Goal: Task Accomplishment & Management: Manage account settings

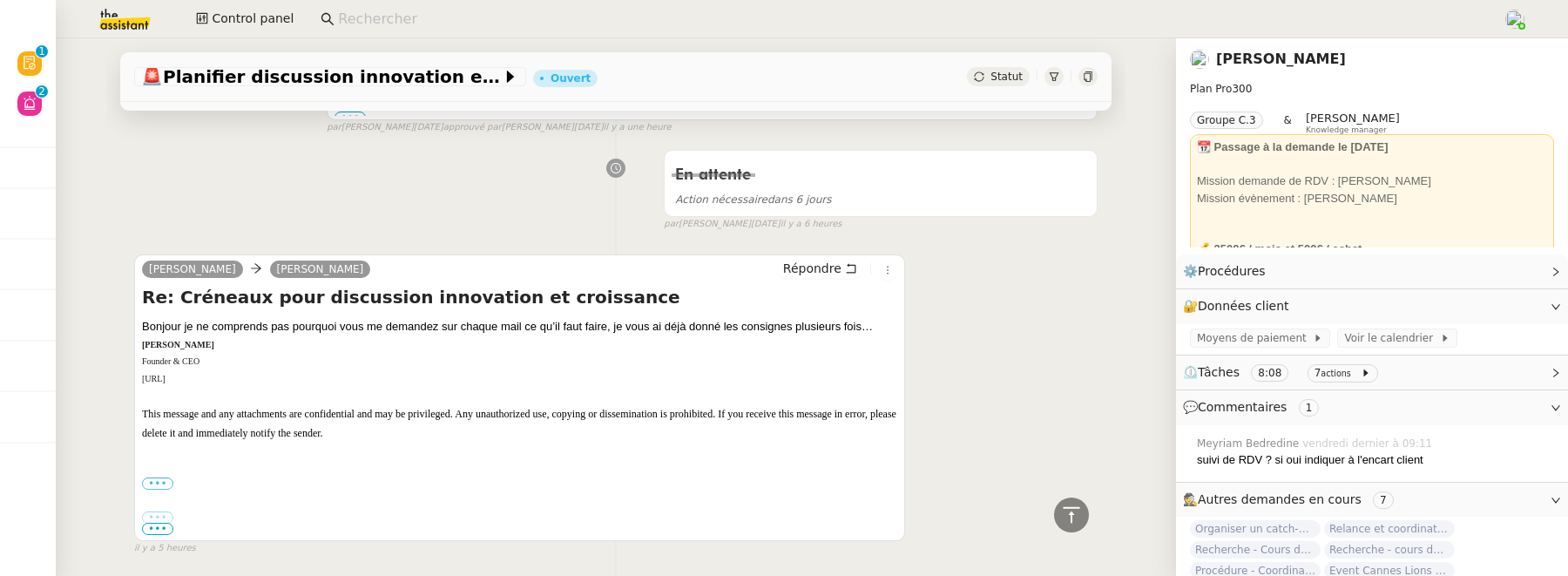
scroll to position [723, 0]
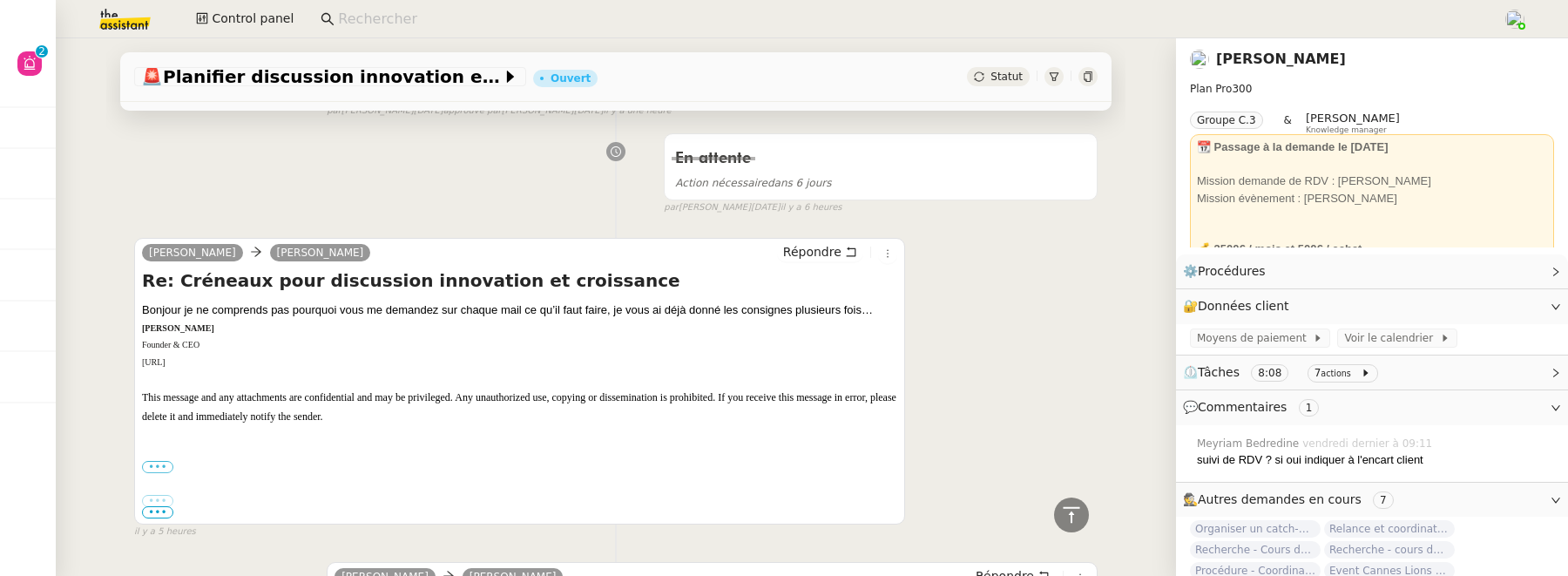
click at [261, 31] on div "Control panel" at bounding box center [784, 19] width 1481 height 39
click at [261, 25] on span "Control panel" at bounding box center [252, 18] width 82 height 20
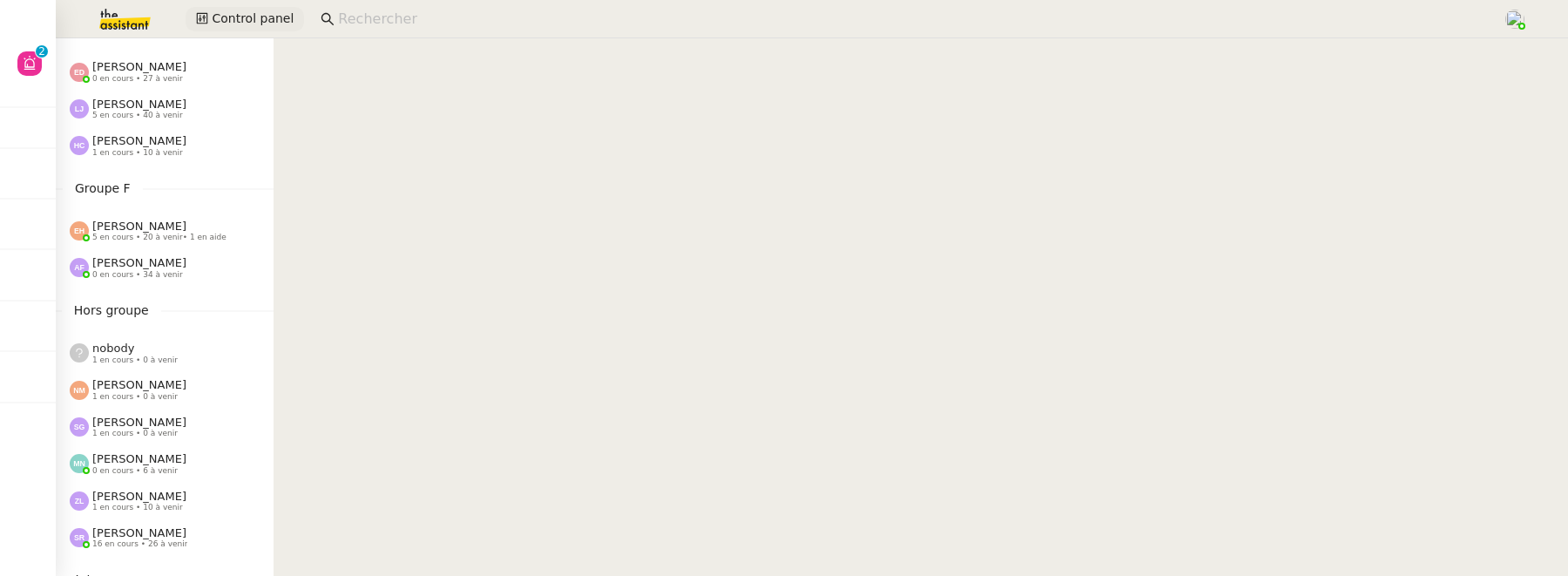
scroll to position [750, 0]
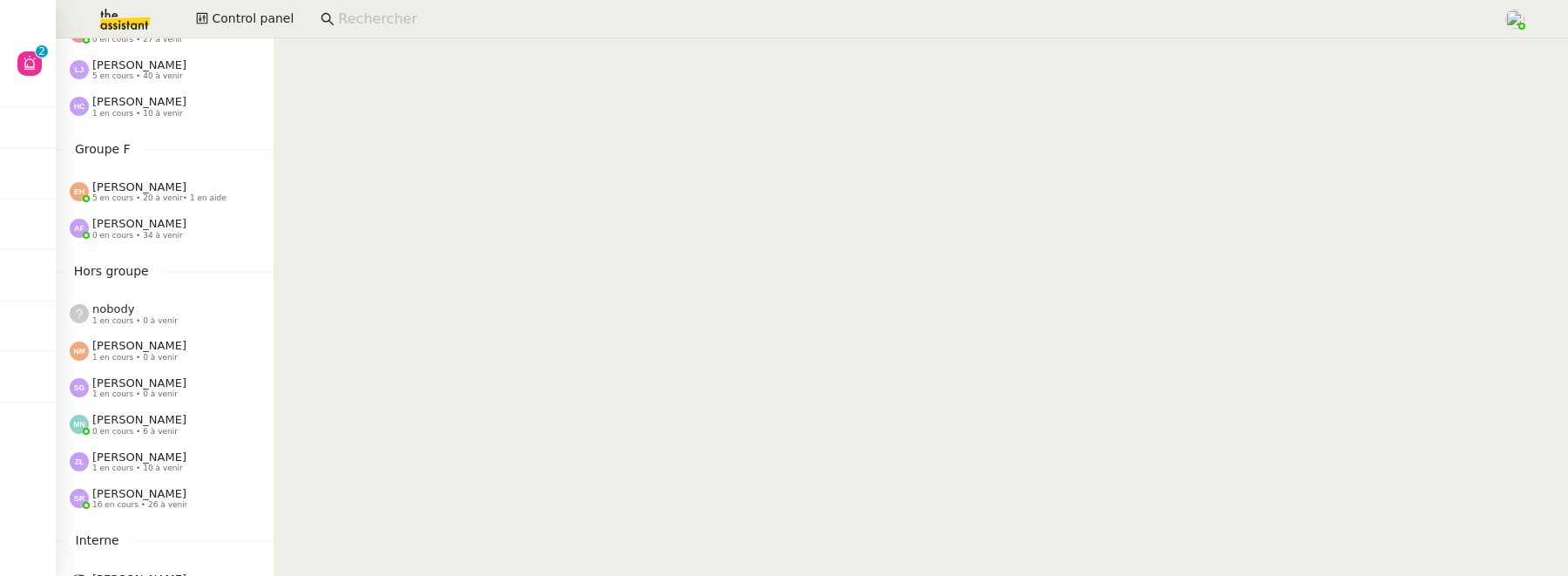
click at [169, 495] on span "[PERSON_NAME]" at bounding box center [138, 494] width 94 height 14
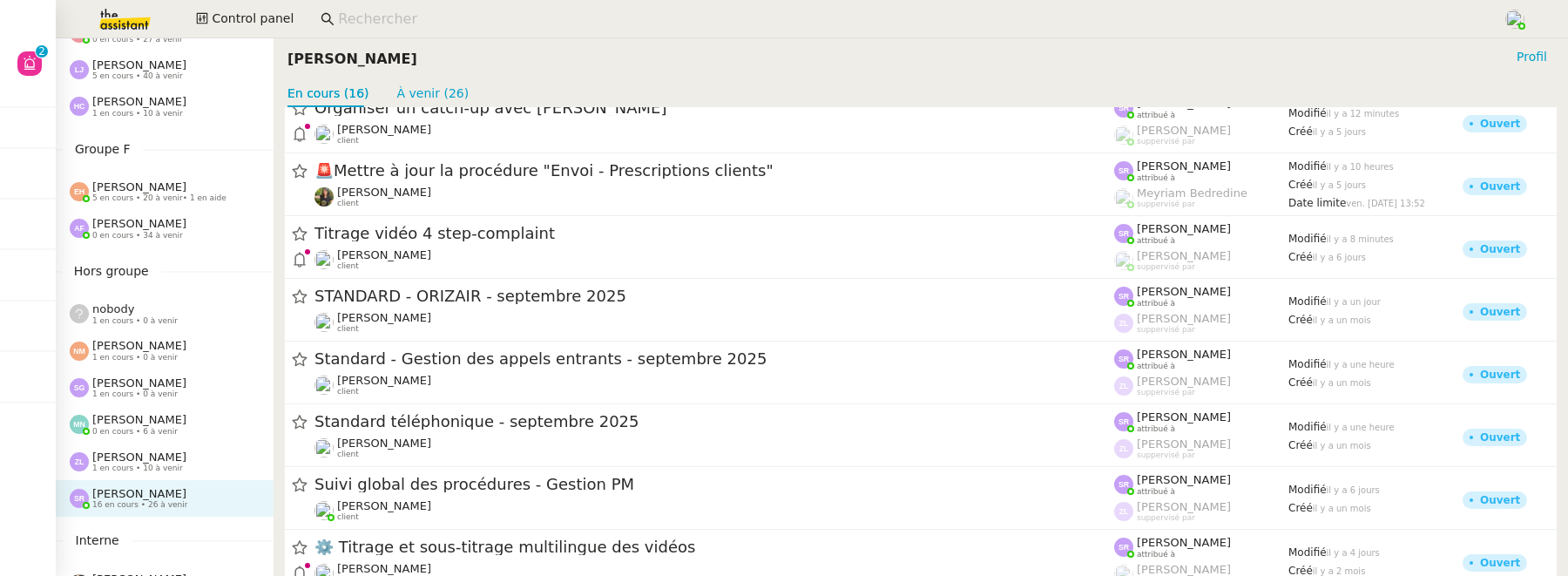
scroll to position [289, 0]
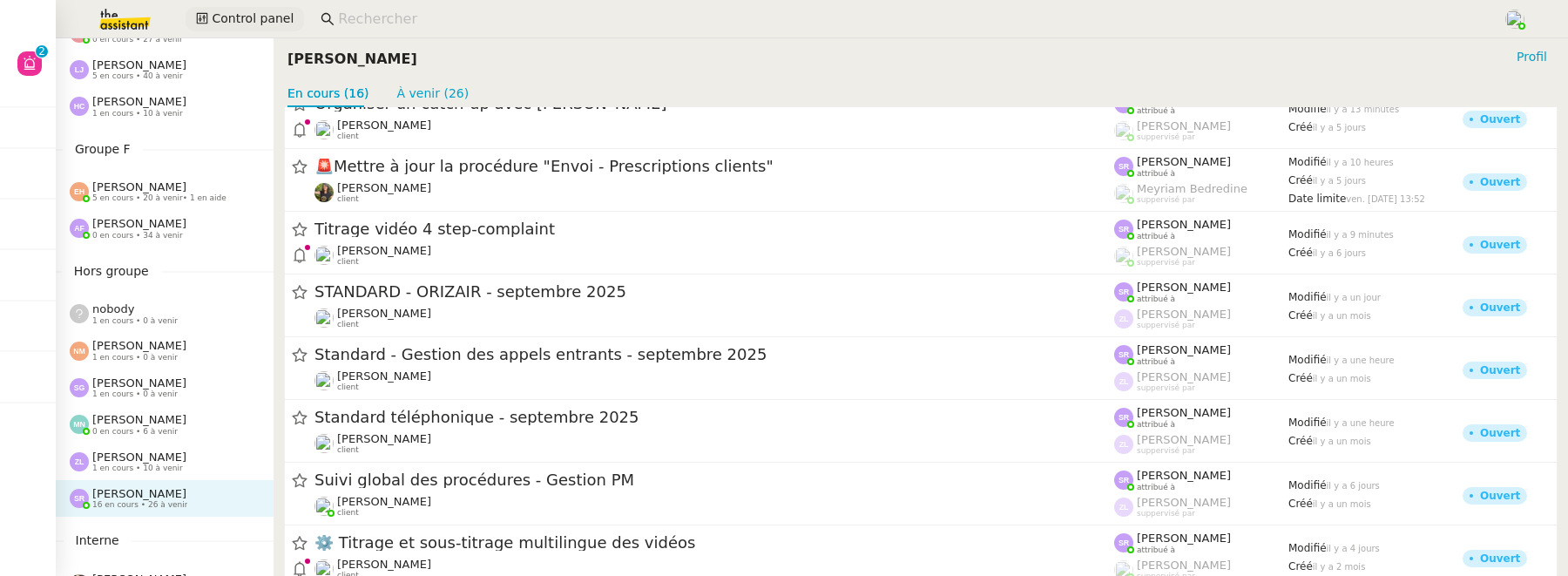
click at [246, 19] on span "Control panel" at bounding box center [252, 18] width 82 height 20
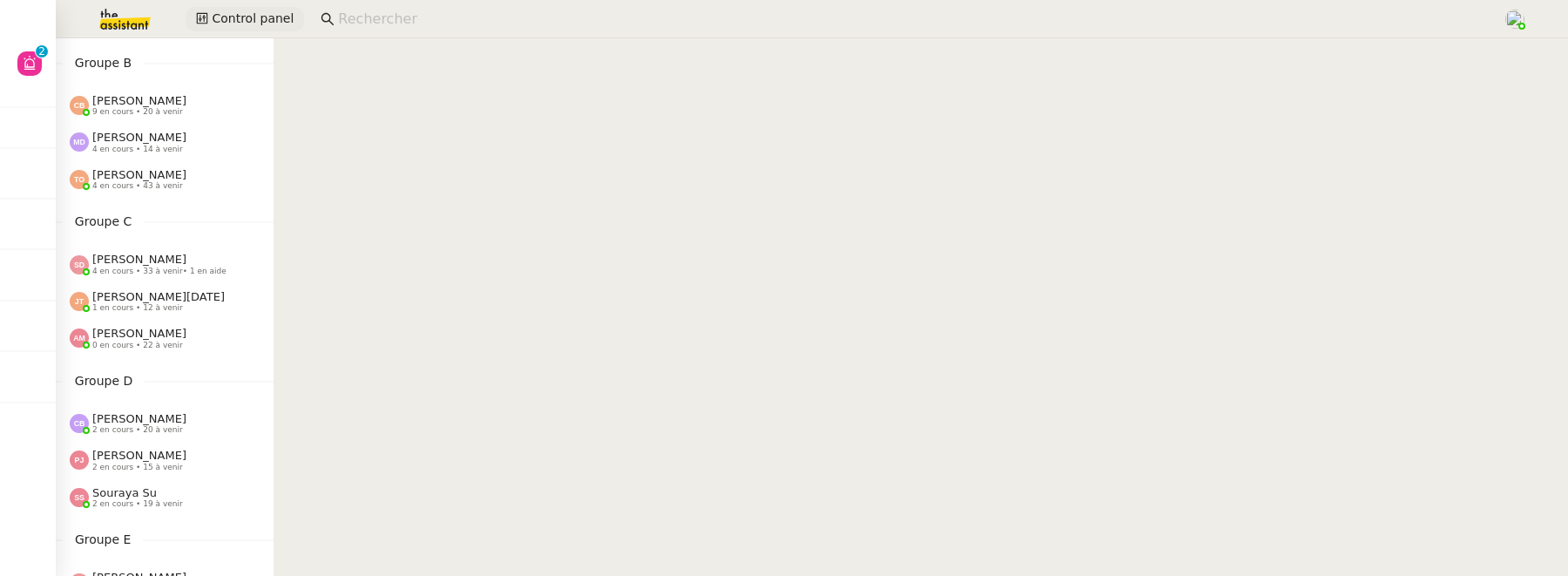
scroll to position [206, 0]
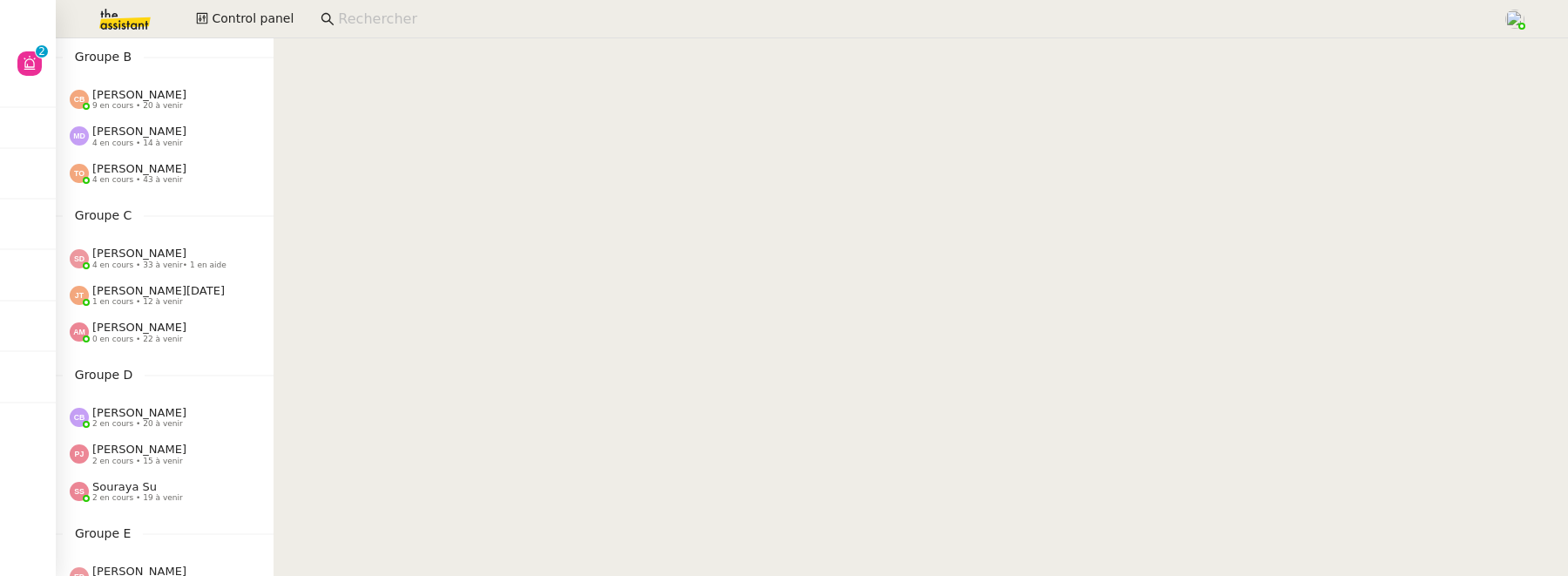
click at [159, 288] on span "Jean-Noël De Tinguy" at bounding box center [158, 291] width 133 height 14
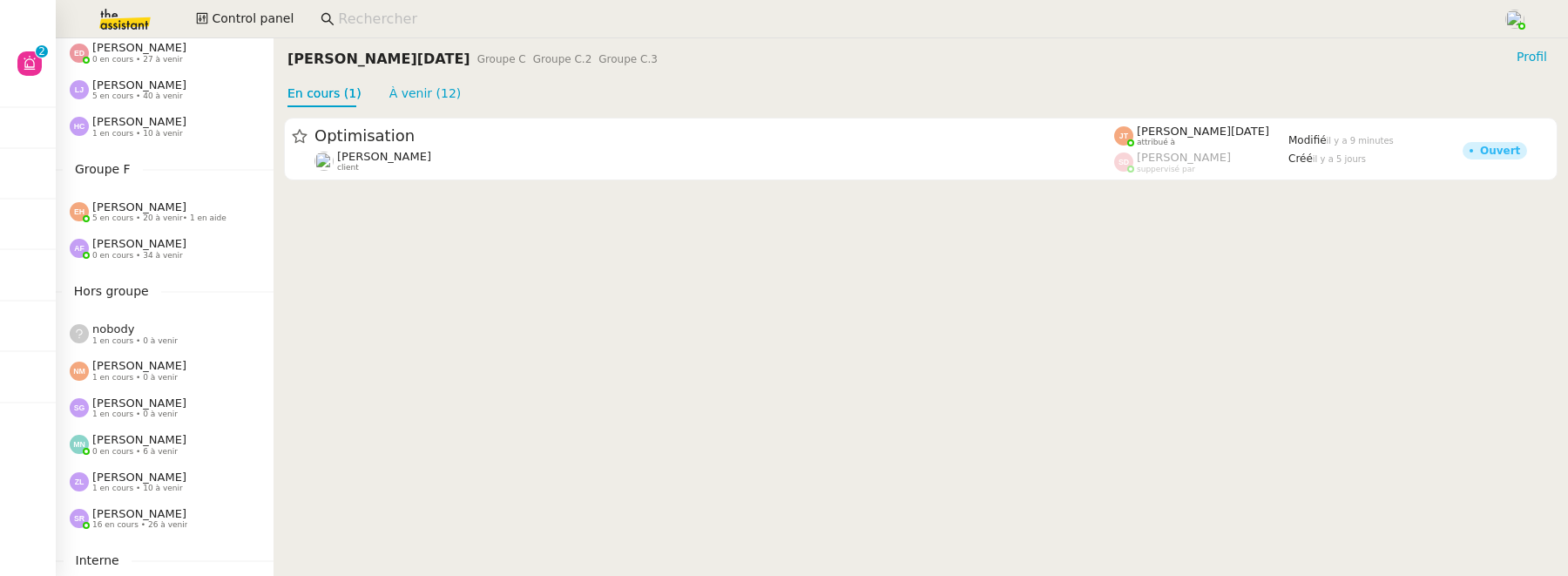
scroll to position [887, 0]
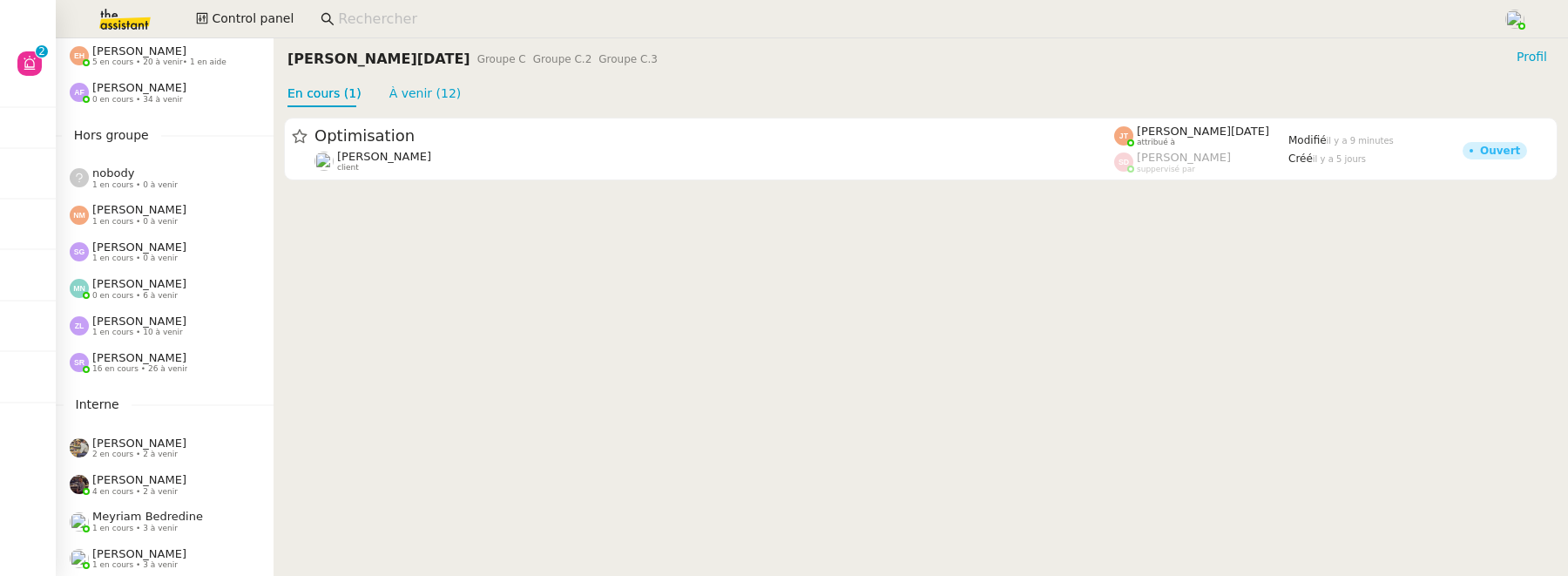
click at [154, 356] on span "[PERSON_NAME]" at bounding box center [138, 358] width 94 height 14
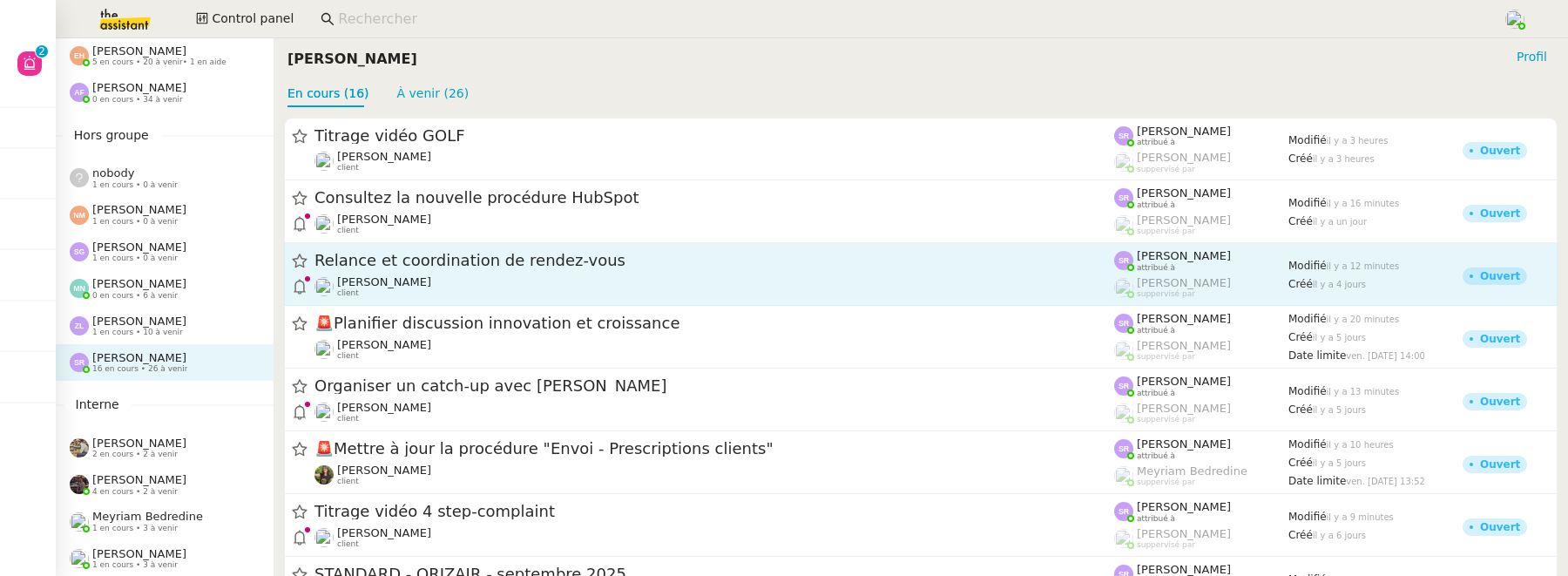
click at [512, 299] on link "Relance et coordination de rendez-vous Maurice N'Diaye client Stéphanie Rakotos…" at bounding box center [921, 274] width 1274 height 63
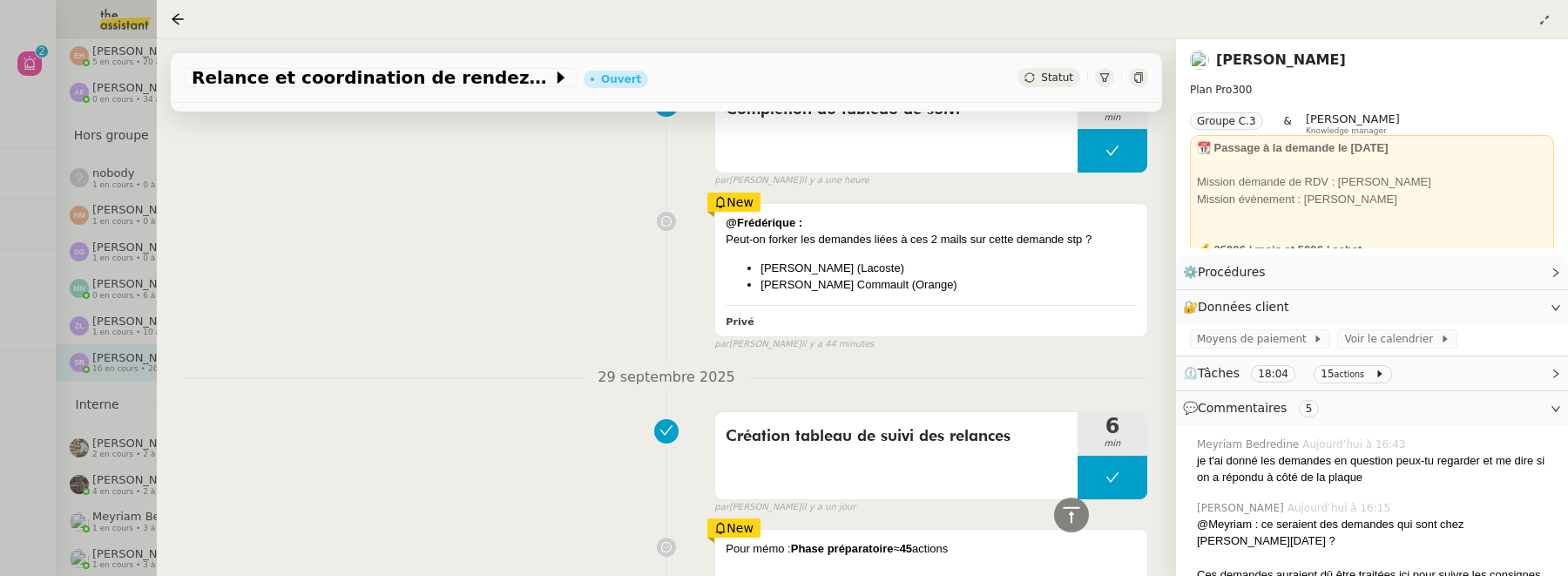
scroll to position [873, 0]
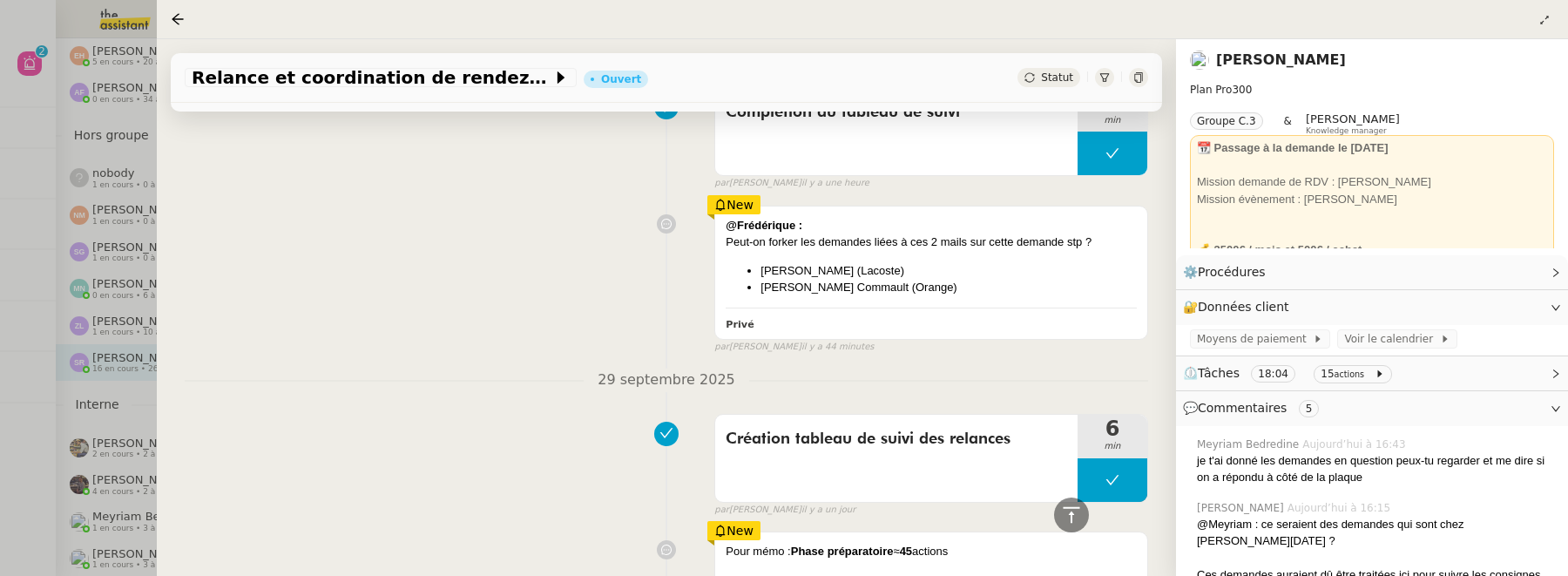
click at [1279, 62] on link "[PERSON_NAME]" at bounding box center [1281, 59] width 130 height 16
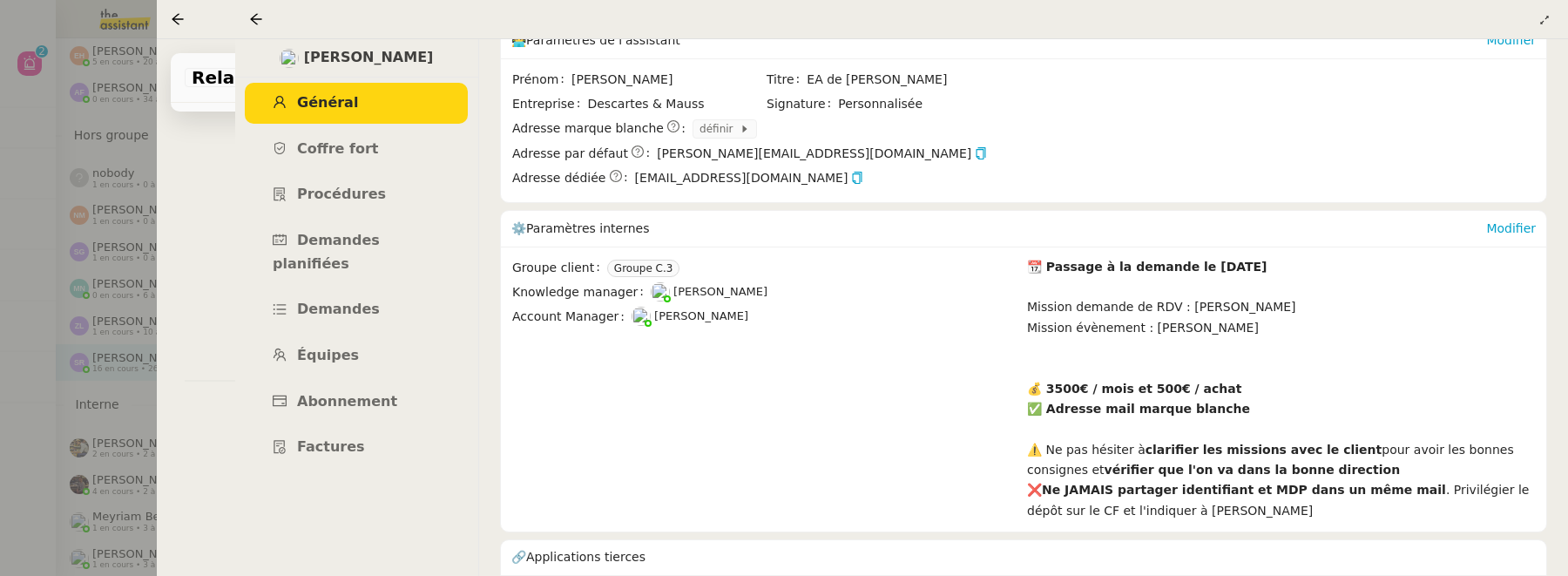
scroll to position [341, 0]
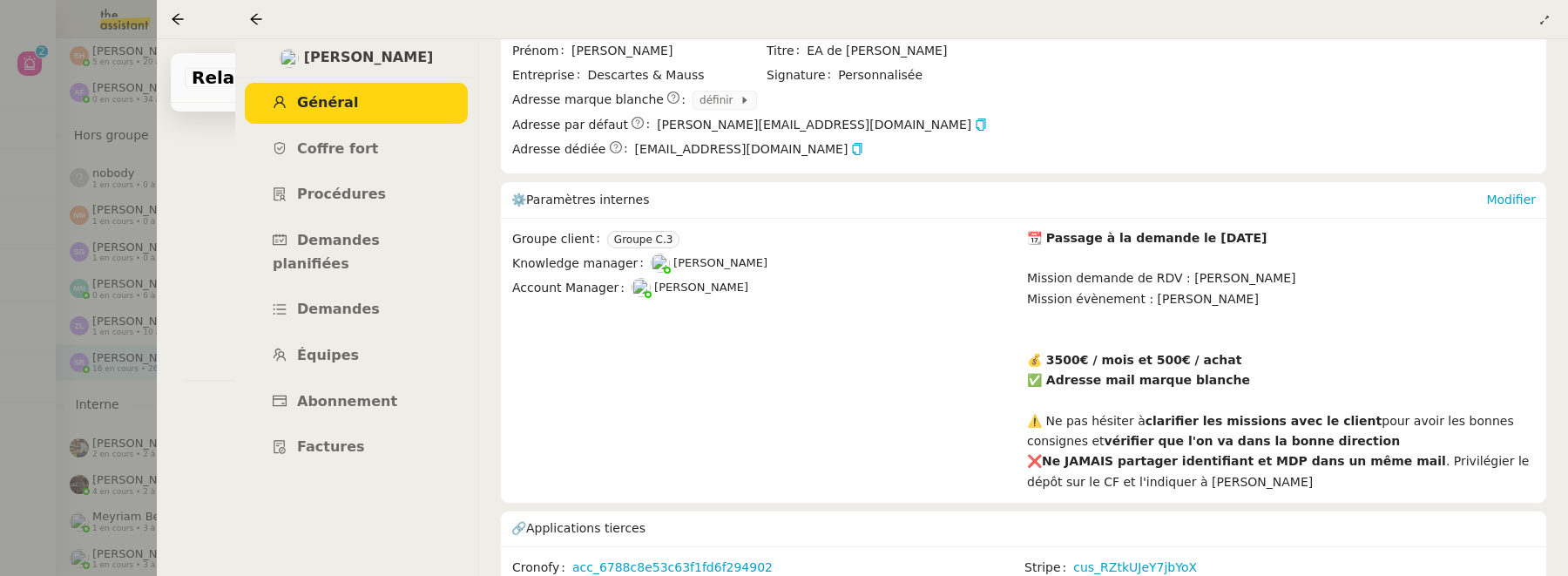
click at [1512, 186] on div "Modifier" at bounding box center [1510, 199] width 49 height 35
click at [1511, 193] on link "Modifier" at bounding box center [1510, 199] width 49 height 14
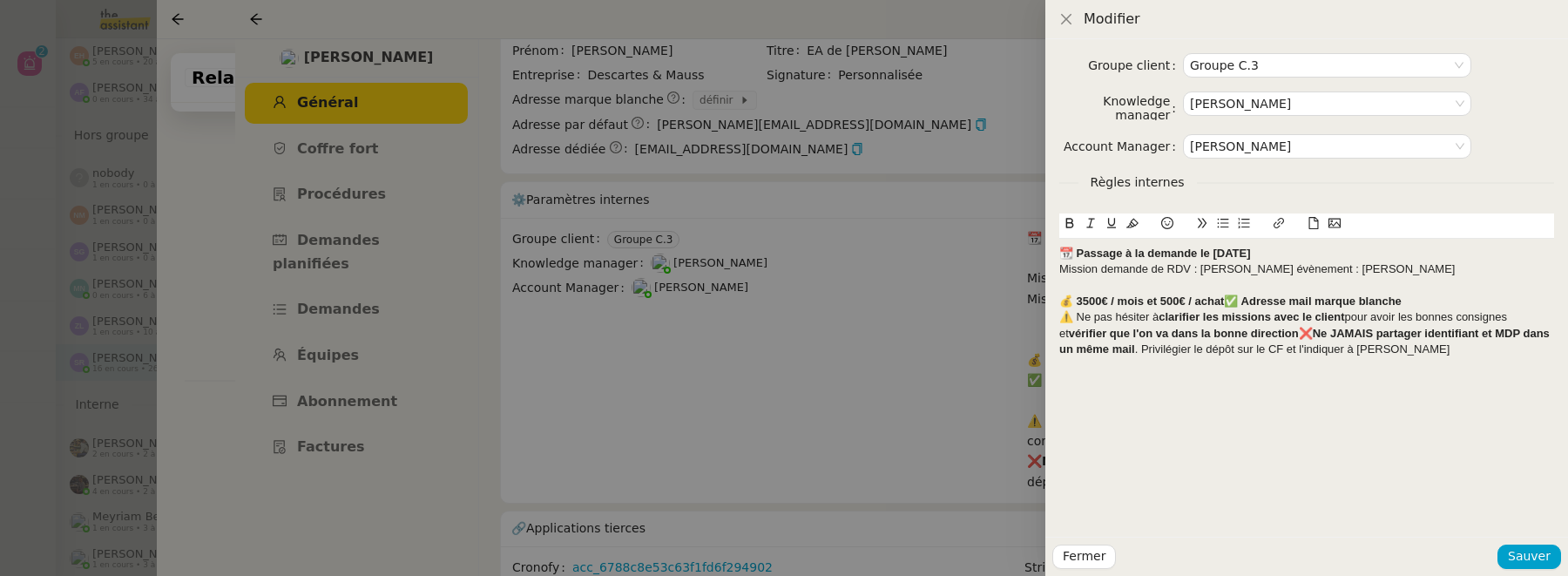
click at [1255, 270] on div "Mission demande de RDV : StéphanieMission évènement : Sheida" at bounding box center [1306, 269] width 494 height 15
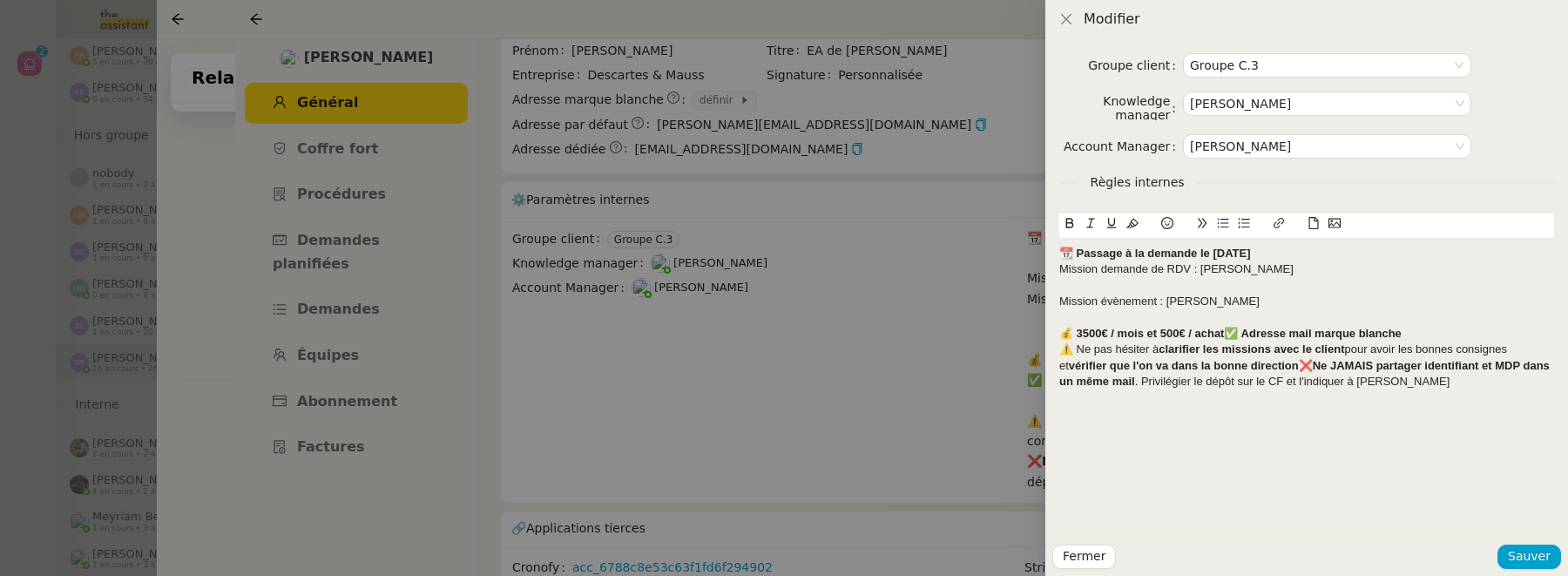
click at [1158, 279] on div at bounding box center [1306, 286] width 494 height 15
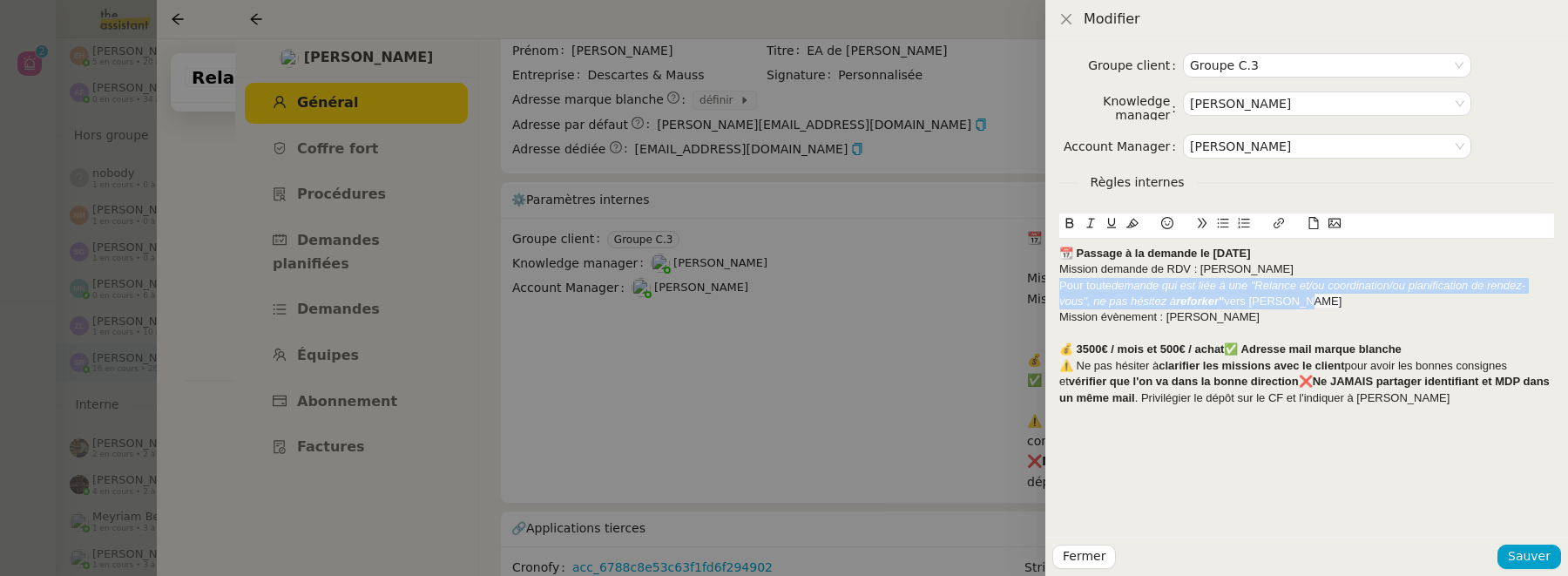
drag, startPoint x: 1335, startPoint y: 299, endPoint x: 1024, endPoint y: 285, distance: 311.3
click at [1024, 283] on div "Modifier Groupe client Groupe C.3 Knowledge manager Frédérique Albert Account M…" at bounding box center [784, 288] width 1568 height 576
click at [1133, 220] on icon at bounding box center [1132, 223] width 13 height 13
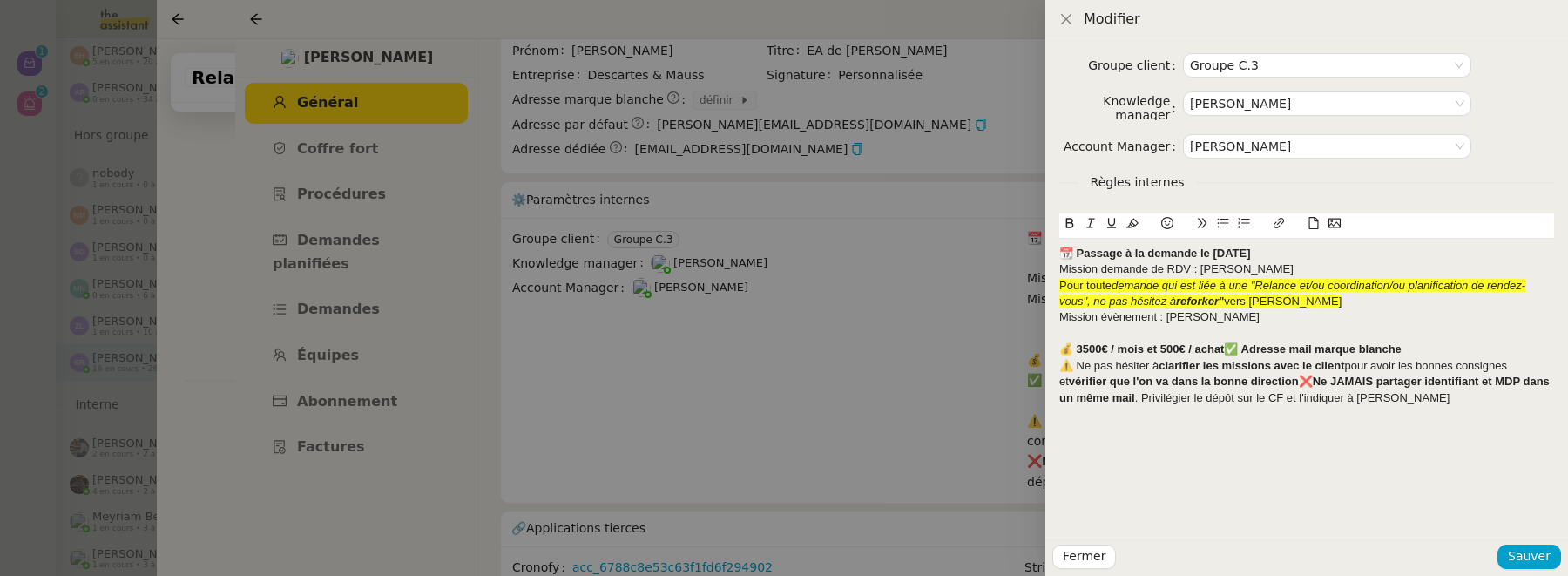
click at [1311, 284] on em "demande qui est liée à une "Relance et/ou coordination/ou planification de rend…" at bounding box center [1292, 293] width 466 height 29
click at [1224, 302] on strong "reforker "" at bounding box center [1200, 301] width 48 height 14
click at [1257, 286] on em "demande qui est liée à une "Relance et/ou coordination/ou planification de rend…" at bounding box center [1292, 293] width 466 height 29
drag, startPoint x: 1292, startPoint y: 307, endPoint x: 1165, endPoint y: 305, distance: 127.0
click at [1165, 305] on div "Pour toute demande qui est liée à une Relance et/ou coordination/ou planificati…" at bounding box center [1306, 293] width 494 height 32
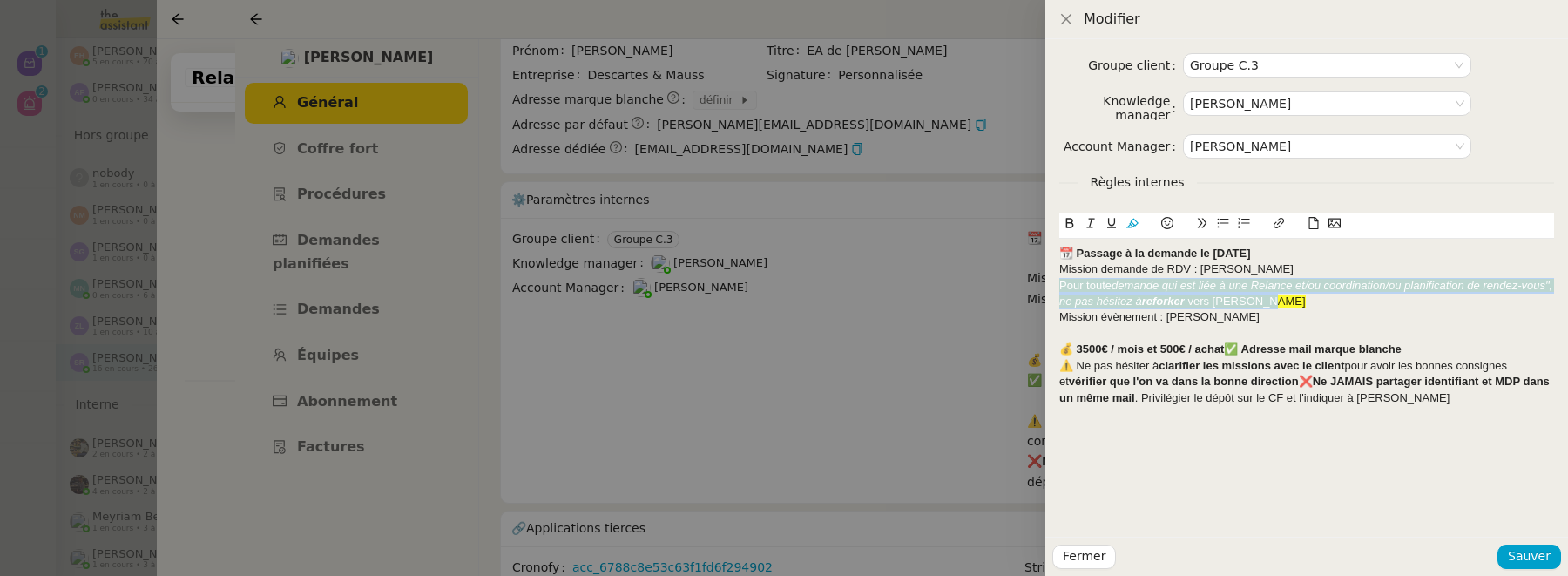
drag, startPoint x: 1303, startPoint y: 302, endPoint x: 1051, endPoint y: 279, distance: 253.0
click at [1050, 279] on div "Groupe client Groupe C.3 Knowledge manager Frédérique Albert Account Manager Ma…" at bounding box center [1307, 288] width 522 height 498
click at [1087, 223] on icon at bounding box center [1090, 223] width 13 height 13
click at [1072, 225] on icon at bounding box center [1070, 224] width 8 height 11
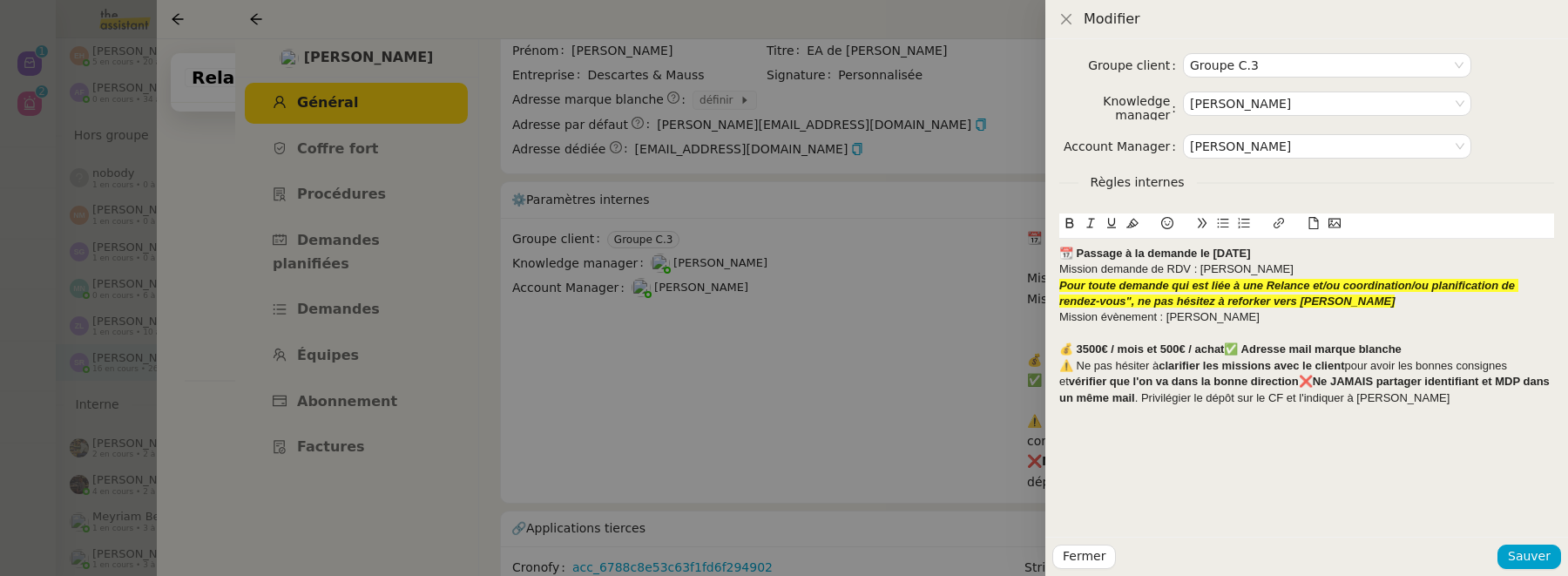
click at [1380, 302] on div "Pour toute demande qui est liée à une Relance et/ou coordination/ou planificati…" at bounding box center [1306, 293] width 494 height 32
click at [1517, 561] on span "Sauver" at bounding box center [1529, 557] width 43 height 20
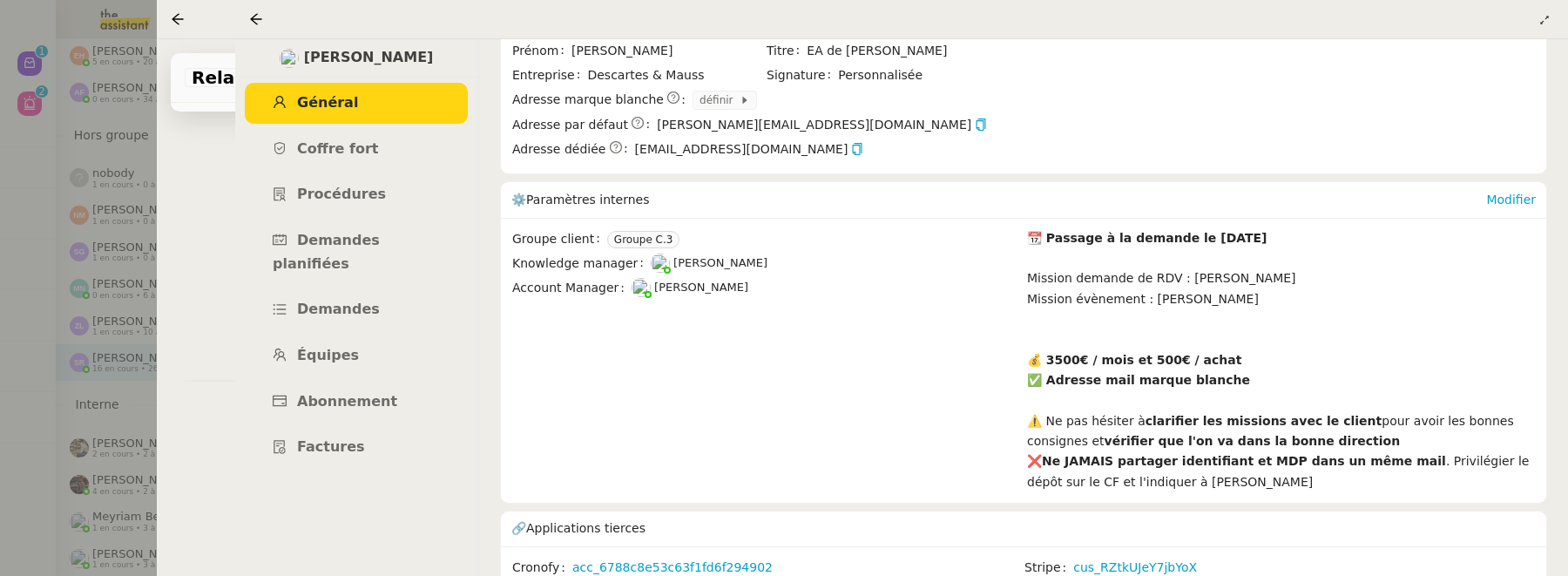
scroll to position [280, 0]
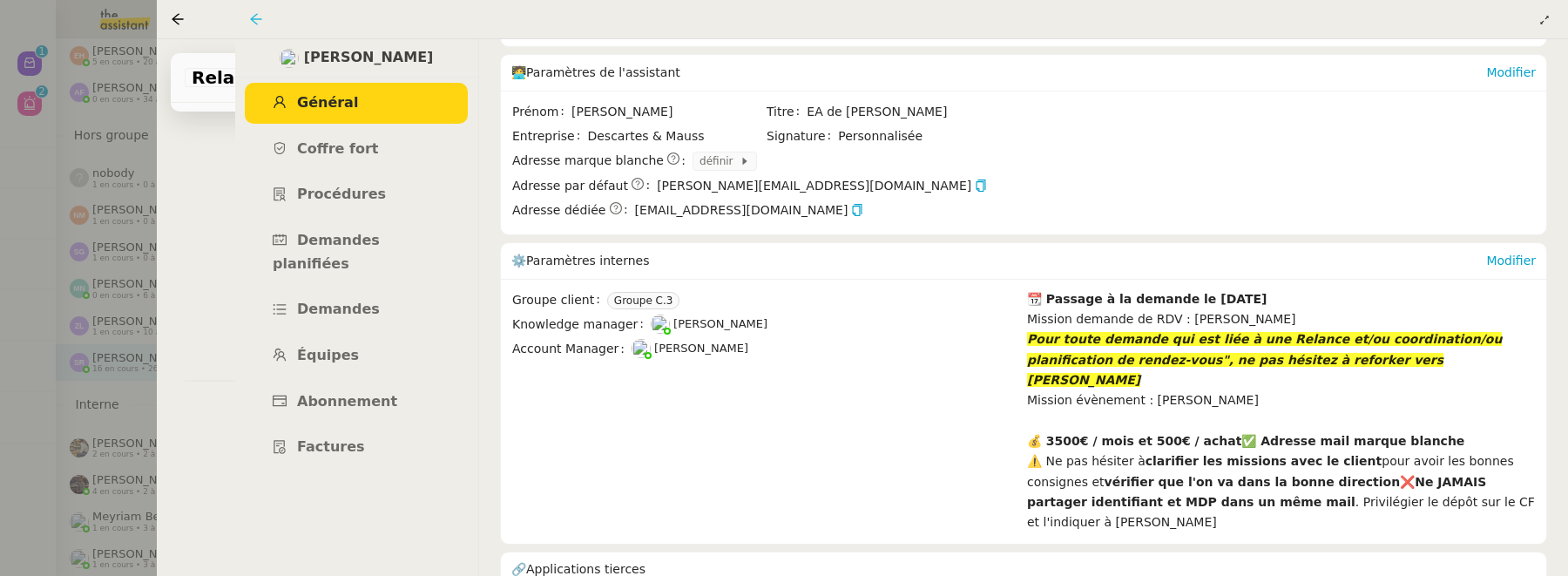
click at [256, 15] on icon at bounding box center [255, 19] width 12 height 12
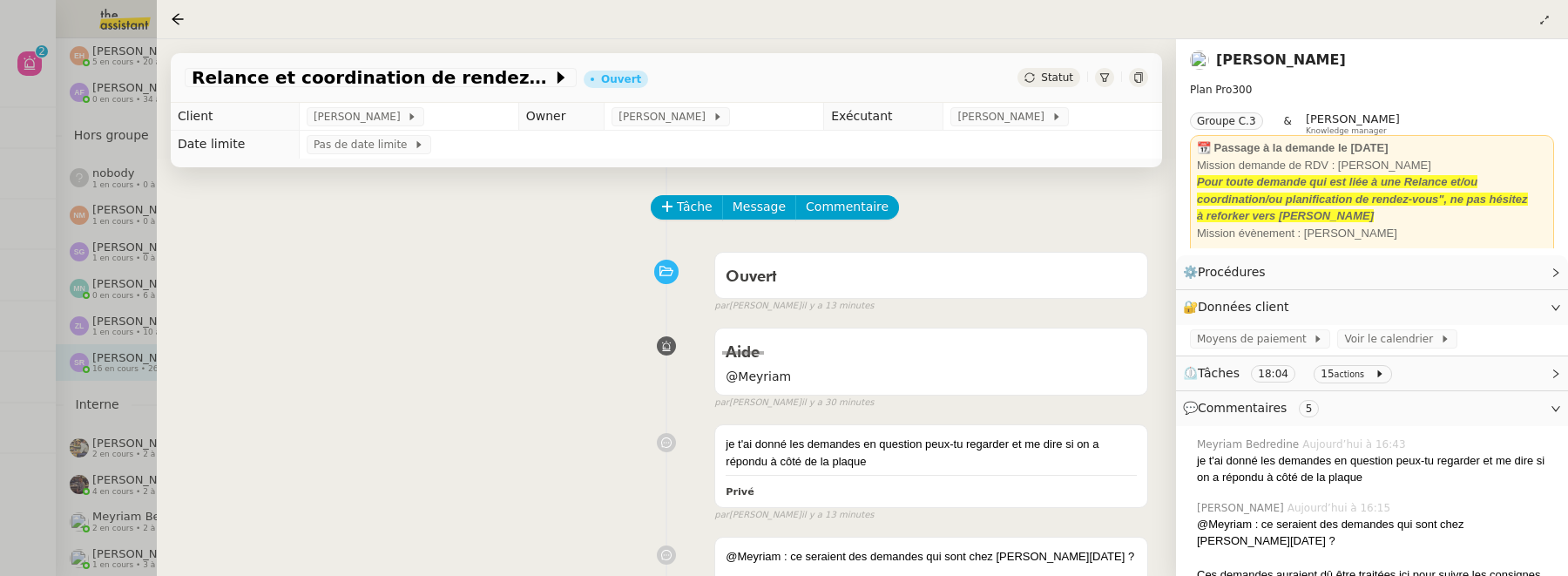
click at [1300, 65] on link "[PERSON_NAME]" at bounding box center [1281, 59] width 130 height 16
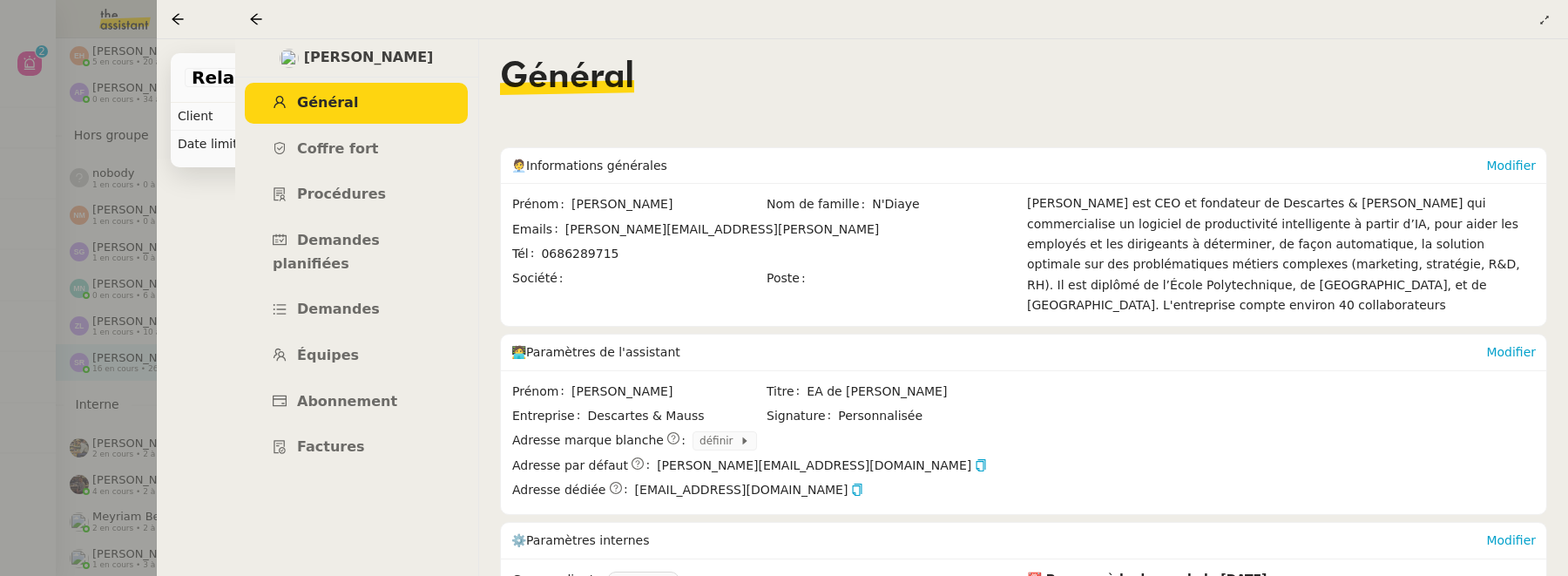
scroll to position [280, 0]
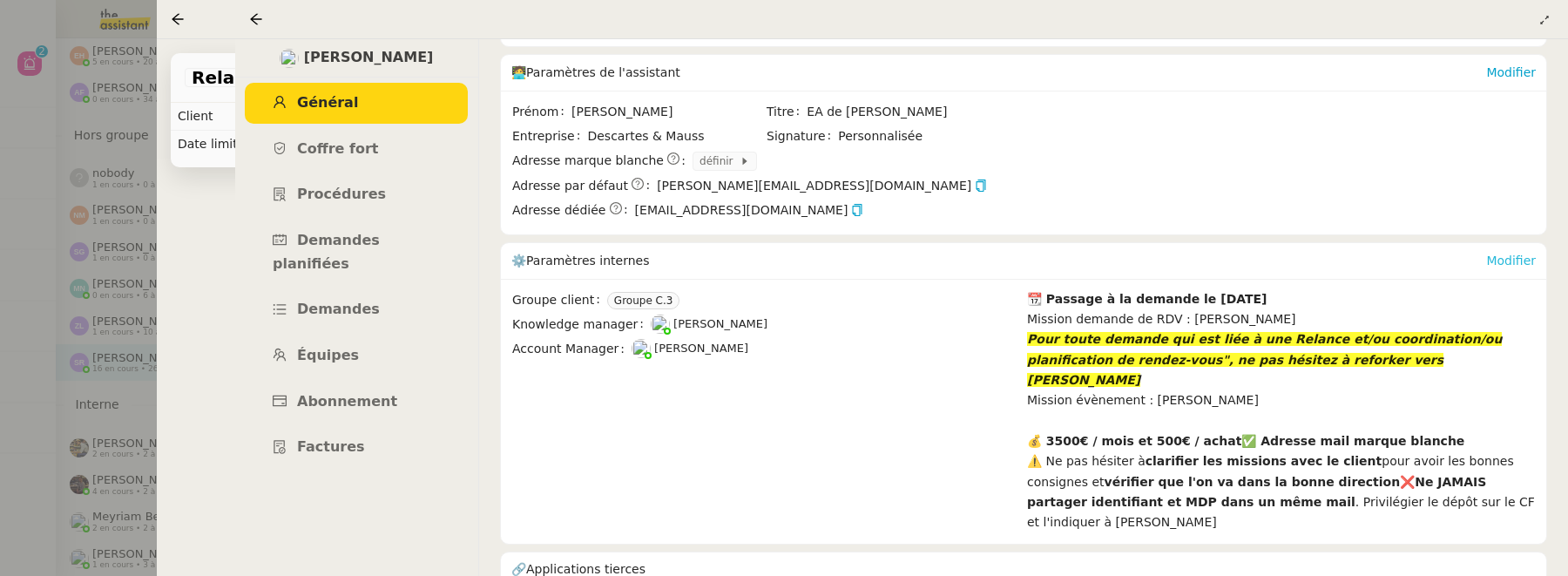
click at [1501, 254] on link "Modifier" at bounding box center [1510, 260] width 49 height 14
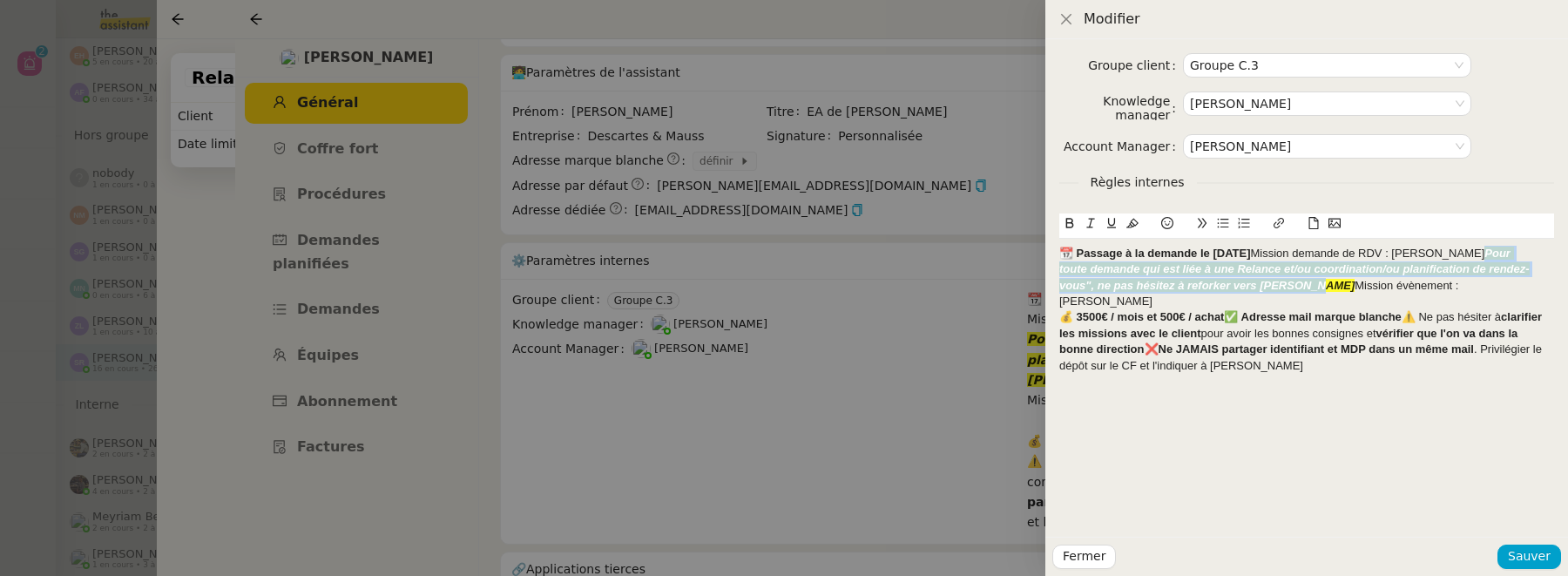
drag, startPoint x: 1314, startPoint y: 287, endPoint x: 1458, endPoint y: 257, distance: 147.1
click at [1458, 257] on div "📆 Passage à la demande le 13/11/2025 Mission demande de RDV : Stéphanie Pour to…" at bounding box center [1306, 278] width 494 height 65
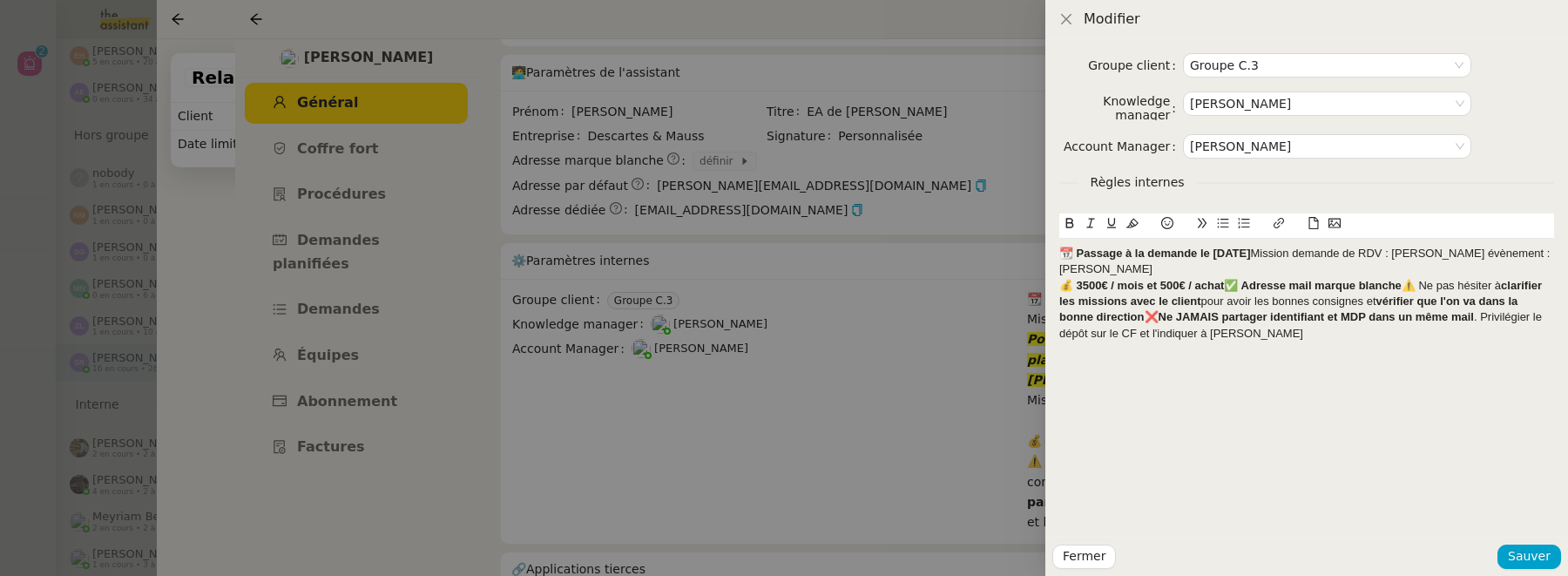
click at [1266, 251] on div "📆 Passage à la demande le 13/11/2025 Mission demande de RDV : StéphanieMission …" at bounding box center [1306, 261] width 494 height 32
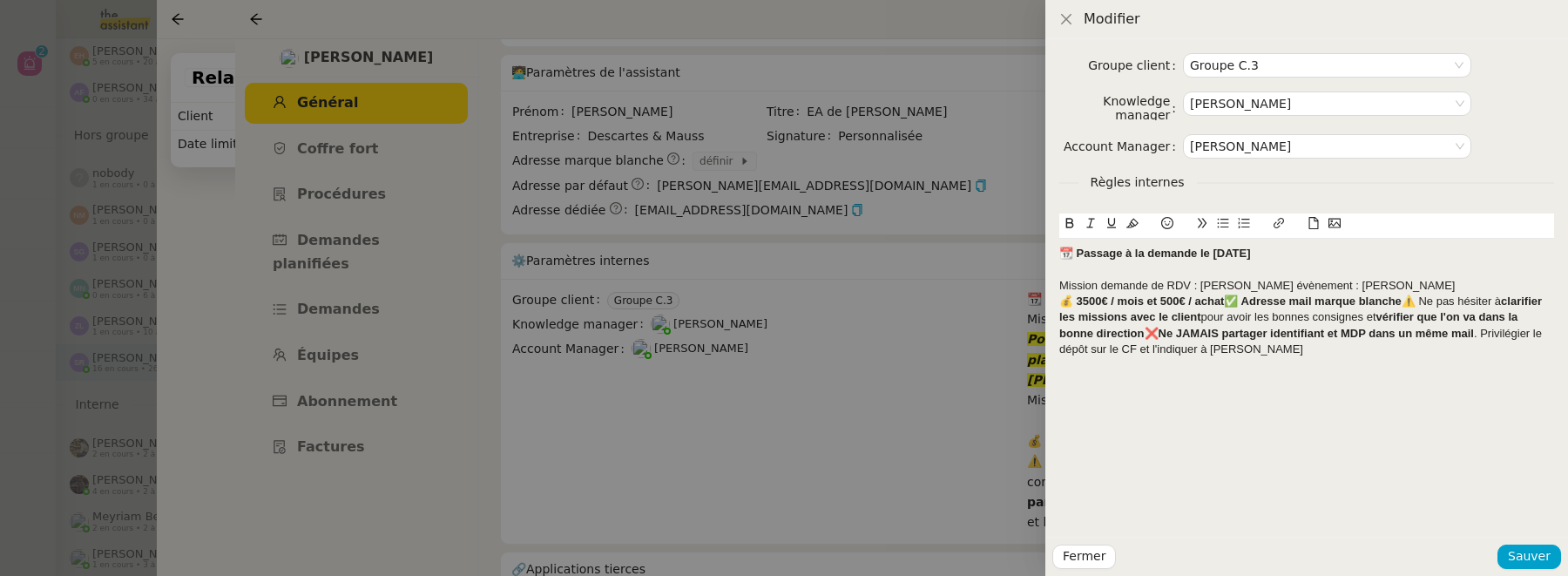
click at [1251, 285] on div "﻿ Mission demande de RDV : StéphanieMission évènement : Sheida" at bounding box center [1306, 286] width 494 height 15
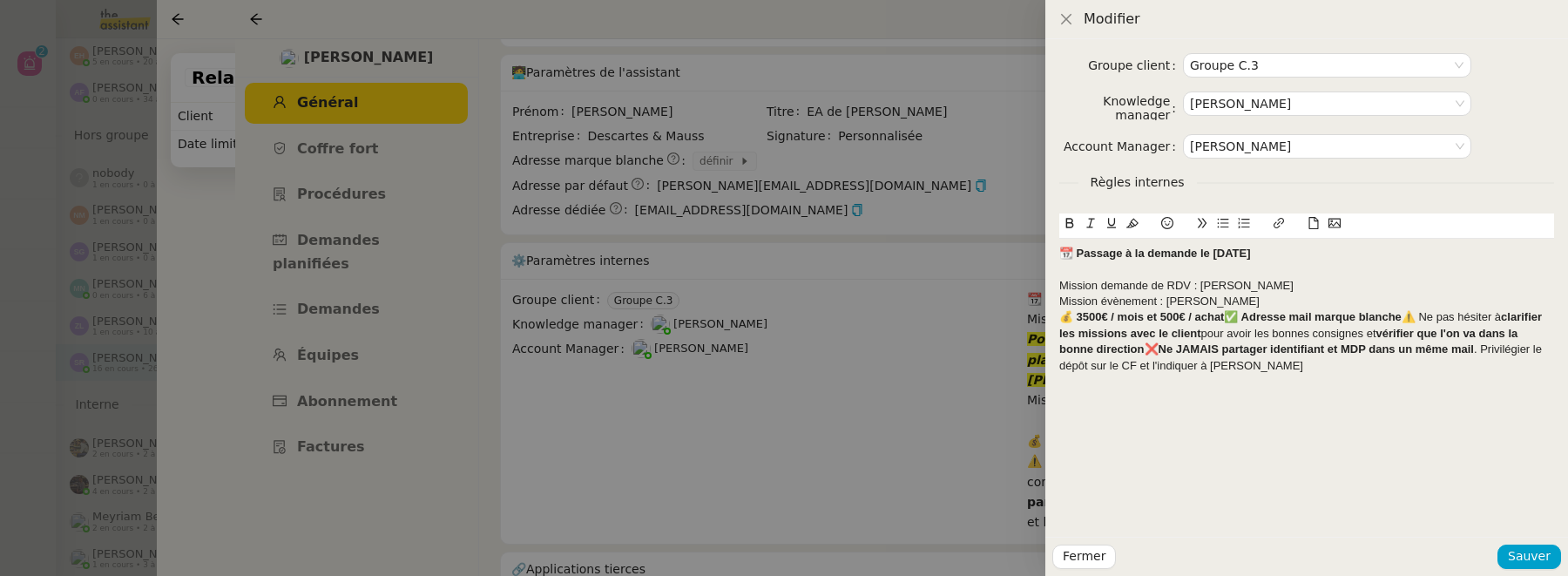
click at [1062, 313] on strong "💰 3500€ / mois et 500€ / achat✅ Adresse mail marque blanche" at bounding box center [1230, 318] width 342 height 14
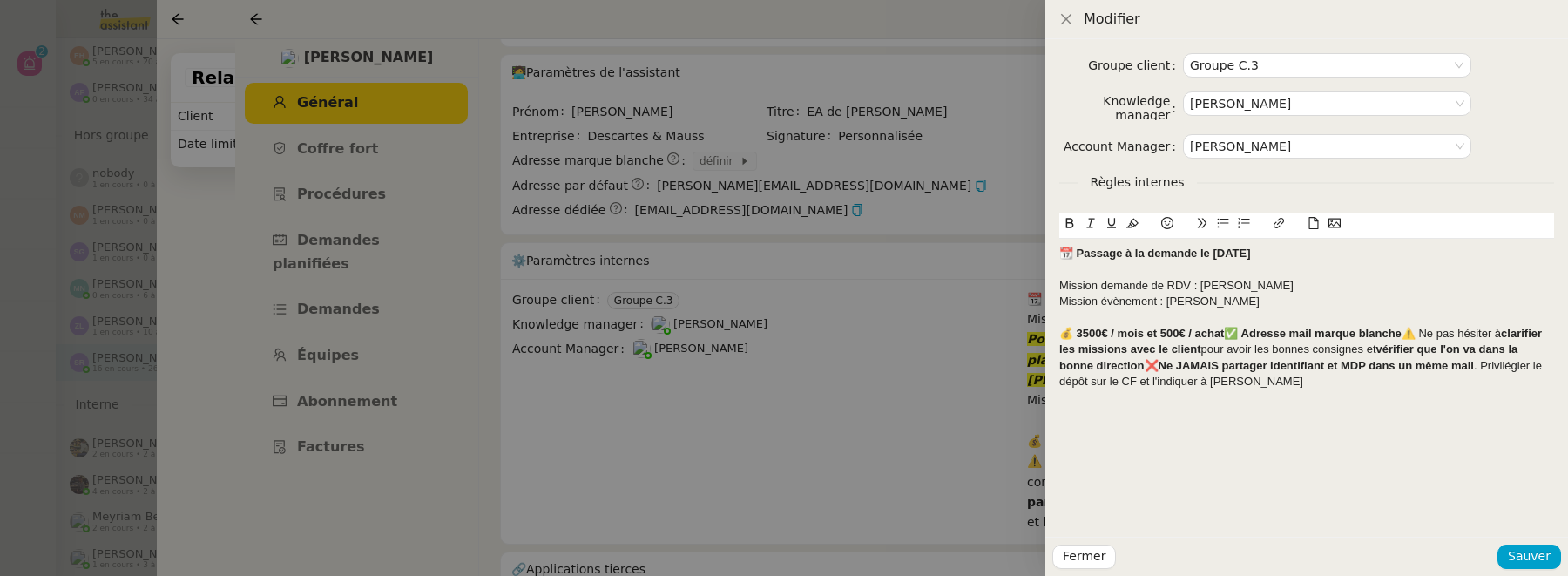
click at [1228, 339] on strong "﻿ 💰 3500€ / mois et 500€ / achat✅ Adresse mail marque blanche" at bounding box center [1230, 334] width 342 height 14
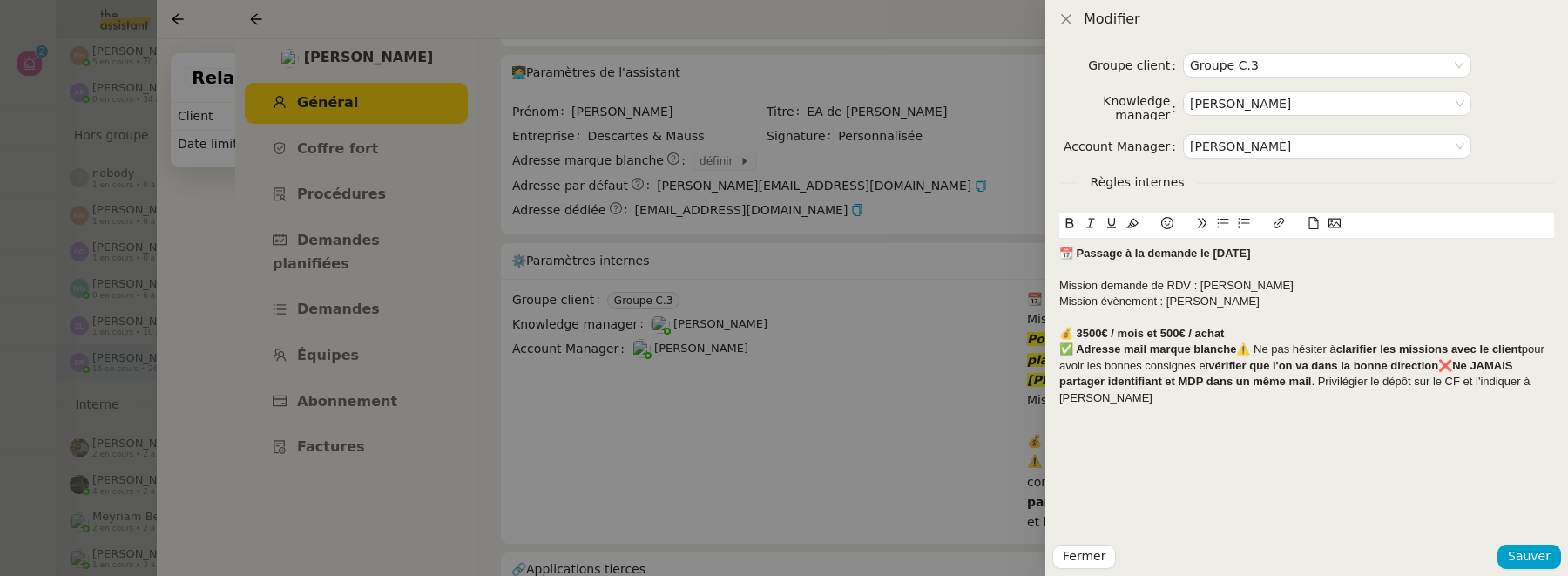
click at [1228, 339] on div "💰 3500€ / mois et 500€ / achat" at bounding box center [1306, 334] width 494 height 15
click at [1064, 351] on strong "✅ Adresse mail marque blanche" at bounding box center [1147, 349] width 177 height 14
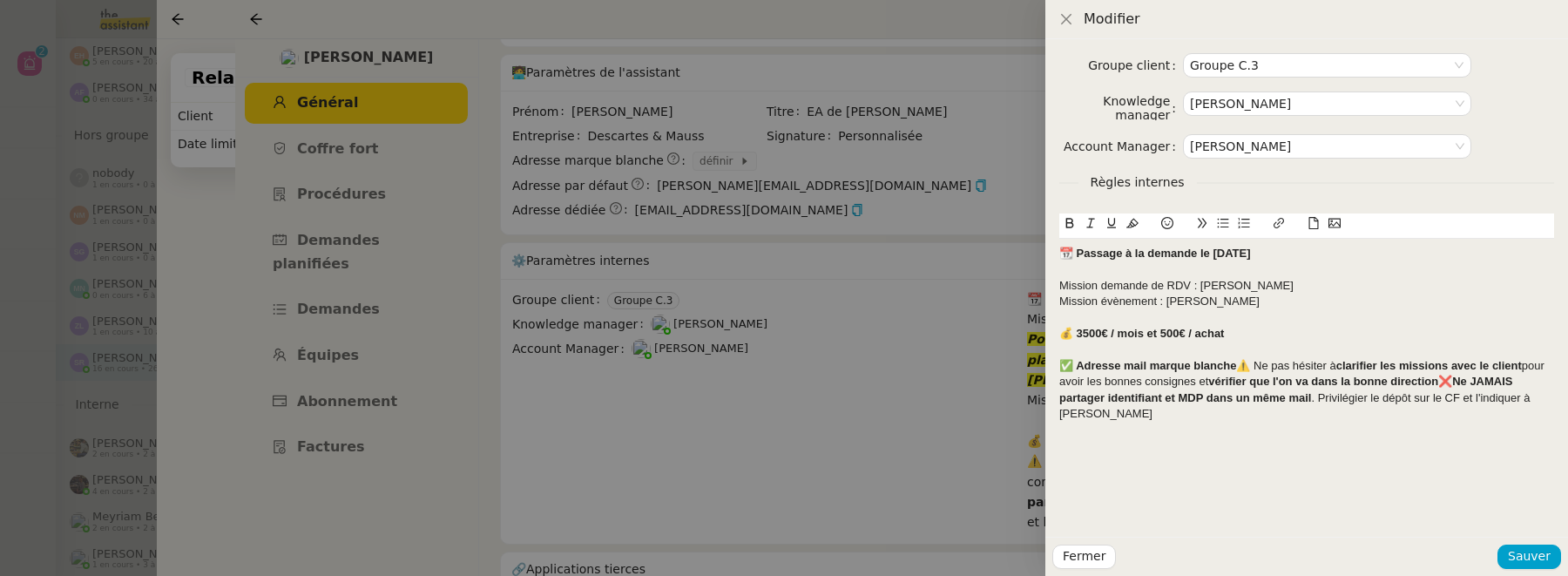
click at [1238, 363] on div "﻿ ✅ Adresse mail marque blanche ⚠️ Ne pas hésiter à clarifier les missions avec…" at bounding box center [1306, 390] width 494 height 65
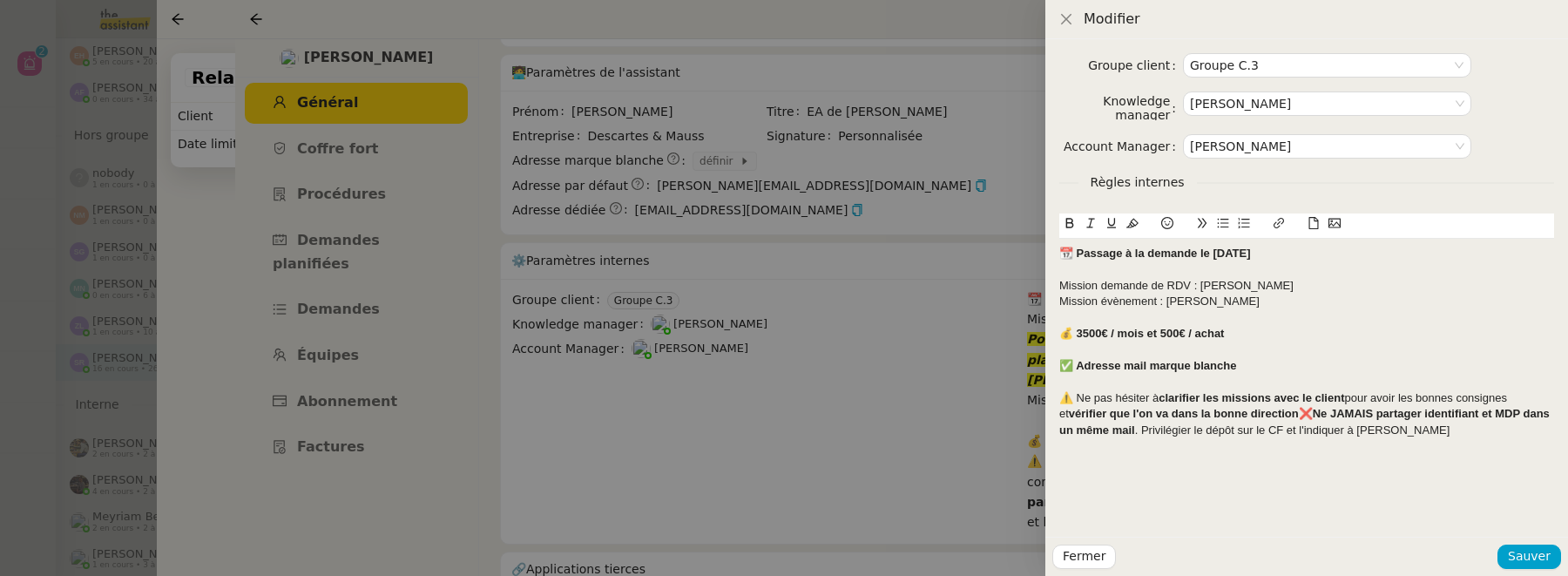
click at [1291, 416] on div "﻿ ⚠️ Ne pas hésiter à clarifier les missions avec le client pour avoir les bonn…" at bounding box center [1306, 414] width 494 height 48
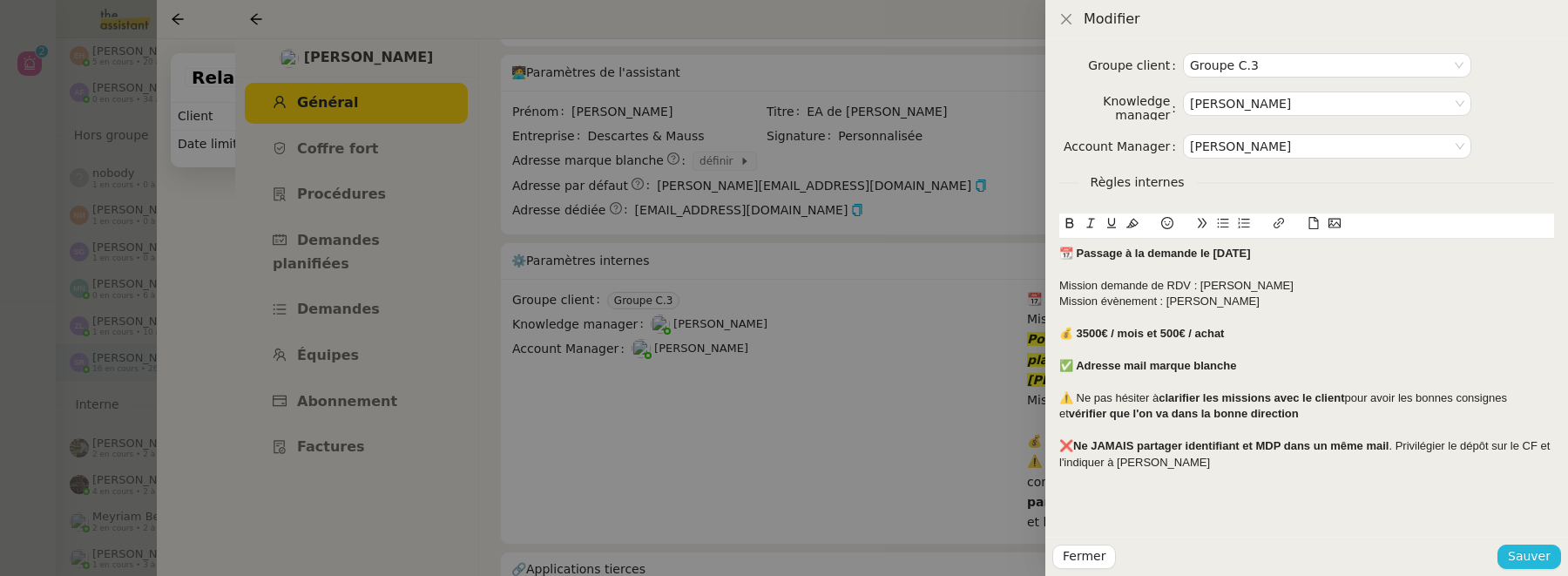
click at [1524, 547] on span "Sauver" at bounding box center [1529, 557] width 43 height 20
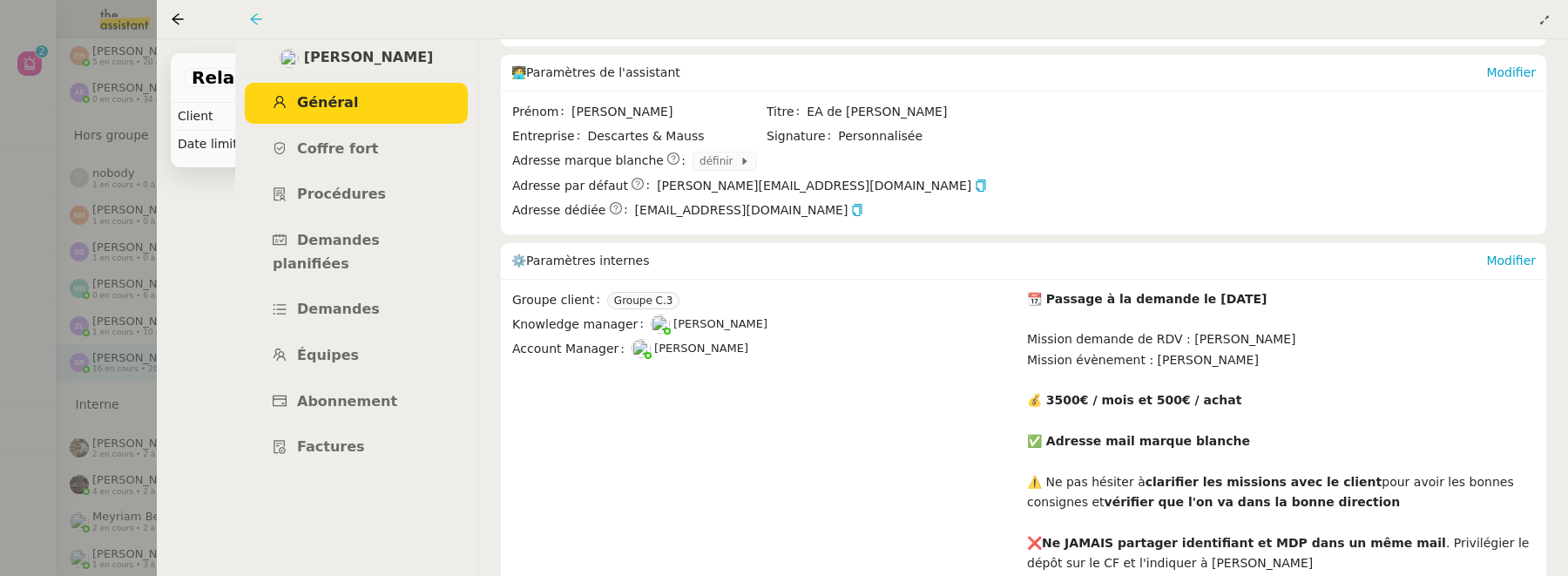
click at [258, 18] on icon at bounding box center [256, 19] width 14 height 14
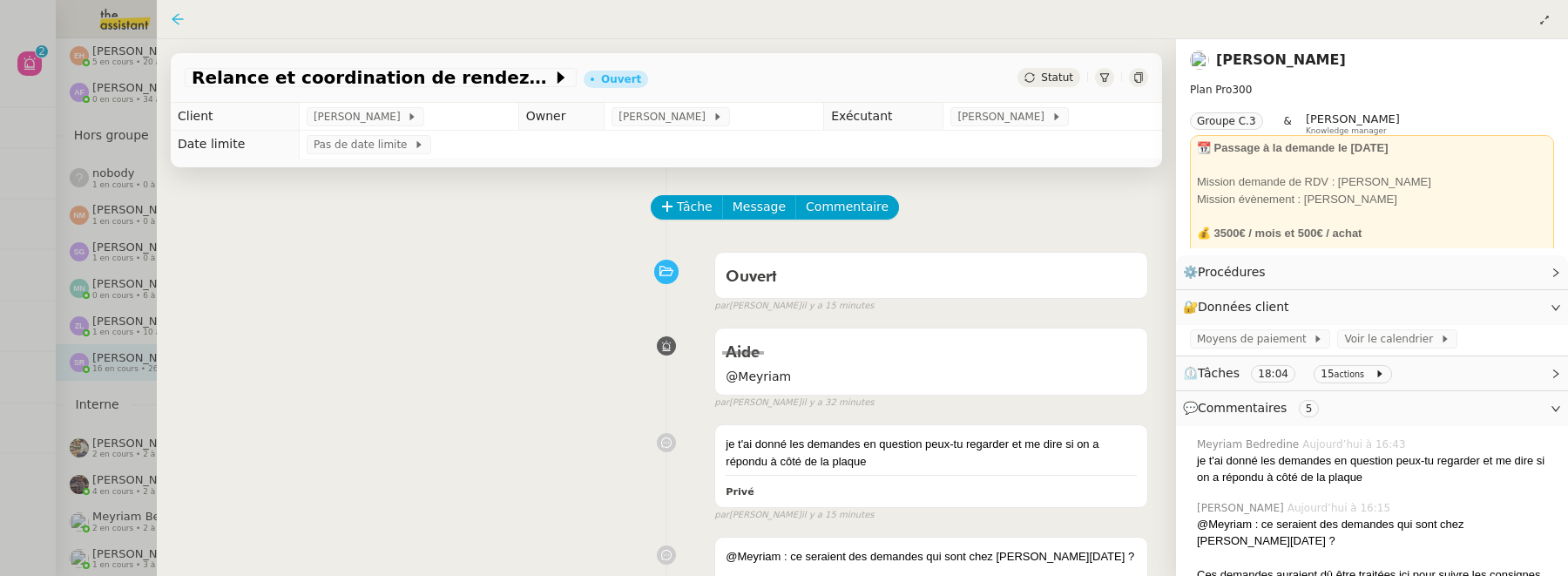
click at [179, 19] on icon at bounding box center [177, 19] width 12 height 12
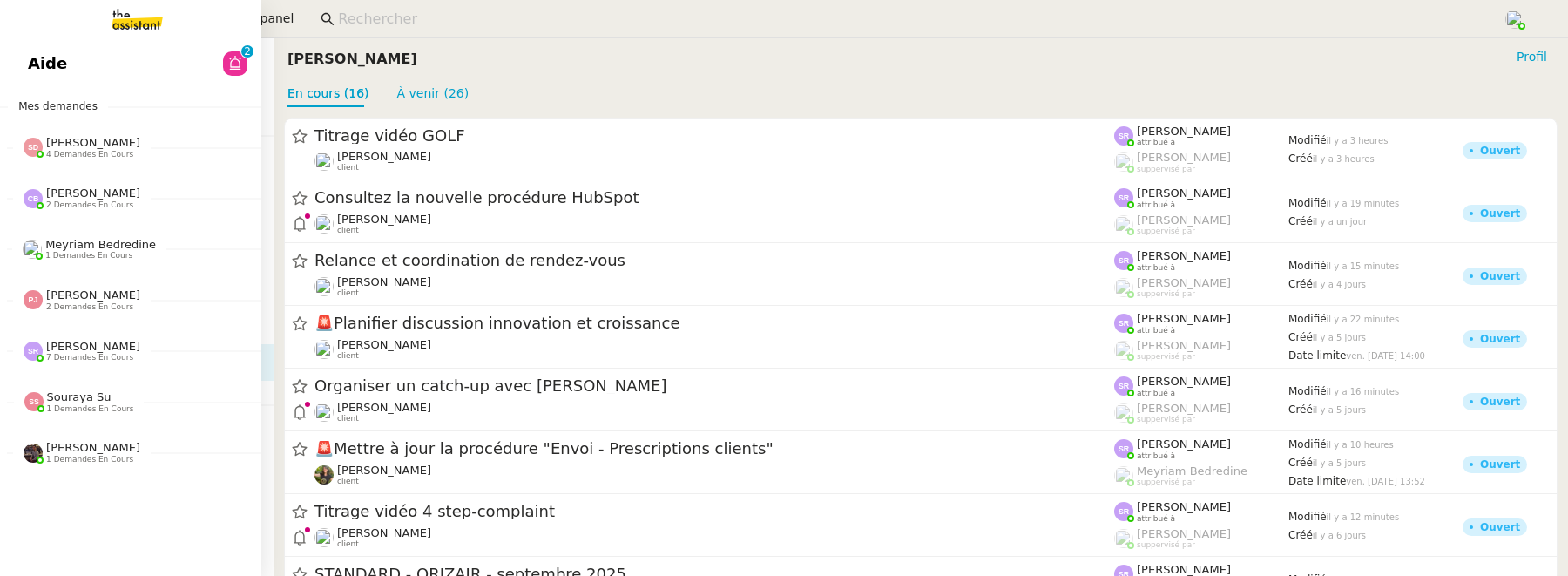
click at [36, 58] on span "Aide" at bounding box center [47, 63] width 40 height 26
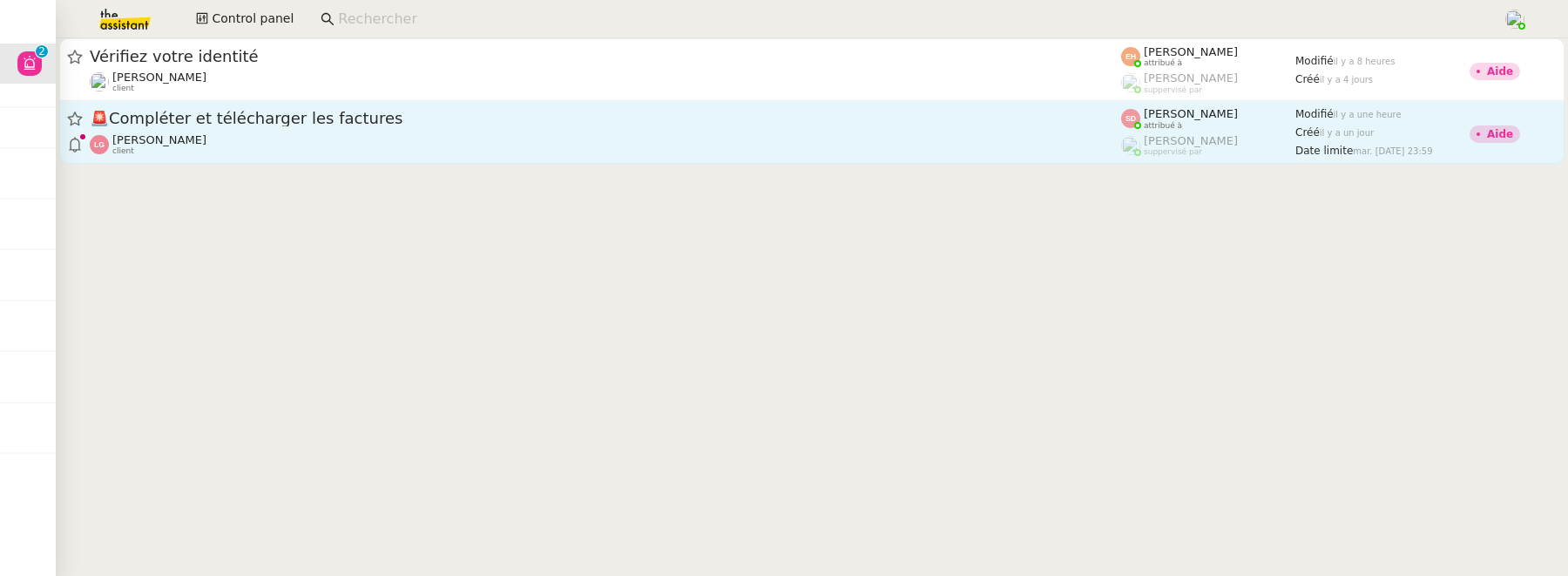
click at [724, 127] on div "🚨 Compléter et télécharger les factures" at bounding box center [606, 119] width 1031 height 22
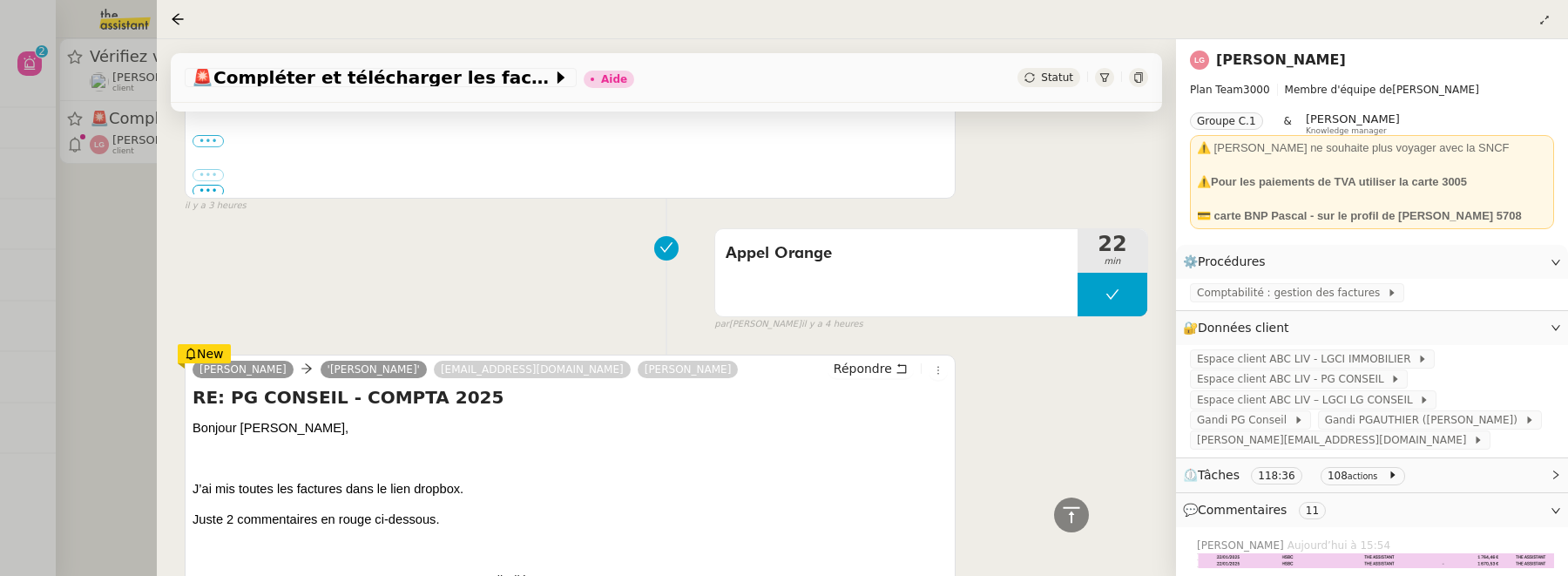
scroll to position [2077, 0]
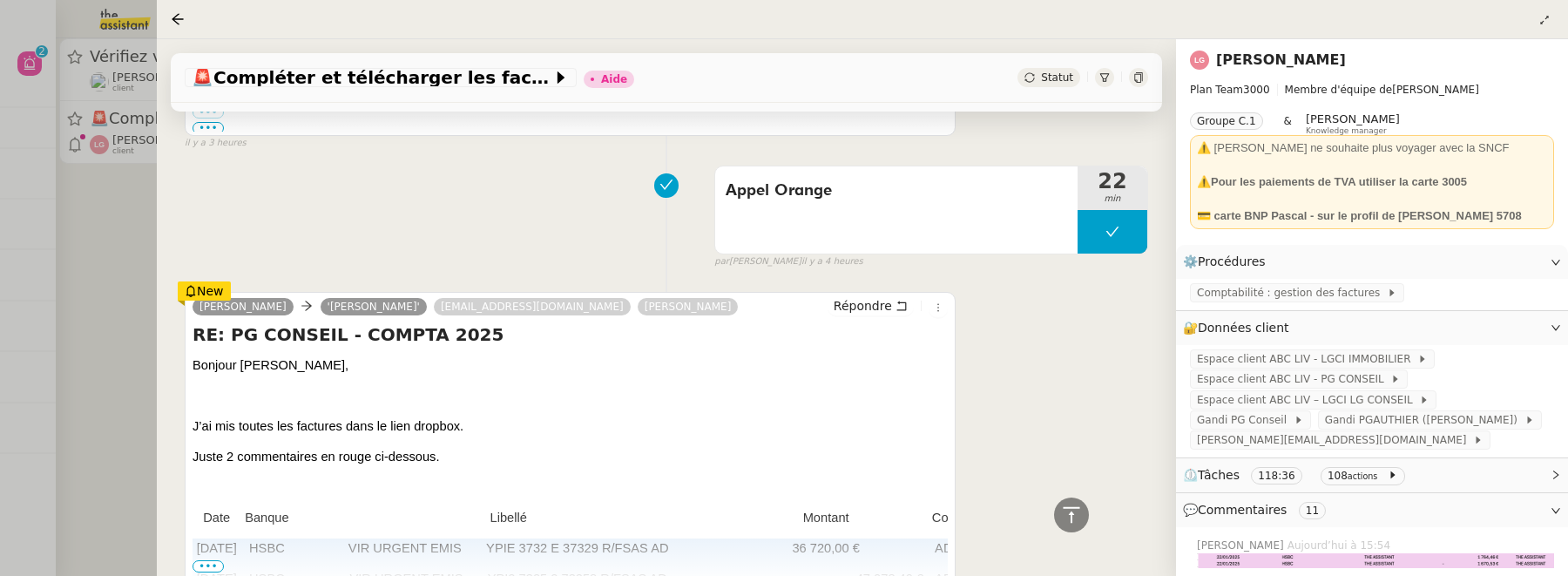
click at [114, 242] on div at bounding box center [784, 288] width 1568 height 576
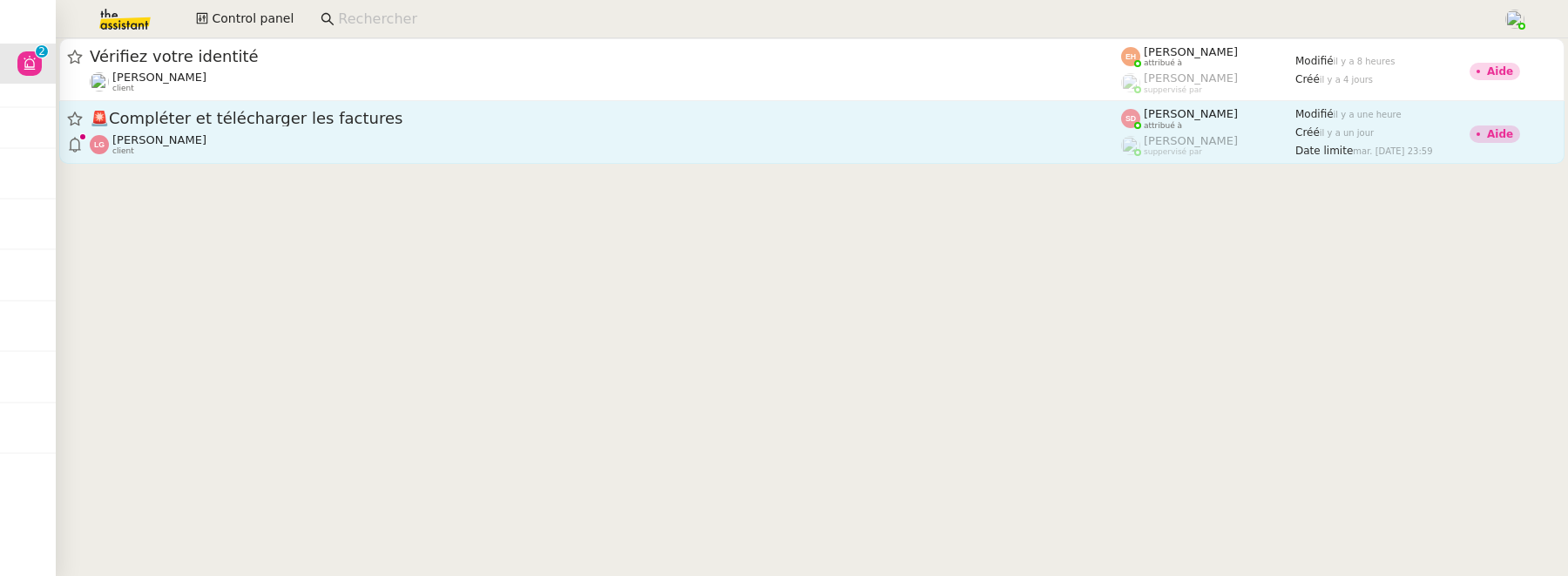
click at [410, 127] on div "🚨 Compléter et télécharger les factures" at bounding box center [606, 119] width 1031 height 22
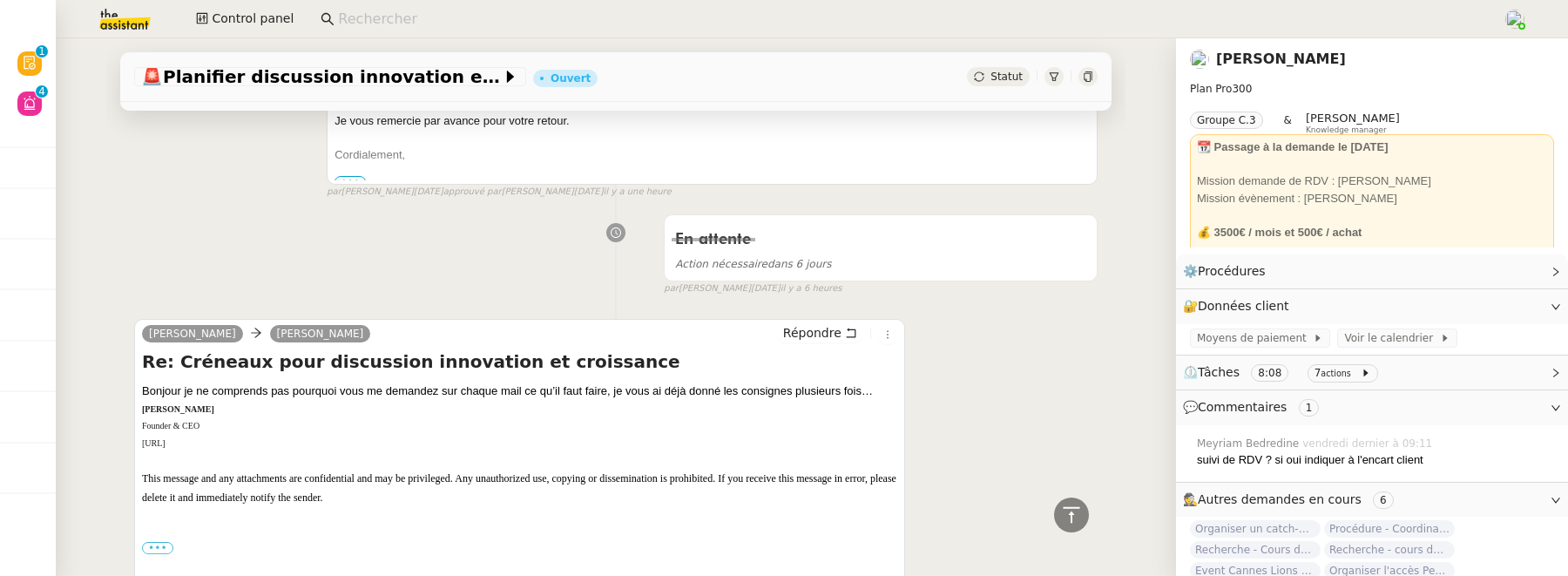
scroll to position [642, 0]
click at [802, 335] on span "Répondre" at bounding box center [813, 334] width 58 height 17
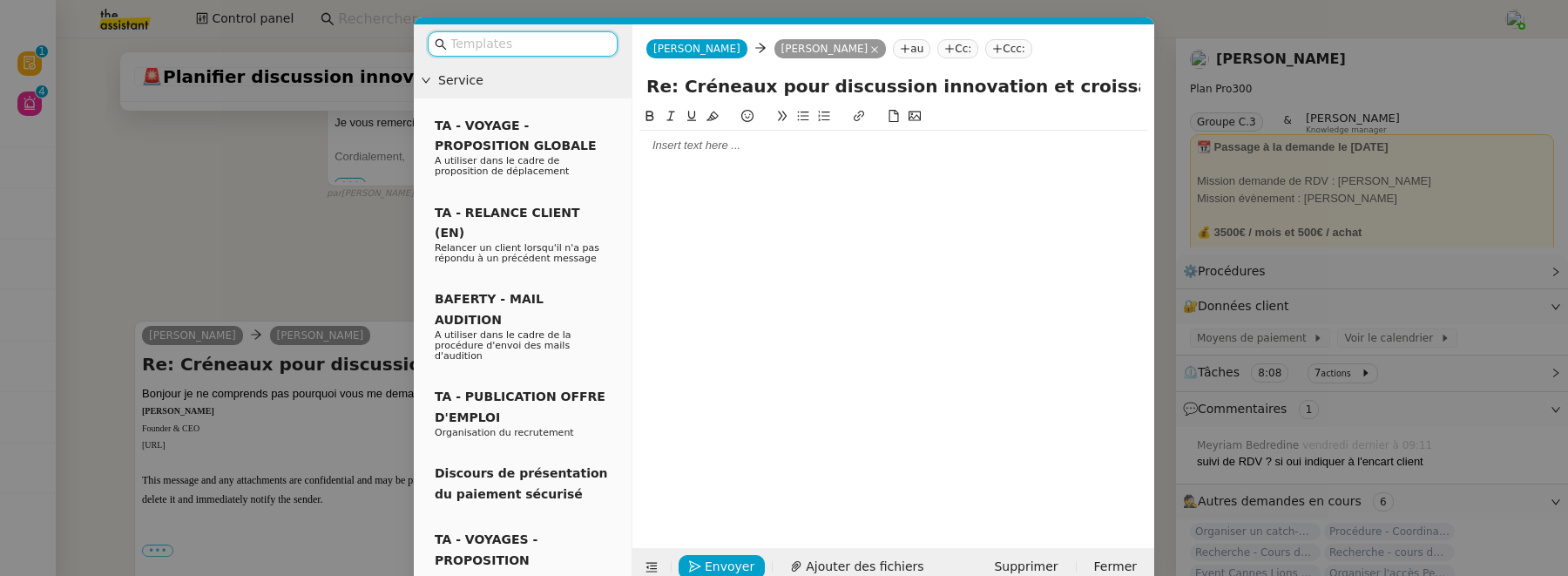
scroll to position [775, 0]
click at [799, 147] on div at bounding box center [893, 145] width 508 height 15
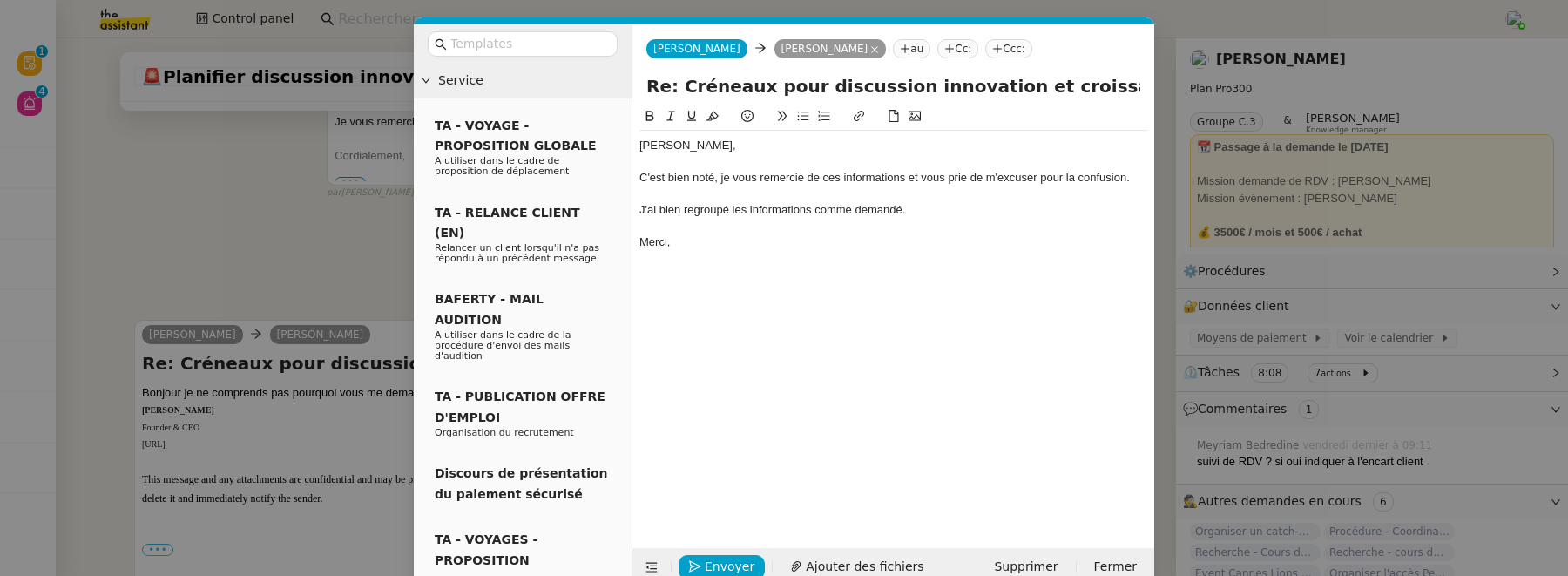
scroll to position [894, 0]
drag, startPoint x: 917, startPoint y: 179, endPoint x: 641, endPoint y: 180, distance: 276.0
click at [640, 179] on div "C'est bien noté, je vous remercie de ces informations et vous prie de m'excuser…" at bounding box center [893, 178] width 508 height 15
click at [888, 184] on div "Je vous prie de m'excuser pour la confusion." at bounding box center [893, 178] width 508 height 15
click at [643, 207] on div "J'ai bien regroupé les informations comme demandé." at bounding box center [893, 210] width 508 height 15
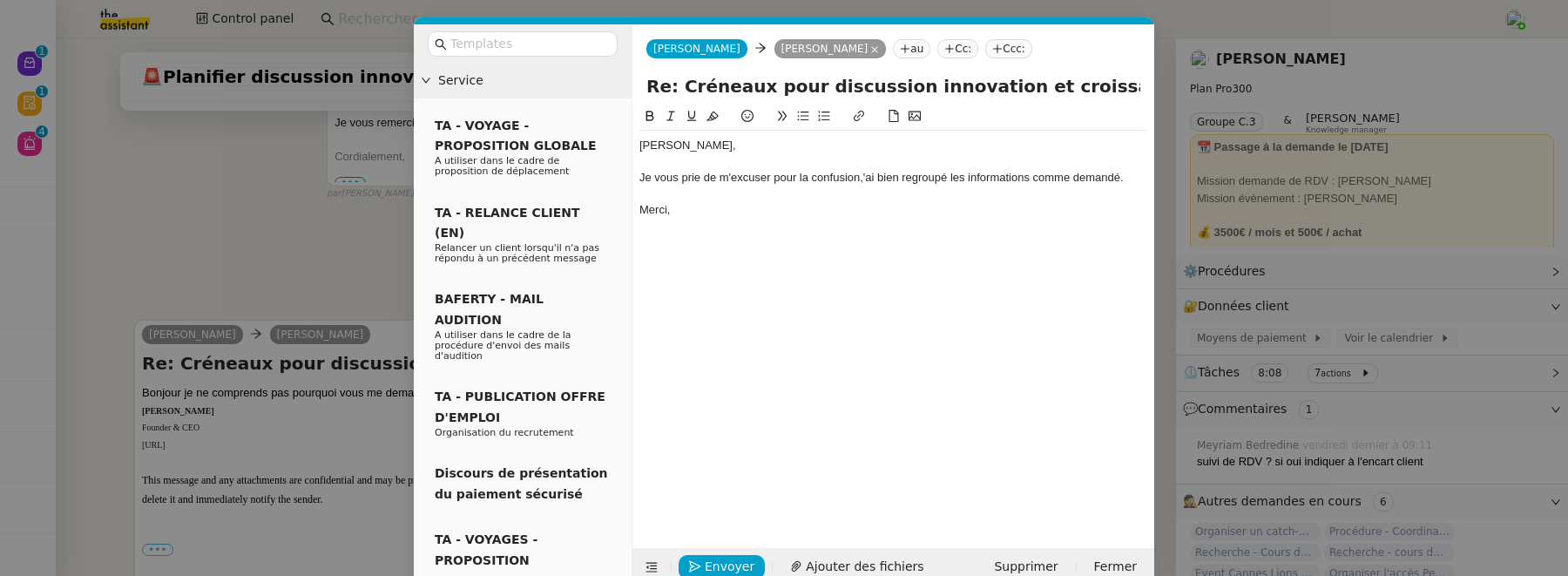
scroll to position [861, 0]
drag, startPoint x: 1038, startPoint y: 182, endPoint x: 1123, endPoint y: 182, distance: 85.0
click at [1123, 182] on div "Je vous prie de m'excuser pour la confusion, j'ai bien regroupé les information…" at bounding box center [893, 178] width 508 height 15
click at [653, 198] on div "Je vous prie de m'excuser pour la confusion, j'ai bien regroupé les information…" at bounding box center [893, 186] width 508 height 32
click at [0, 0] on lt-span "tran s mises" at bounding box center [0, 0] width 0 height 0
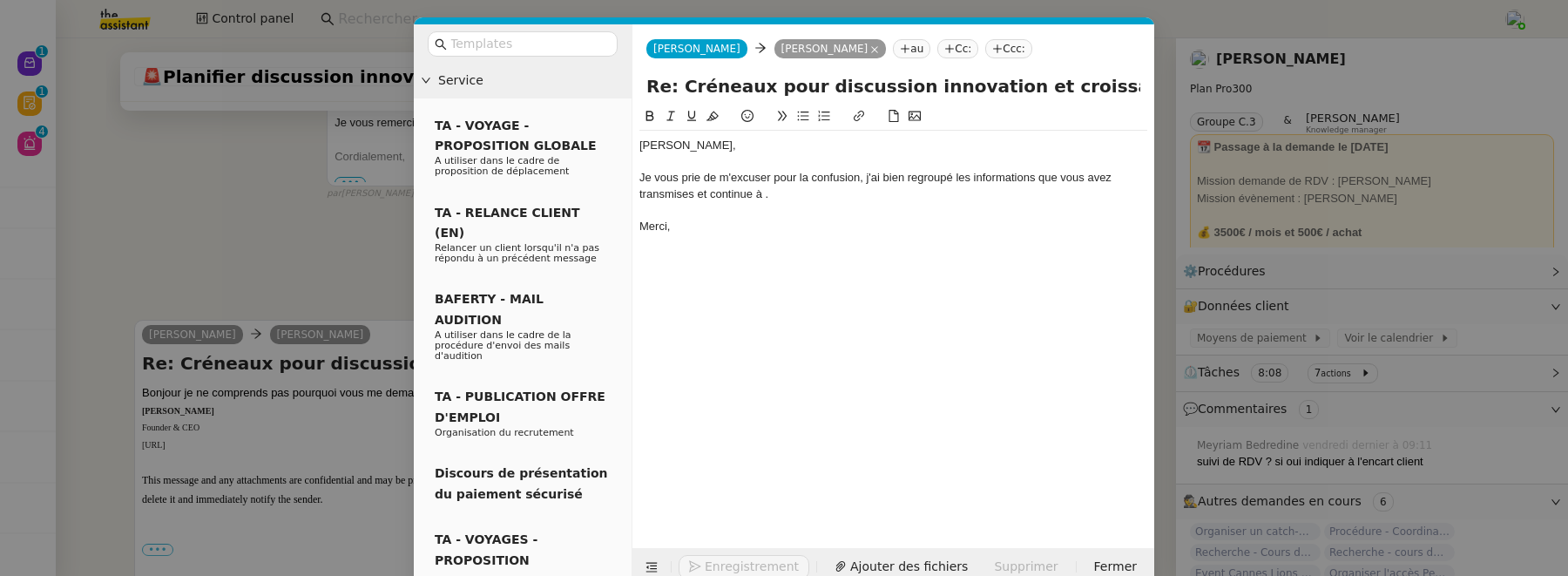
click at [763, 199] on div "Je vous prie de m'excuser pour la confusion, j'ai bien regroupé les information…" at bounding box center [893, 186] width 508 height 32
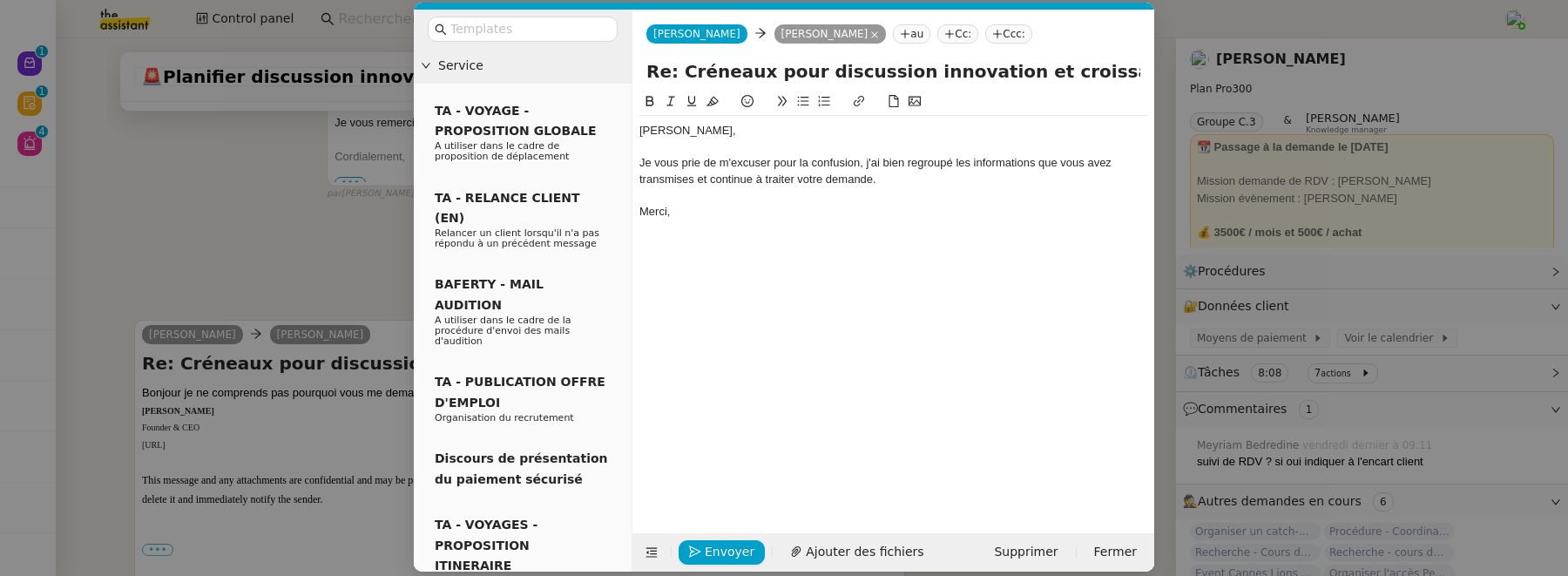
scroll to position [31, 0]
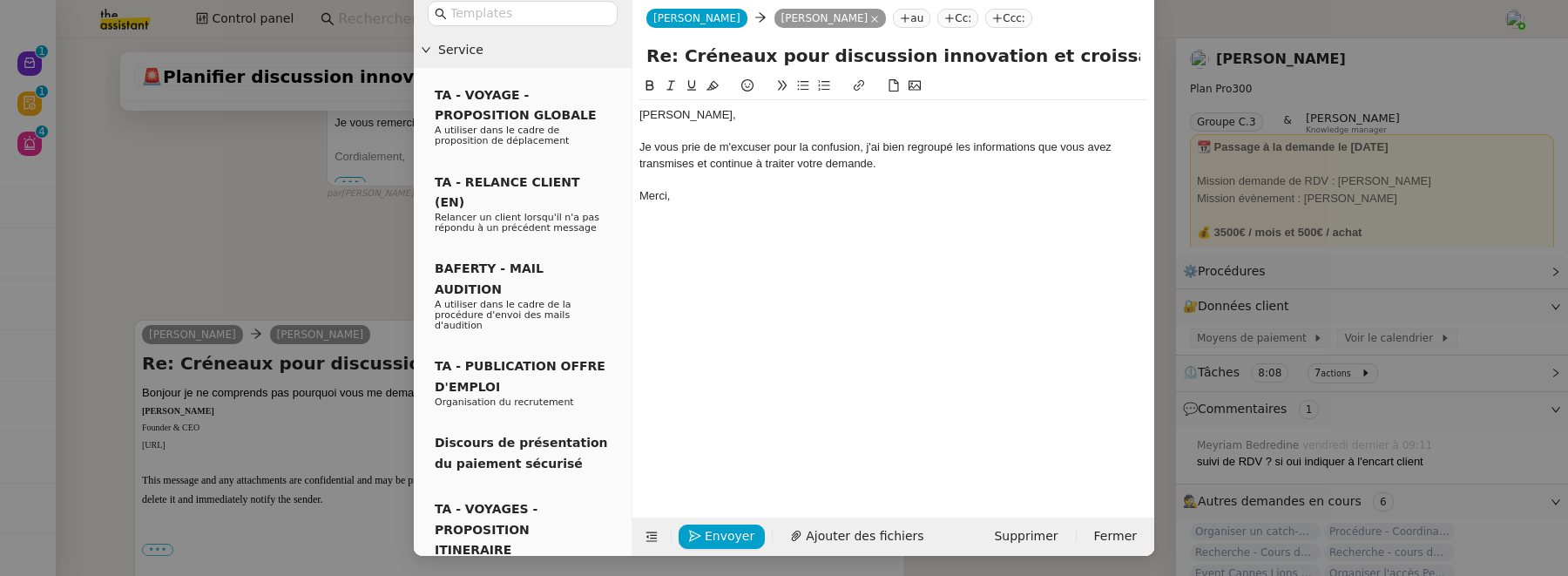
click at [902, 165] on div "Je vous prie de m'excuser pour la confusion, j'ai bien regroupé les information…" at bounding box center [893, 155] width 508 height 32
click at [710, 531] on span "Envoyer" at bounding box center [728, 536] width 49 height 20
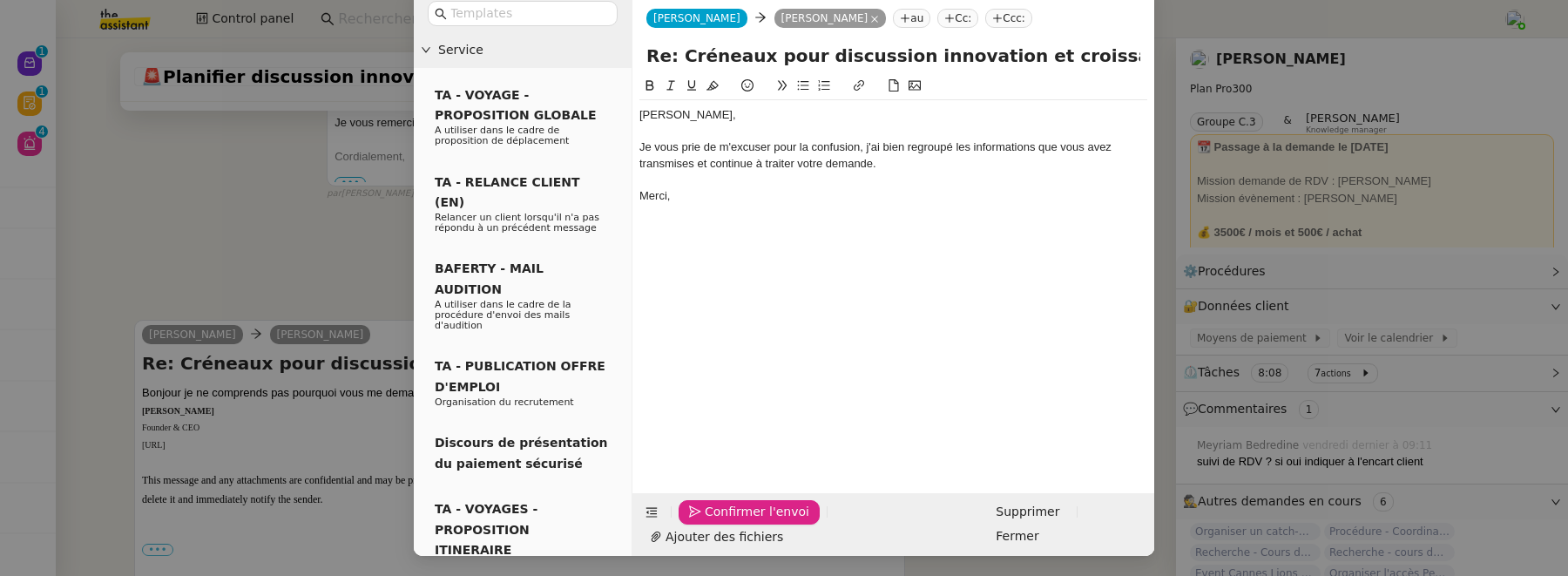
click at [710, 522] on span "Confirmer l'envoi" at bounding box center [756, 512] width 104 height 20
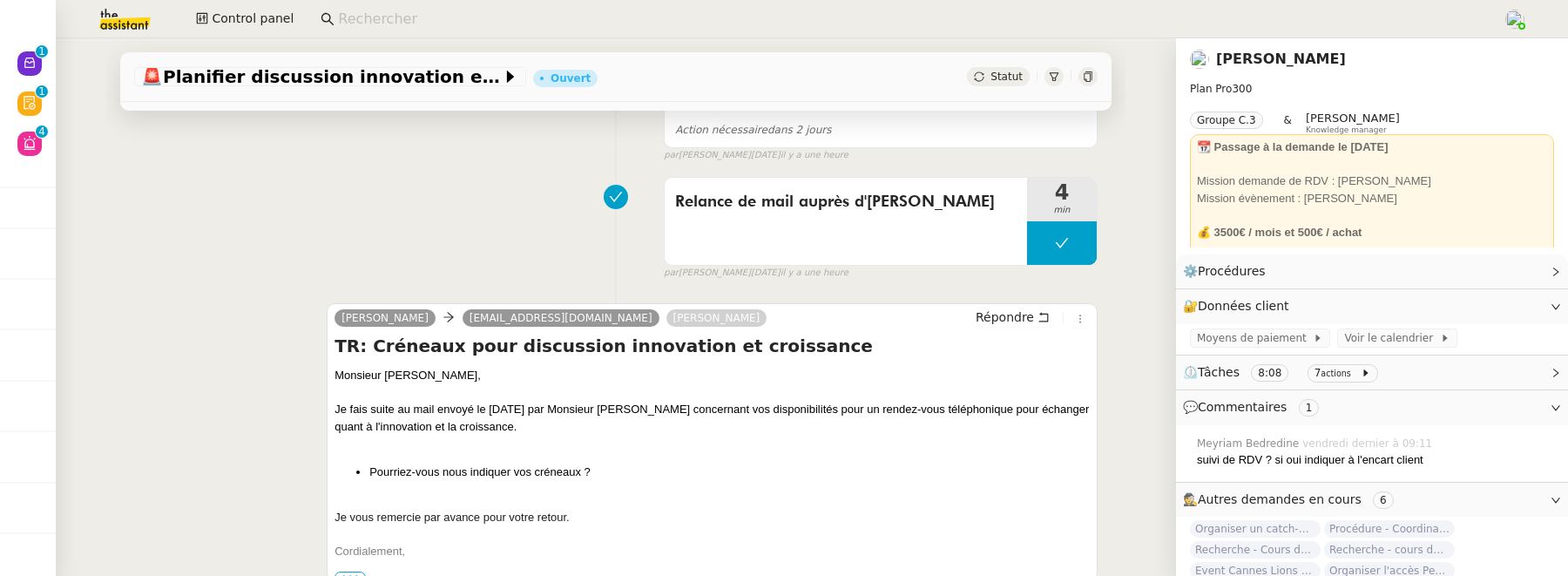
scroll to position [0, 0]
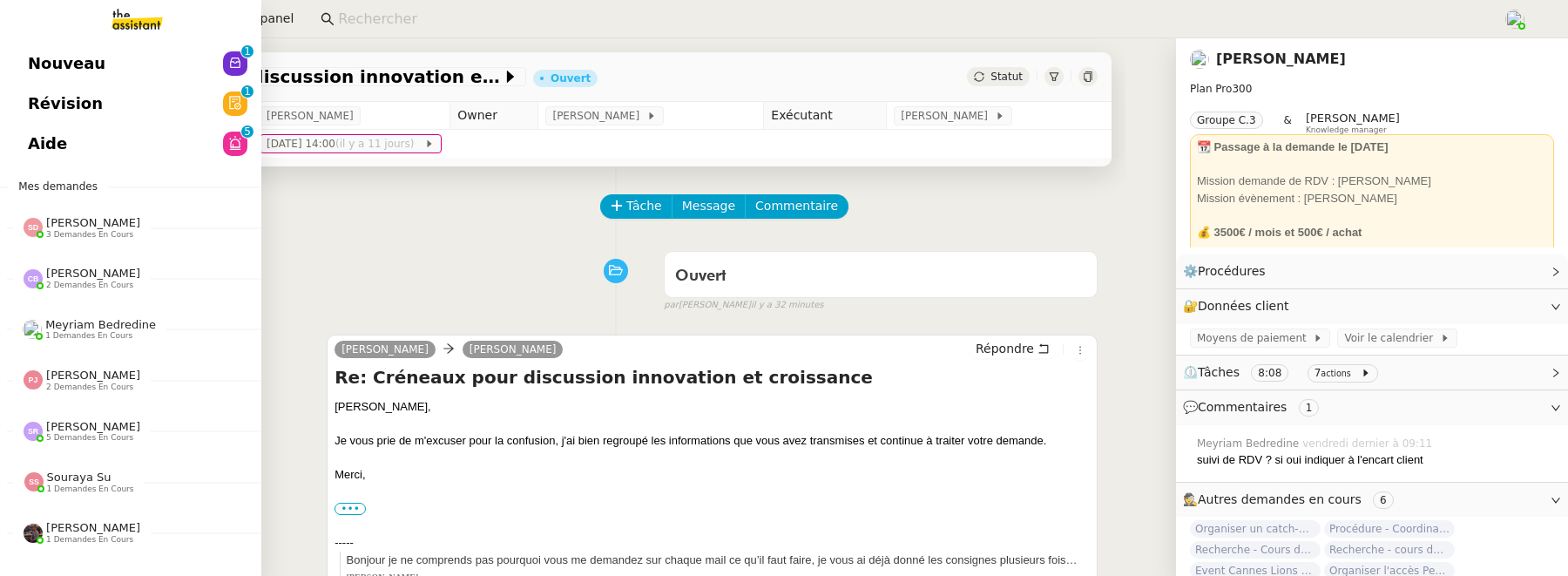
click at [40, 111] on span "Révision" at bounding box center [65, 104] width 74 height 26
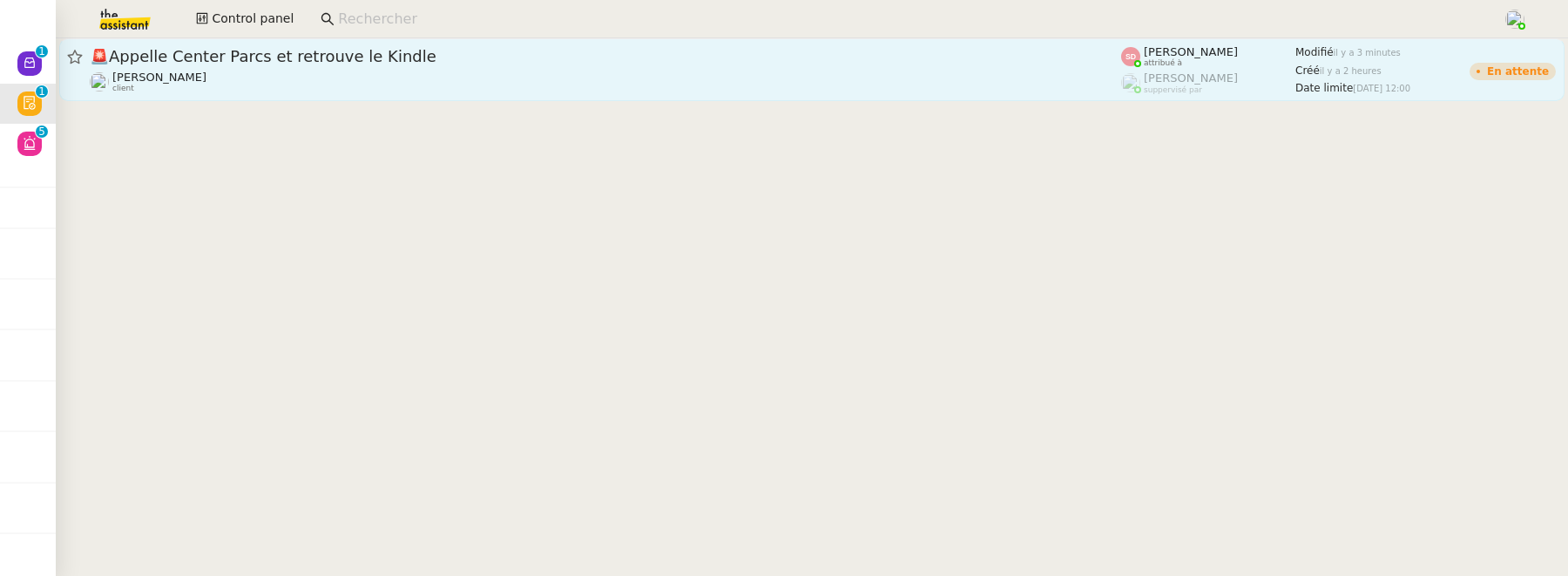
click at [505, 95] on link "🚨 Appelle Center Parcs et retrouve le Kindle Severine Gheysen client Sheida Del…" at bounding box center [812, 70] width 1505 height 63
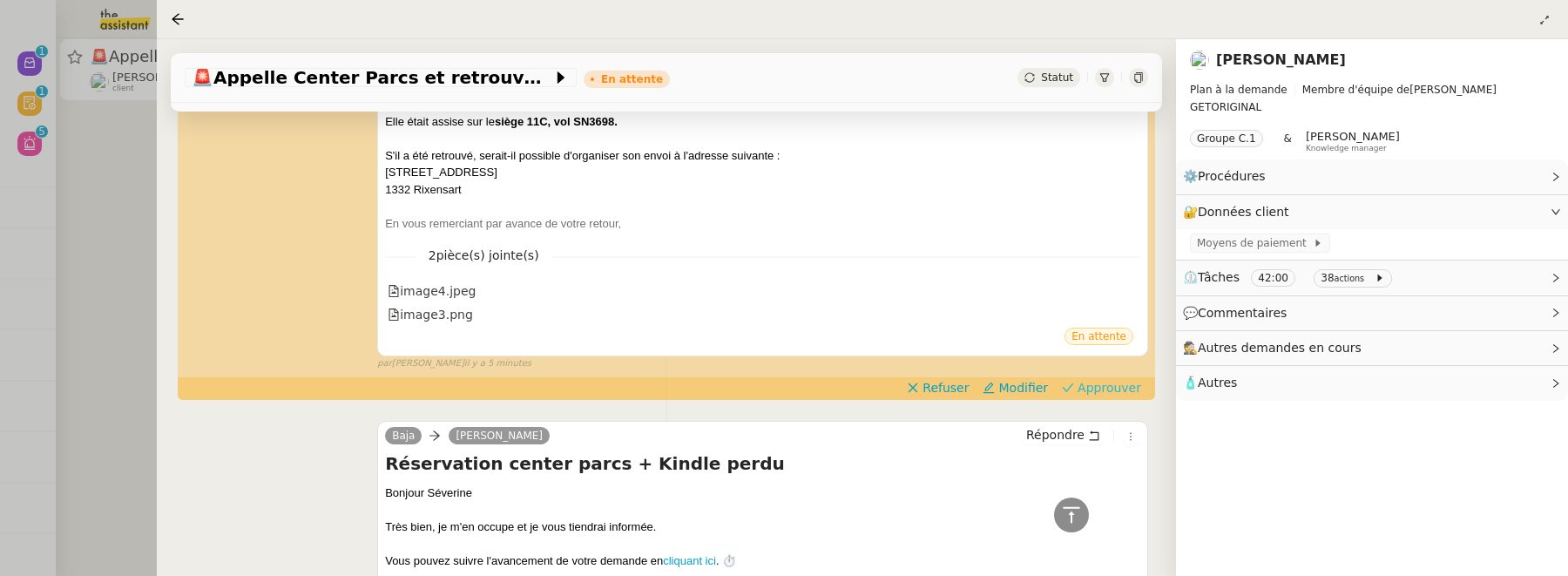
scroll to position [847, 0]
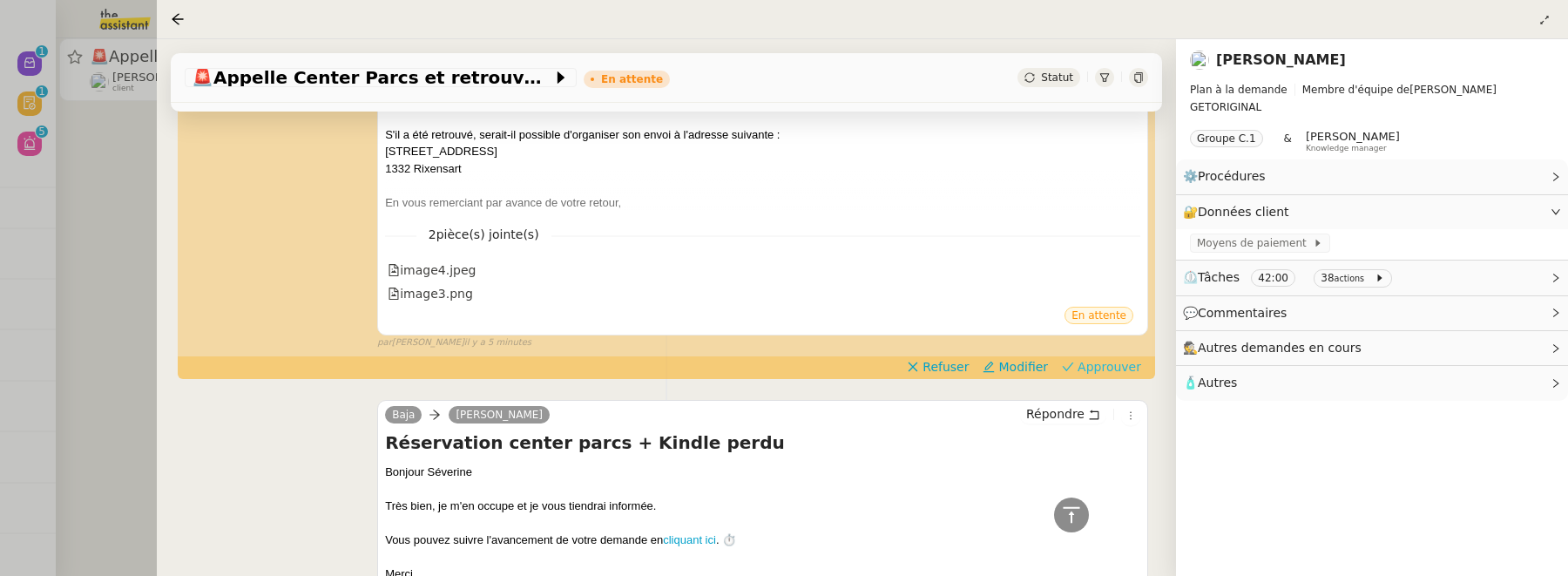
click at [1133, 366] on span "Approuver" at bounding box center [1109, 367] width 64 height 17
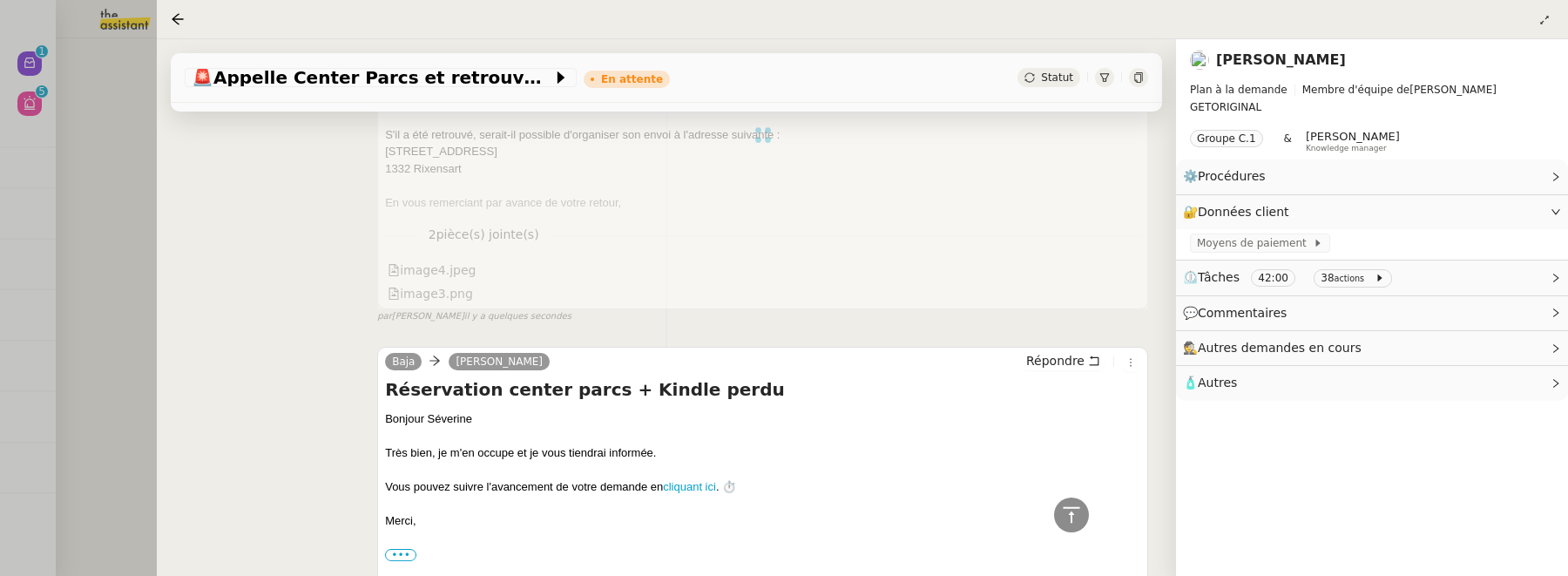
click at [92, 209] on div at bounding box center [784, 288] width 1568 height 576
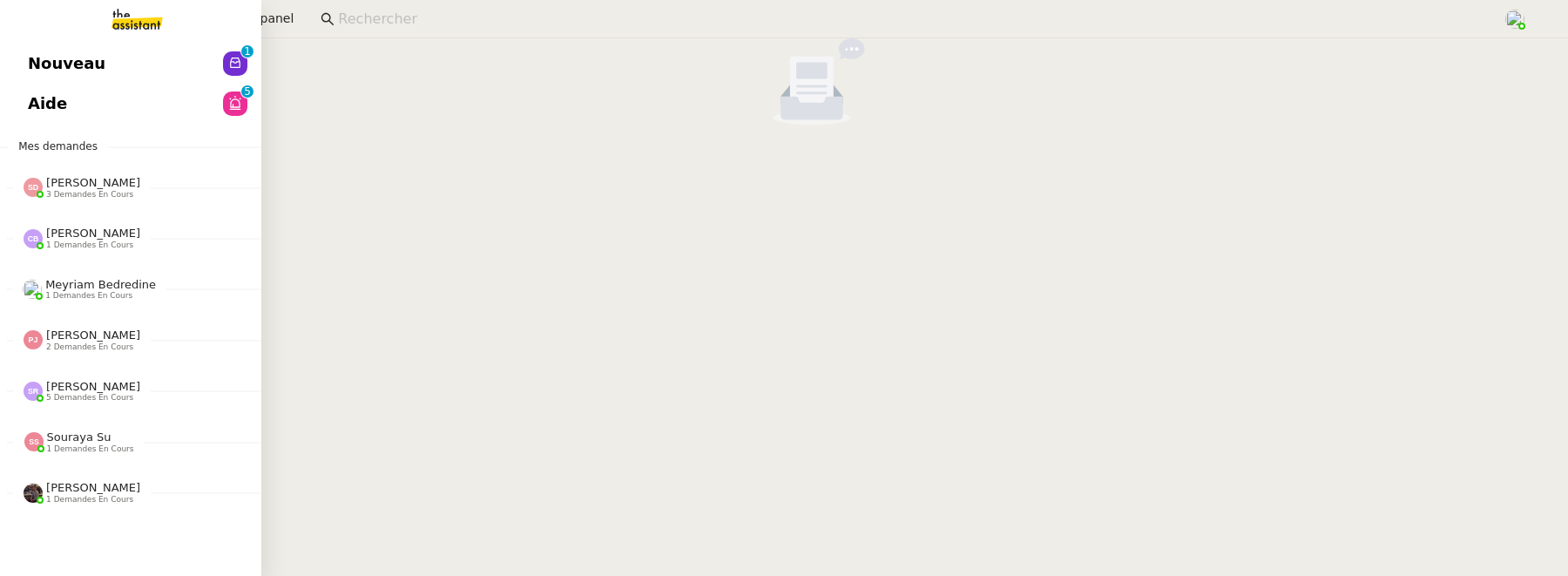
click at [29, 50] on span "Nouveau" at bounding box center [67, 63] width 77 height 26
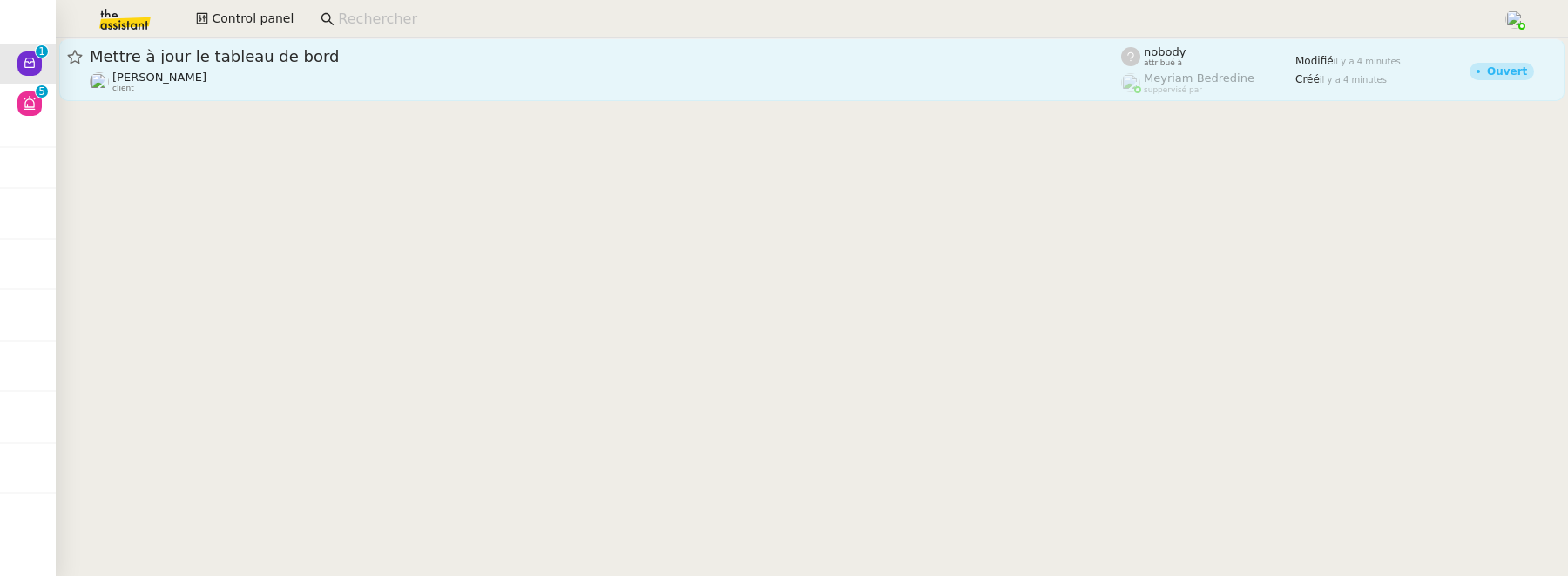
click at [599, 66] on div "Mettre à jour le tableau de bord" at bounding box center [606, 57] width 1031 height 21
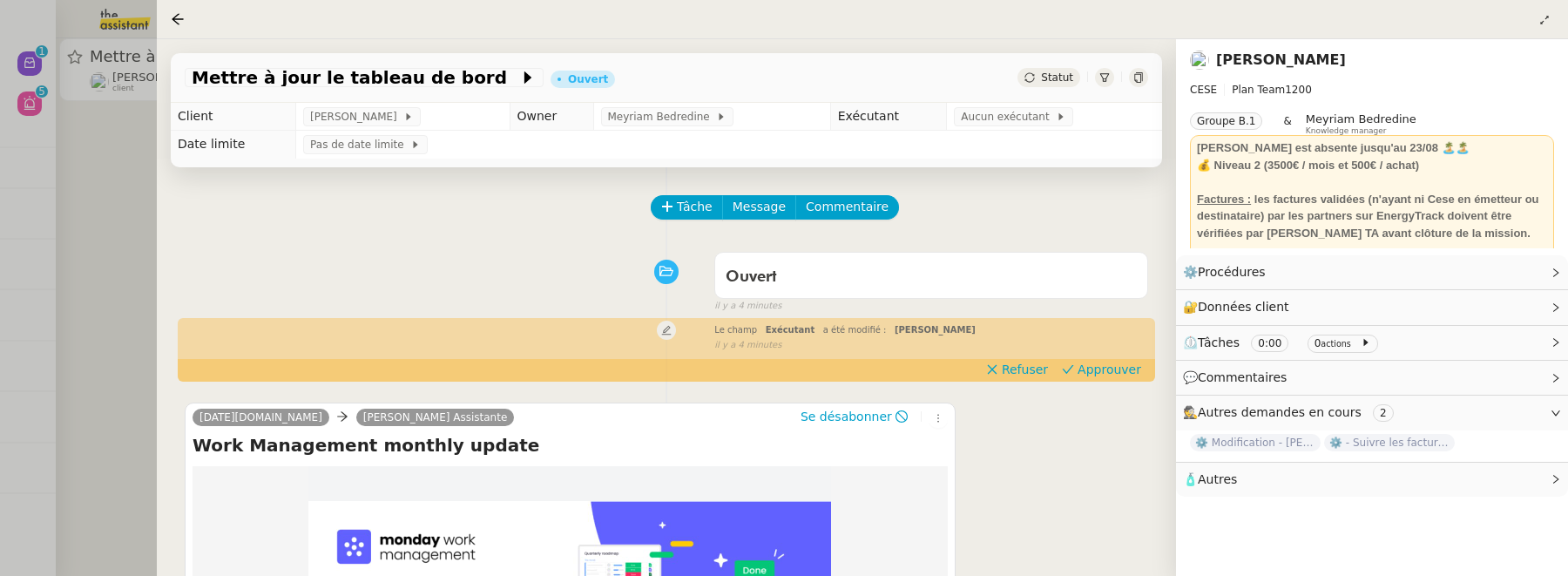
scroll to position [224, 0]
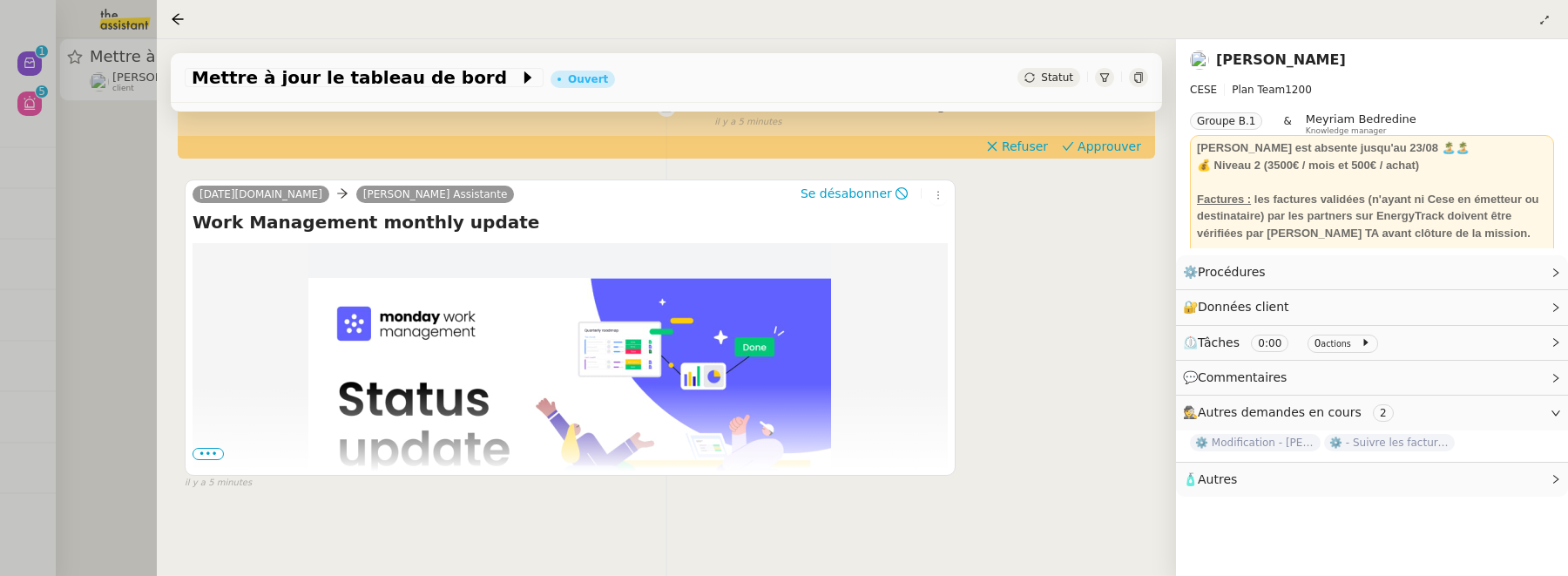
click at [119, 299] on div at bounding box center [784, 288] width 1568 height 576
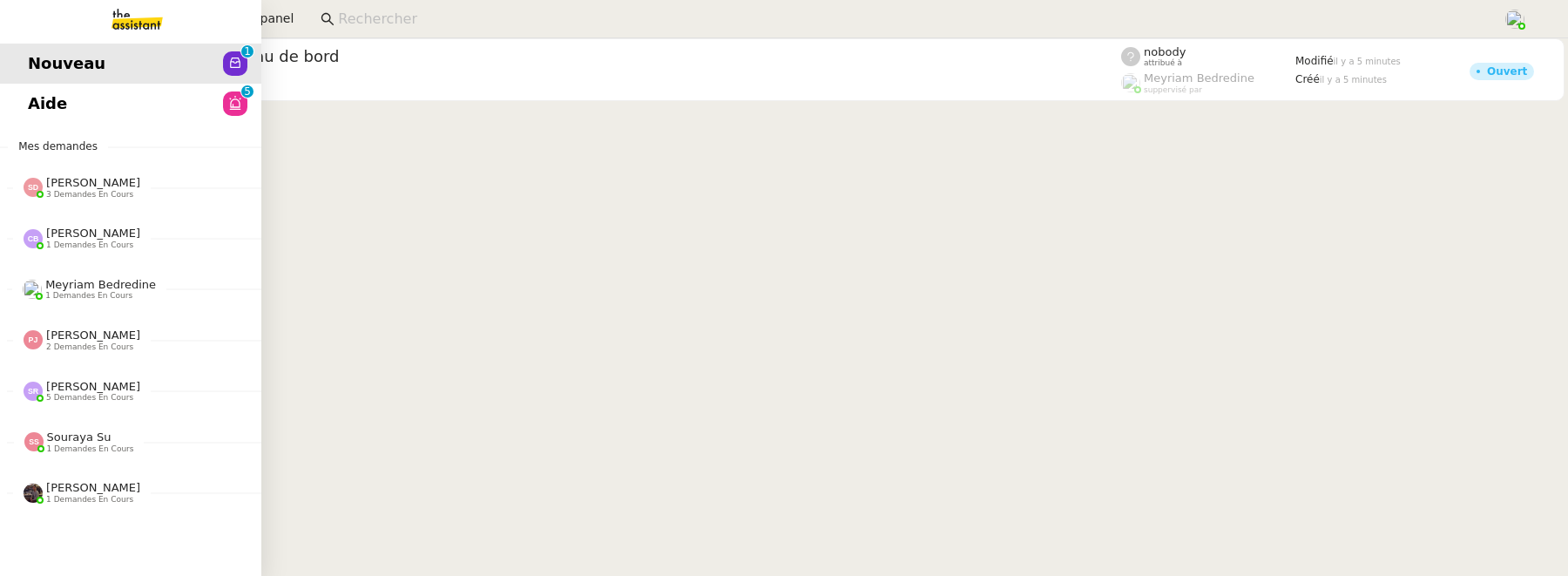
click at [55, 97] on span "Aide" at bounding box center [47, 104] width 40 height 26
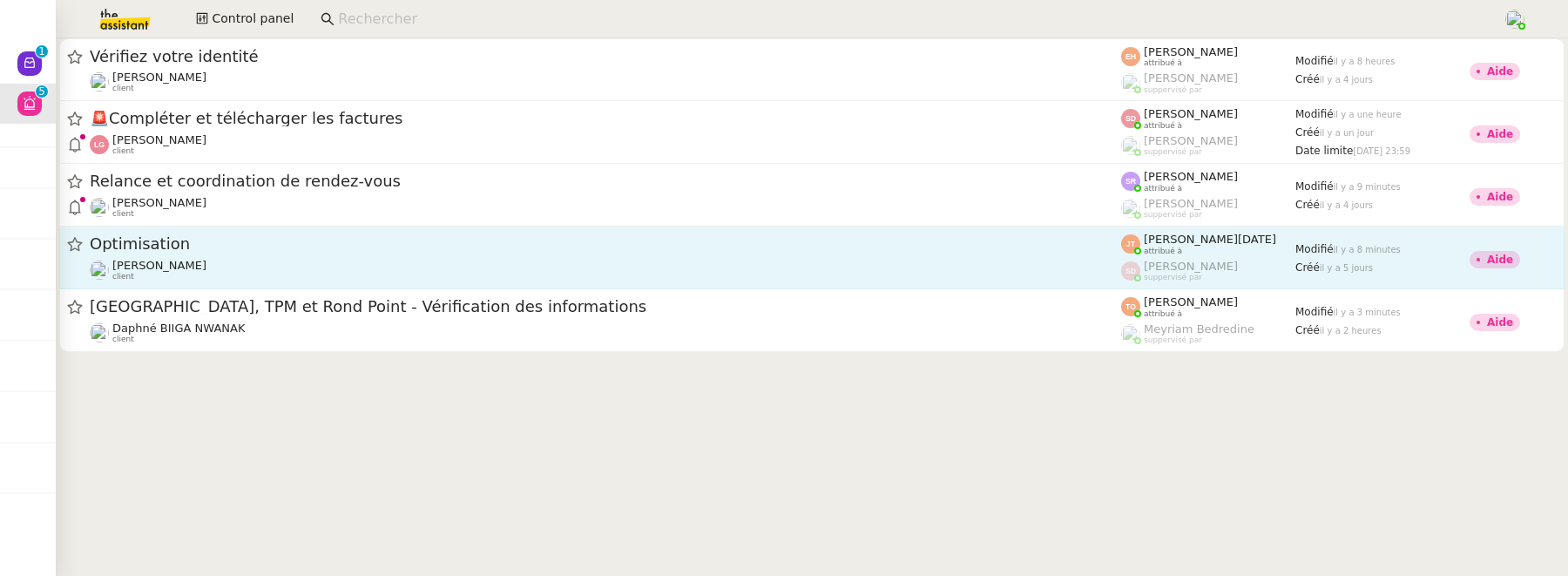
click at [485, 253] on div "Optimisation" at bounding box center [606, 244] width 1031 height 22
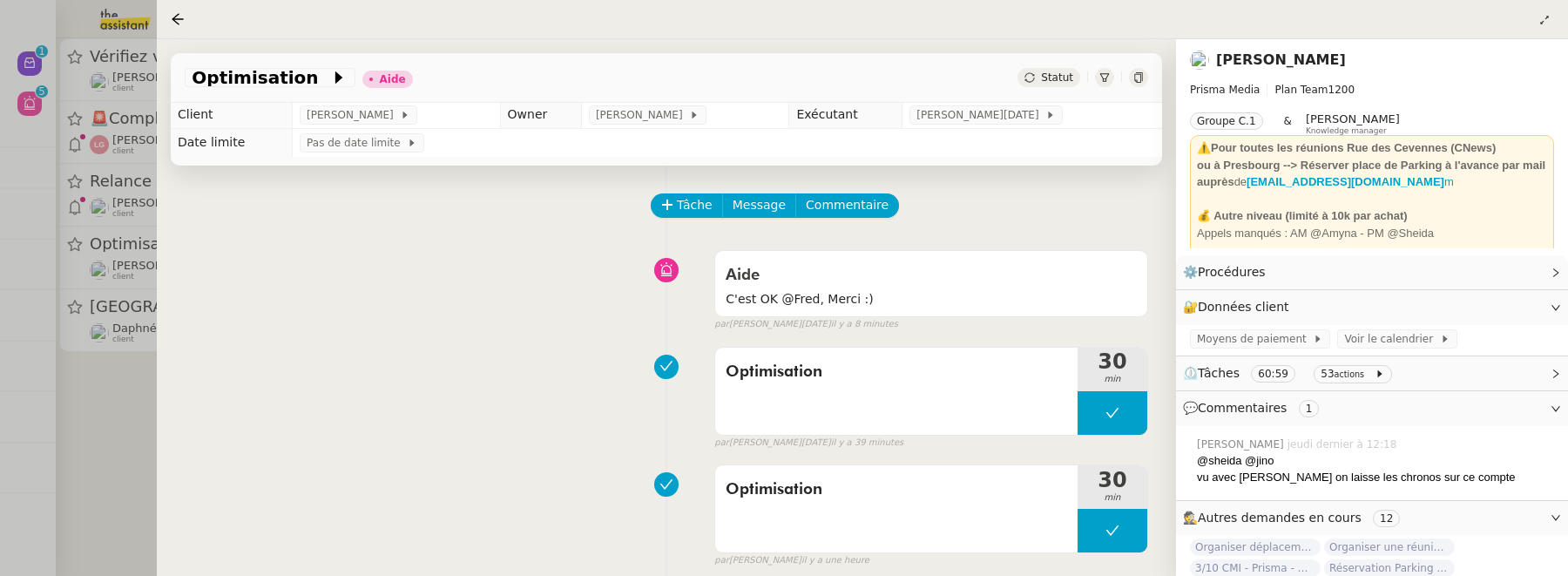
scroll to position [5, 0]
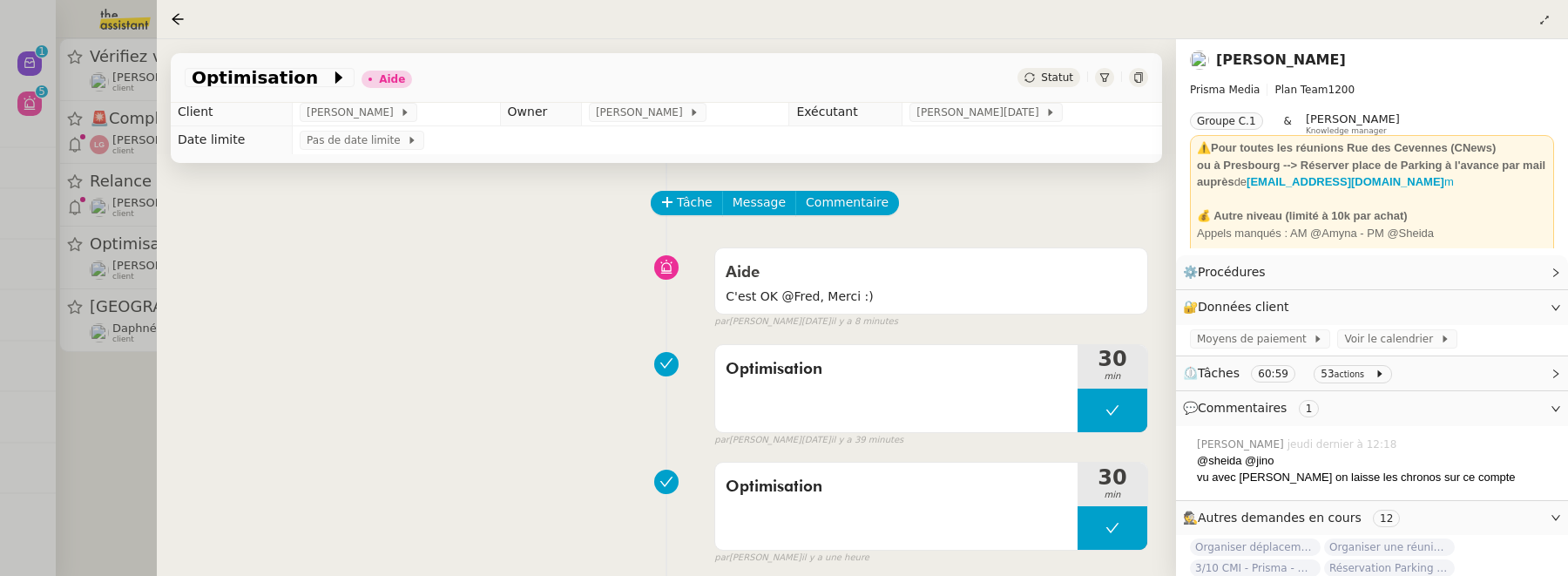
click at [1249, 56] on link "[PERSON_NAME]" at bounding box center [1281, 59] width 130 height 16
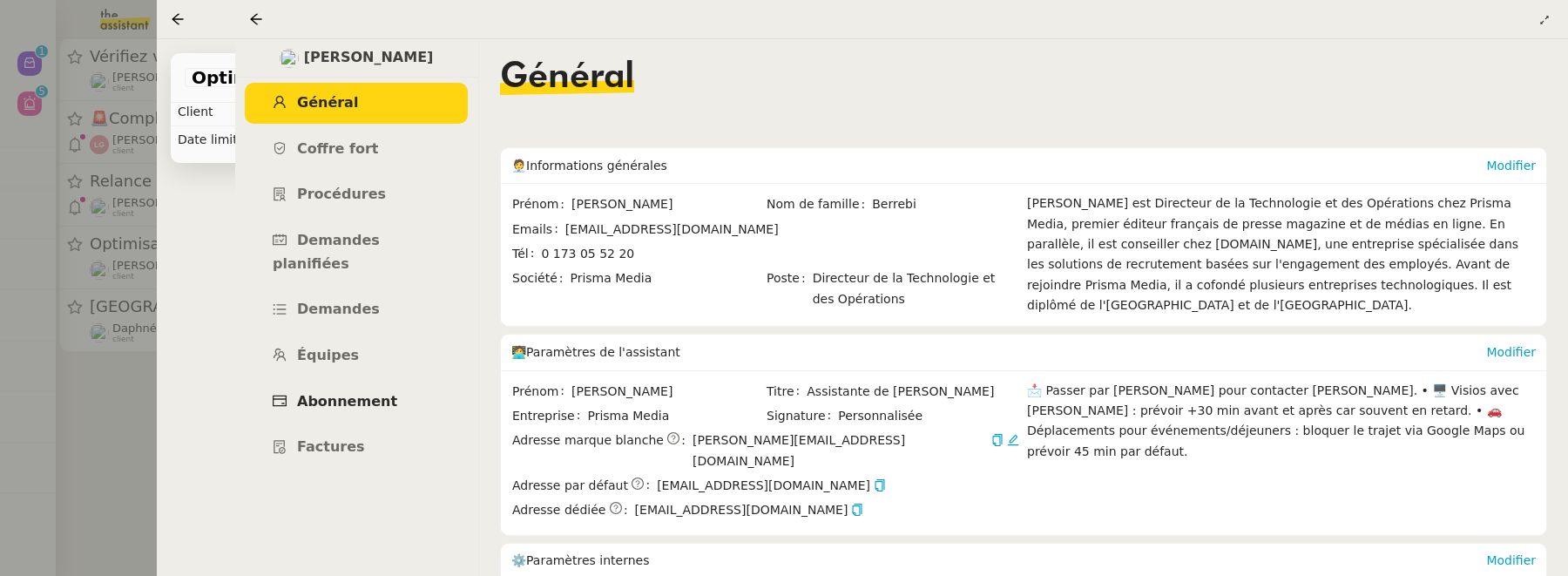
click at [417, 381] on link "Abonnement" at bounding box center [356, 402] width 223 height 41
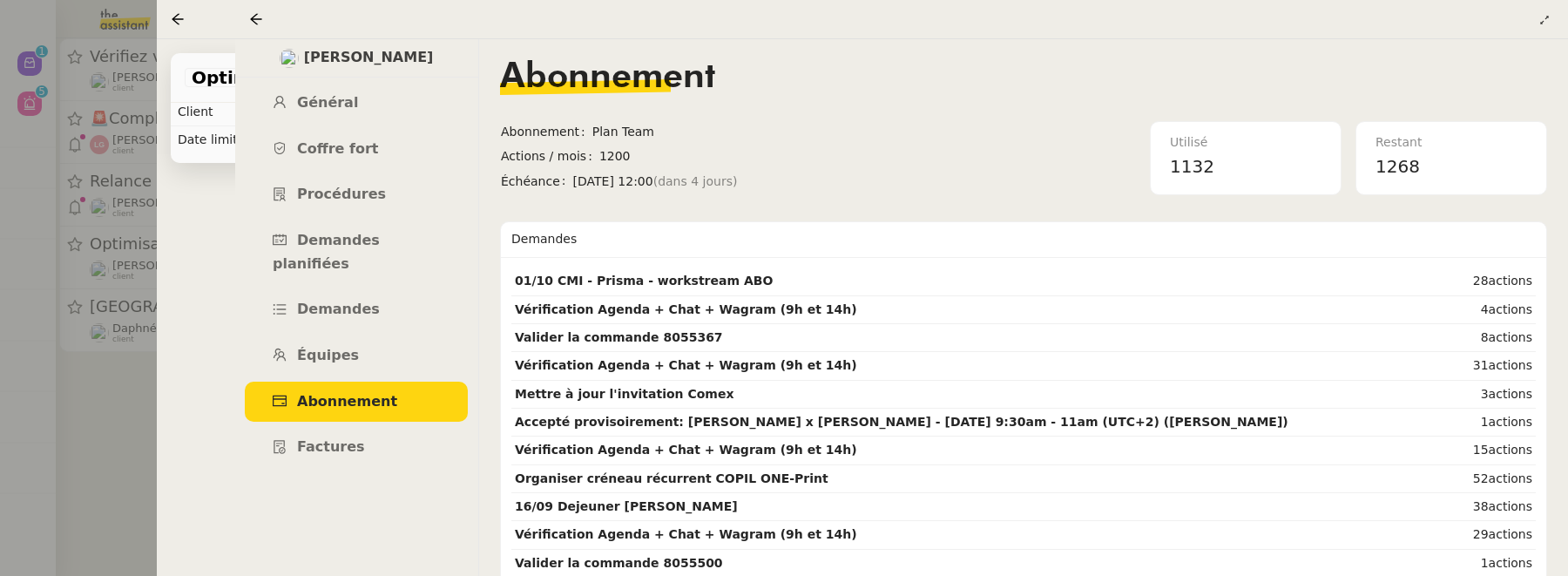
click at [267, 19] on div at bounding box center [260, 19] width 21 height 21
click at [254, 17] on icon at bounding box center [256, 19] width 14 height 14
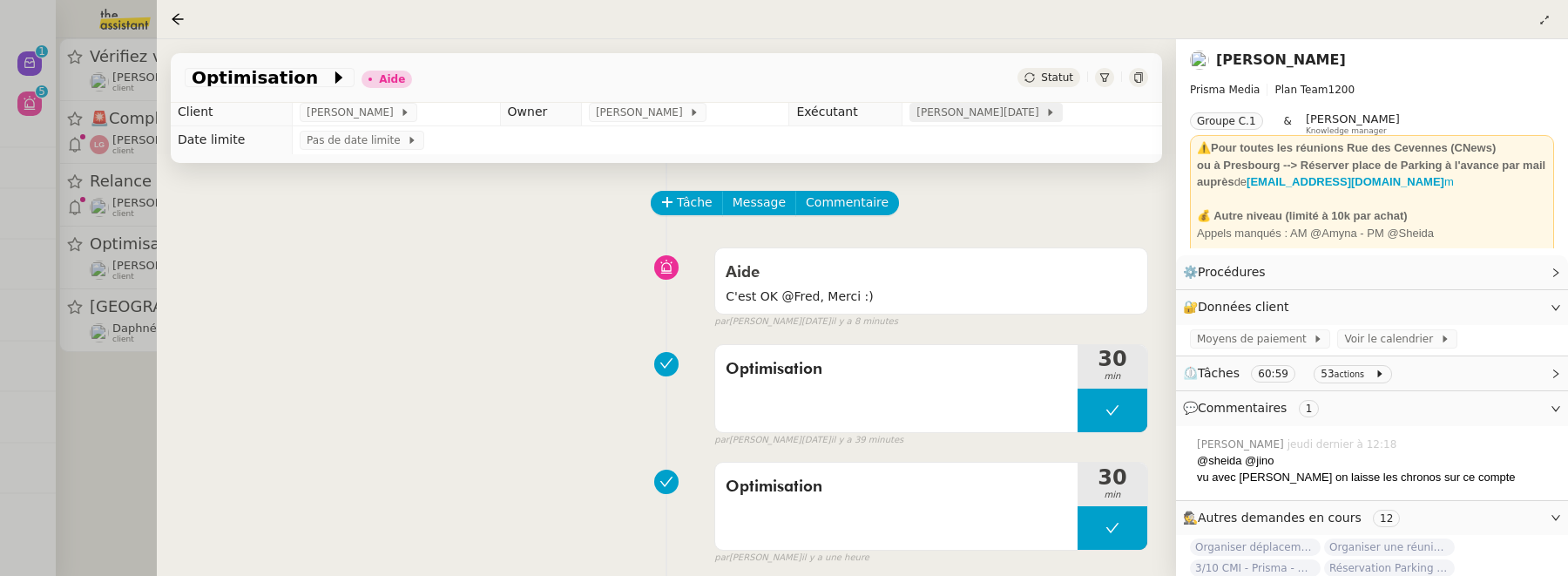
click at [1046, 108] on icon at bounding box center [1050, 112] width 11 height 11
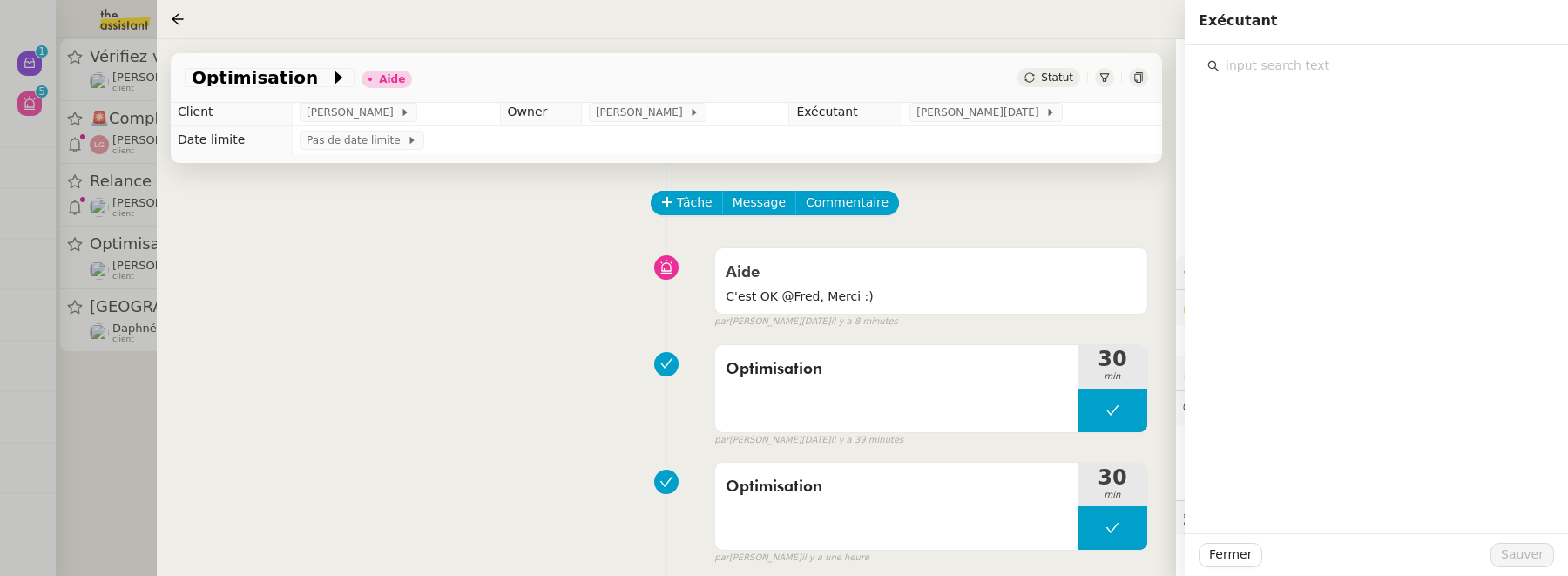
click at [1341, 69] on input "text" at bounding box center [1382, 66] width 326 height 23
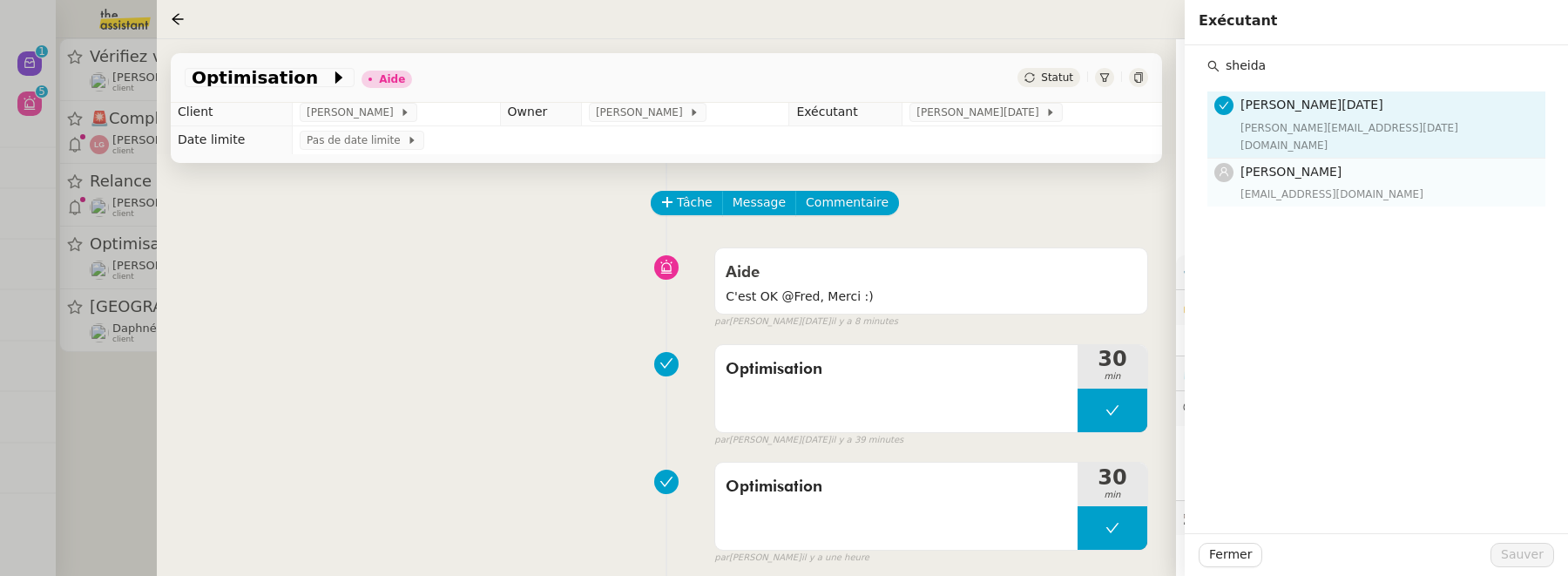
type input "sheida"
click at [1393, 162] on h4 "[PERSON_NAME]" at bounding box center [1387, 171] width 294 height 20
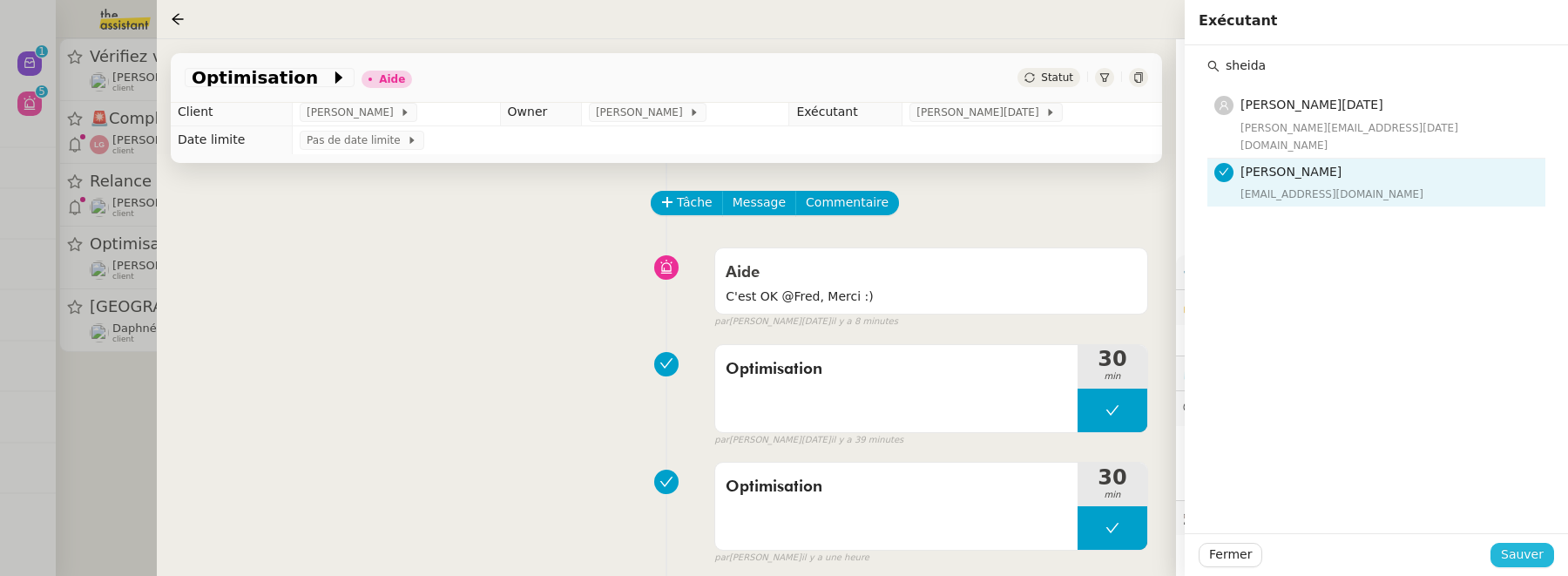
click at [1522, 553] on span "Sauver" at bounding box center [1523, 555] width 43 height 20
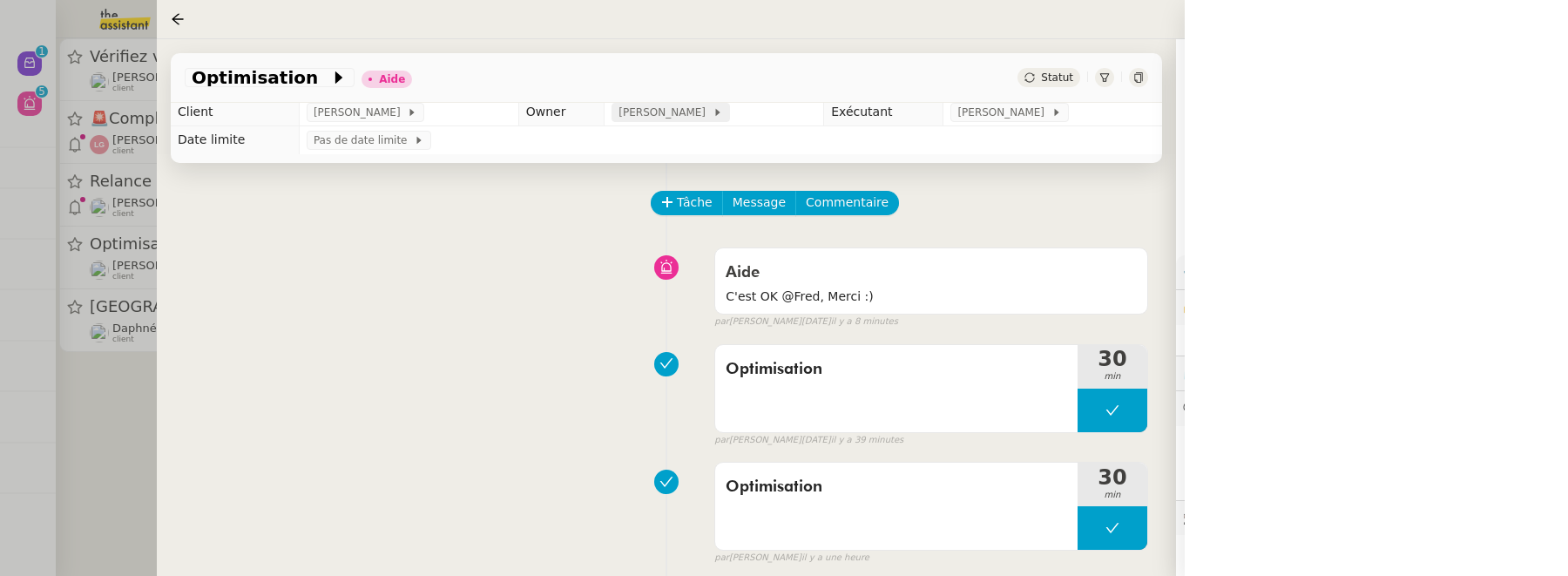
click at [713, 113] on icon at bounding box center [718, 112] width 11 height 11
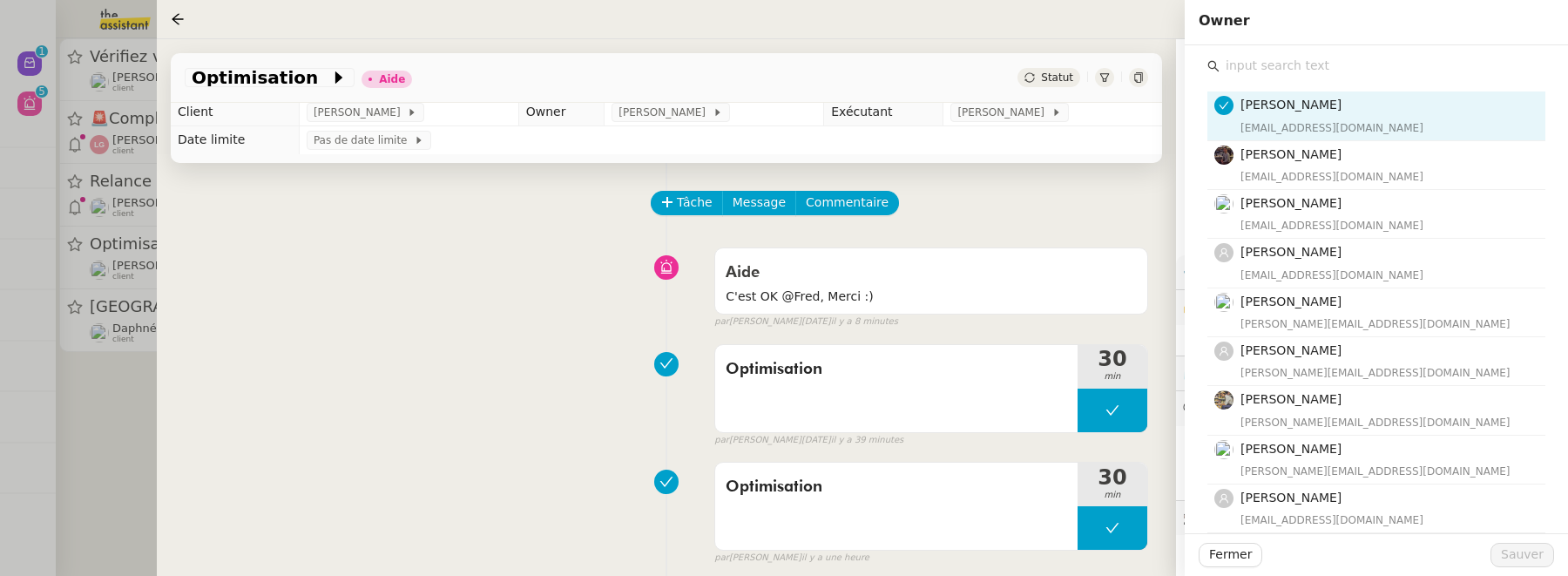
click at [1324, 61] on input "text" at bounding box center [1382, 66] width 326 height 23
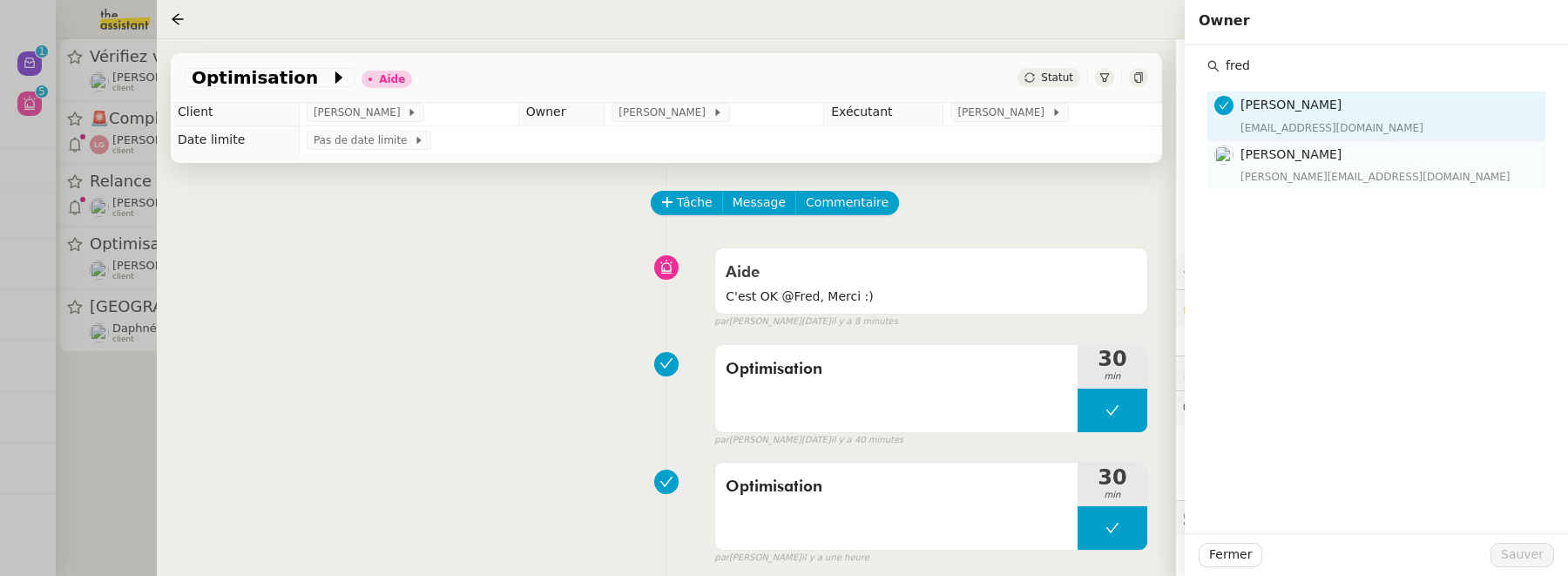
type input "fred"
click at [1359, 163] on h4 "[PERSON_NAME]" at bounding box center [1387, 154] width 294 height 20
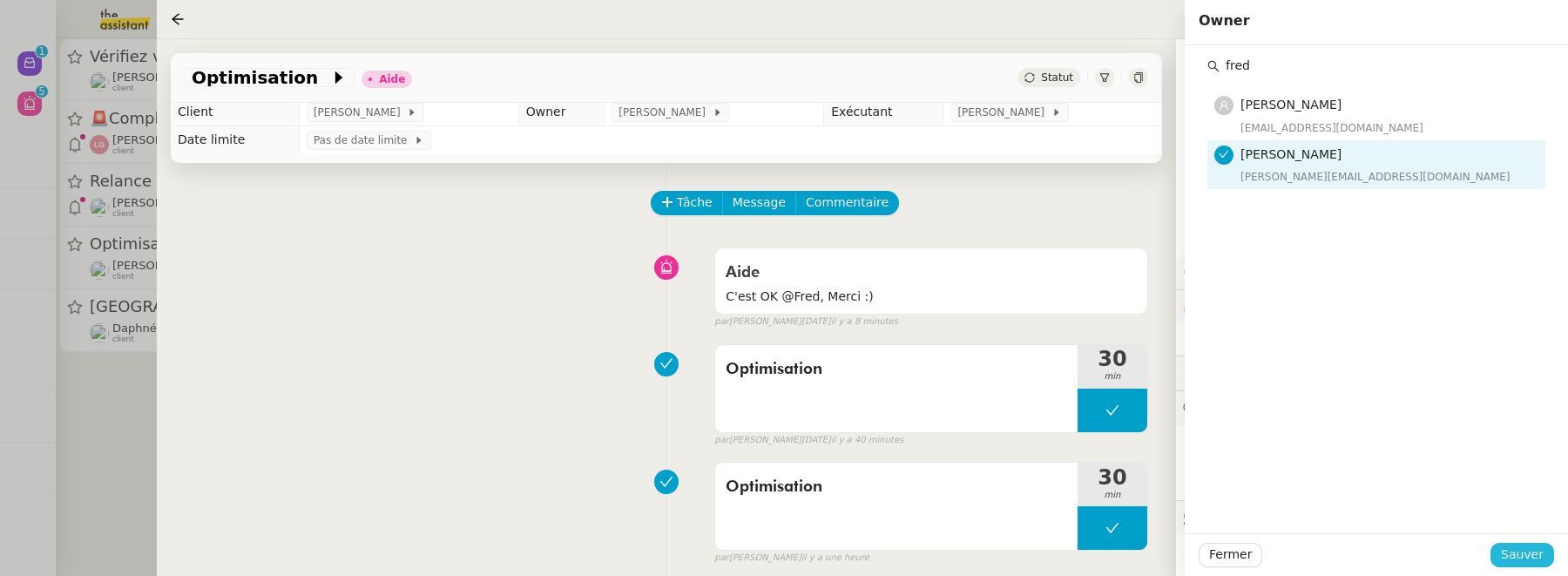
click at [1537, 561] on span "Sauver" at bounding box center [1523, 555] width 43 height 20
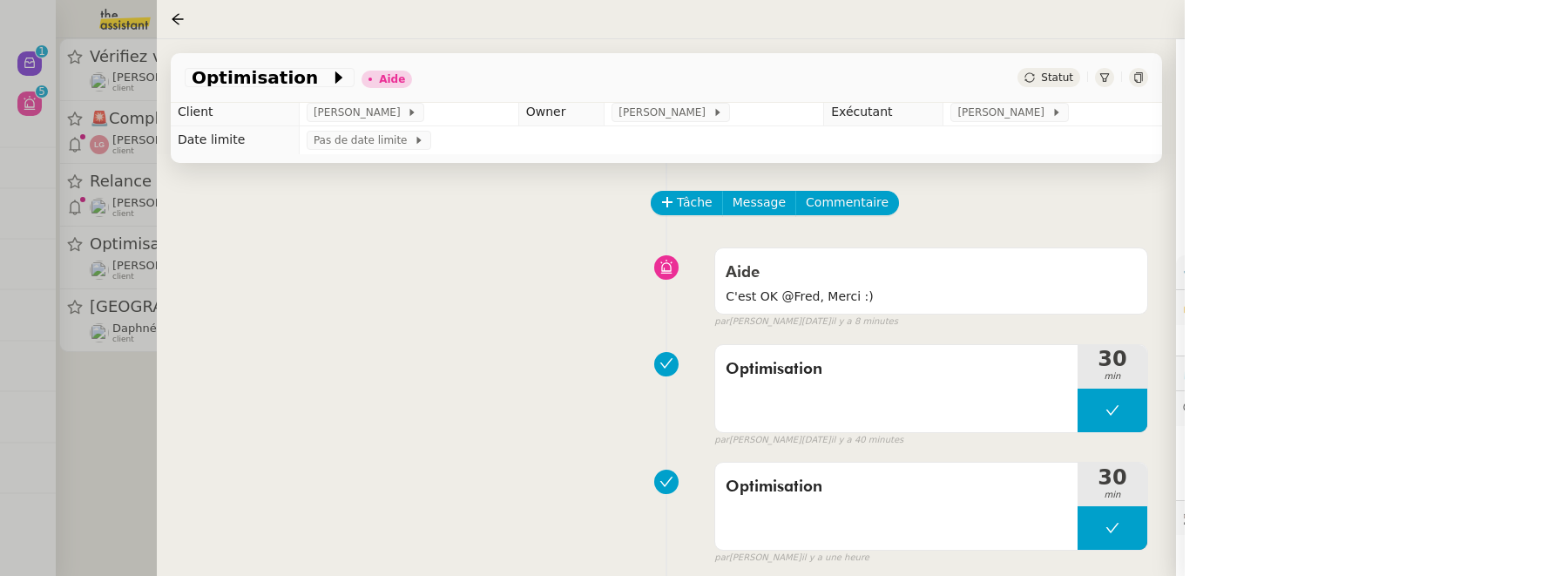
click at [852, 226] on div "Tâche Message Commentaire" at bounding box center [900, 211] width 495 height 42
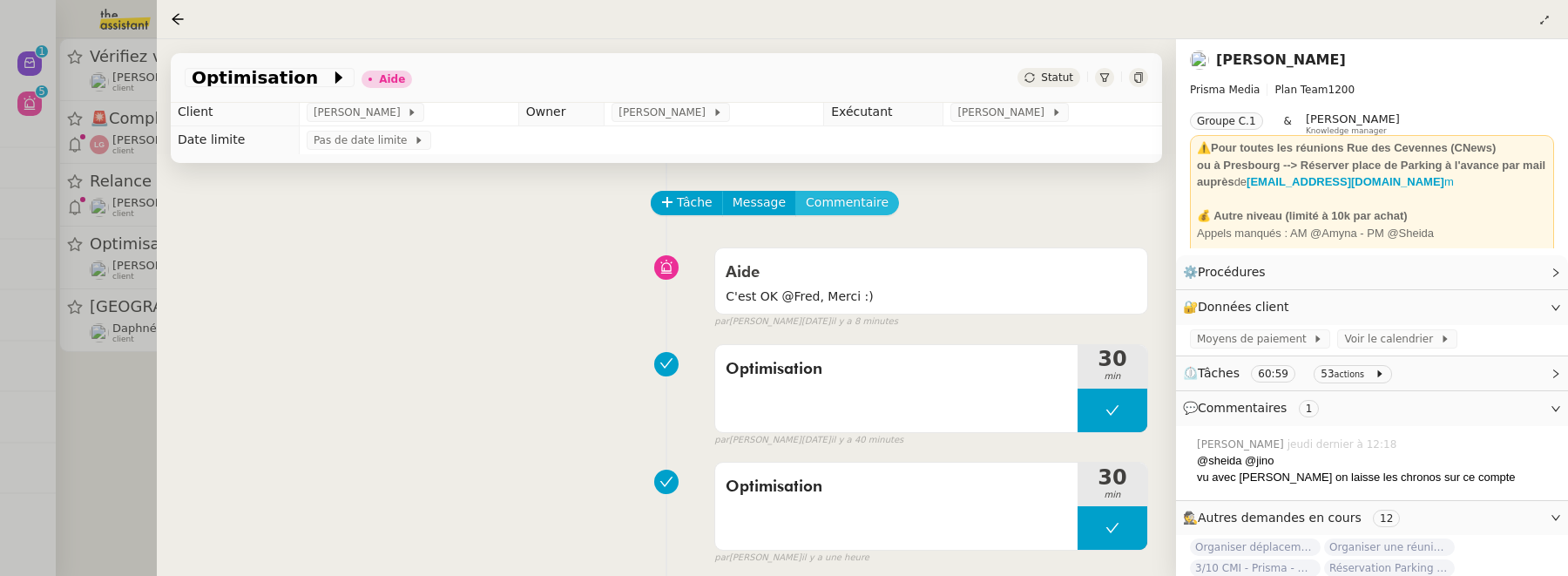
click at [842, 209] on span "Commentaire" at bounding box center [847, 202] width 83 height 20
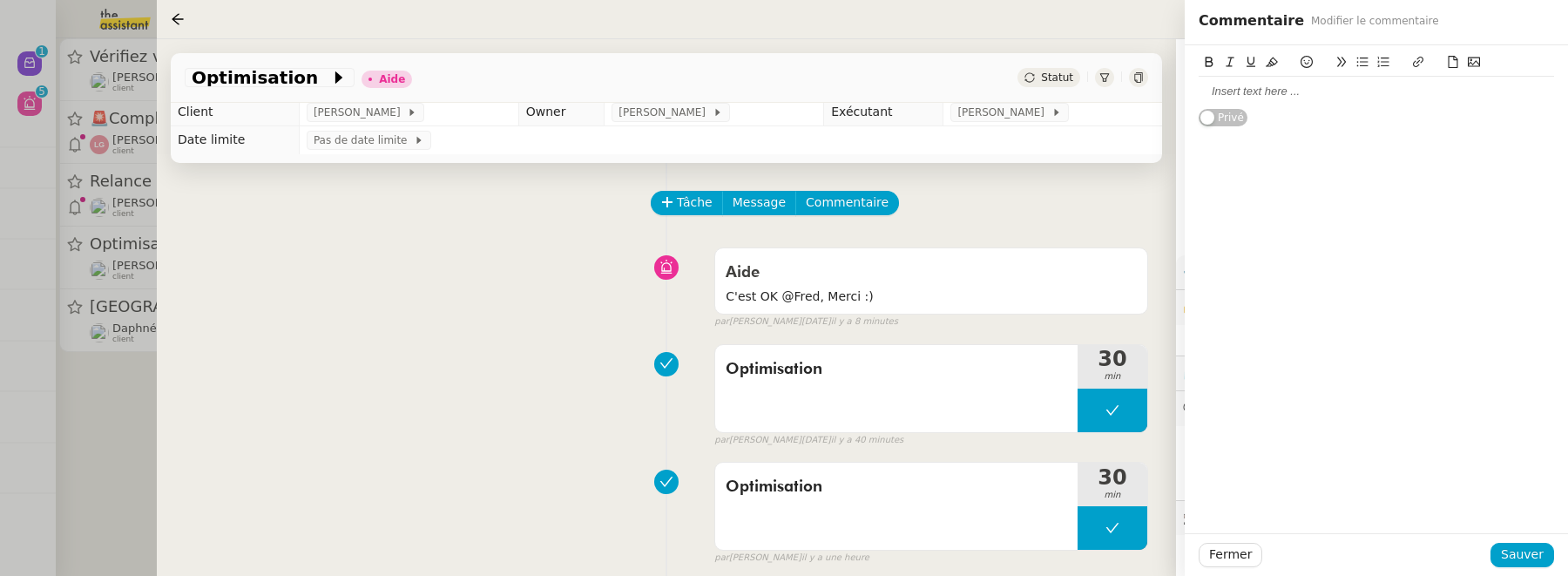
click at [1316, 95] on div at bounding box center [1376, 91] width 355 height 15
click at [1530, 549] on span "Sauver" at bounding box center [1523, 555] width 43 height 20
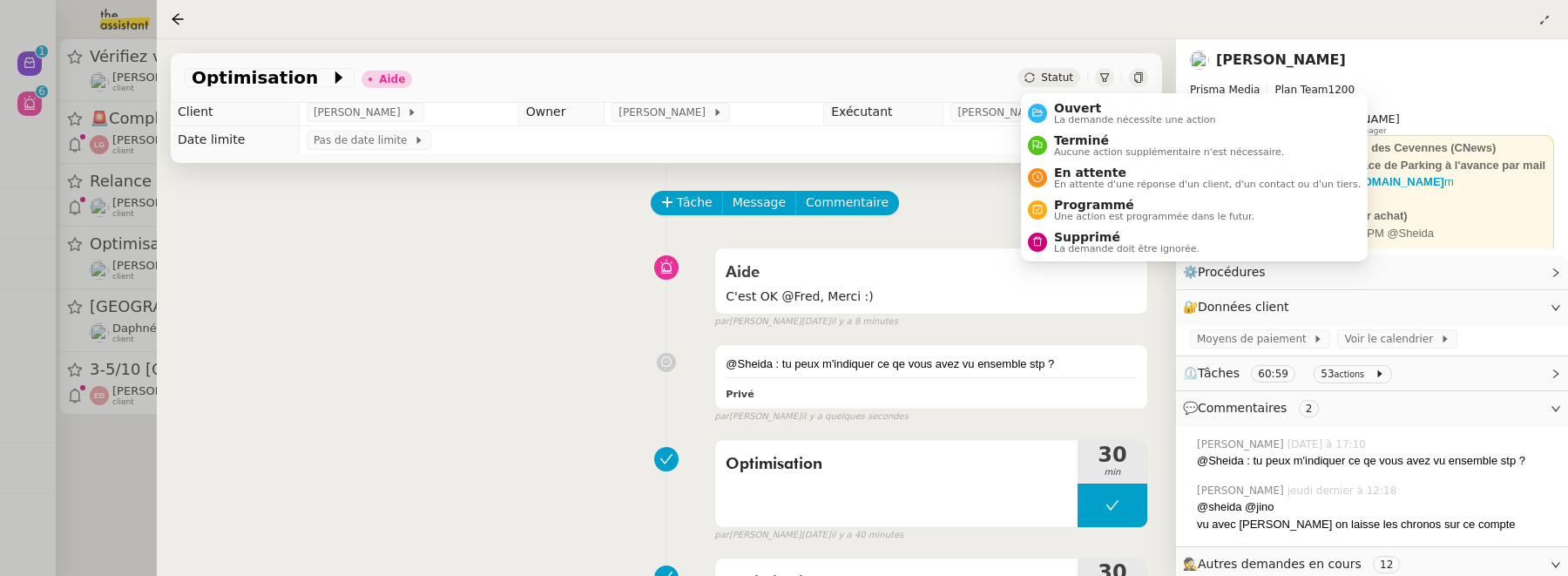
click at [1059, 76] on span "Statut" at bounding box center [1056, 77] width 32 height 13
click at [1080, 118] on span "La demande nécessite une action" at bounding box center [1135, 120] width 162 height 10
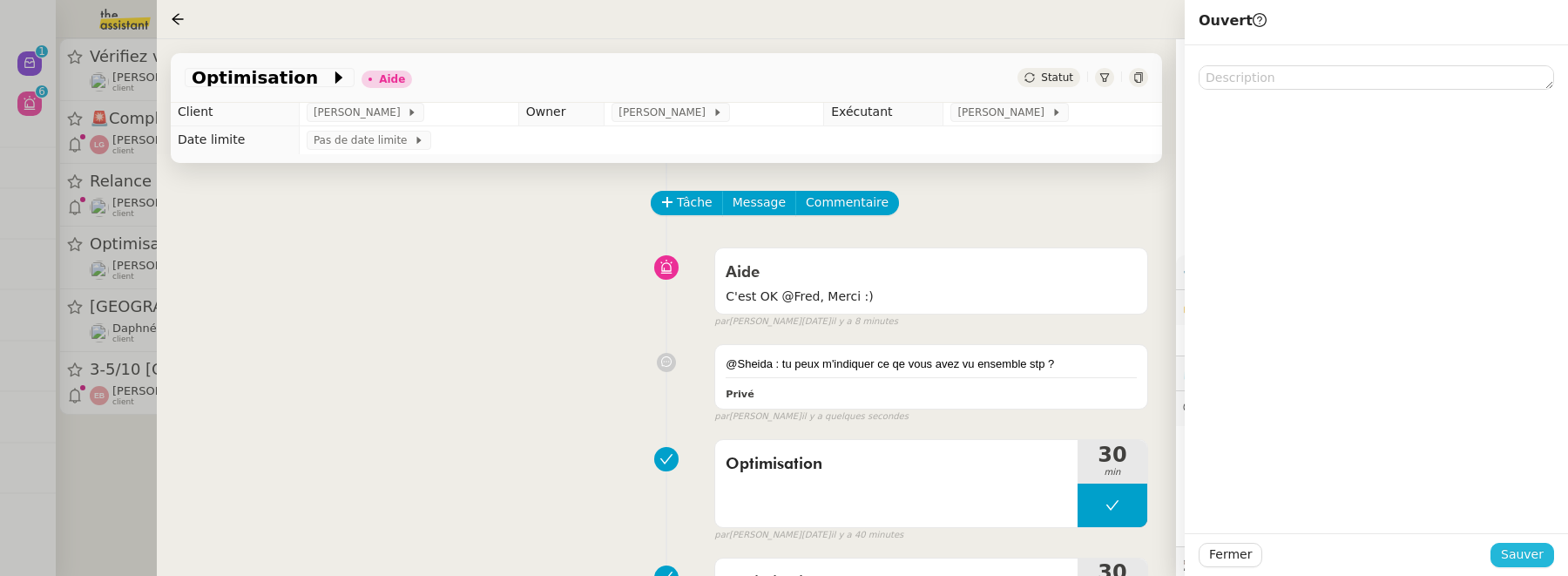
click at [1545, 560] on button "Sauver" at bounding box center [1523, 555] width 64 height 24
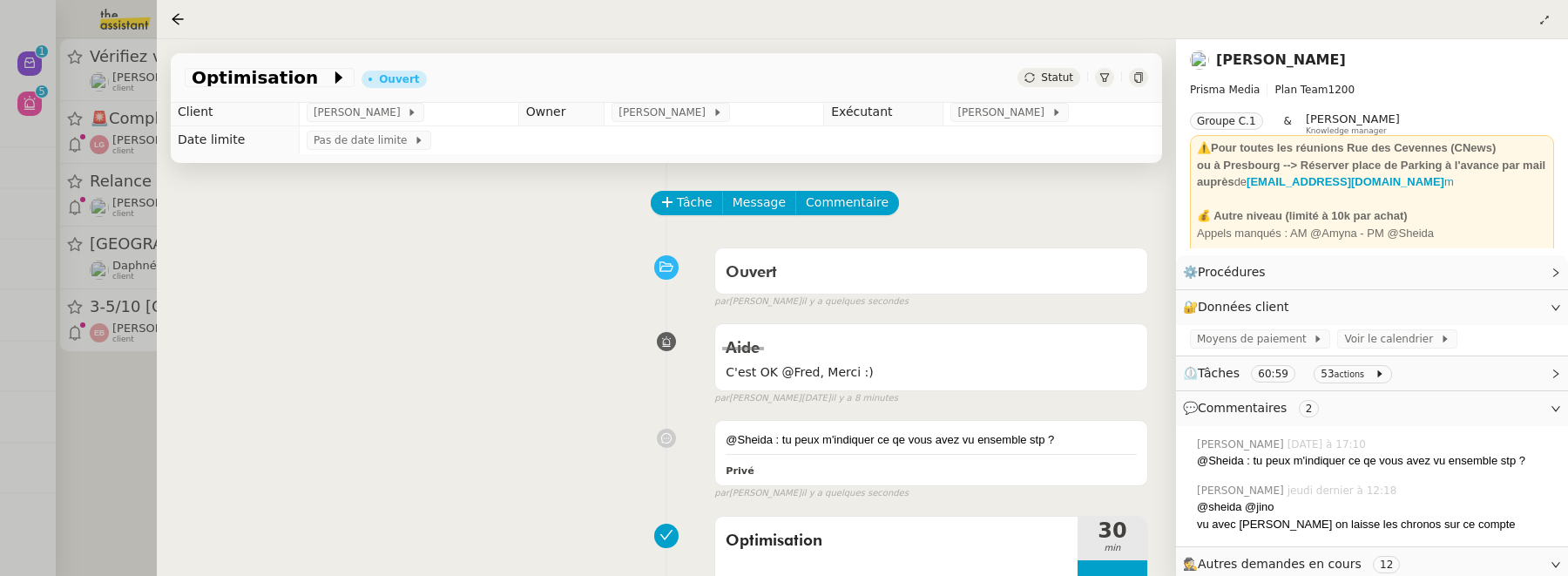
click at [142, 428] on div at bounding box center [784, 288] width 1568 height 576
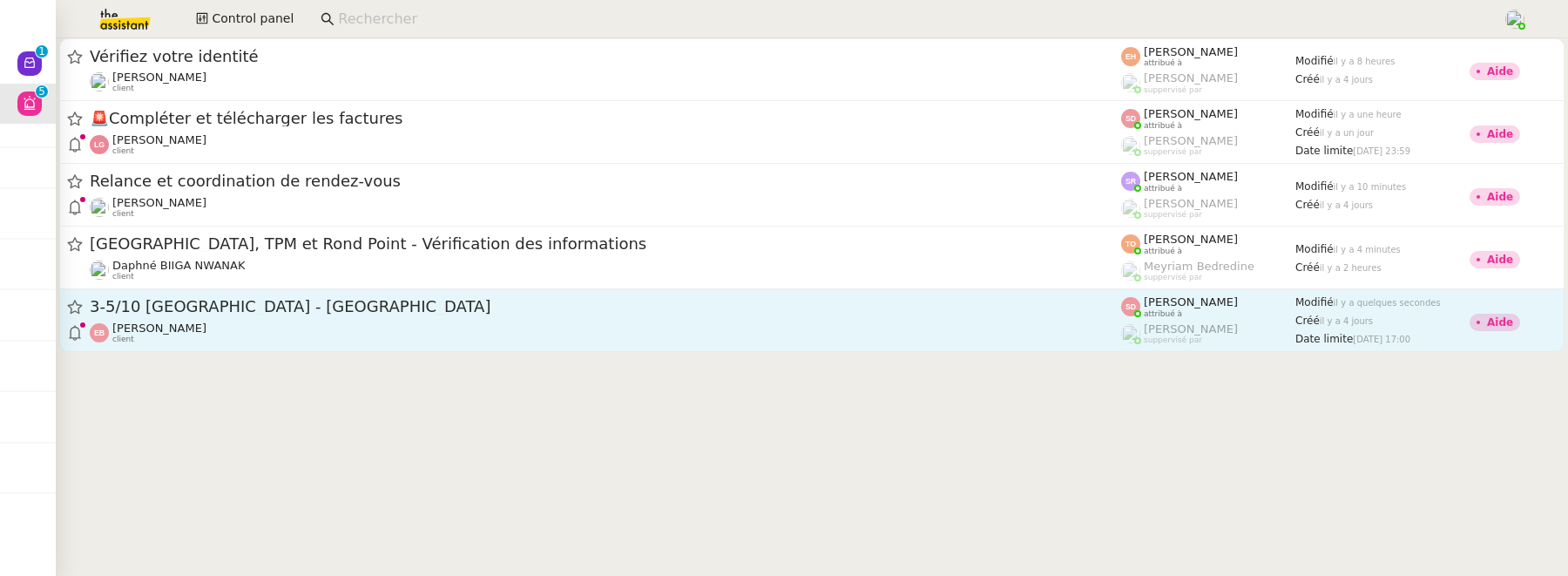
click at [317, 337] on div "Emilie Bornancin client" at bounding box center [606, 332] width 1031 height 22
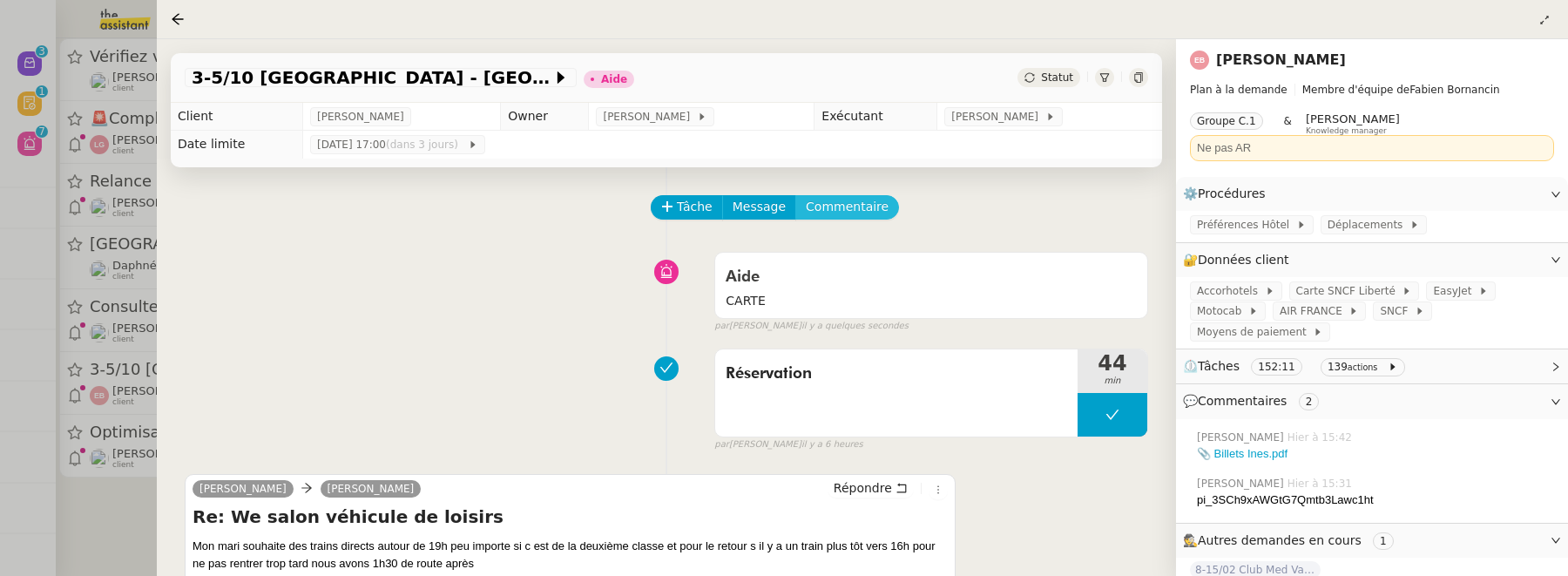
click at [874, 209] on button "Commentaire" at bounding box center [846, 207] width 104 height 24
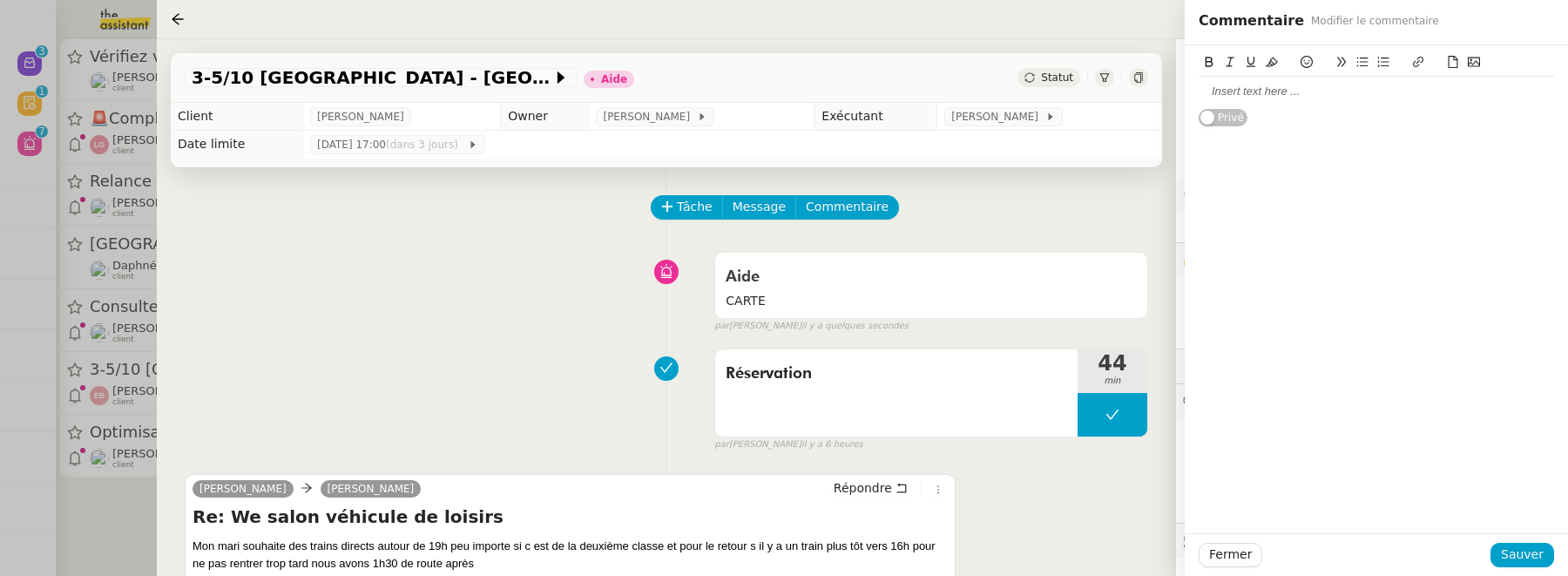
click at [1461, 95] on div at bounding box center [1376, 91] width 355 height 15
click at [1514, 557] on span "Sauver" at bounding box center [1523, 555] width 43 height 20
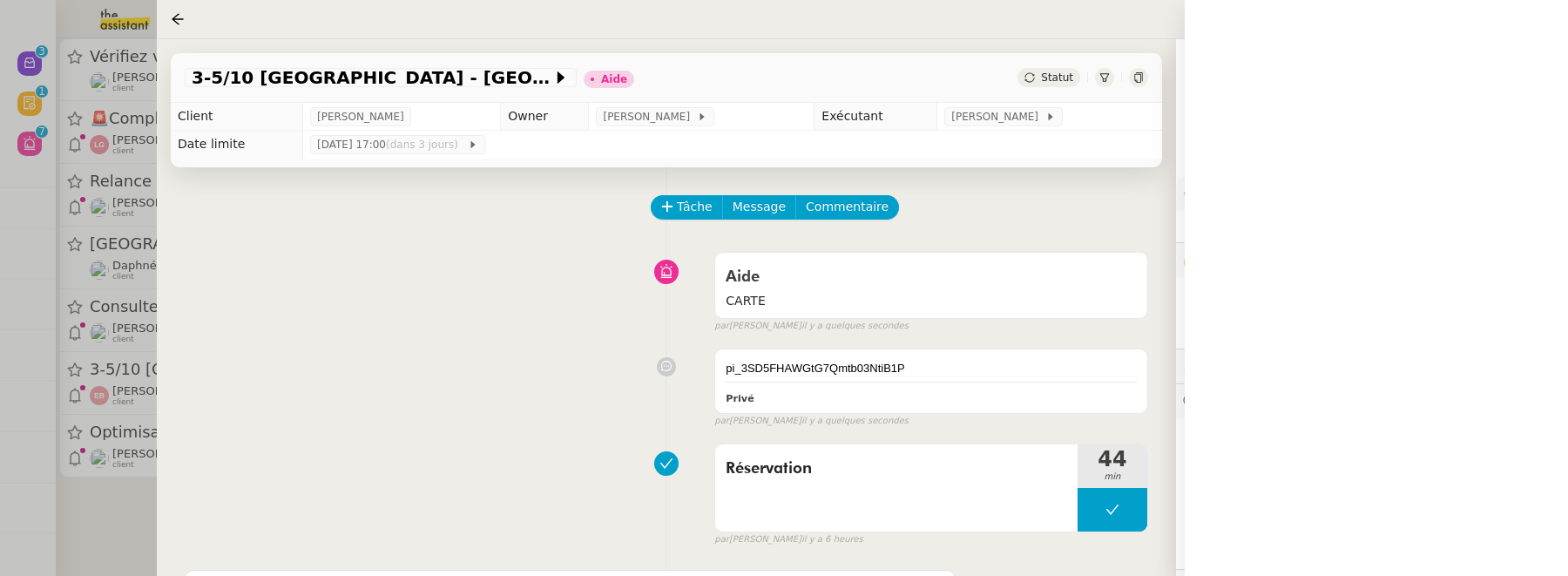
click at [1035, 83] on icon at bounding box center [1029, 77] width 11 height 11
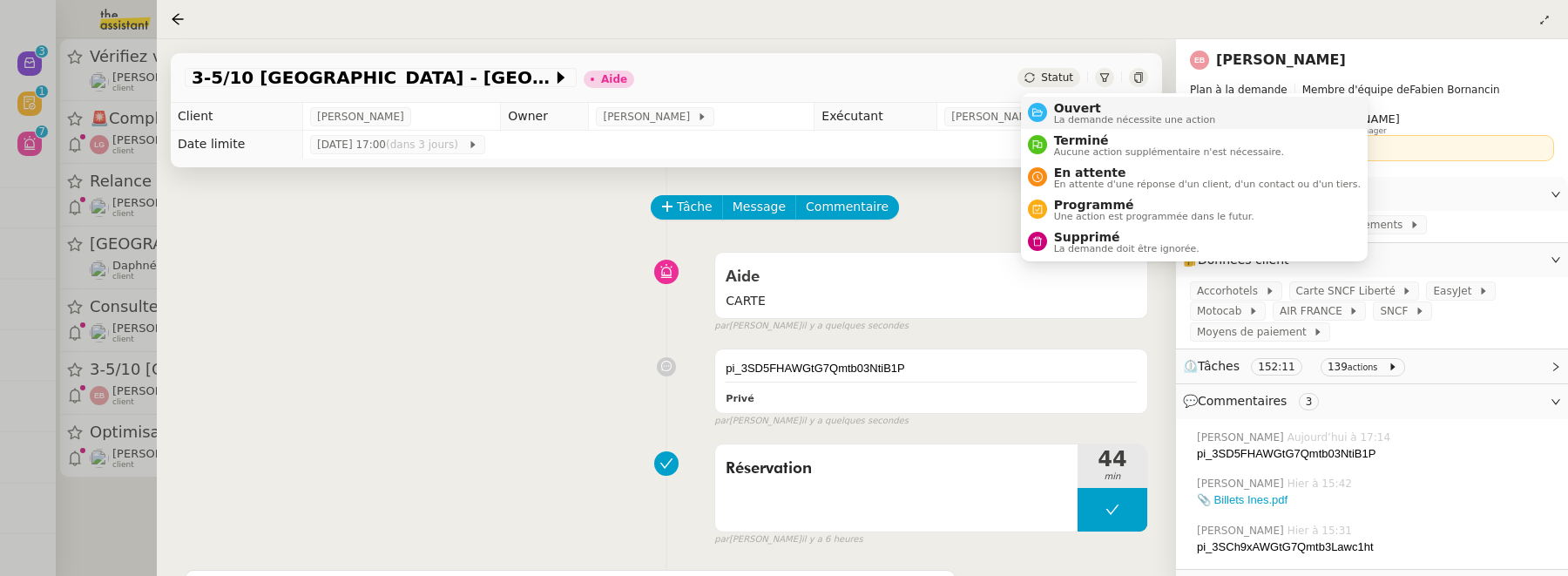
click at [1067, 112] on span "Ouvert" at bounding box center [1135, 107] width 162 height 14
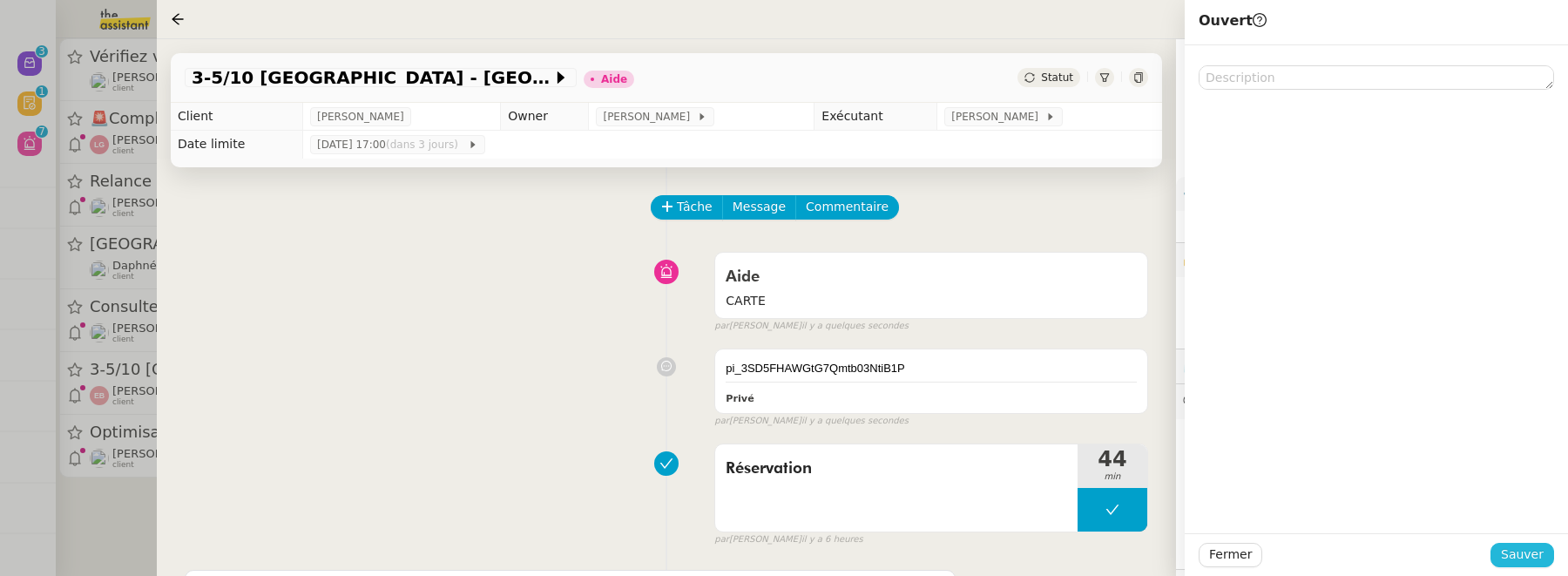
click at [1509, 544] on button "Sauver" at bounding box center [1523, 555] width 64 height 24
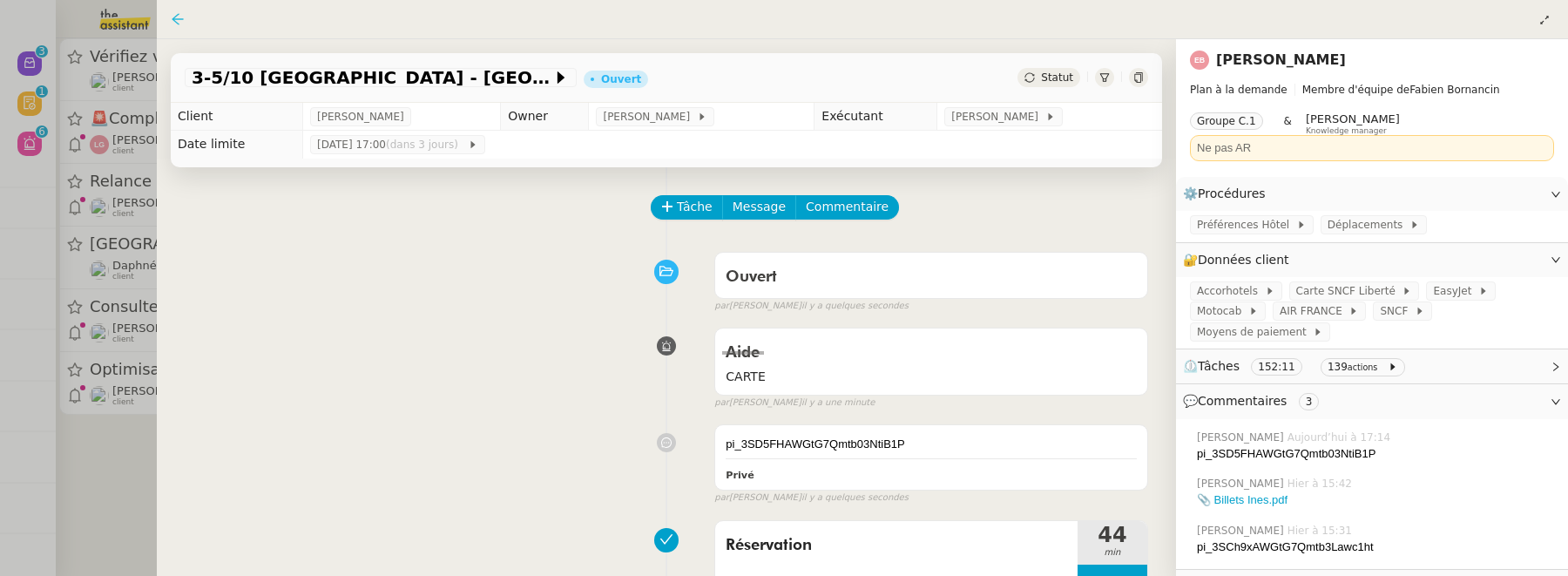
click at [177, 15] on icon at bounding box center [177, 19] width 12 height 12
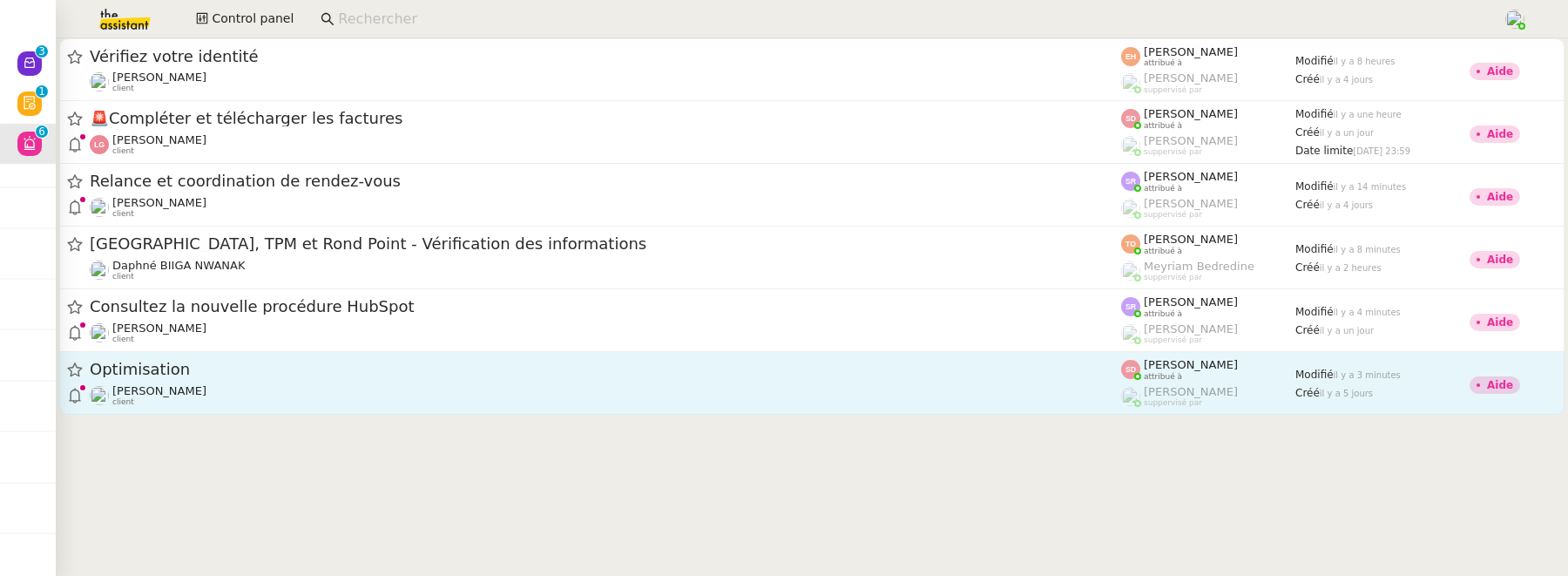
click at [289, 389] on div "David Berrebi client" at bounding box center [606, 395] width 1031 height 22
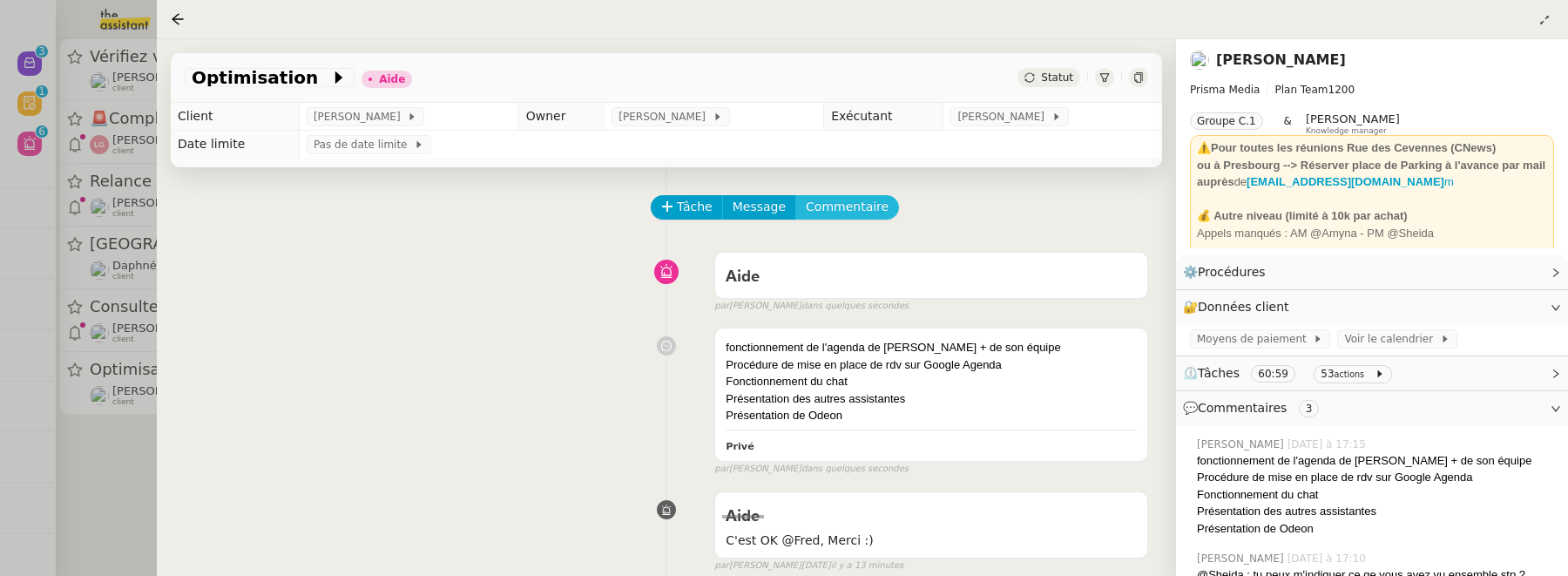
click at [851, 216] on span "Commentaire" at bounding box center [847, 207] width 83 height 20
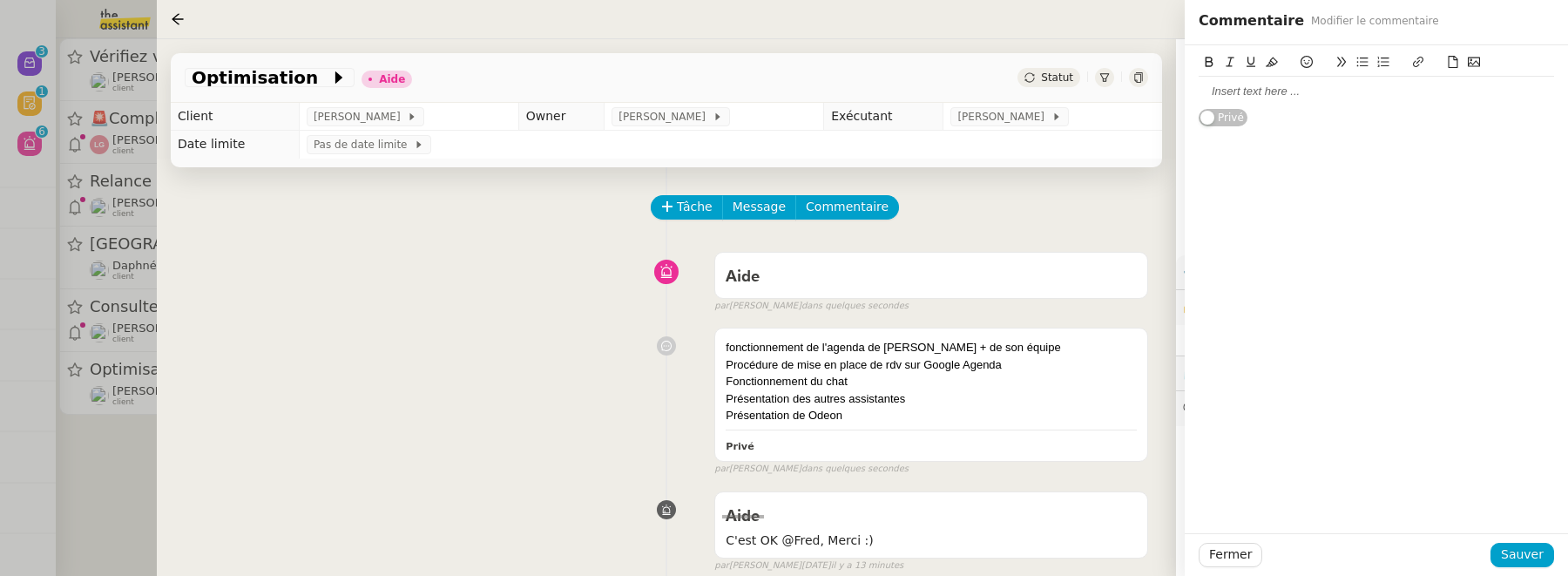
click at [1289, 103] on div at bounding box center [1376, 91] width 355 height 30
click at [1538, 557] on span "Sauver" at bounding box center [1523, 555] width 43 height 20
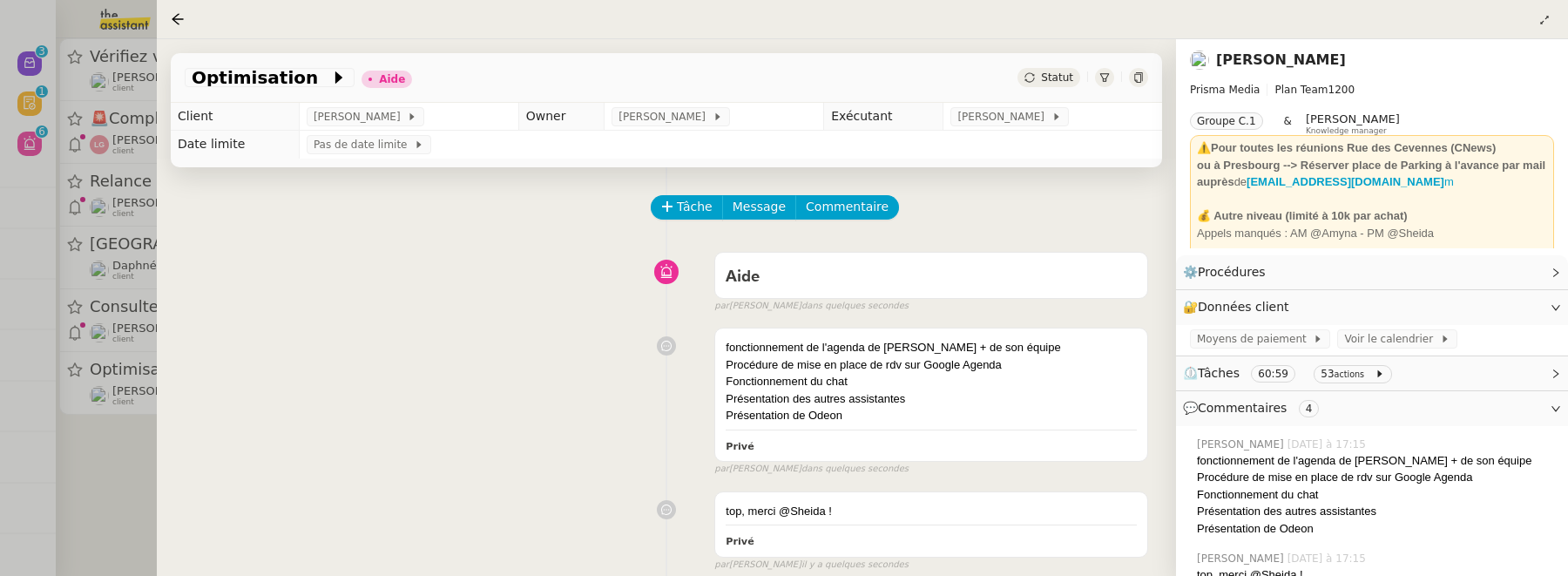
click at [1067, 75] on span "Statut" at bounding box center [1056, 77] width 32 height 13
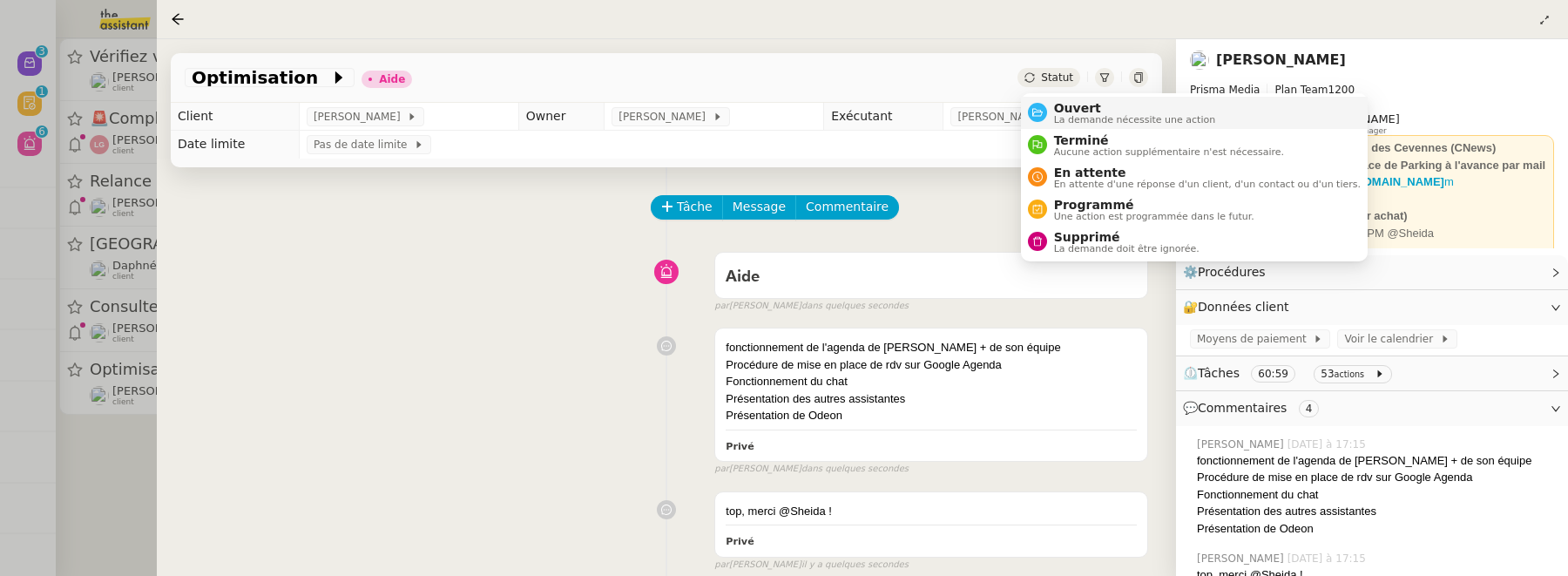
click at [1079, 115] on span "La demande nécessite une action" at bounding box center [1135, 120] width 162 height 10
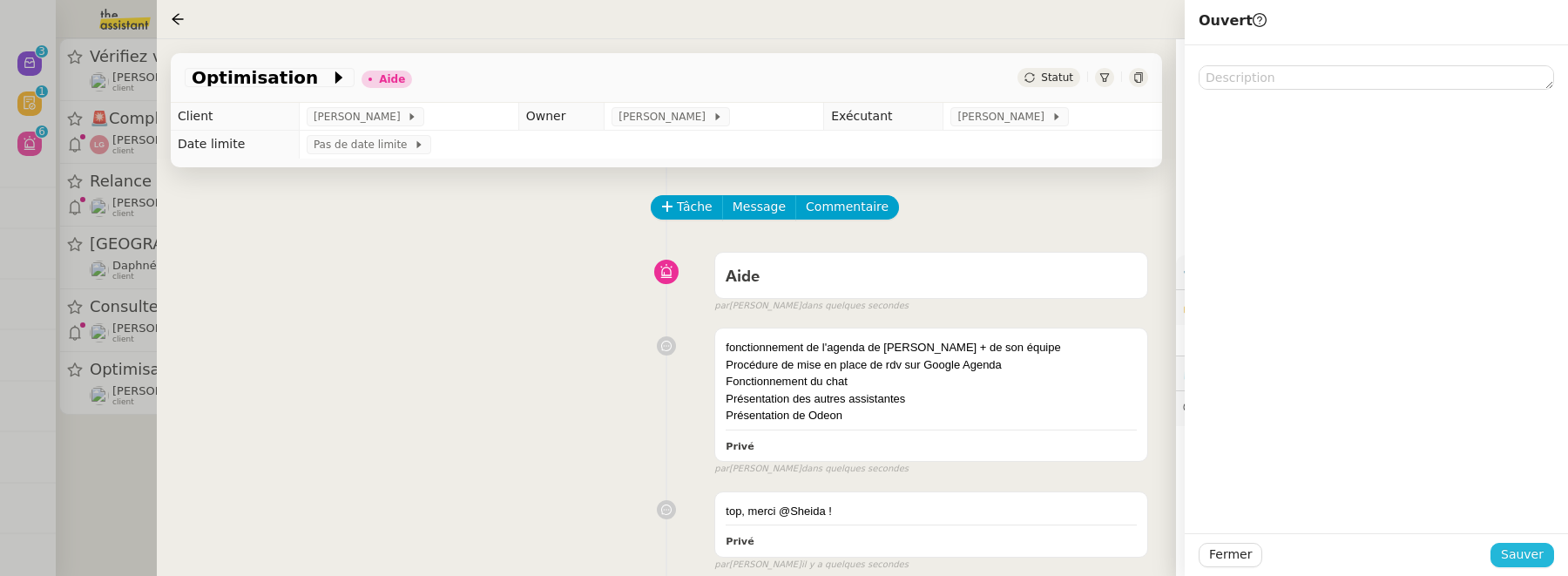
click at [1516, 546] on span "Sauver" at bounding box center [1523, 555] width 43 height 20
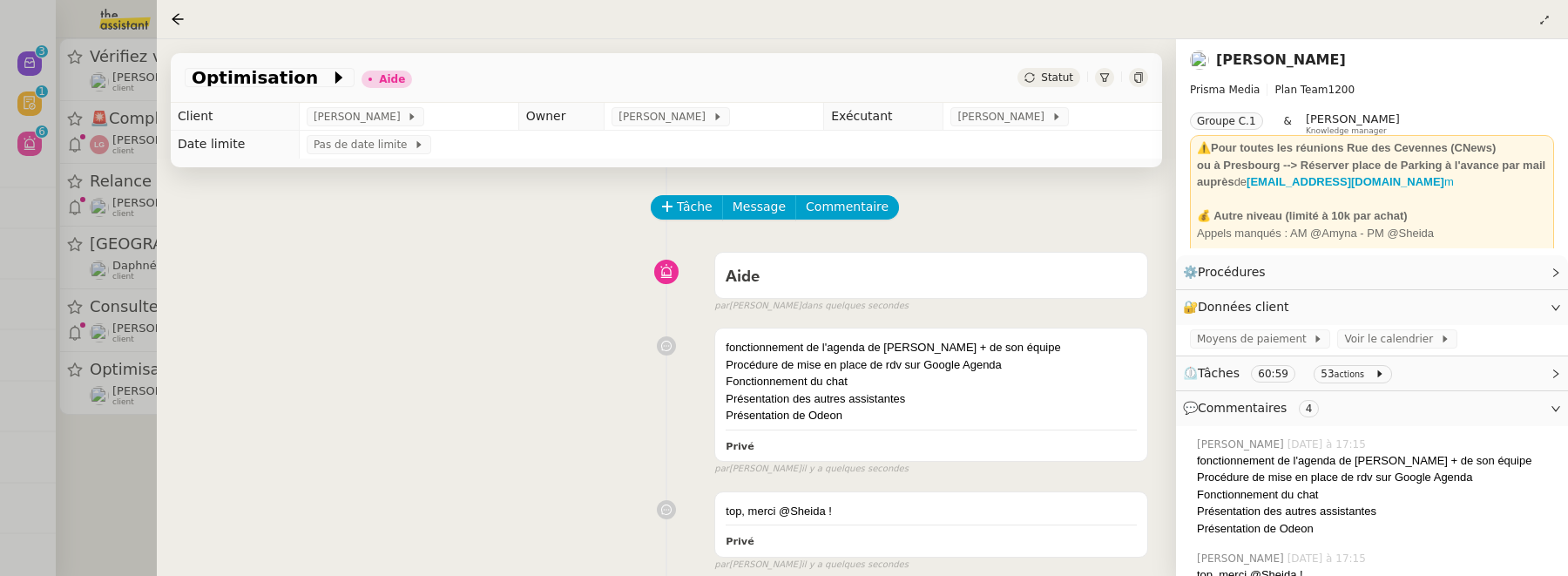
click at [1063, 66] on div "Optimisation Aide Statut" at bounding box center [666, 77] width 991 height 49
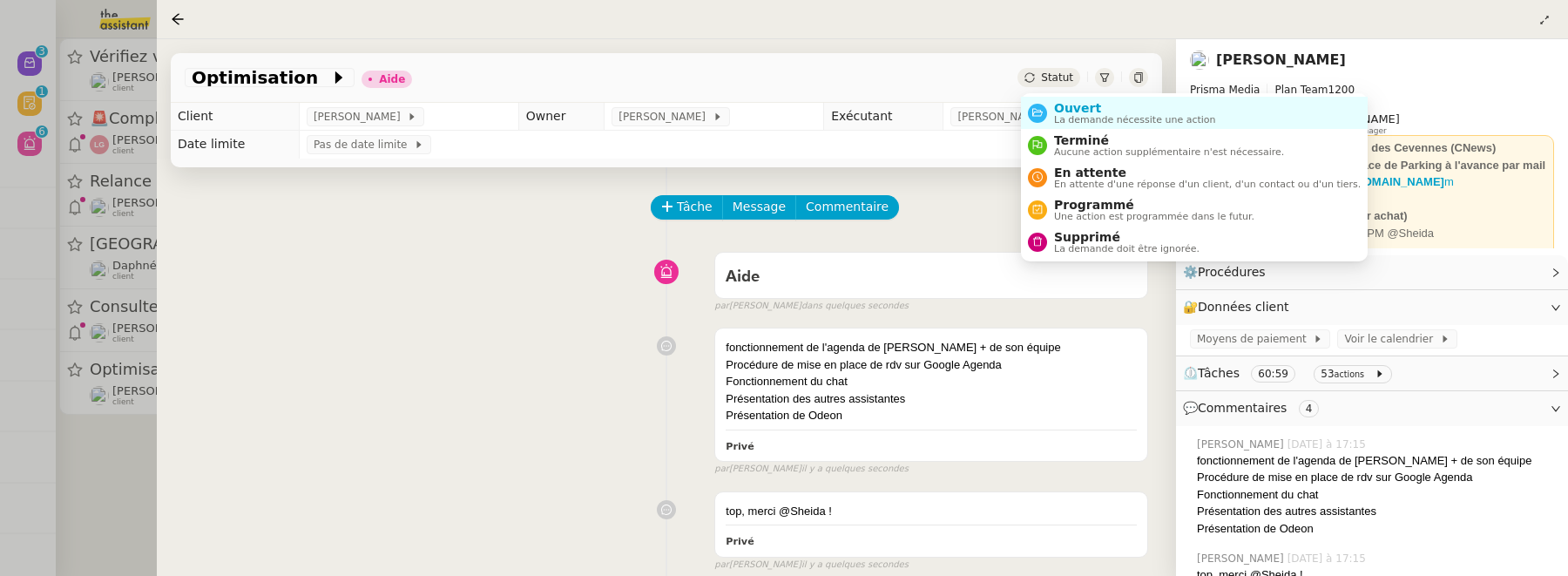
click at [1063, 79] on span "Statut" at bounding box center [1056, 77] width 32 height 13
click at [1079, 112] on span "Ouvert" at bounding box center [1135, 107] width 162 height 14
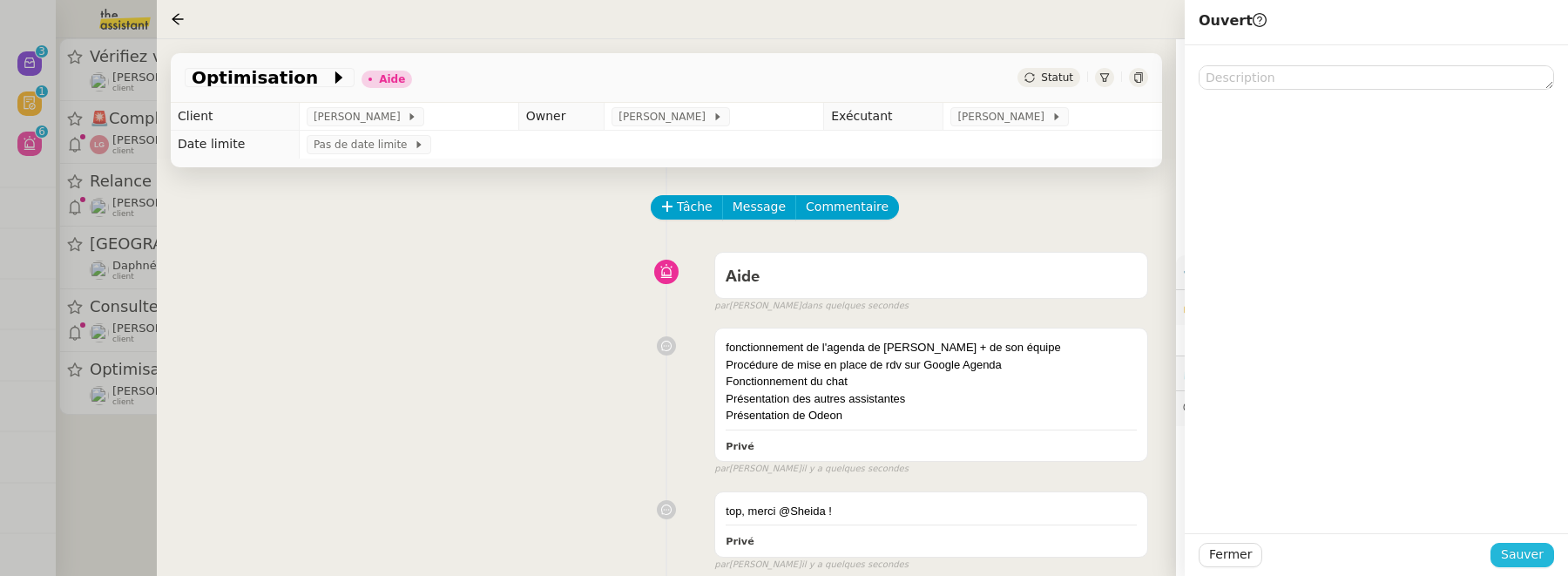
click at [1503, 554] on button "Sauver" at bounding box center [1523, 555] width 64 height 24
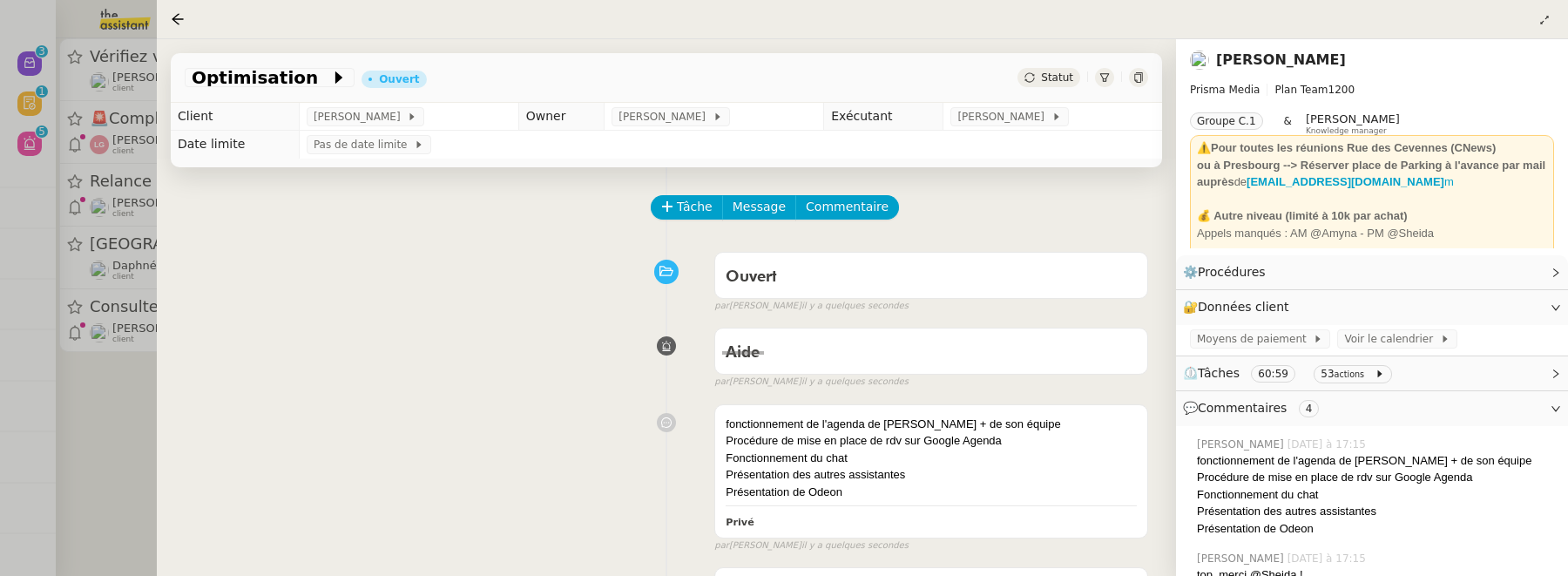
click at [86, 401] on div at bounding box center [784, 288] width 1568 height 576
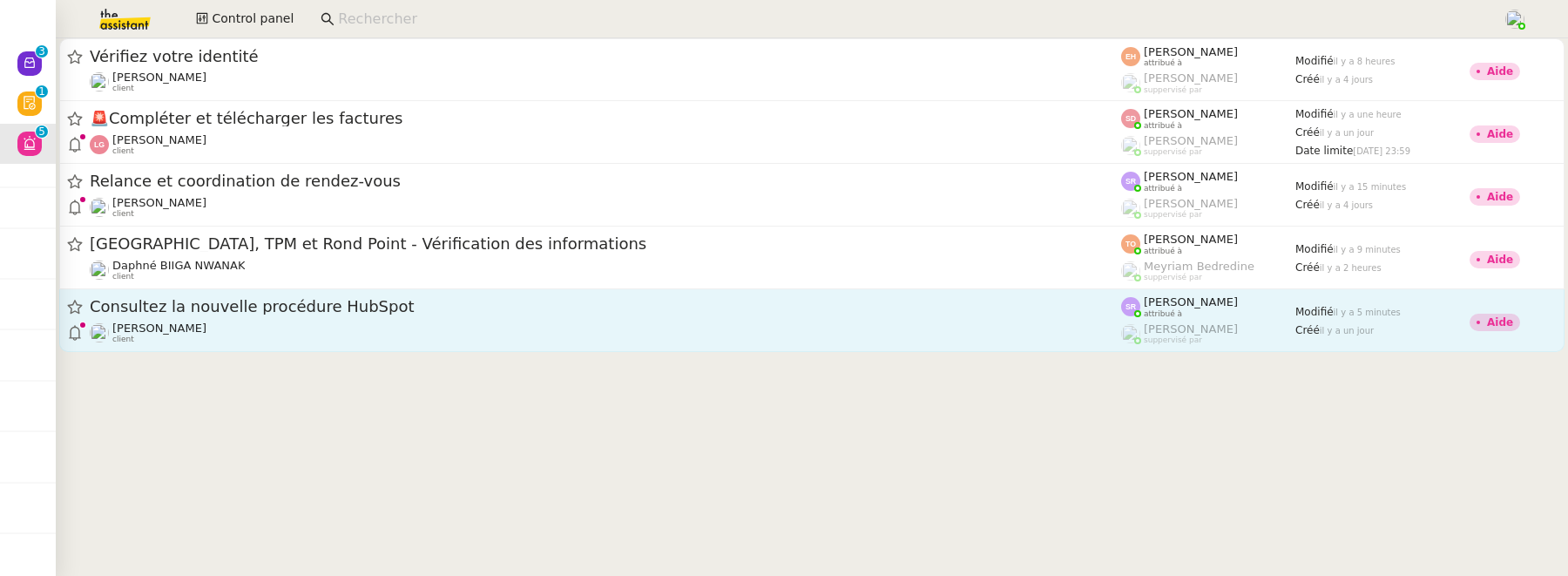
click at [350, 304] on span "Consultez la nouvelle procédure HubSpot" at bounding box center [606, 307] width 1031 height 15
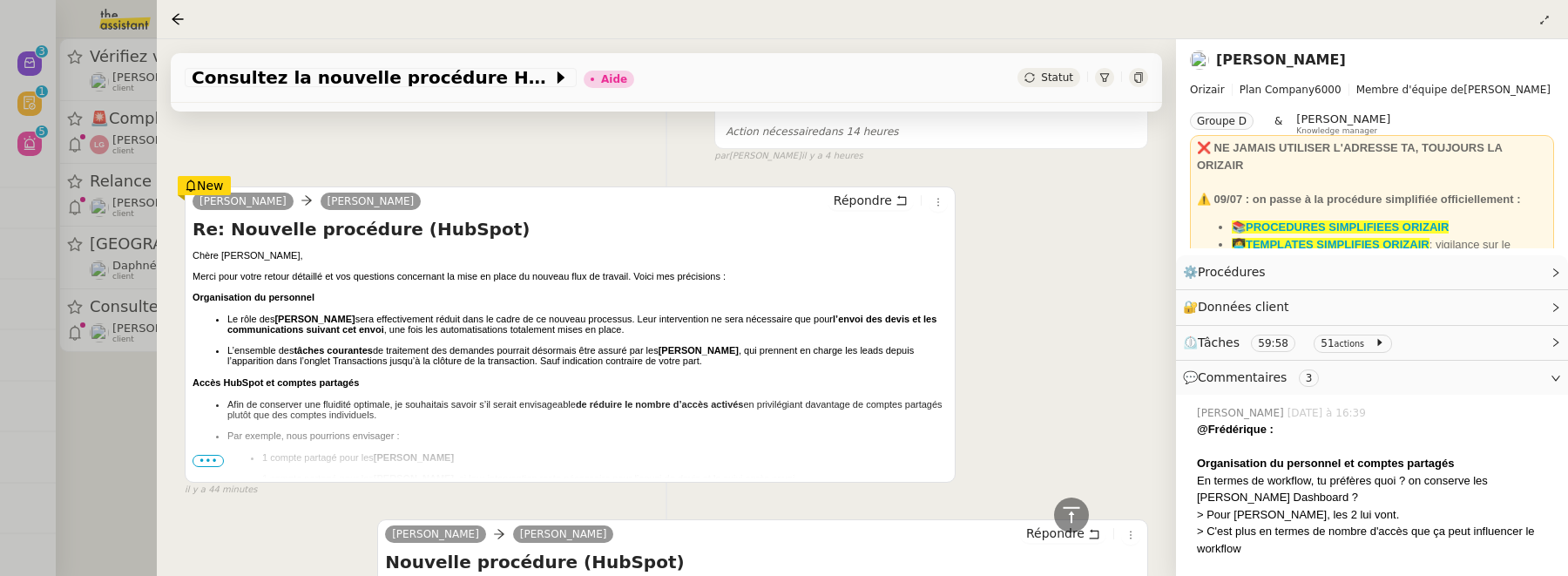
scroll to position [1095, 0]
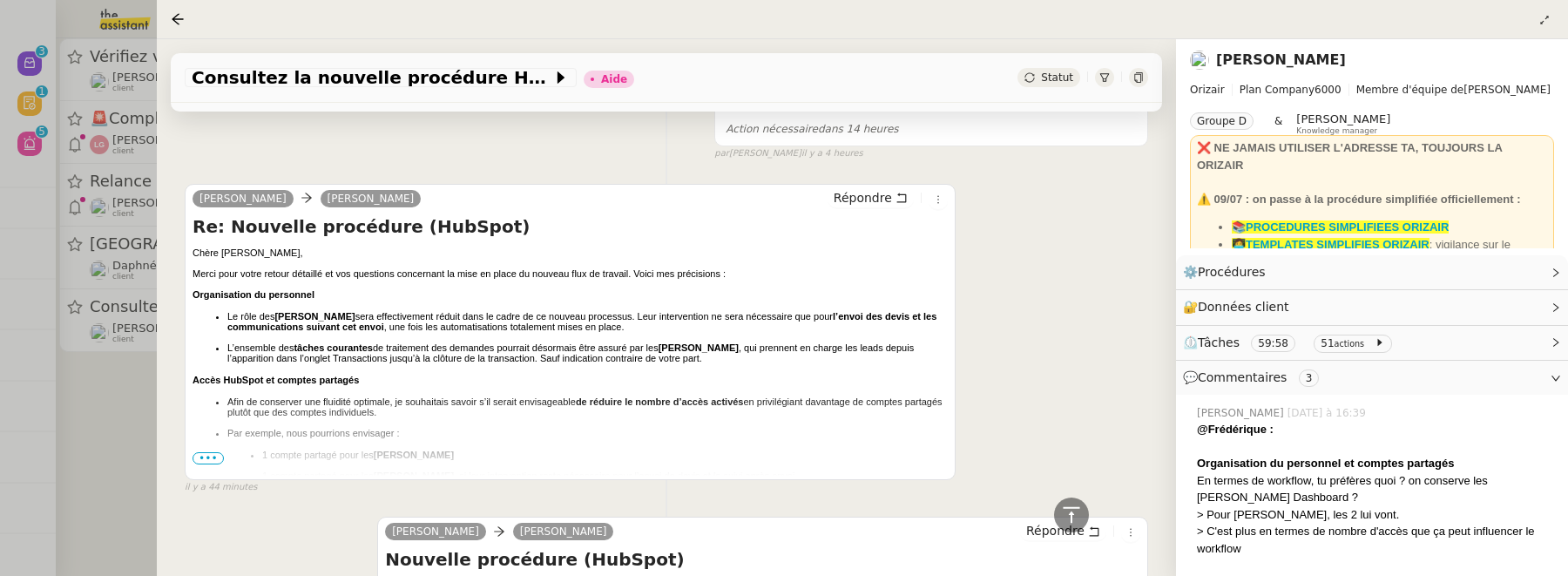
click at [212, 453] on span "•••" at bounding box center [208, 458] width 31 height 13
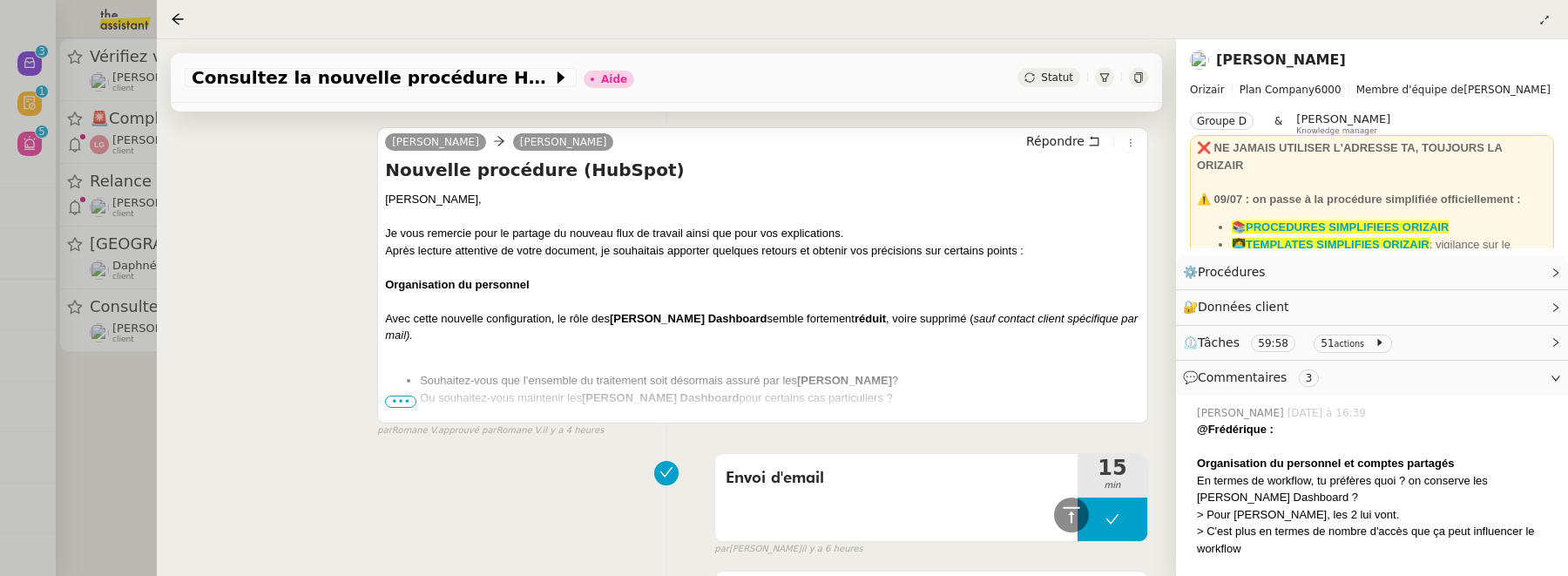
scroll to position [2238, 0]
click at [123, 409] on div at bounding box center [784, 288] width 1568 height 576
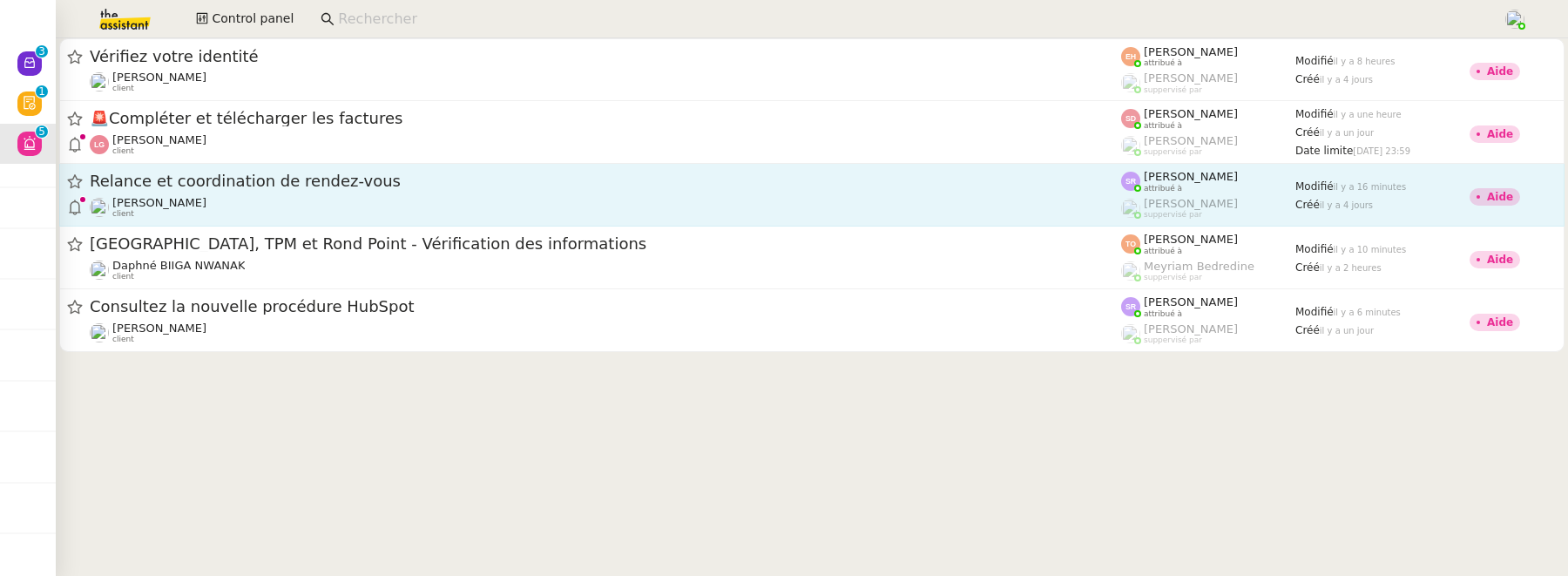
click at [330, 195] on div "Relance et coordination de rendez-vous Maurice N'Diaye client" at bounding box center [606, 195] width 1031 height 48
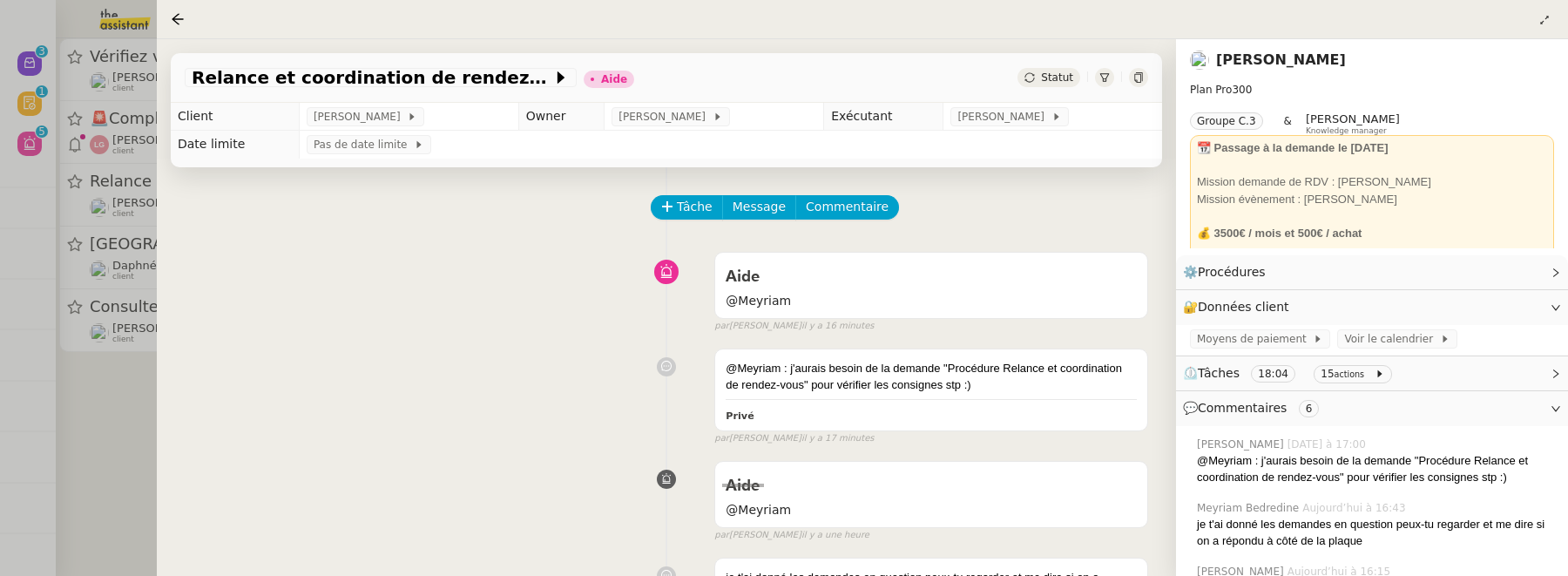
click at [90, 438] on div at bounding box center [784, 288] width 1568 height 576
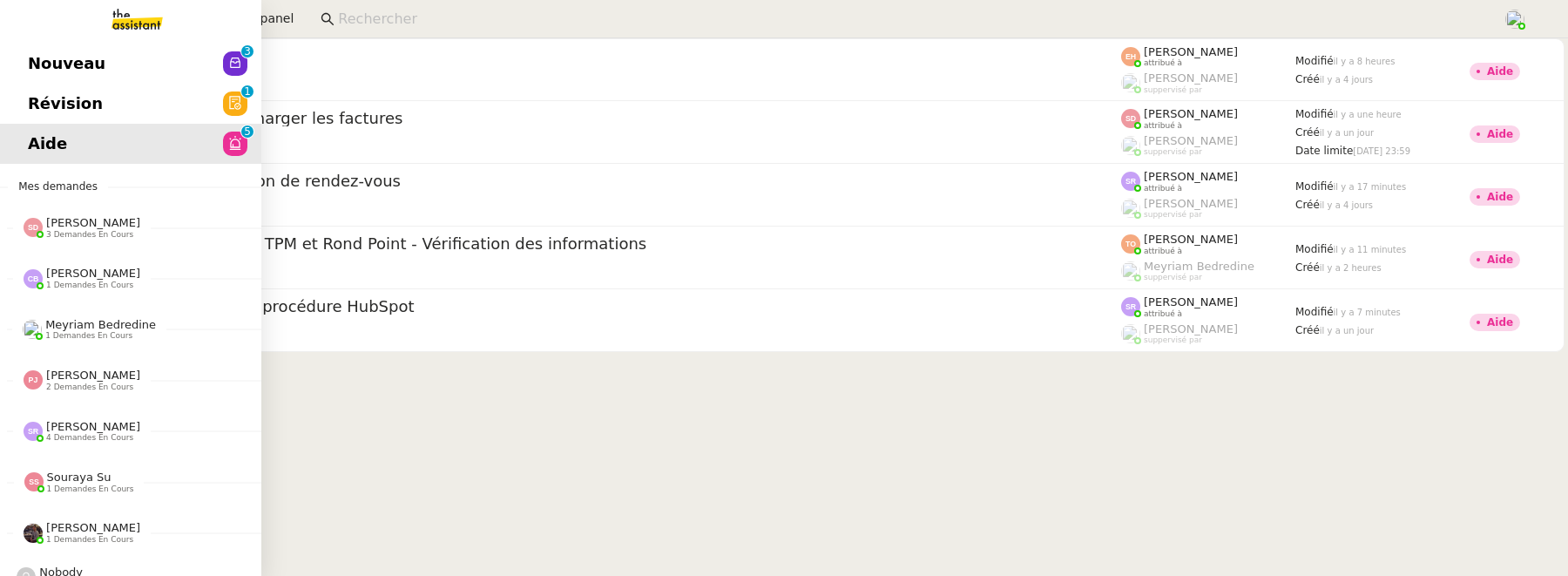
click at [42, 108] on span "Révision" at bounding box center [65, 104] width 74 height 26
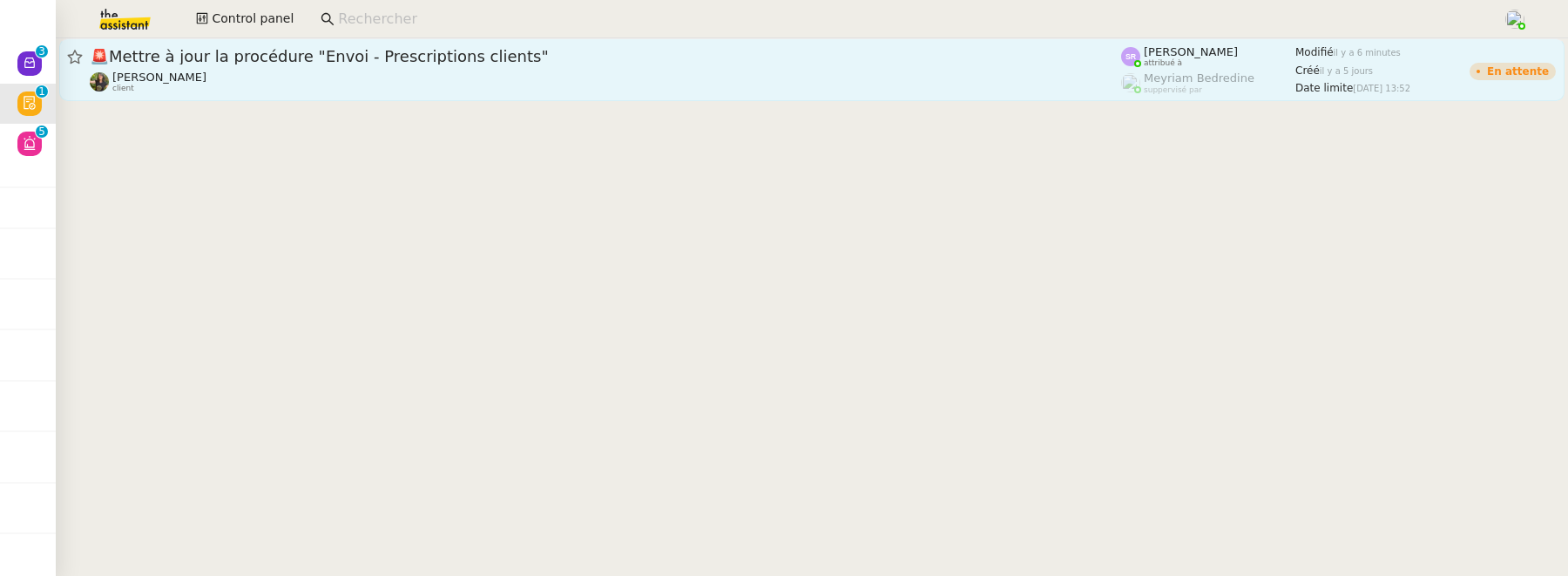
click at [496, 53] on span "🚨 Mettre à jour la procédure "Envoi - Prescriptions clients"" at bounding box center [606, 56] width 1031 height 15
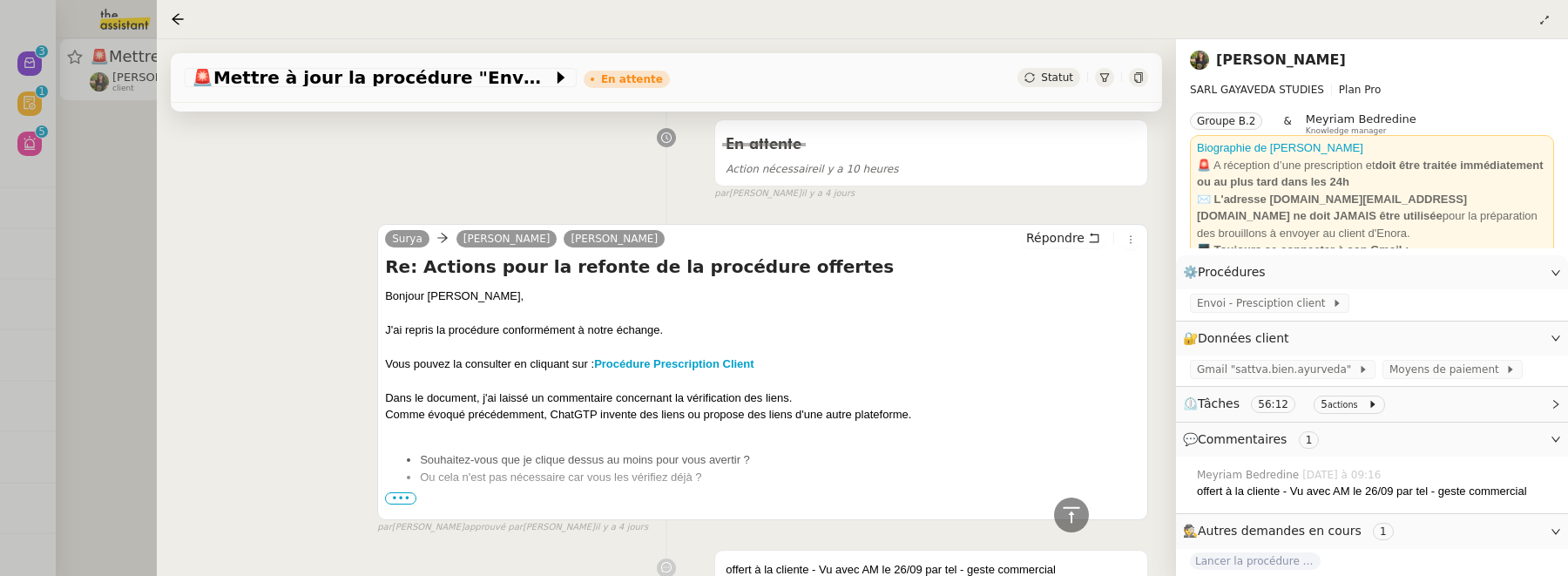
scroll to position [549, 0]
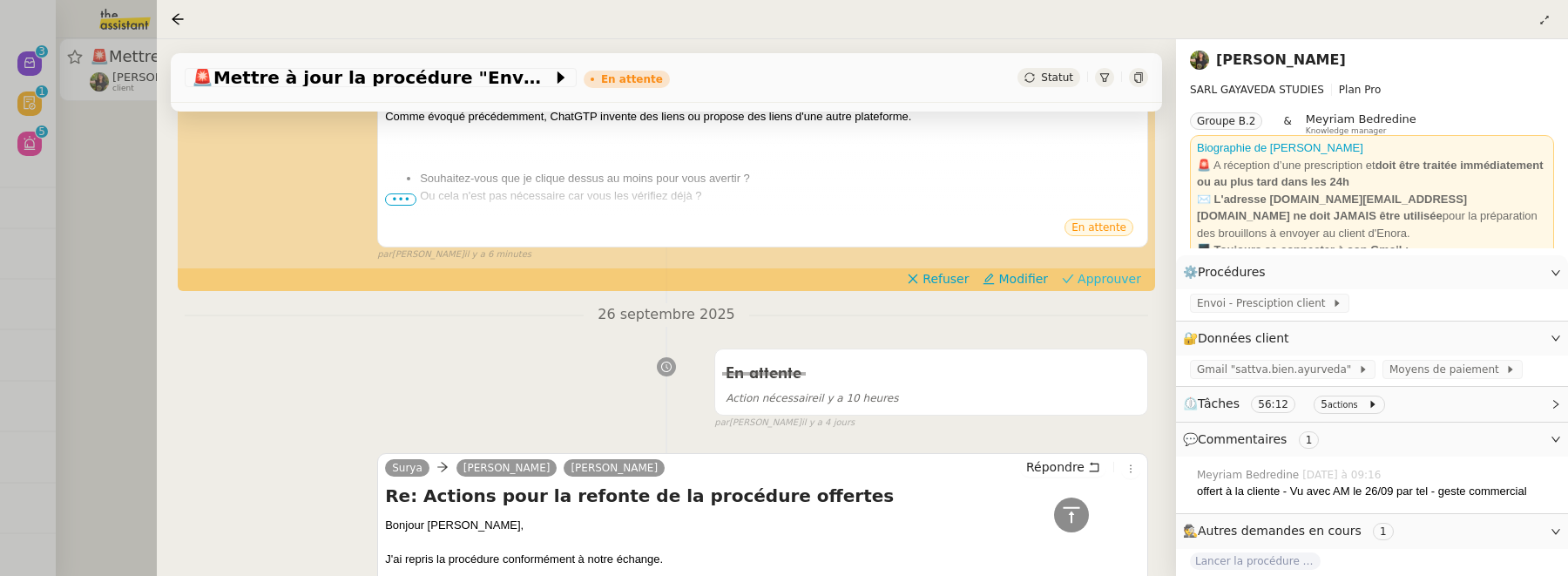
click at [1087, 274] on span "Approuver" at bounding box center [1109, 279] width 64 height 17
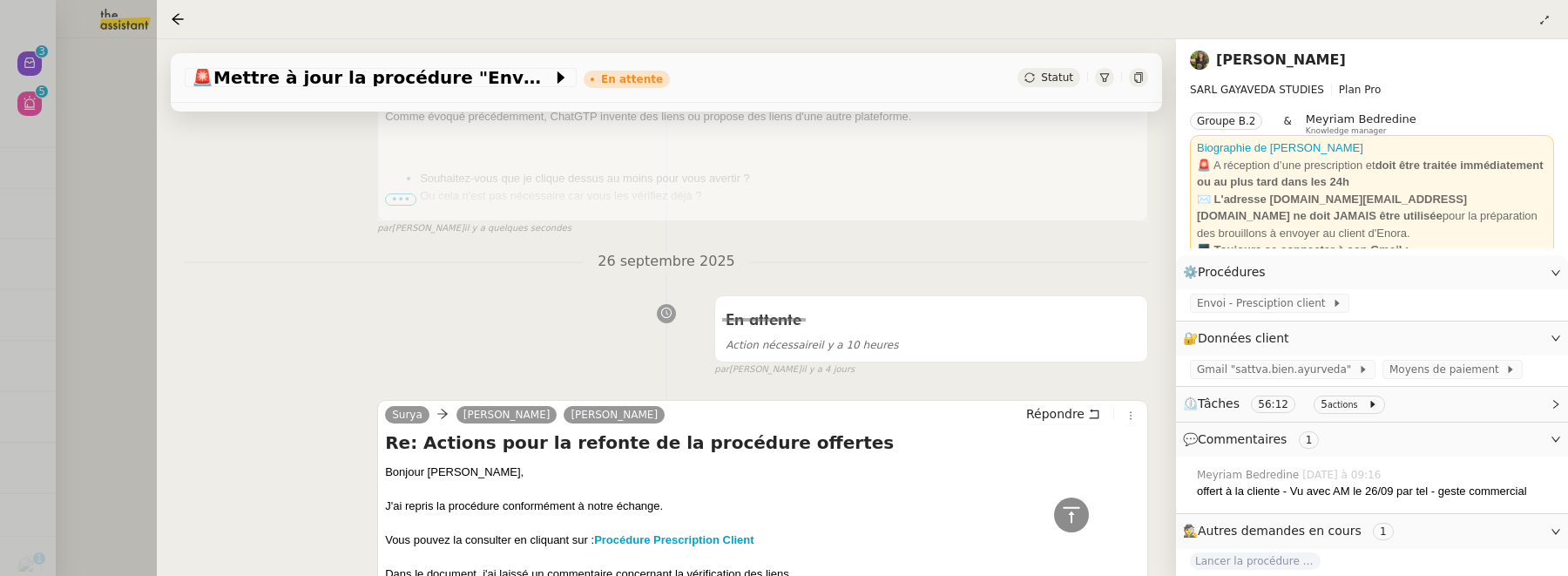
click at [89, 228] on div at bounding box center [784, 288] width 1568 height 576
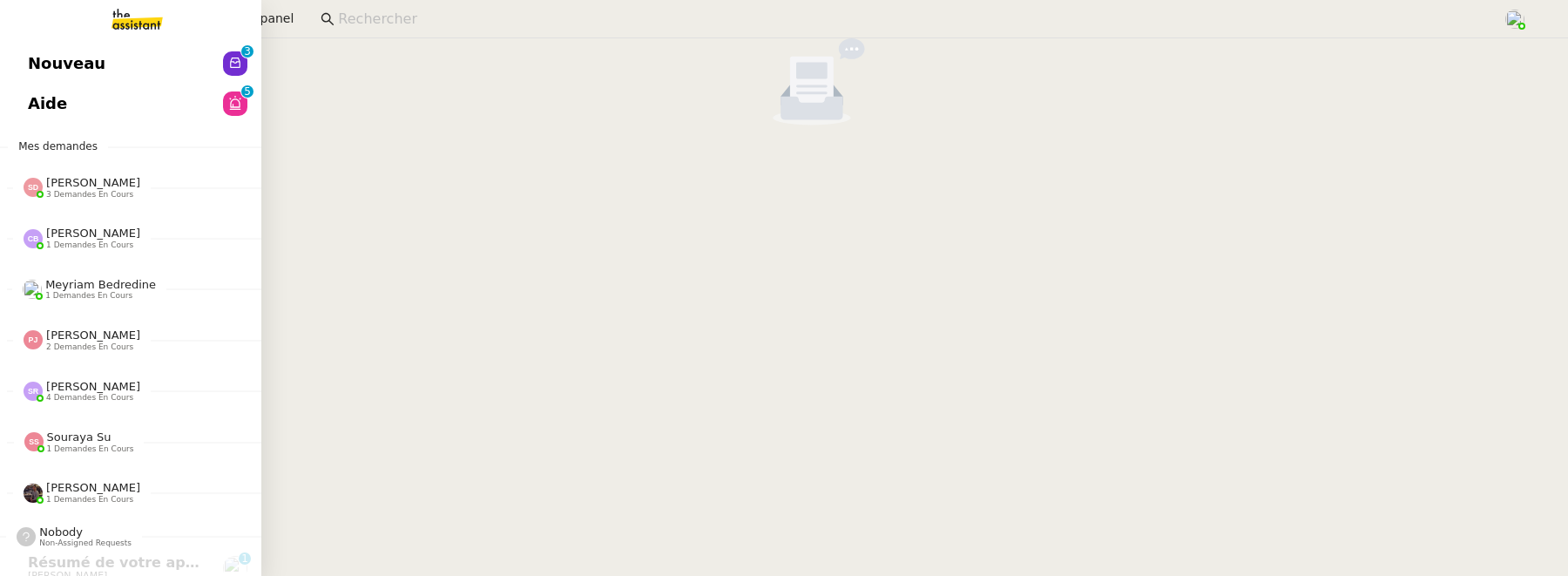
click at [40, 76] on link "Nouveau 0 1 2 3 4 5 6 7 8 9" at bounding box center [131, 63] width 261 height 40
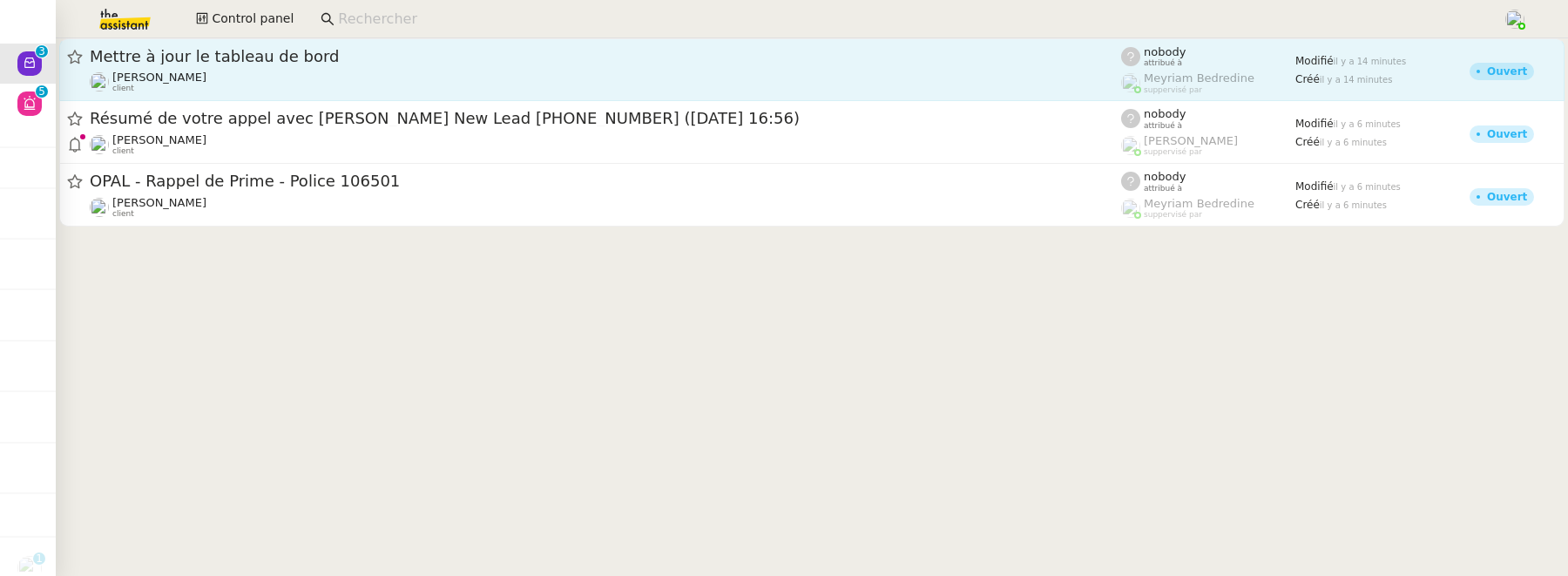
click at [433, 62] on span "Mettre à jour le tableau de bord" at bounding box center [606, 56] width 1031 height 15
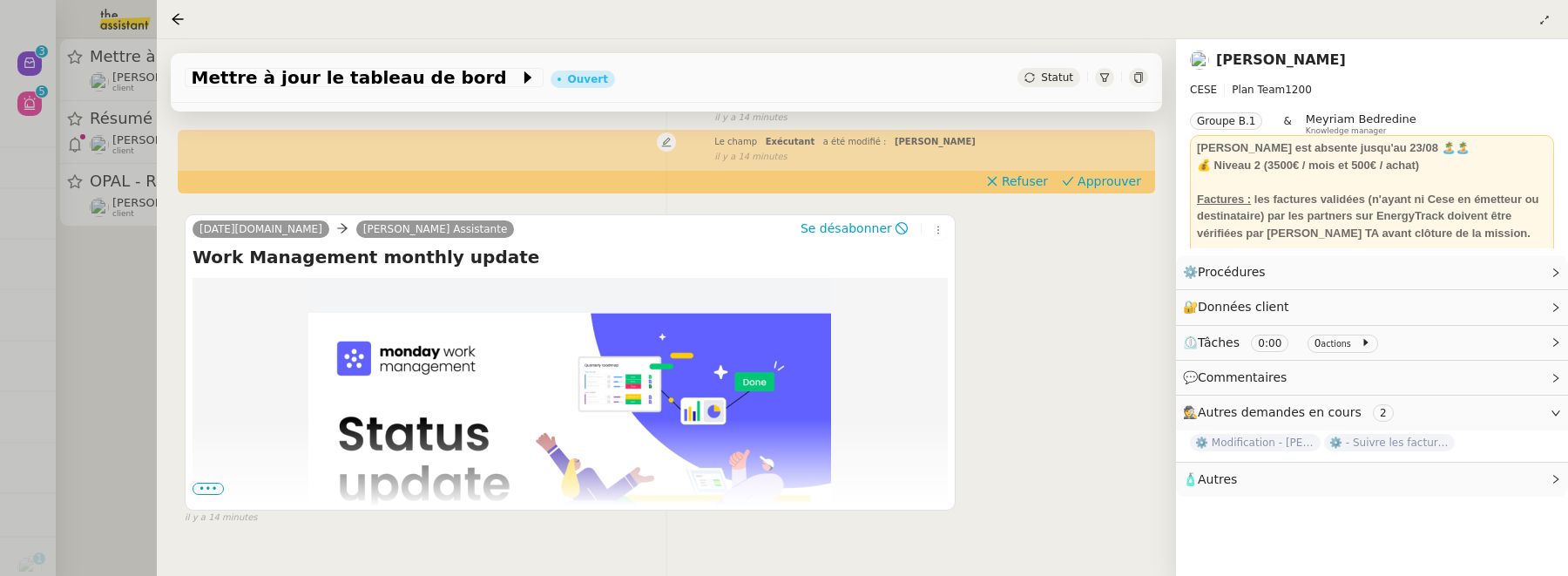
scroll to position [224, 0]
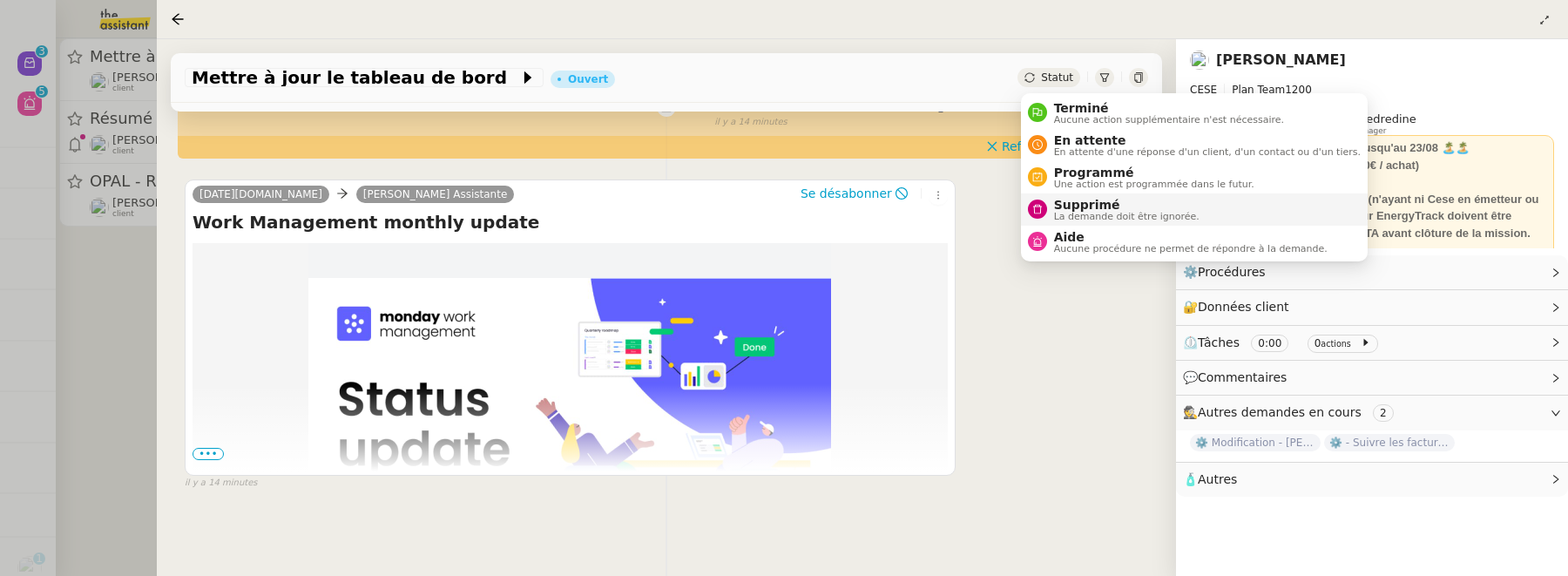
click at [1092, 217] on span "La demande doit être ignorée." at bounding box center [1127, 217] width 145 height 10
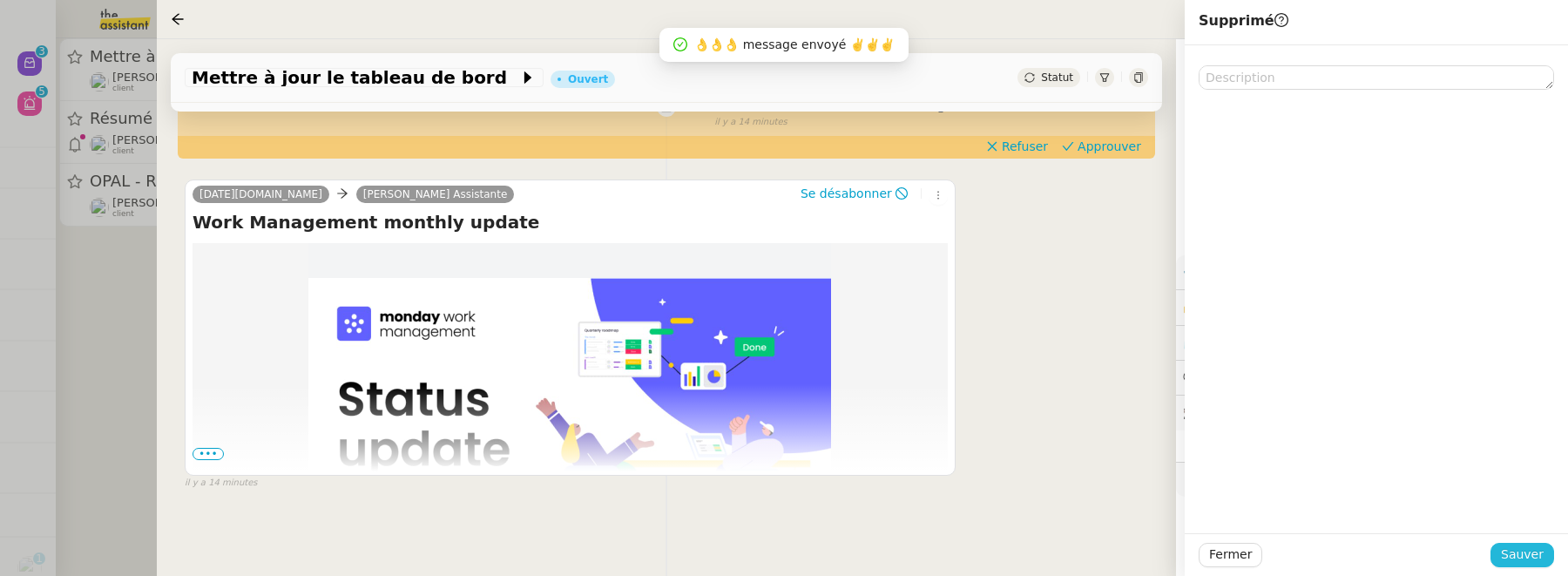
click at [1532, 557] on span "Sauver" at bounding box center [1523, 555] width 43 height 20
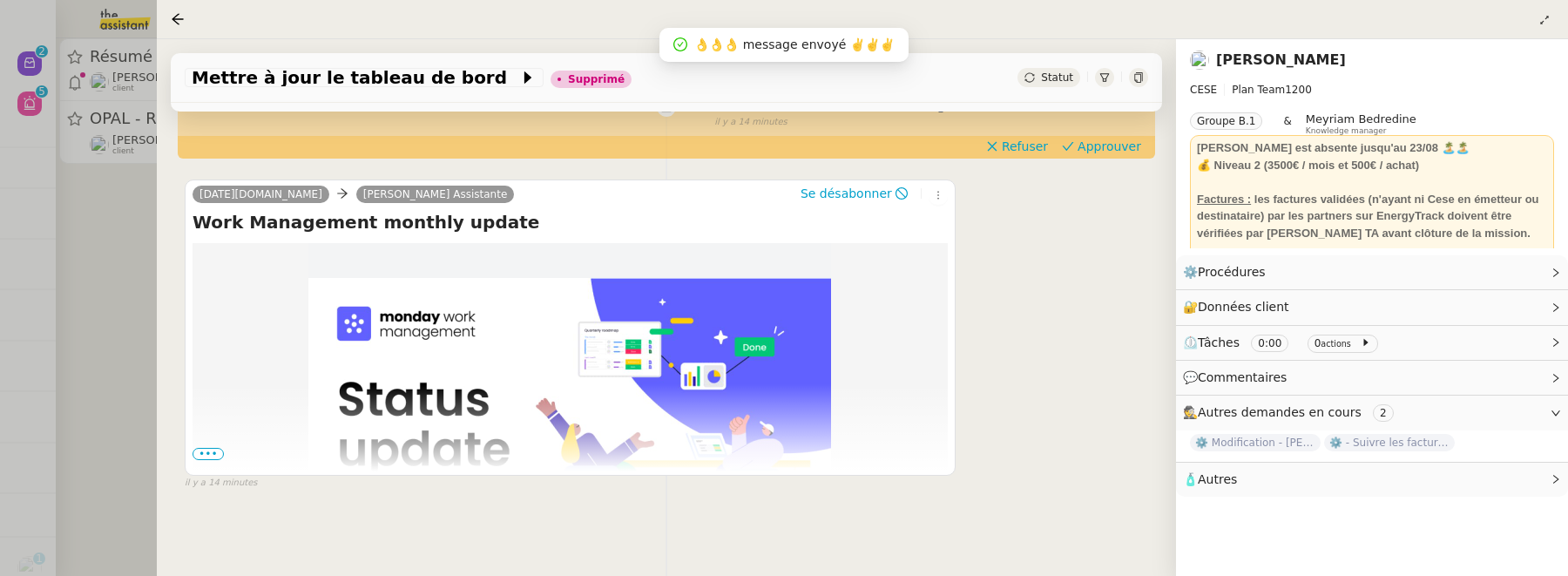
click at [120, 289] on div at bounding box center [784, 288] width 1568 height 576
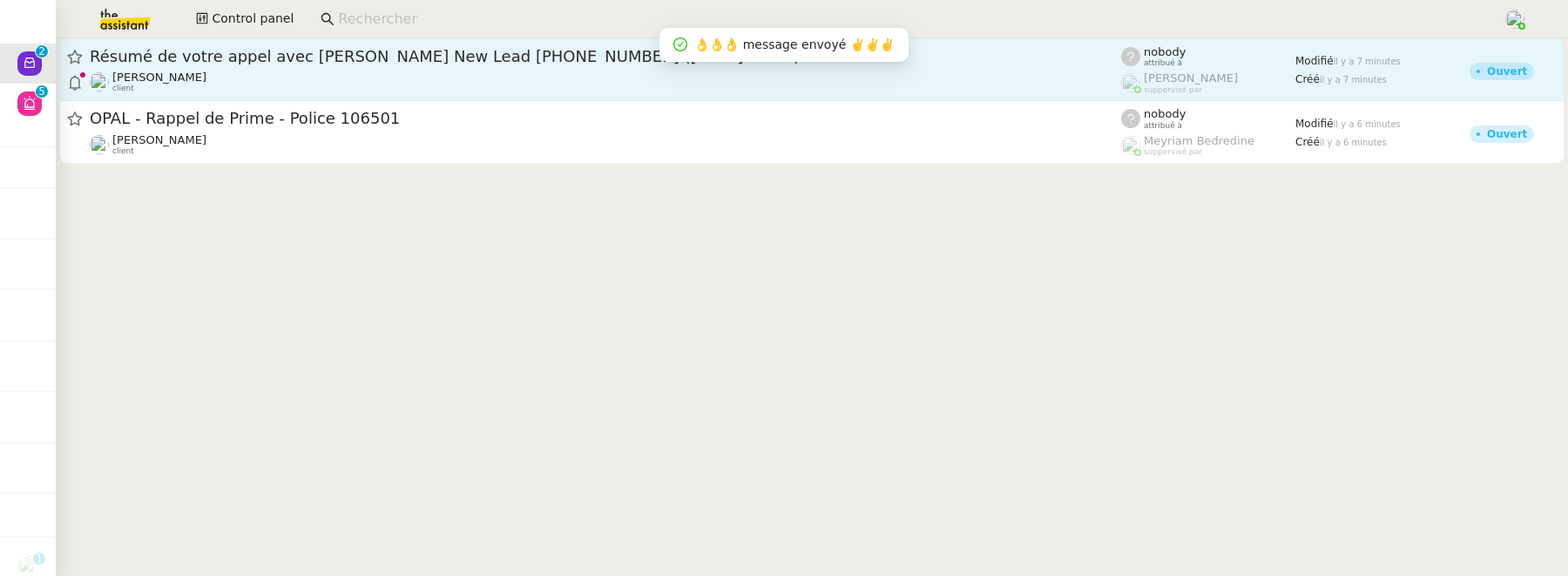
click at [335, 62] on span "Résumé de votre appel avec Aircall New Lead +33620300471 (30 septembre 2025 à 1…" at bounding box center [606, 56] width 1031 height 15
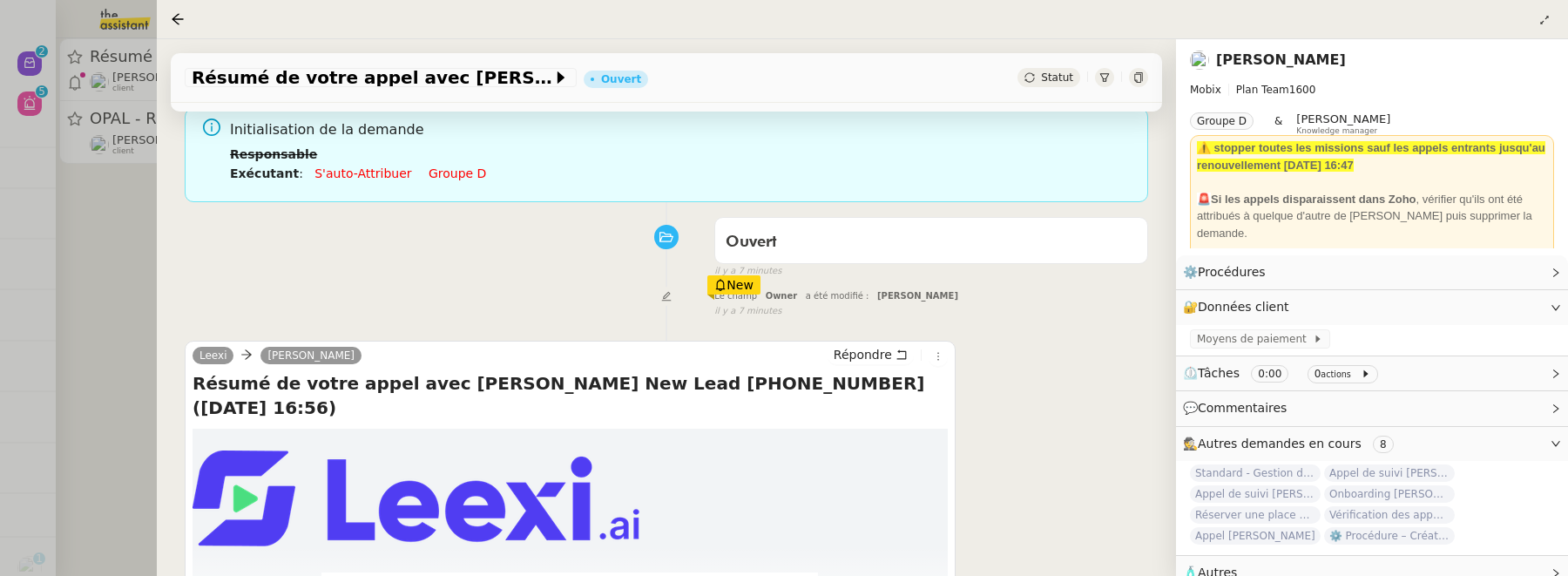
scroll to position [288, 0]
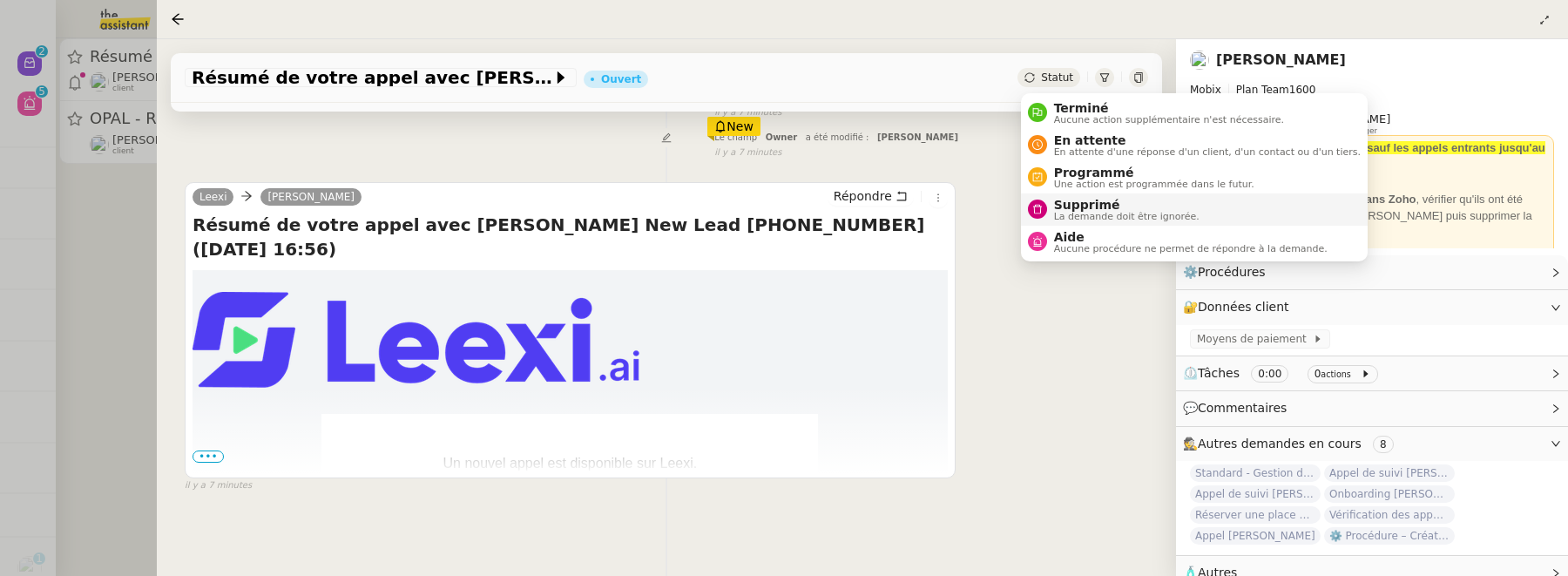
click at [1081, 201] on span "Supprimé" at bounding box center [1127, 204] width 145 height 14
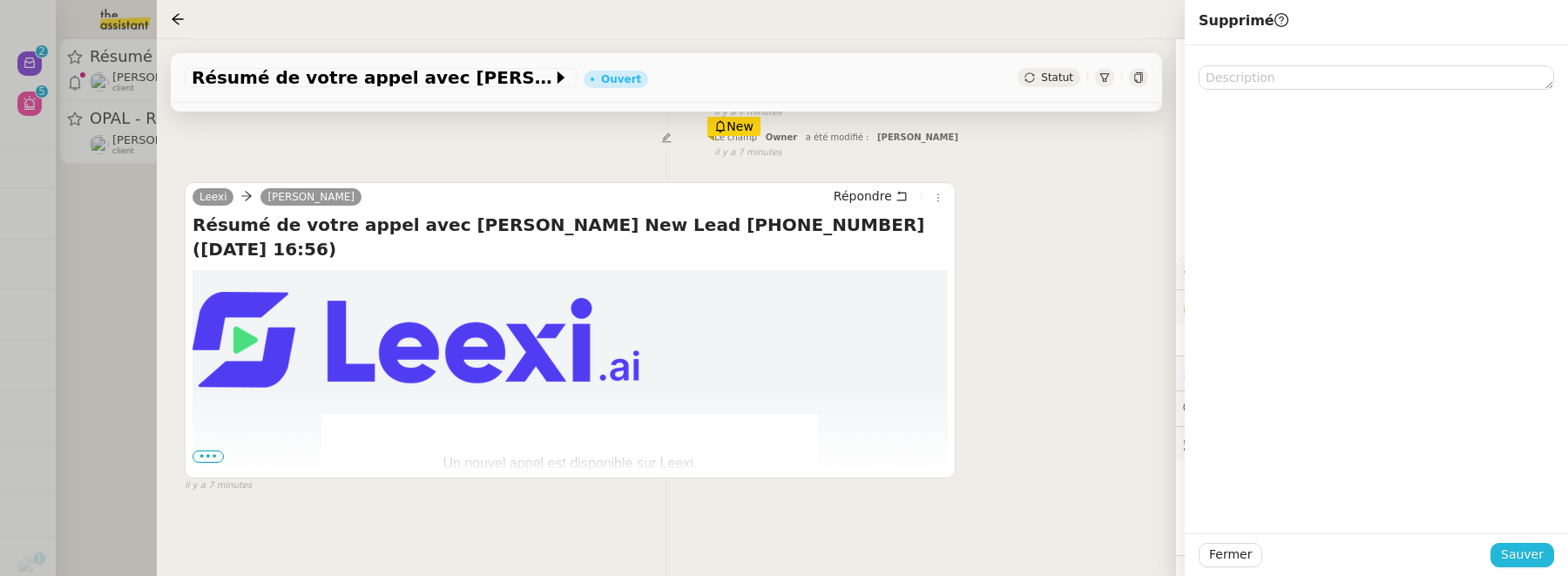
click at [1542, 556] on span "Sauver" at bounding box center [1523, 555] width 43 height 20
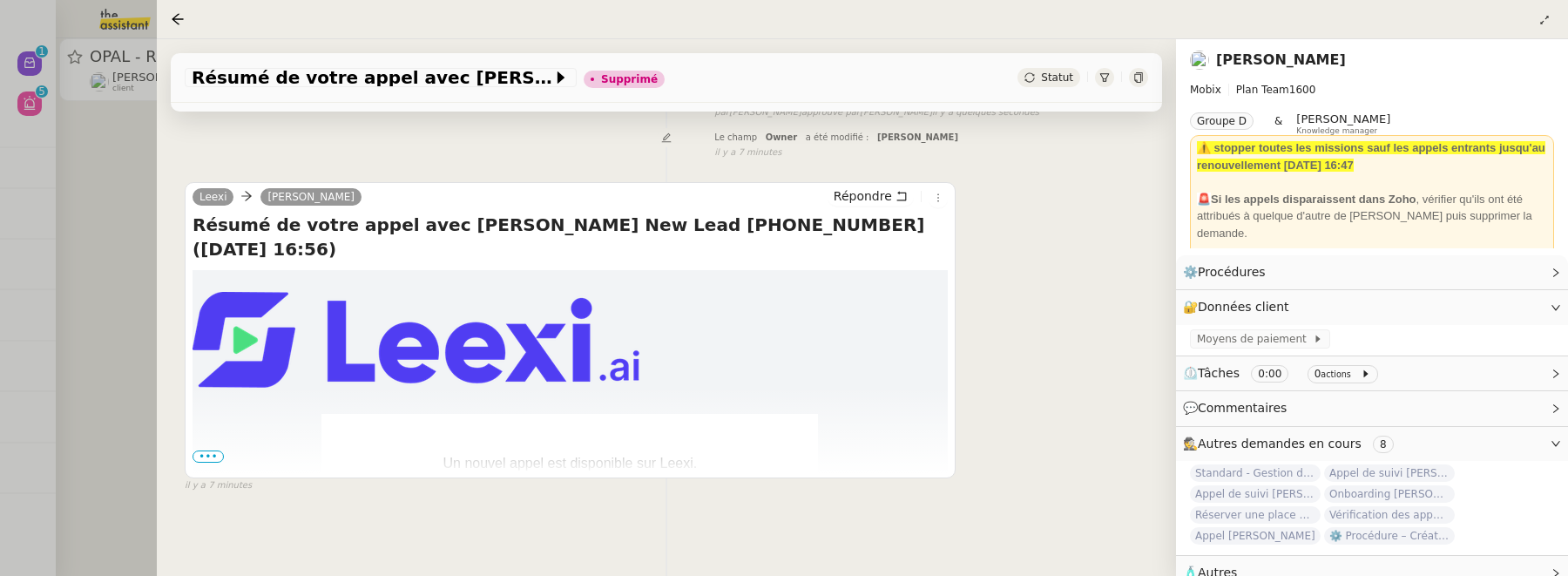
click at [112, 175] on div at bounding box center [784, 288] width 1568 height 576
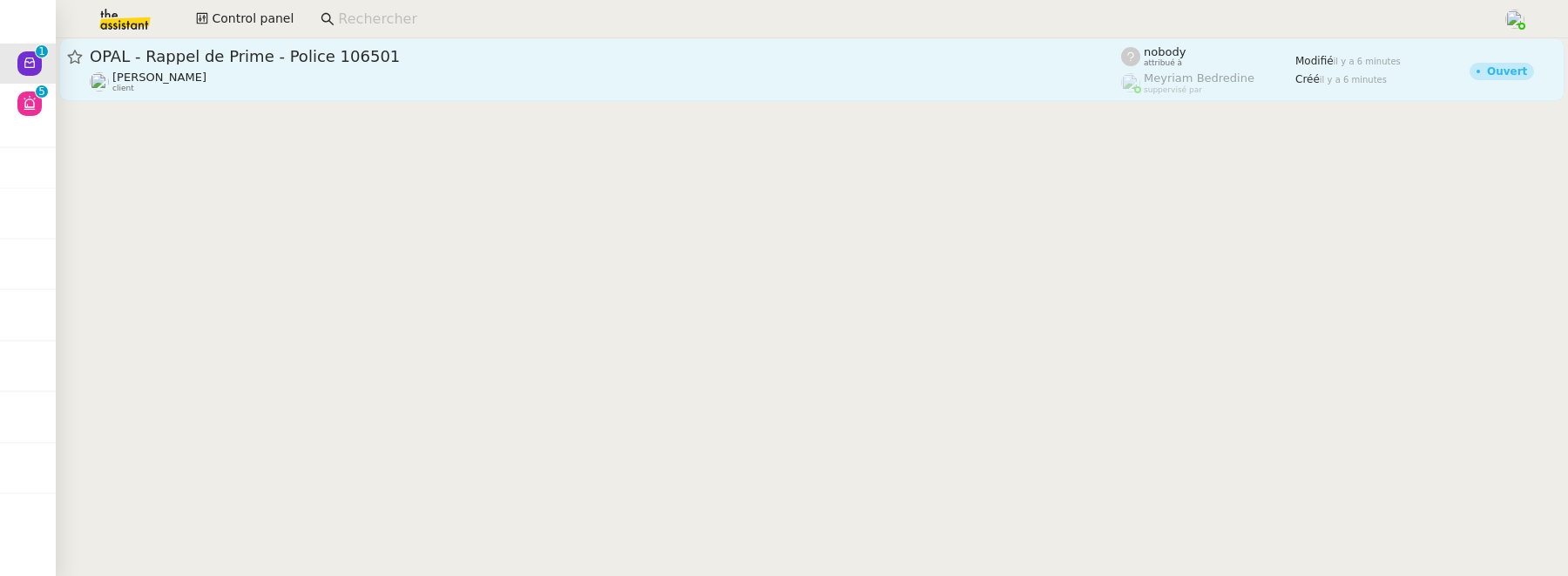
click at [224, 84] on div "Fanny Eyraud client" at bounding box center [606, 81] width 1031 height 22
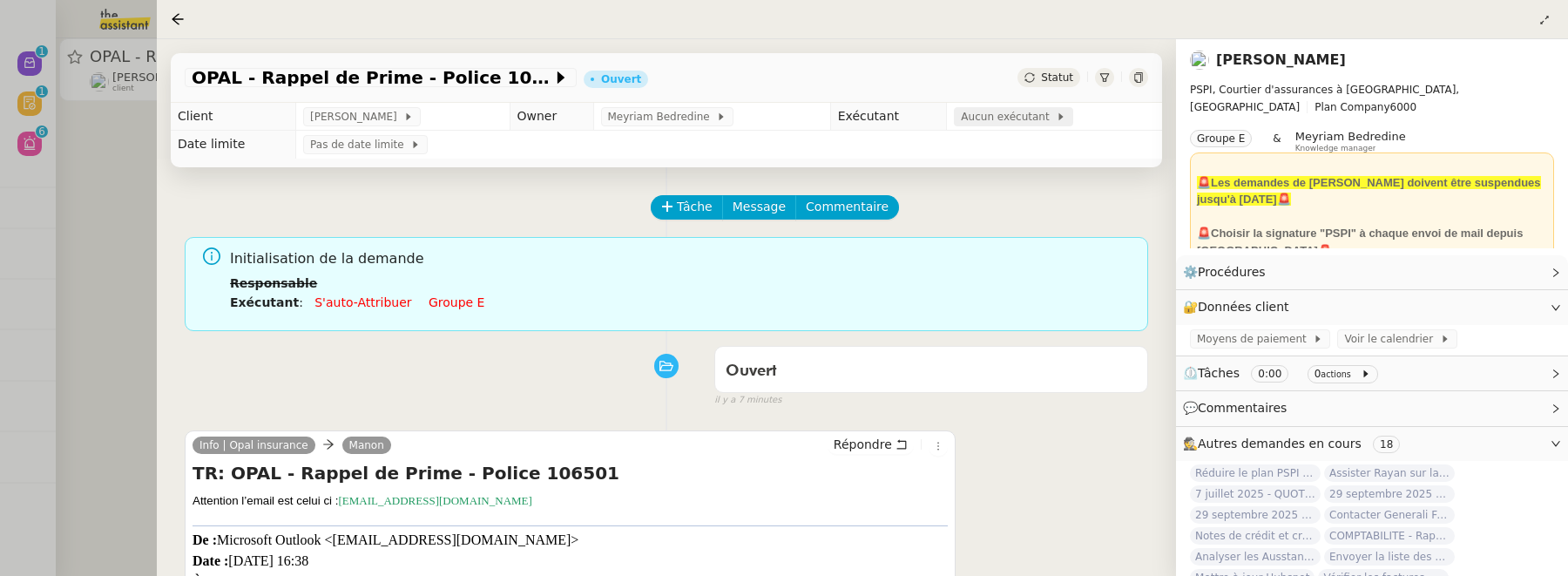
click at [987, 127] on div "Aucun exécutant" at bounding box center [1013, 117] width 119 height 19
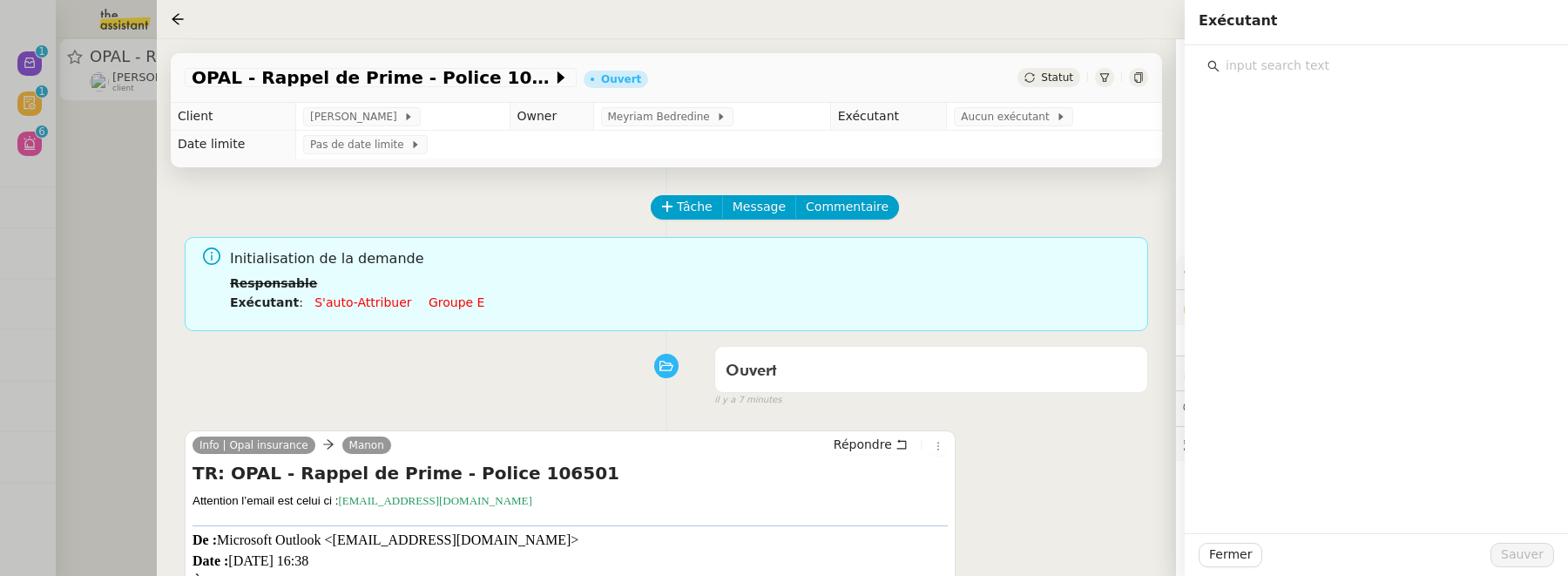
click at [1278, 64] on input "text" at bounding box center [1382, 66] width 326 height 23
type input "léa"
click at [1375, 116] on div "Léa Jonville lea@theassistant.team" at bounding box center [1387, 115] width 294 height 41
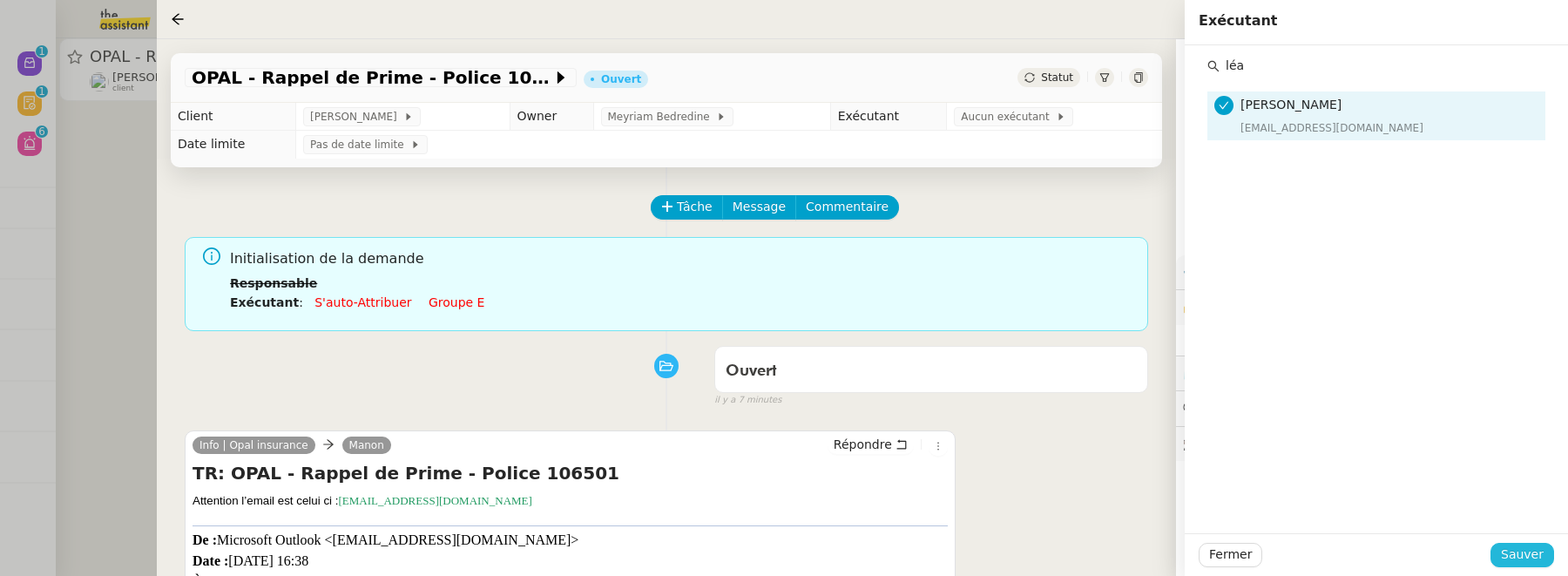
click at [1528, 561] on span "Sauver" at bounding box center [1523, 555] width 43 height 20
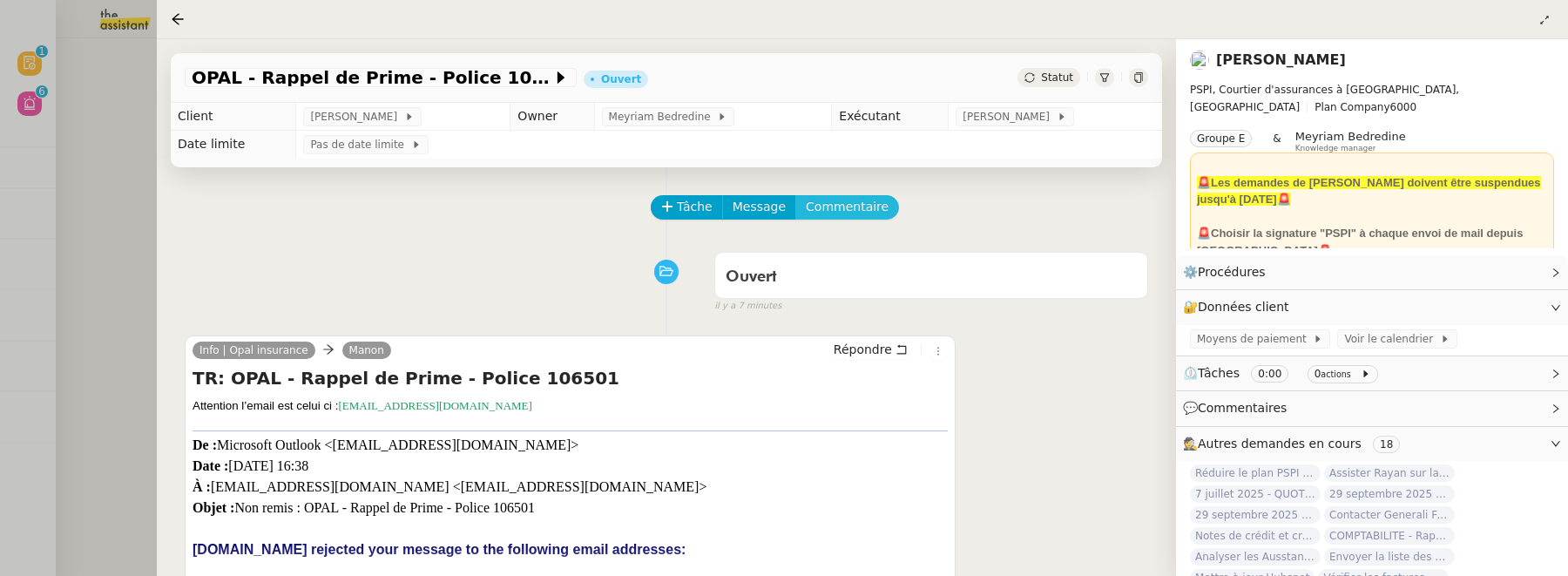
click at [849, 211] on span "Commentaire" at bounding box center [847, 207] width 83 height 20
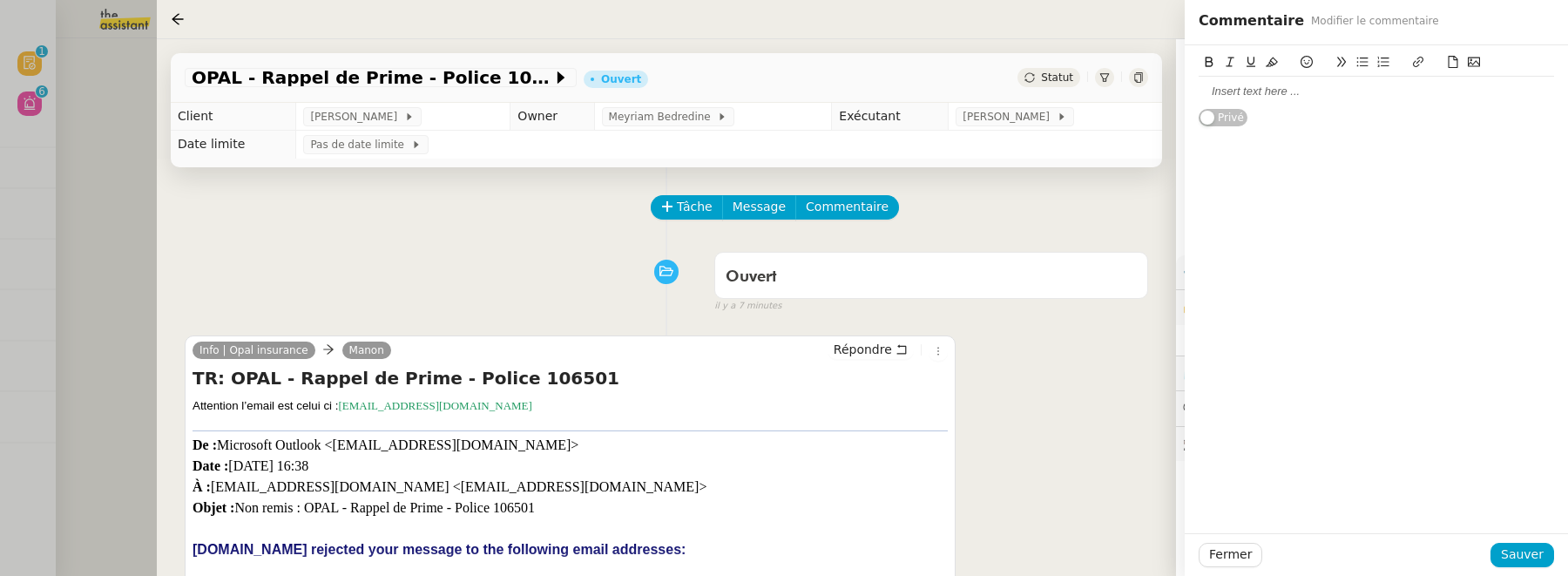
click at [1327, 93] on div at bounding box center [1376, 91] width 355 height 15
click at [1550, 546] on button "Sauver" at bounding box center [1523, 555] width 64 height 24
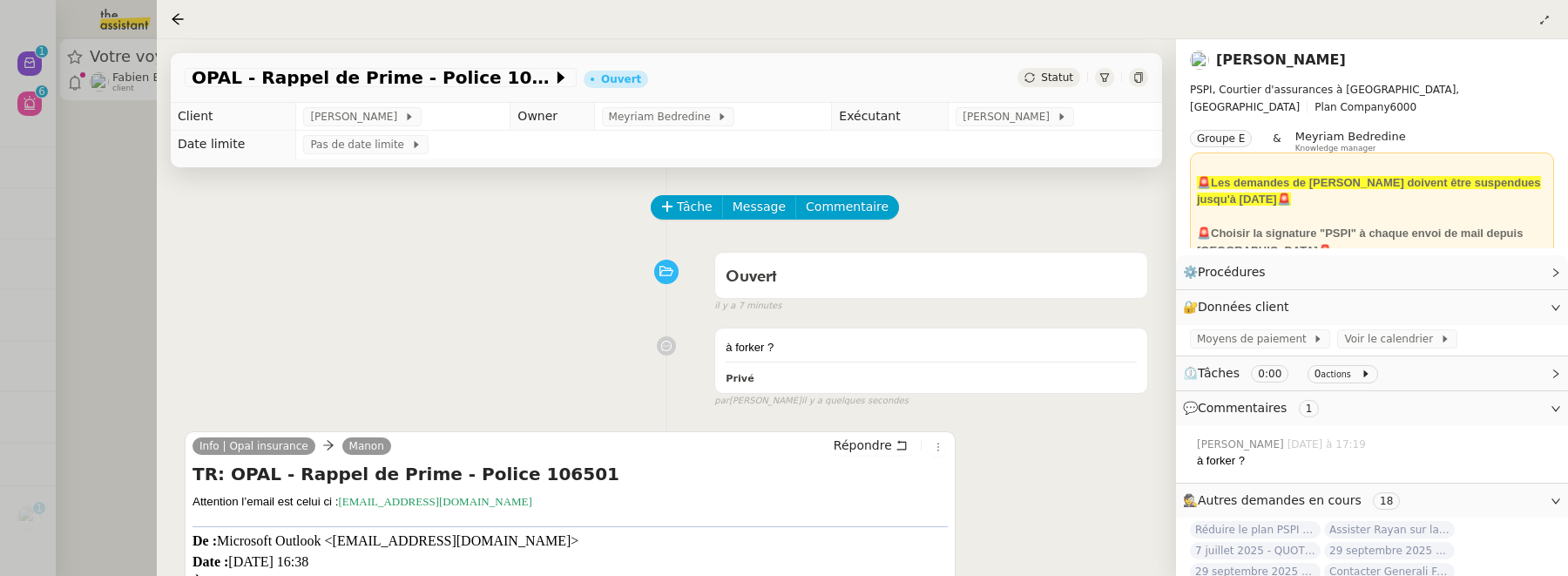
click at [117, 180] on div at bounding box center [784, 288] width 1568 height 576
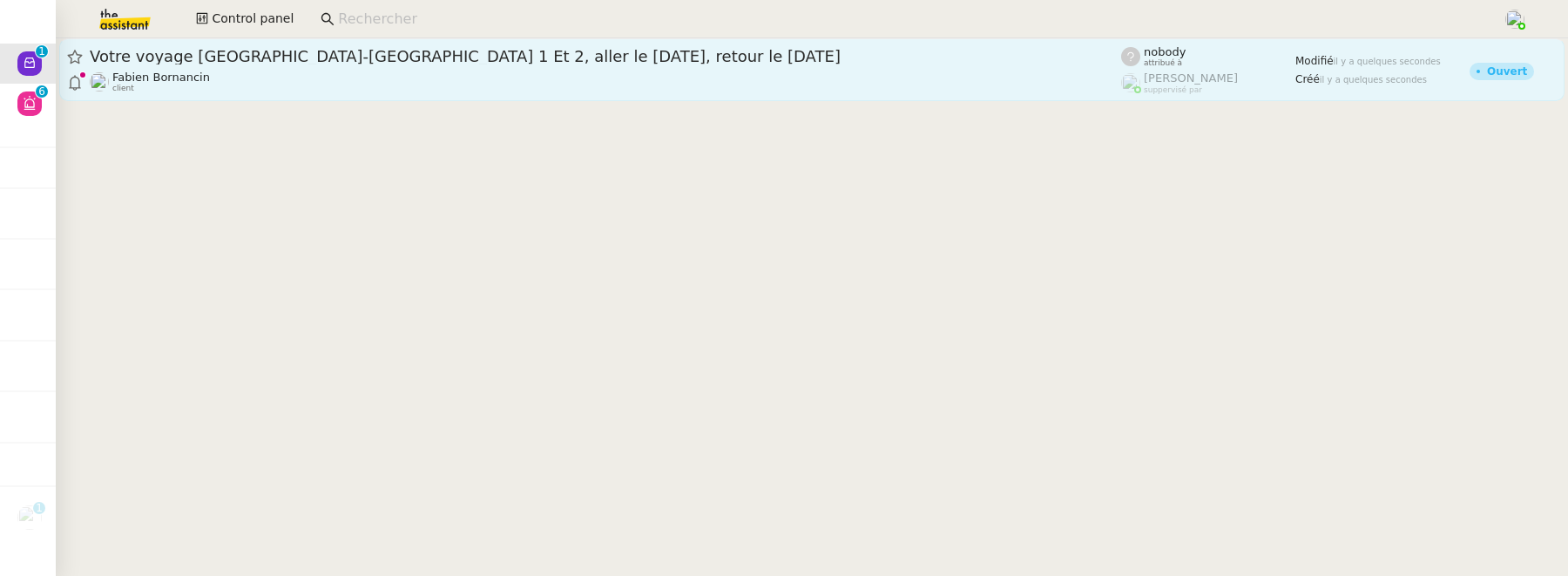
click at [276, 62] on span "Votre voyage [GEOGRAPHIC_DATA]-[GEOGRAPHIC_DATA] 1 Et 2, aller le [DATE], retou…" at bounding box center [606, 56] width 1031 height 15
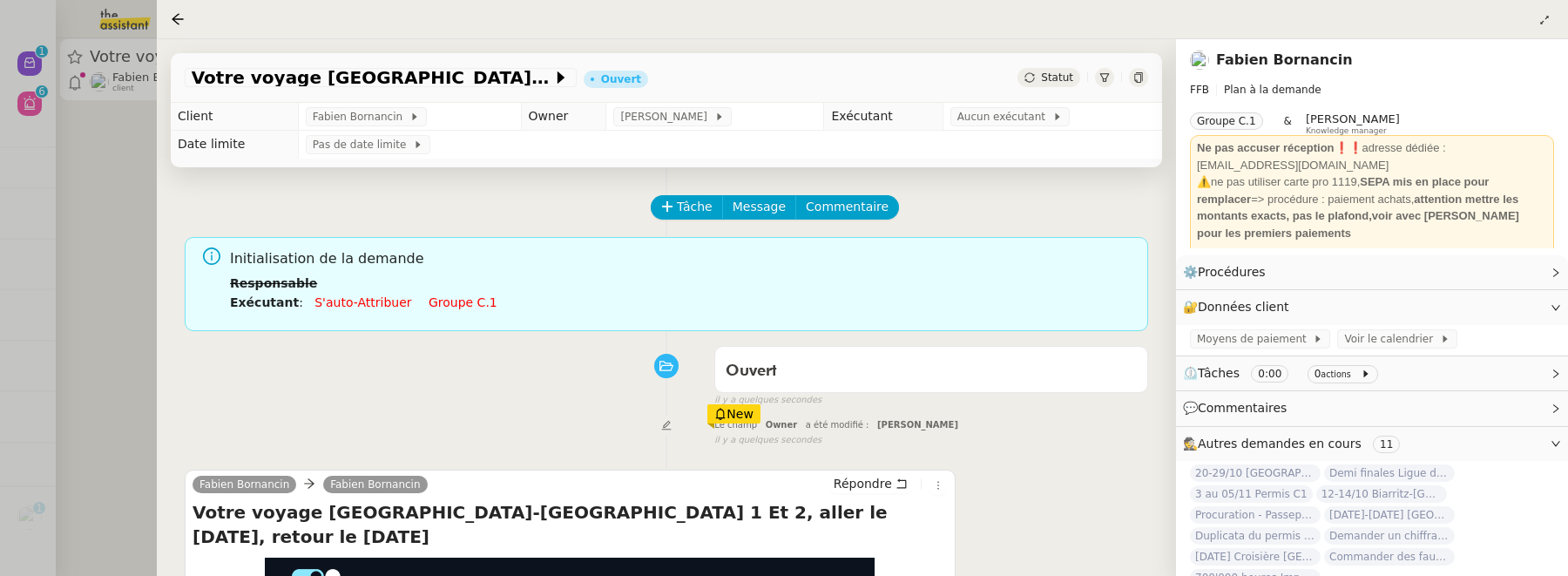
scroll to position [288, 0]
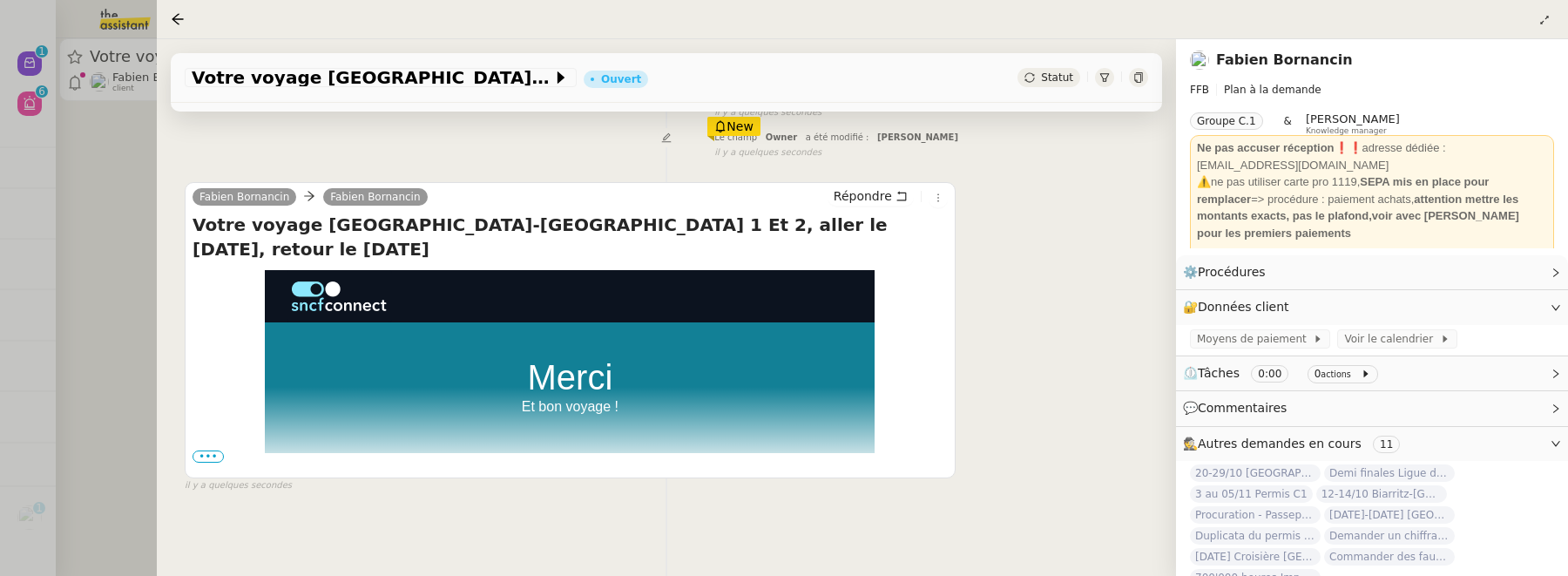
click at [213, 453] on span "•••" at bounding box center [208, 457] width 31 height 13
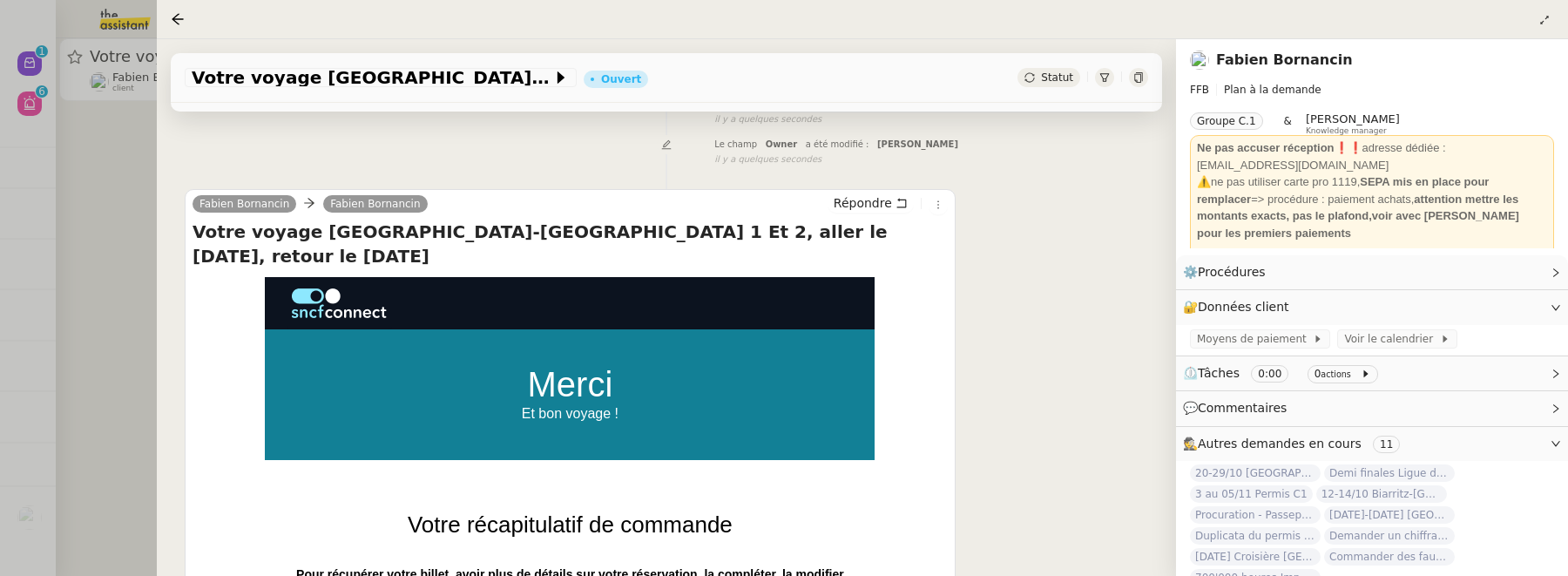
scroll to position [219, 0]
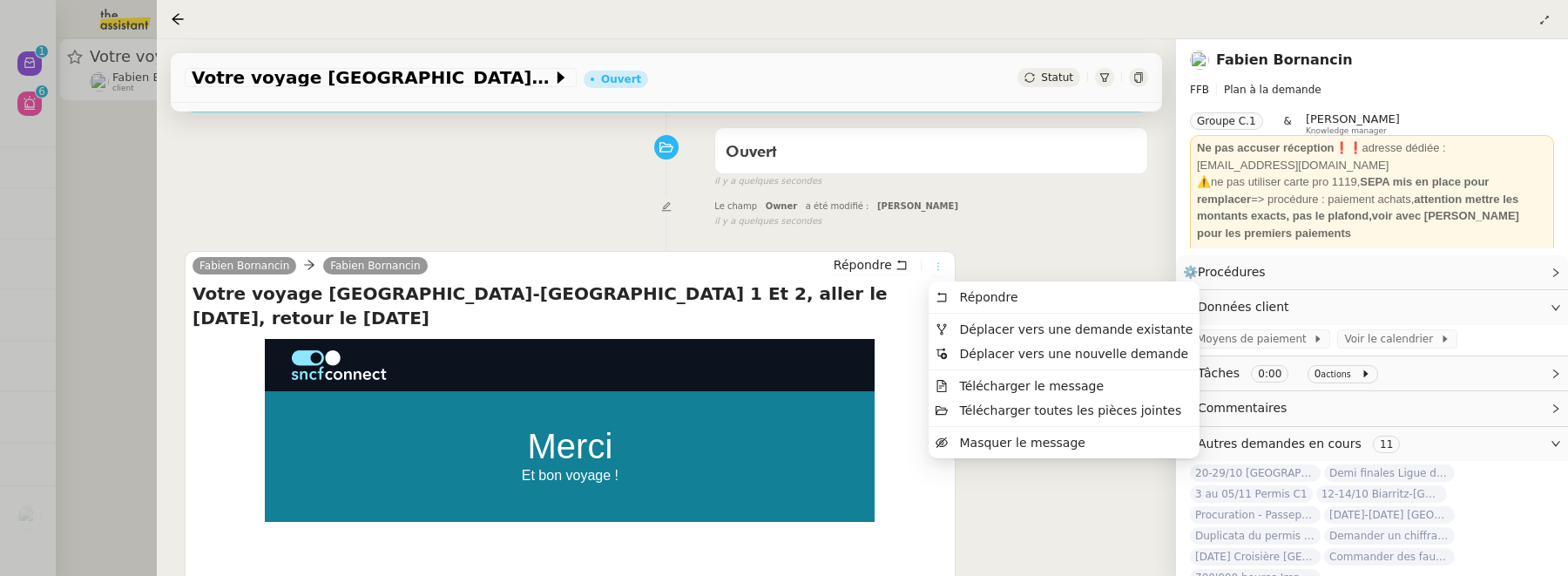
click at [939, 271] on icon at bounding box center [937, 266] width 11 height 11
click at [976, 325] on span "Déplacer vers une demande existante" at bounding box center [1076, 329] width 233 height 14
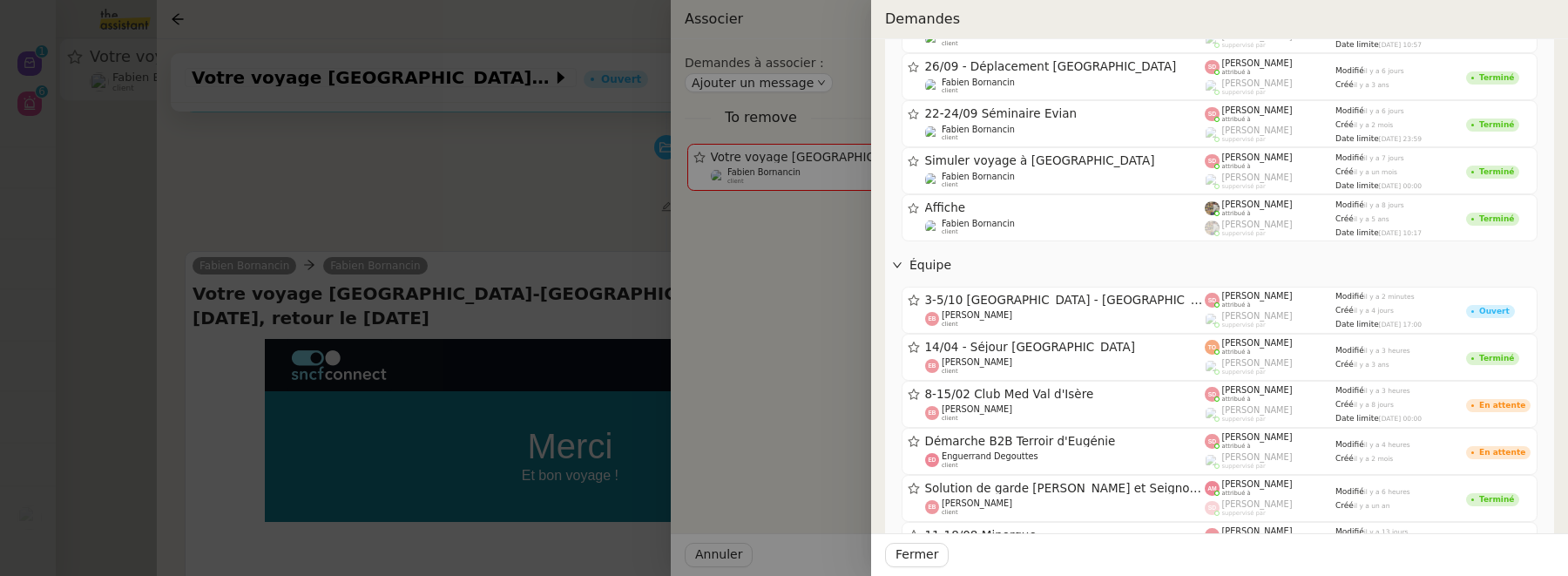
scroll to position [847, 0]
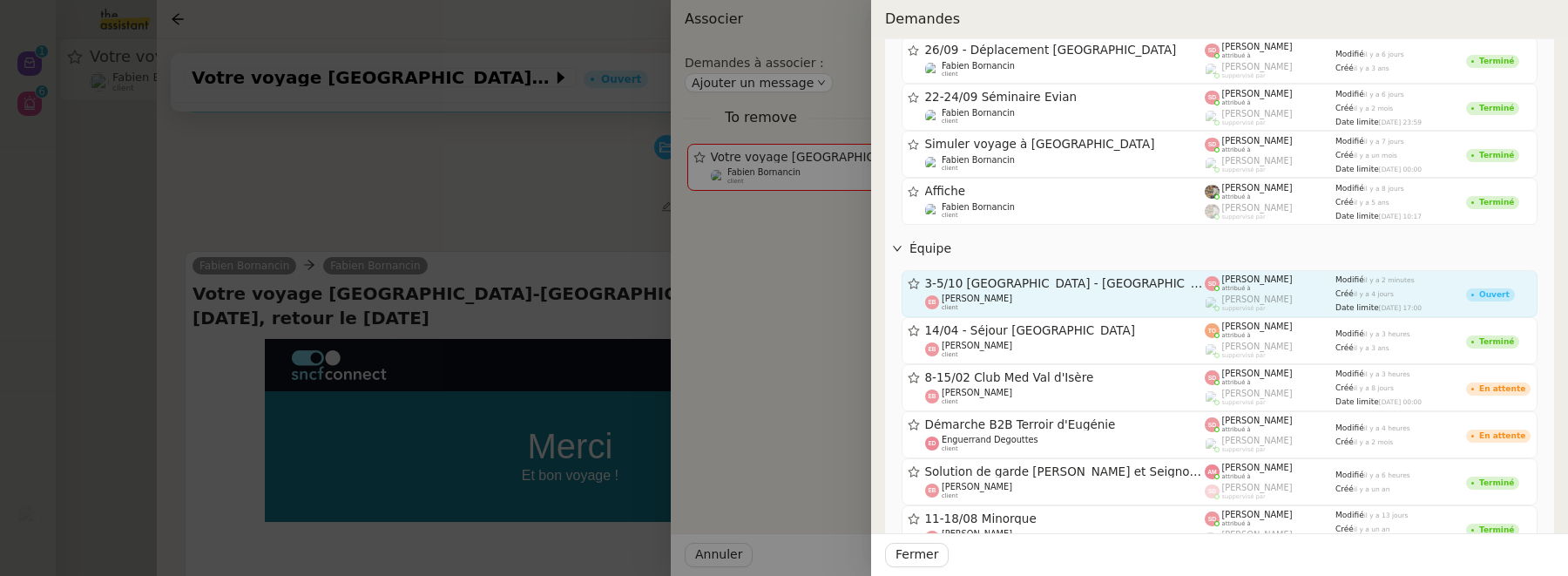
click at [1124, 278] on span "3-5/10 [GEOGRAPHIC_DATA] - [GEOGRAPHIC_DATA]" at bounding box center [1065, 284] width 281 height 13
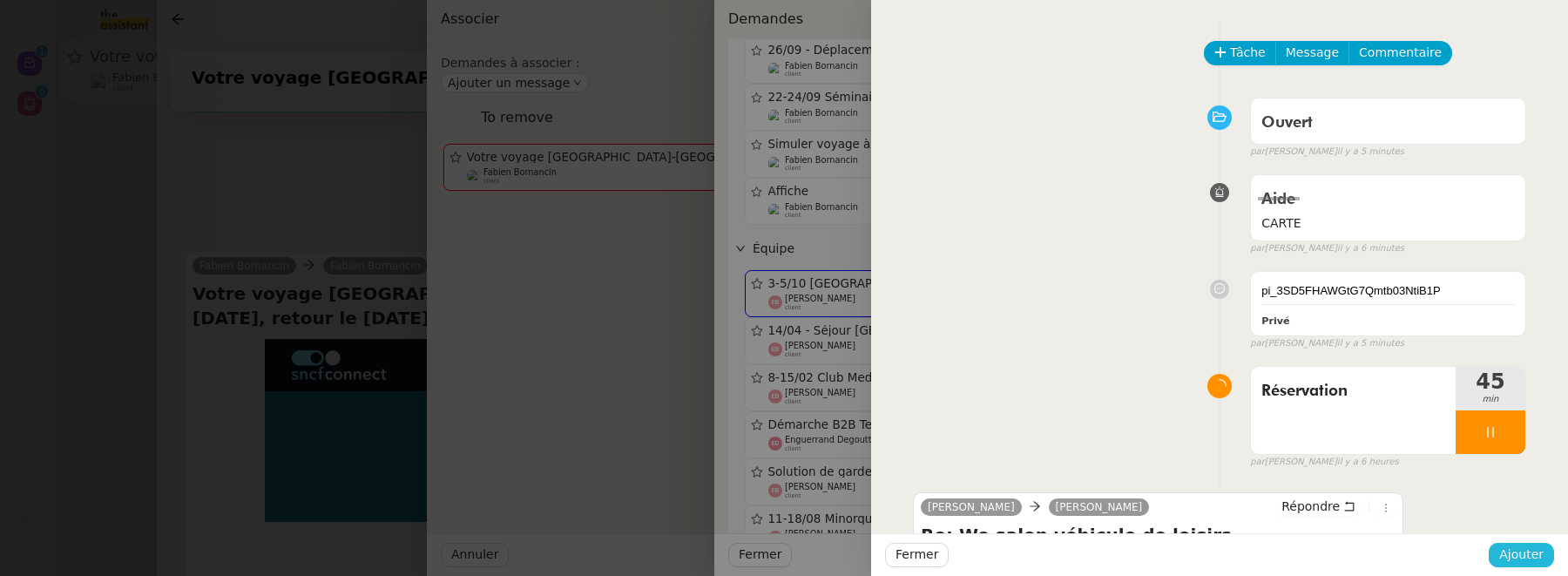
click at [1510, 561] on span "Ajouter" at bounding box center [1522, 555] width 44 height 20
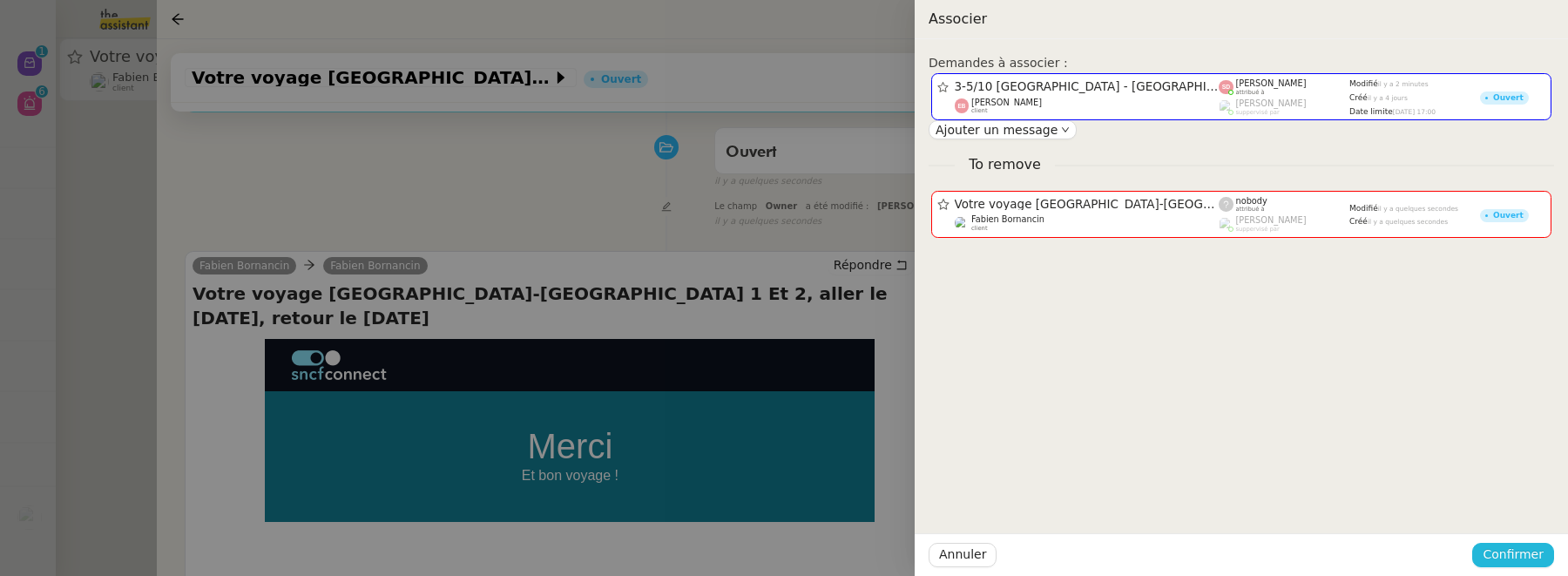
click at [1510, 561] on span "Confirmer" at bounding box center [1513, 555] width 61 height 20
click at [1510, 515] on span "Ajouter" at bounding box center [1515, 509] width 44 height 17
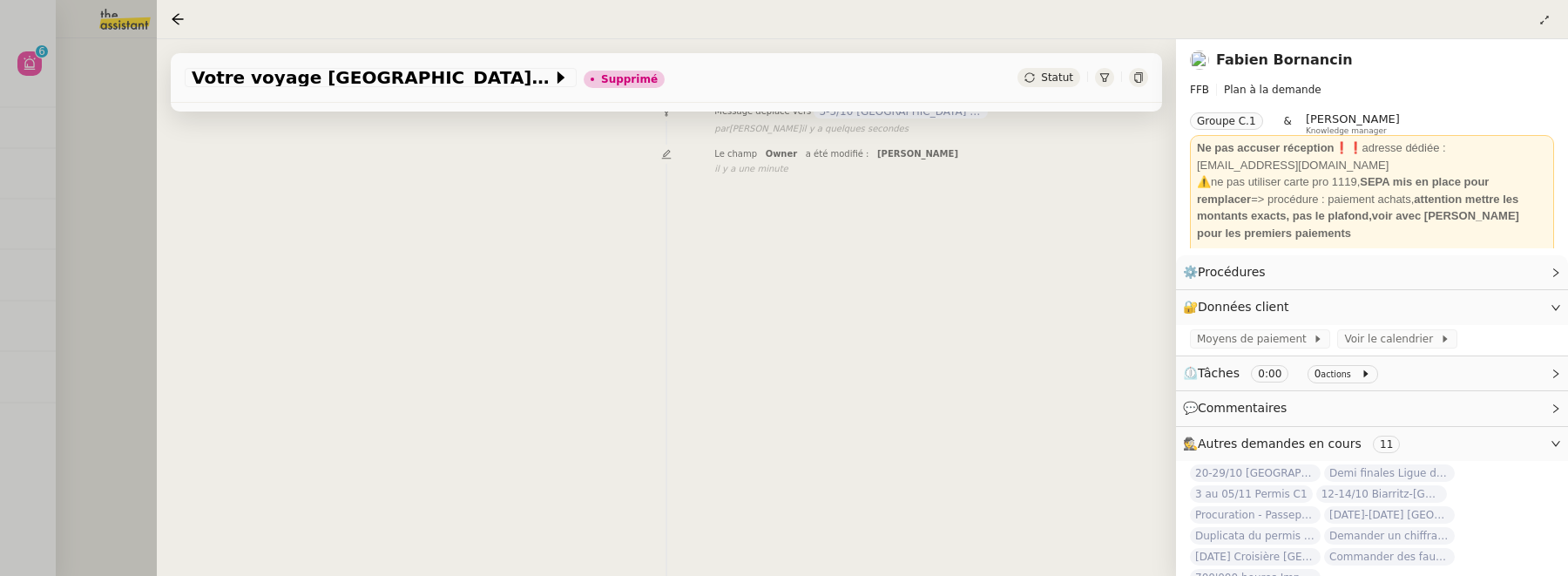
click at [105, 133] on div at bounding box center [784, 288] width 1568 height 576
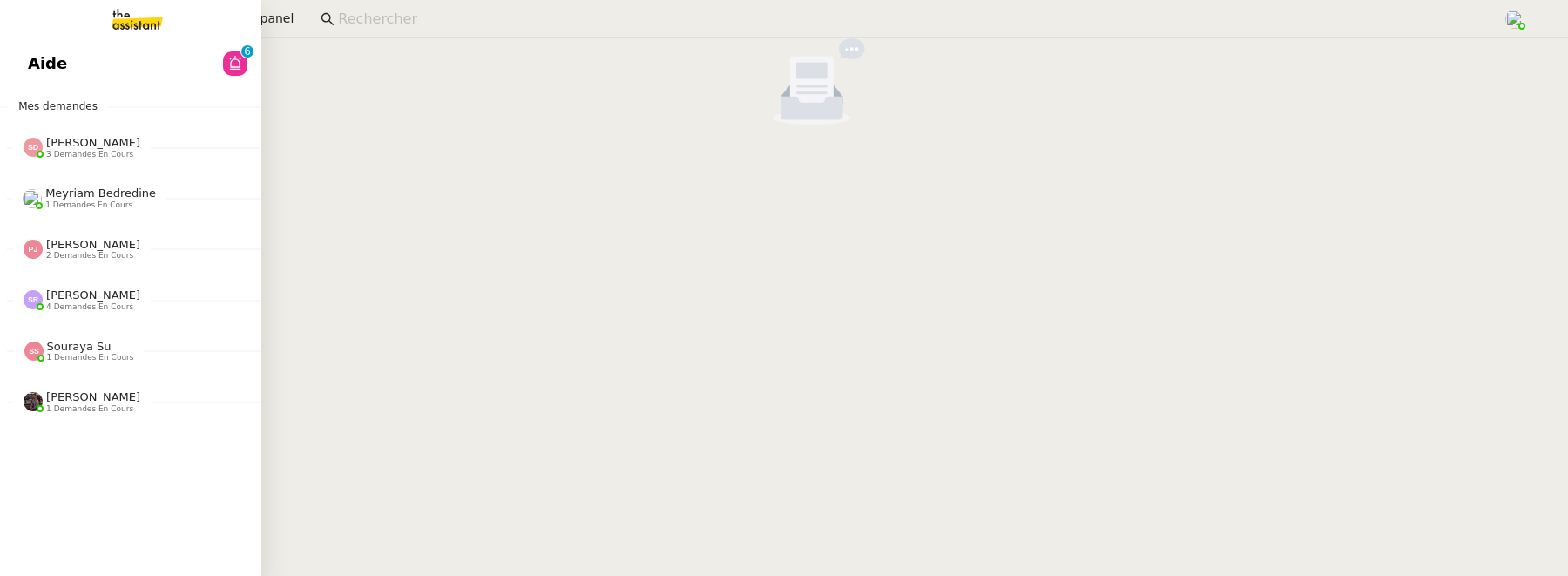
click at [23, 71] on link "Aide 0 1 2 3 4 5 6 7 8 9" at bounding box center [131, 63] width 261 height 40
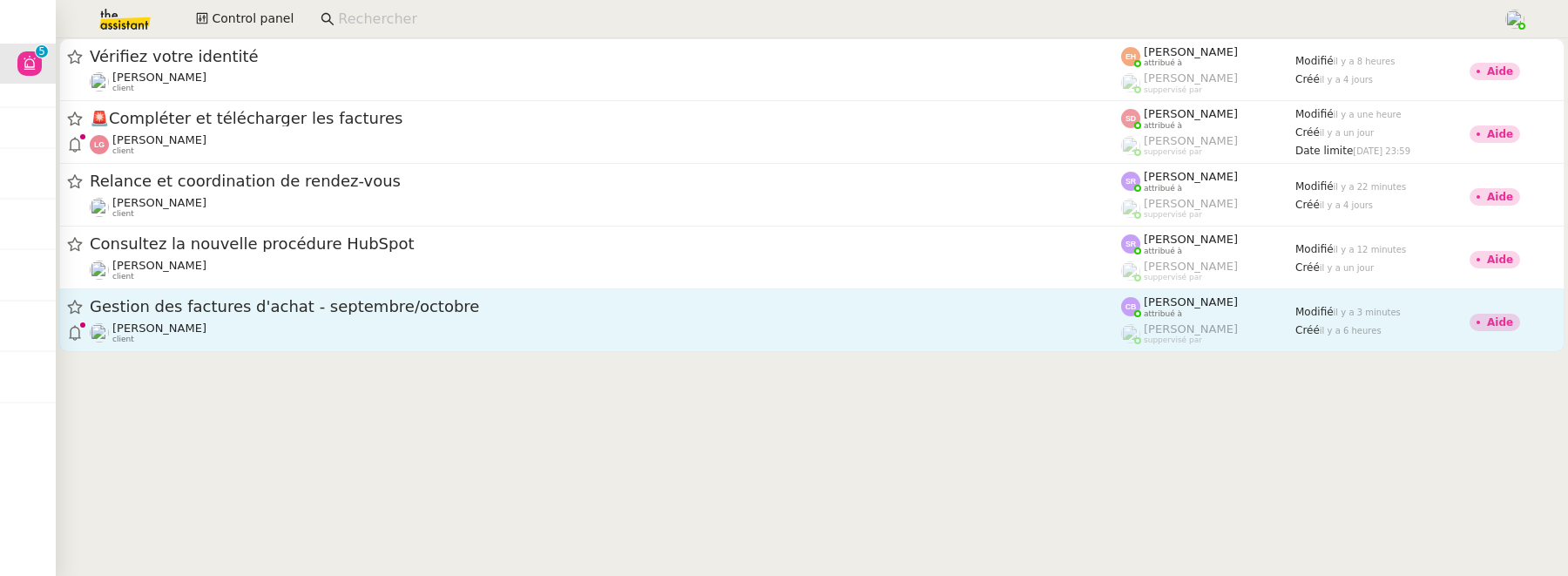
click at [353, 318] on div "Gestion des factures d'achat - septembre/octobre Flo Rys client" at bounding box center [606, 320] width 1031 height 48
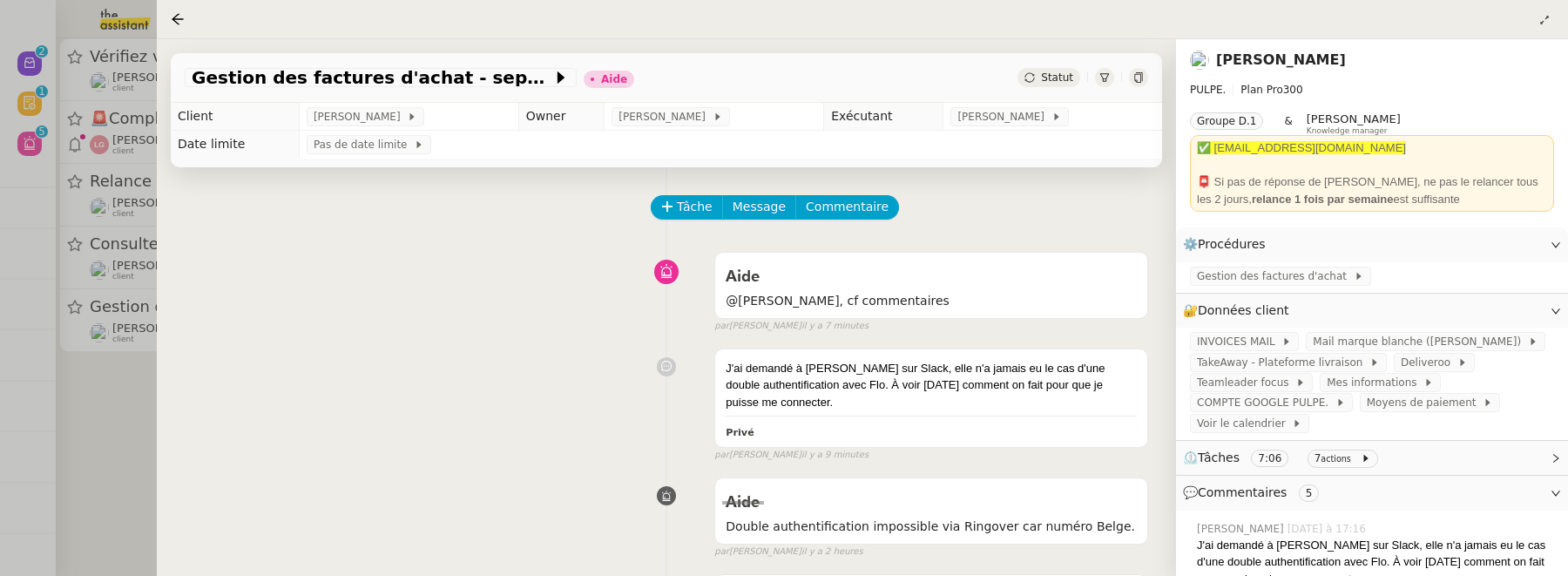
click at [142, 426] on div at bounding box center [784, 288] width 1568 height 576
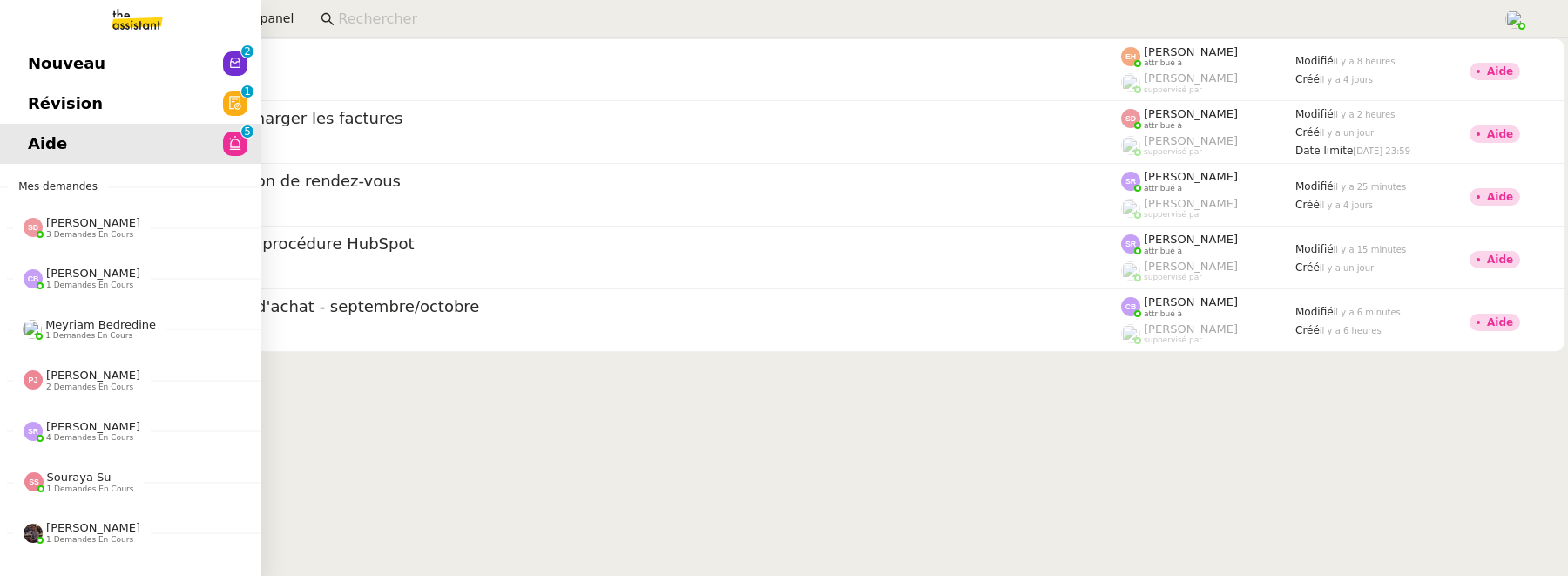
click at [32, 116] on span "Révision" at bounding box center [65, 104] width 74 height 26
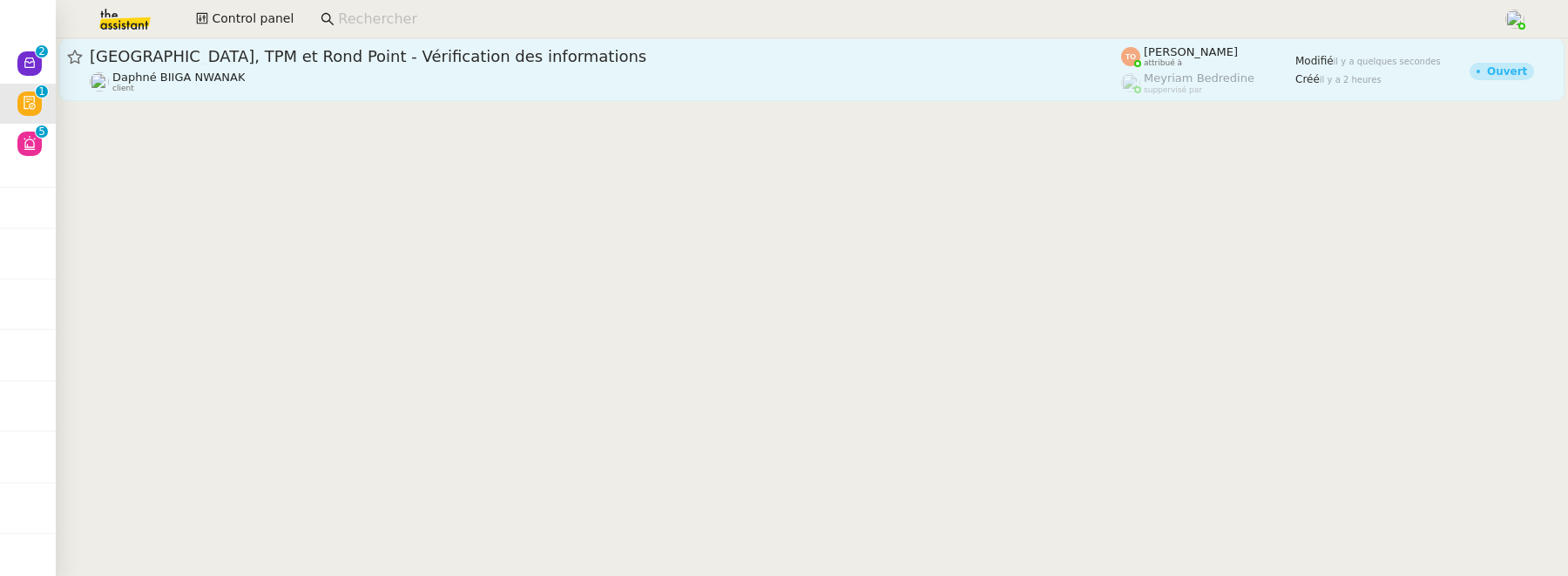
click at [533, 71] on div "Daphné BIIGA NWANAK client" at bounding box center [606, 81] width 1031 height 22
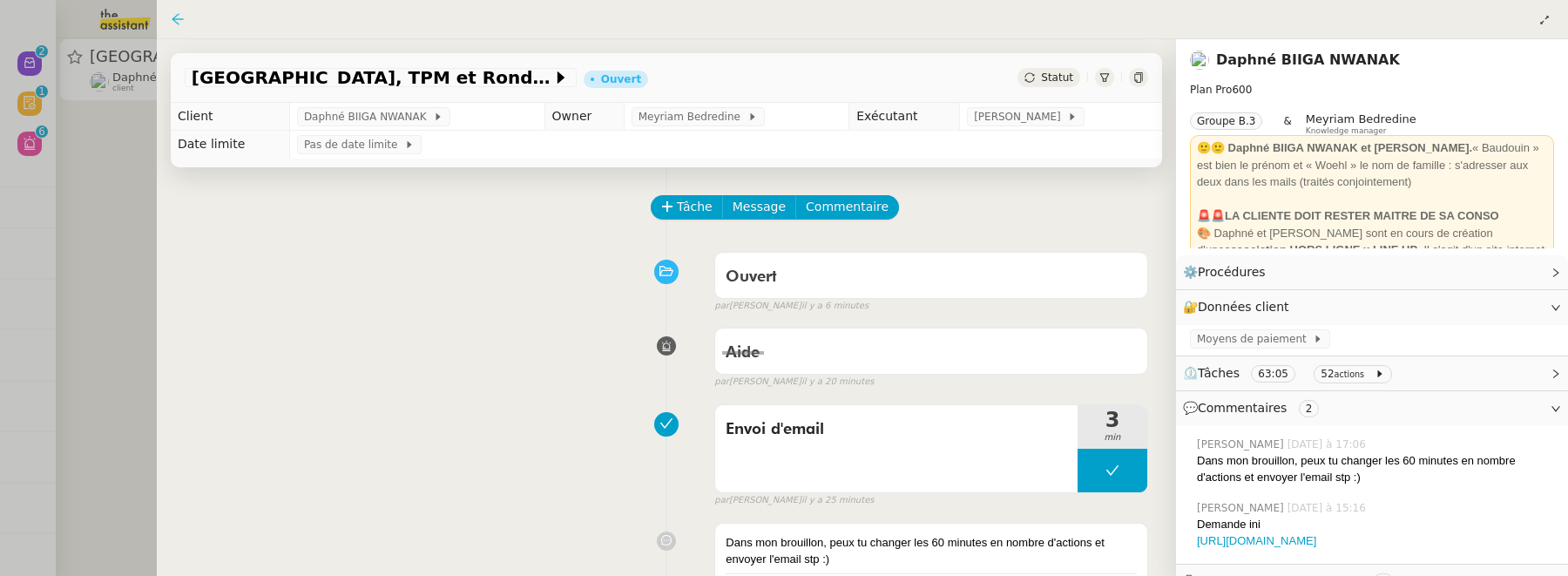
click at [180, 18] on icon at bounding box center [177, 19] width 14 height 14
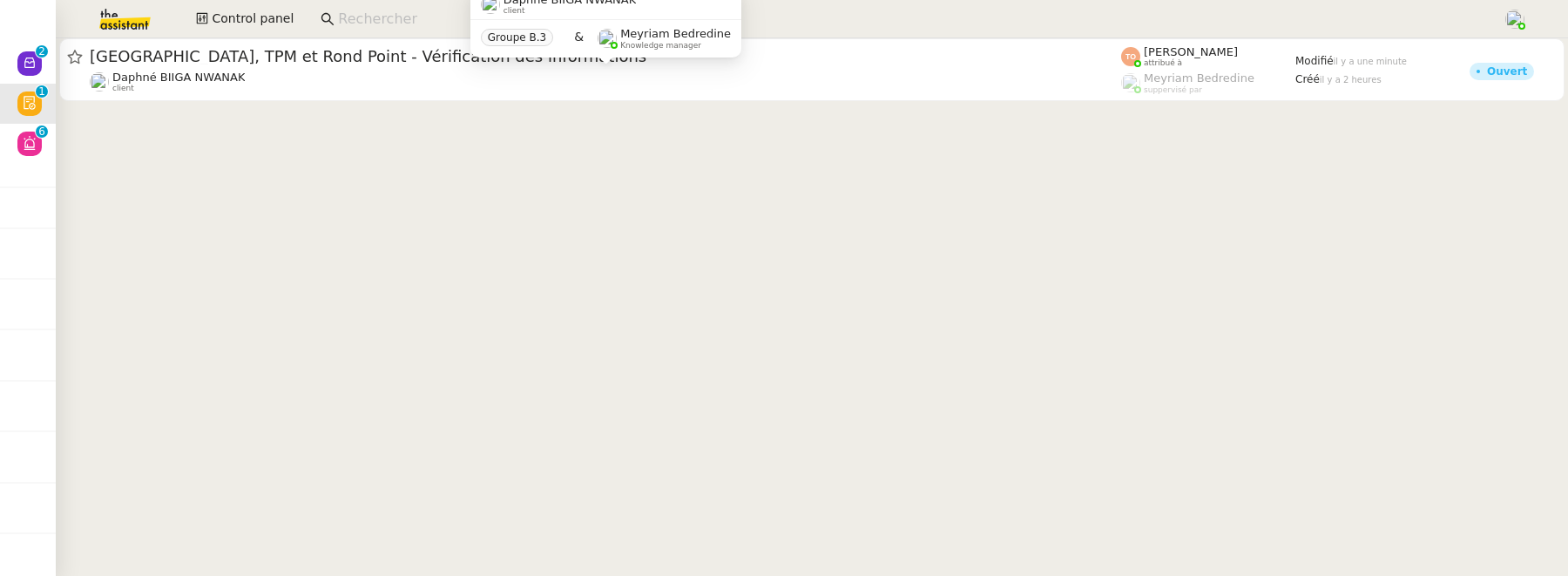
click at [408, 14] on input at bounding box center [911, 19] width 1147 height 23
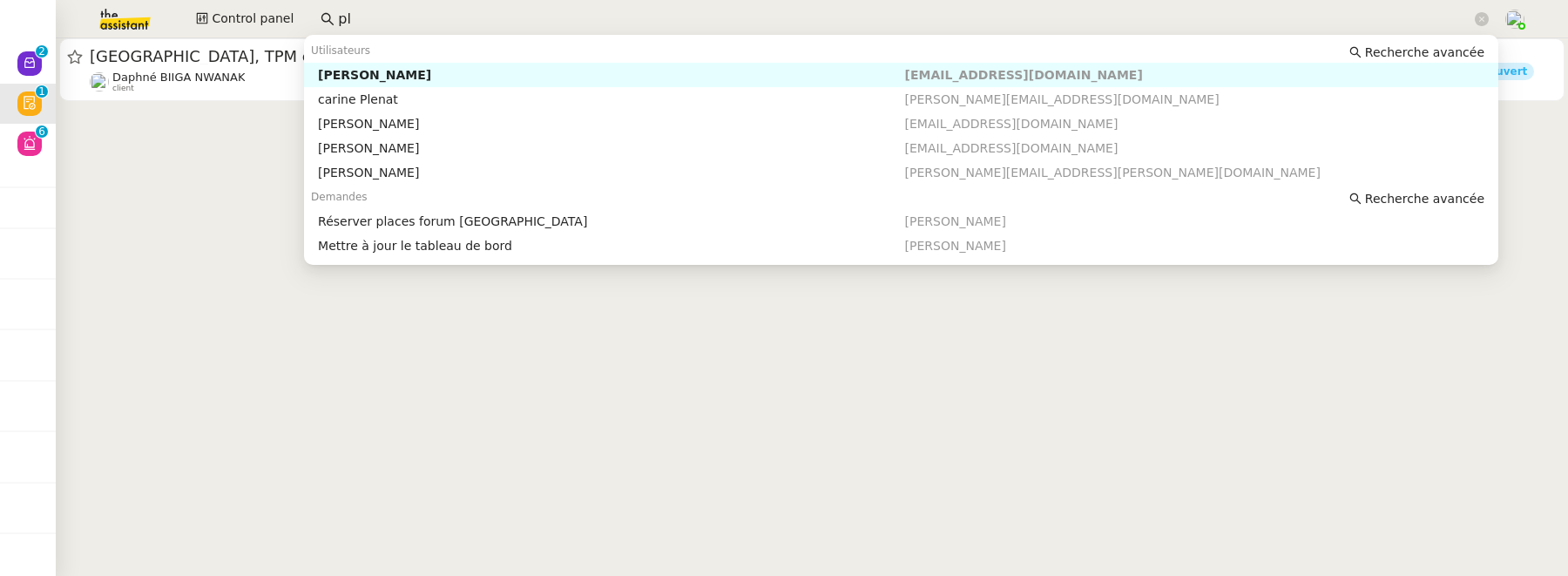
type input "p"
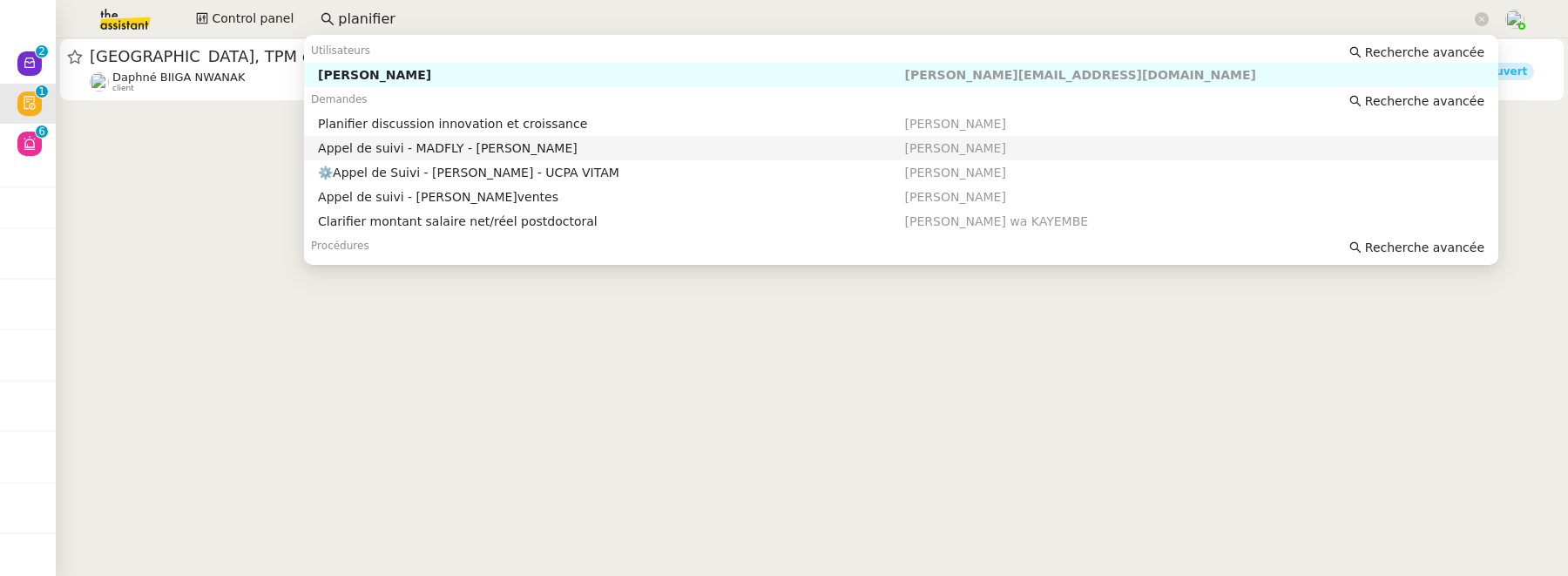
click at [554, 136] on nz-auto-option "Appel de suivi - MADFLY - Thierry Guillot Florian Parant" at bounding box center [901, 147] width 1195 height 24
type input "planifier"
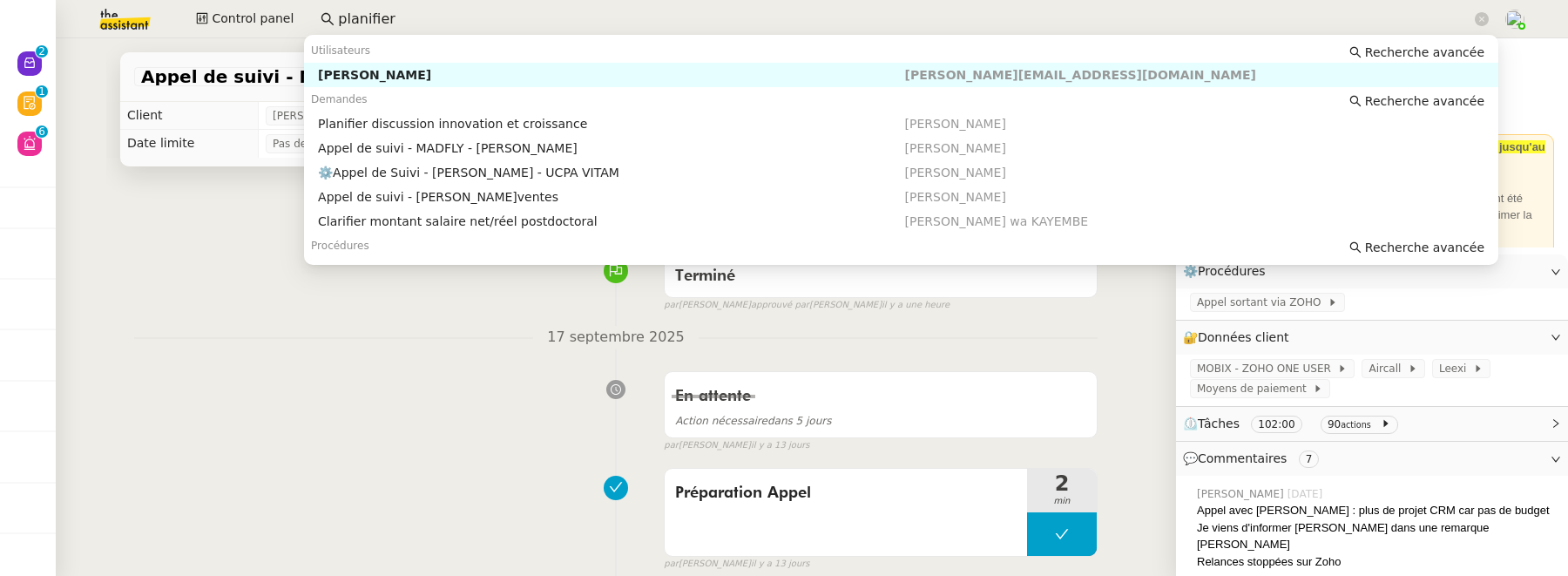
click at [533, 27] on input "planifier" at bounding box center [904, 19] width 1134 height 23
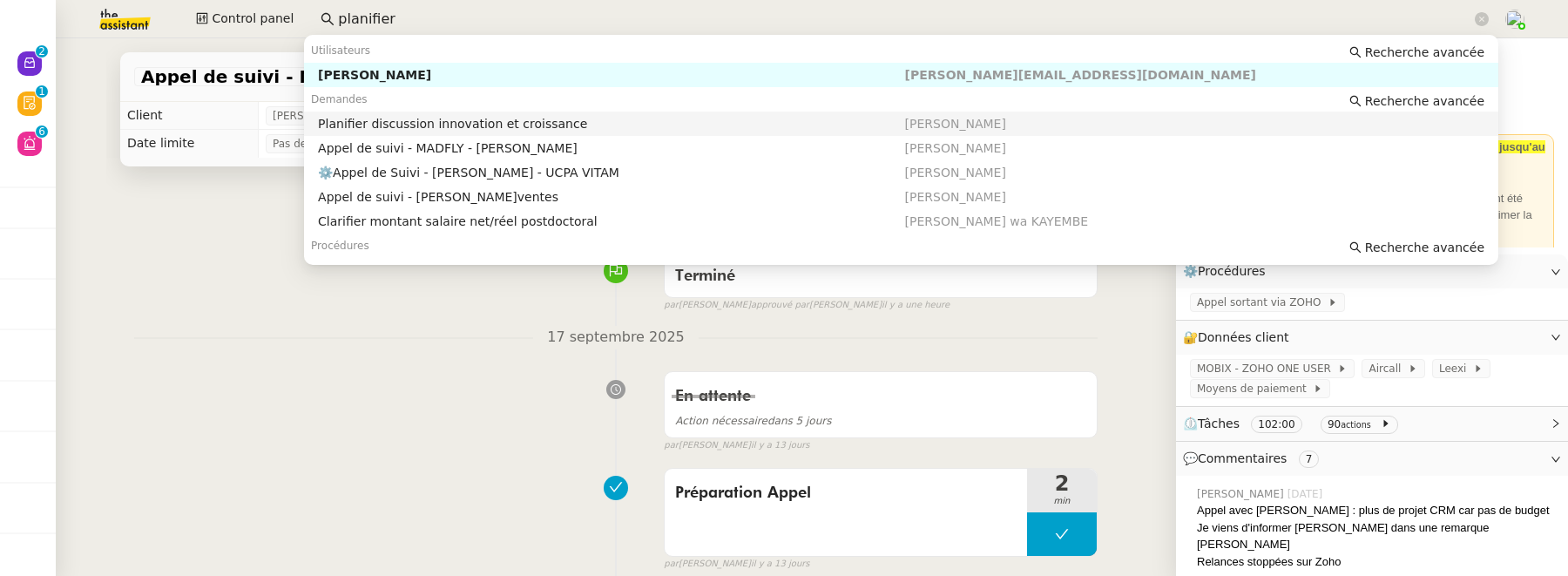
click at [537, 121] on div "Planifier discussion innovation et croissance" at bounding box center [611, 124] width 586 height 15
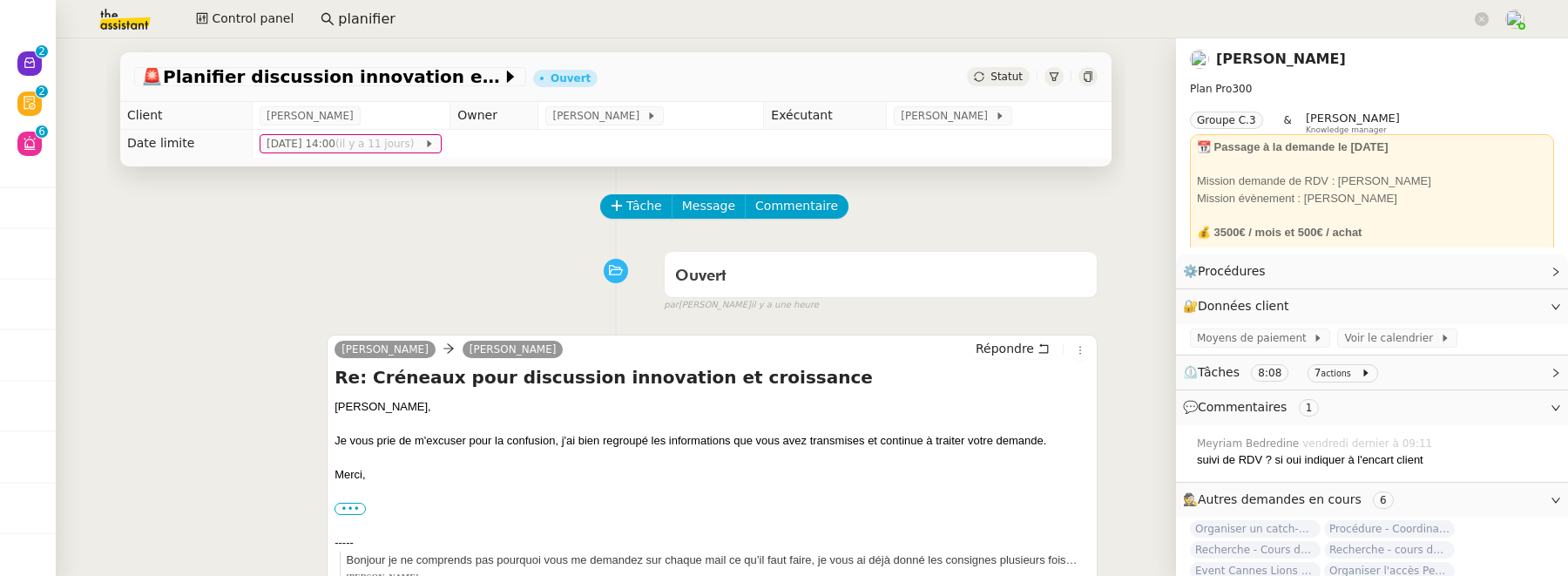
click at [208, 336] on div "Alex Smith Maurice N'Diaye Répondre Re: Créneaux pour discussion innovation et …" at bounding box center [616, 483] width 963 height 327
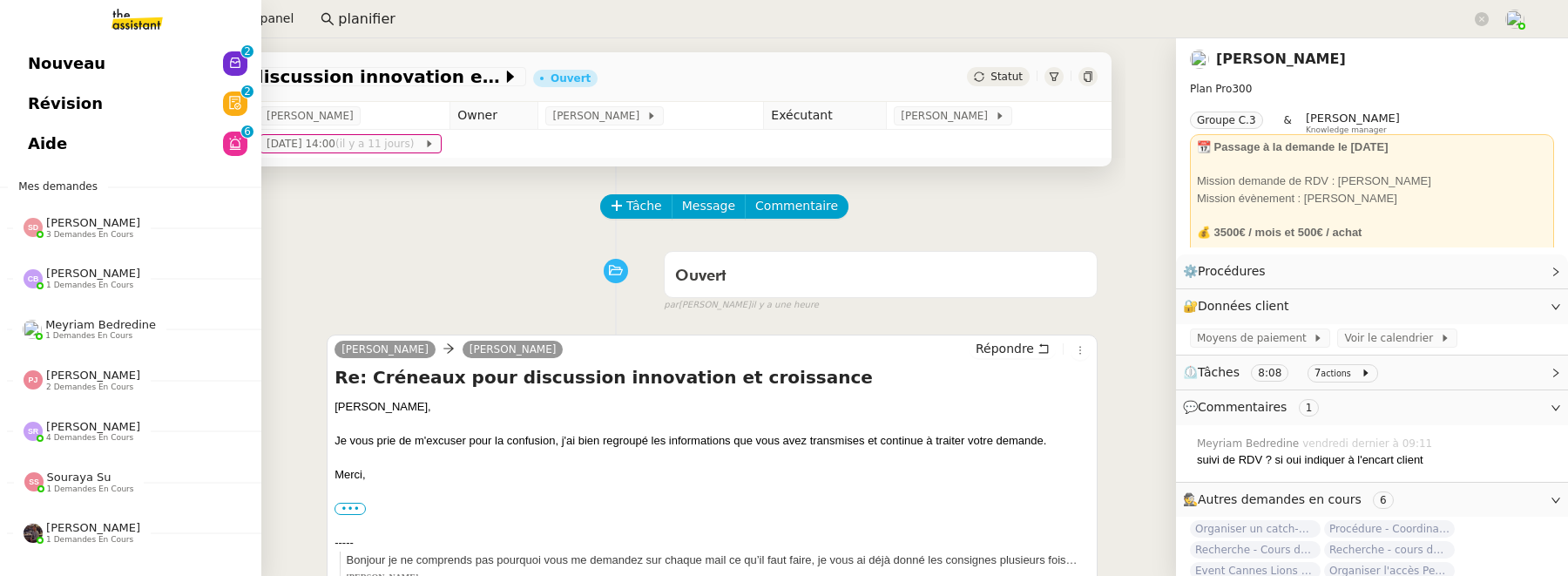
click at [26, 55] on link "Nouveau 0 1 2 3 4 5 6 7 8 9" at bounding box center [131, 63] width 261 height 40
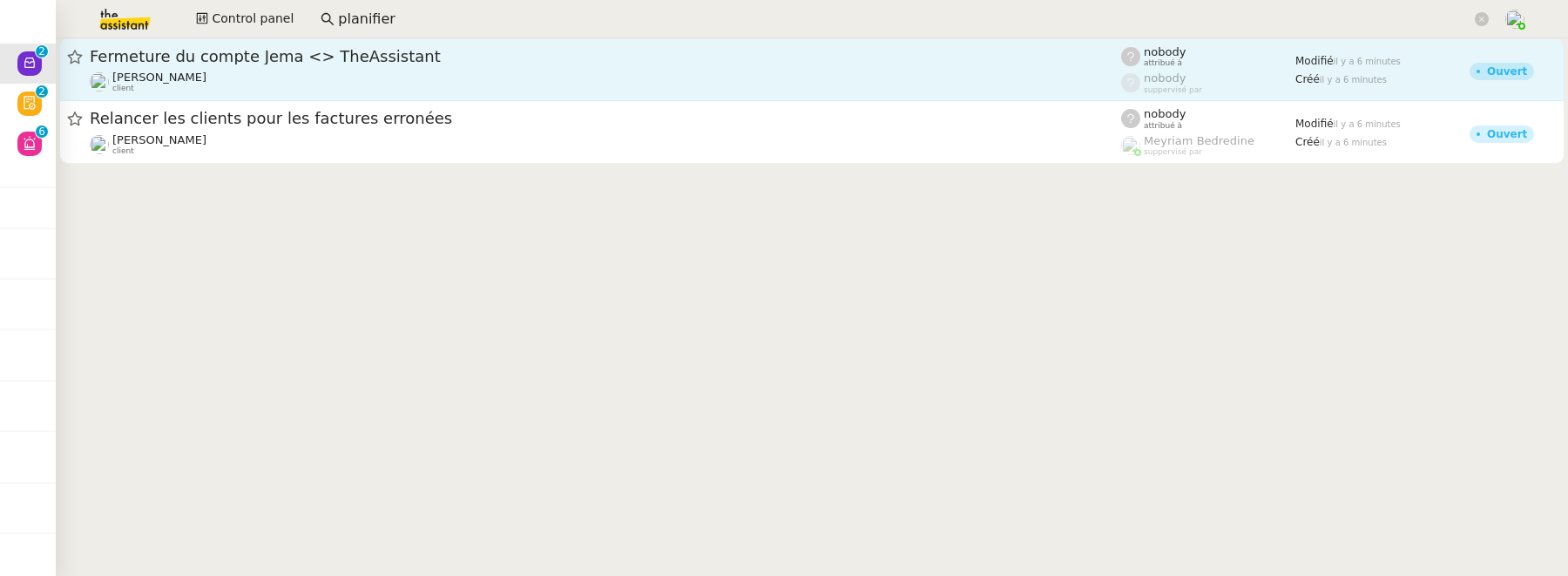
click at [430, 83] on div "Johanna Massa client" at bounding box center [606, 81] width 1031 height 22
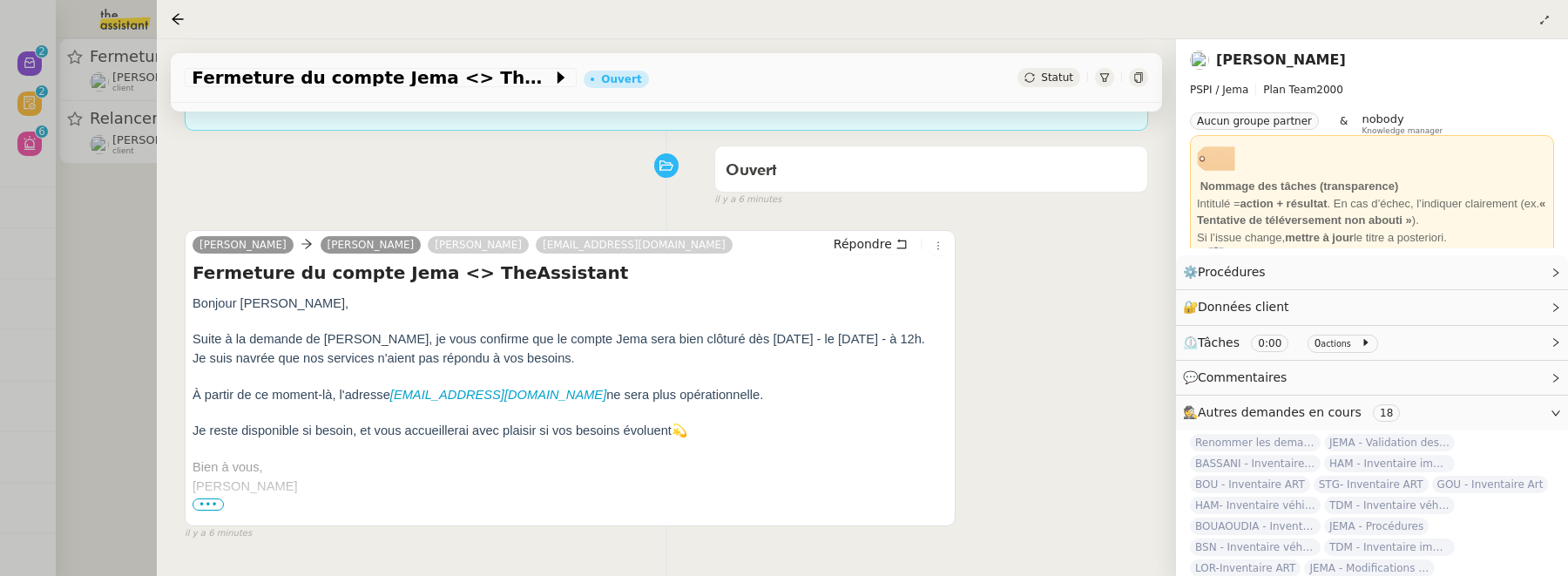
scroll to position [248, 0]
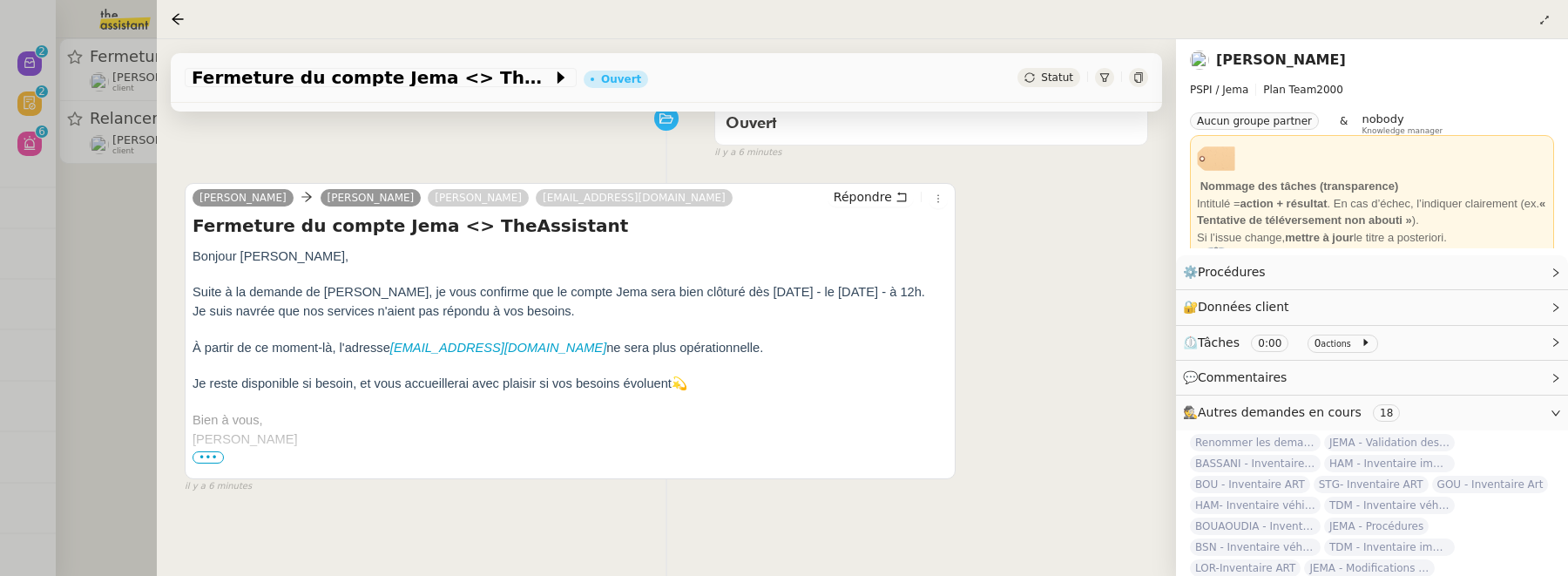
click at [126, 302] on div at bounding box center [784, 288] width 1568 height 576
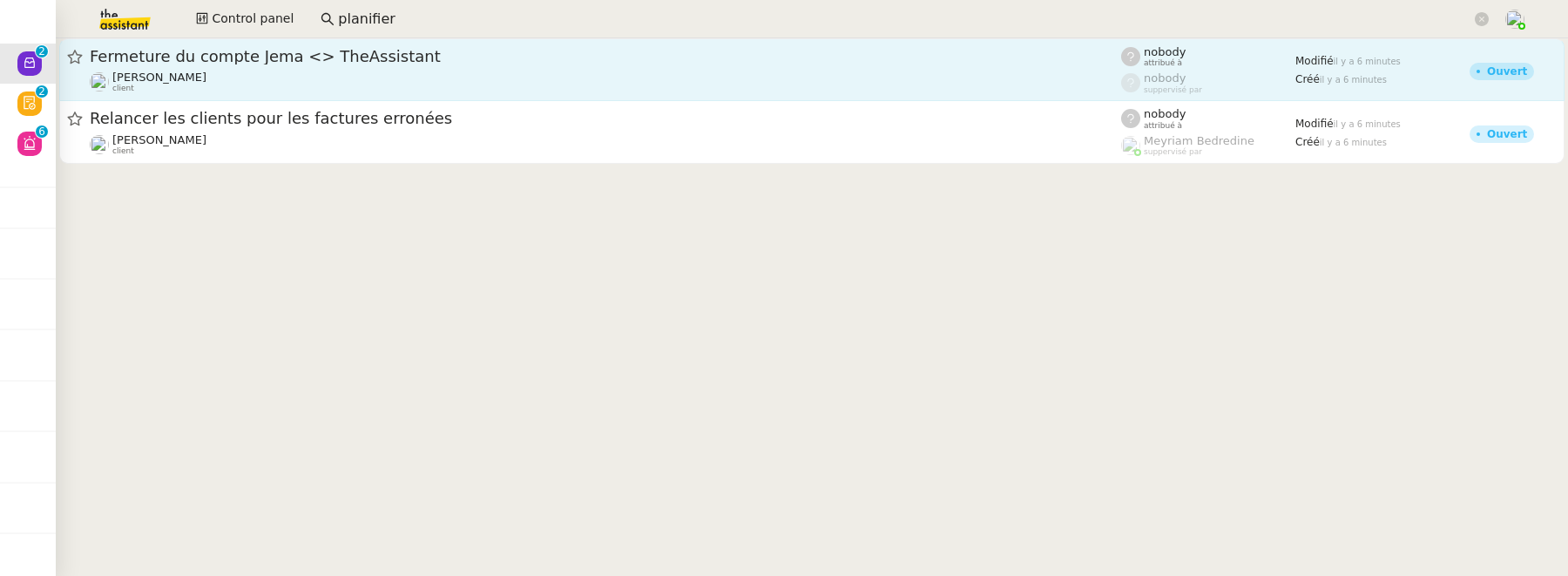
click at [347, 66] on div "Fermeture du compte Jema <> TheAssistant" at bounding box center [606, 57] width 1031 height 21
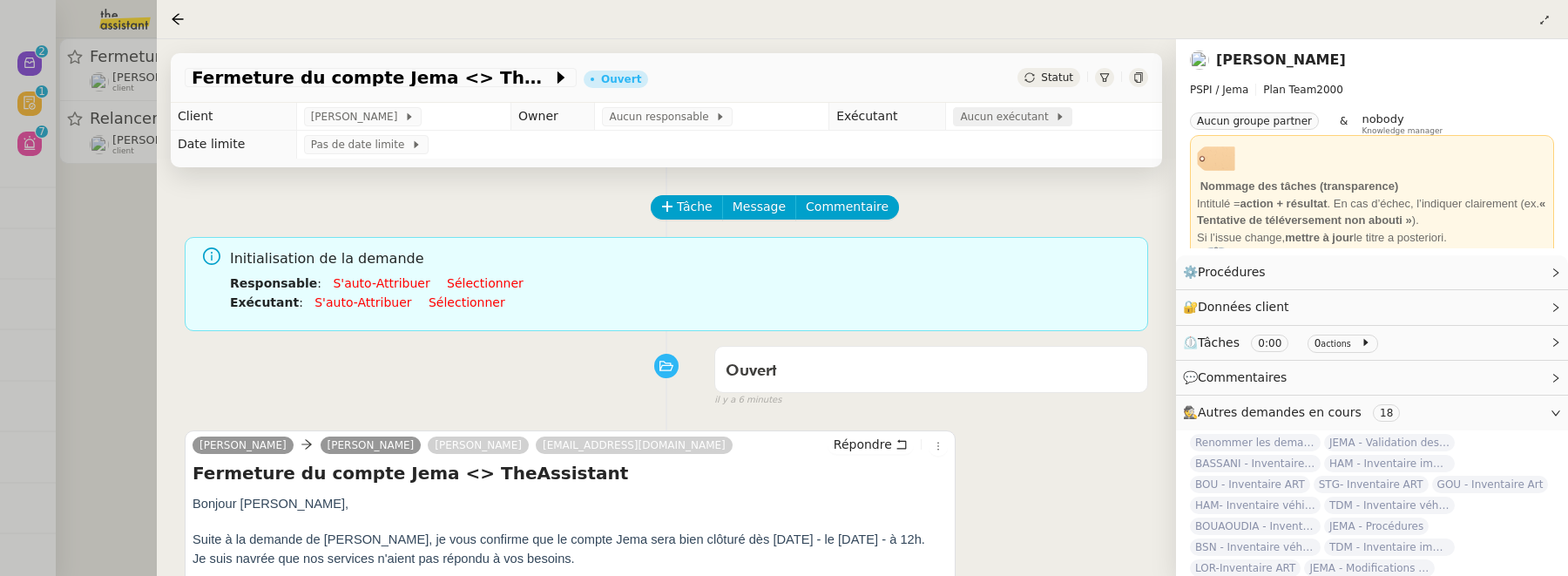
click at [976, 126] on span "Aucun exécutant" at bounding box center [1007, 117] width 95 height 17
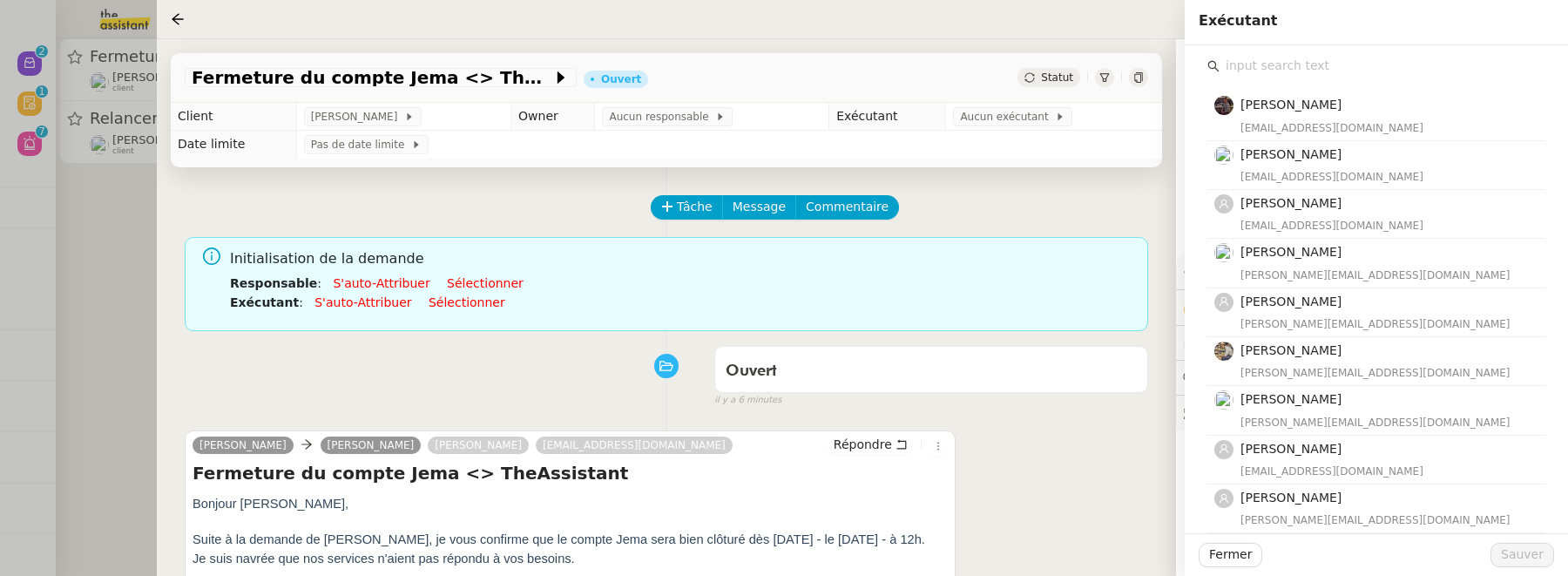
click at [1344, 66] on input "text" at bounding box center [1382, 66] width 326 height 23
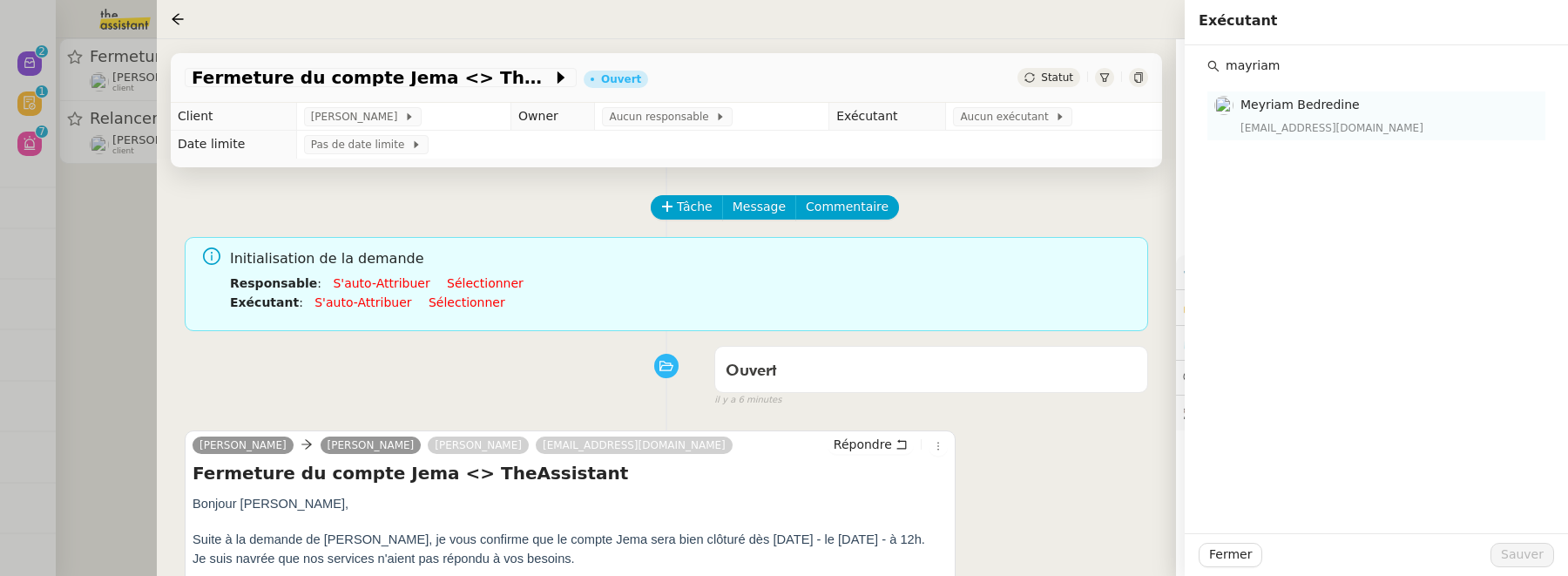
type input "mayriam"
click at [1286, 111] on span "Meyriam Bedredine" at bounding box center [1299, 105] width 119 height 14
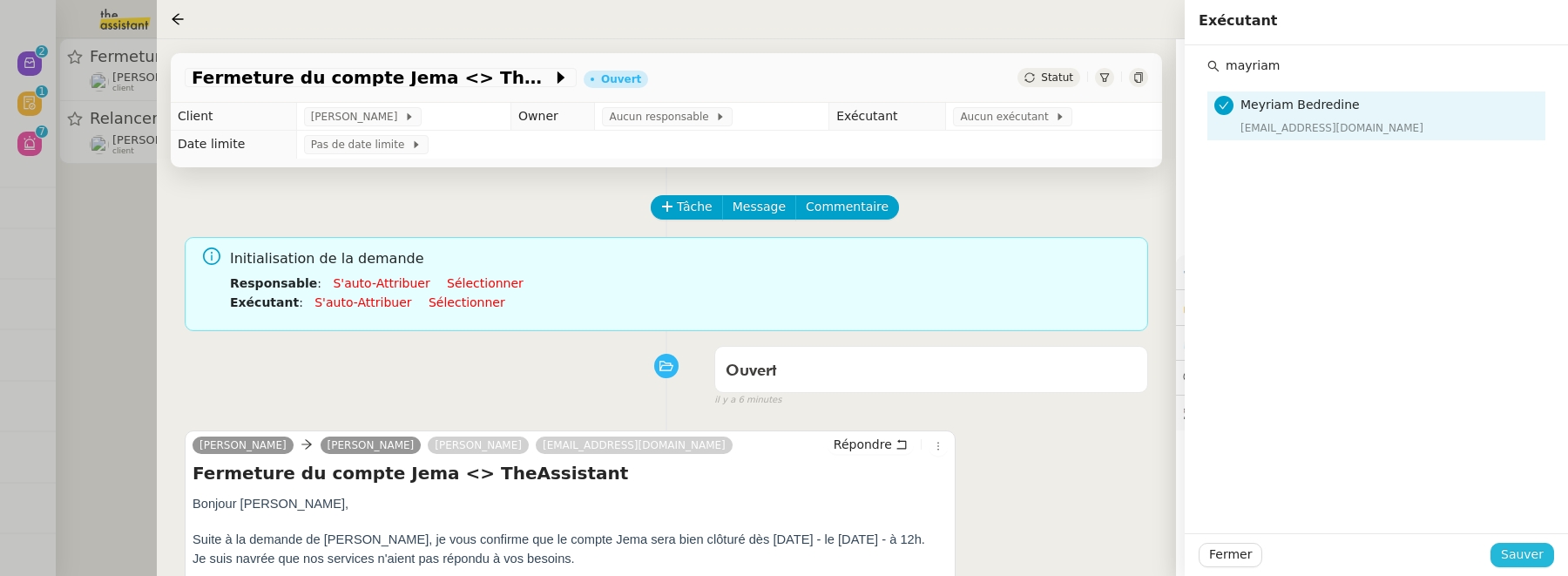
click at [1537, 557] on span "Sauver" at bounding box center [1523, 555] width 43 height 20
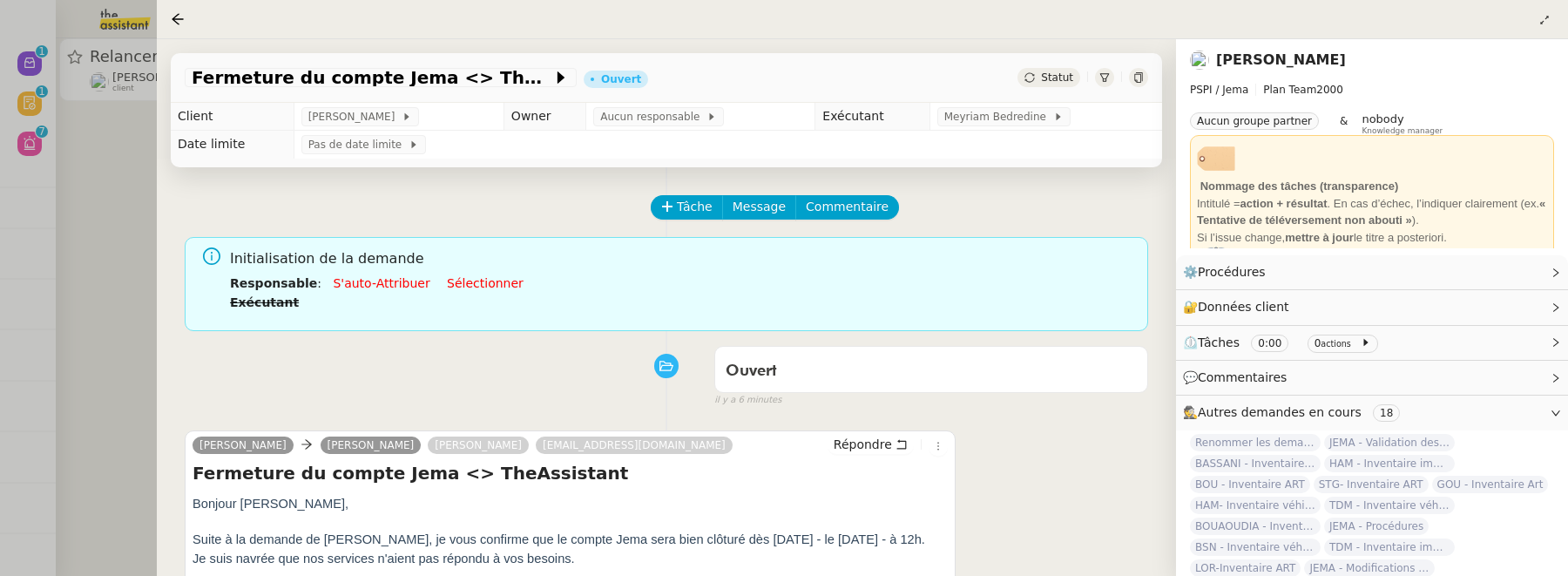
click at [122, 295] on div at bounding box center [784, 288] width 1568 height 576
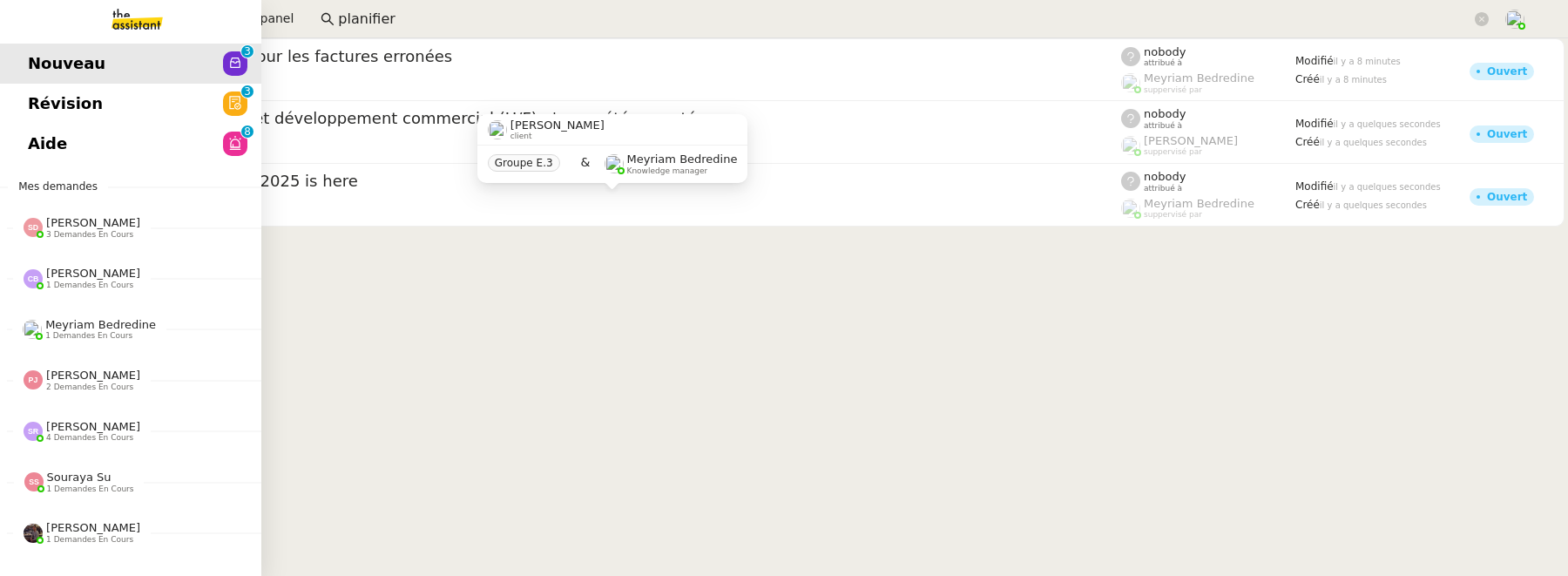
click at [45, 91] on span "Révision" at bounding box center [65, 104] width 74 height 26
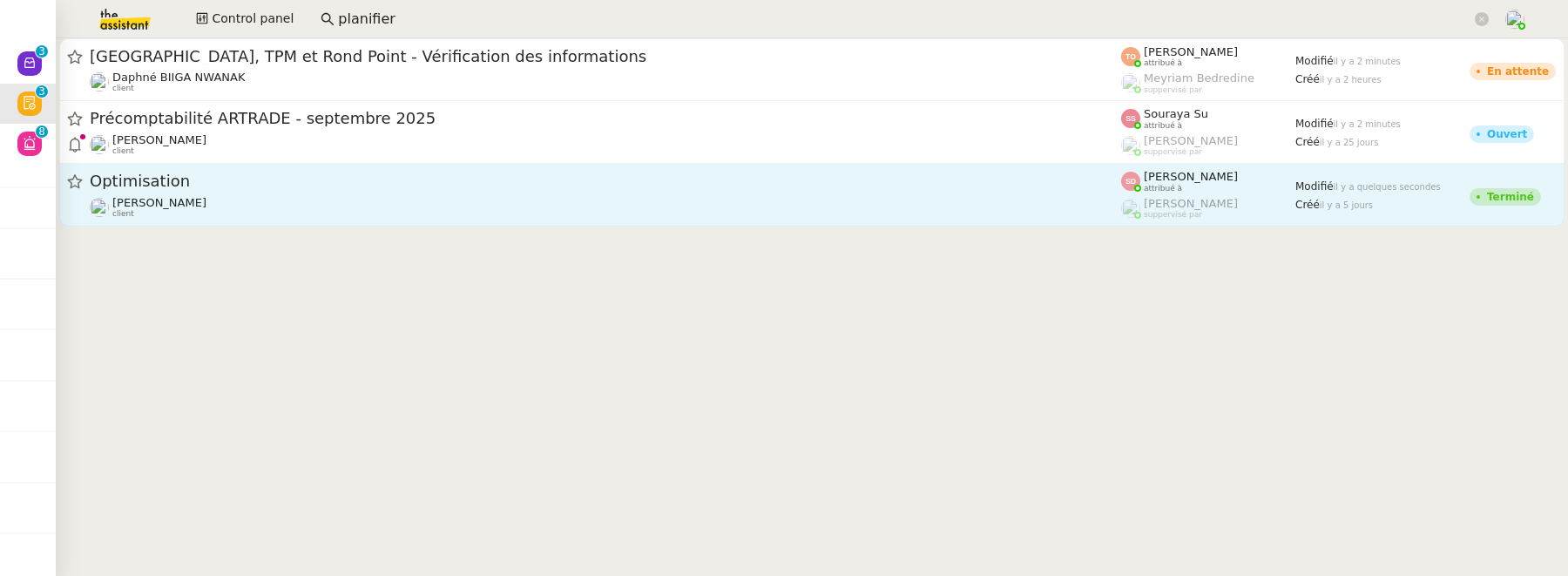
click at [659, 190] on div "Optimisation" at bounding box center [606, 181] width 1031 height 22
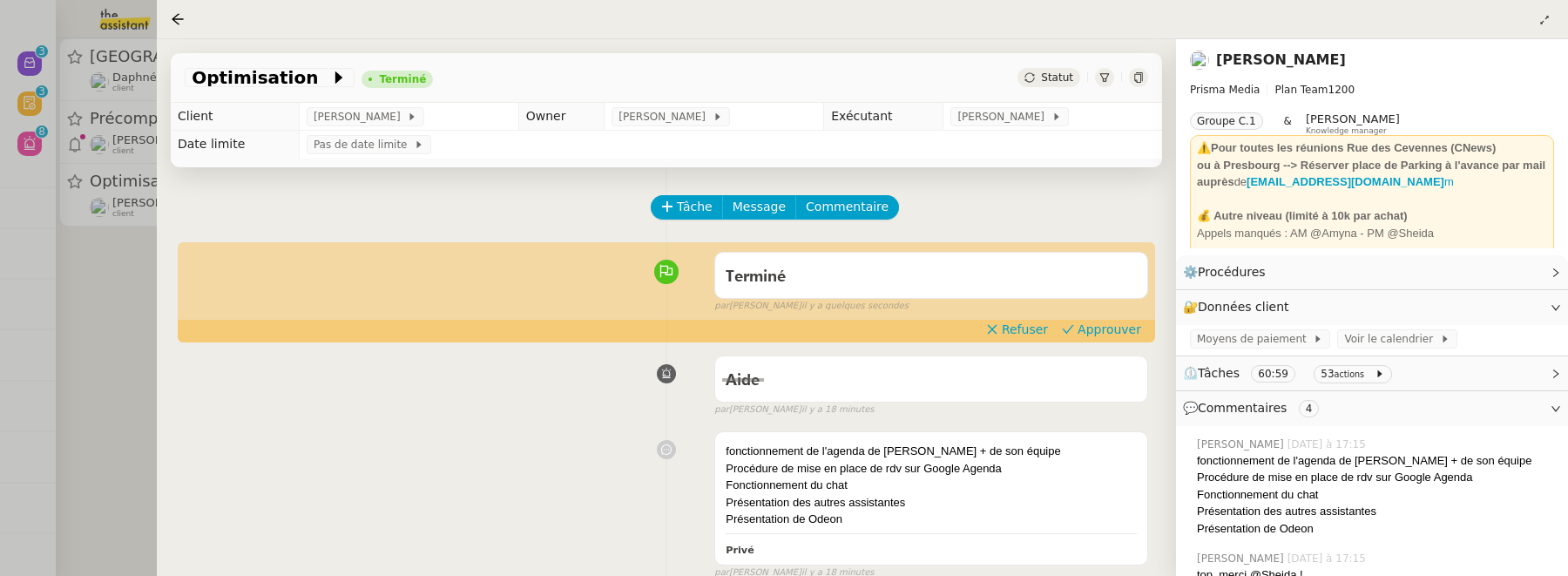
click at [1108, 314] on div "Terminé false par Sheida D. il y a quelques secondes" at bounding box center [666, 279] width 963 height 70
click at [1108, 328] on span "Approuver" at bounding box center [1109, 329] width 64 height 17
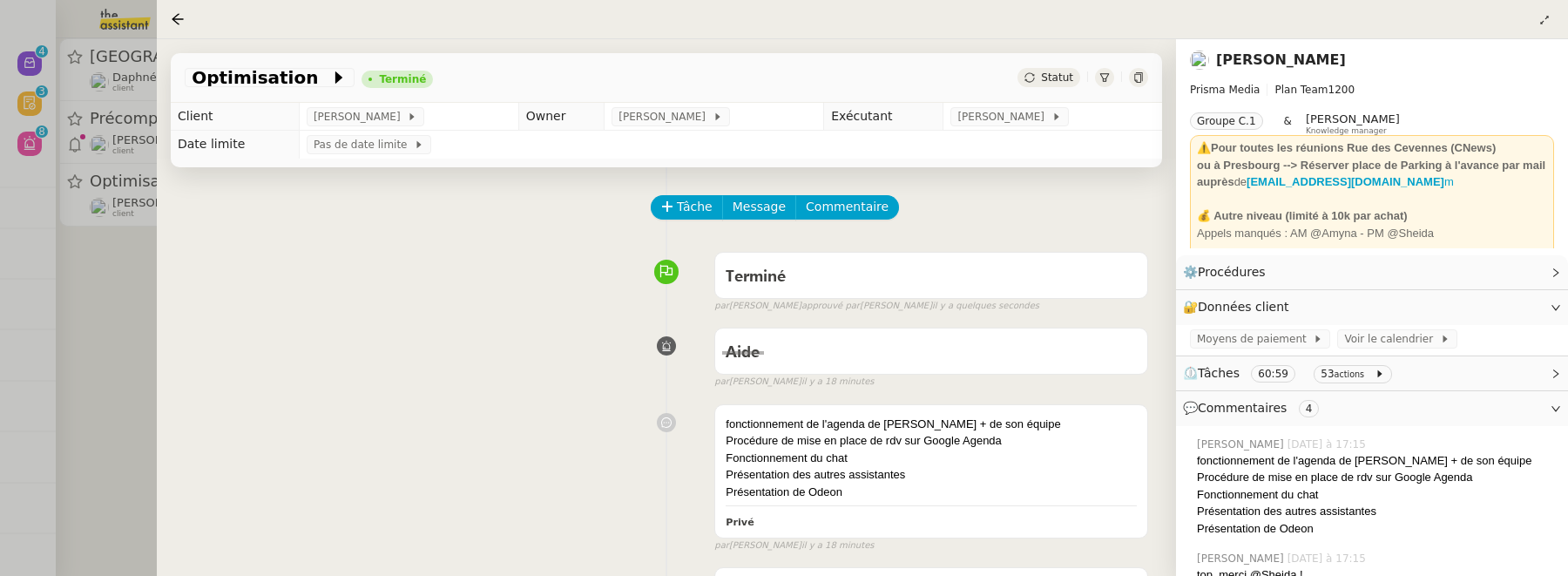
click at [133, 279] on div at bounding box center [784, 288] width 1568 height 576
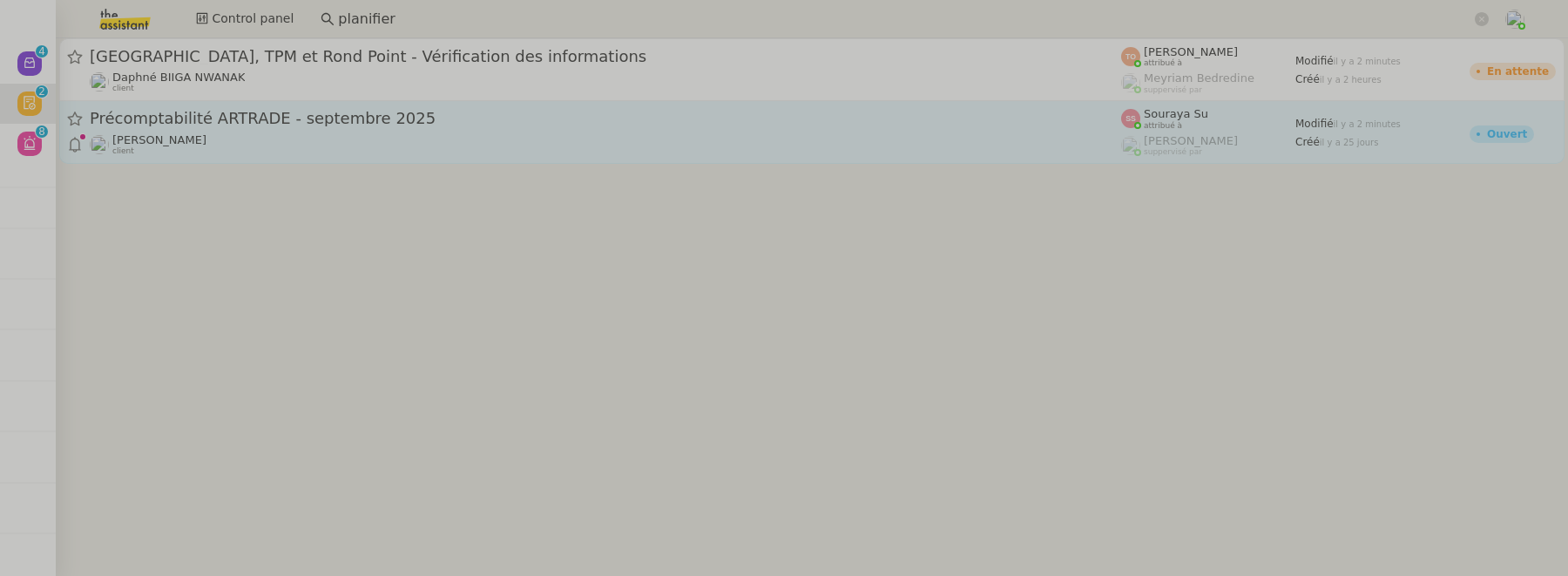
click at [305, 132] on div "Précomptabilité ARTRADE - septembre 2025 Paul WEIBEL client" at bounding box center [606, 133] width 1031 height 48
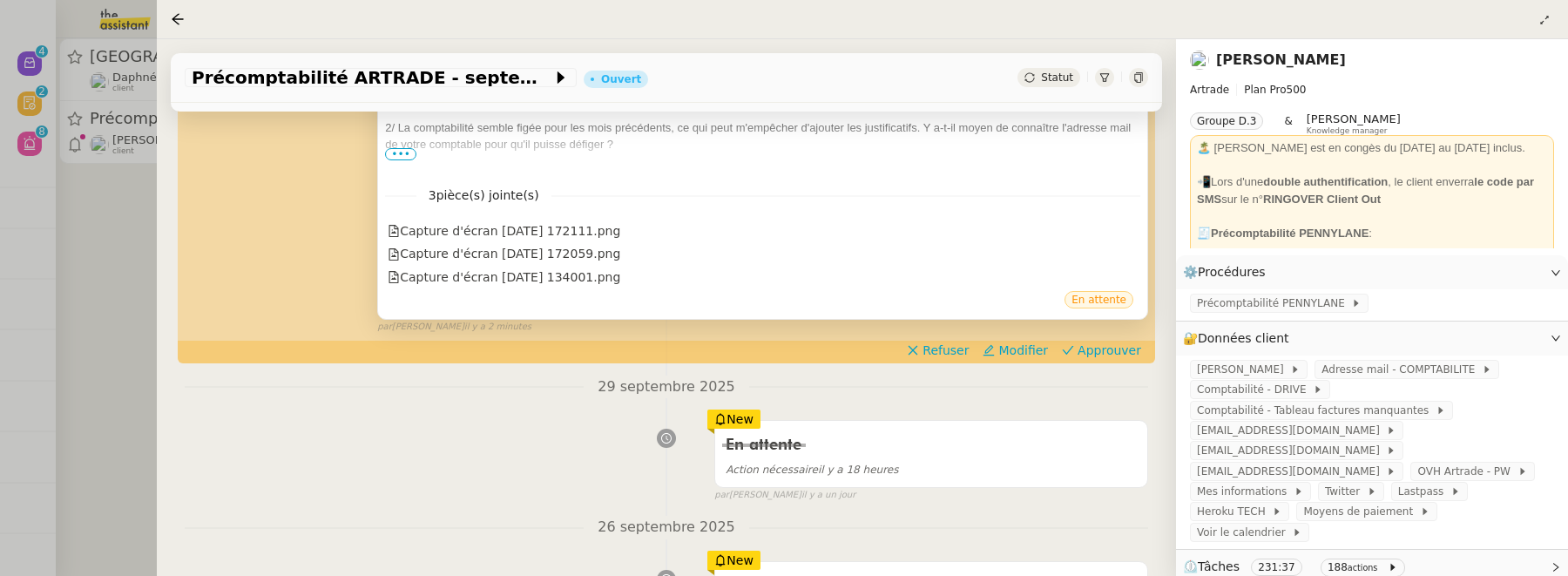
scroll to position [499, 0]
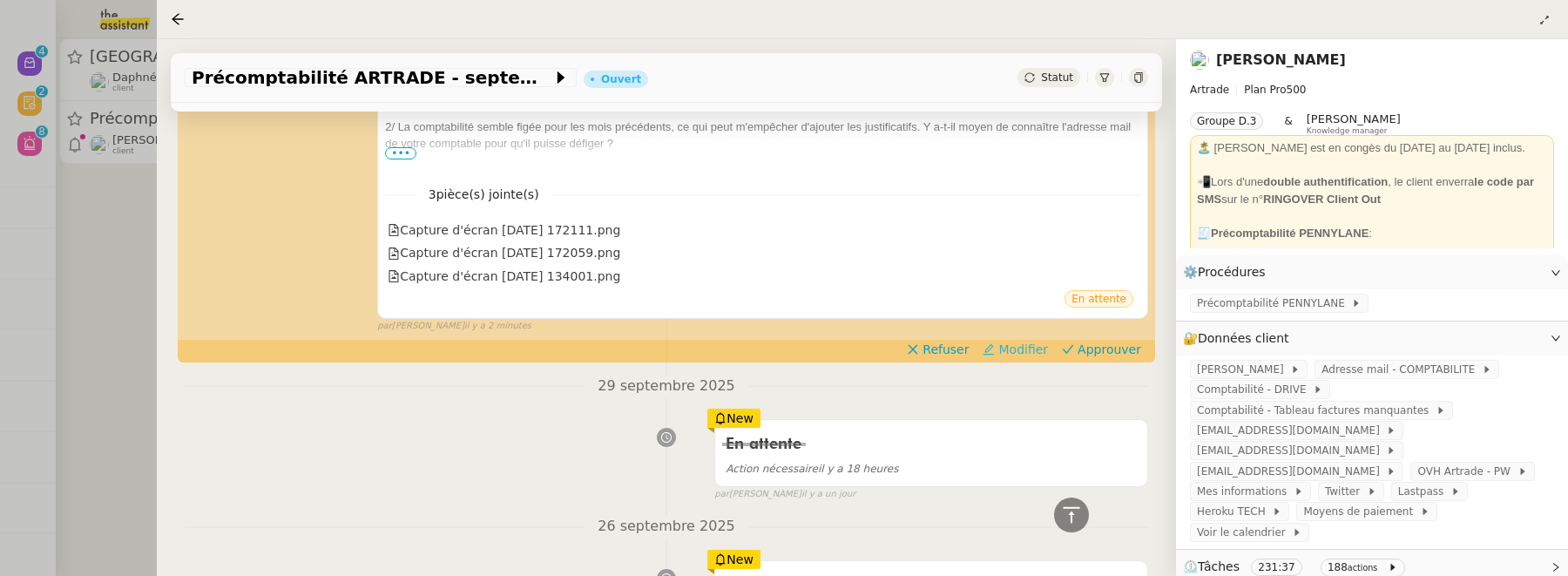
click at [1027, 351] on span "Modifier" at bounding box center [1022, 349] width 49 height 17
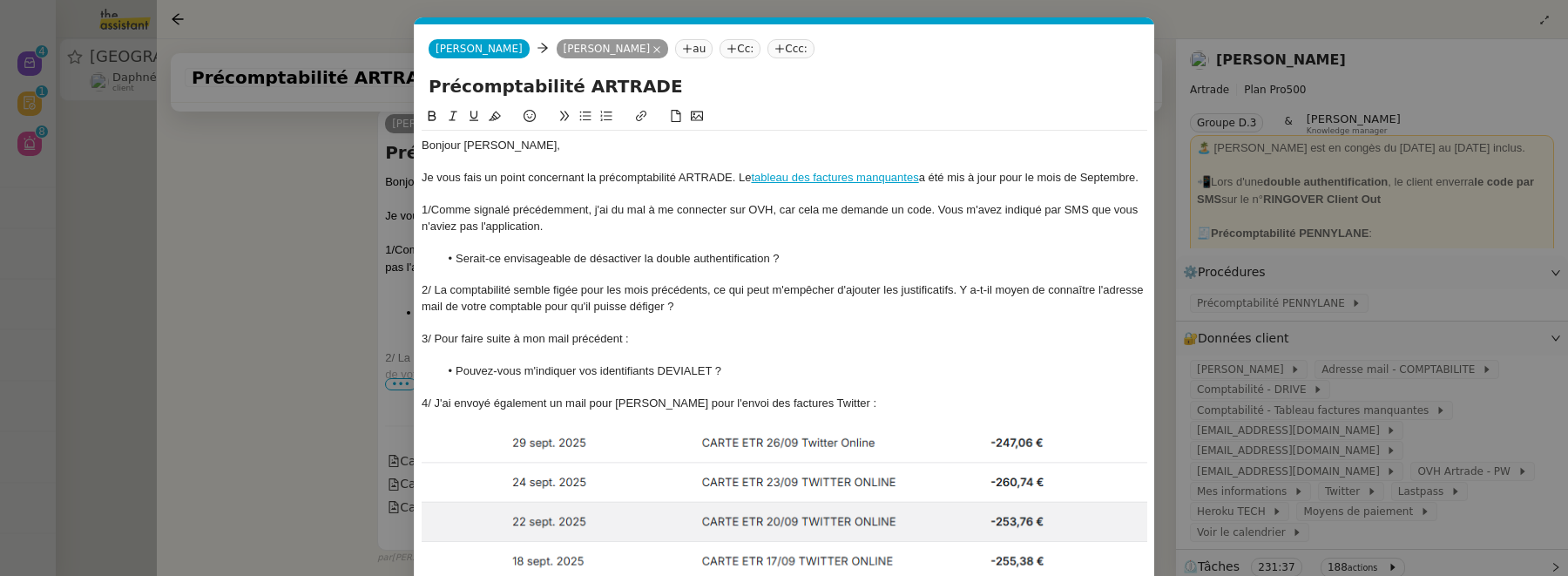
scroll to position [0, 37]
click at [489, 145] on div "Bonjour PAUL," at bounding box center [784, 145] width 725 height 15
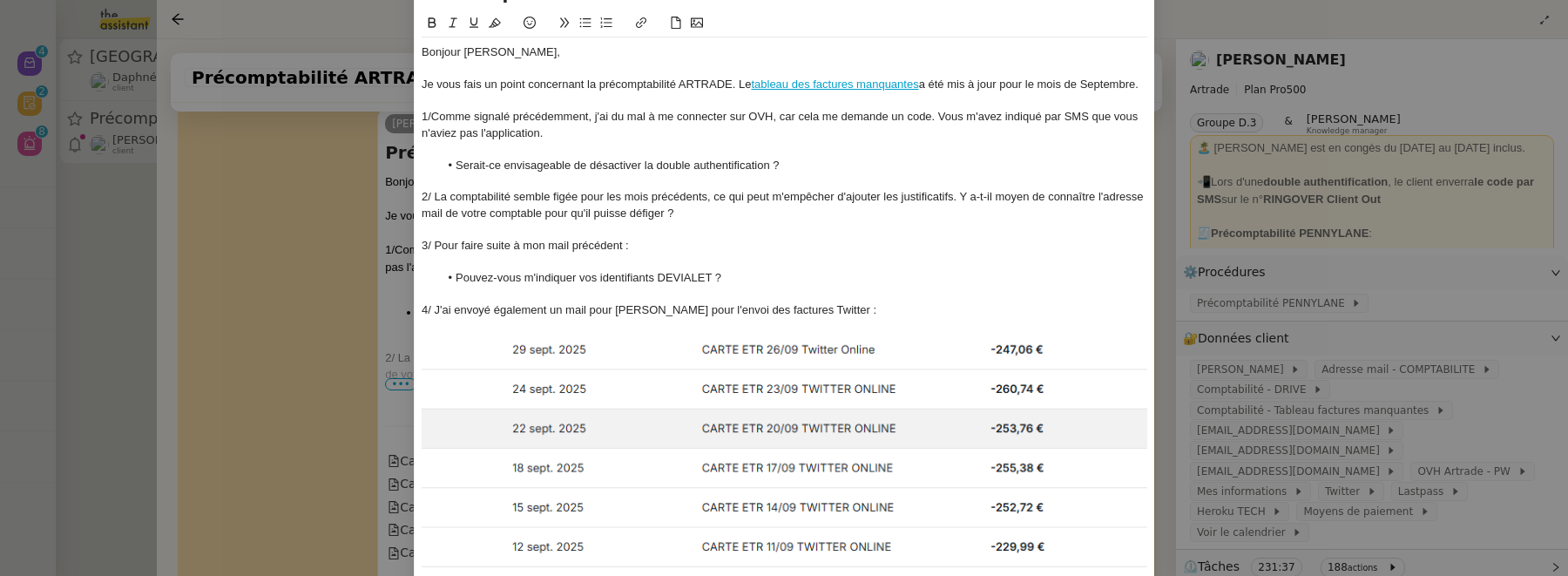
scroll to position [97, 0]
click at [431, 115] on div "1/Comme signalé précédemment, j'ai du mal à me connecter sur OVH, car cela me d…" at bounding box center [784, 121] width 725 height 32
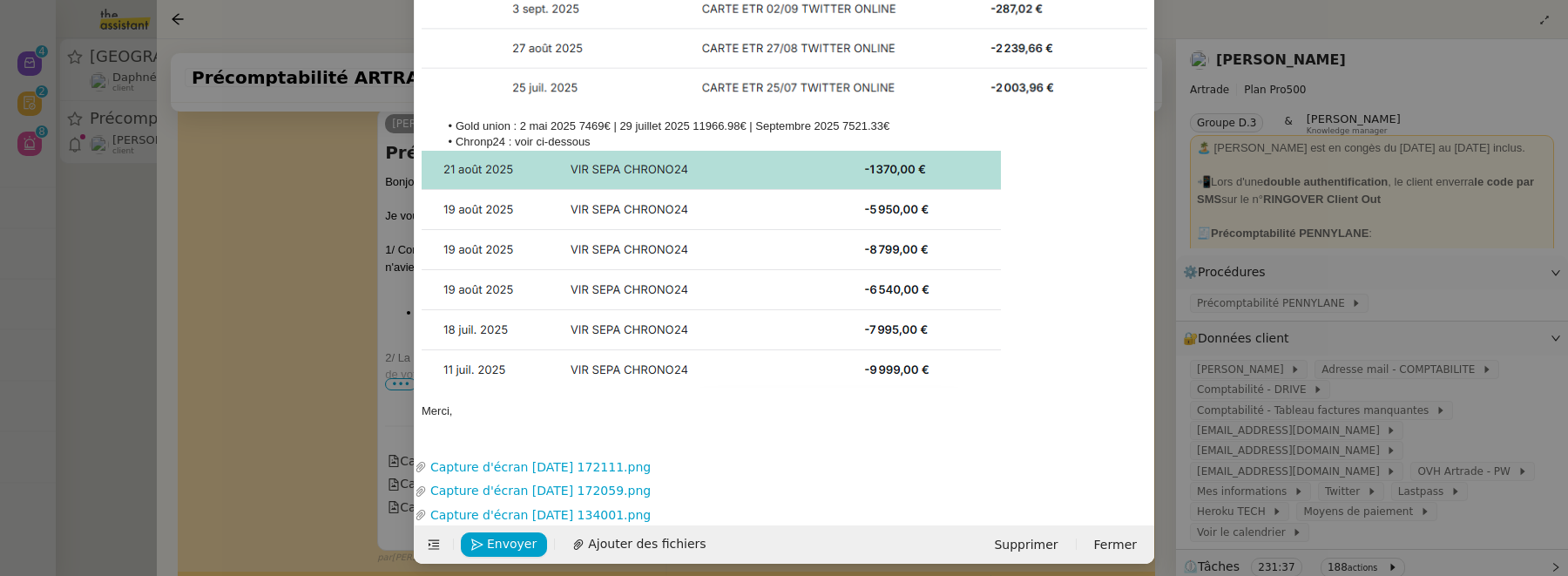
scroll to position [718, 0]
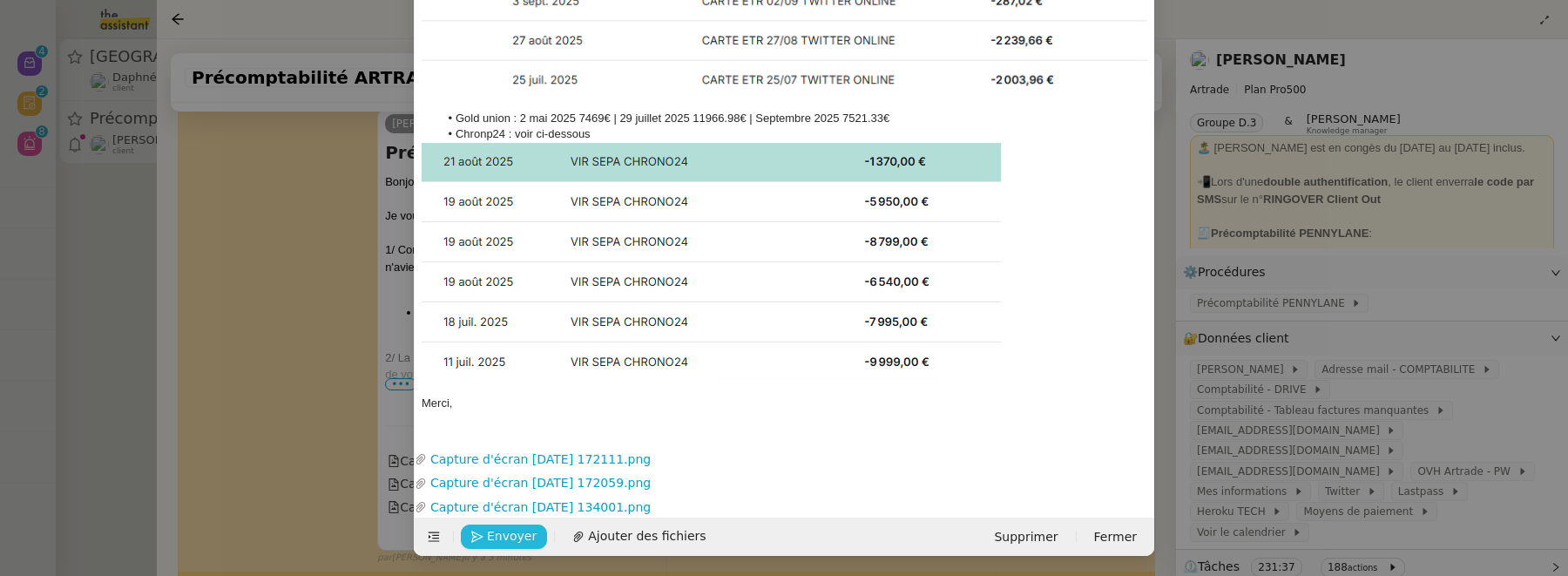
click at [518, 533] on span "Envoyer" at bounding box center [511, 536] width 49 height 20
click at [518, 533] on span "Confirmer l'envoi" at bounding box center [539, 536] width 104 height 20
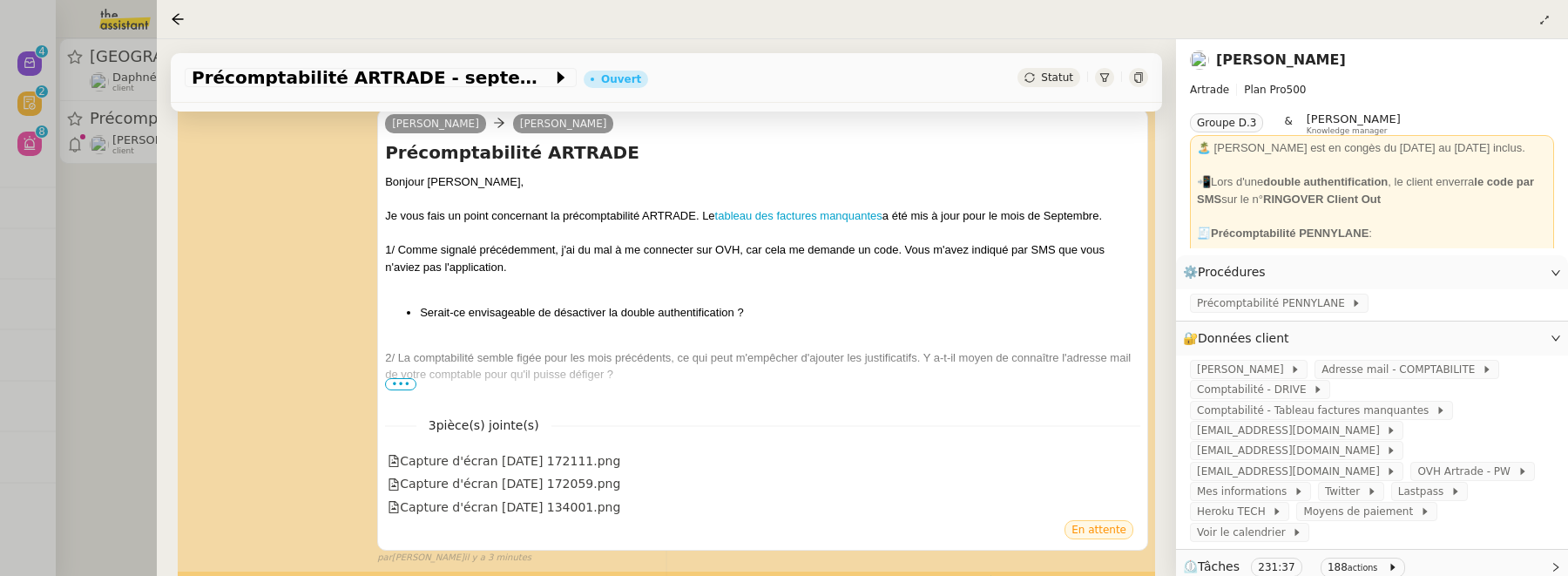
scroll to position [702, 0]
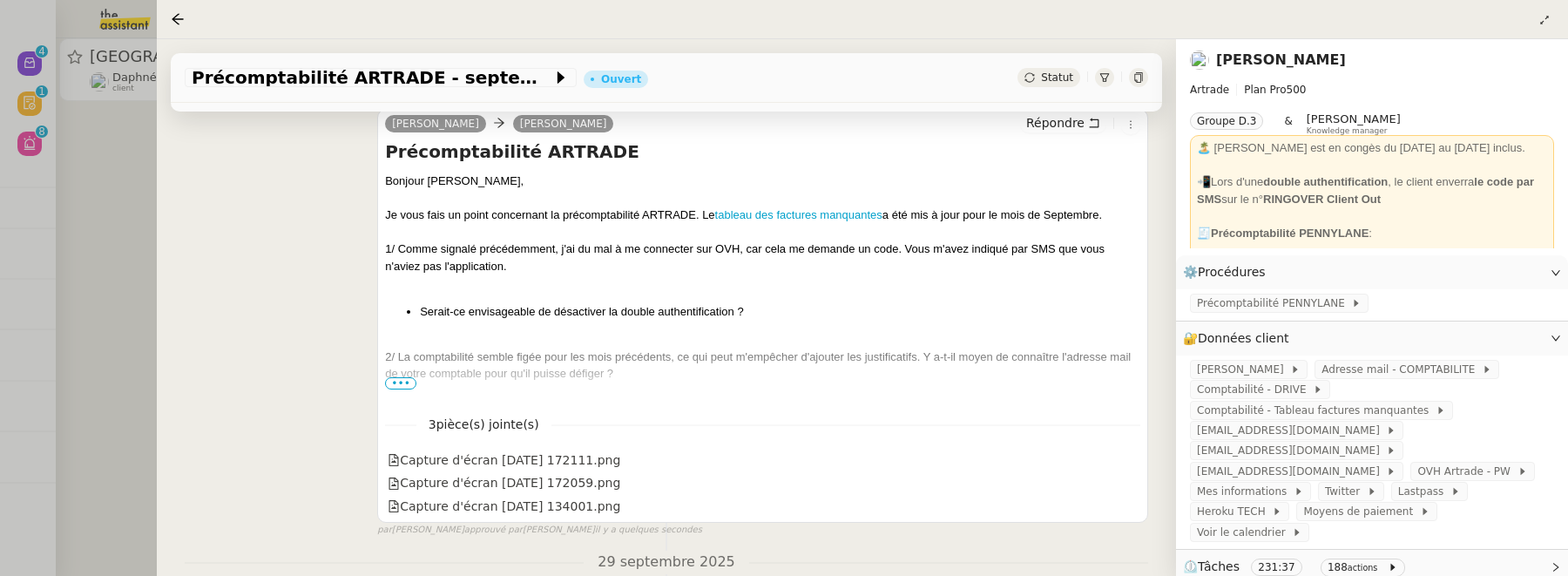
click at [122, 309] on div at bounding box center [784, 288] width 1568 height 576
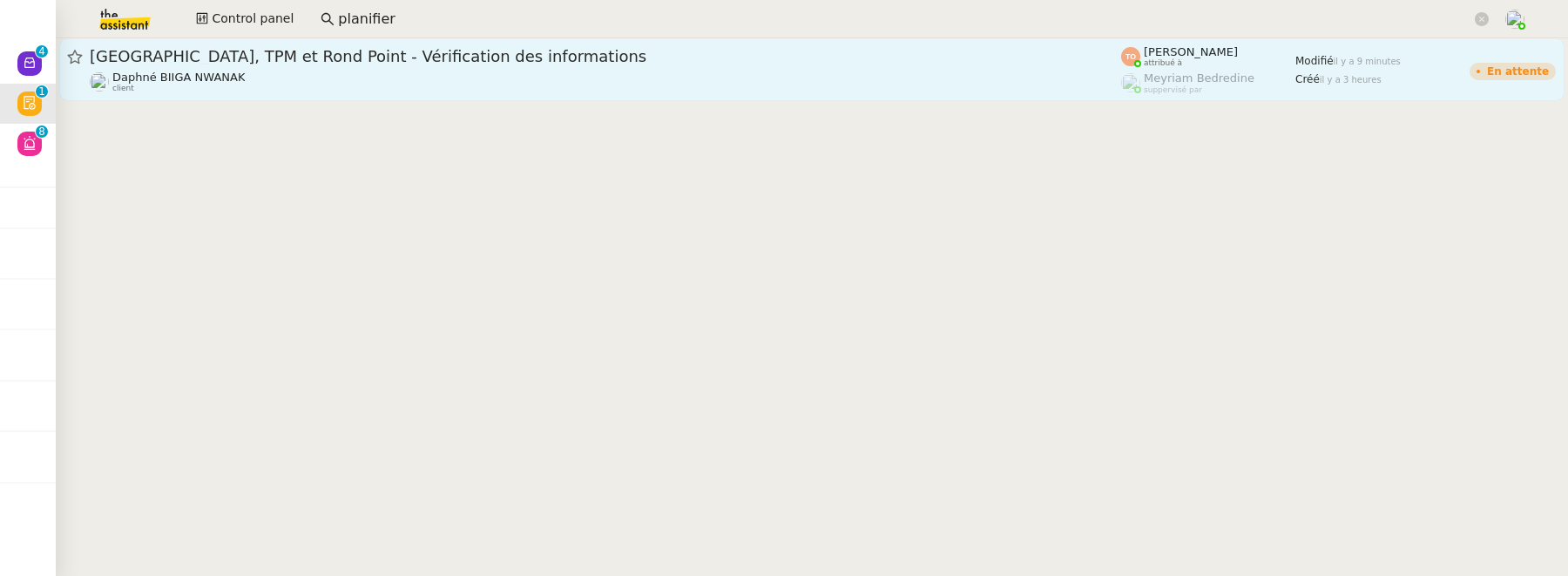
click at [390, 66] on div "Théâtre de Chaillot, TPM et Rond Point - Vérification des informations" at bounding box center [606, 57] width 1031 height 21
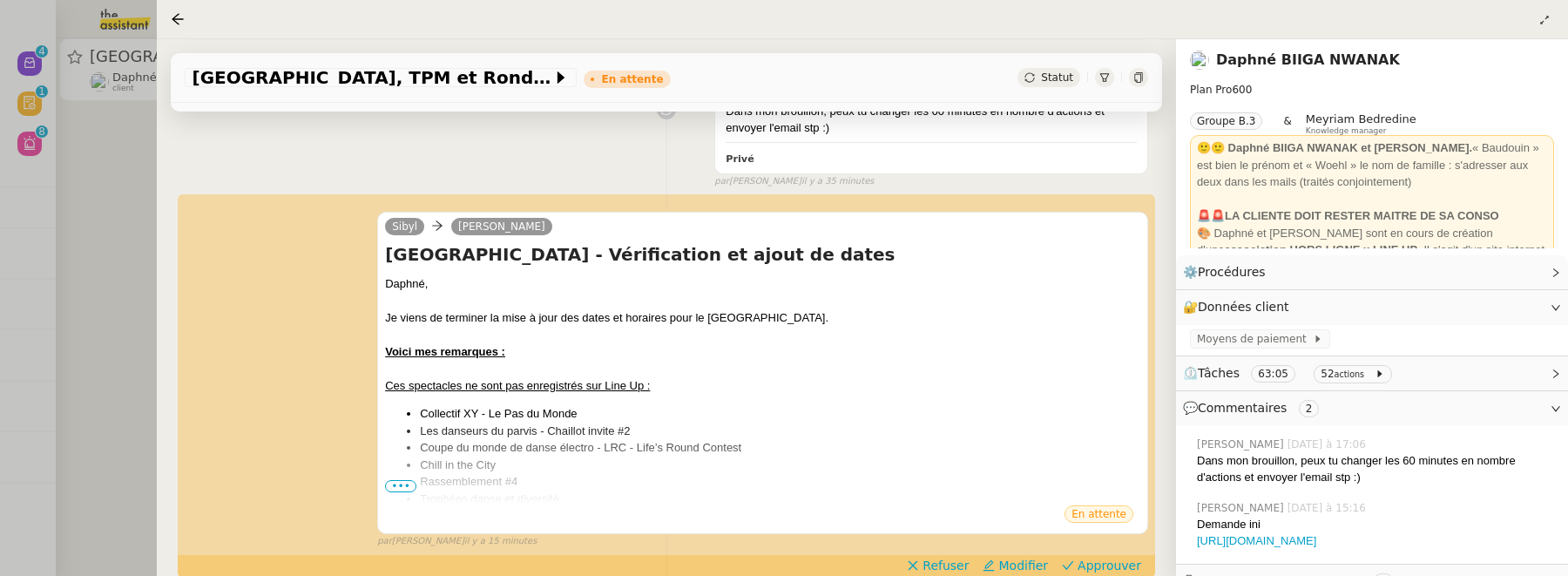
scroll to position [458, 0]
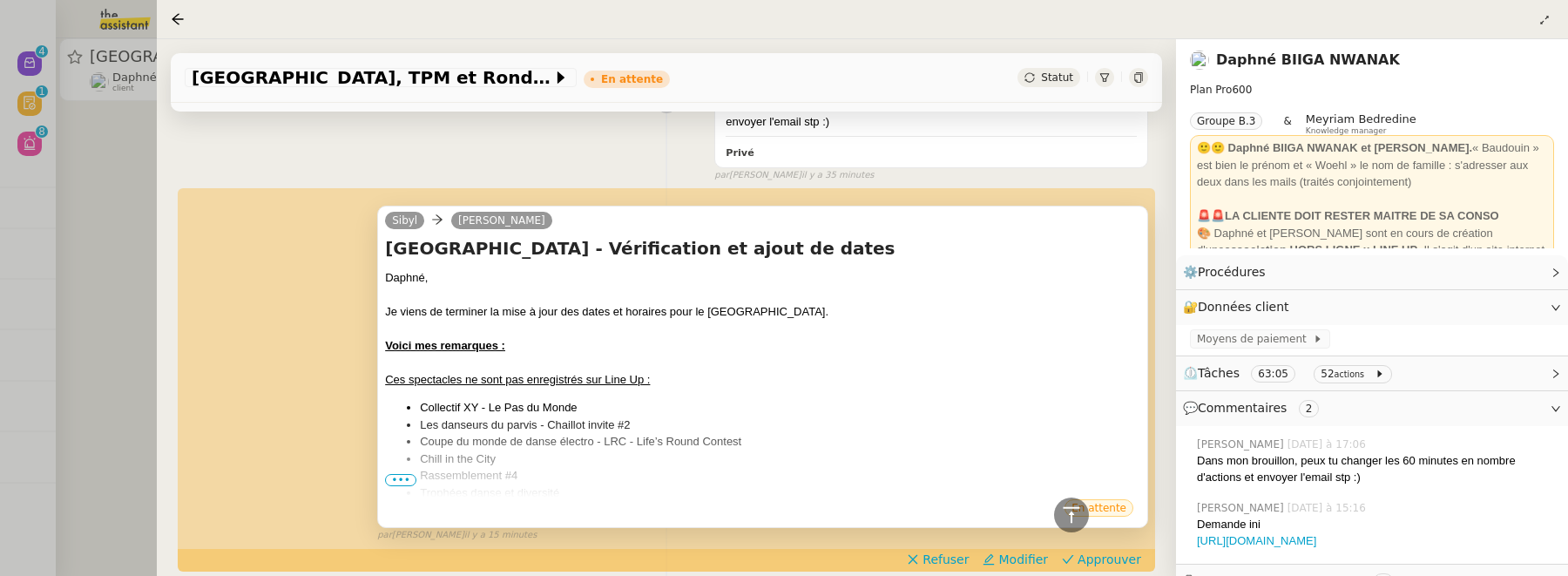
click at [399, 474] on span "•••" at bounding box center [400, 480] width 31 height 13
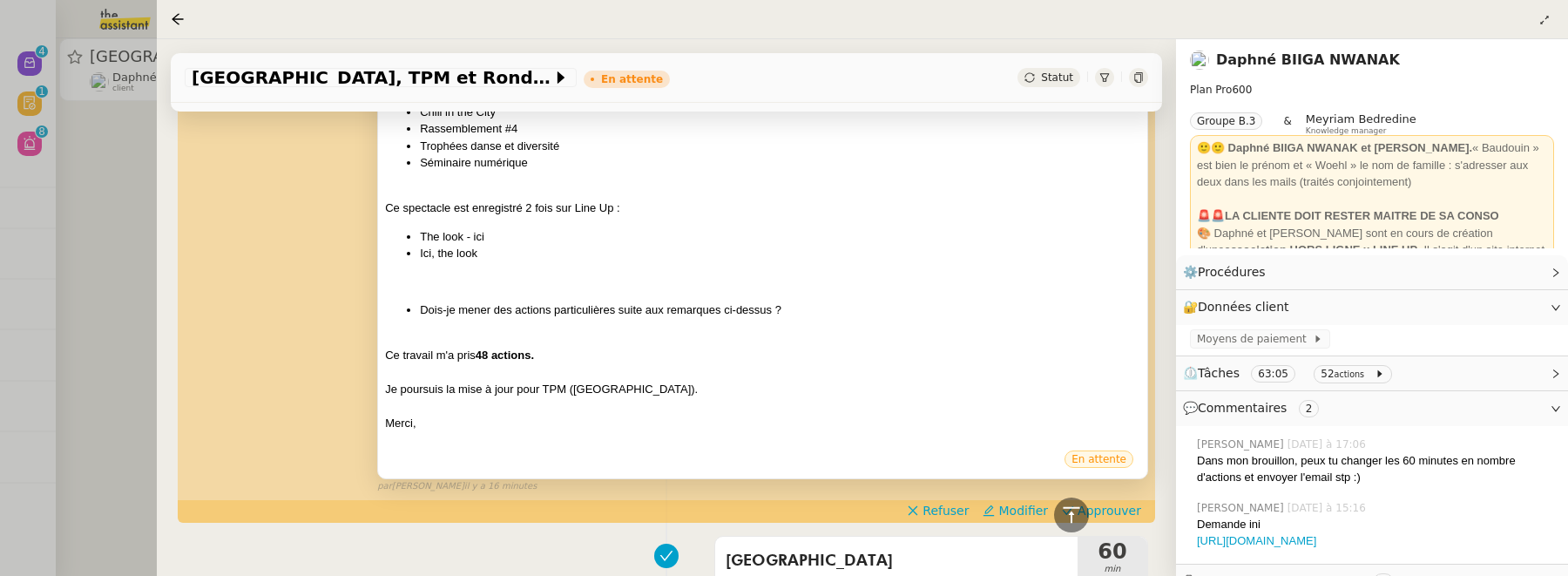
scroll to position [802, 0]
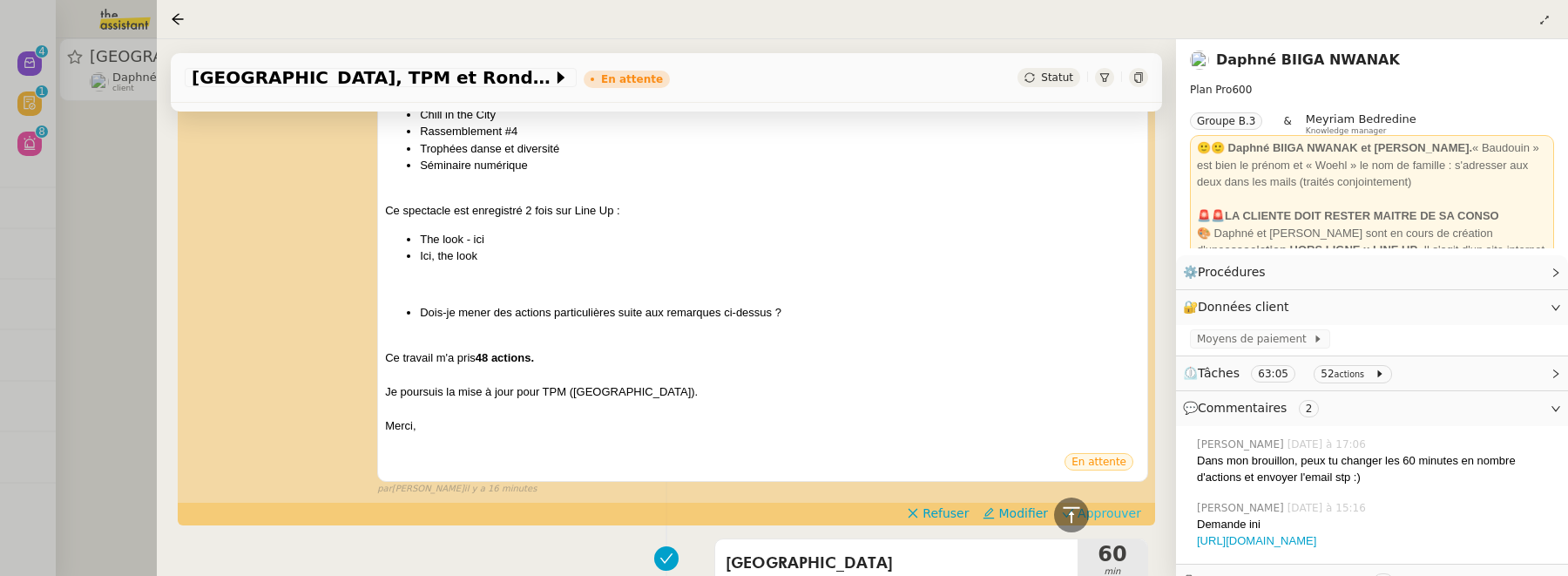
click at [1125, 510] on span "Approuver" at bounding box center [1109, 513] width 64 height 17
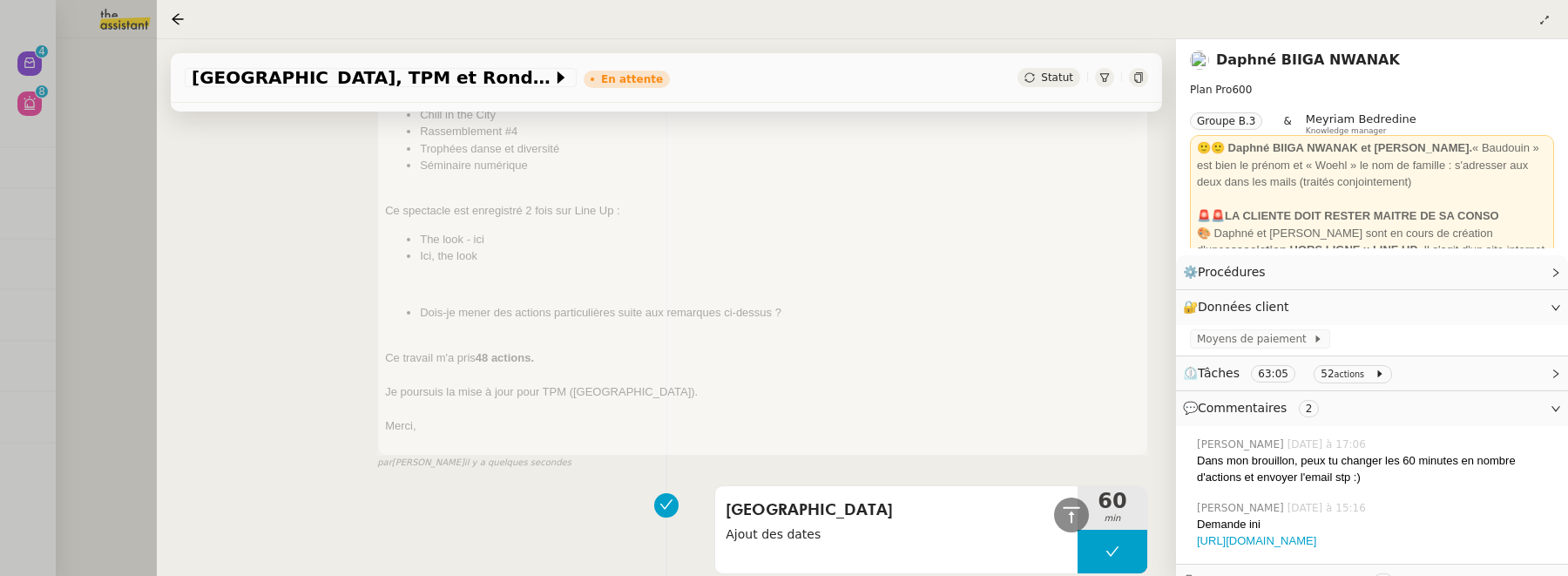
click at [111, 213] on div at bounding box center [784, 288] width 1568 height 576
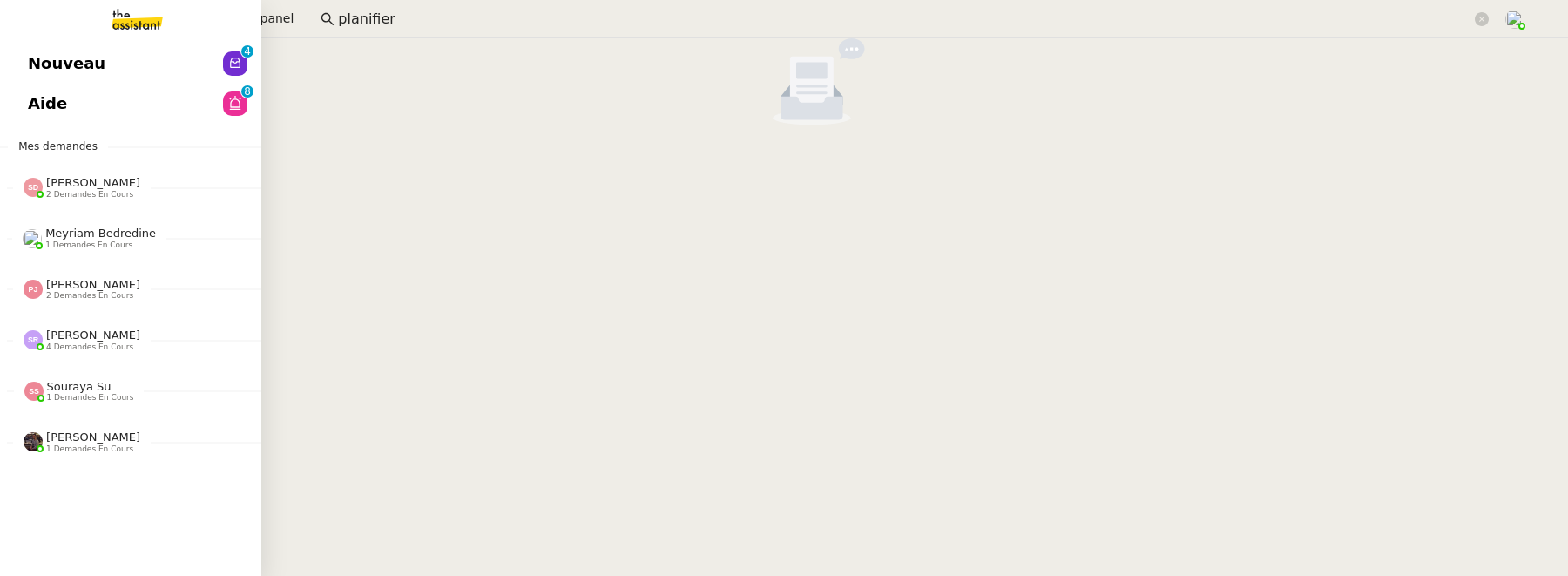
click at [44, 33] on link at bounding box center [131, 19] width 261 height 39
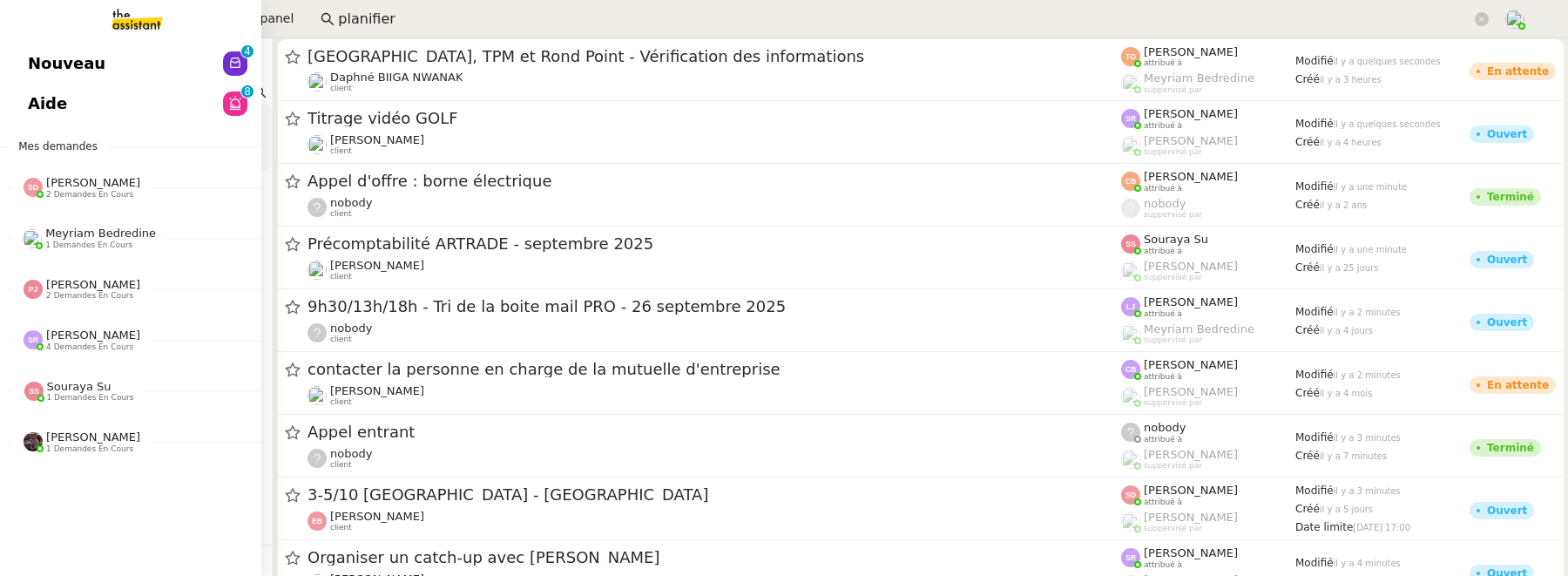
click at [47, 53] on span "Nouveau" at bounding box center [67, 63] width 77 height 26
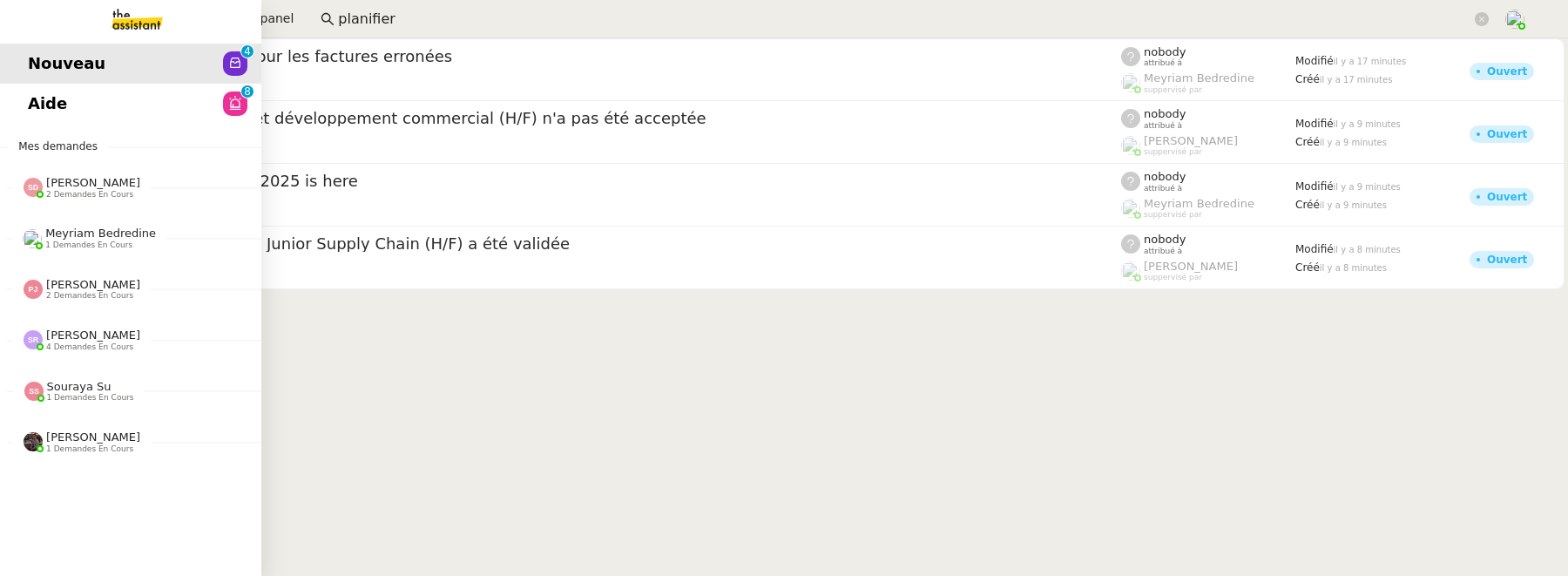
click at [57, 104] on span "Aide" at bounding box center [47, 104] width 40 height 26
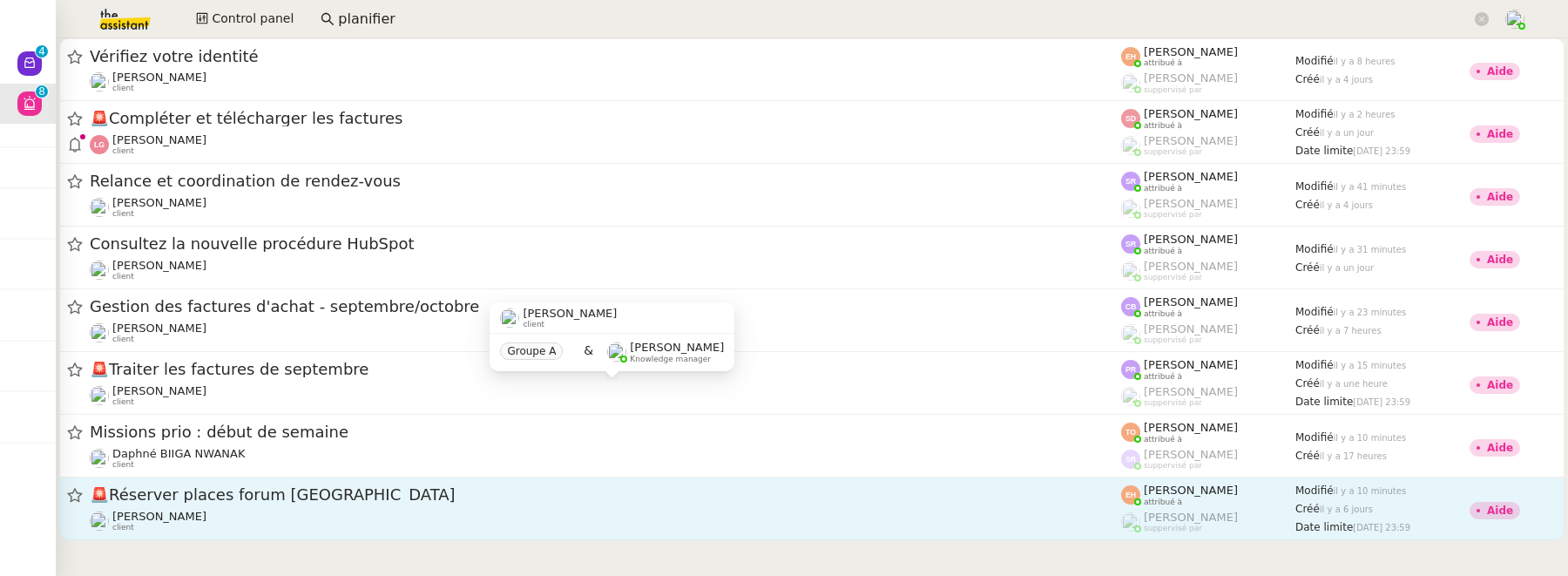
click at [469, 531] on div "Quang Tam NGUYEN client" at bounding box center [606, 521] width 1031 height 22
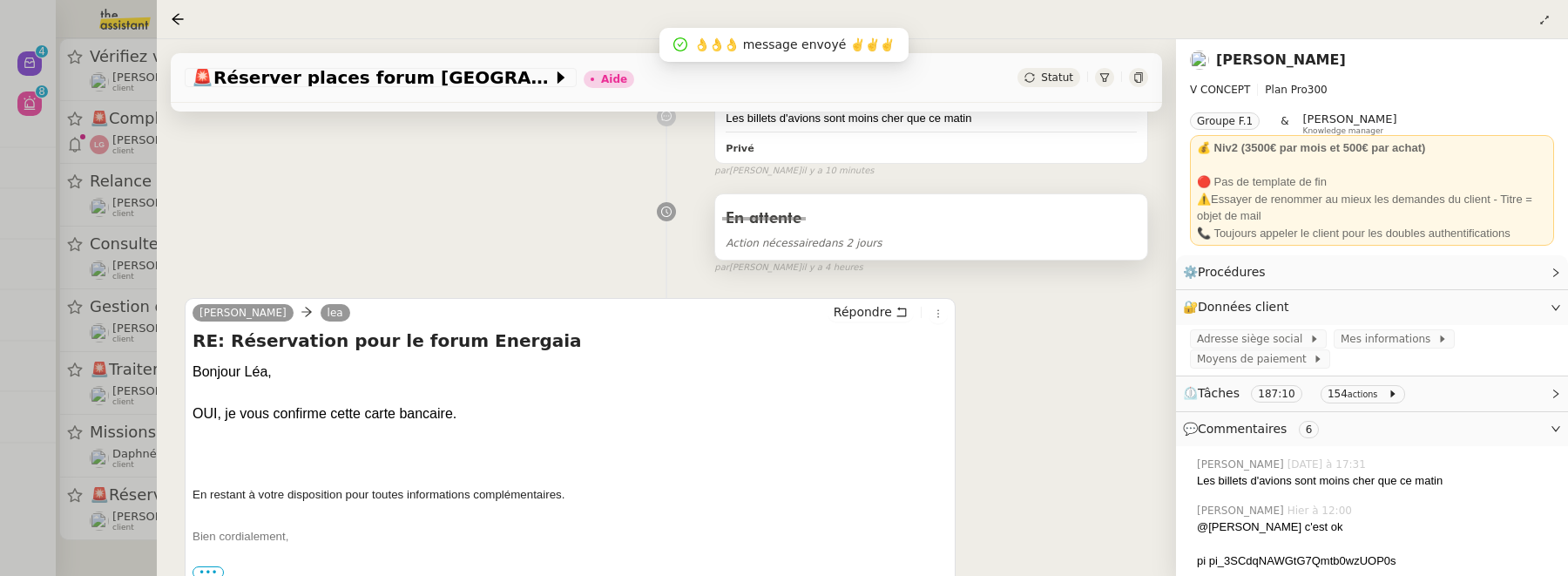
scroll to position [253, 0]
click at [1269, 67] on link "[PERSON_NAME]" at bounding box center [1281, 59] width 130 height 16
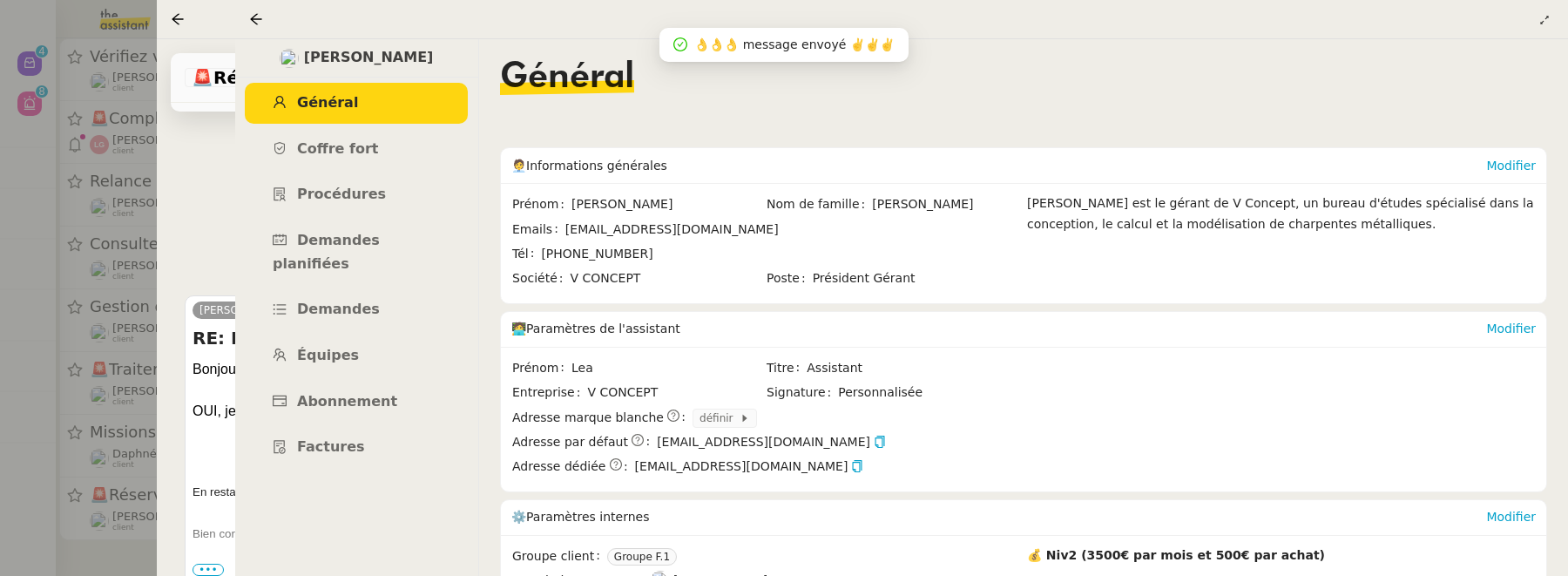
scroll to position [175, 0]
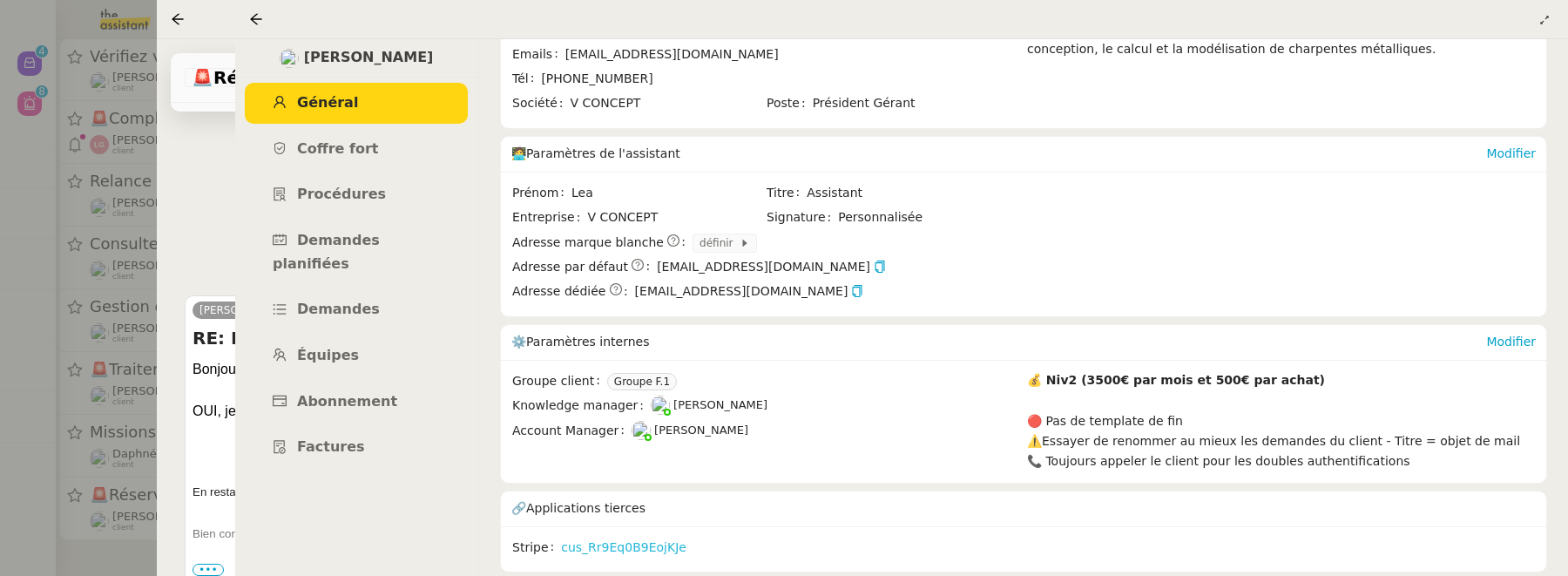
click at [668, 548] on link "cus_Rr9Eq0B9EojKJe" at bounding box center [624, 548] width 126 height 20
click at [258, 19] on icon at bounding box center [255, 19] width 12 height 12
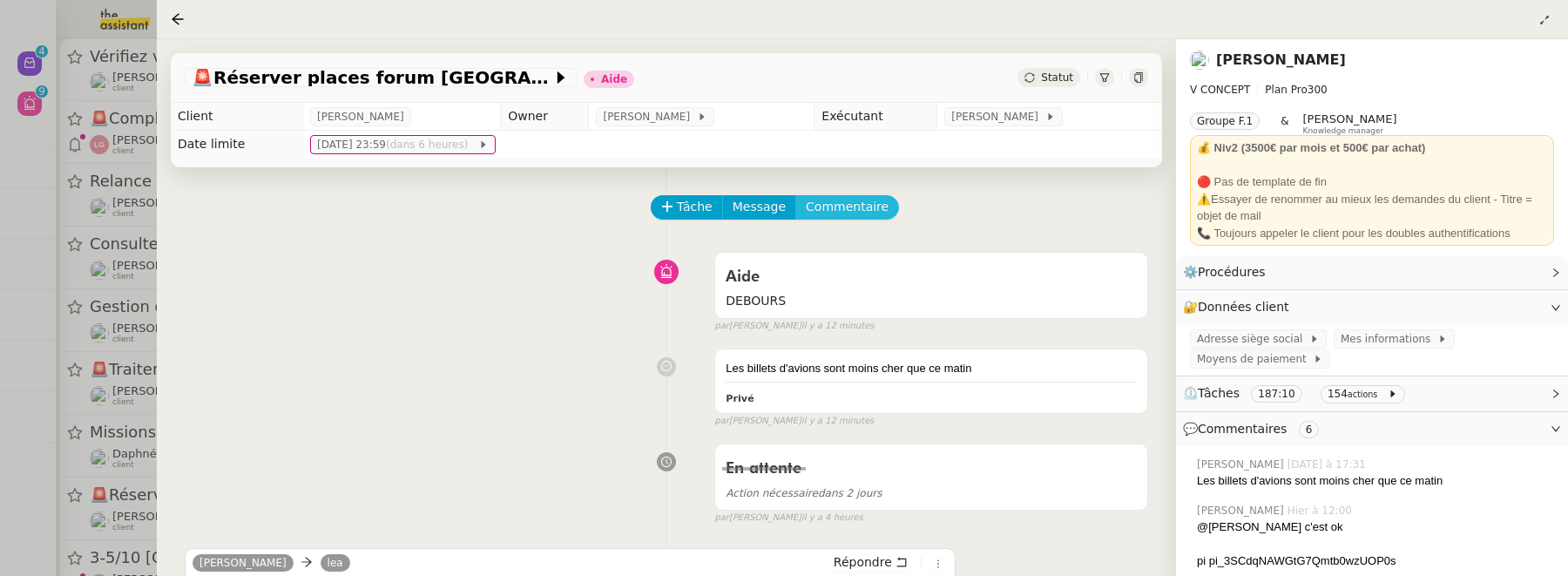
click at [868, 211] on span "Commentaire" at bounding box center [847, 207] width 83 height 20
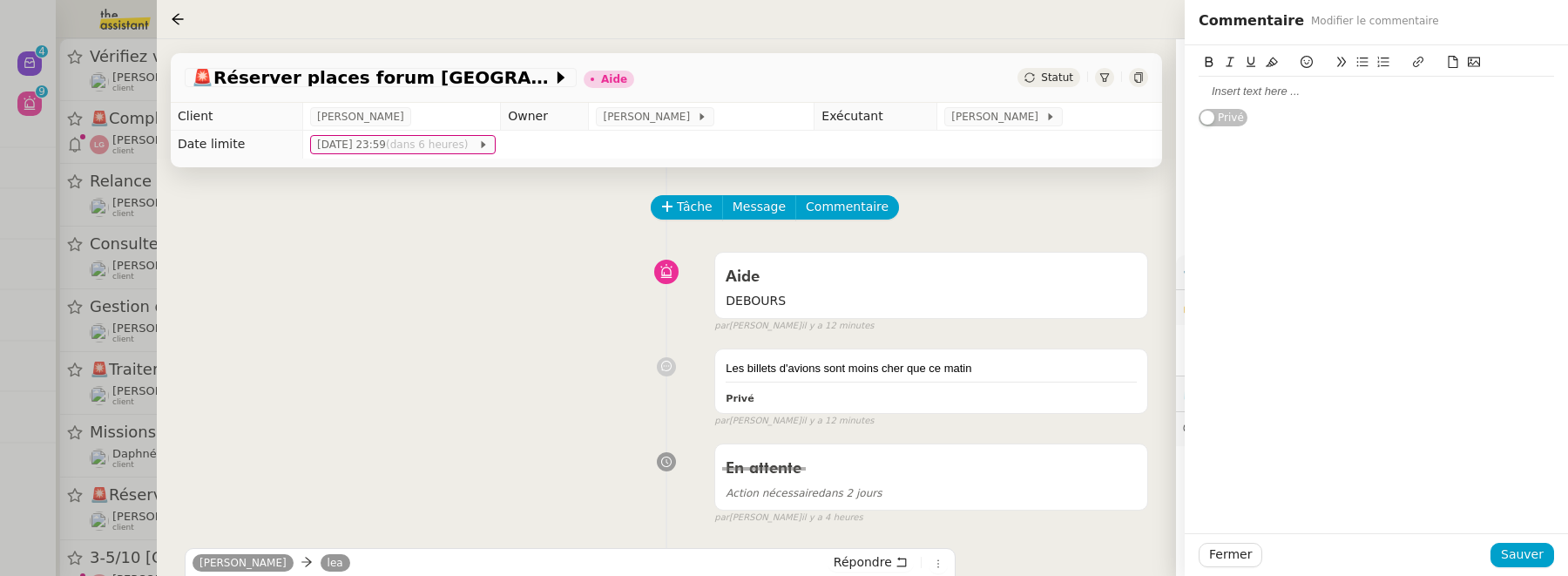
click at [1414, 94] on div at bounding box center [1376, 91] width 355 height 15
click at [1527, 564] on span "Sauver" at bounding box center [1523, 555] width 43 height 20
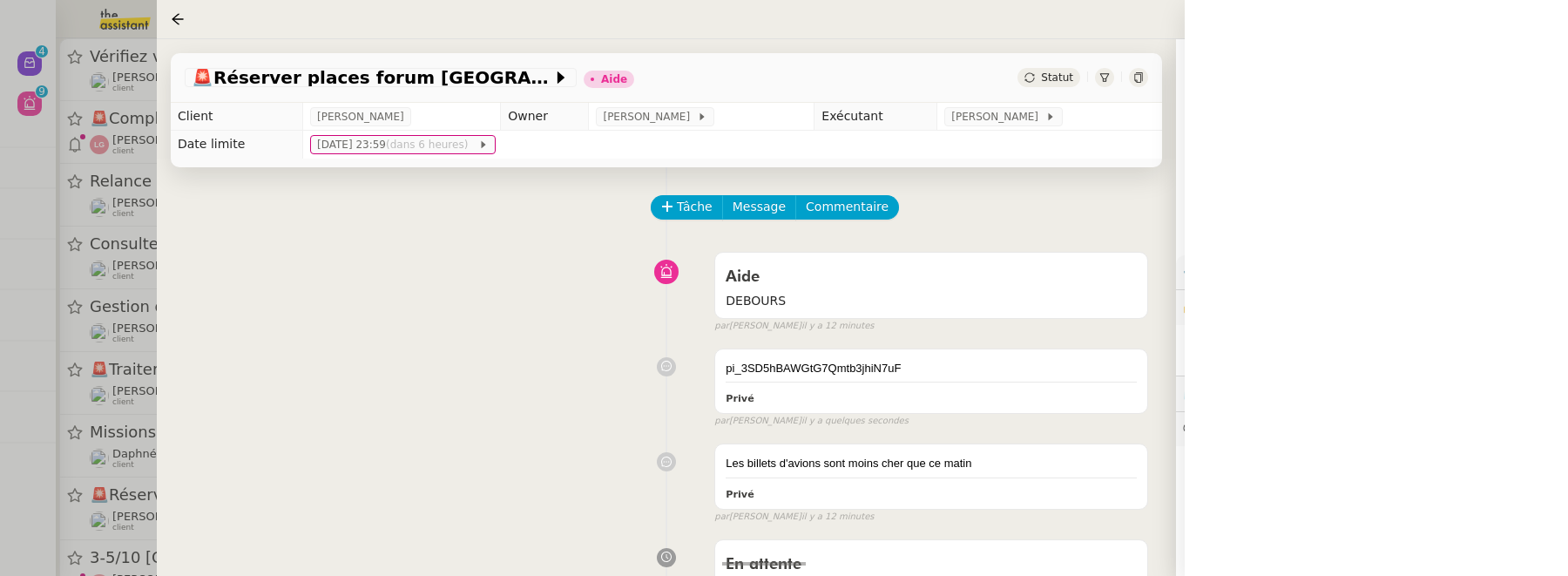
click at [1056, 77] on span "Statut" at bounding box center [1056, 77] width 32 height 13
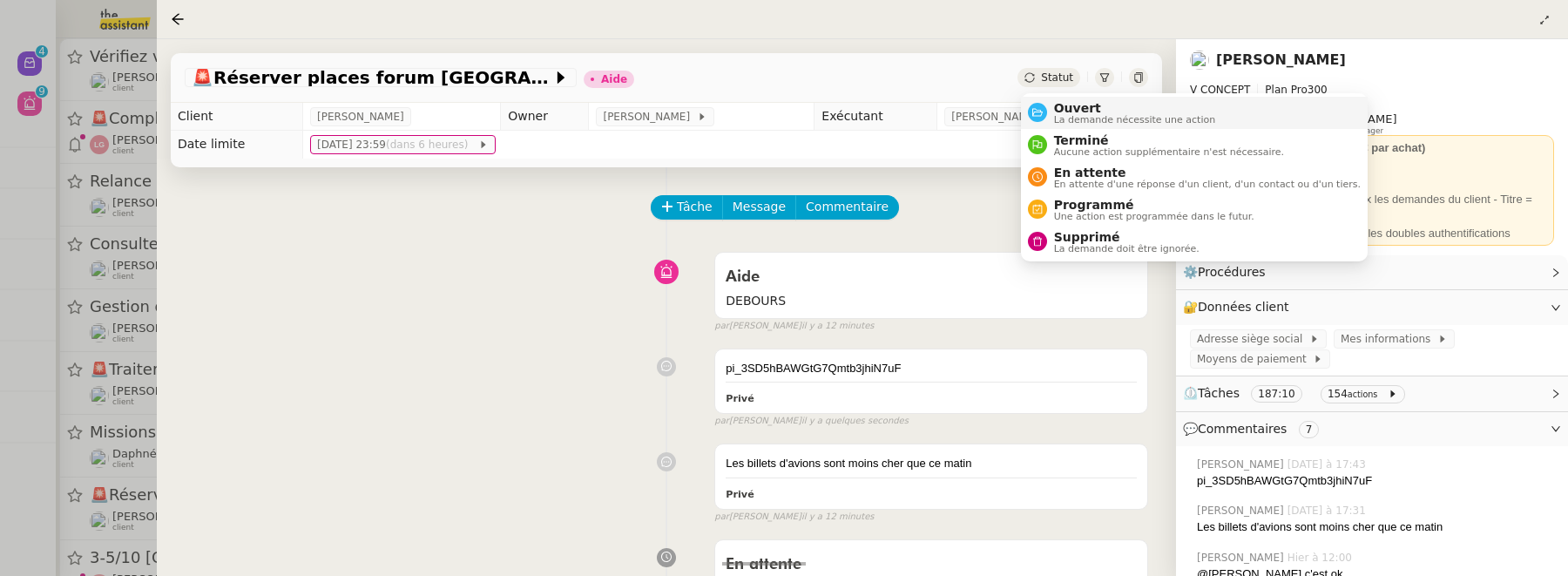
click at [1080, 110] on span "Ouvert" at bounding box center [1135, 107] width 162 height 14
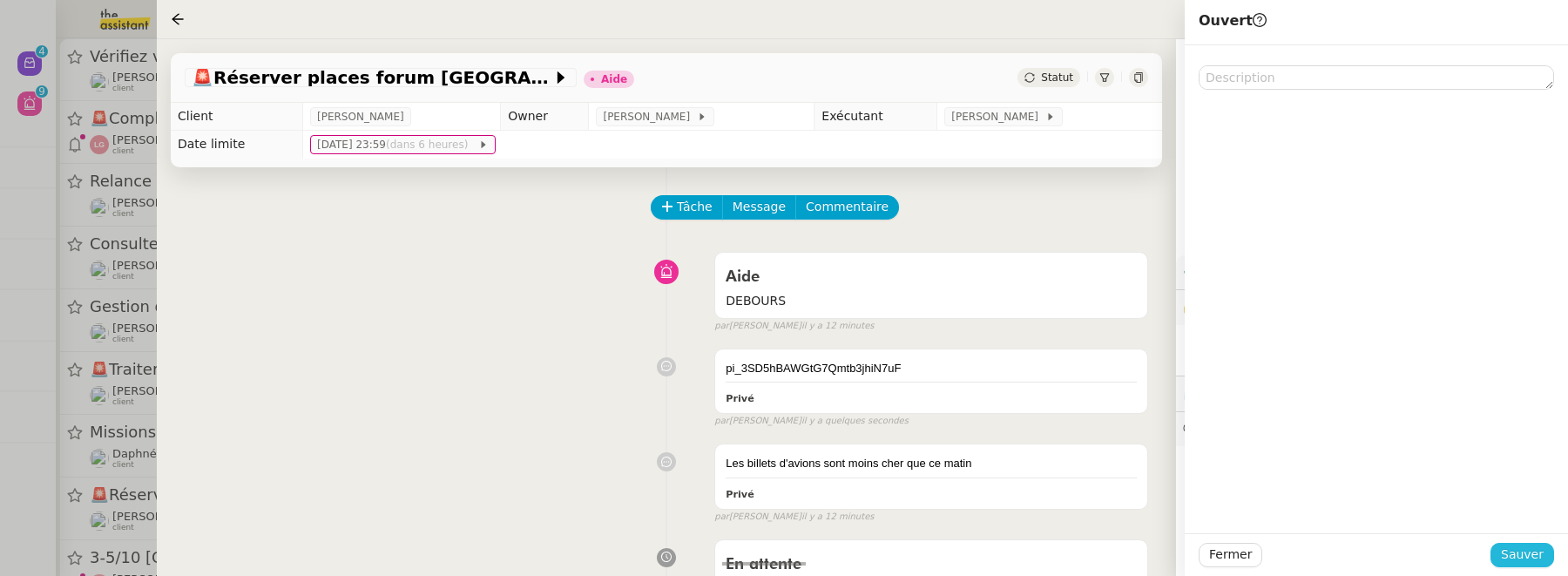
click at [1529, 551] on span "Sauver" at bounding box center [1523, 555] width 43 height 20
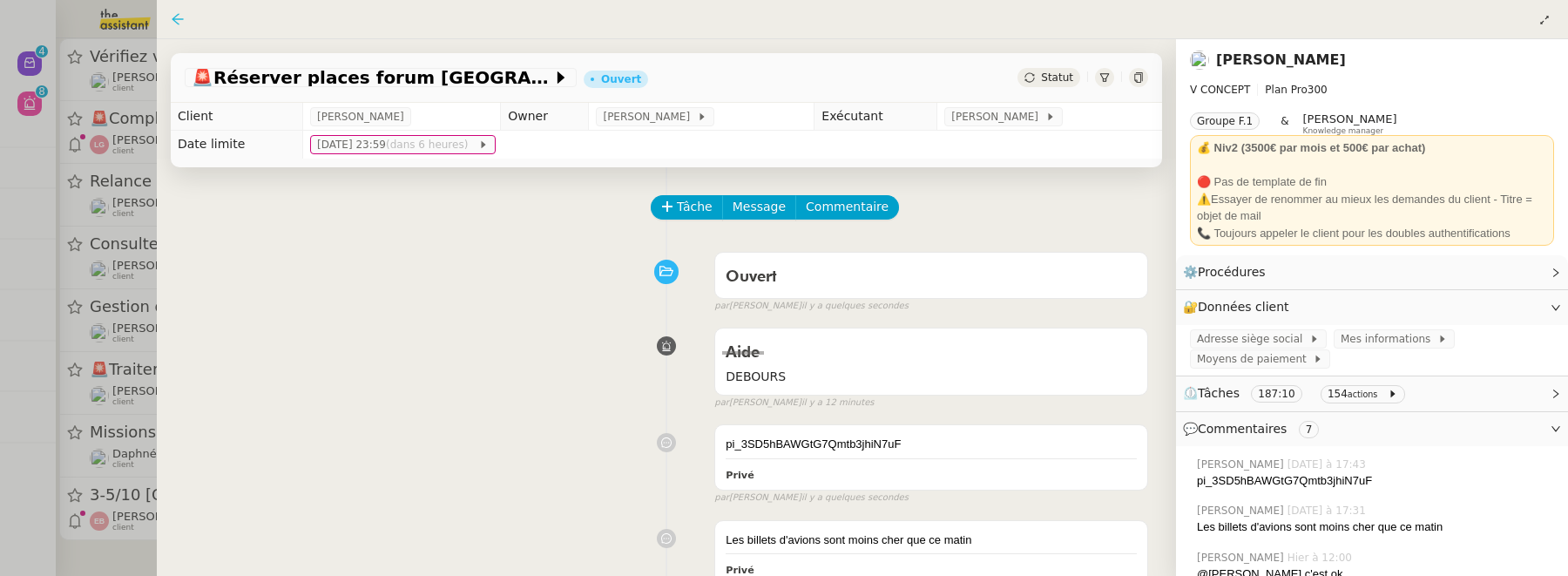
click at [181, 14] on icon at bounding box center [177, 19] width 14 height 14
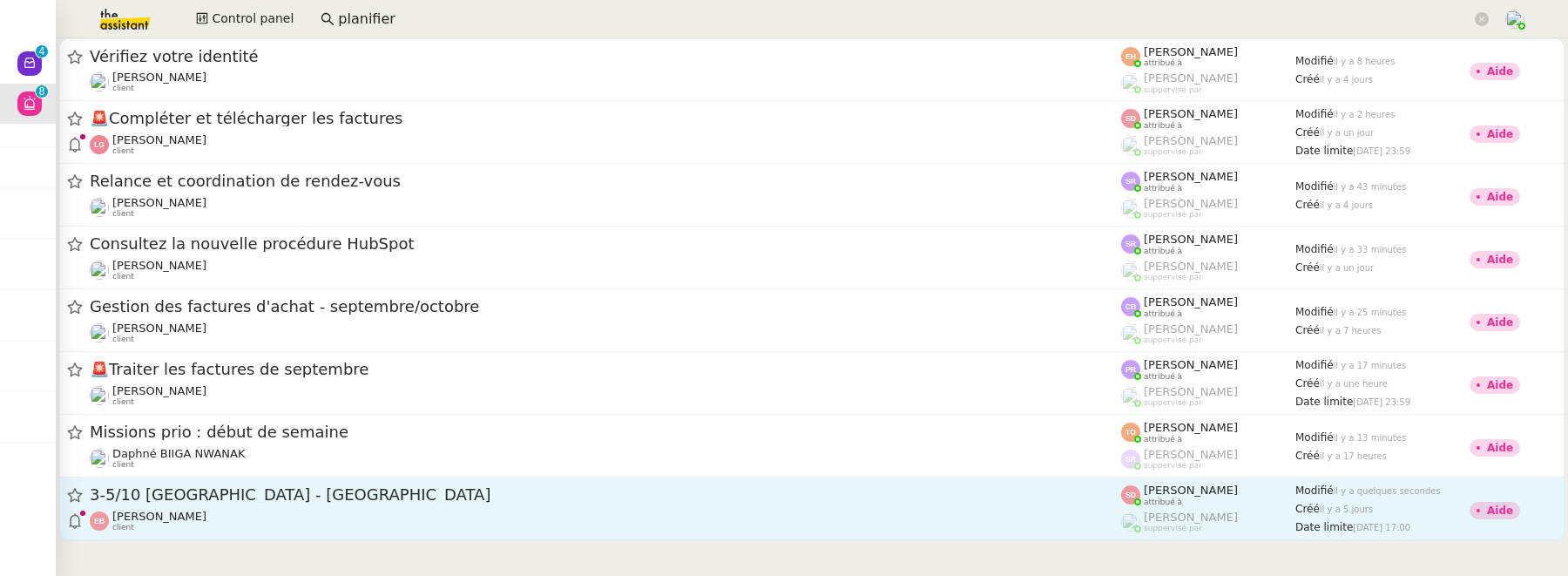
click at [479, 504] on div "3-5/10 [GEOGRAPHIC_DATA] - [GEOGRAPHIC_DATA]" at bounding box center [606, 496] width 1031 height 22
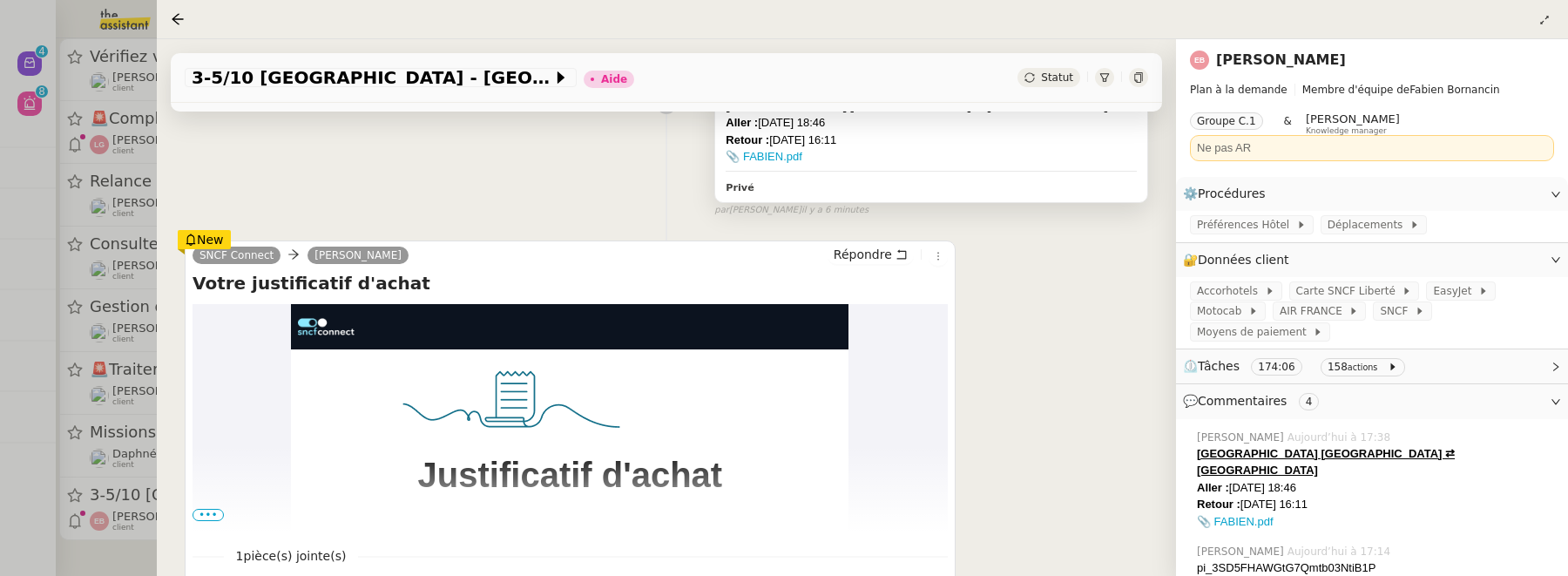
scroll to position [276, 0]
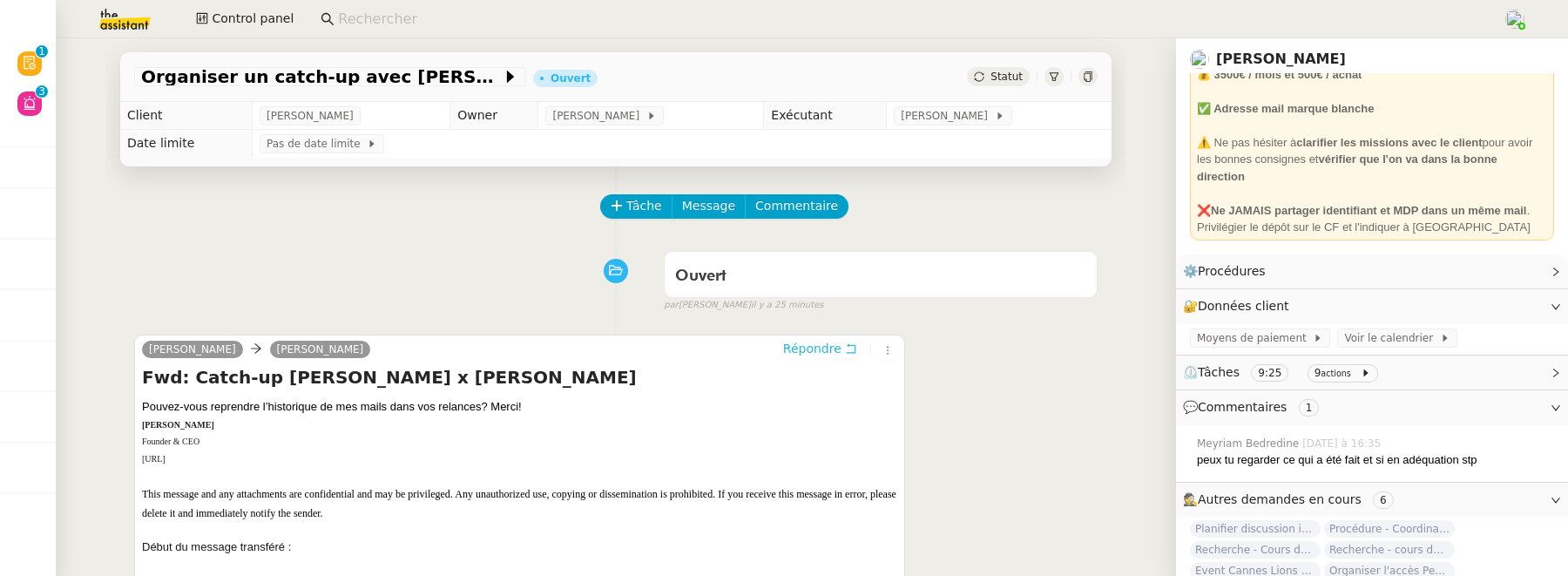
click at [855, 351] on icon at bounding box center [850, 349] width 10 height 10
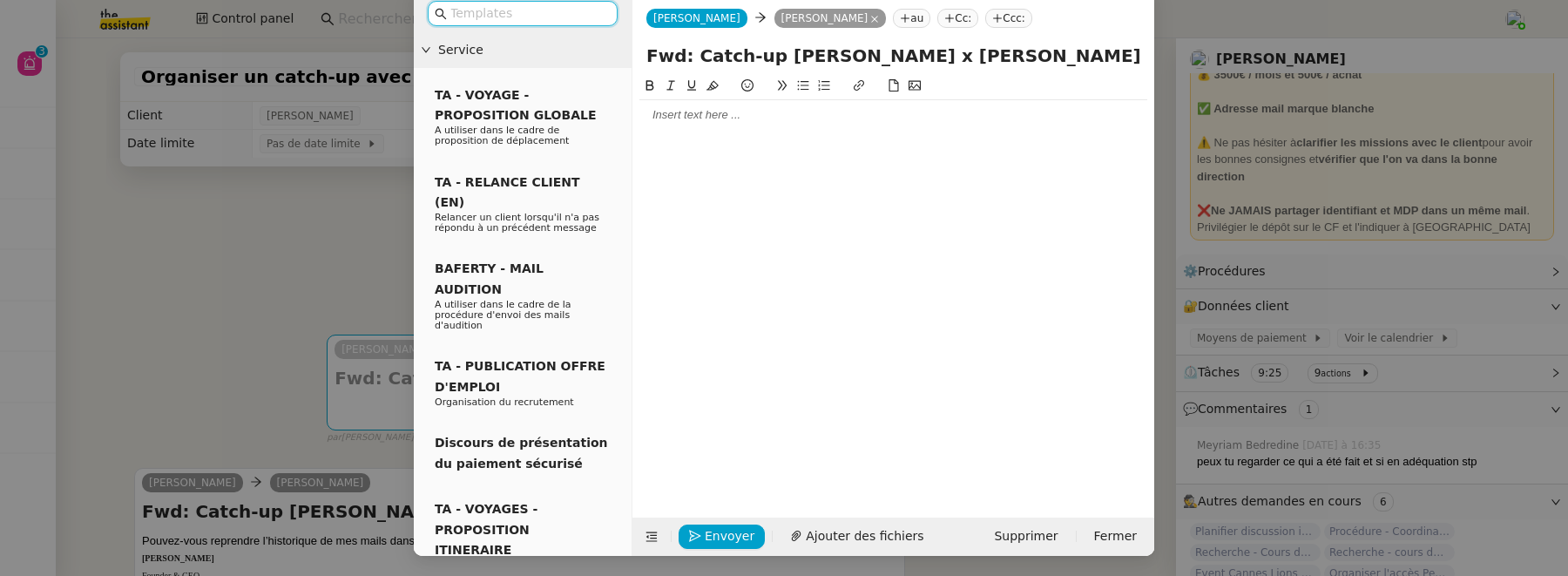
scroll to position [24, 0]
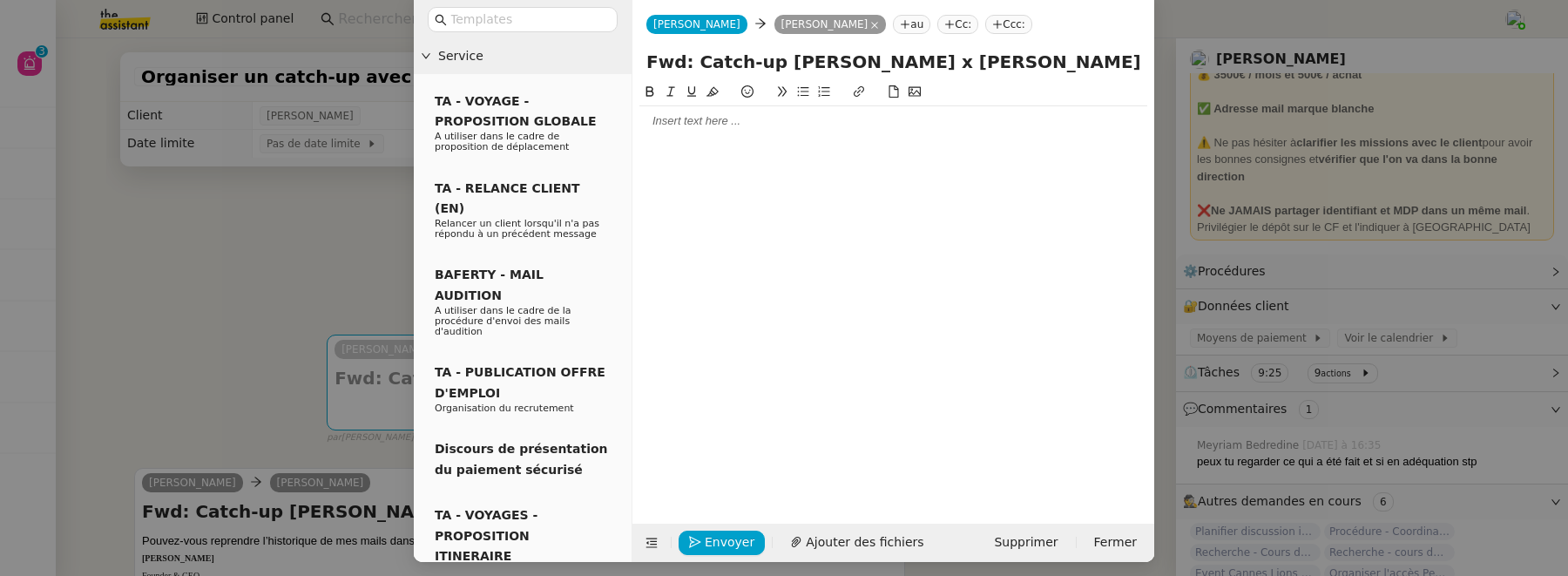
click at [736, 127] on div at bounding box center [893, 121] width 508 height 15
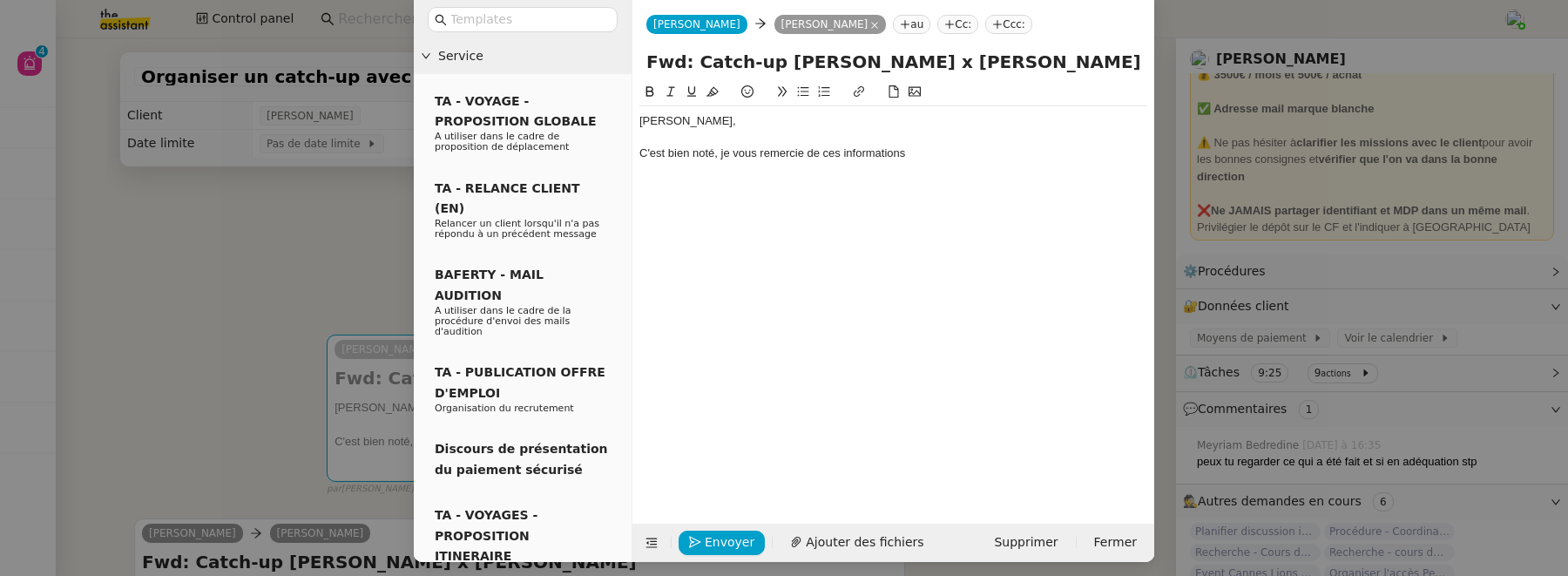
click at [179, 309] on nz-modal-container "Service TA - VOYAGE - PROPOSITION GLOBALE A utiliser dans le cadre de propositi…" at bounding box center [784, 288] width 1568 height 576
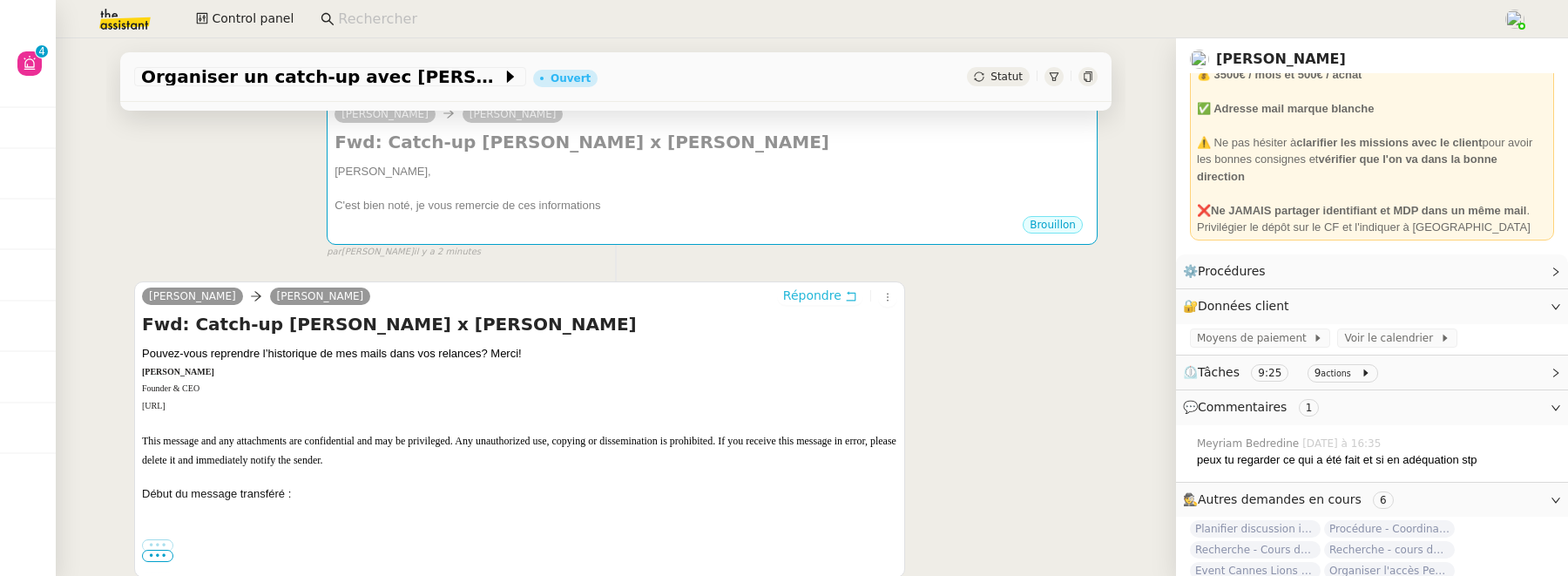
scroll to position [167, 0]
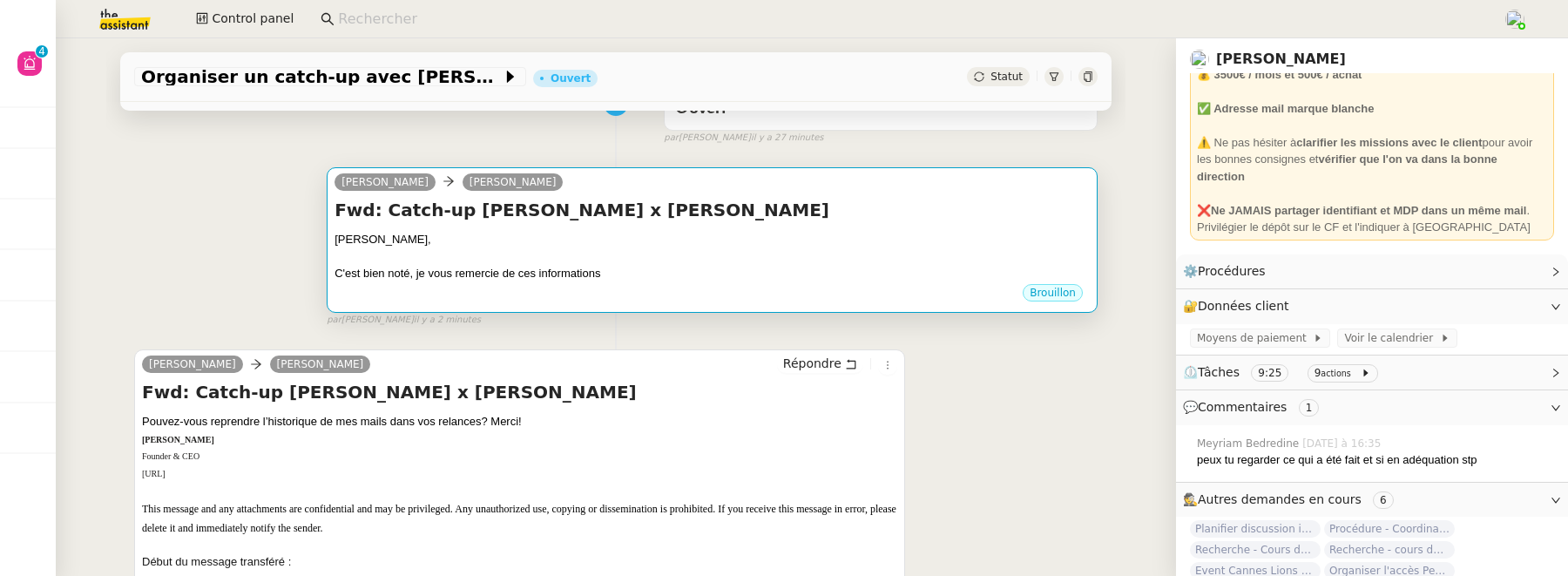
click at [739, 279] on div "C'est bien noté, je vous remercie de ces informations" at bounding box center [712, 274] width 755 height 17
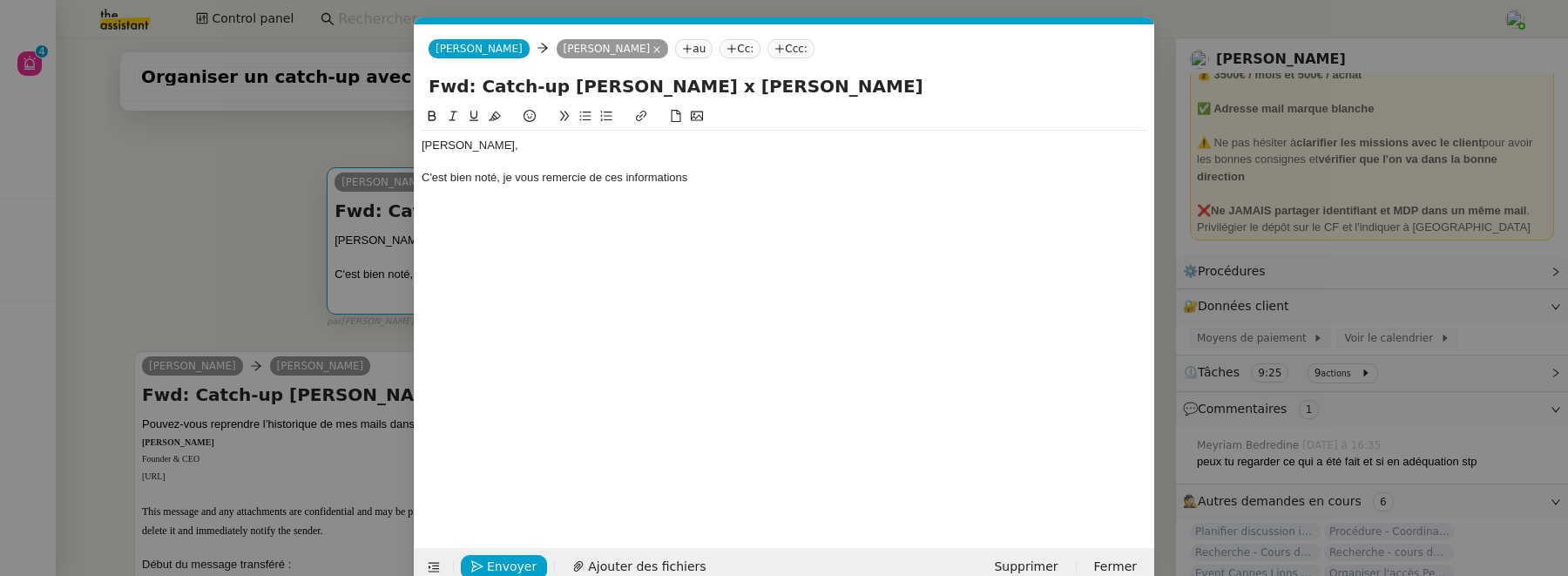
scroll to position [0, 37]
click at [768, 180] on div "C'est bien noté, je vous remercie de ces informations" at bounding box center [784, 178] width 725 height 15
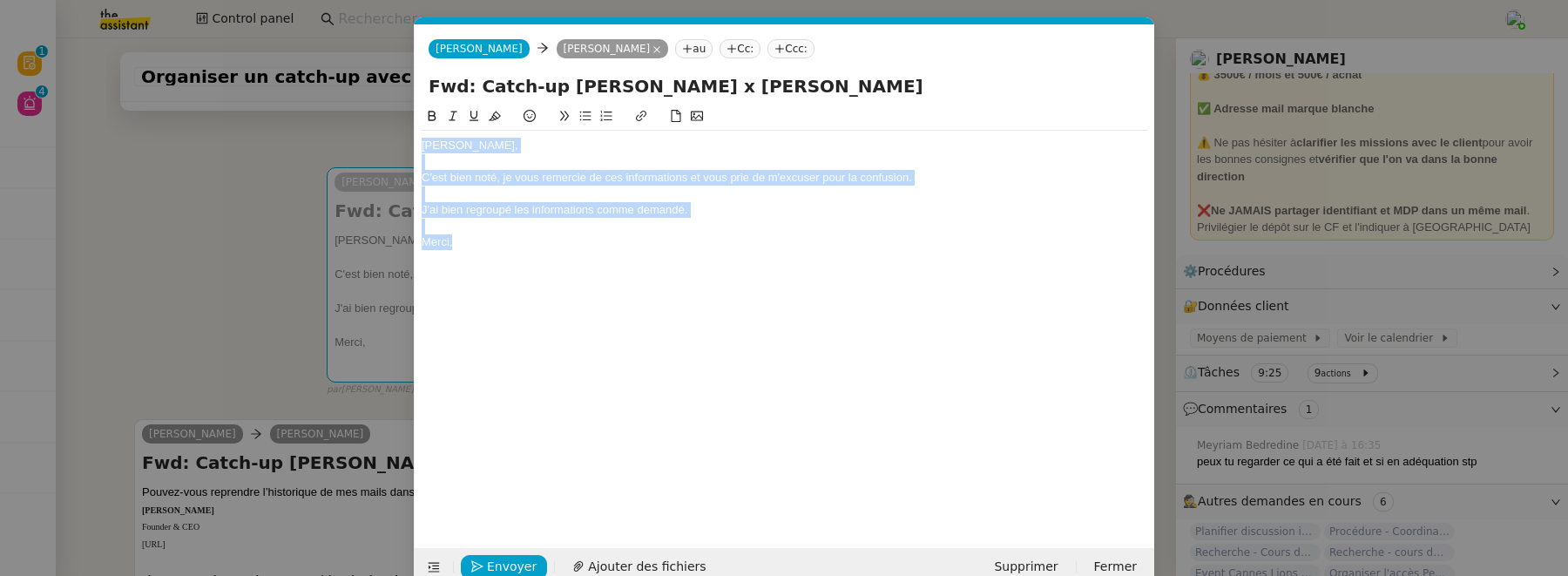
drag, startPoint x: 486, startPoint y: 247, endPoint x: 417, endPoint y: 153, distance: 116.6
click at [416, 151] on nz-spin "Maurice, C'est bien noté, je vous remercie de ces informations et vous prie de …" at bounding box center [784, 318] width 740 height 422
copy div "Maurice, C'est bien noté, je vous remercie de ces informations et vous prie de …"
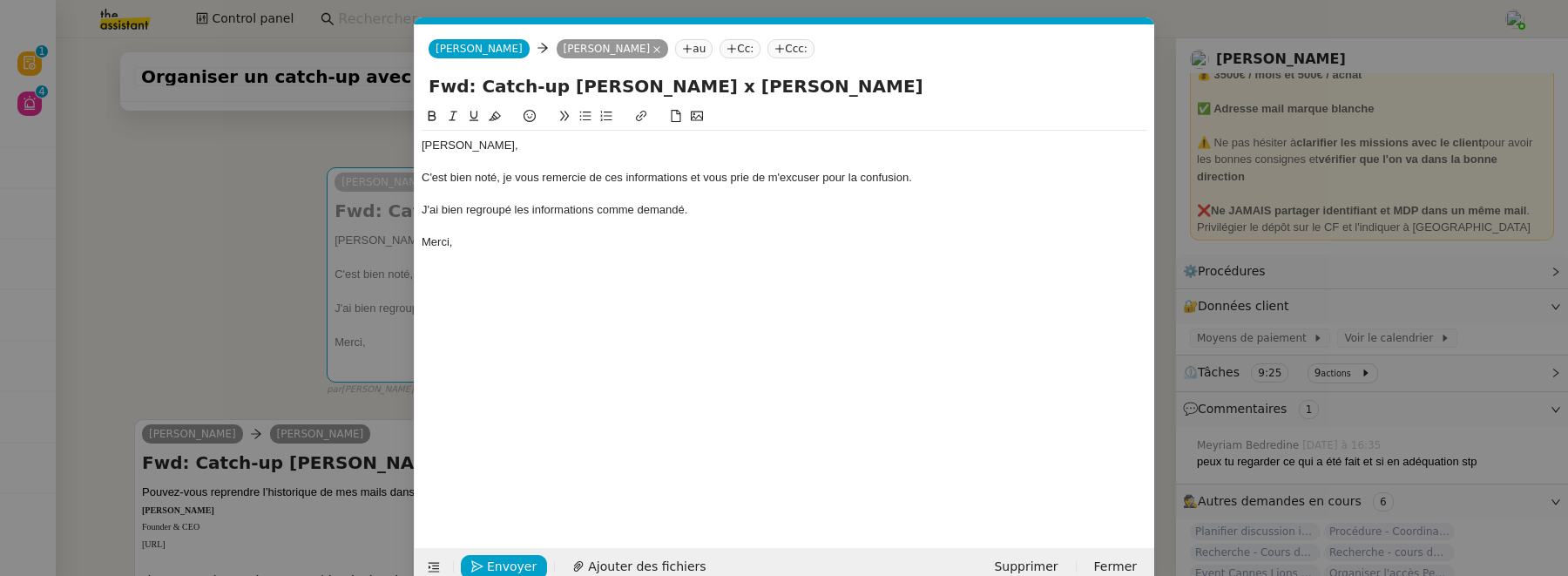
click at [598, 347] on div "Maurice, C'est bien noté, je vous remercie de ces informations et vous prie de …" at bounding box center [784, 314] width 725 height 415
click at [574, 182] on div "C'est bien noté, je vous remercie de ces informations et vous prie de m'excuser…" at bounding box center [784, 178] width 725 height 15
click at [0, 0] on lt-span "remercie pour" at bounding box center [0, 0] width 0 height 0
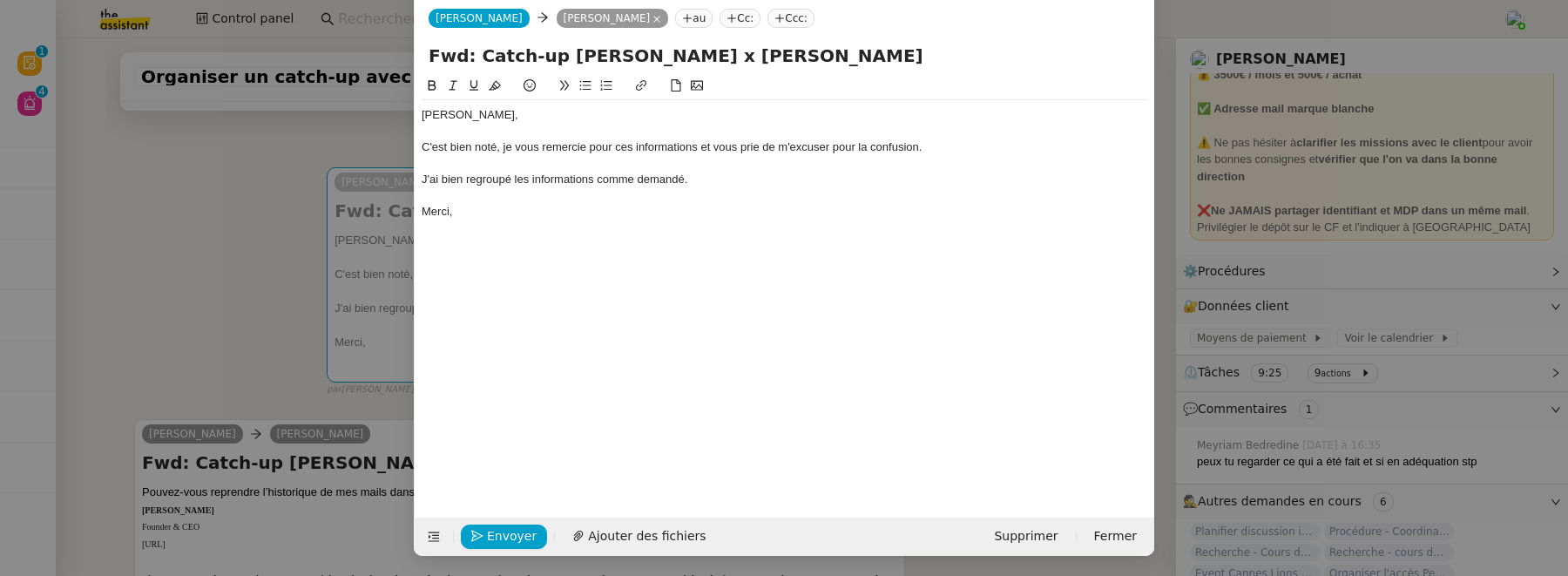
scroll to position [29, 0]
click at [494, 534] on span "Envoyer" at bounding box center [511, 538] width 49 height 20
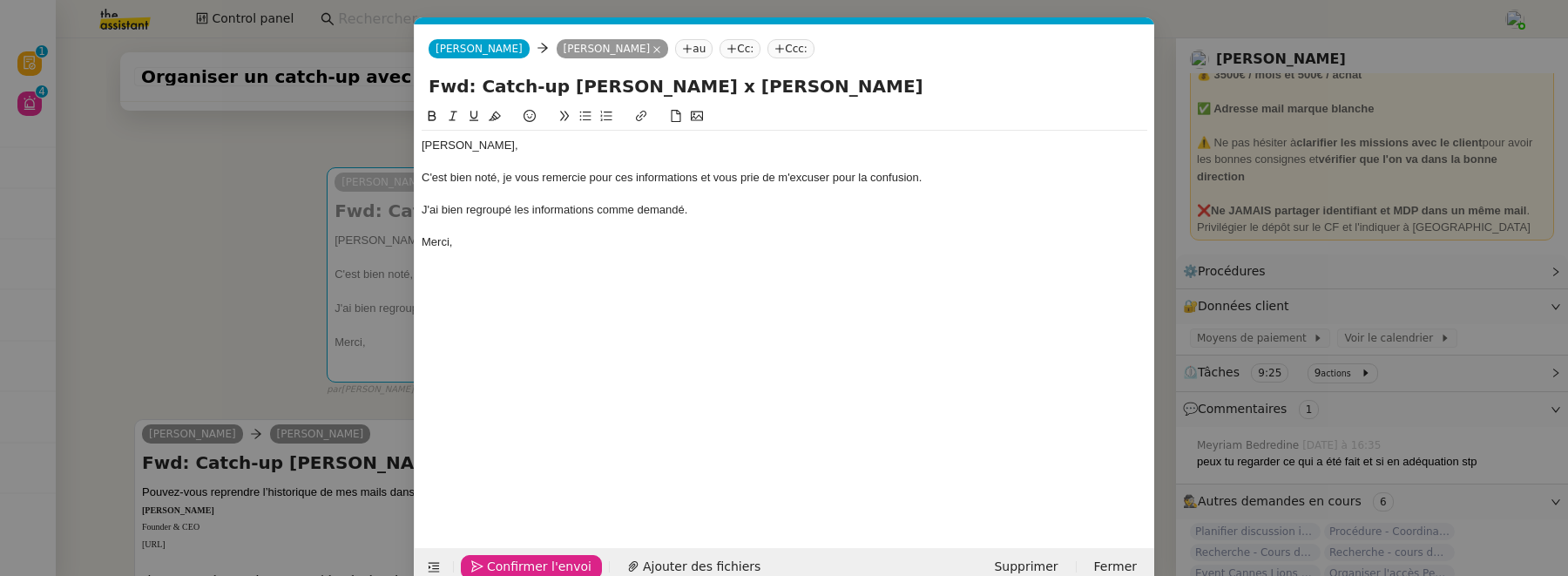
scroll to position [31, 0]
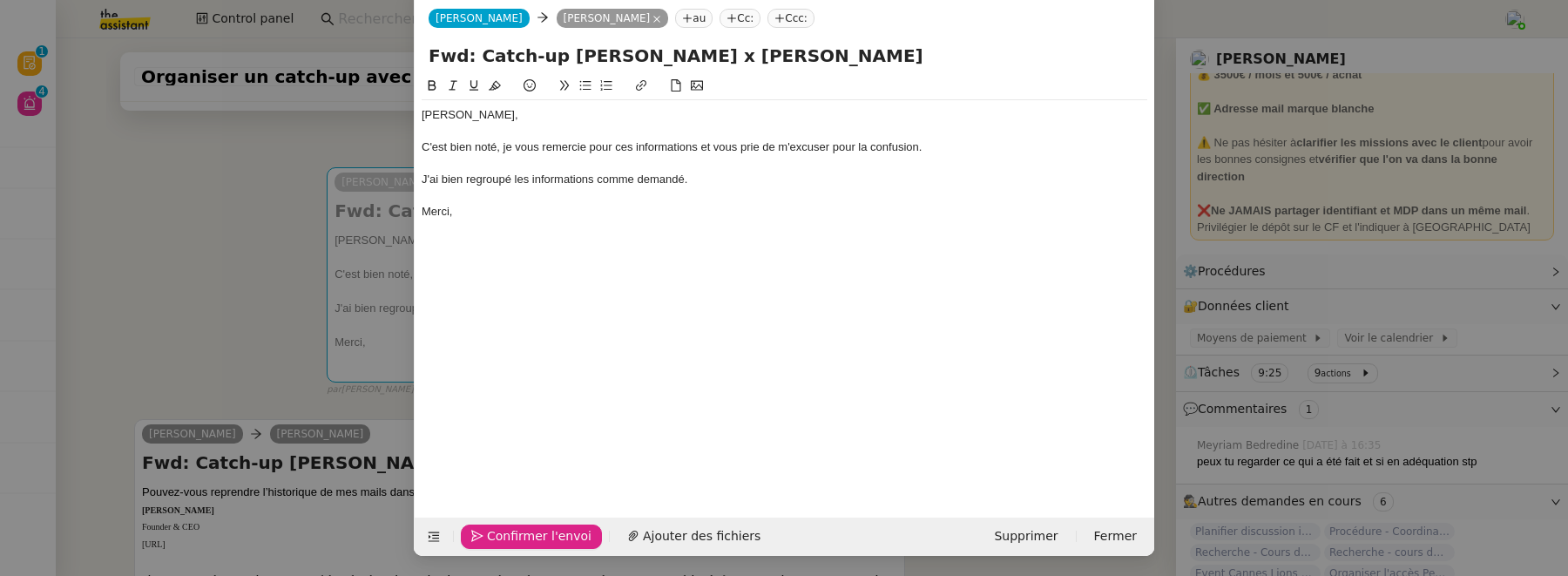
click at [547, 531] on span "Confirmer l'envoi" at bounding box center [539, 536] width 104 height 20
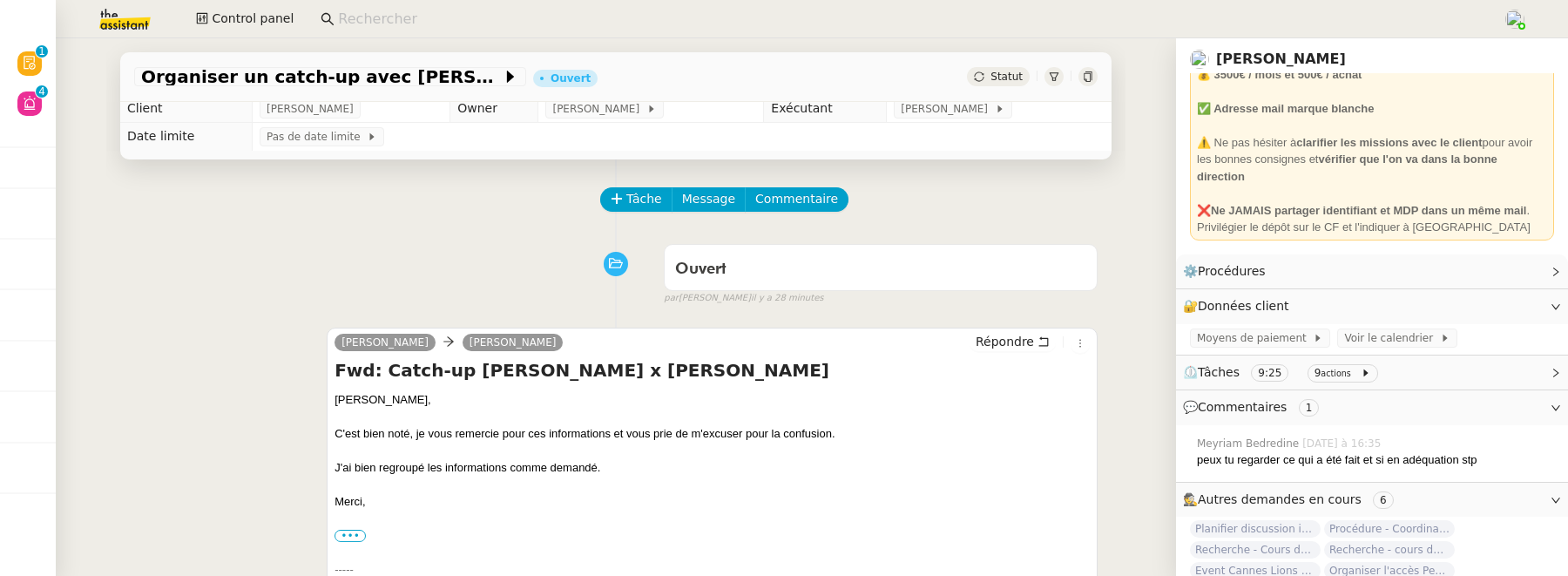
scroll to position [0, 0]
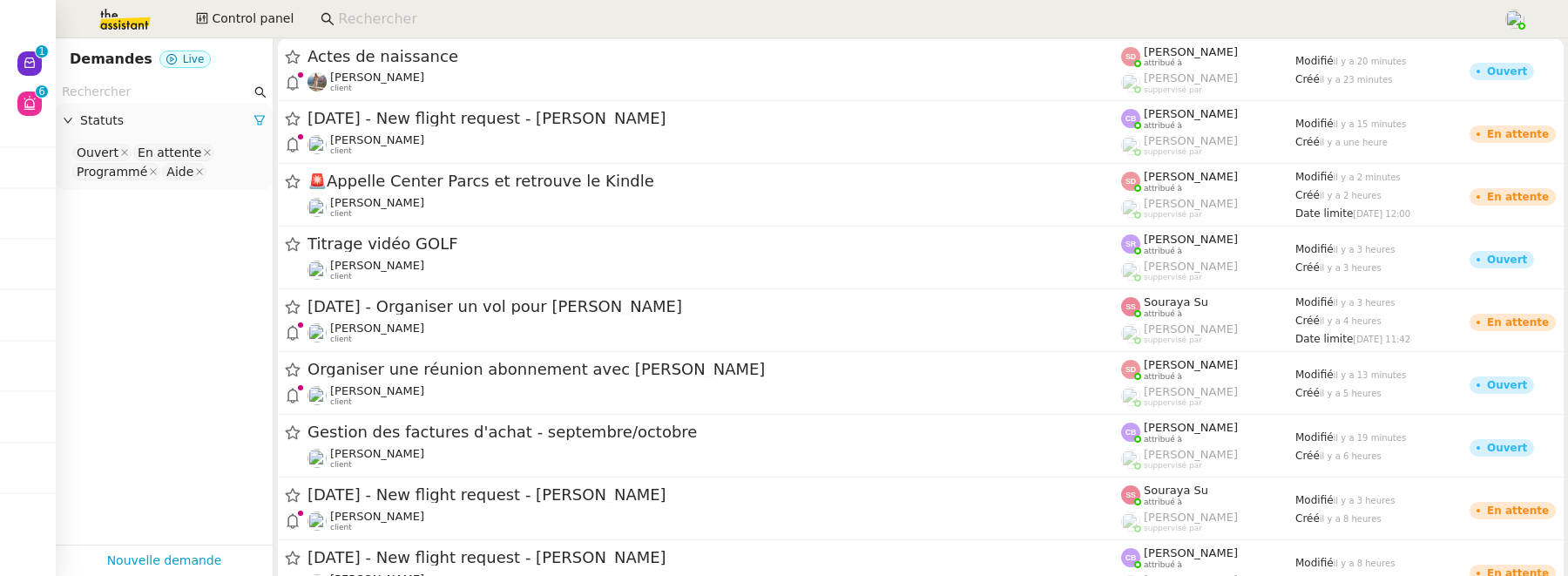
click at [514, 15] on input at bounding box center [911, 19] width 1147 height 23
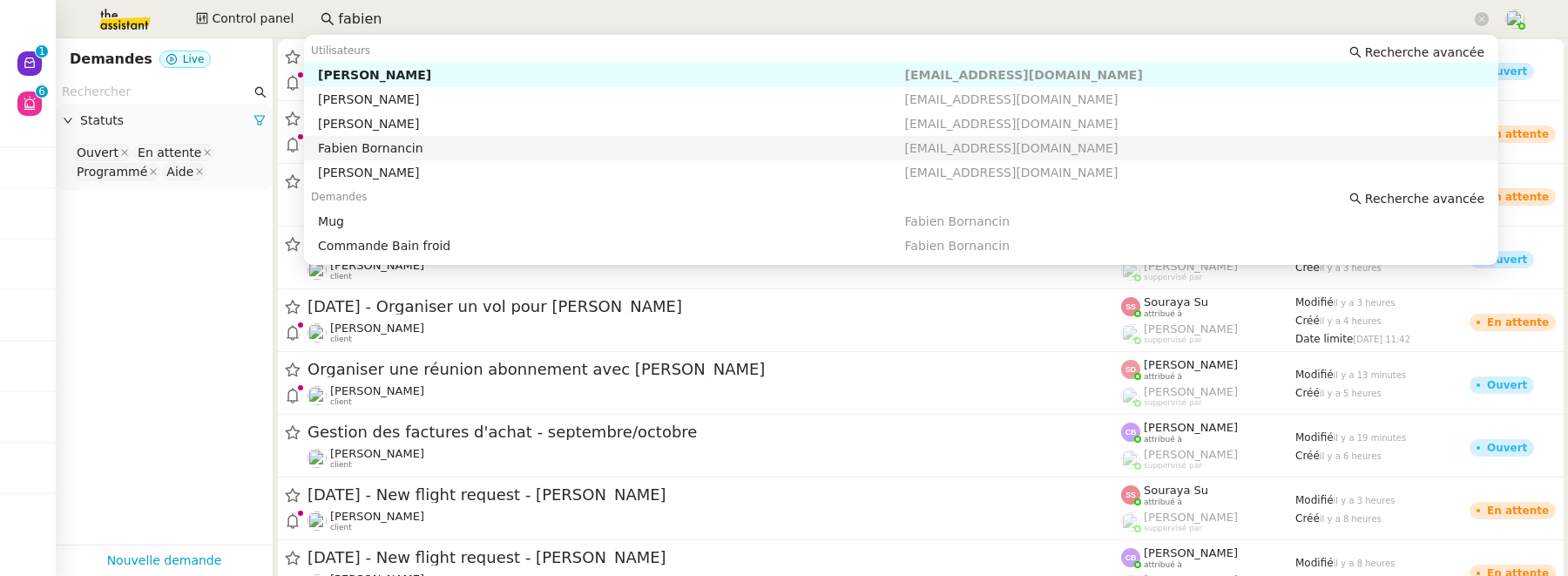
click at [455, 152] on div "Fabien Bornancin" at bounding box center [611, 148] width 586 height 15
type input "fabien"
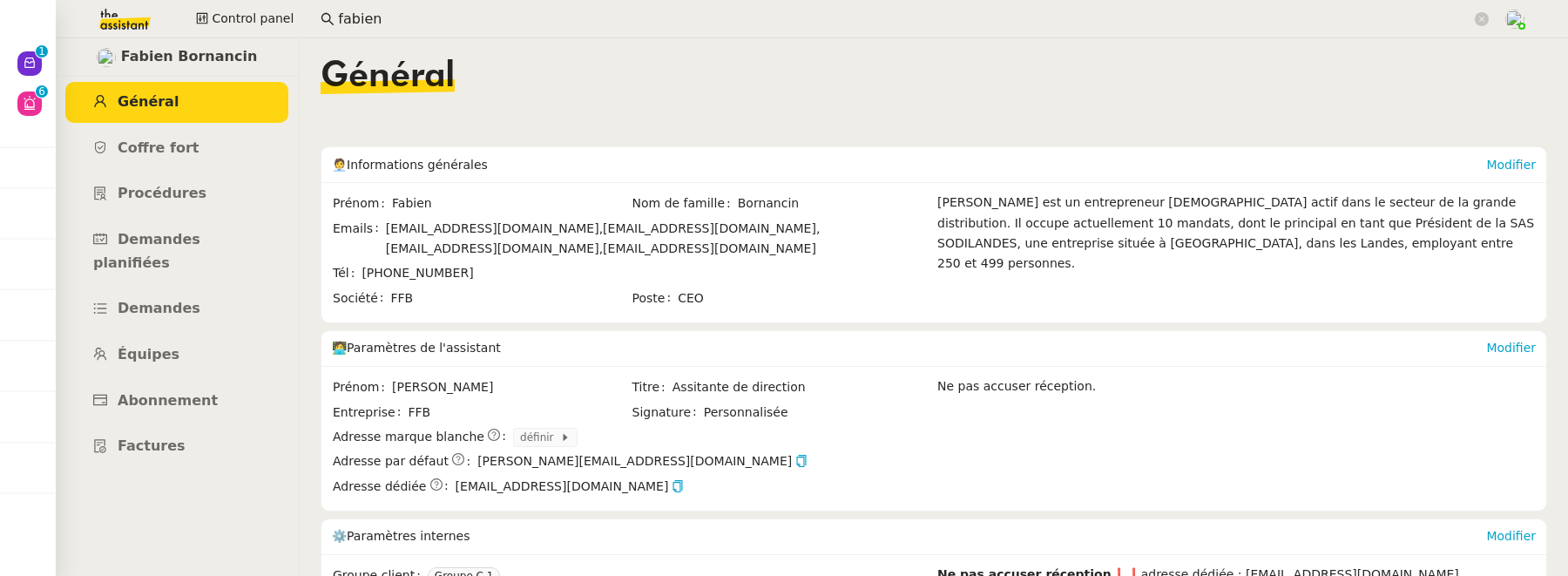
scroll to position [329, 0]
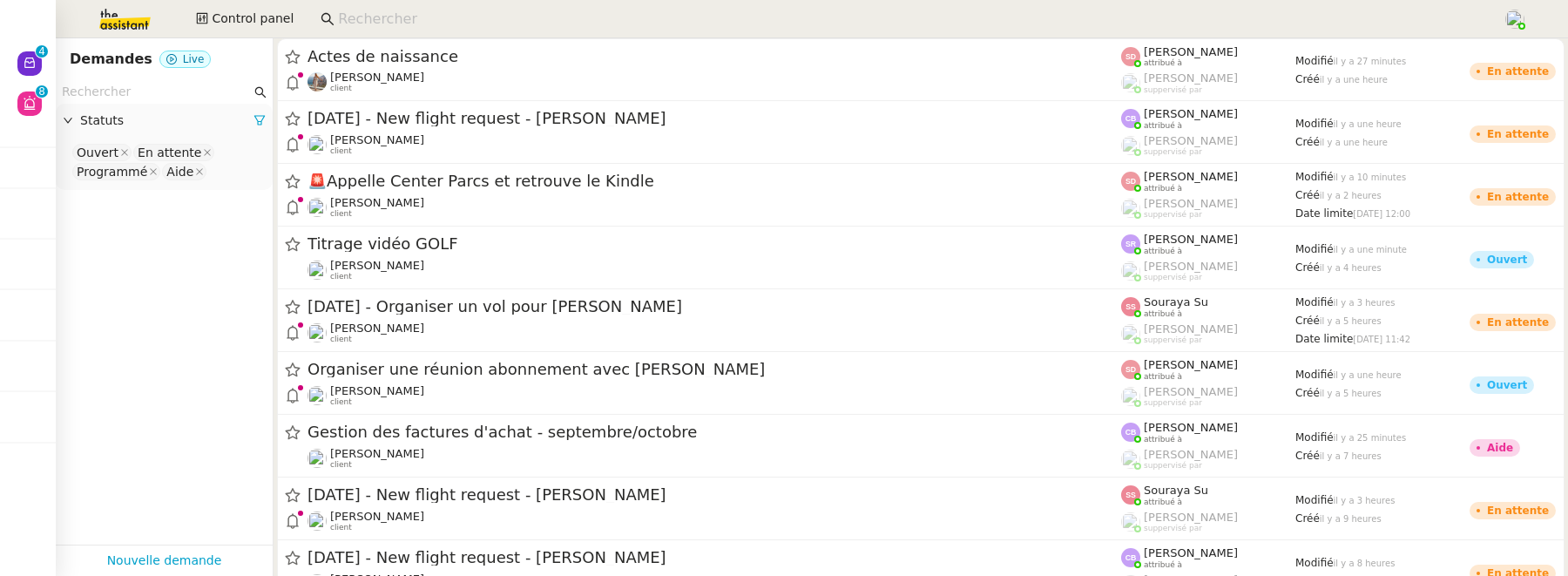
click at [432, 22] on input at bounding box center [911, 19] width 1147 height 23
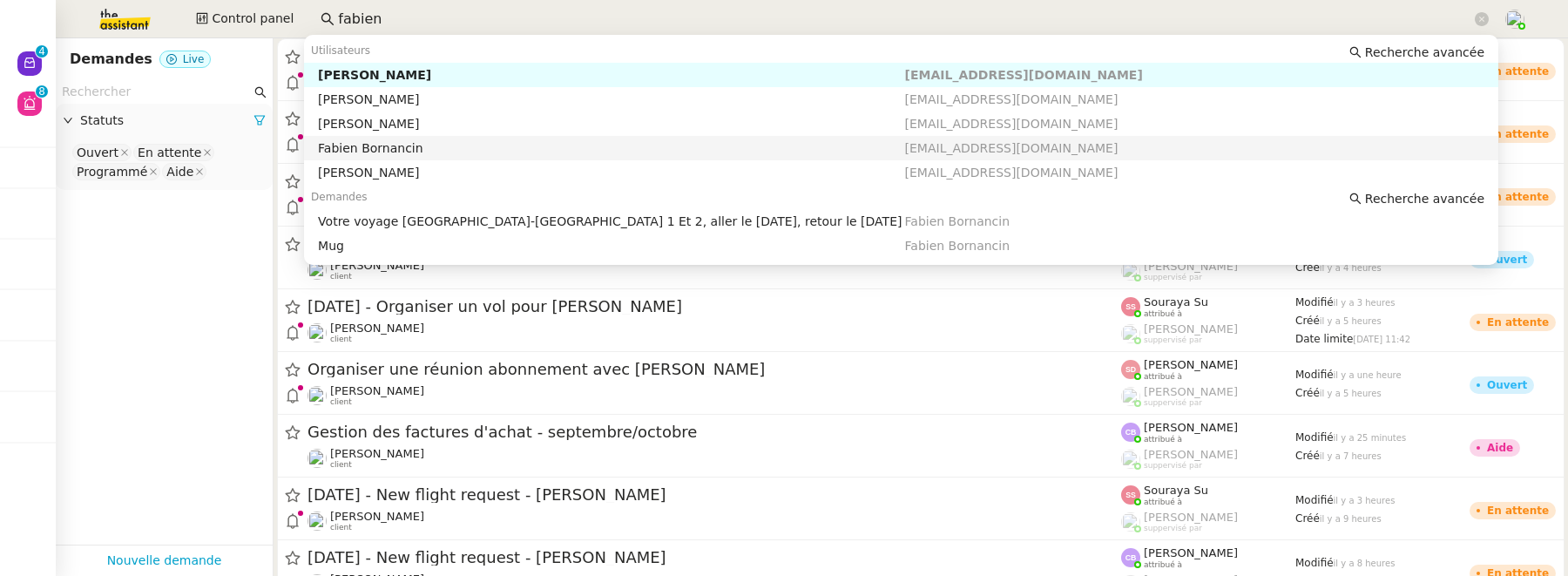
click at [480, 147] on div "Fabien Bornancin" at bounding box center [611, 148] width 586 height 15
type input "fabien"
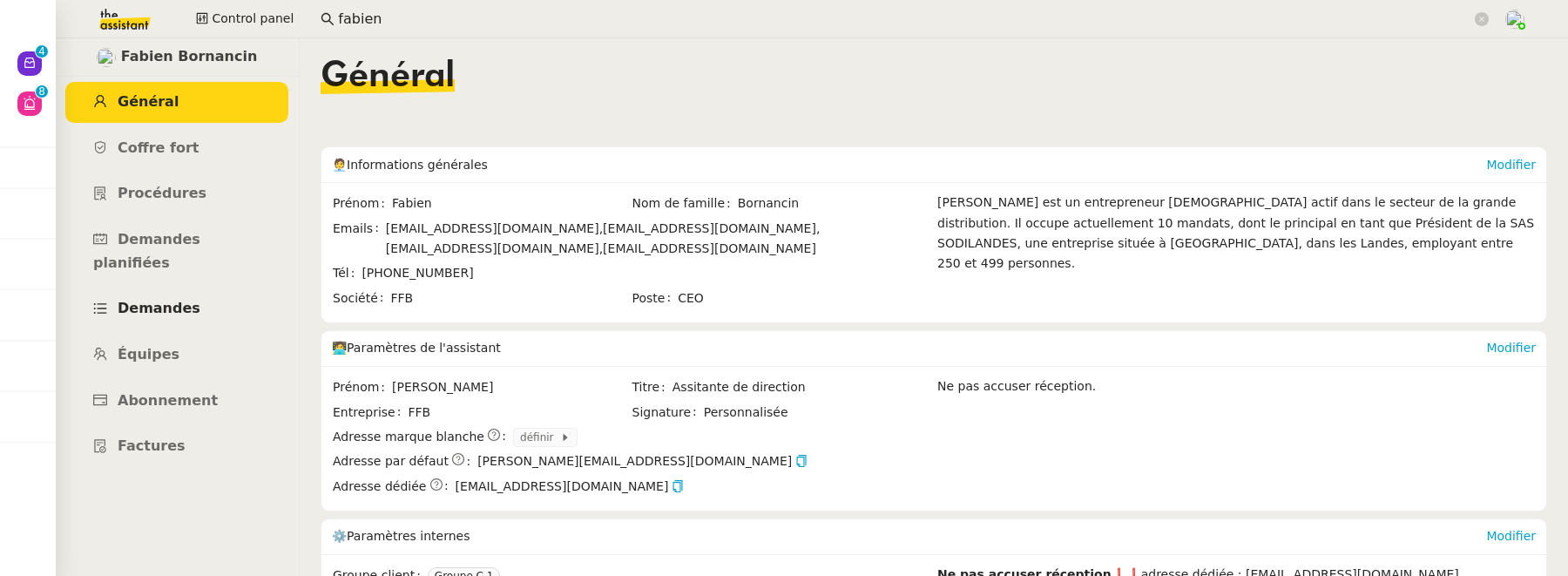
click at [184, 296] on link "Demandes" at bounding box center [177, 309] width 223 height 41
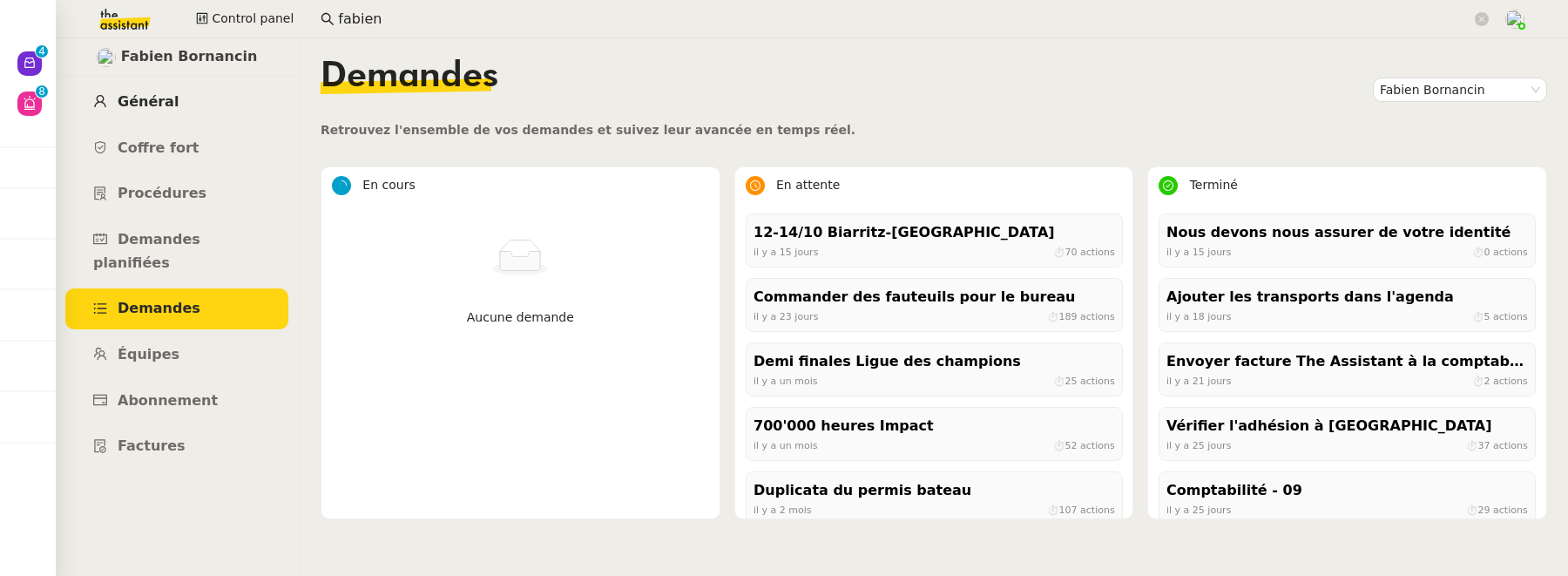
click at [163, 100] on span "Général" at bounding box center [148, 101] width 61 height 16
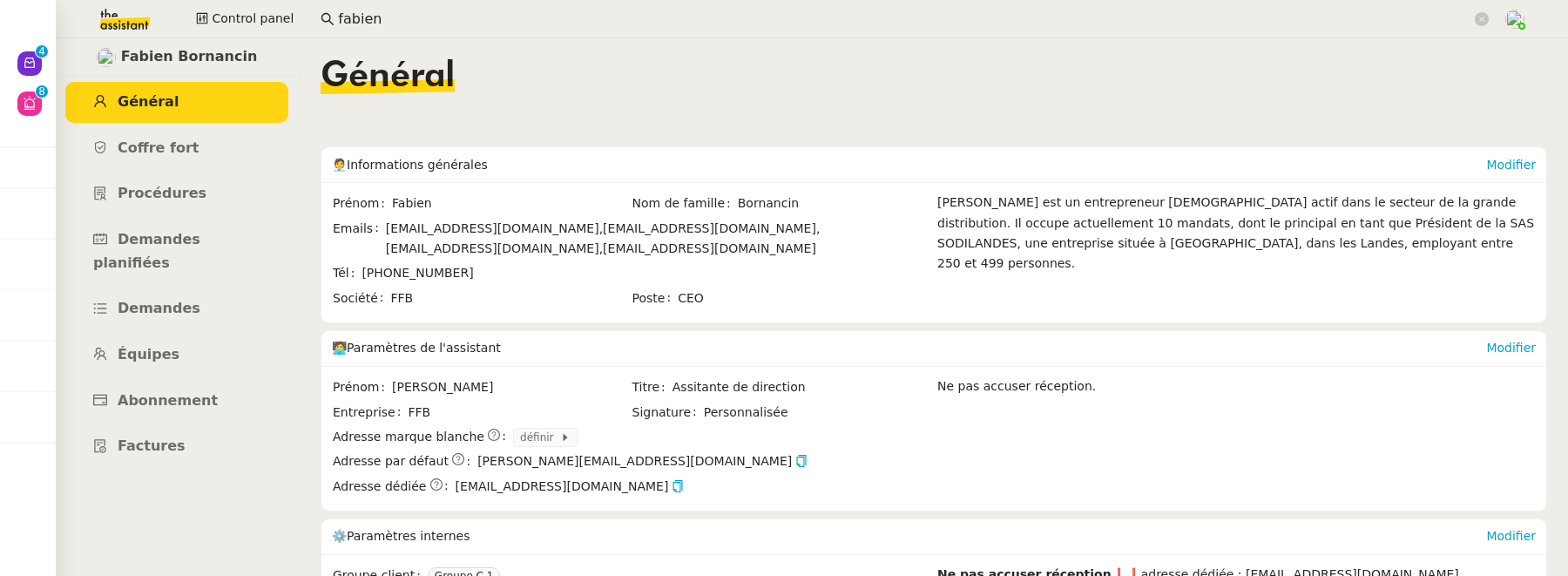
scroll to position [329, 0]
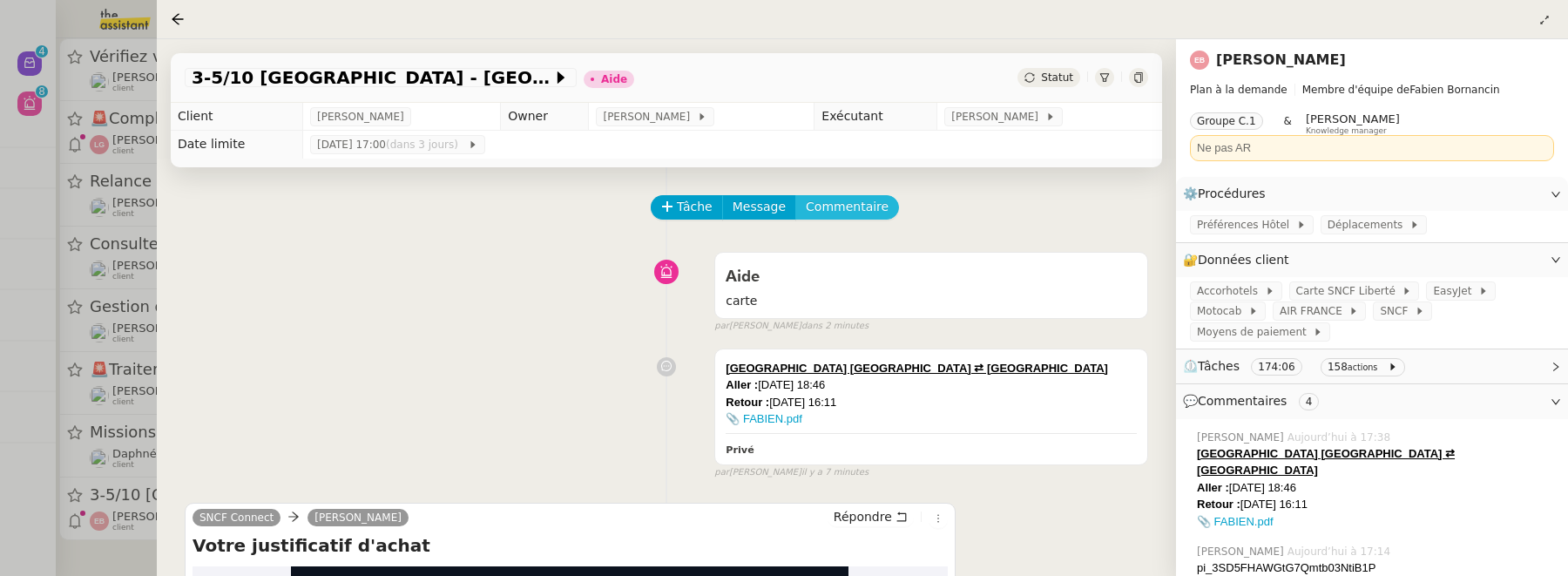
click at [869, 209] on span "Commentaire" at bounding box center [847, 207] width 83 height 20
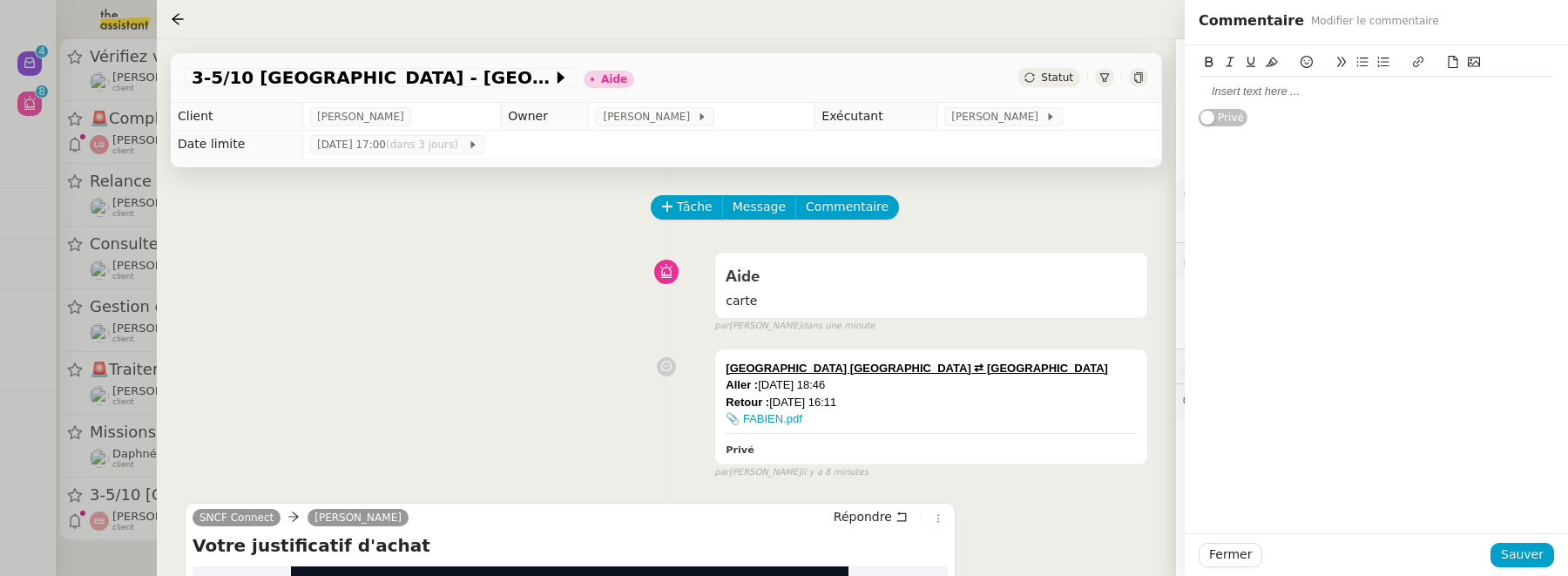
click at [1346, 94] on div at bounding box center [1376, 91] width 355 height 15
click at [1540, 544] on button "Sauver" at bounding box center [1523, 555] width 64 height 24
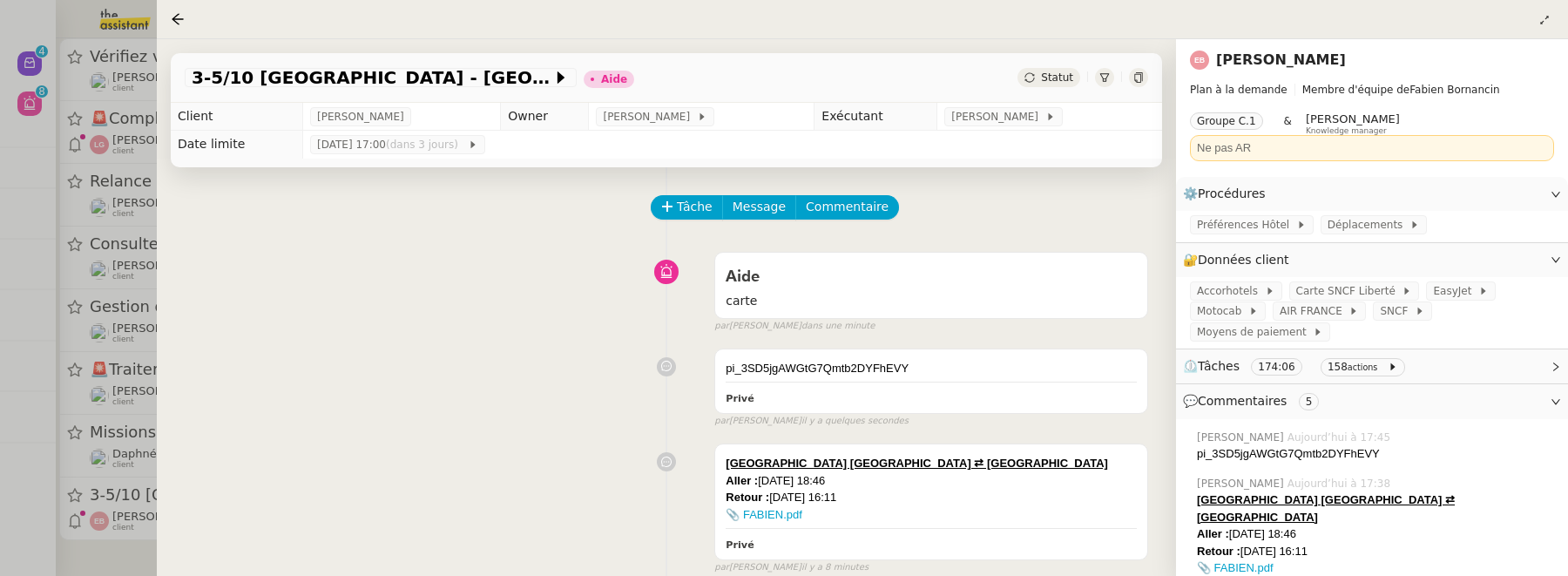
click at [1067, 83] on div "Statut" at bounding box center [1049, 77] width 63 height 19
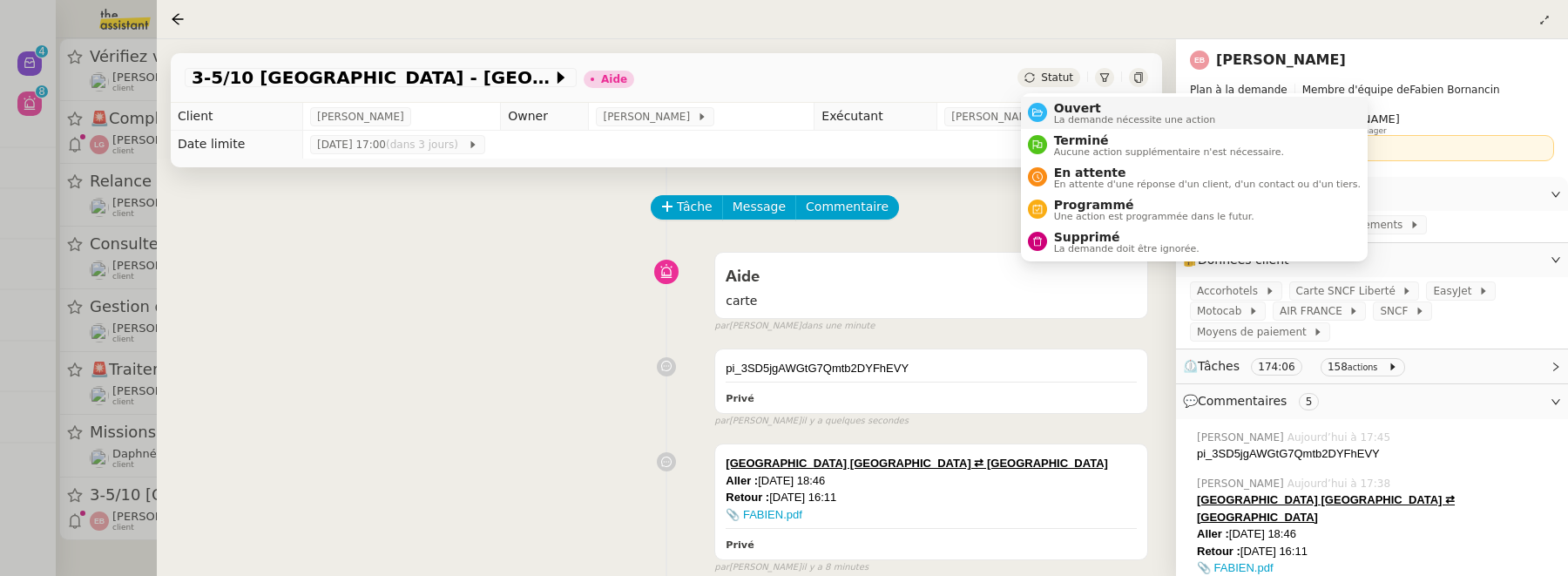
click at [1075, 106] on span "Ouvert" at bounding box center [1135, 107] width 162 height 14
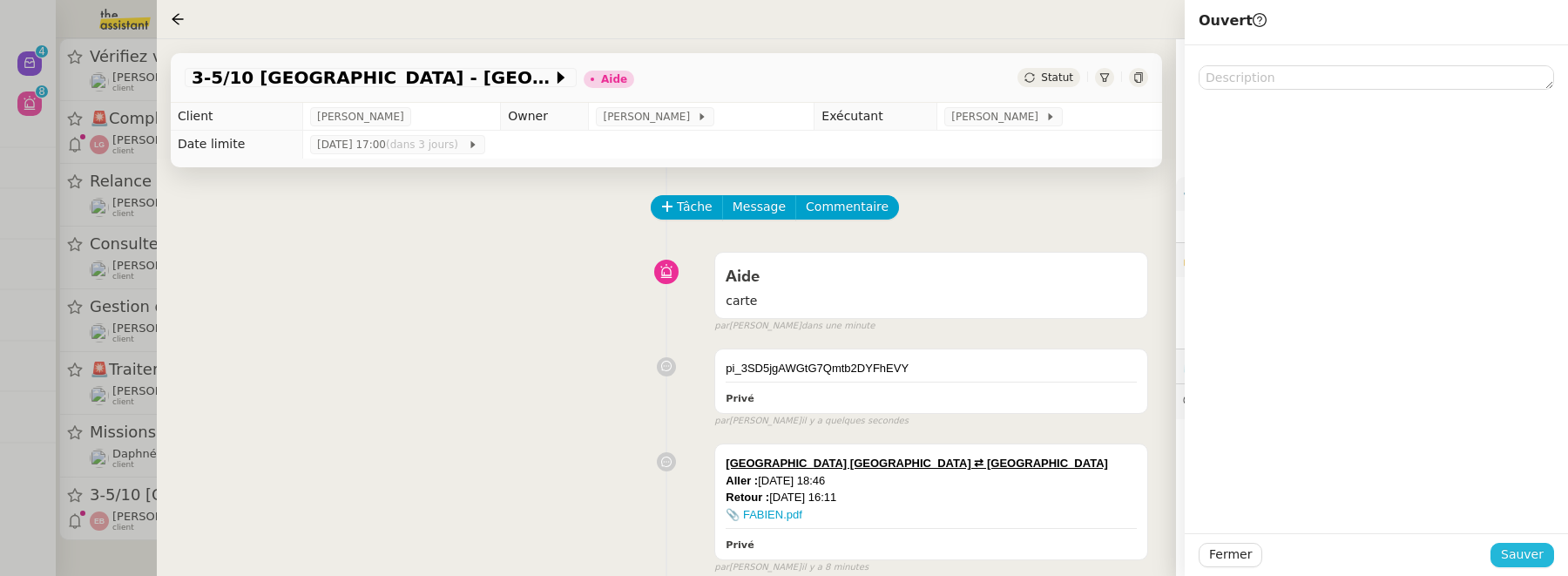
click at [1530, 553] on span "Sauver" at bounding box center [1523, 555] width 43 height 20
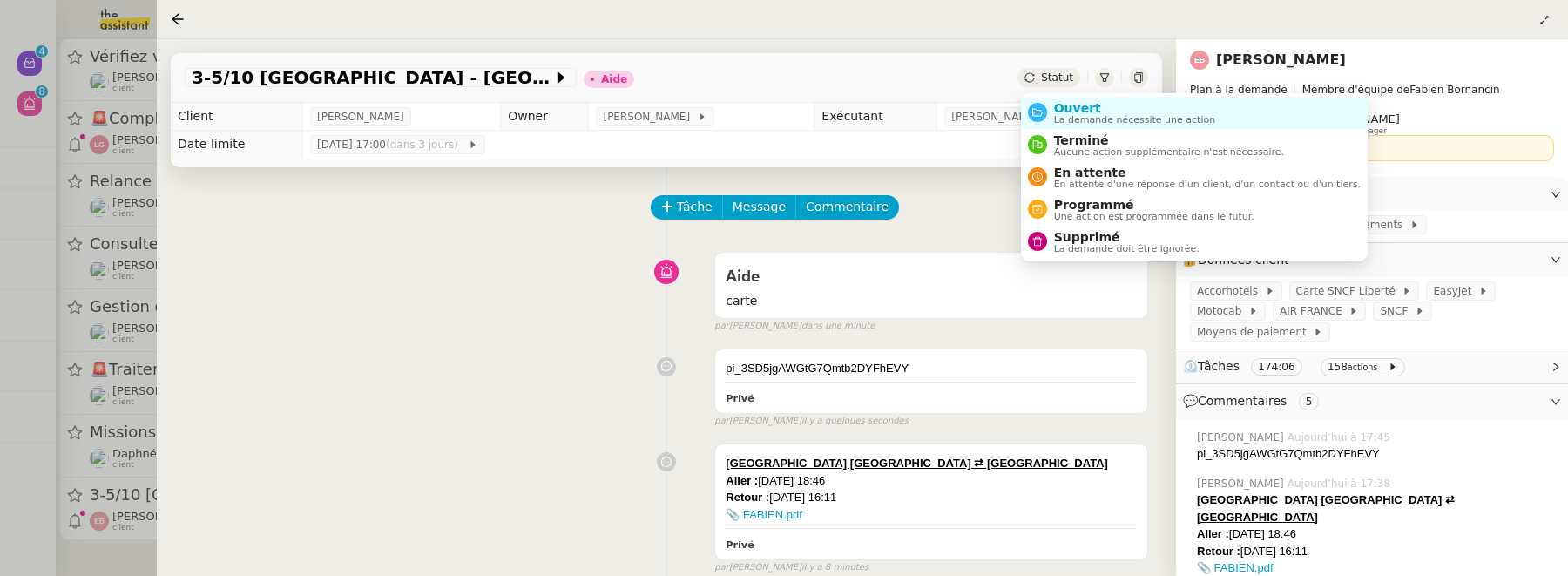
click at [1047, 83] on span "Statut" at bounding box center [1056, 77] width 32 height 13
click at [1054, 117] on span "La demande nécessite une action" at bounding box center [1135, 120] width 162 height 10
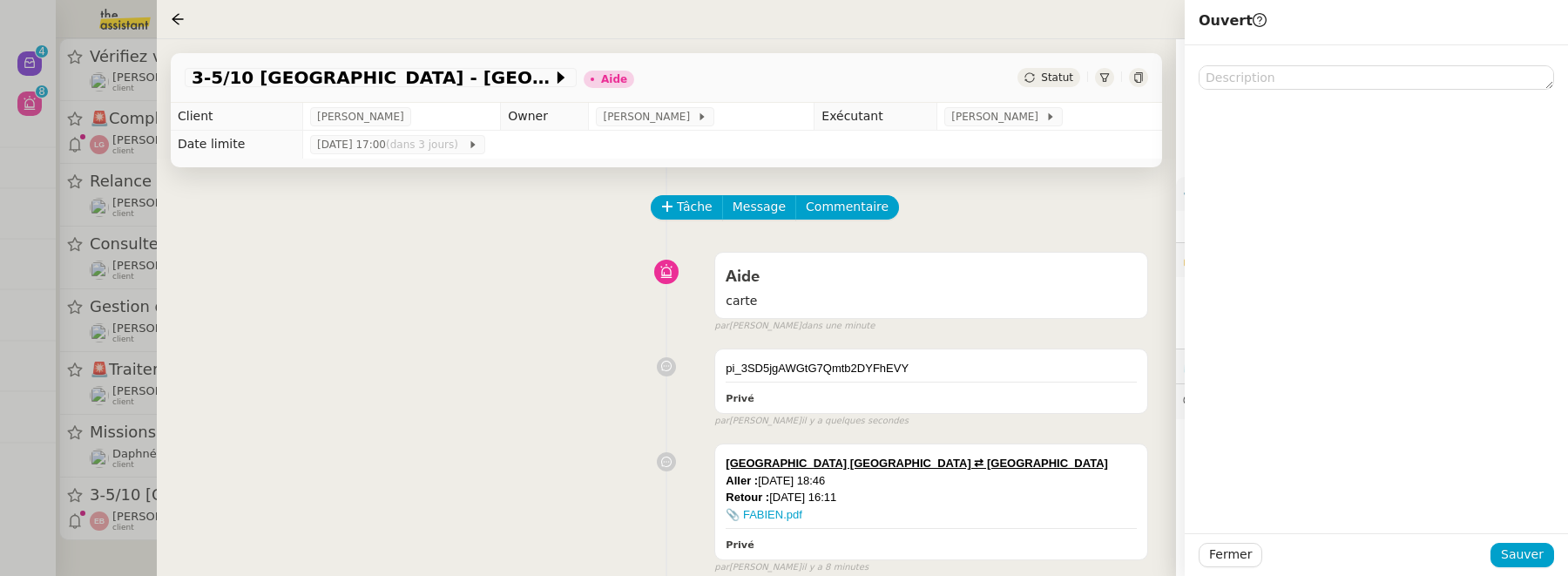
click at [1491, 548] on div at bounding box center [1376, 555] width 228 height 24
click at [1517, 552] on span "Sauver" at bounding box center [1523, 555] width 43 height 20
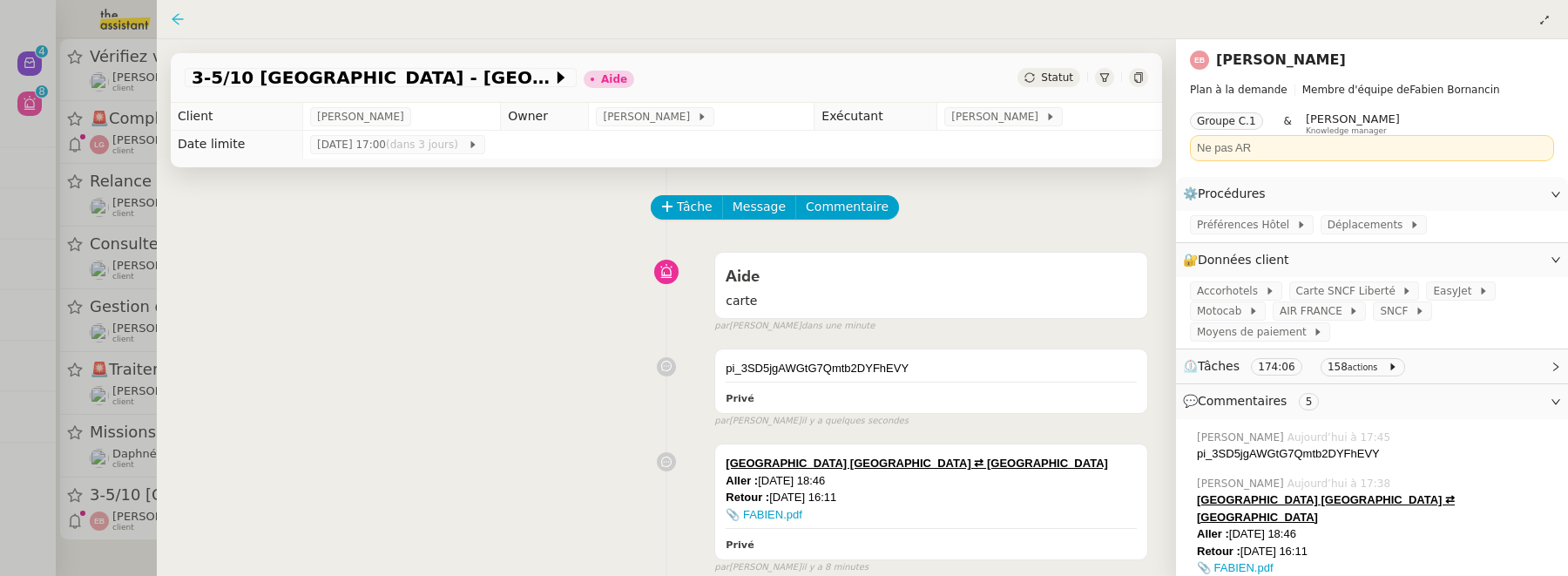
click at [173, 15] on icon at bounding box center [177, 19] width 14 height 14
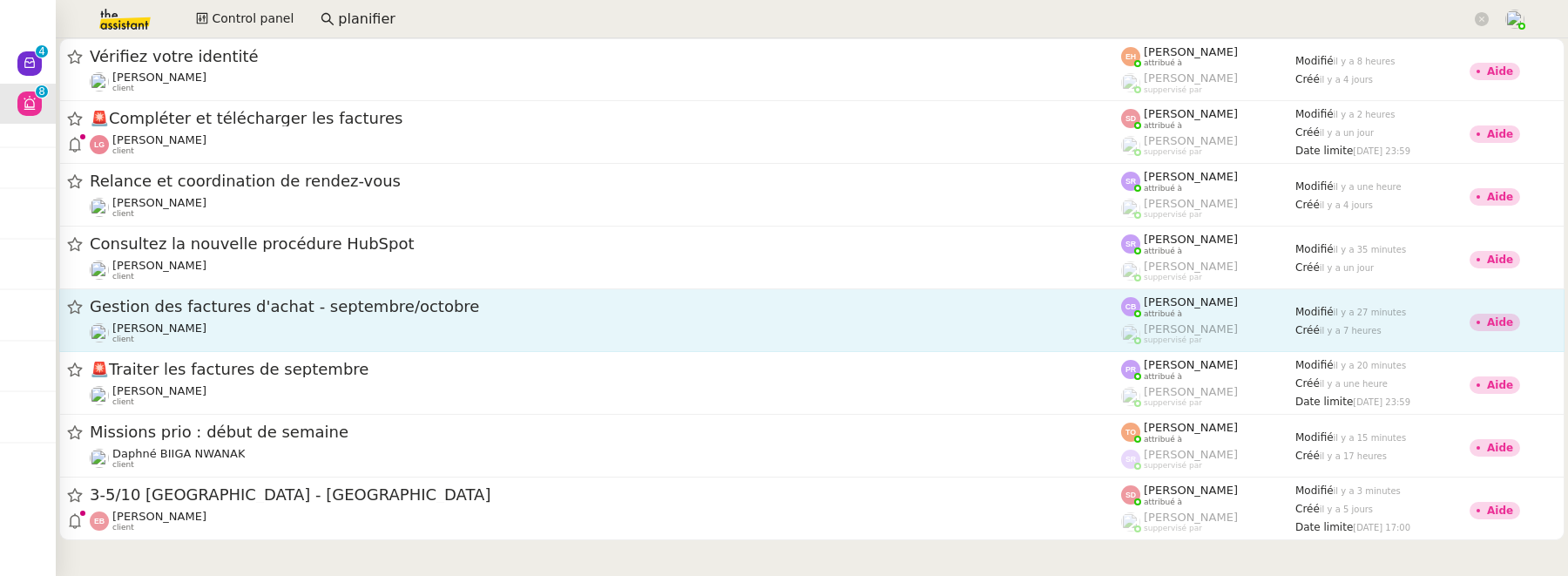
click at [723, 292] on link "Gestion des factures d'achat - septembre/octobre Flo Rys client Camille Barthès…" at bounding box center [812, 320] width 1505 height 63
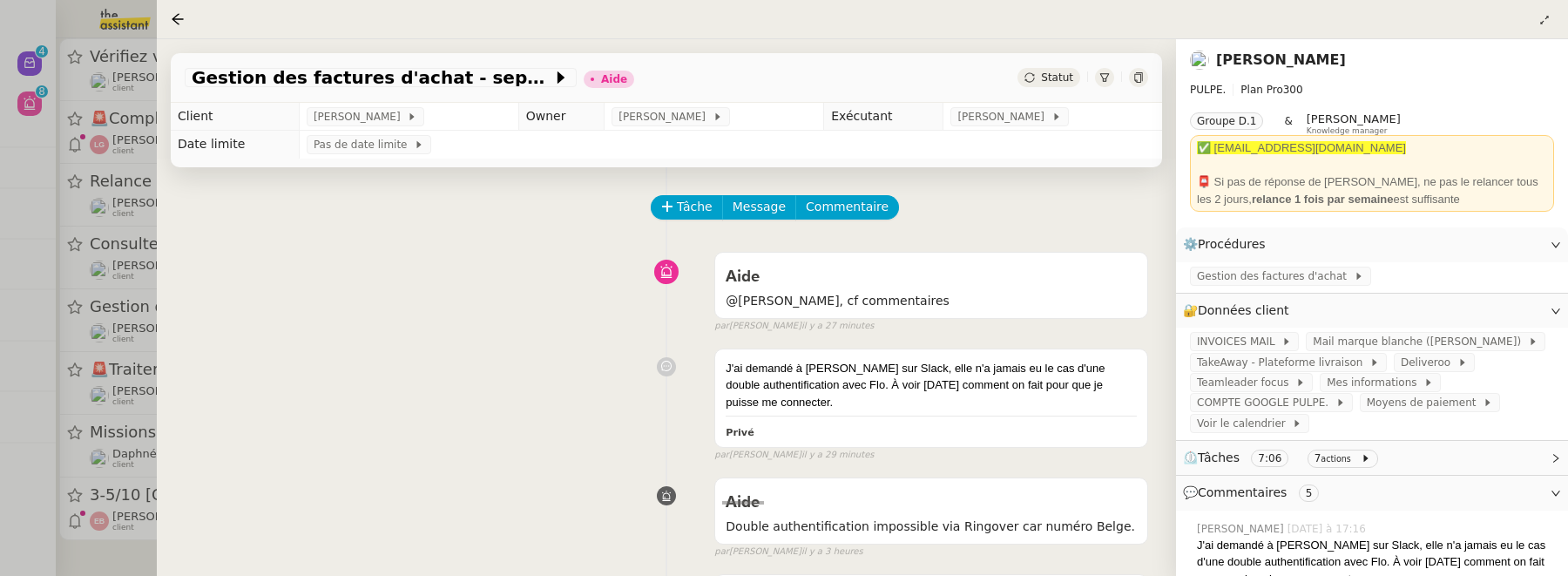
click at [51, 56] on div at bounding box center [784, 288] width 1568 height 576
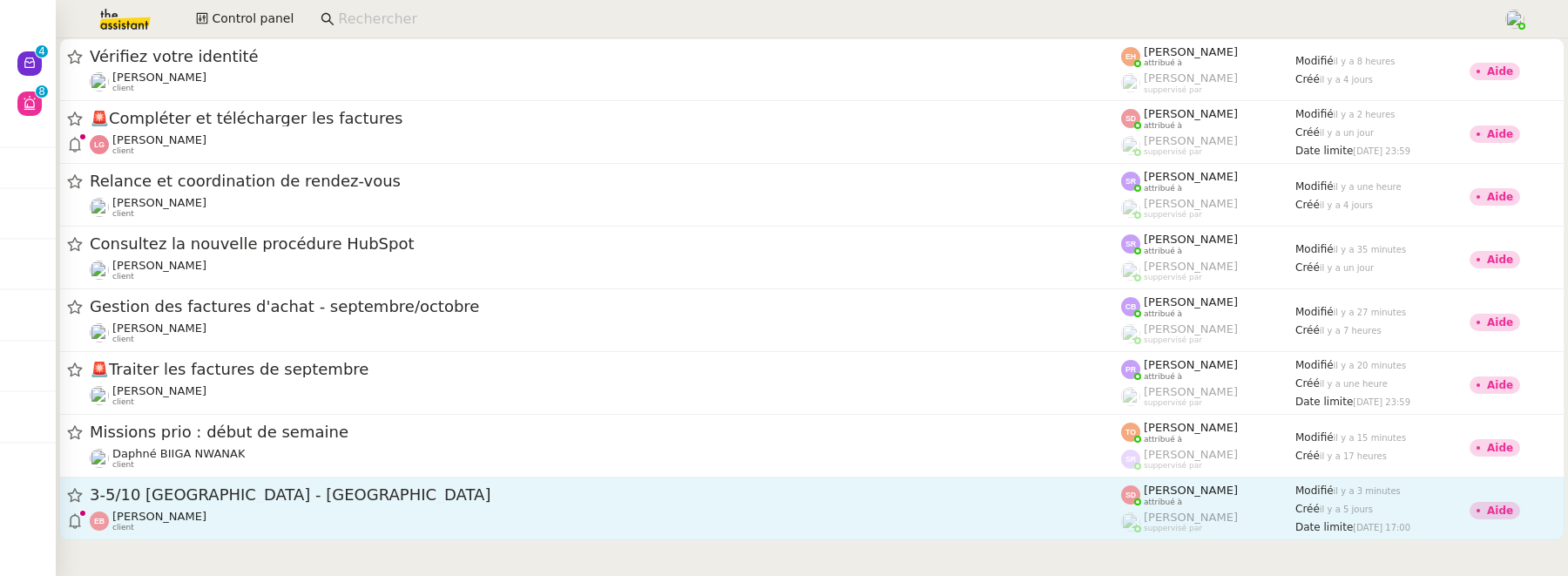
click at [612, 497] on span "3-5/10 [GEOGRAPHIC_DATA] - [GEOGRAPHIC_DATA]" at bounding box center [606, 495] width 1031 height 15
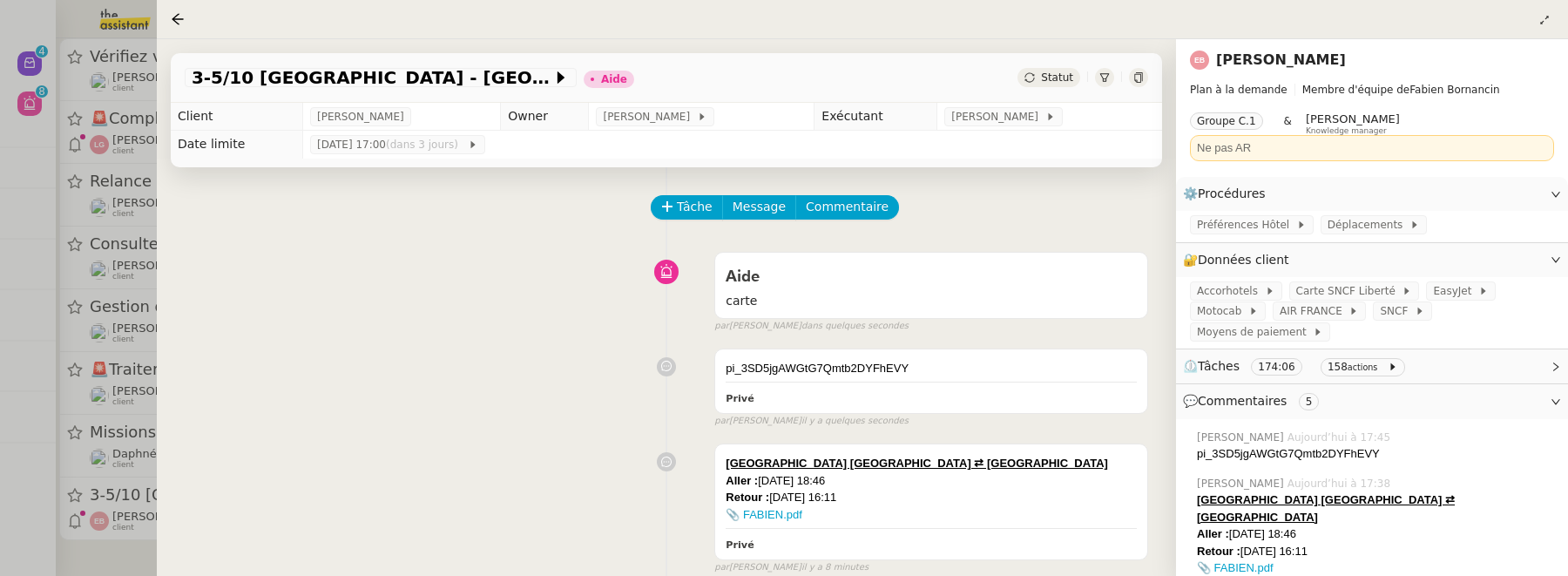
click at [1055, 76] on span "Statut" at bounding box center [1056, 77] width 32 height 13
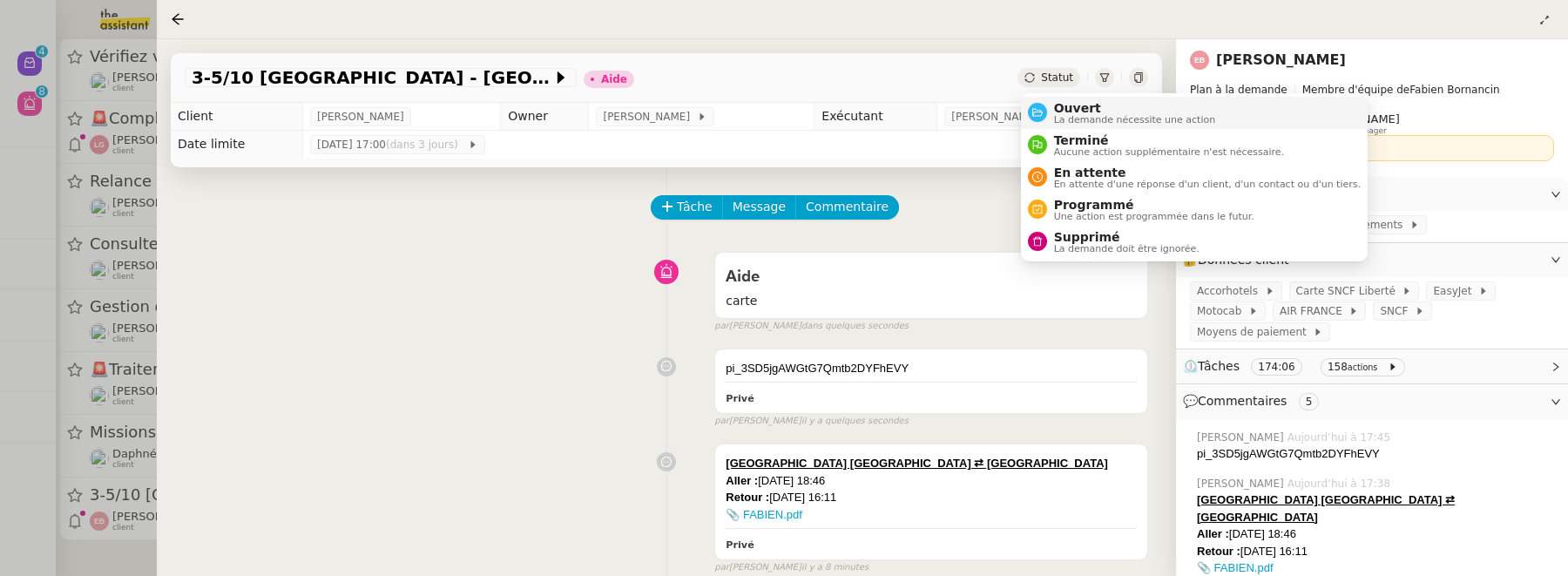
click at [1065, 98] on li "Ouvert La demande nécessite une action" at bounding box center [1194, 112] width 346 height 32
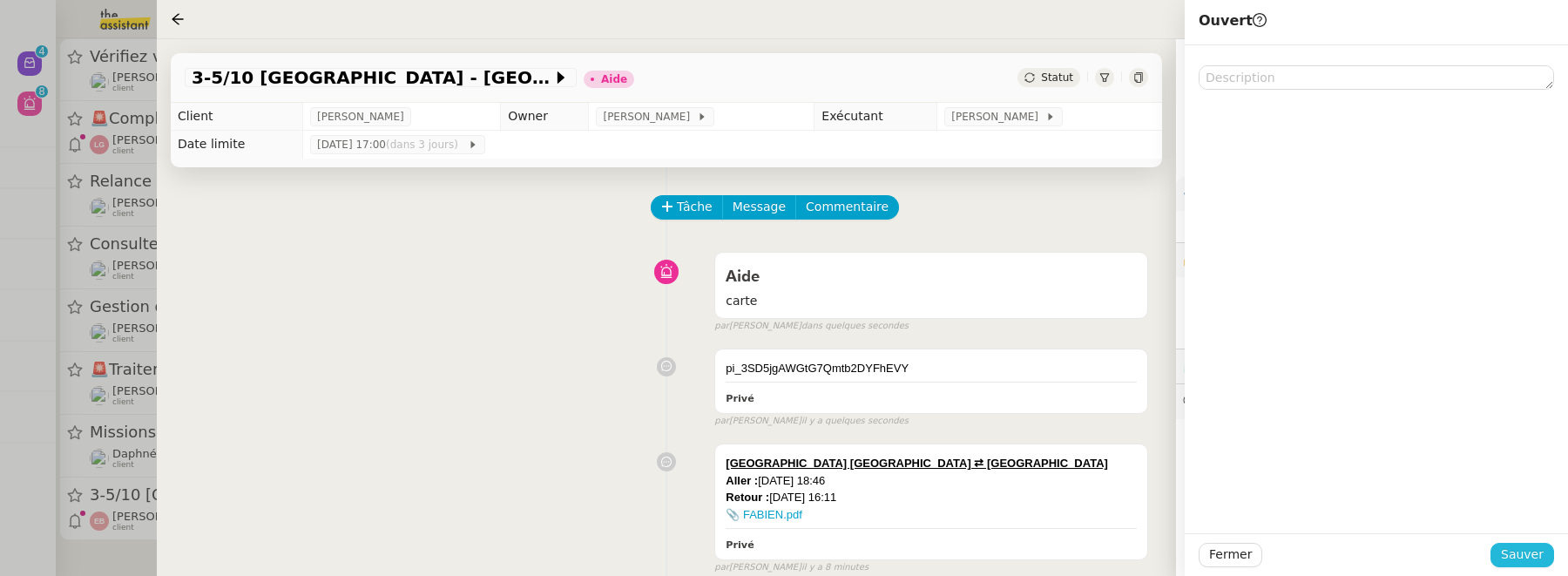
click at [1515, 543] on button "Sauver" at bounding box center [1523, 555] width 64 height 24
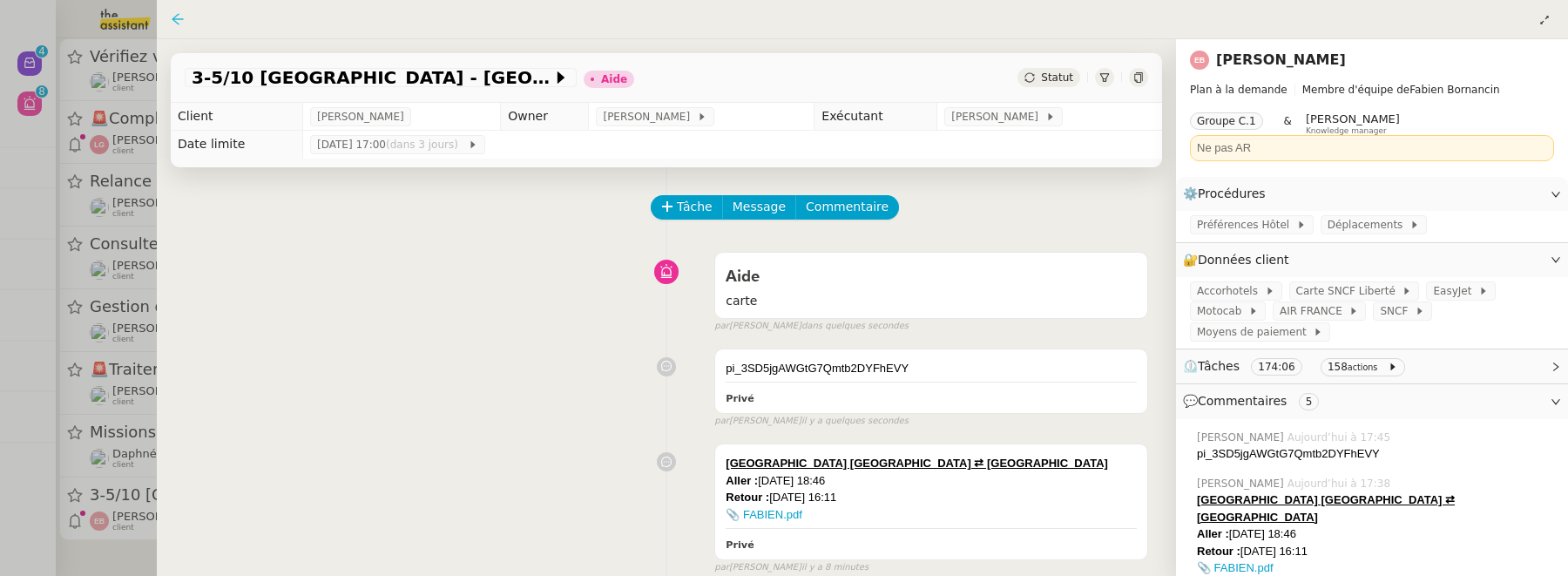
click at [183, 20] on icon at bounding box center [177, 19] width 14 height 14
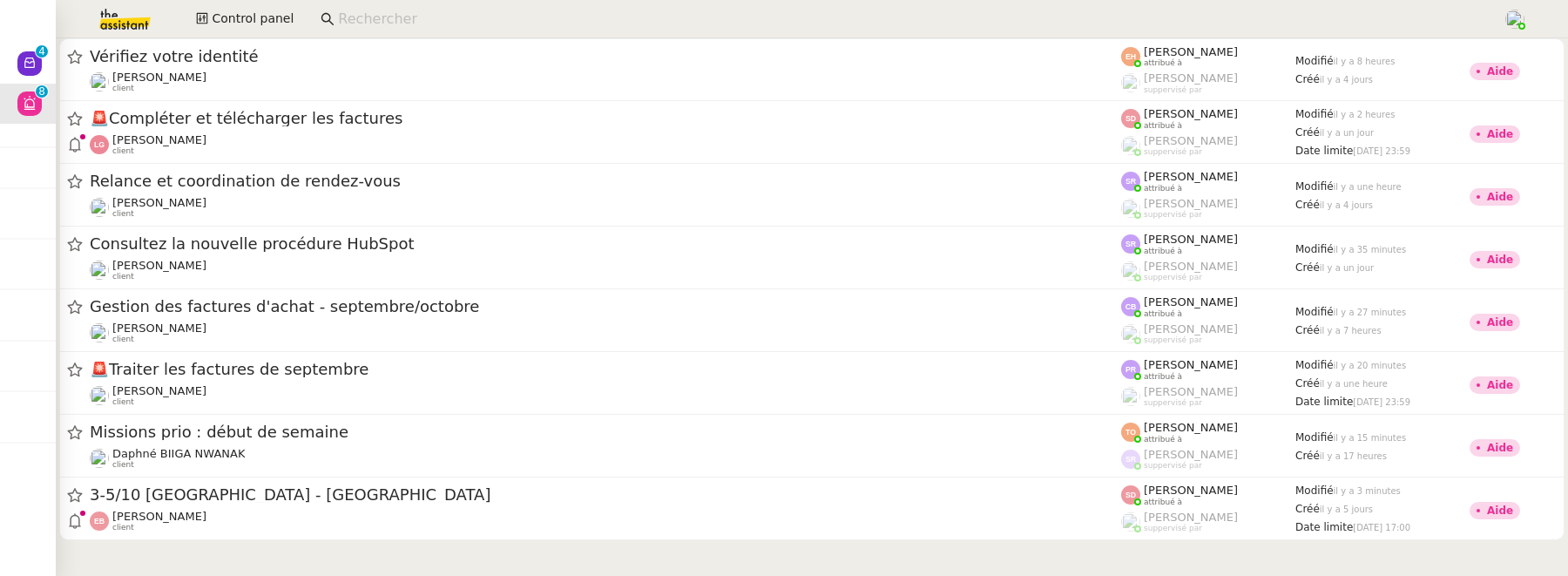
click at [135, 14] on img at bounding box center [111, 19] width 135 height 39
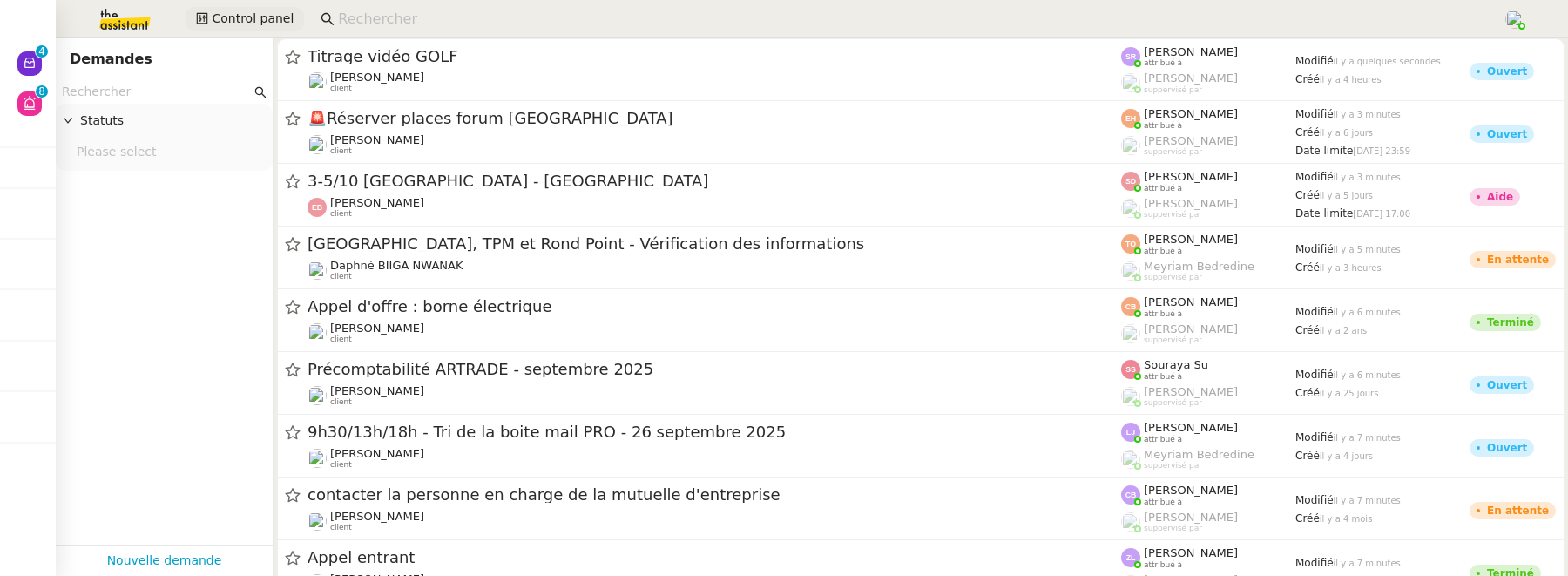
click at [288, 14] on button "Control panel" at bounding box center [245, 18] width 118 height 24
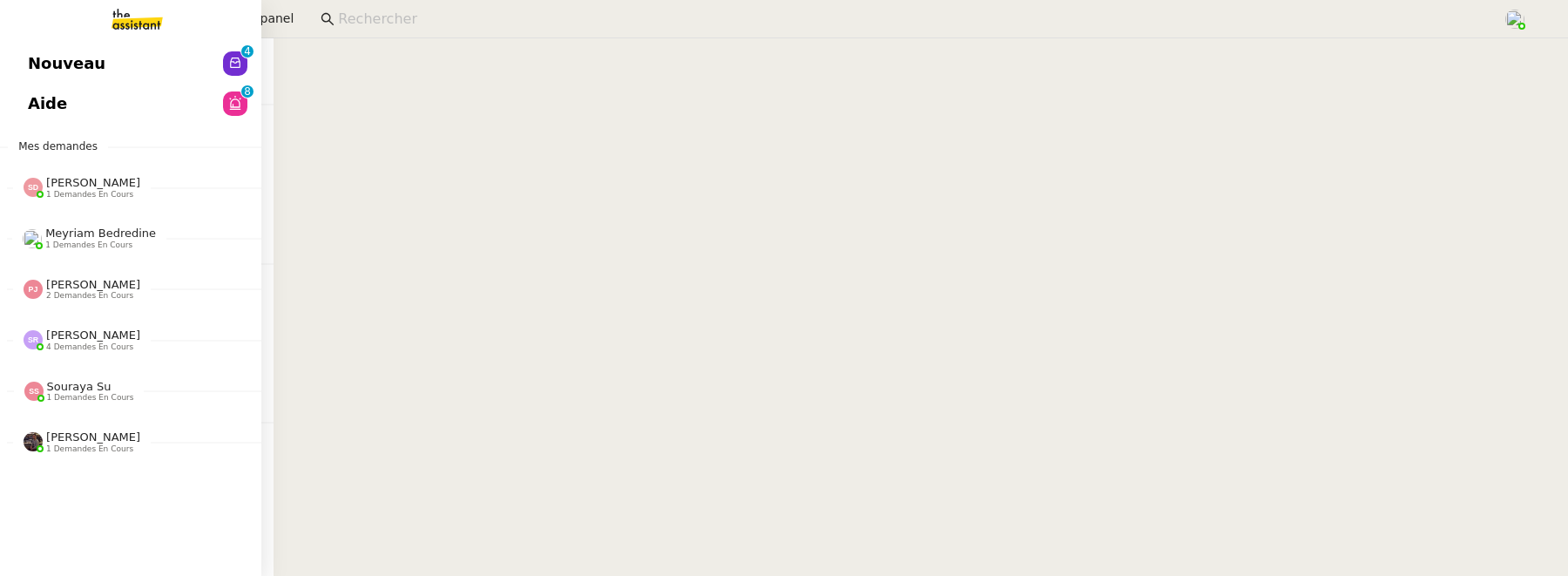
click at [51, 105] on span "Aide" at bounding box center [47, 104] width 40 height 26
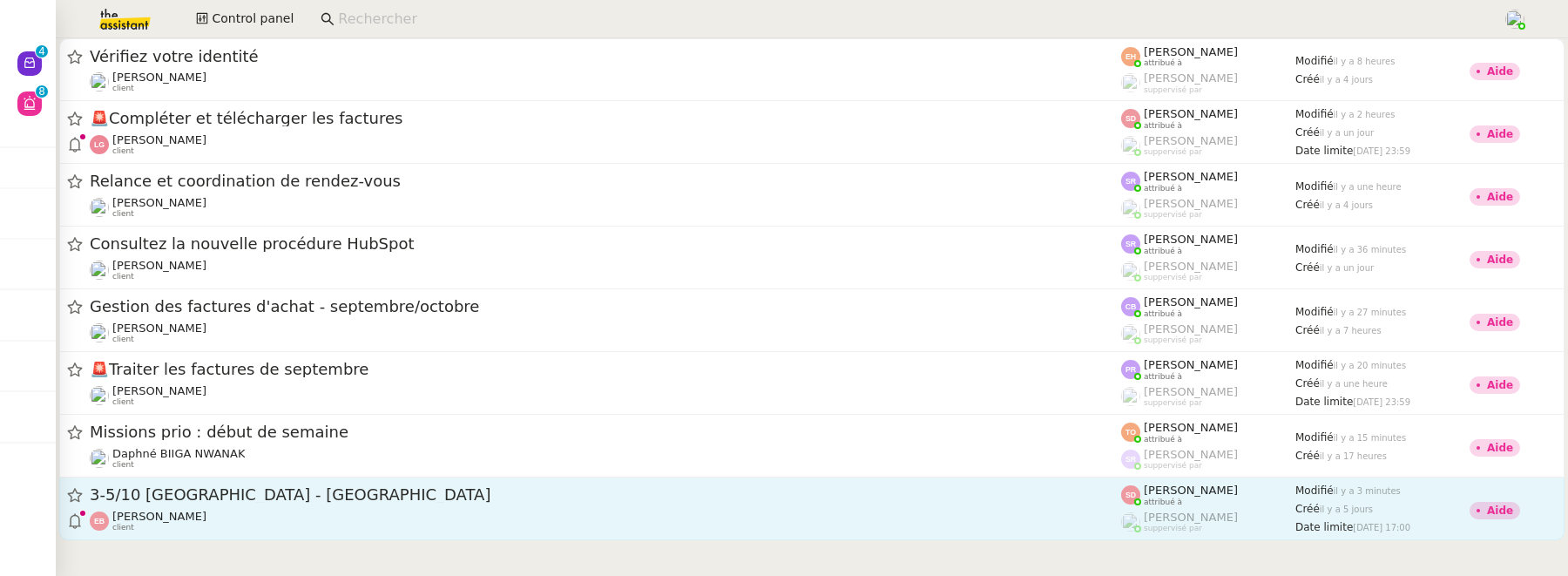
click at [329, 505] on div "3-5/10 [GEOGRAPHIC_DATA] - [GEOGRAPHIC_DATA]" at bounding box center [606, 496] width 1031 height 22
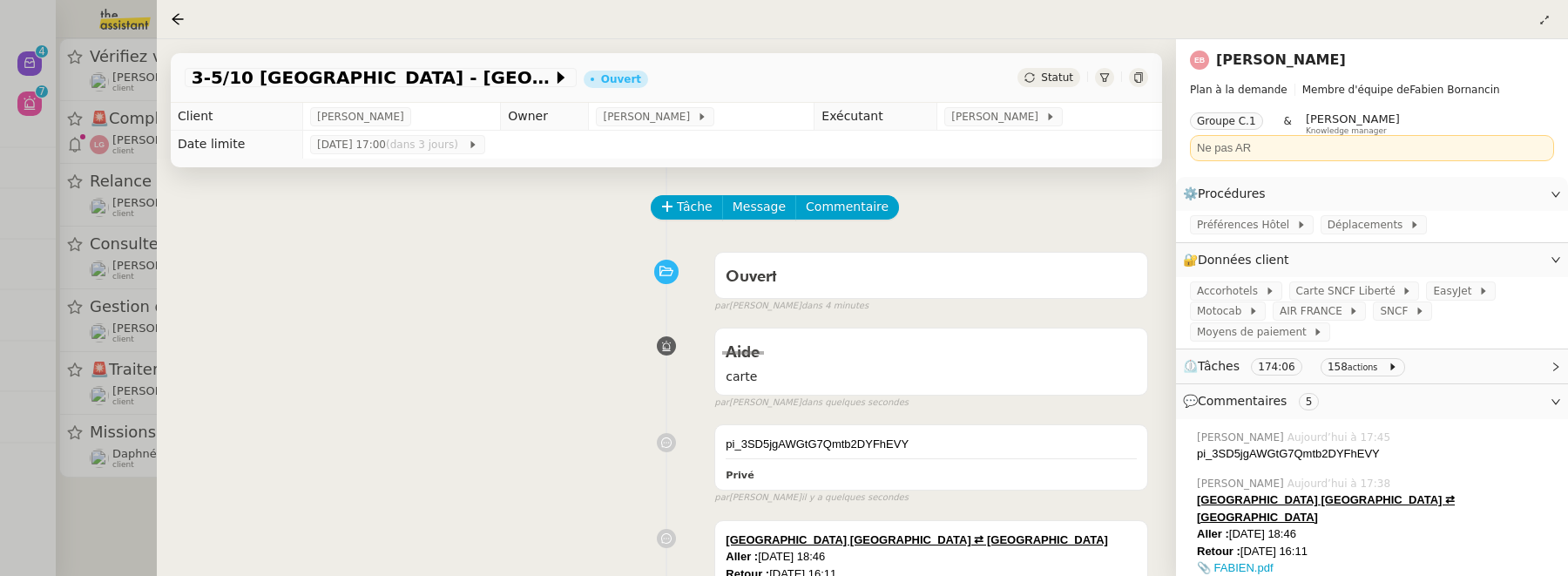
click at [109, 511] on div at bounding box center [784, 288] width 1568 height 576
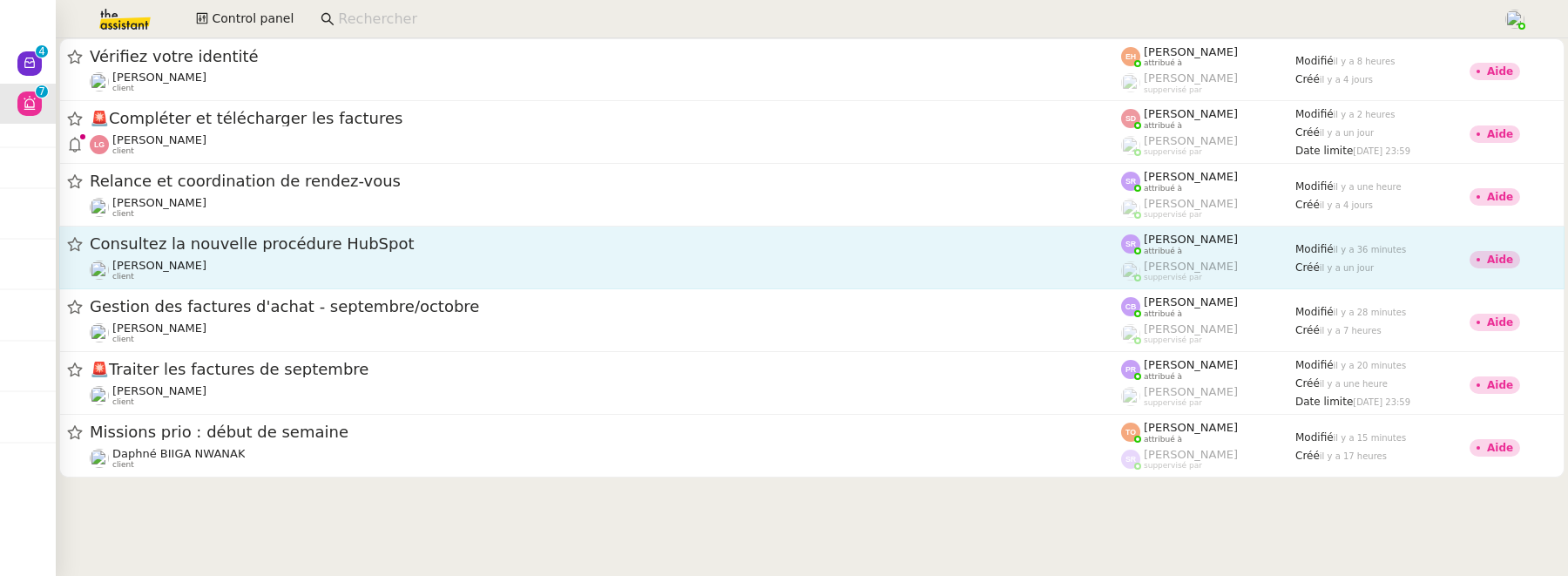
click at [582, 249] on span "Consultez la nouvelle procédure HubSpot" at bounding box center [606, 244] width 1031 height 15
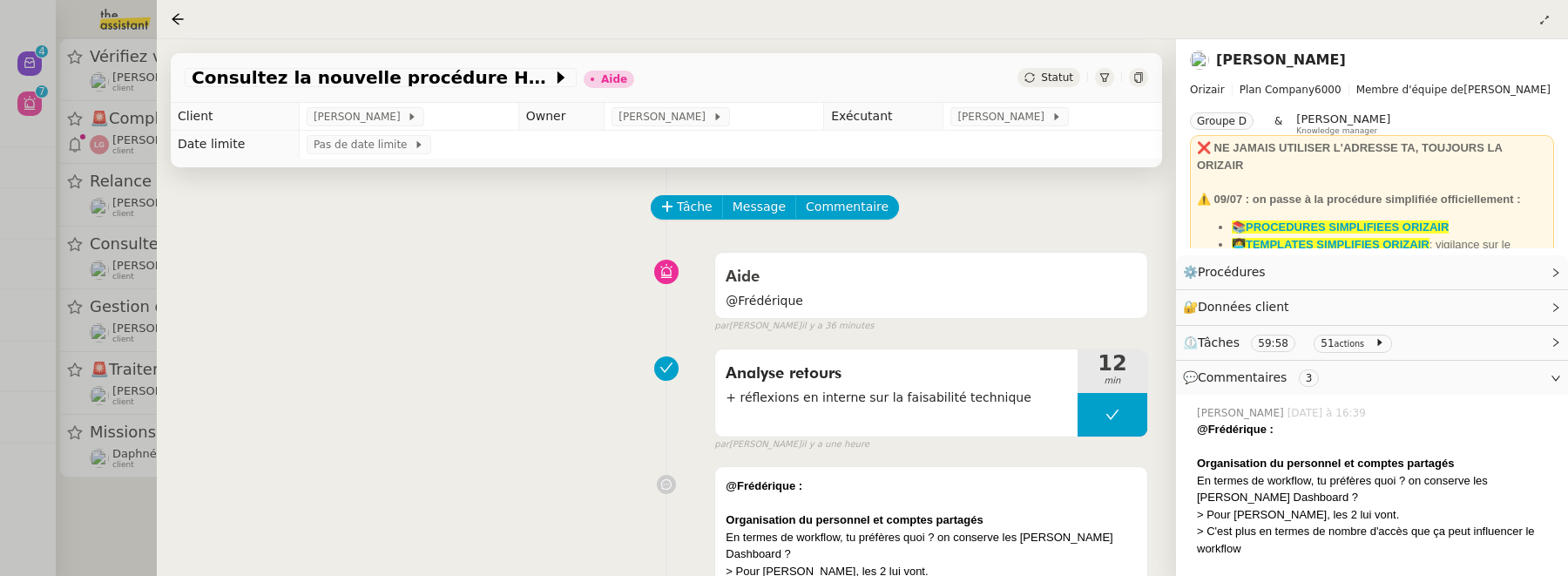
click at [131, 517] on div at bounding box center [784, 288] width 1568 height 576
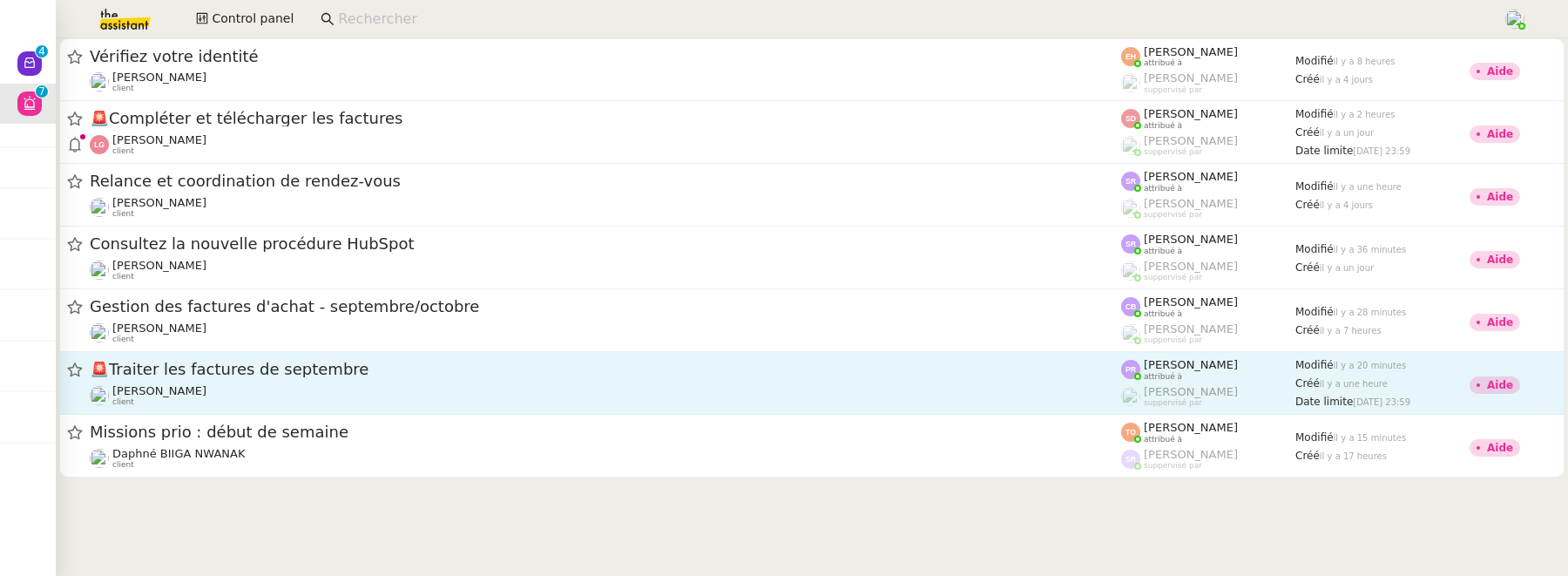
click at [384, 410] on link "🚨 Traiter les factures de septembre [PERSON_NAME] client [PERSON_NAME] attribué…" at bounding box center [812, 383] width 1505 height 63
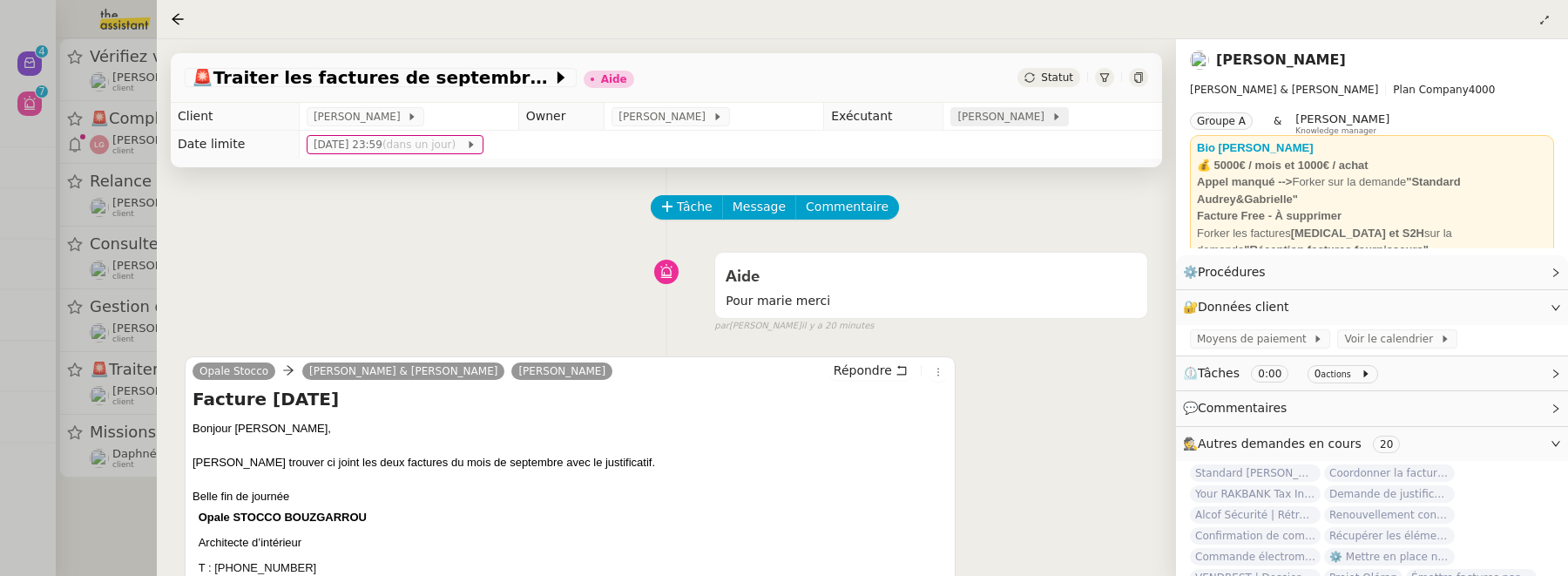
click at [1040, 116] on span "[PERSON_NAME]" at bounding box center [1004, 117] width 93 height 17
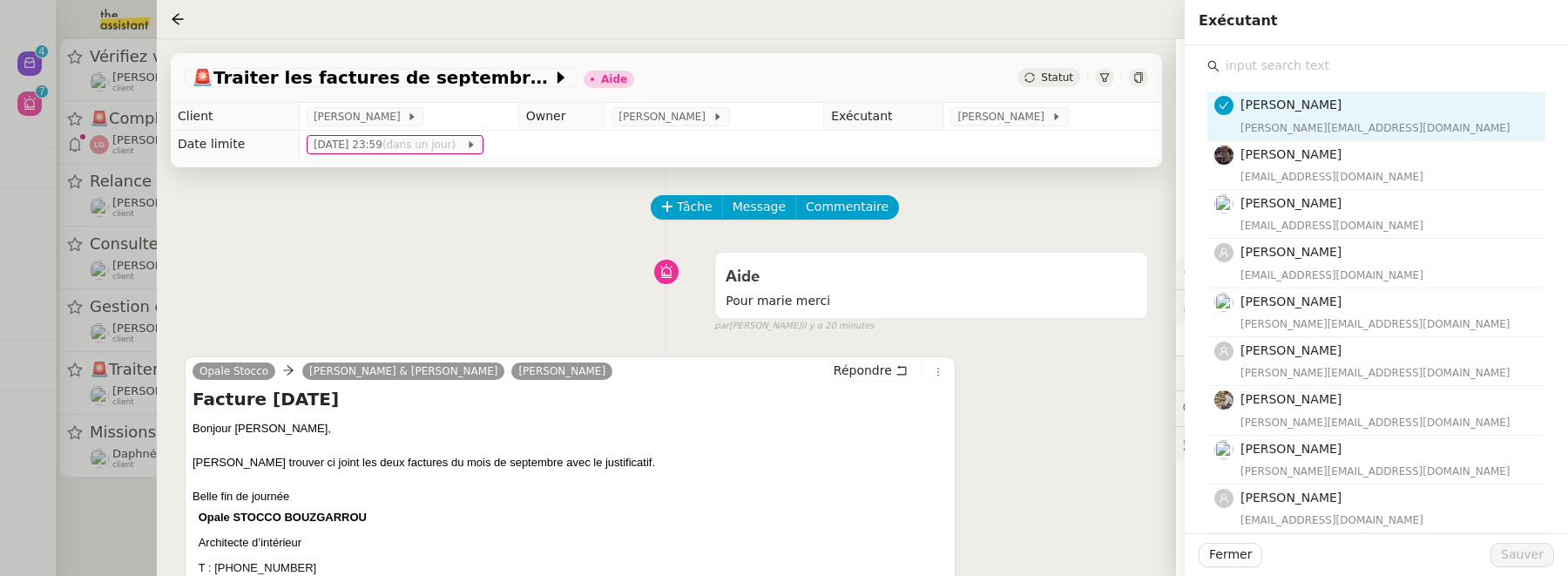
click at [1265, 76] on input "text" at bounding box center [1382, 66] width 326 height 23
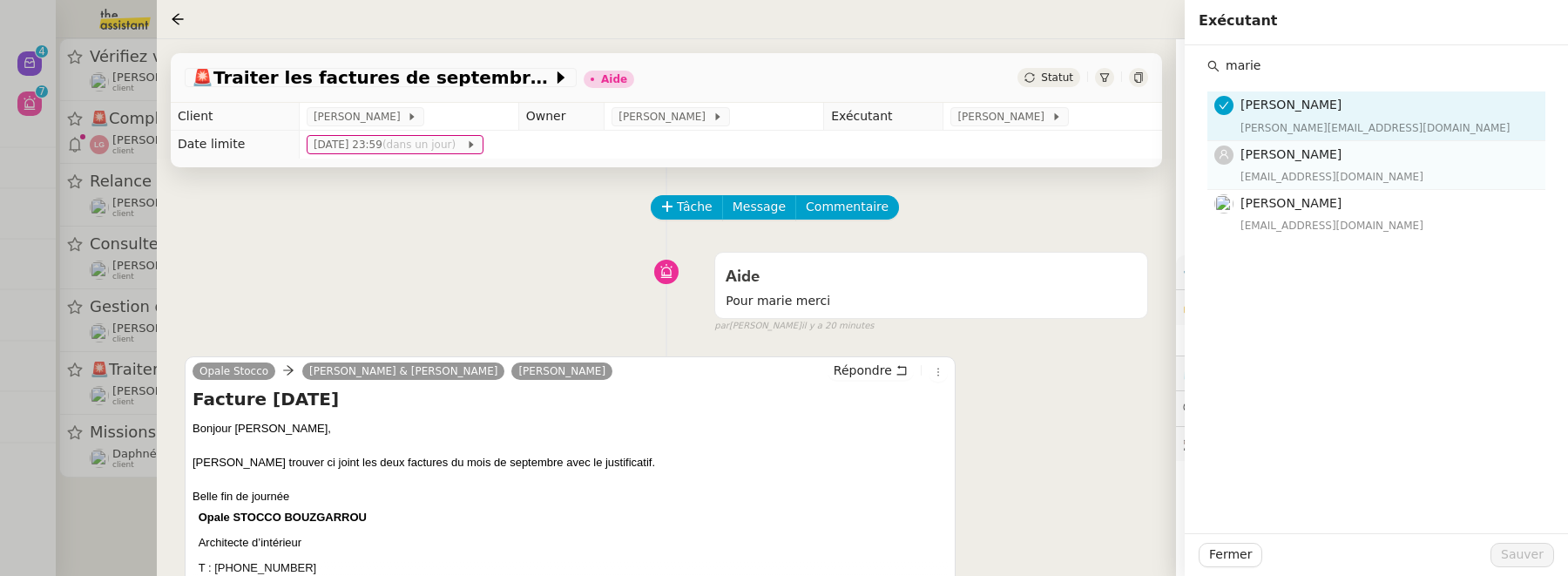
type input "marie"
click at [1307, 151] on span "[PERSON_NAME]" at bounding box center [1290, 154] width 101 height 14
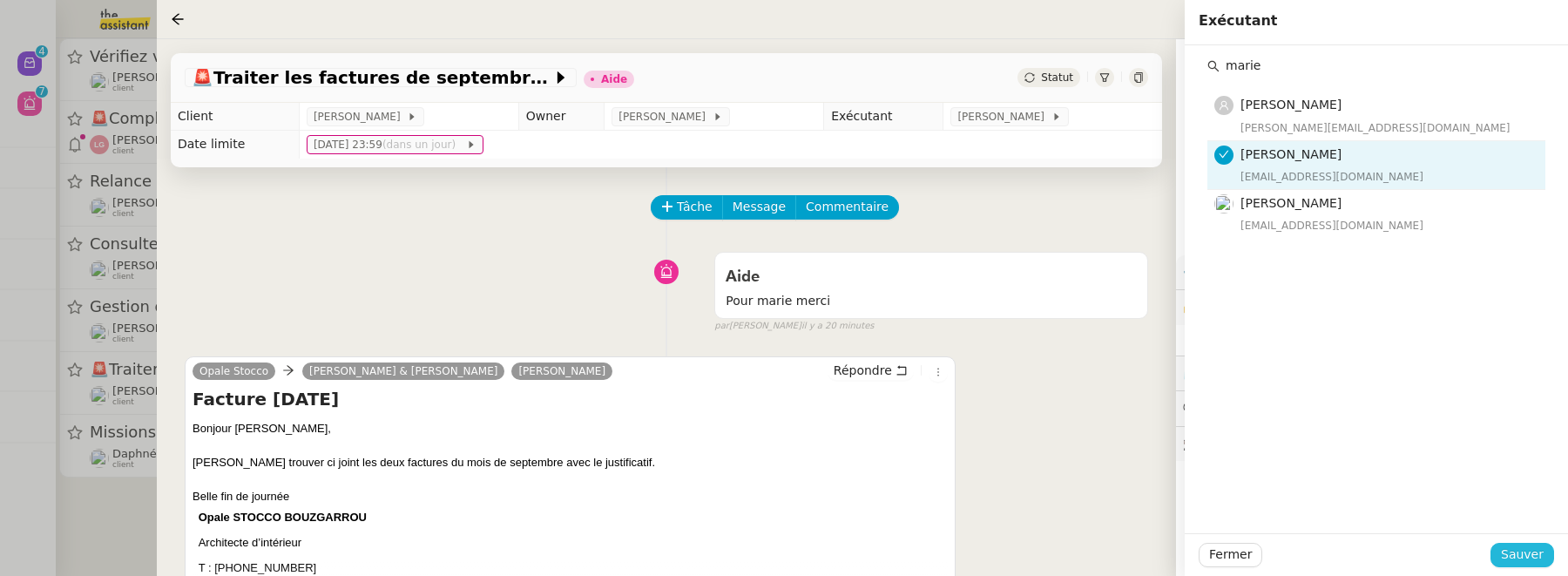
click at [1527, 553] on span "Sauver" at bounding box center [1523, 555] width 43 height 20
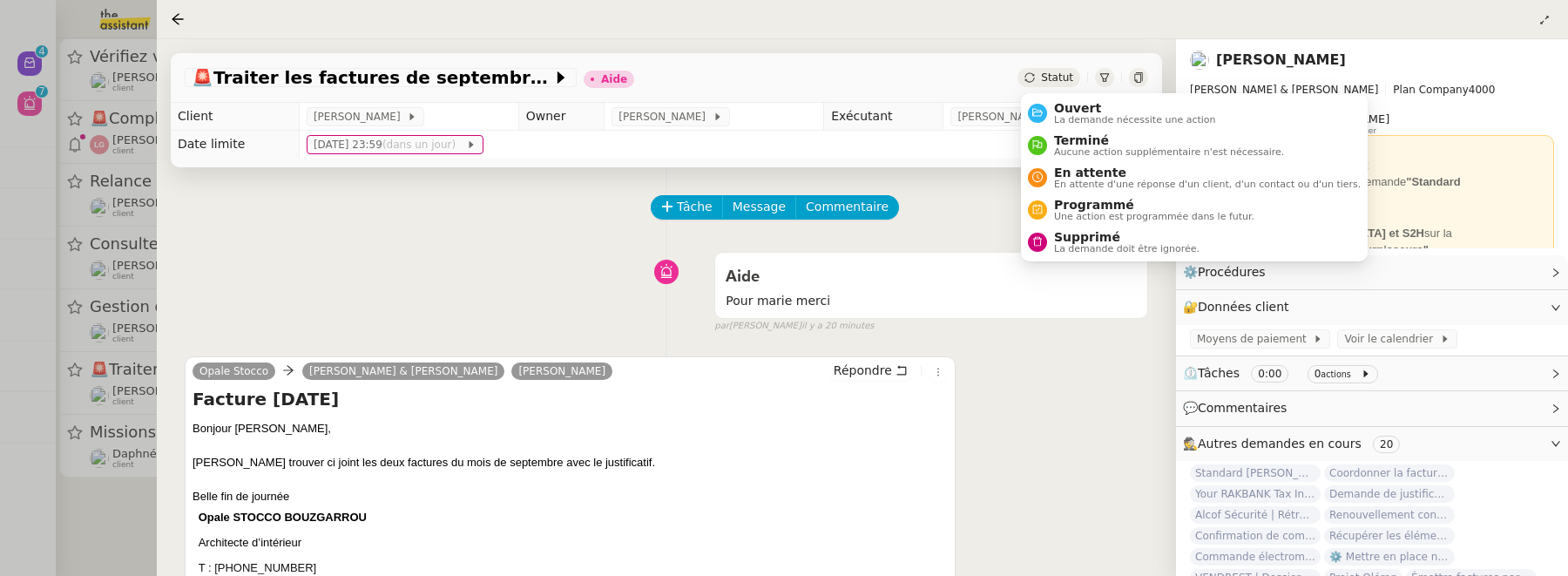
click at [1045, 80] on span "Statut" at bounding box center [1056, 77] width 32 height 13
click at [1065, 106] on span "Ouvert" at bounding box center [1135, 107] width 162 height 14
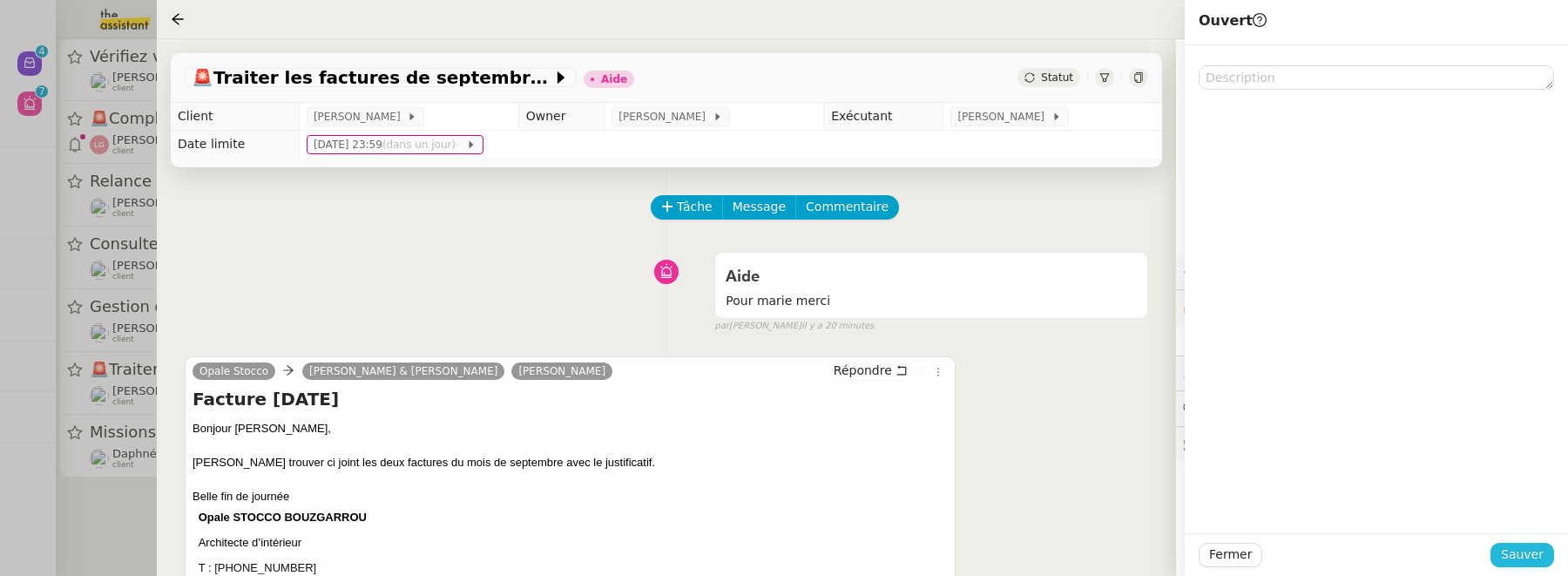
click at [1536, 557] on span "Sauver" at bounding box center [1523, 555] width 43 height 20
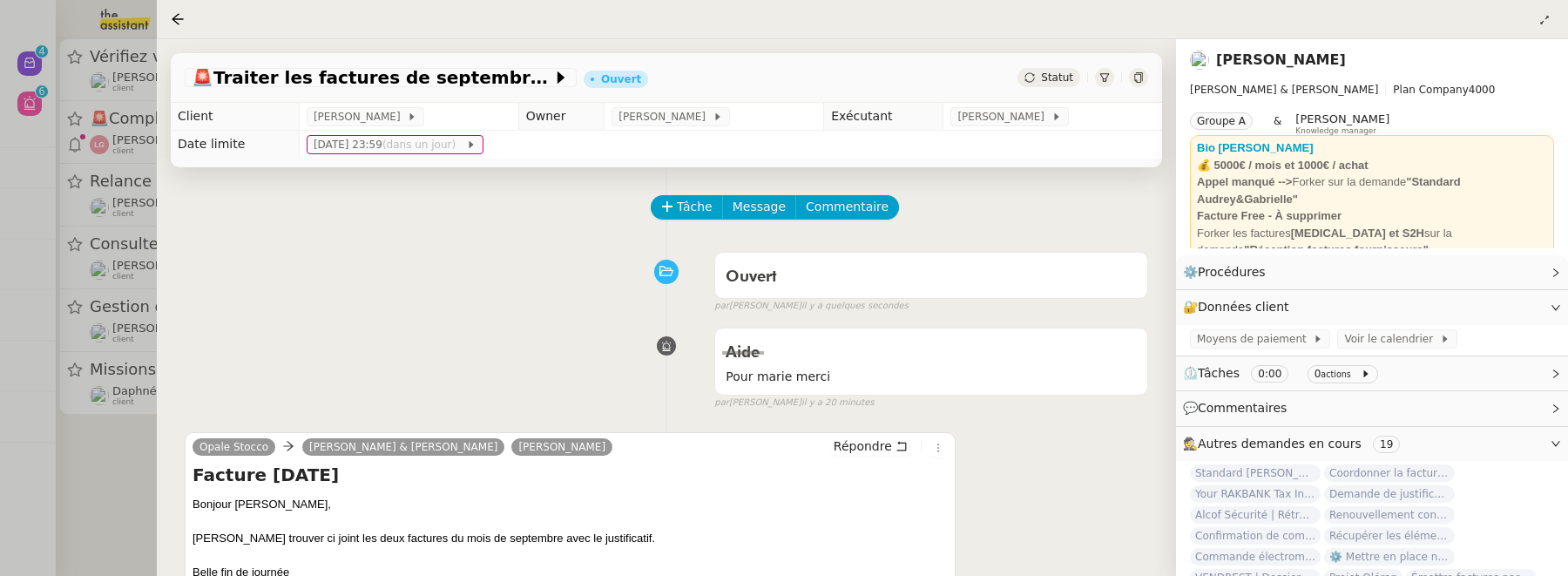
click at [168, 14] on nz-page-header at bounding box center [862, 19] width 1411 height 40
click at [176, 15] on icon at bounding box center [177, 19] width 14 height 14
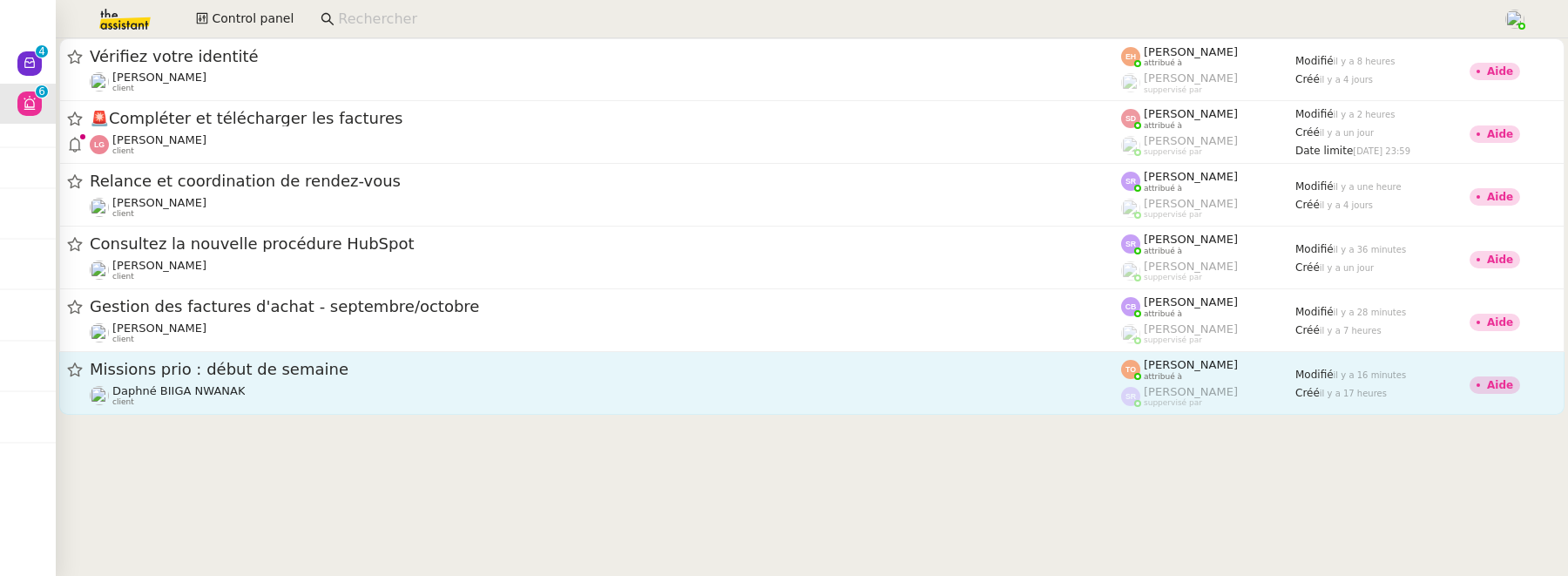
click at [443, 392] on div "Daphné BIIGA NWANAK client" at bounding box center [606, 395] width 1031 height 22
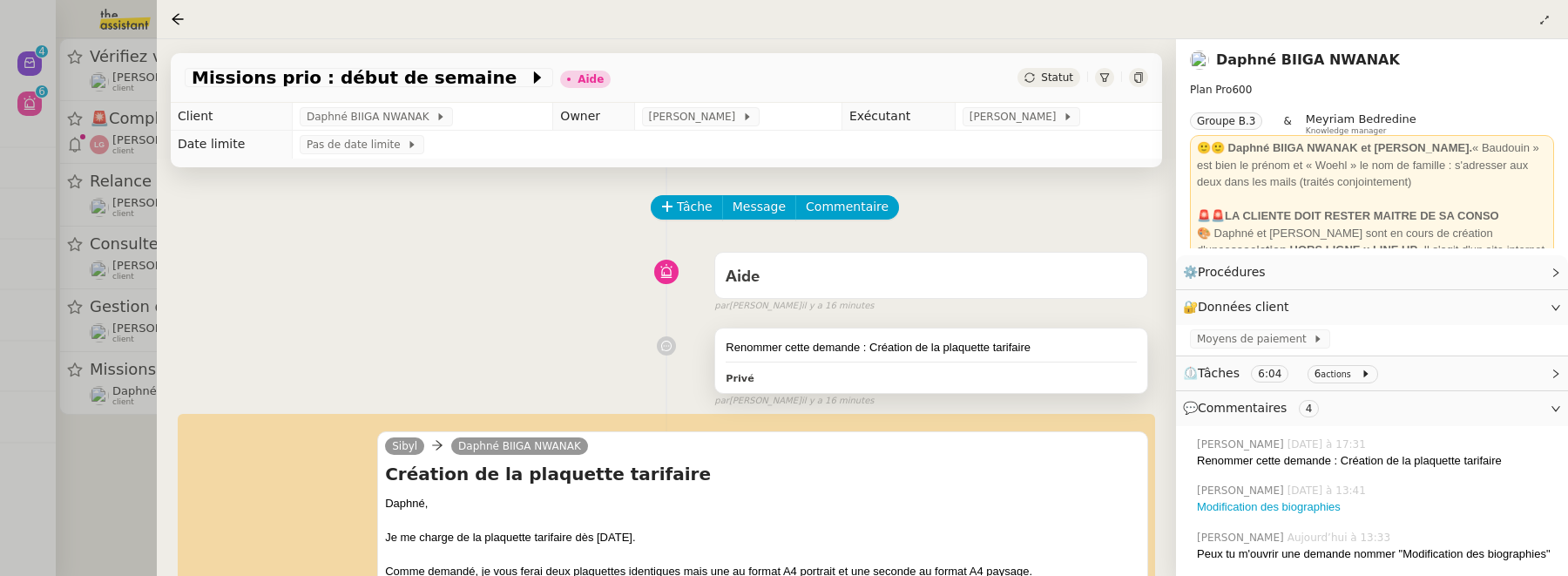
click at [987, 346] on div "Renommer cette demande : Création de la plaquette tarifaire" at bounding box center [931, 348] width 411 height 17
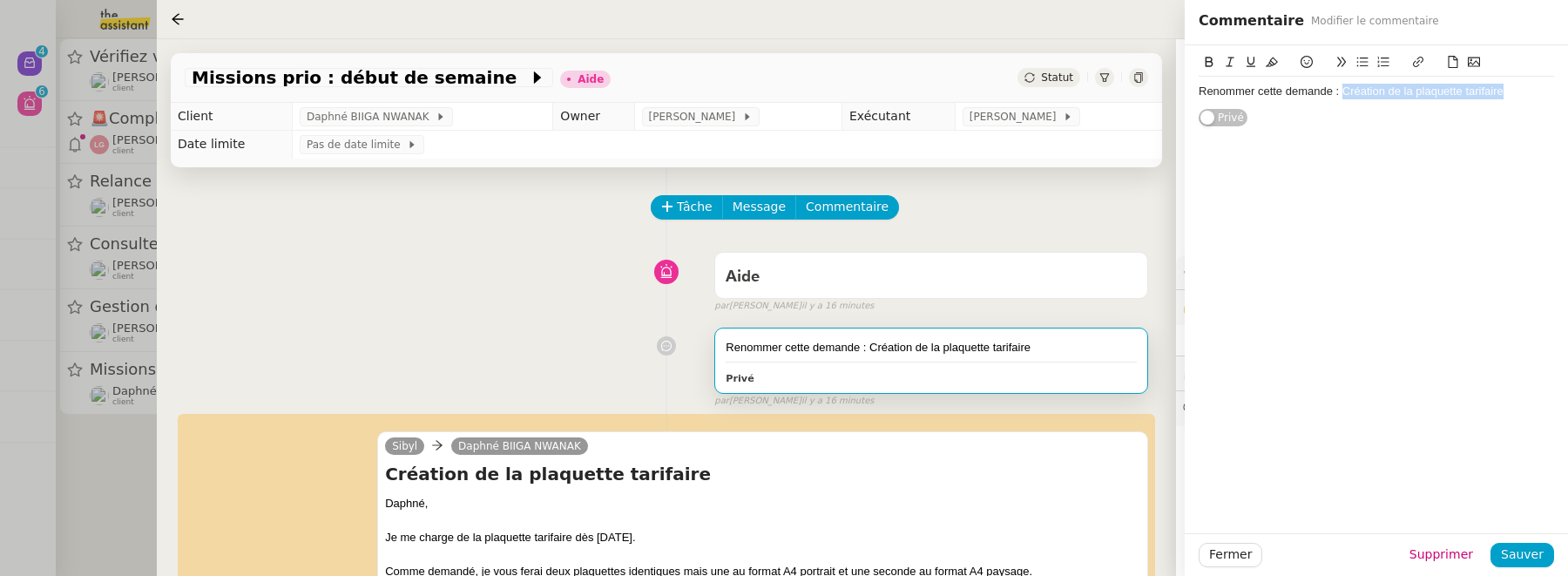
drag, startPoint x: 1344, startPoint y: 96, endPoint x: 1528, endPoint y: 105, distance: 184.2
click at [1528, 105] on div "Renommer cette demande : Création de la plaquette tarifaire" at bounding box center [1376, 91] width 355 height 30
copy div "Création de la plaquette tarifaire"
click at [411, 247] on div "Aide false par Tatyana O. il y a 16 minutes" at bounding box center [666, 279] width 963 height 70
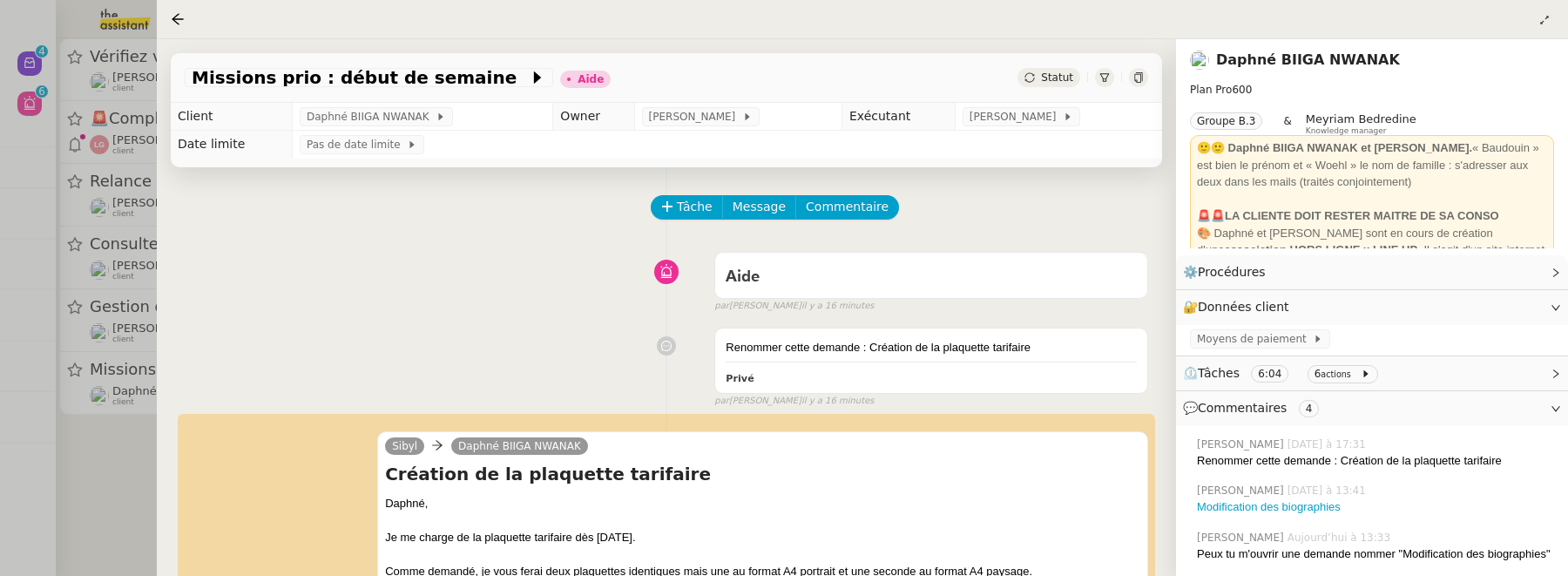
click at [384, 68] on app-ticket-info-button "Missions prio : début de semaine" at bounding box center [372, 77] width 375 height 21
click at [389, 75] on span "Missions prio : début de semaine" at bounding box center [360, 77] width 337 height 17
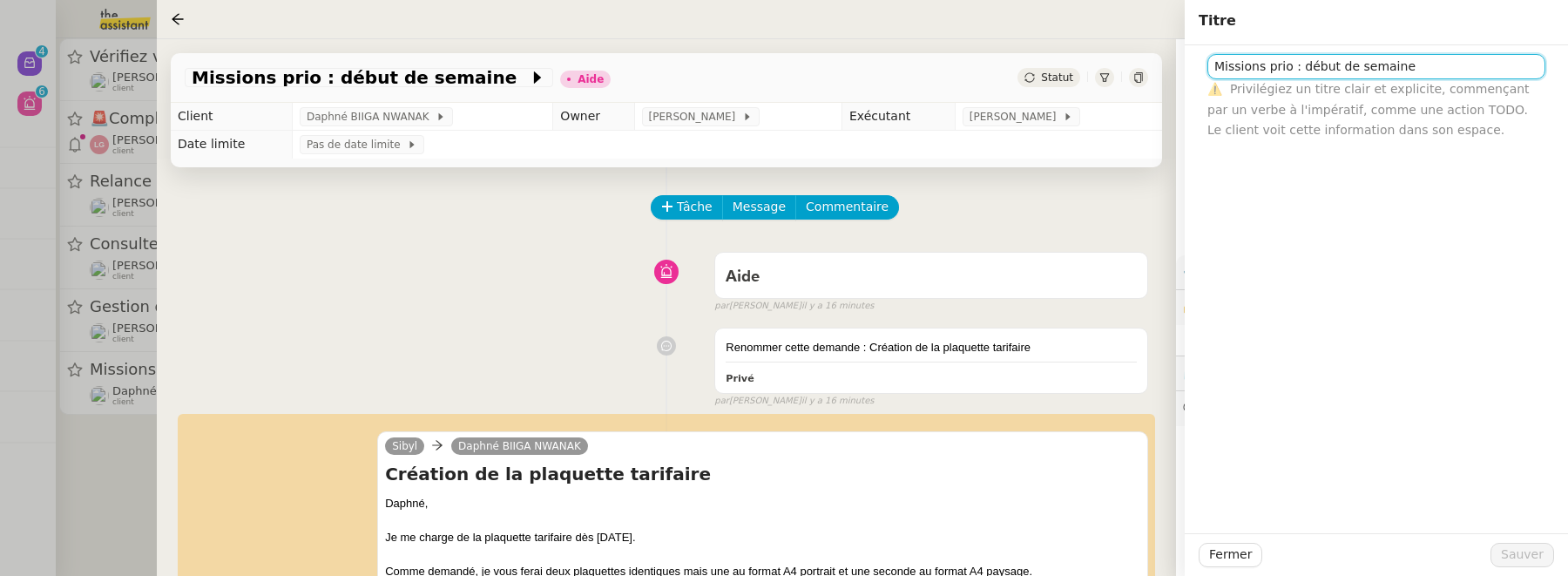
click at [1291, 76] on input "Missions prio : début de semaine" at bounding box center [1376, 67] width 338 height 25
paste input "Création de la plaquette tarifair"
type input "Création de la plaquette tarifaire"
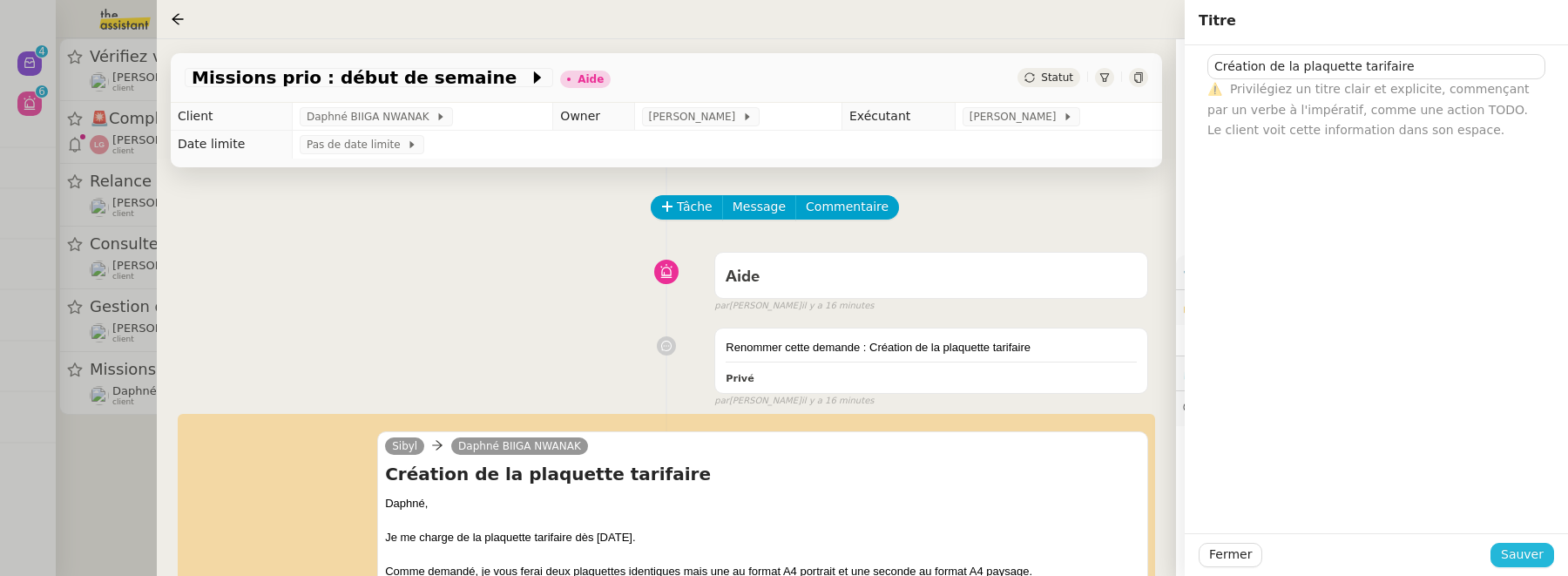
click at [1531, 553] on span "Sauver" at bounding box center [1523, 555] width 43 height 20
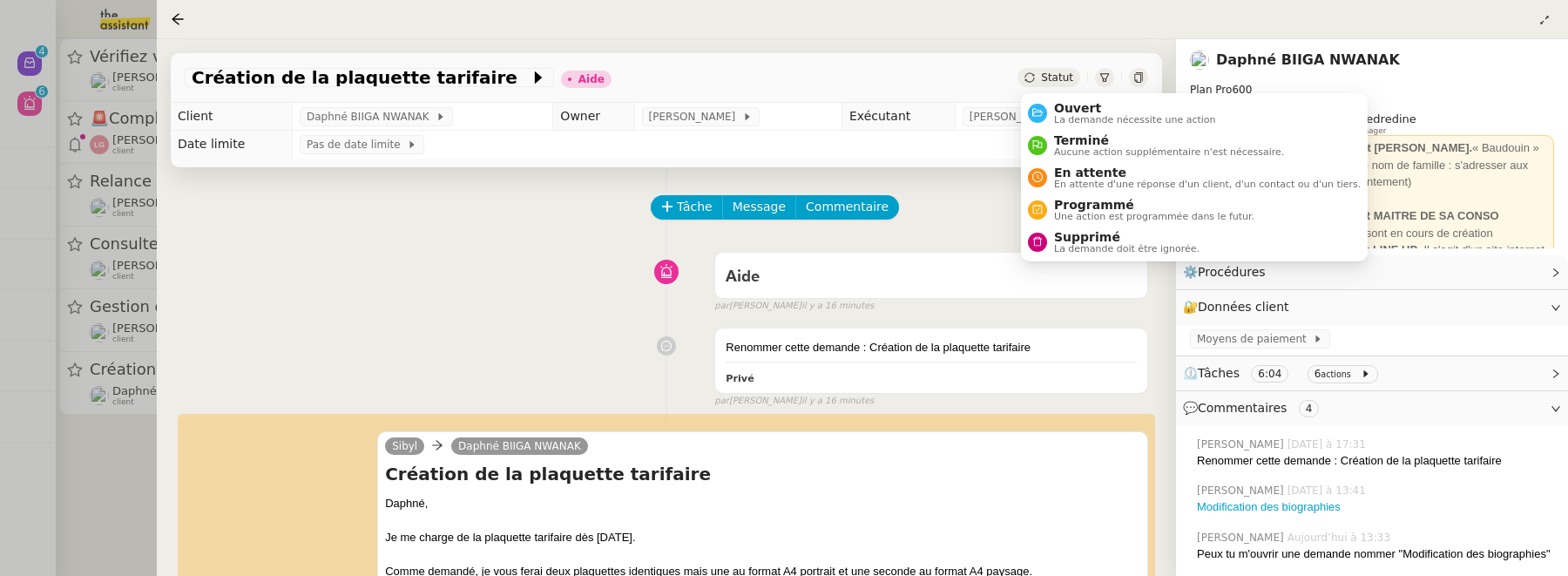
click at [1055, 72] on span "Statut" at bounding box center [1056, 77] width 32 height 13
click at [1073, 95] on ul "Ouvert La demande nécessite une action Terminé Aucune action supplémentaire n'e…" at bounding box center [1194, 177] width 346 height 168
click at [1079, 104] on span "Ouvert" at bounding box center [1135, 107] width 162 height 14
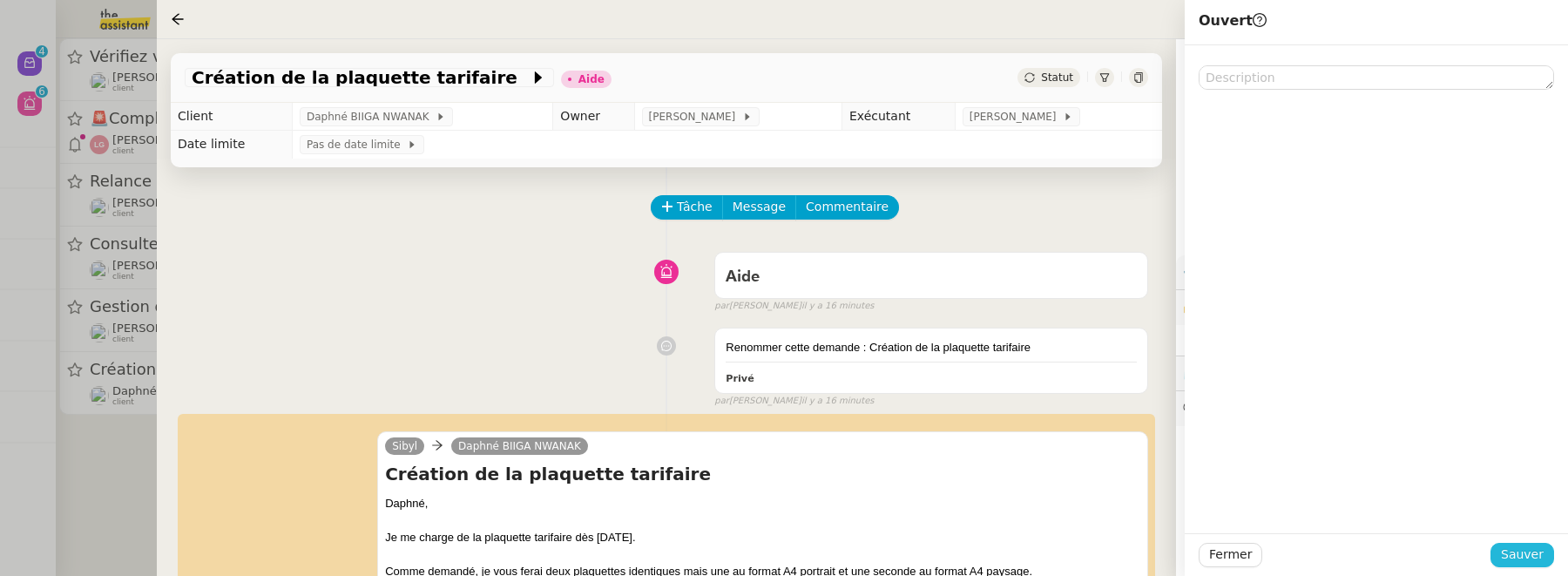
click at [1511, 548] on span "Sauver" at bounding box center [1523, 555] width 43 height 20
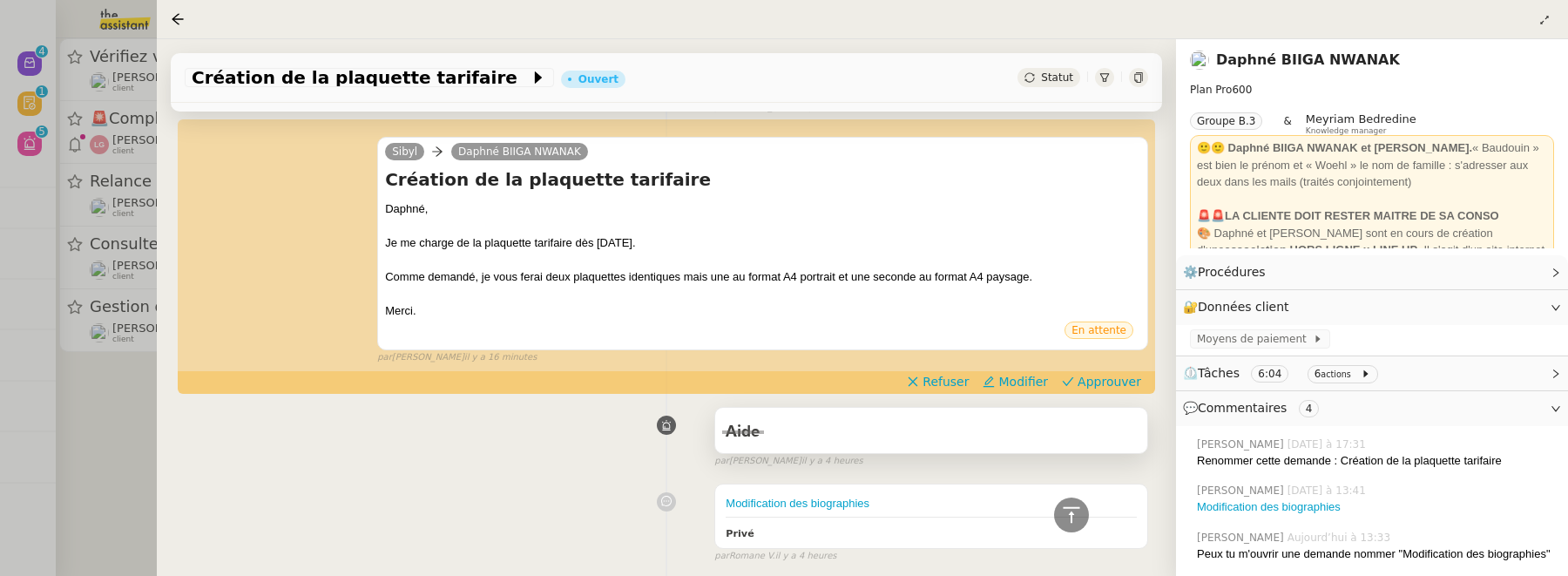
scroll to position [368, 0]
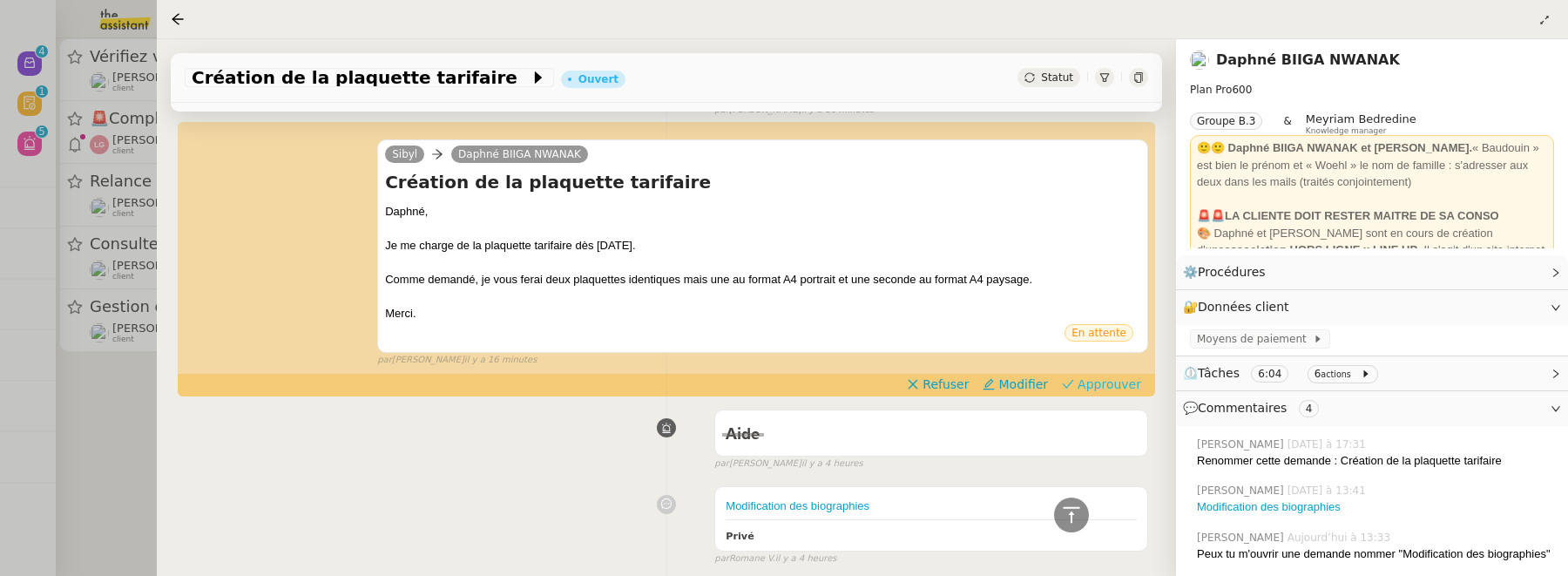
click at [1106, 381] on span "Approuver" at bounding box center [1109, 384] width 64 height 17
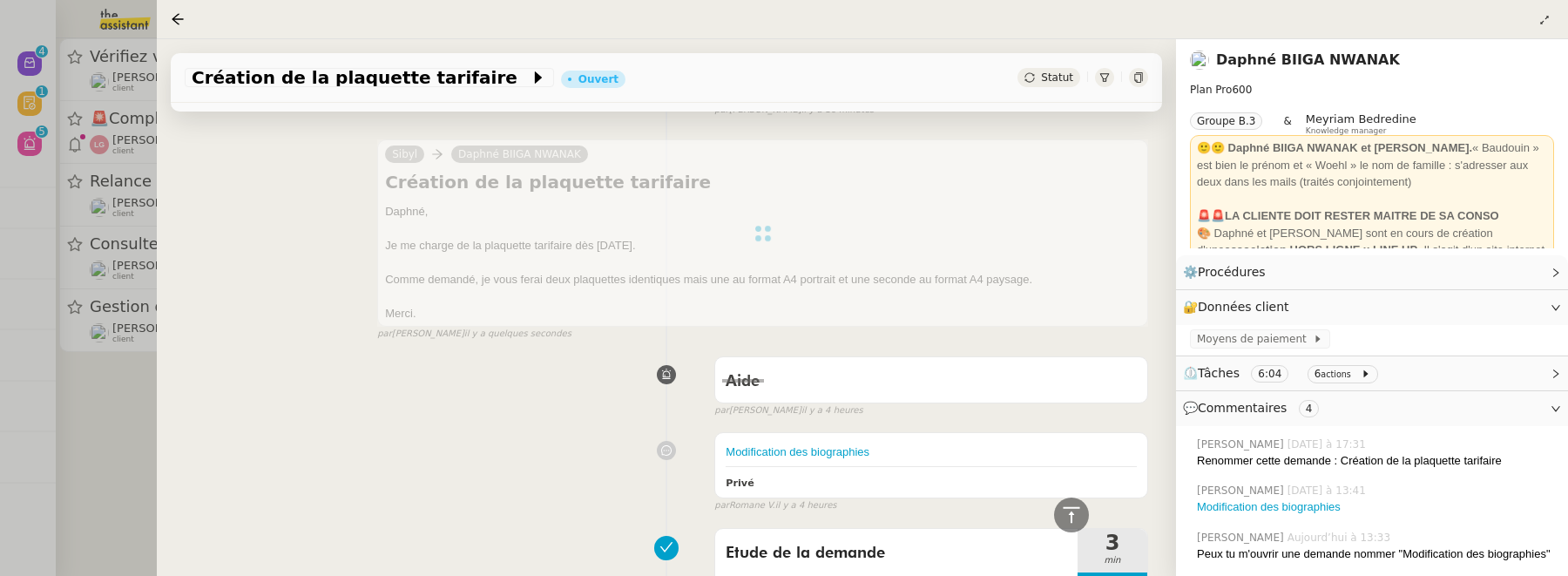
scroll to position [0, 0]
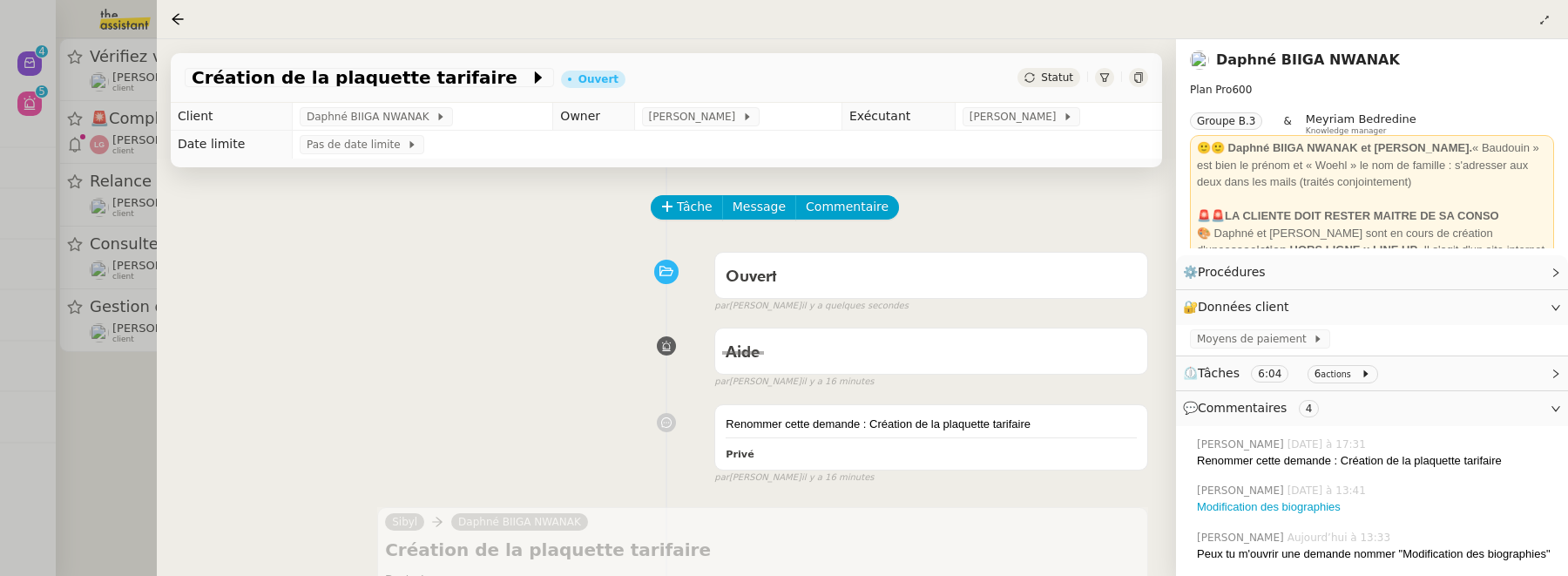
click at [97, 408] on div at bounding box center [784, 288] width 1568 height 576
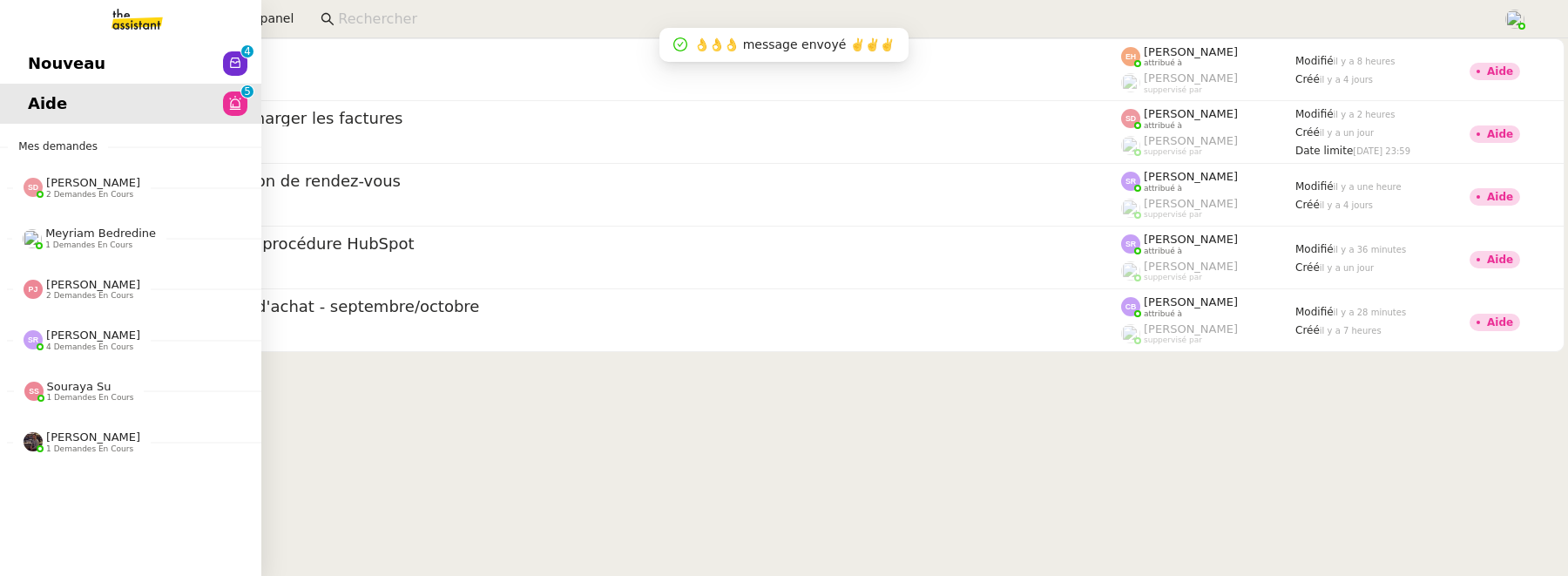
click at [44, 57] on span "Nouveau" at bounding box center [67, 63] width 77 height 26
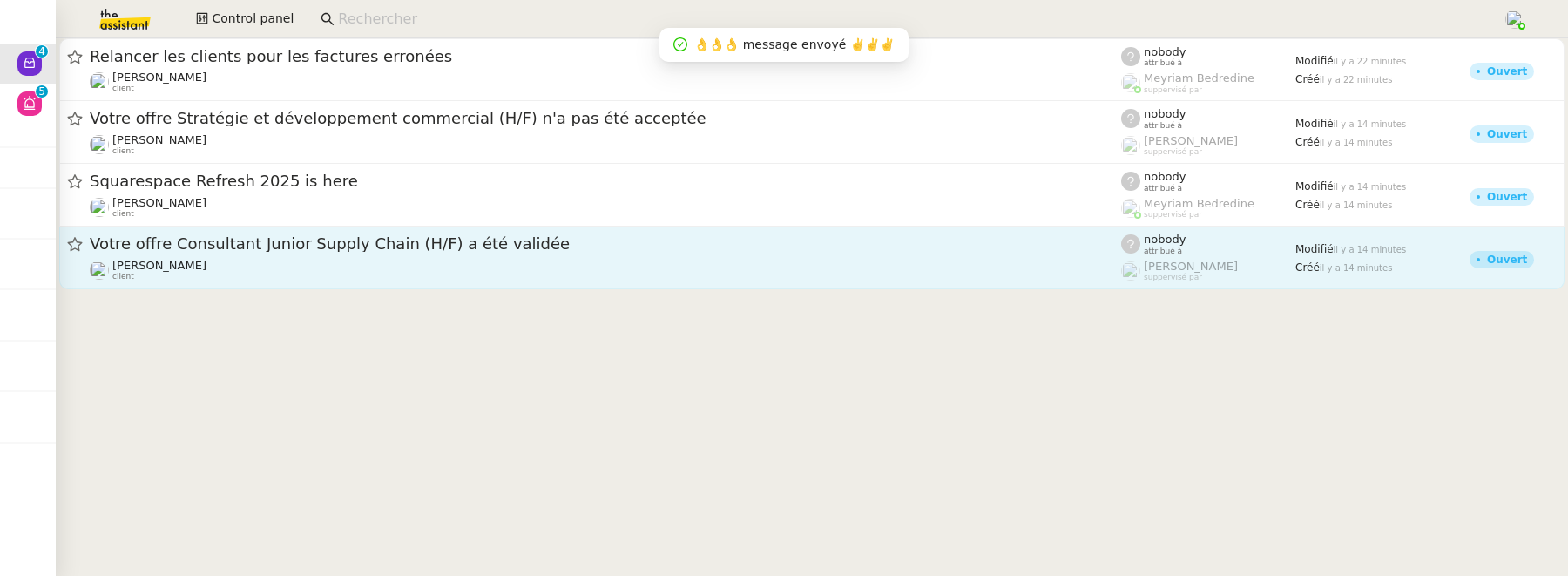
click at [554, 285] on link "Votre offre Consultant Junior Supply Chain (H/F) a été validée Juliette Rihal c…" at bounding box center [812, 258] width 1505 height 63
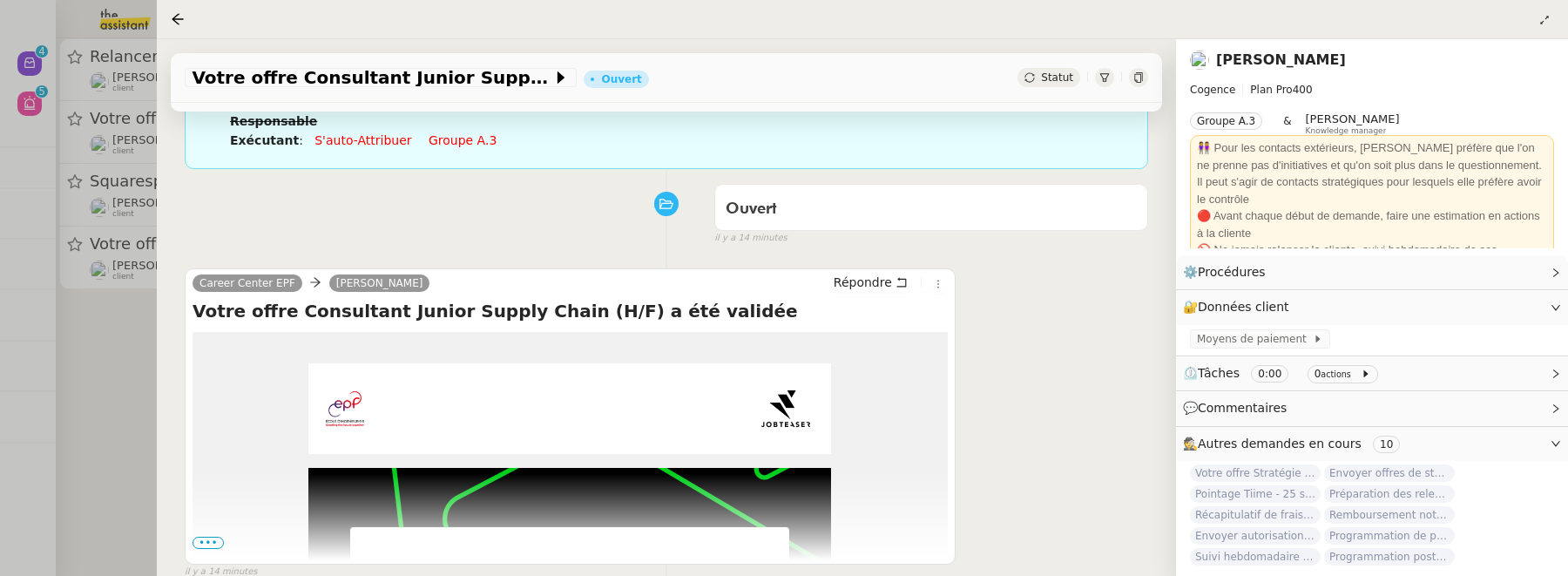
scroll to position [248, 0]
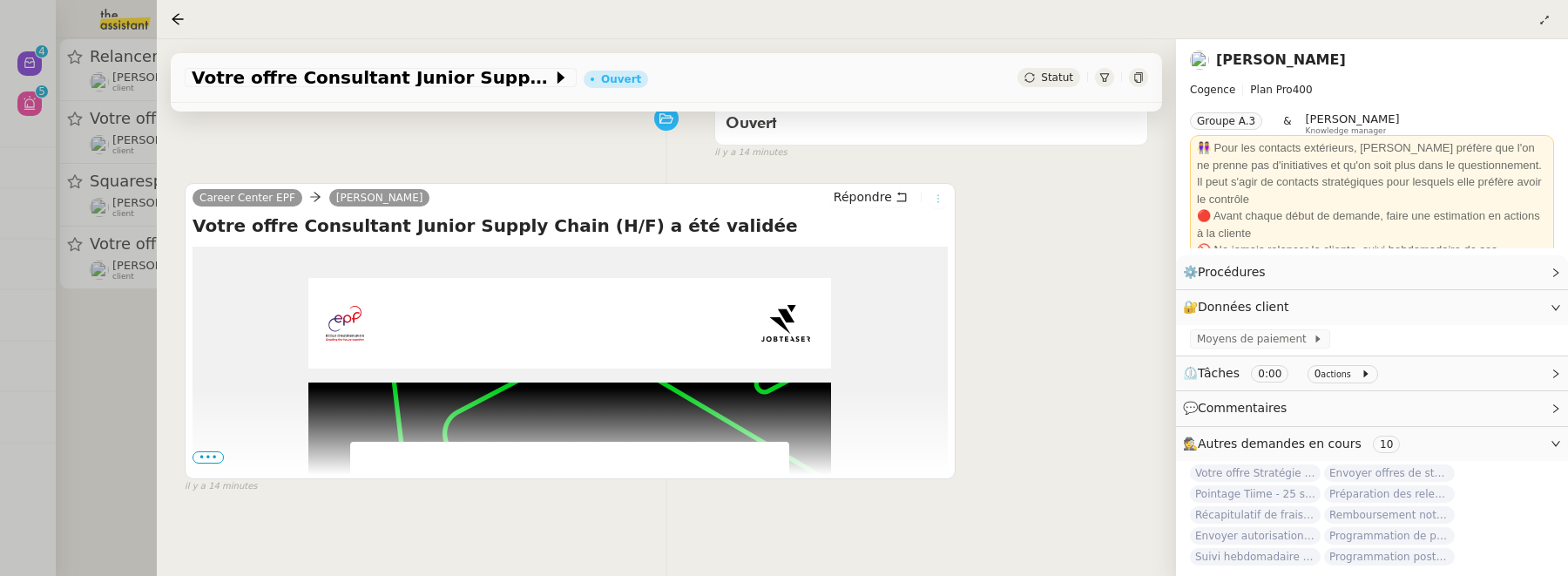
click at [933, 206] on button at bounding box center [938, 198] width 19 height 19
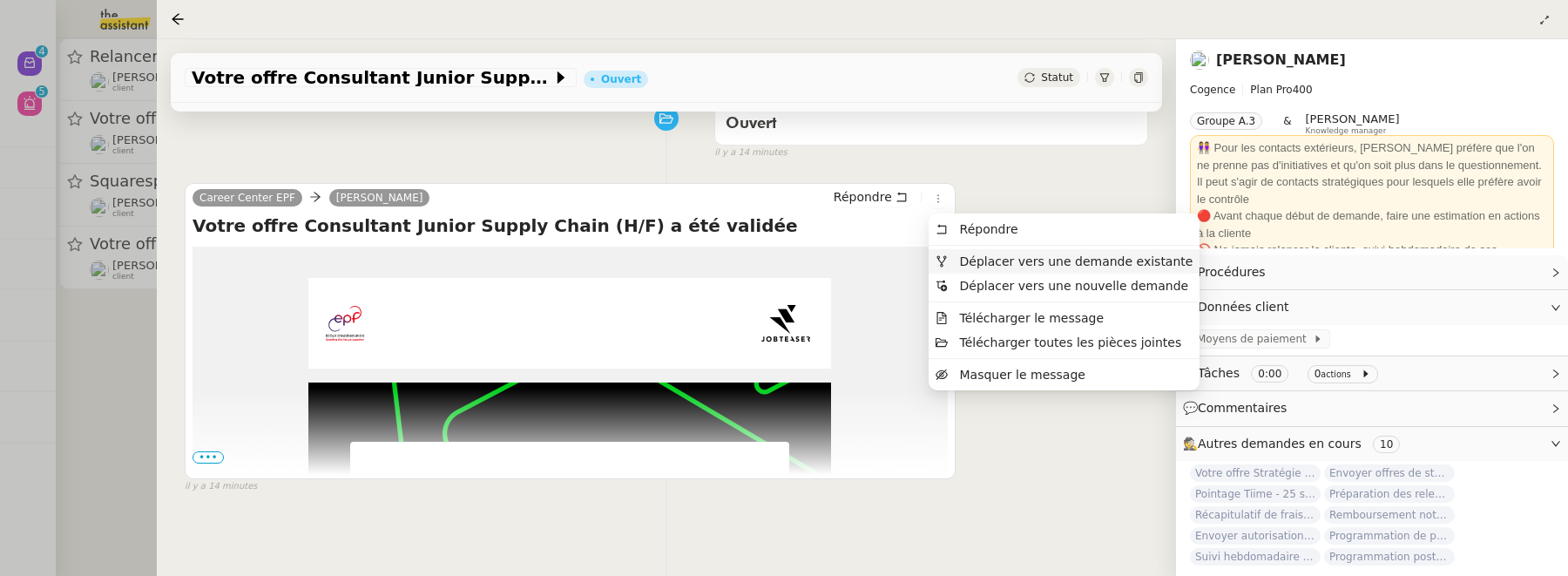
click at [966, 266] on span "Déplacer vers une demande existante" at bounding box center [1076, 261] width 233 height 14
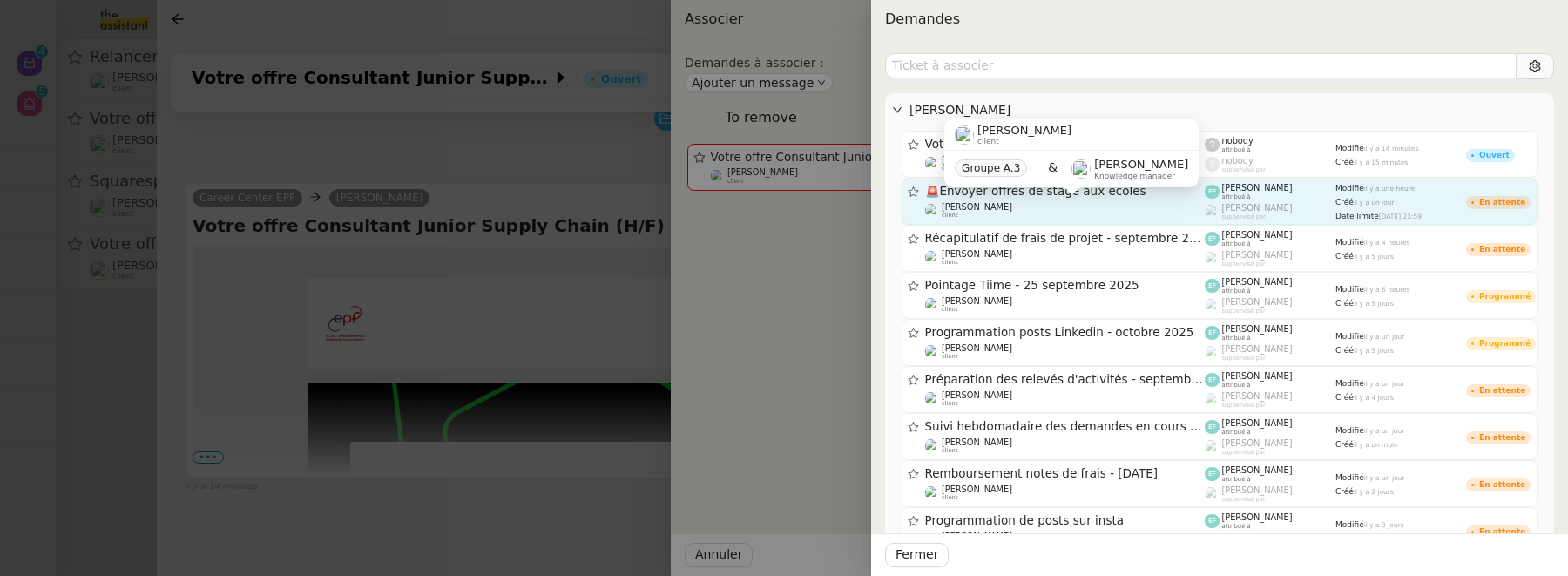
click at [1103, 206] on div "Juliette Rihal client" at bounding box center [1065, 211] width 281 height 17
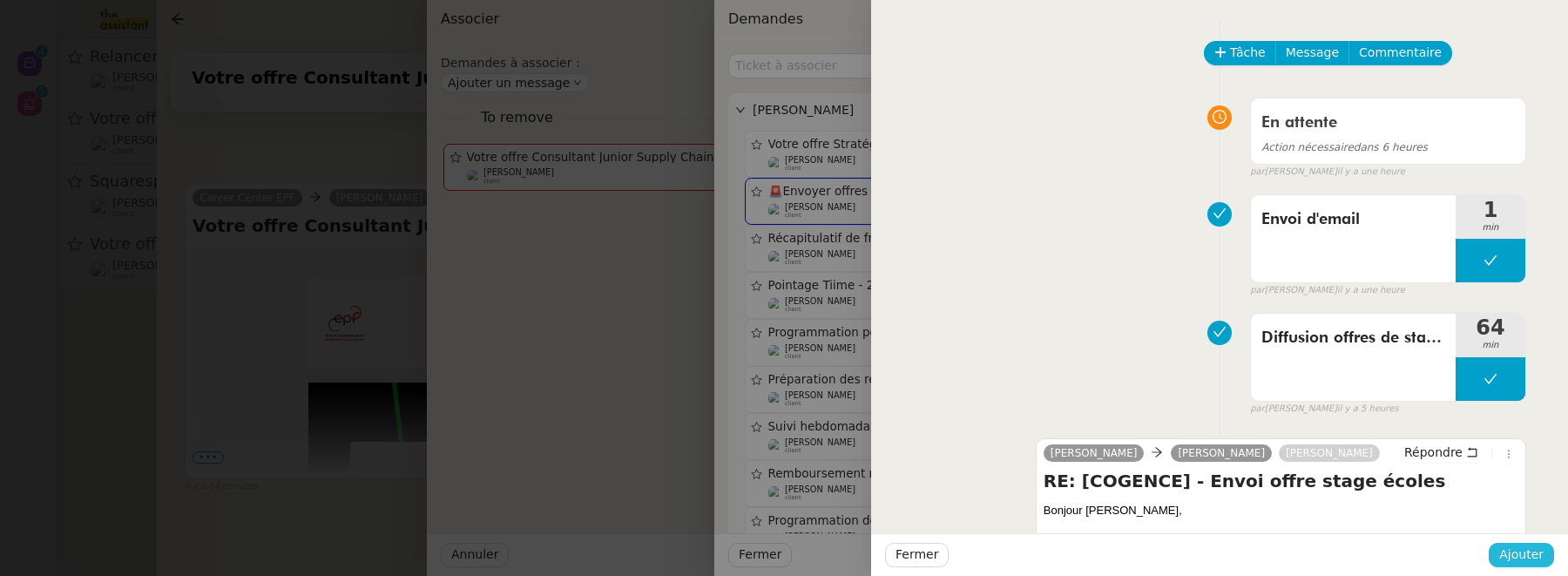
click at [1533, 558] on span "Ajouter" at bounding box center [1522, 555] width 44 height 20
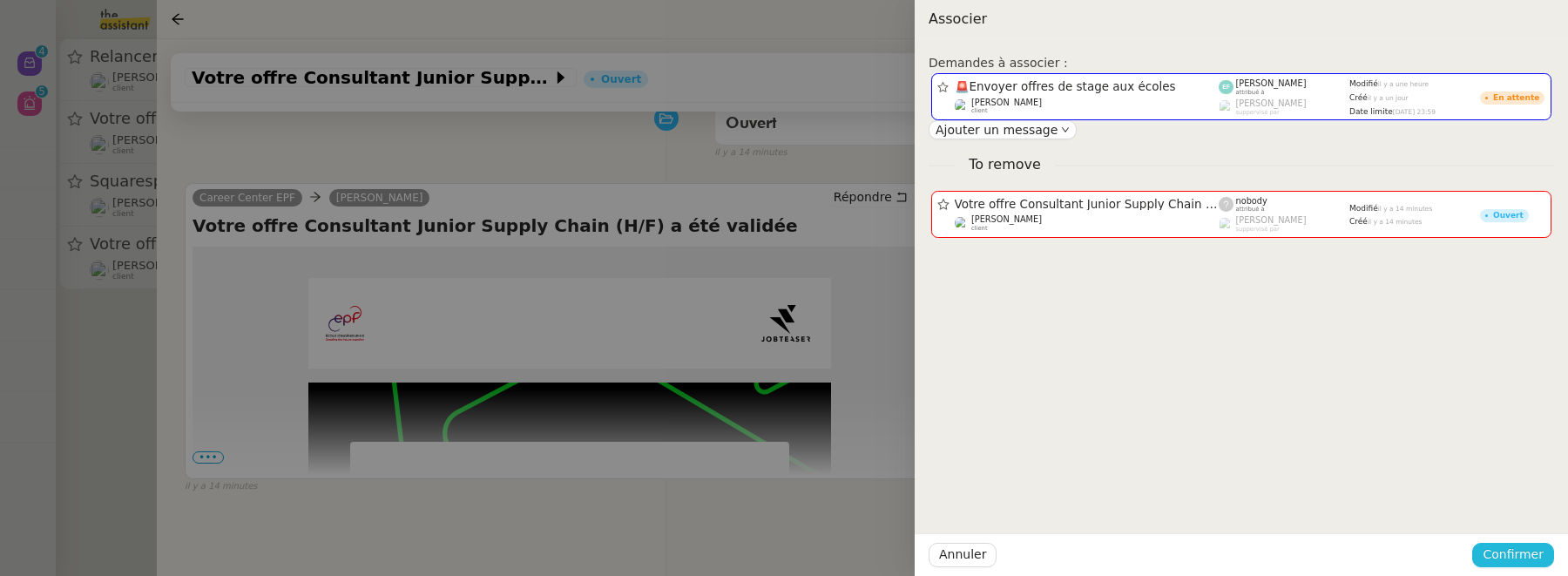
click at [1533, 558] on span "Confirmer" at bounding box center [1513, 555] width 61 height 20
click at [1527, 508] on span "Ajouter" at bounding box center [1515, 509] width 44 height 17
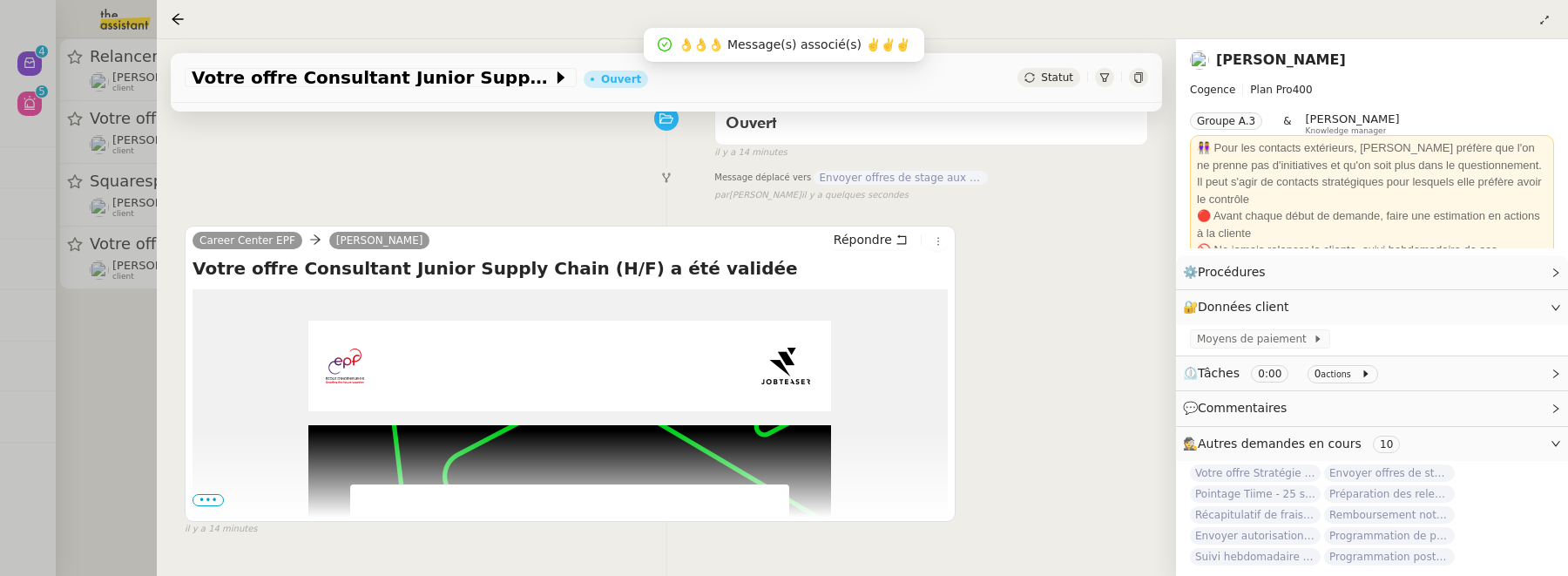
scroll to position [224, 0]
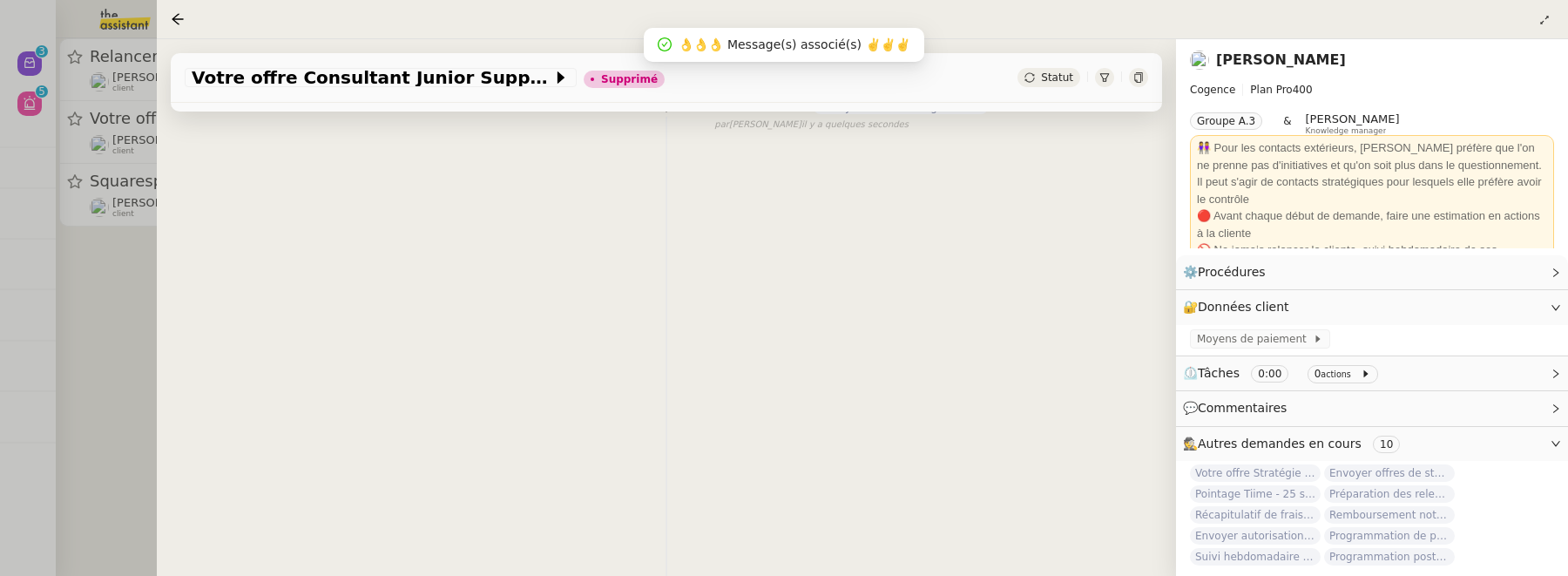
click at [89, 367] on div at bounding box center [784, 288] width 1568 height 576
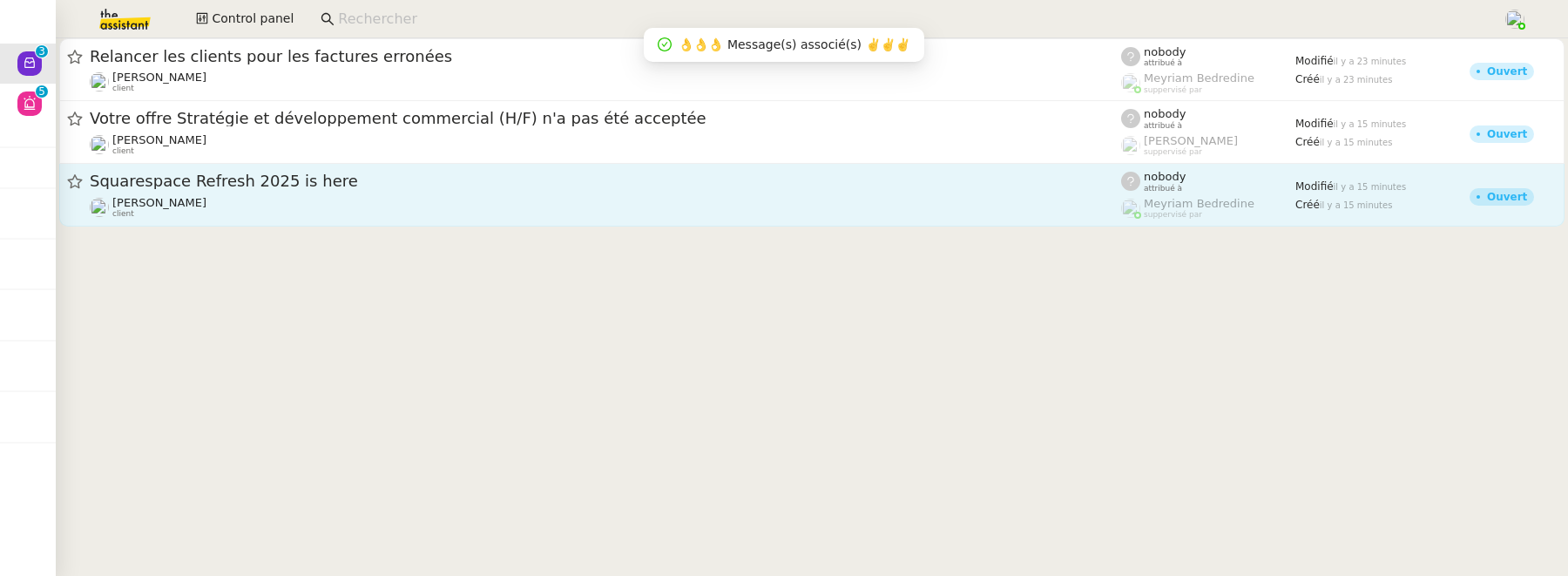
click at [425, 214] on div "Marion Siboni client" at bounding box center [606, 207] width 1031 height 22
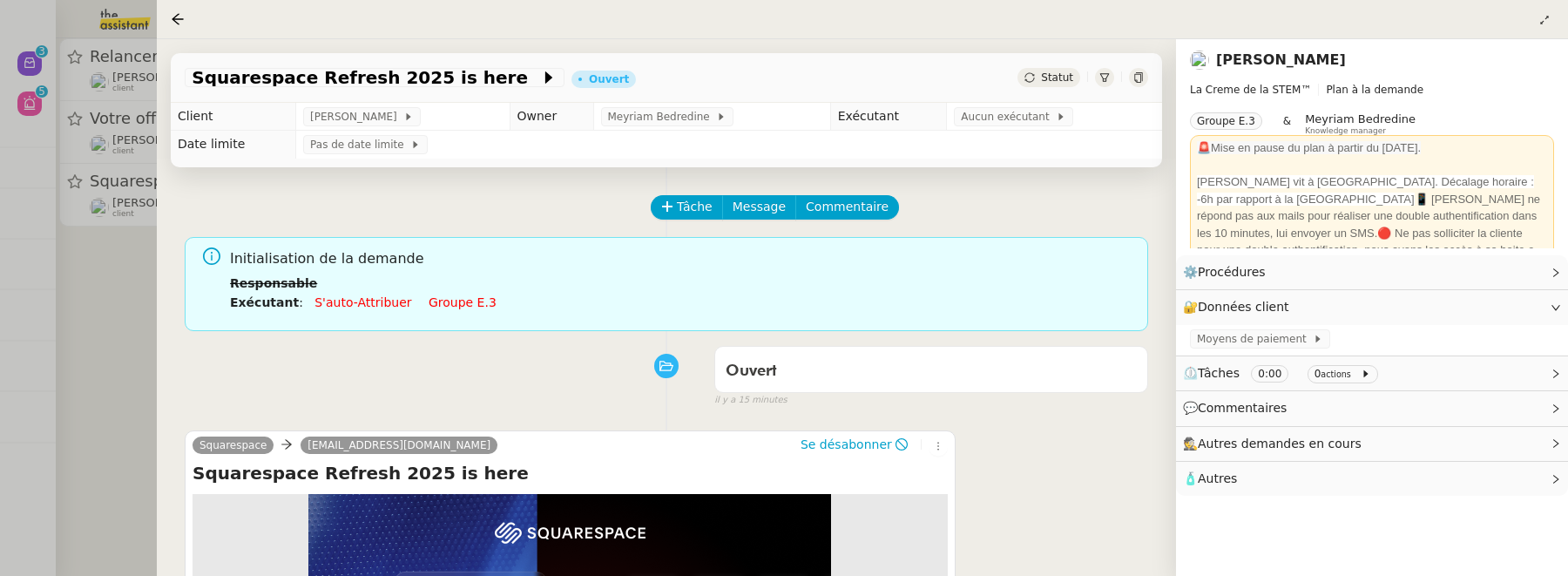
scroll to position [248, 0]
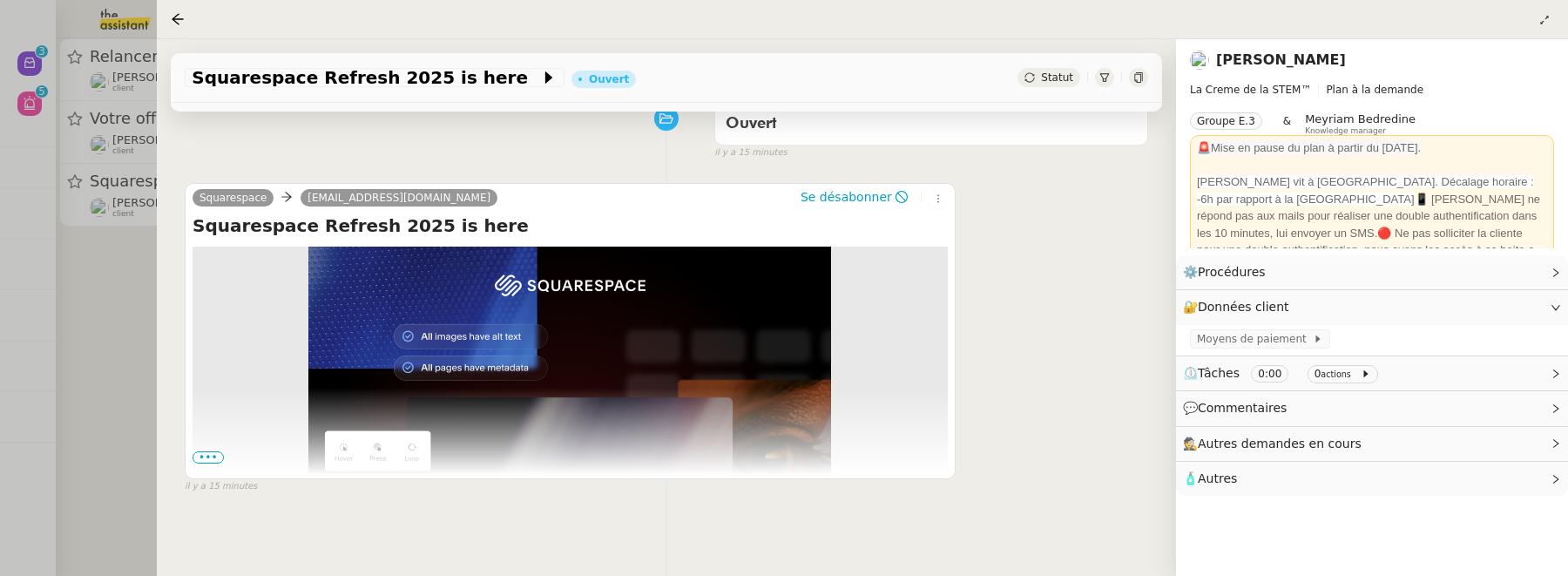
click at [1069, 80] on span "Statut" at bounding box center [1056, 77] width 32 height 13
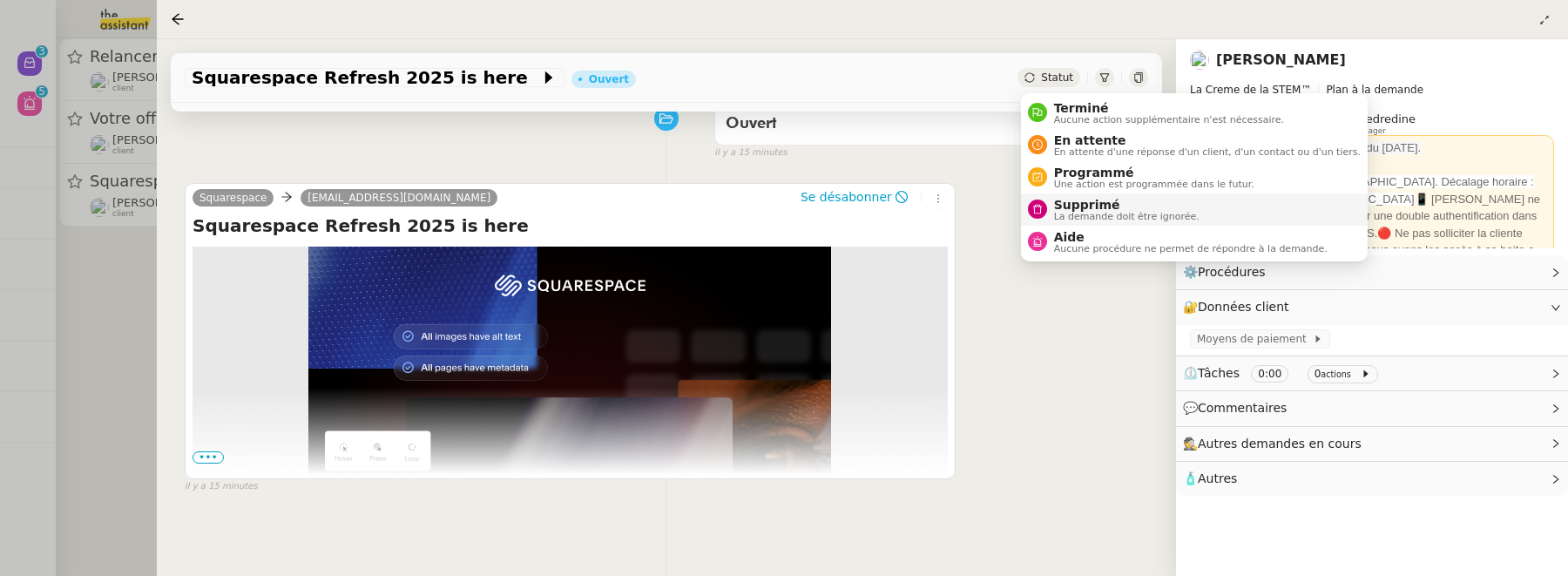
click at [1090, 198] on span "Supprimé" at bounding box center [1127, 204] width 145 height 14
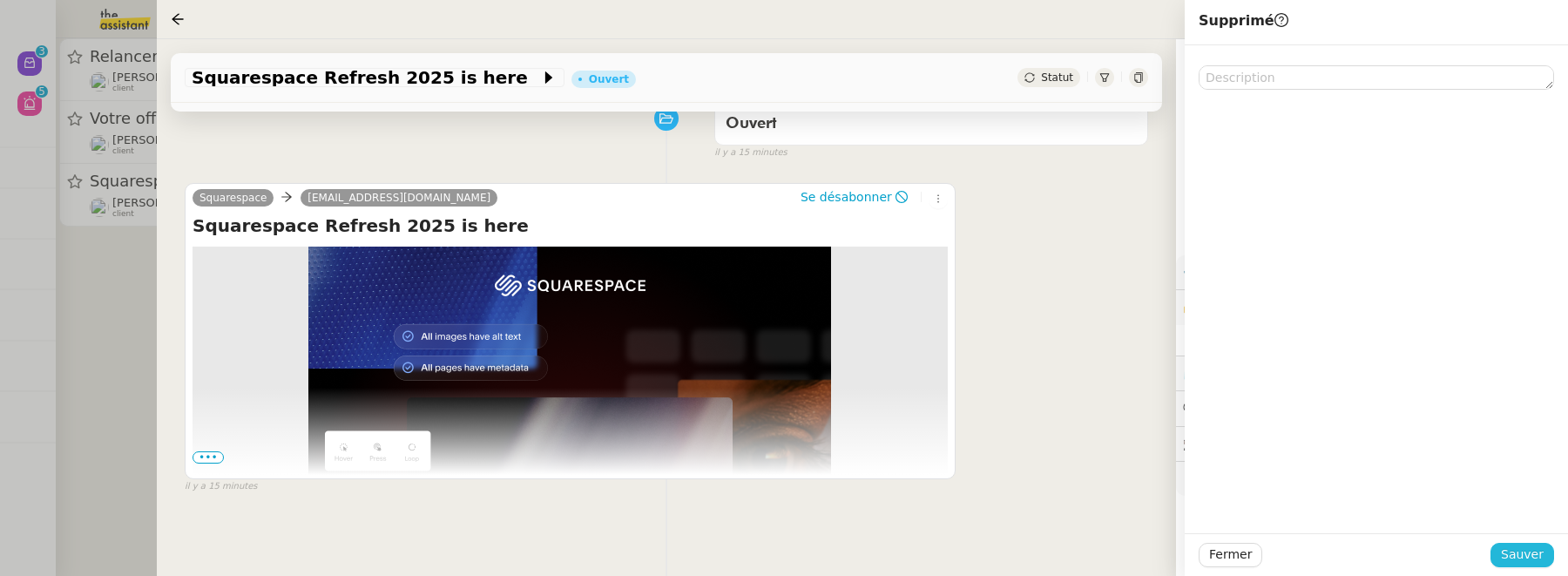
click at [1524, 553] on span "Sauver" at bounding box center [1523, 555] width 43 height 20
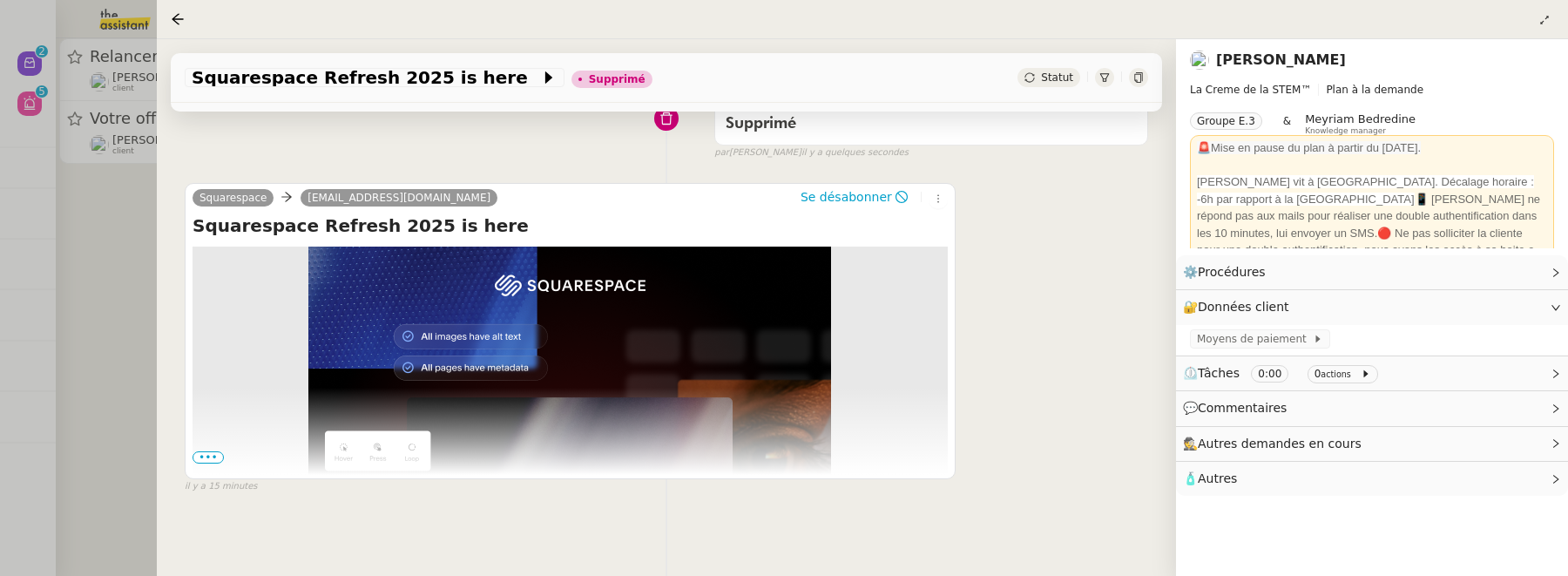
click at [133, 286] on div at bounding box center [784, 288] width 1568 height 576
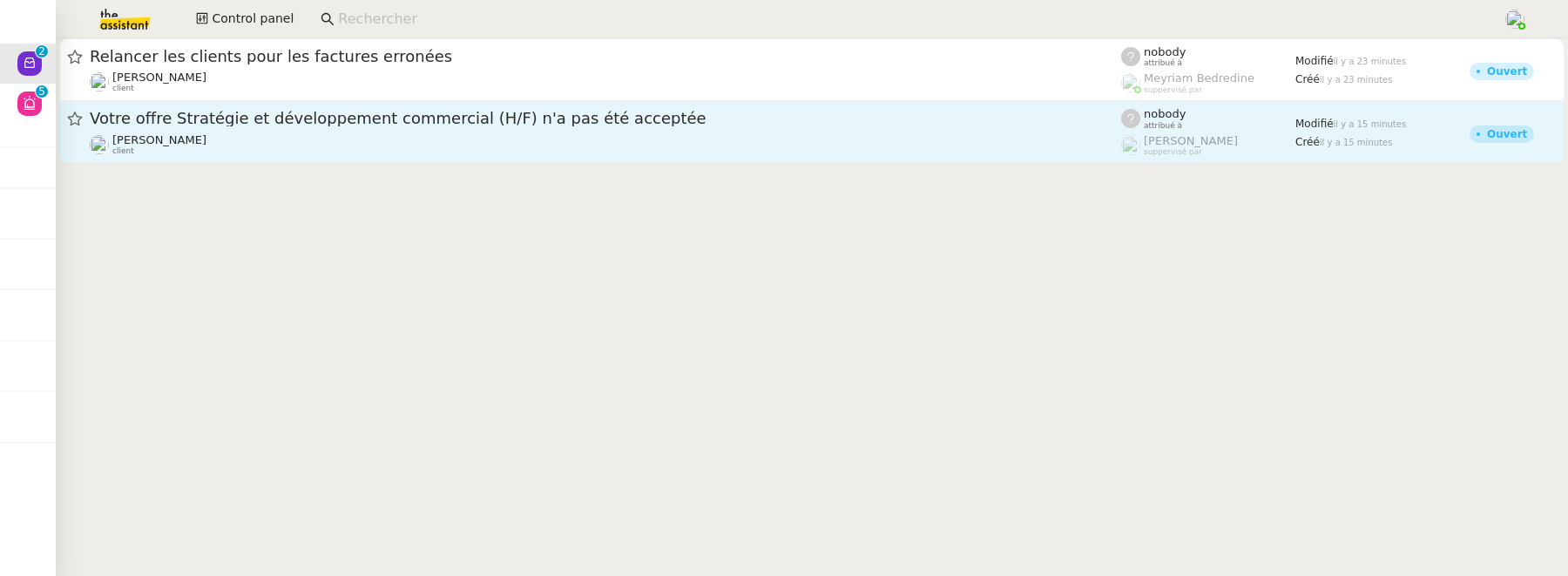
click at [354, 131] on div "Votre offre Stratégie et développement commercial (H/F) n'a pas été acceptée Ju…" at bounding box center [606, 133] width 1031 height 48
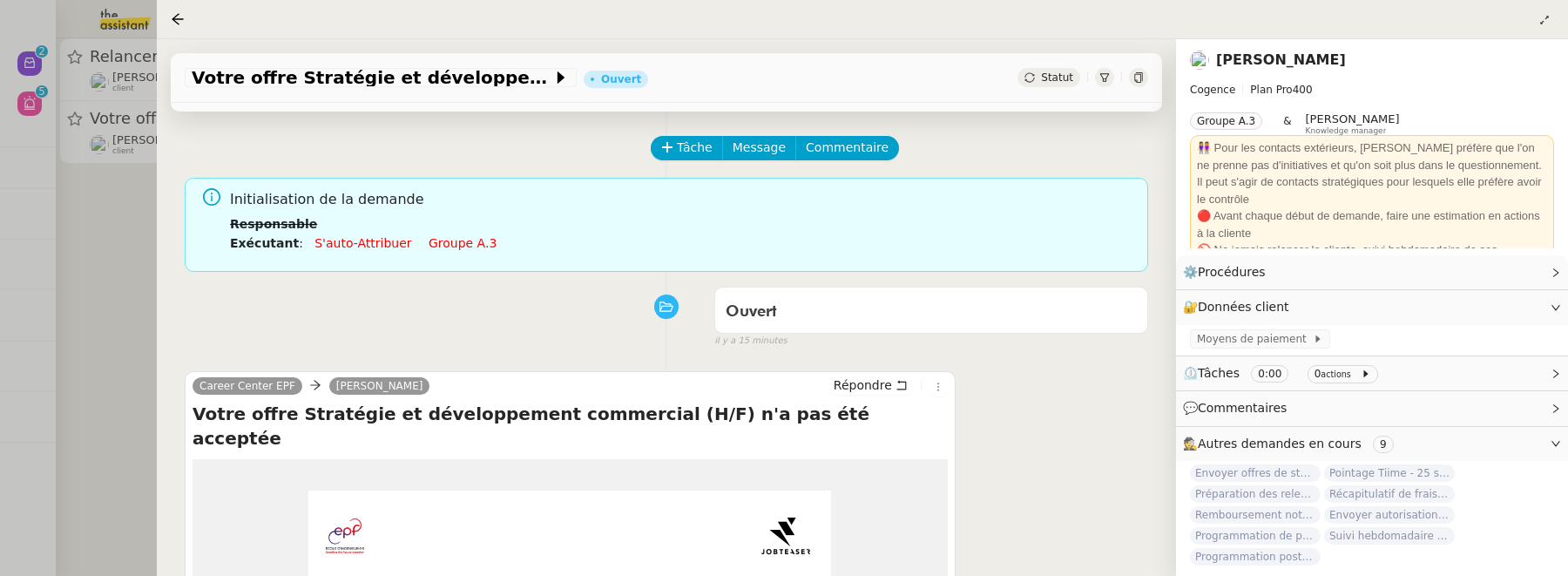
scroll to position [70, 0]
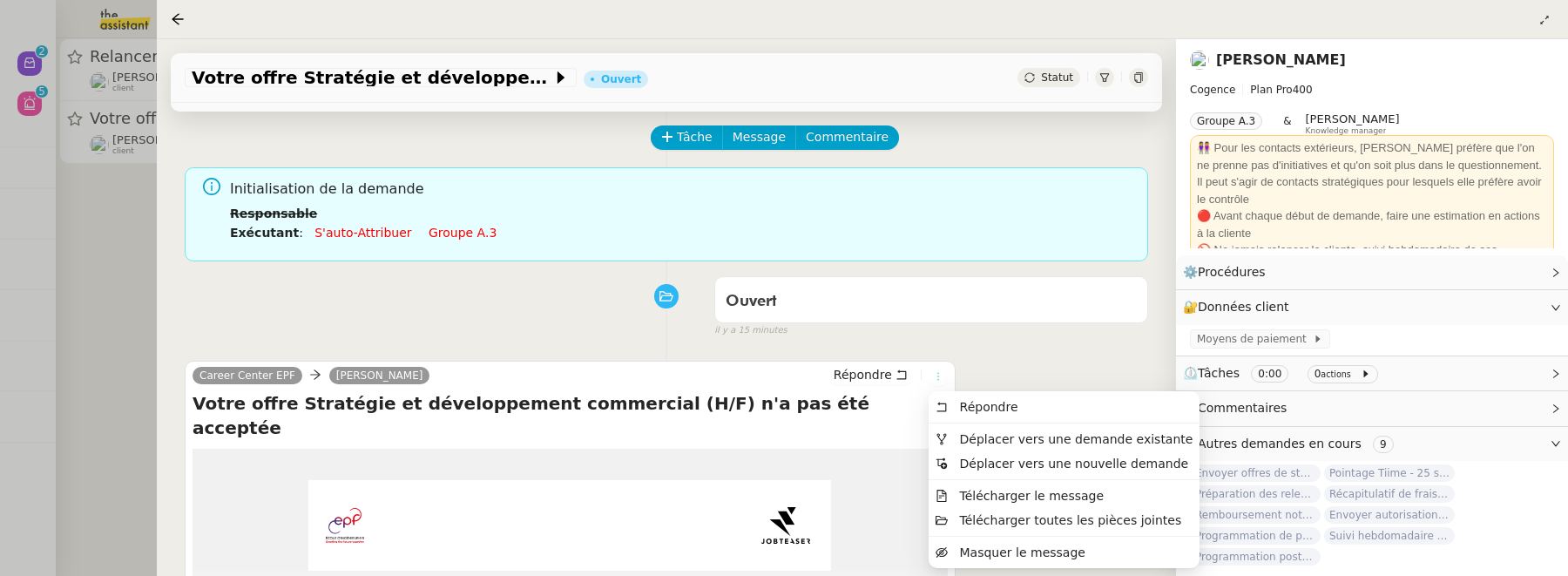
click at [939, 381] on icon at bounding box center [937, 377] width 11 height 11
click at [1005, 439] on span "Déplacer vers une demande existante" at bounding box center [1076, 440] width 233 height 14
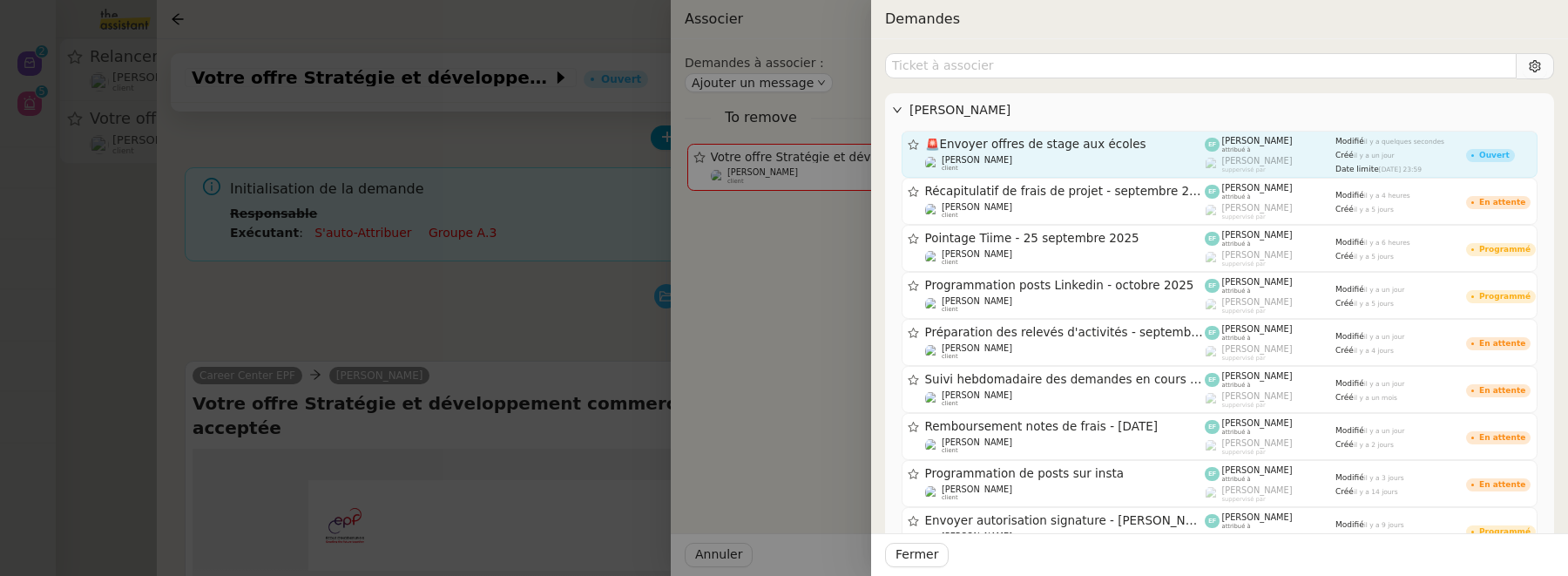
click at [1103, 138] on span "🚨 Envoyer offres de stage aux écoles" at bounding box center [1065, 144] width 281 height 13
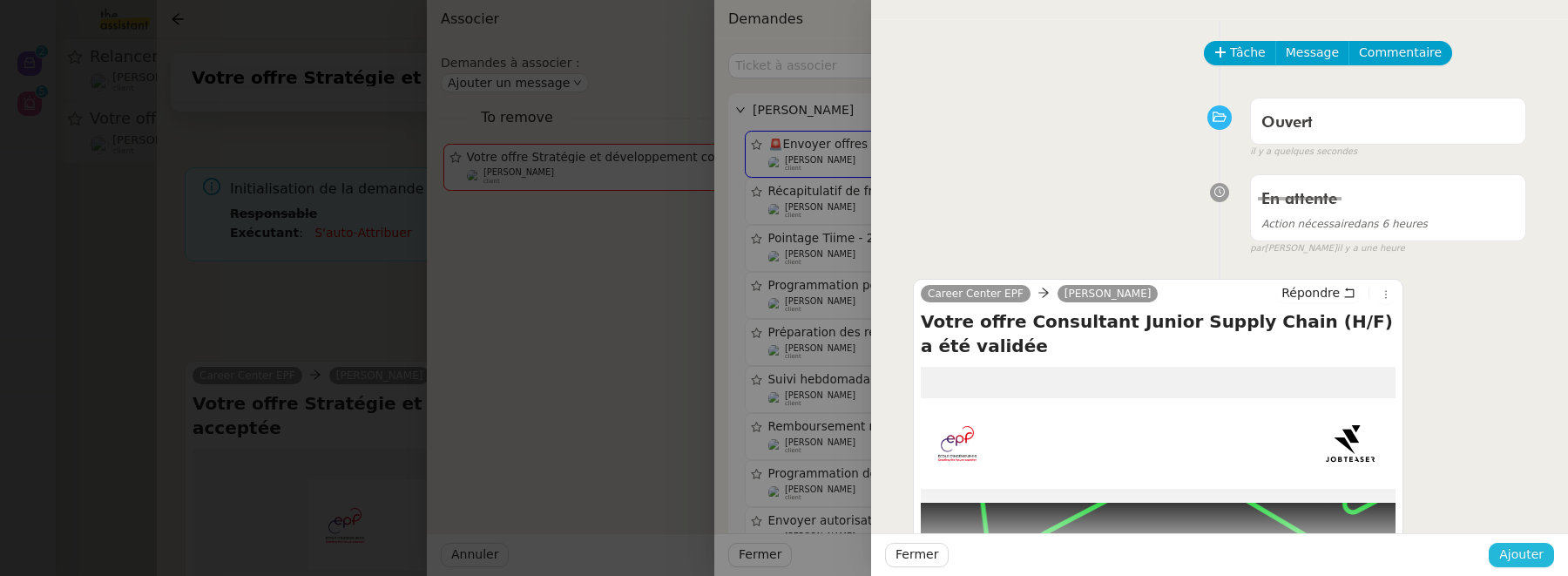
click at [1521, 553] on span "Ajouter" at bounding box center [1522, 555] width 44 height 20
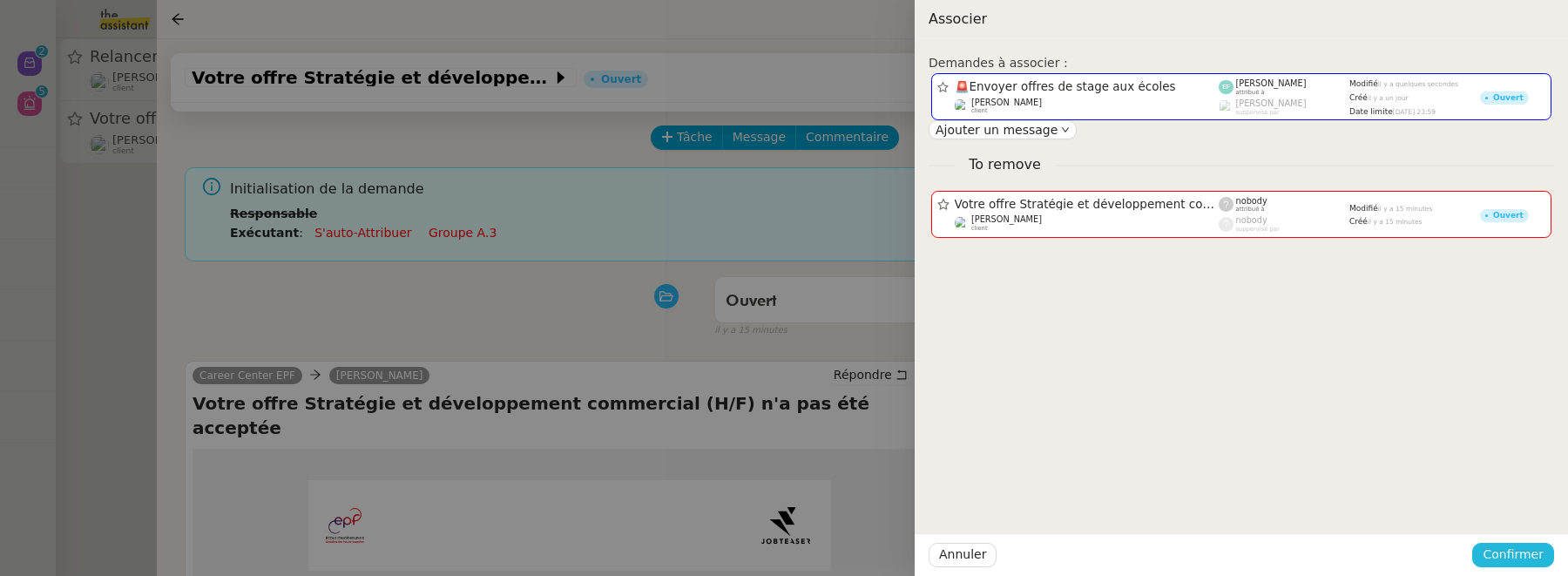
click at [1521, 553] on span "Confirmer" at bounding box center [1513, 555] width 61 height 20
click at [1525, 513] on span "Ajouter" at bounding box center [1515, 509] width 44 height 17
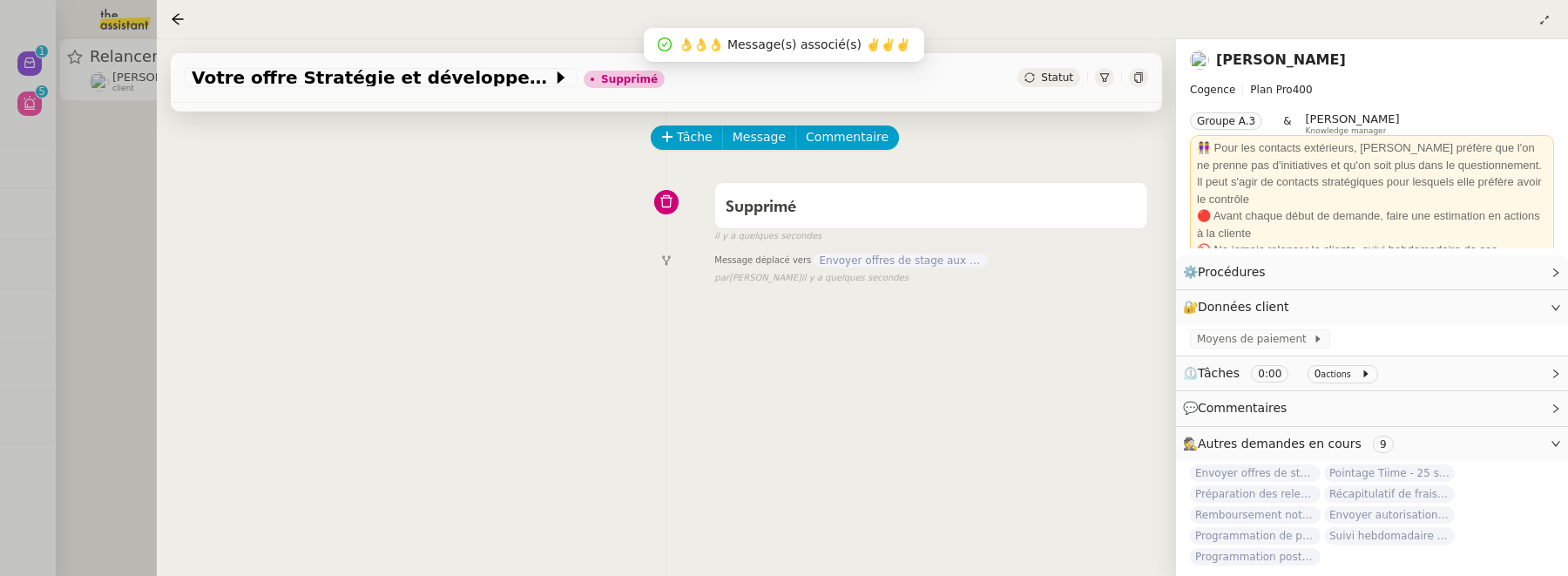
click at [162, 322] on div "Tâche Message Commentaire Veuillez patienter une erreur s'est produite 👌👌👌 mess…" at bounding box center [666, 385] width 1020 height 576
click at [100, 286] on div at bounding box center [784, 288] width 1568 height 576
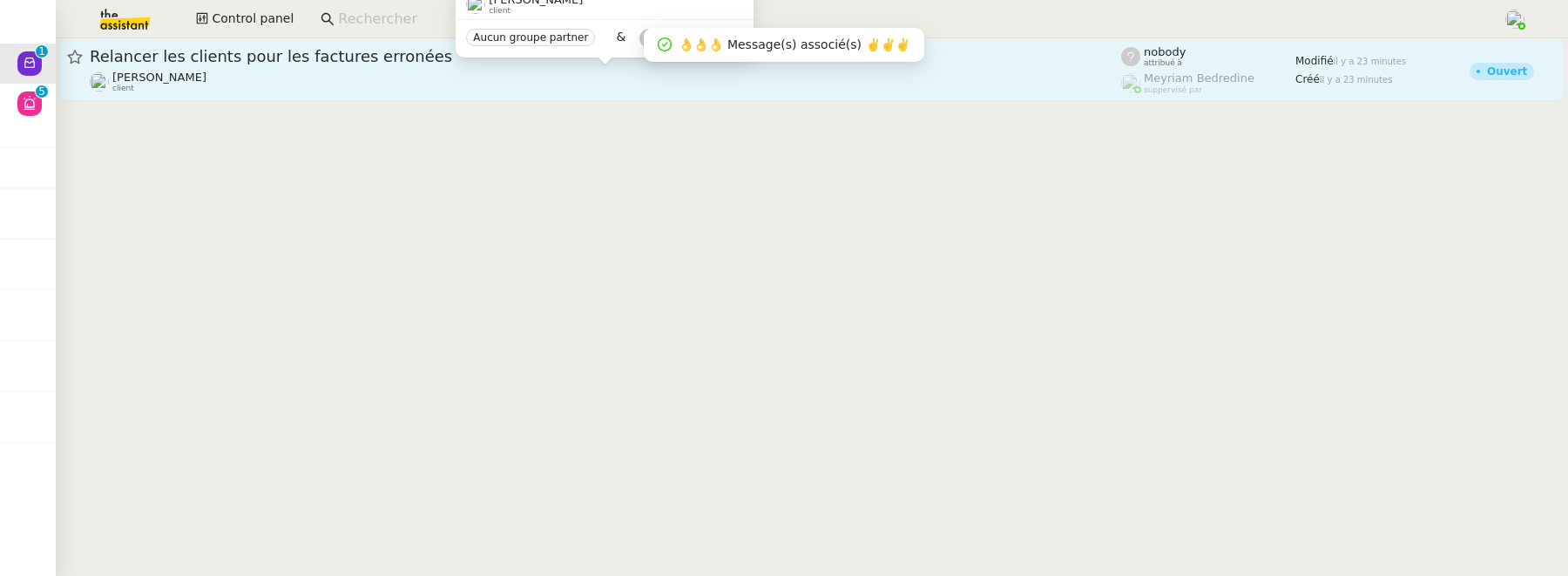
click at [390, 80] on div "Mohamed Bennani client" at bounding box center [606, 81] width 1031 height 22
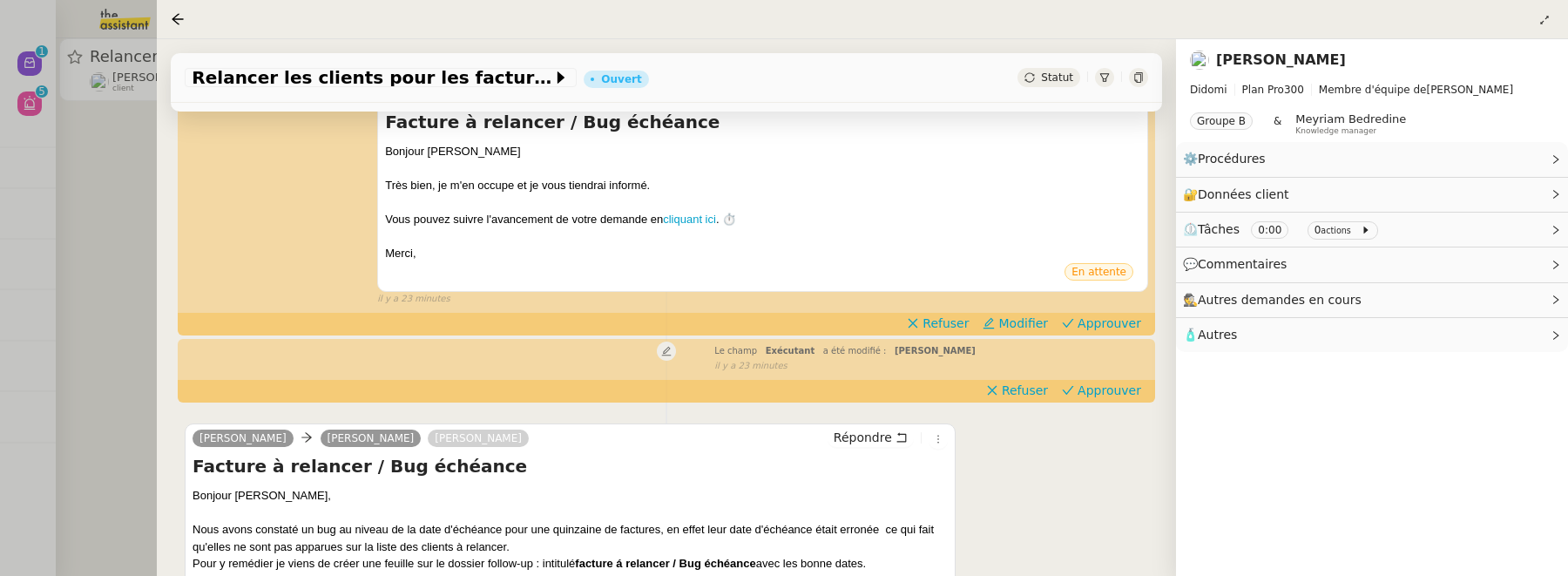
scroll to position [324, 0]
click at [1261, 70] on nz-page-header-title "Mohamed Bennani" at bounding box center [1281, 60] width 130 height 24
click at [1261, 56] on link "Mohamed Bennani" at bounding box center [1281, 59] width 130 height 16
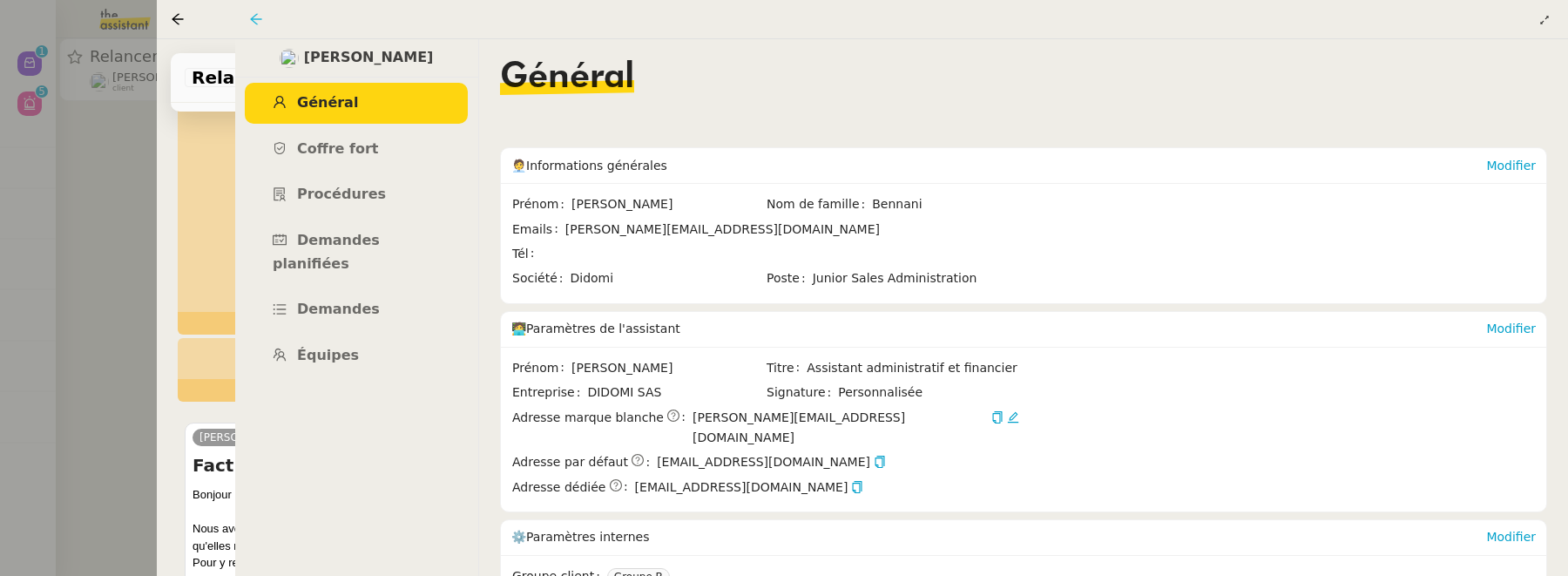
click at [254, 20] on icon at bounding box center [256, 19] width 14 height 14
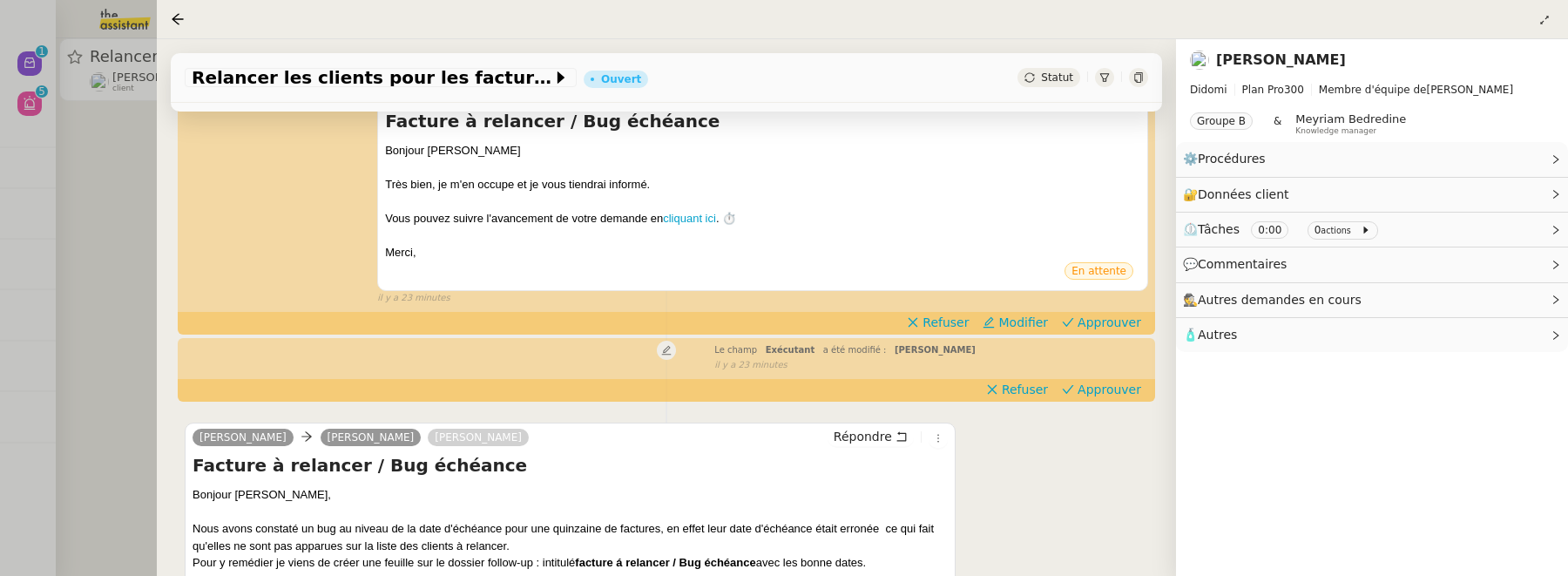
click at [1275, 69] on nz-page-header-title "Mohamed Bennani" at bounding box center [1281, 60] width 130 height 24
click at [1273, 63] on link "Mohamed Bennani" at bounding box center [1281, 59] width 130 height 16
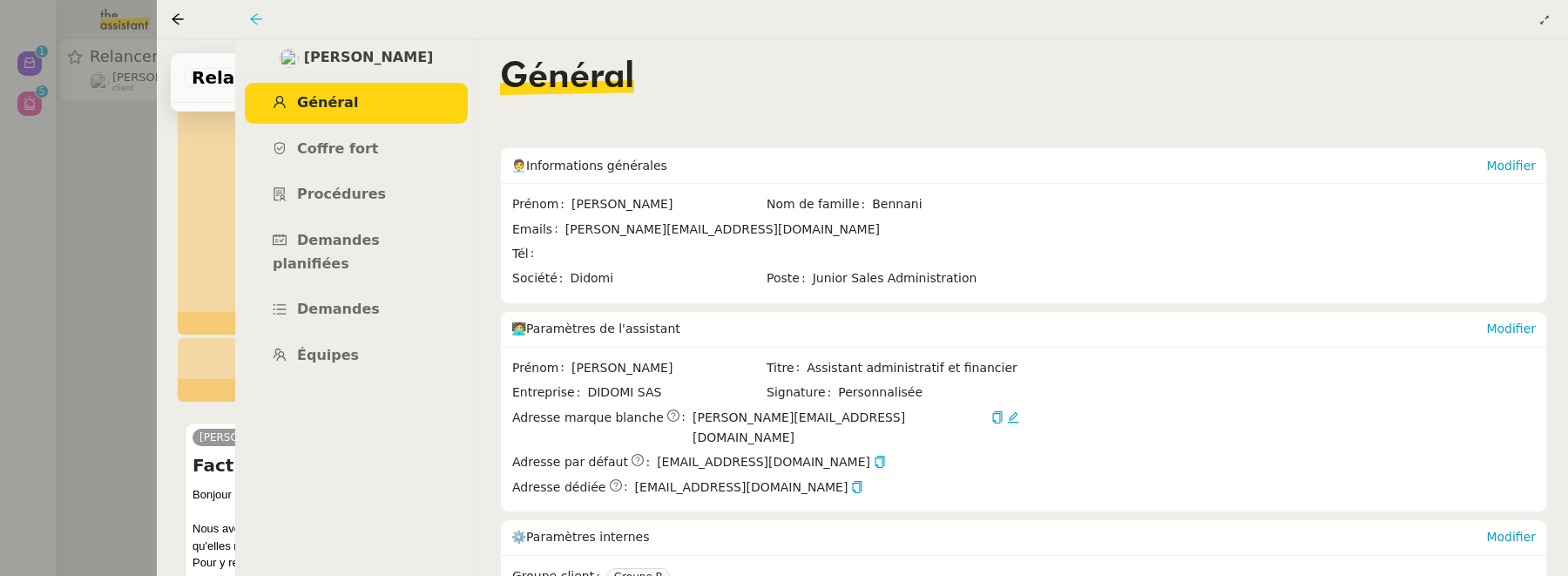
click at [257, 14] on icon at bounding box center [256, 19] width 14 height 14
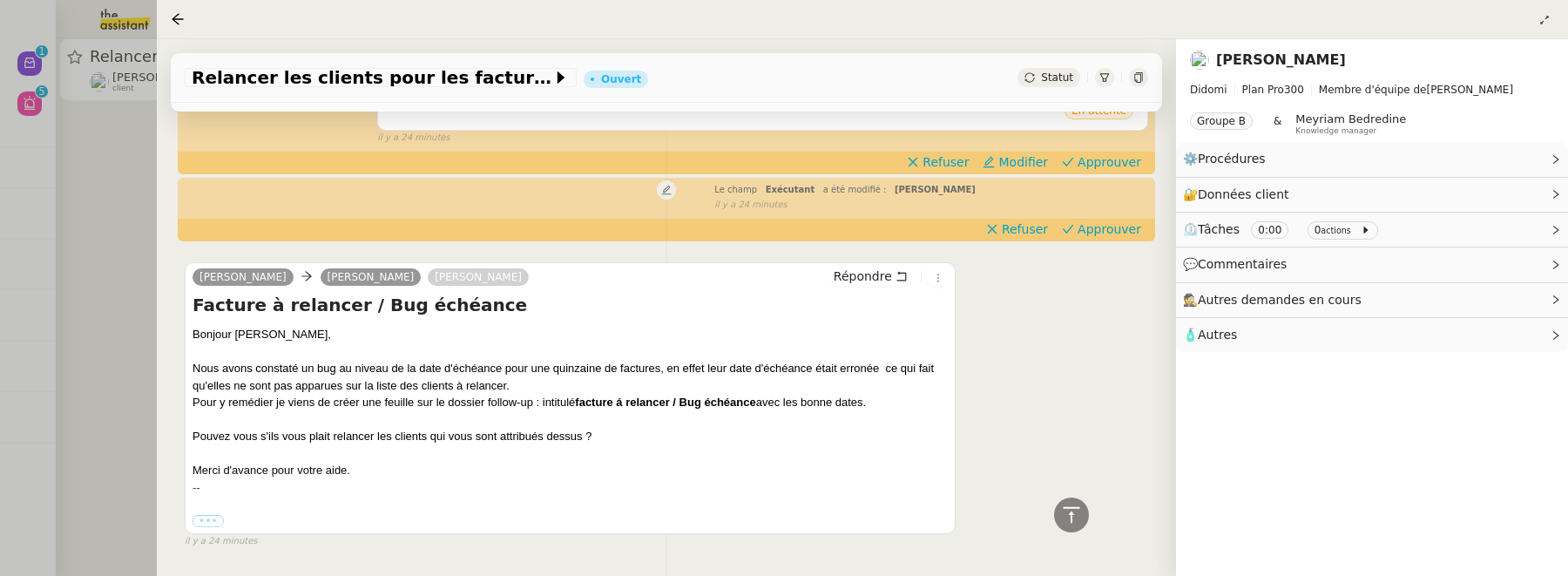
scroll to position [279, 0]
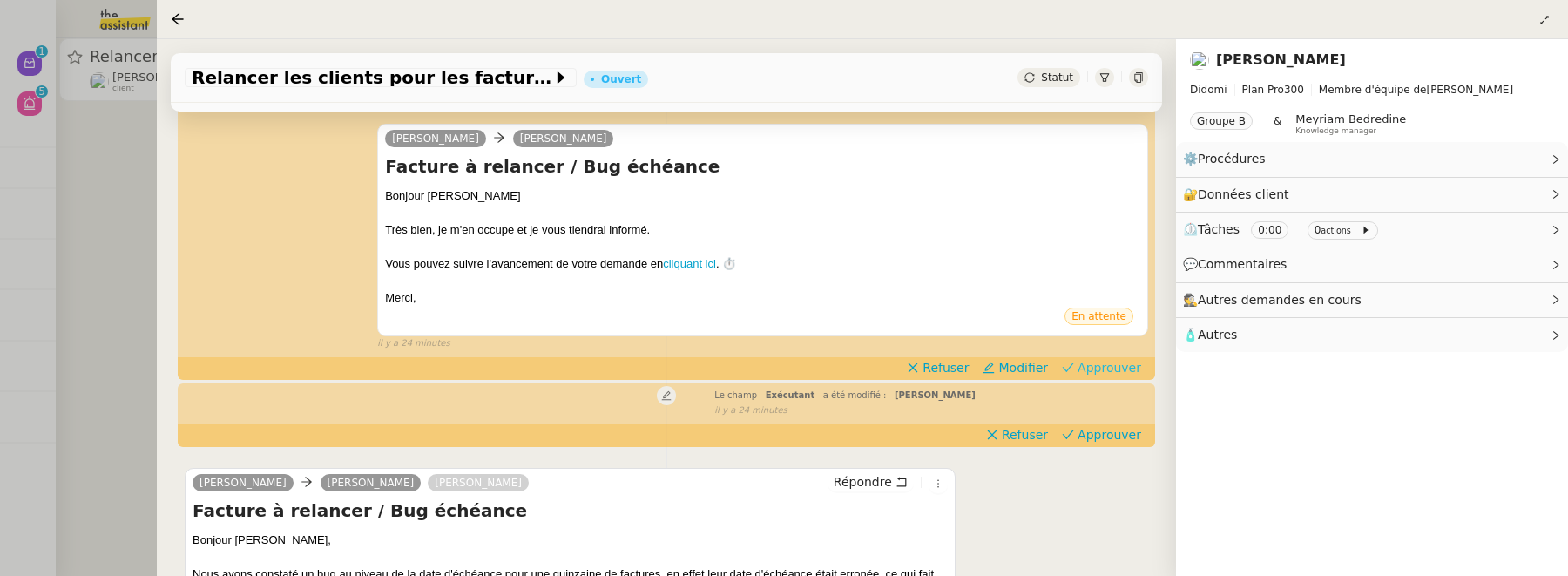
click at [1108, 373] on span "Approuver" at bounding box center [1109, 368] width 64 height 17
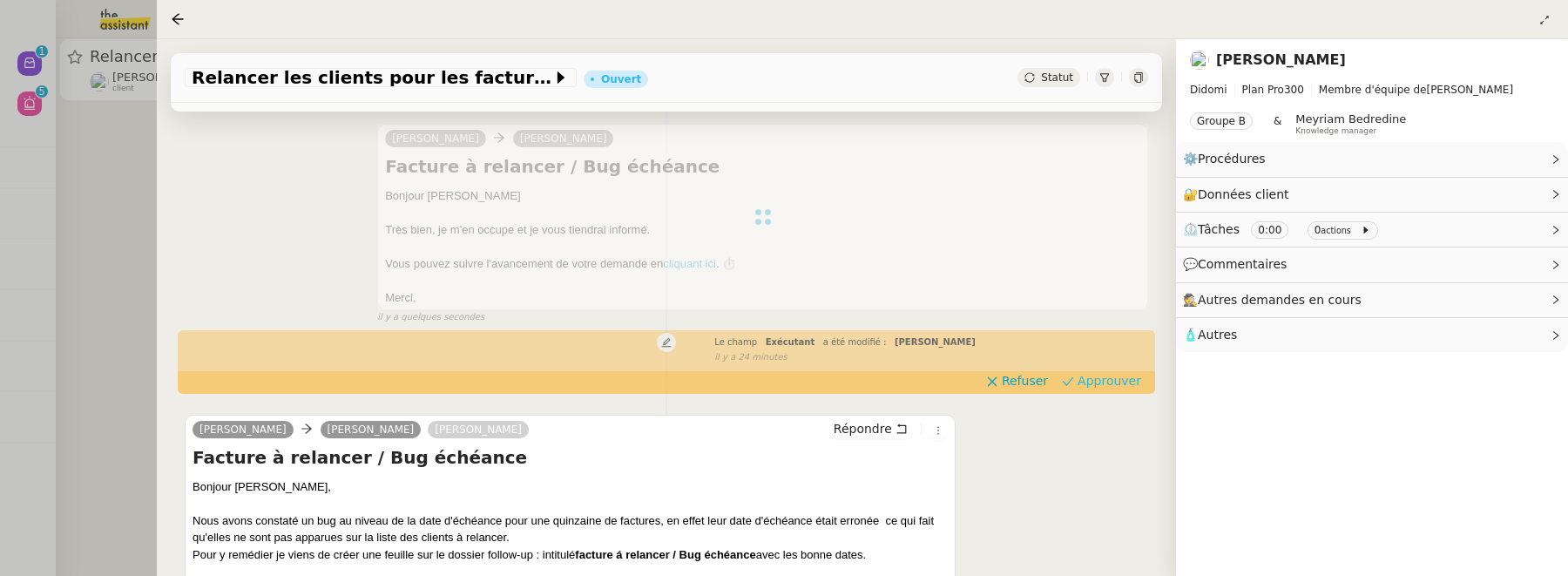
click at [1110, 383] on span "Approuver" at bounding box center [1109, 381] width 64 height 17
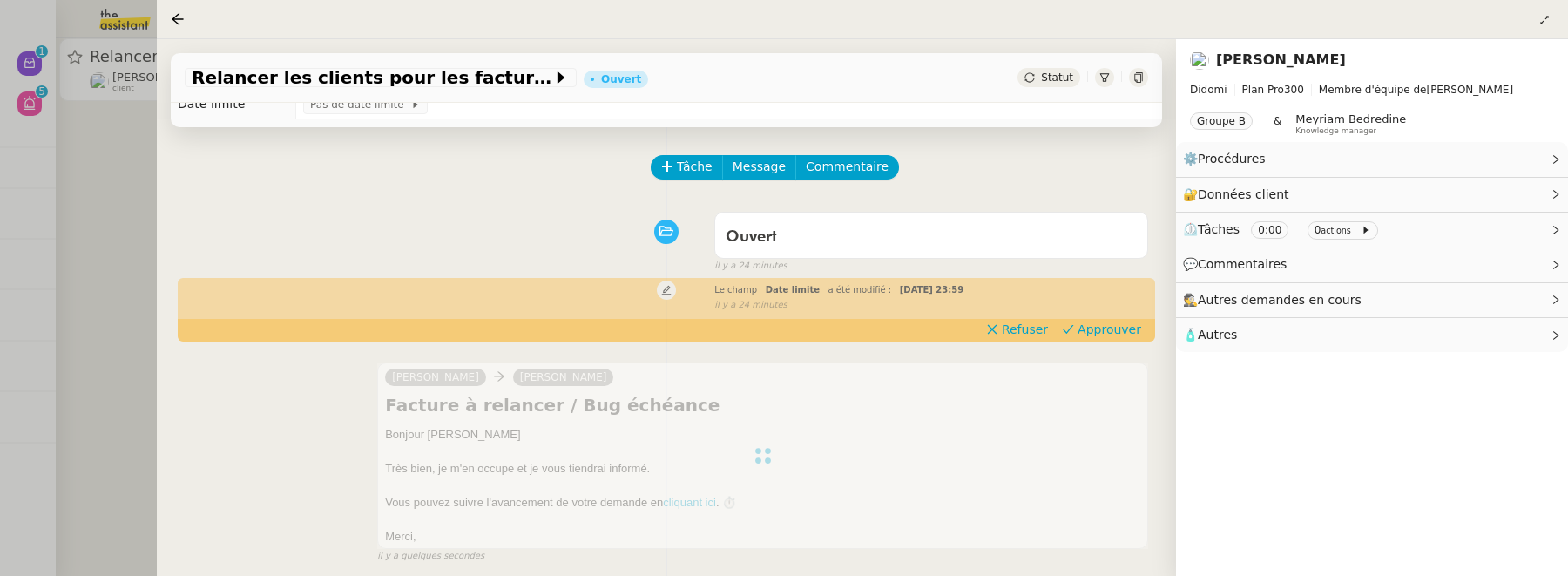
scroll to position [0, 0]
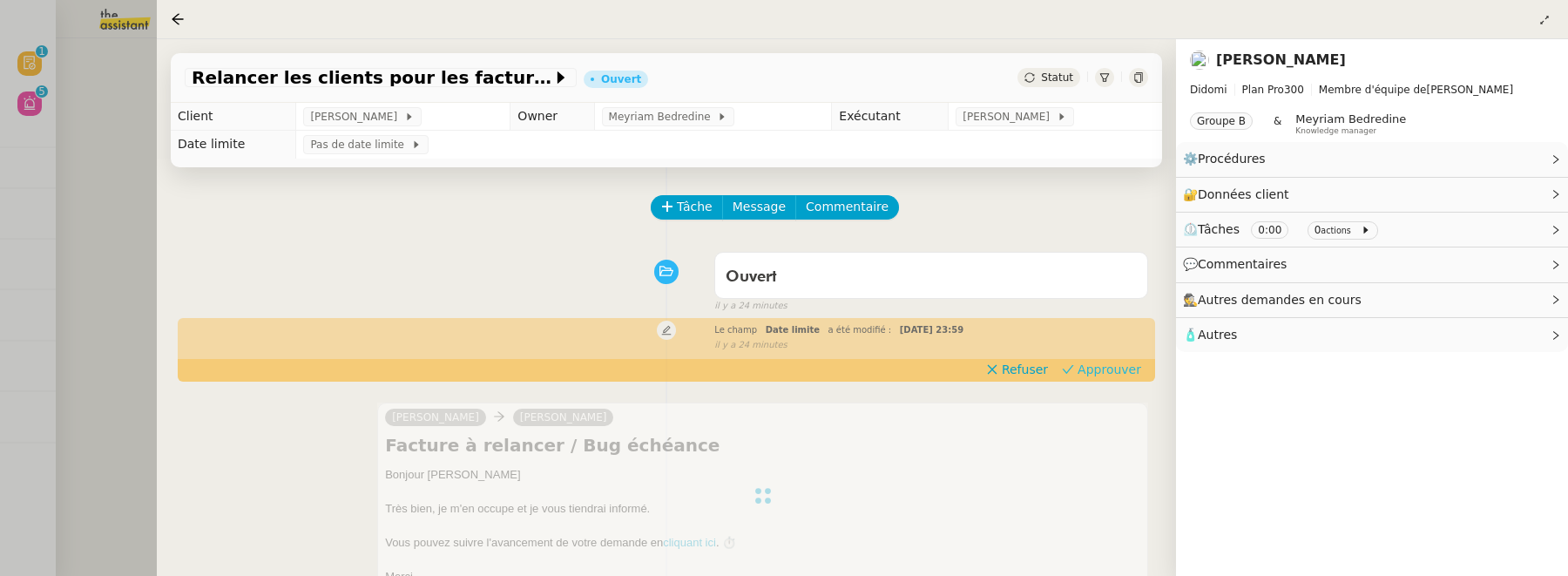
click at [1105, 376] on span "Approuver" at bounding box center [1109, 370] width 64 height 17
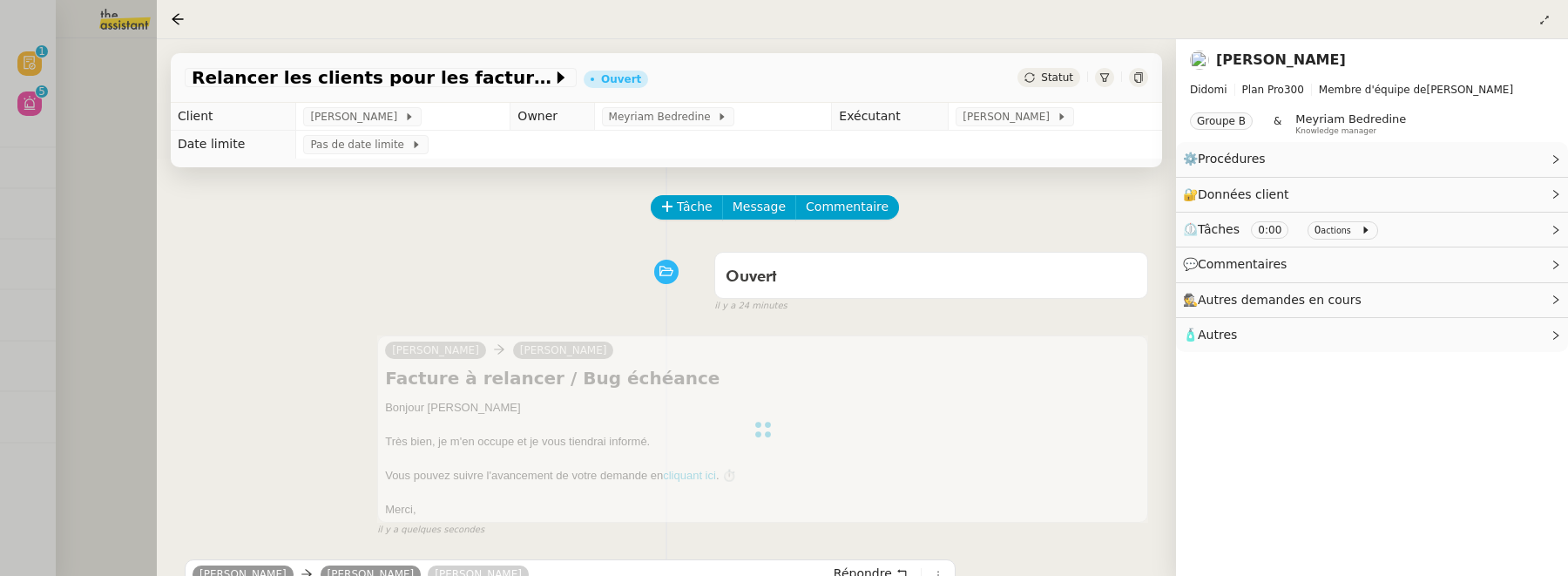
click at [118, 175] on div at bounding box center [784, 288] width 1568 height 576
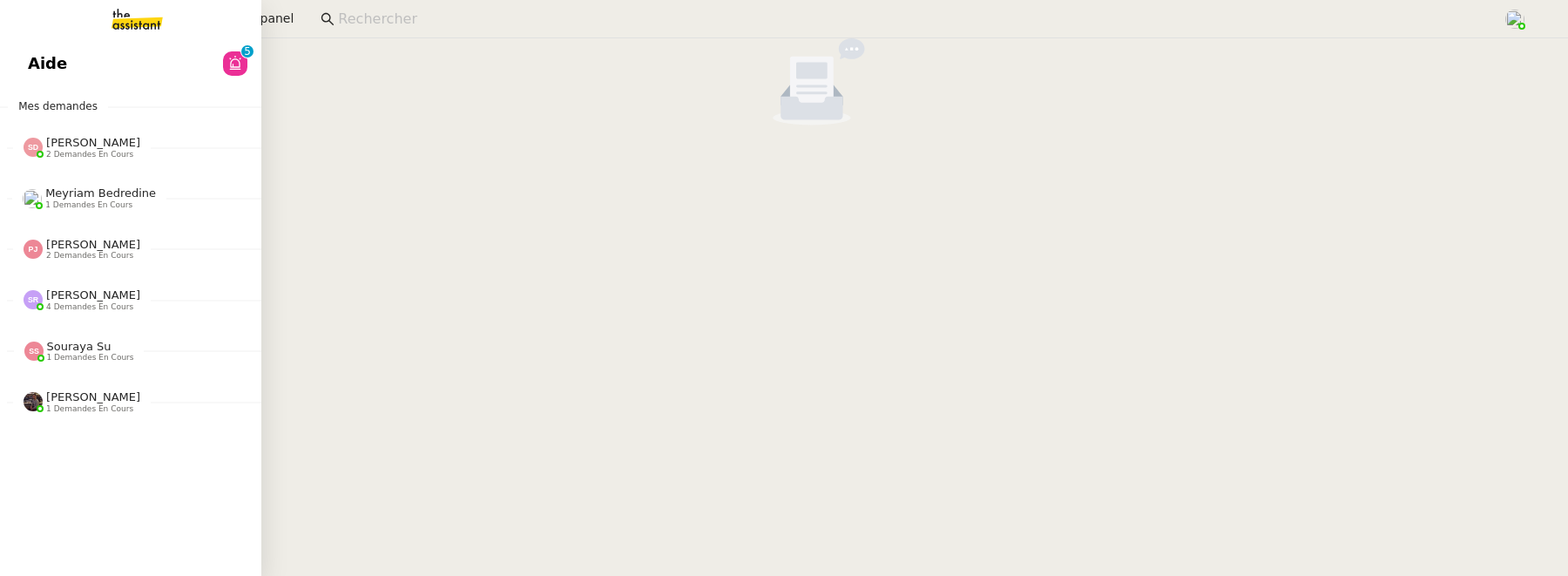
click at [32, 71] on span "Aide" at bounding box center [47, 63] width 40 height 26
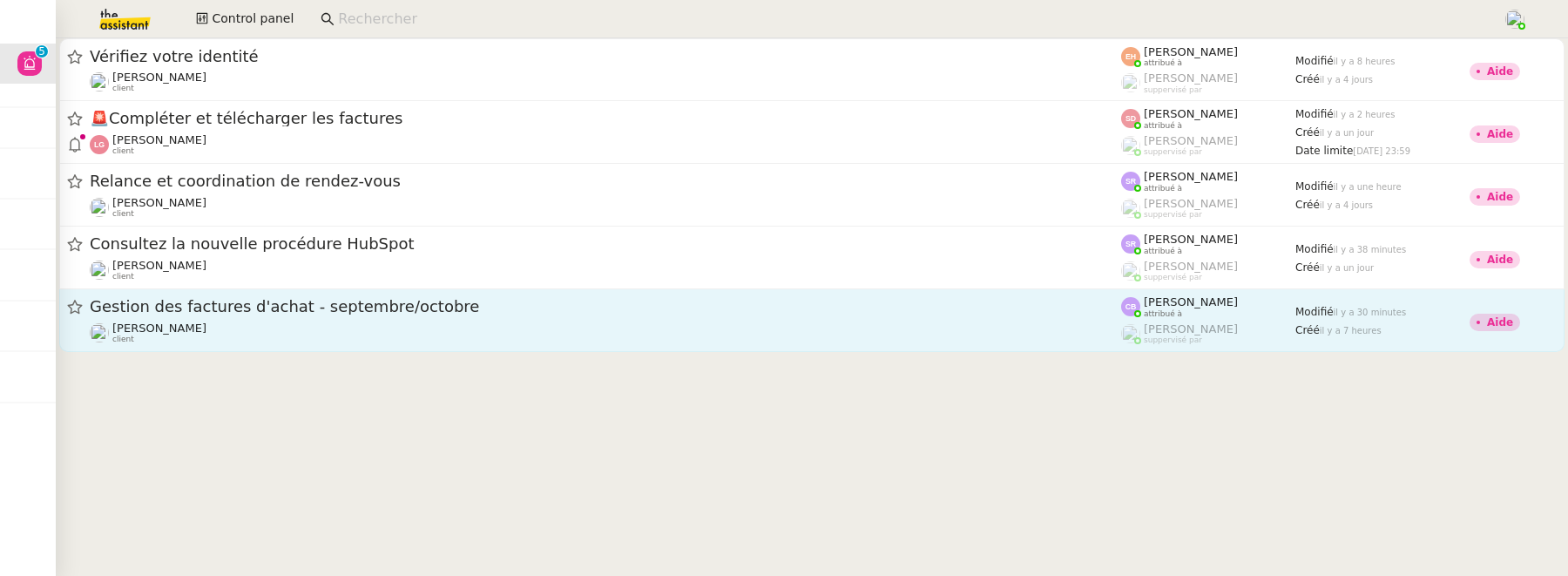
click at [713, 346] on link "Gestion des factures d'achat - septembre/octobre Flo Rys client Camille Barthès…" at bounding box center [812, 320] width 1505 height 63
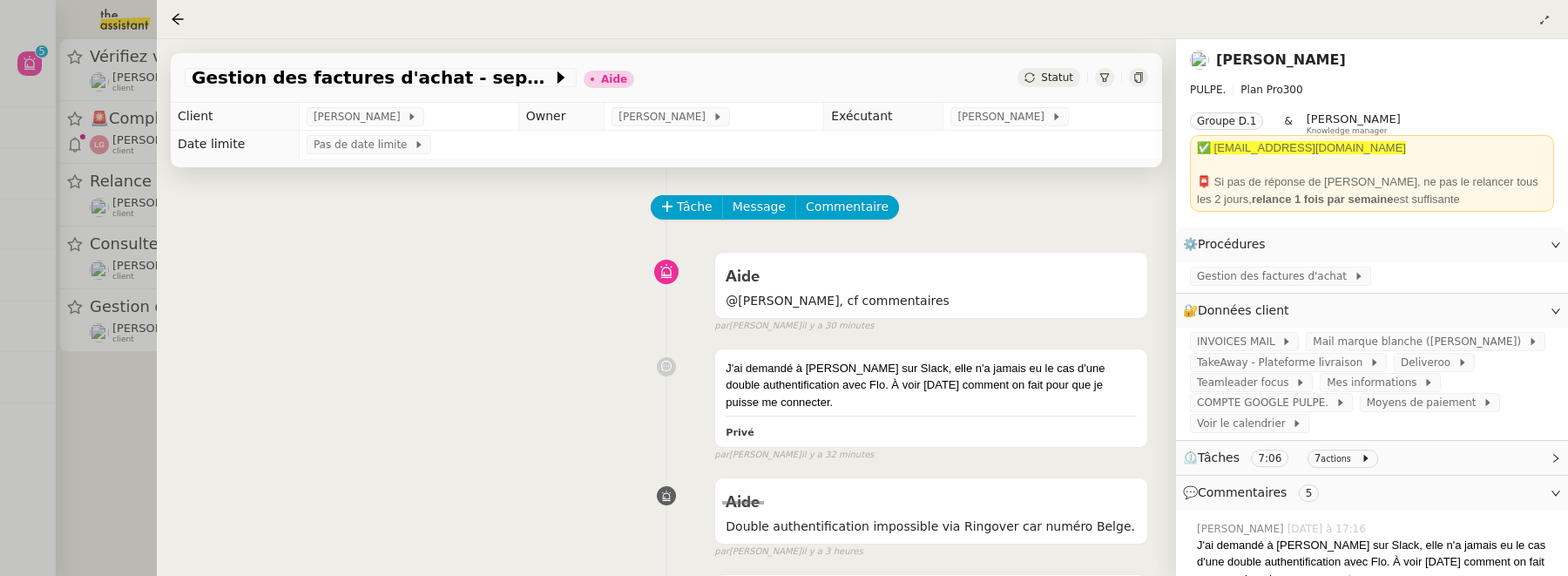
click at [1142, 85] on div at bounding box center [1139, 77] width 19 height 19
click at [815, 208] on span "Commentaire" at bounding box center [847, 207] width 83 height 20
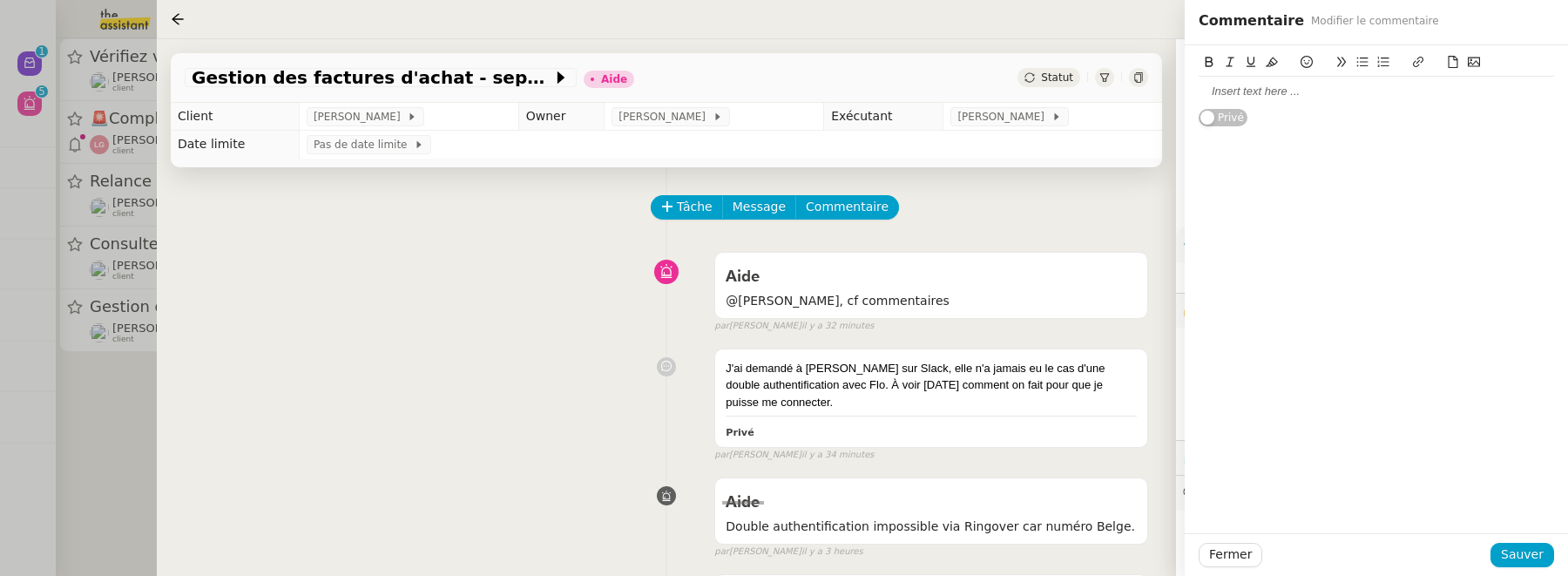
click at [1264, 101] on div at bounding box center [1376, 91] width 355 height 30
click at [1533, 545] on span "Sauver" at bounding box center [1523, 555] width 43 height 20
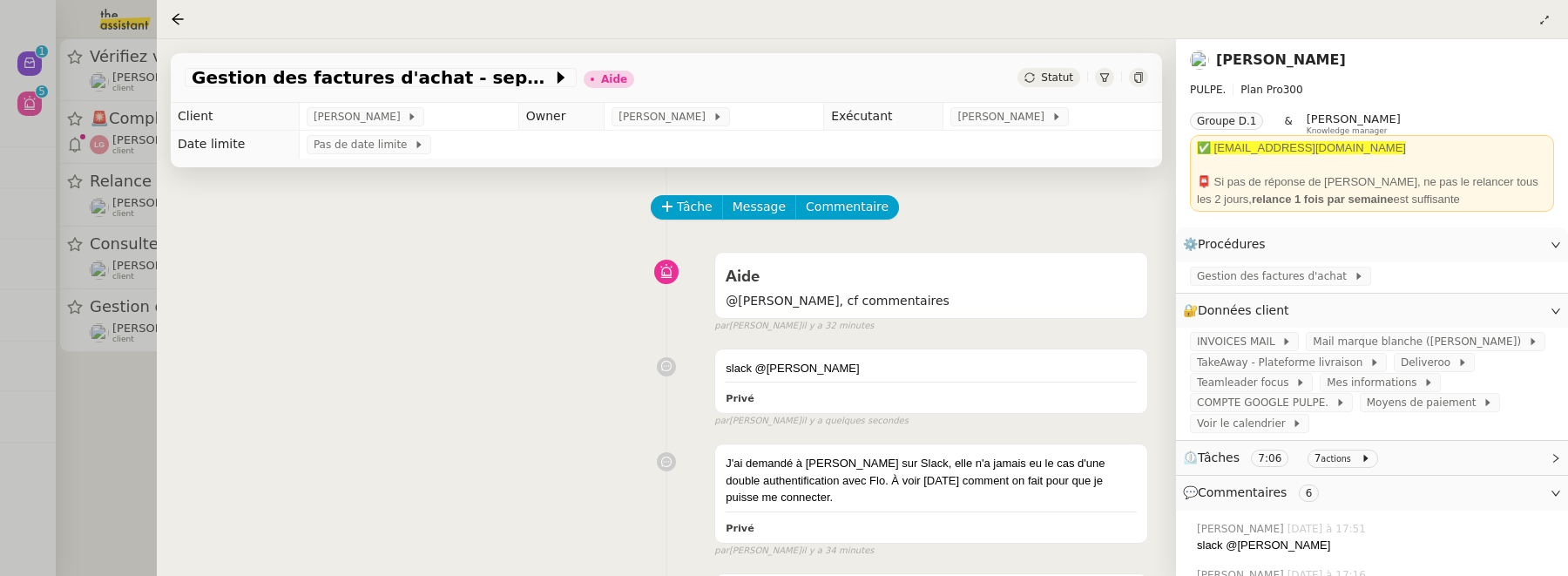
click at [142, 402] on div at bounding box center [784, 288] width 1568 height 576
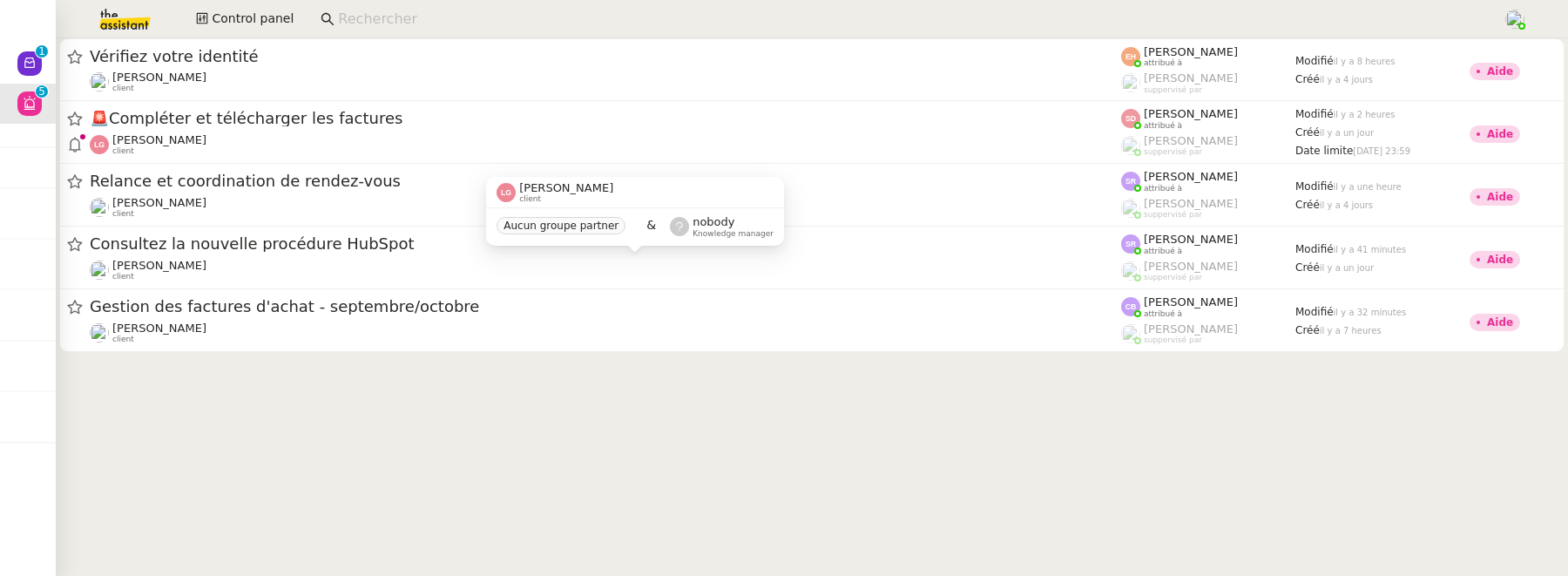
click at [329, 193] on div "Relance et coordination de rendez-vous Maurice N'Diaye client" at bounding box center [606, 195] width 1031 height 48
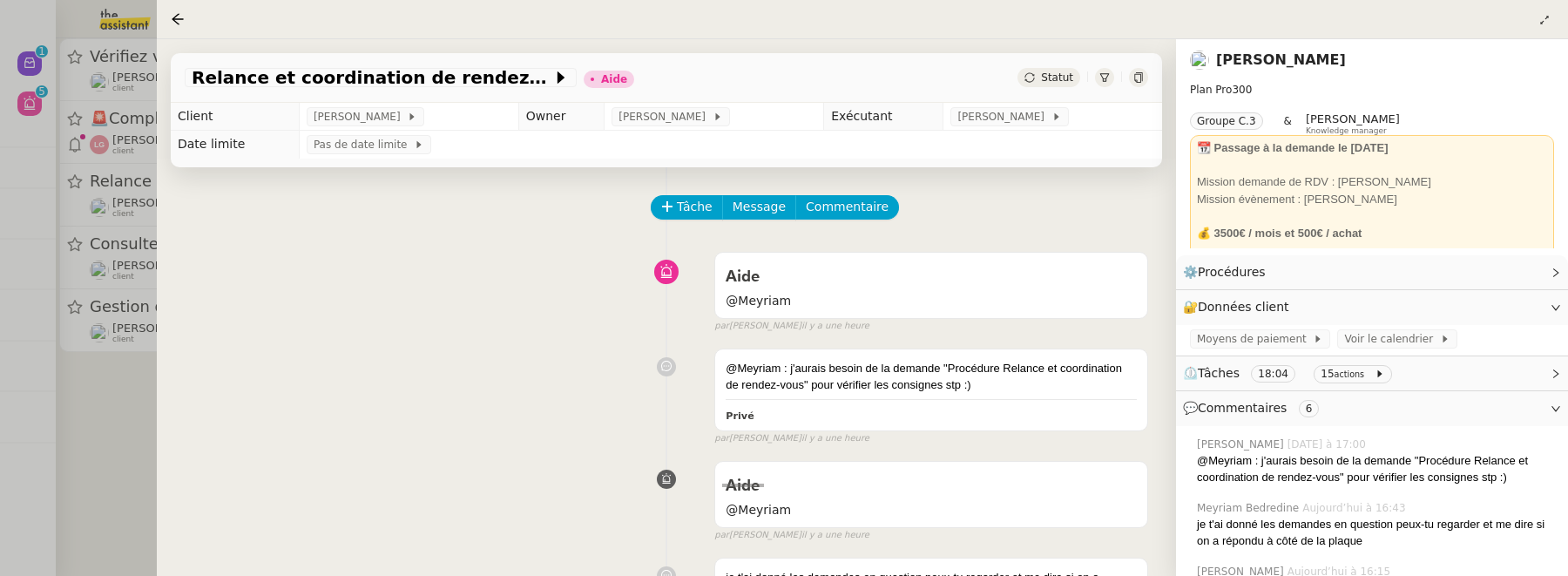
click at [106, 408] on div at bounding box center [784, 288] width 1568 height 576
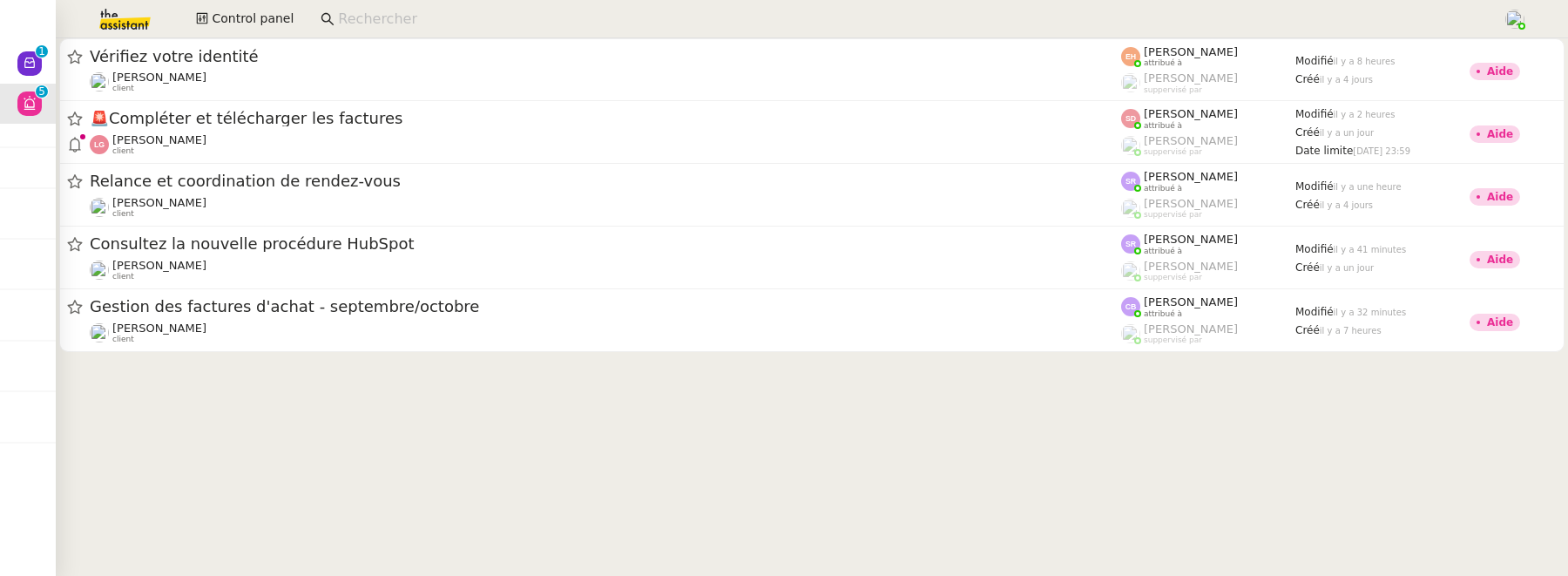
click at [430, 21] on input at bounding box center [911, 19] width 1147 height 23
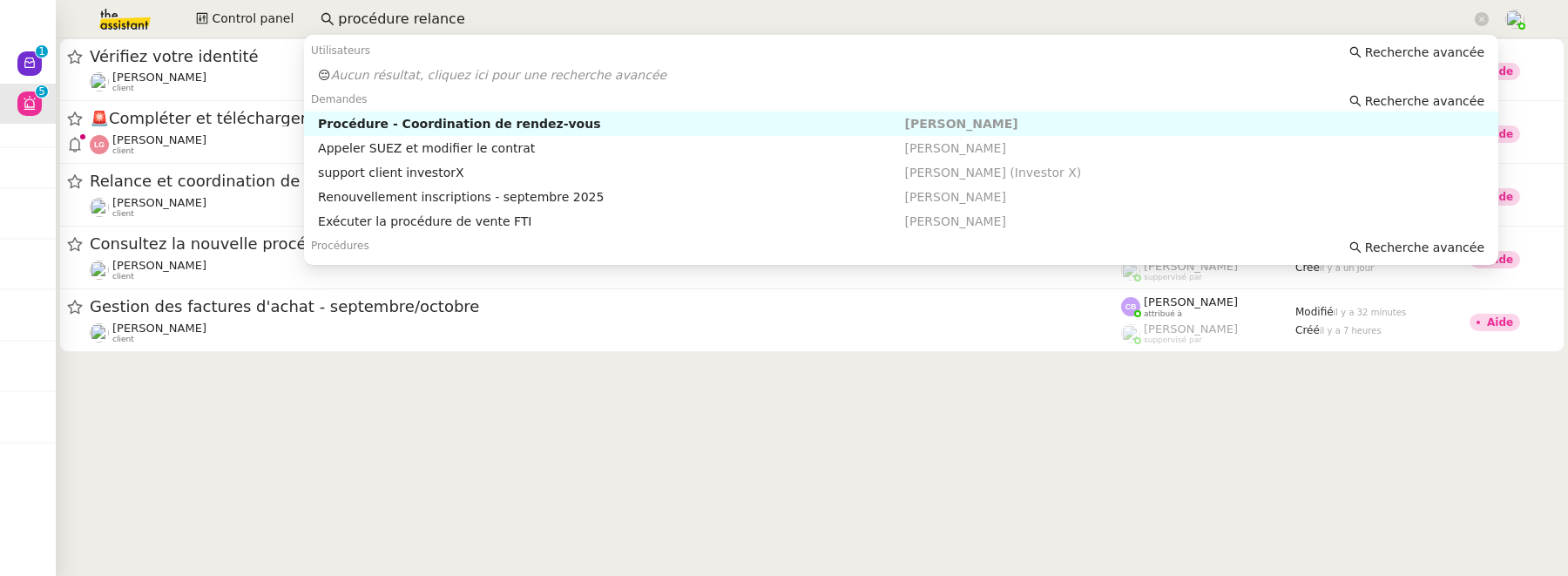
click at [451, 120] on div "Procédure - Coordination de rendez-vous" at bounding box center [611, 124] width 586 height 15
type input "procédure relance"
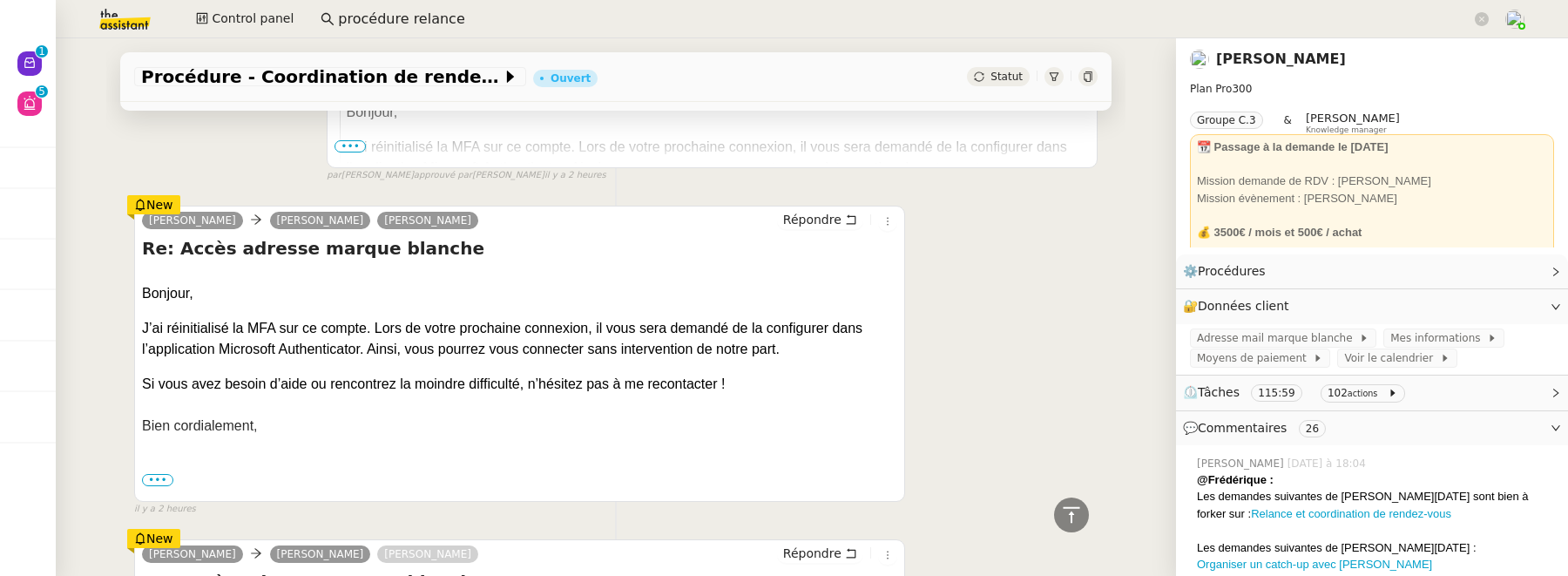
scroll to position [573, 0]
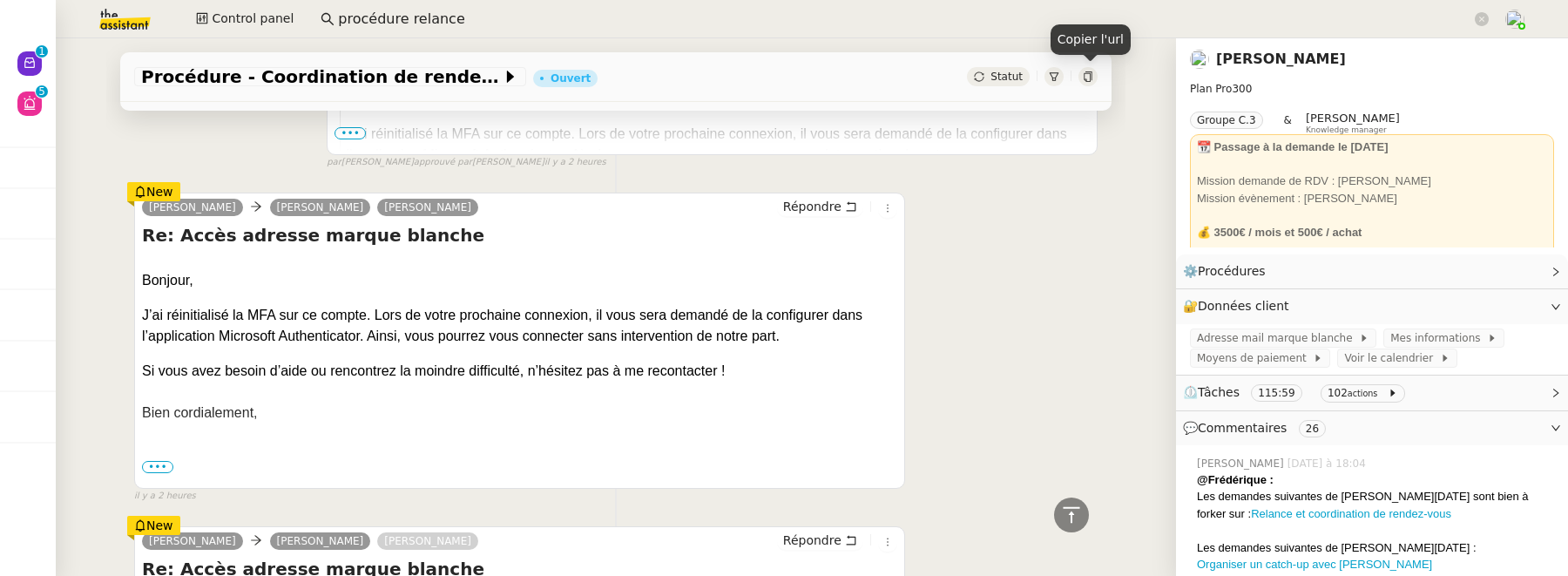
click at [1084, 68] on div at bounding box center [1088, 76] width 19 height 19
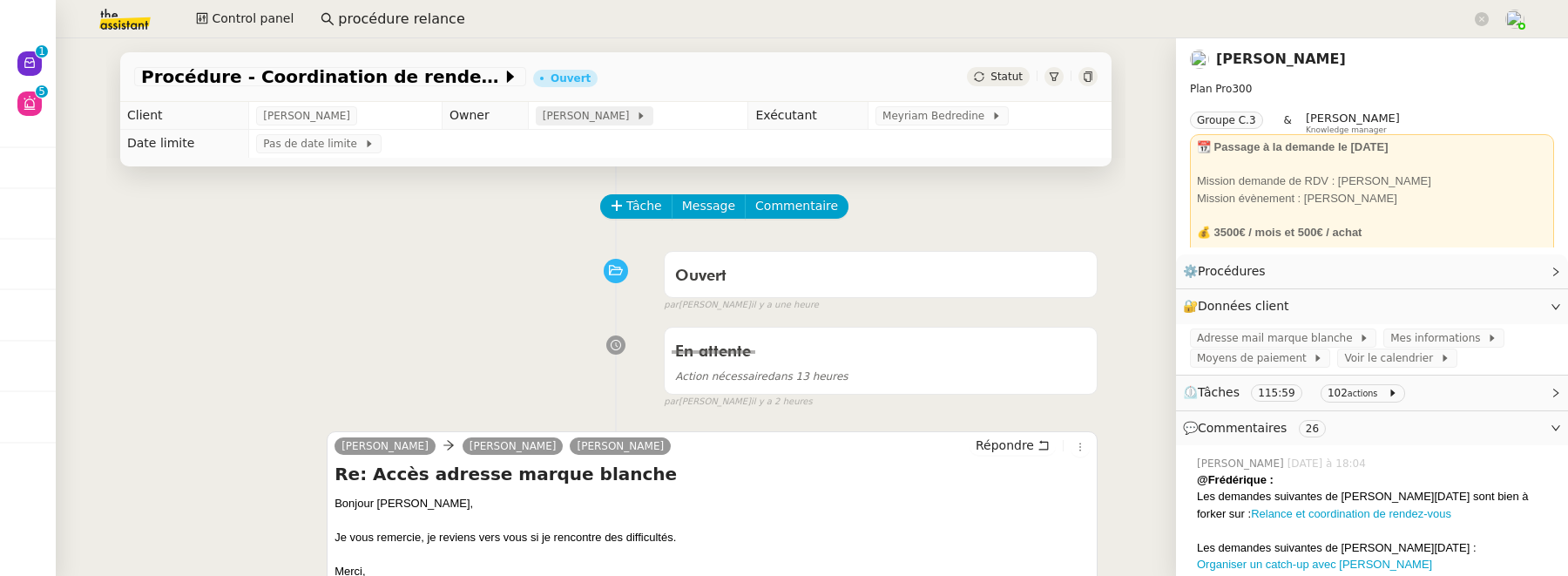
click at [602, 123] on span "[PERSON_NAME]" at bounding box center [589, 116] width 93 height 17
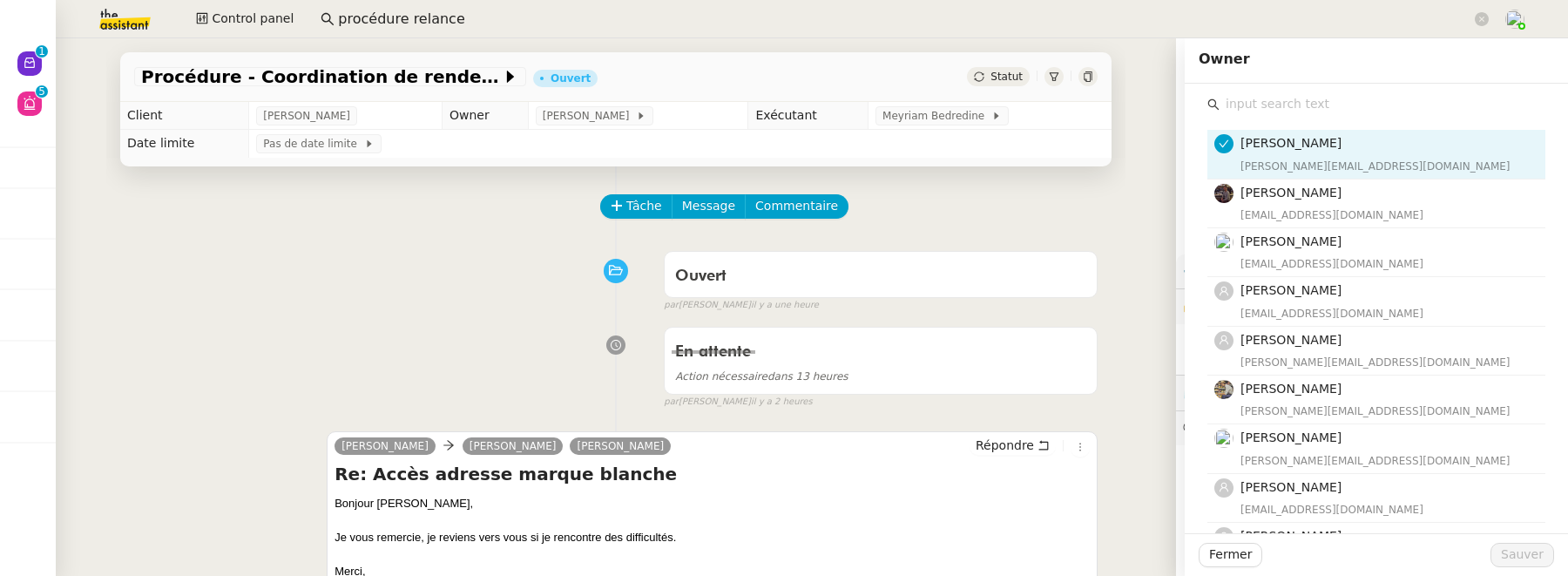
click at [1305, 110] on input "text" at bounding box center [1382, 104] width 326 height 23
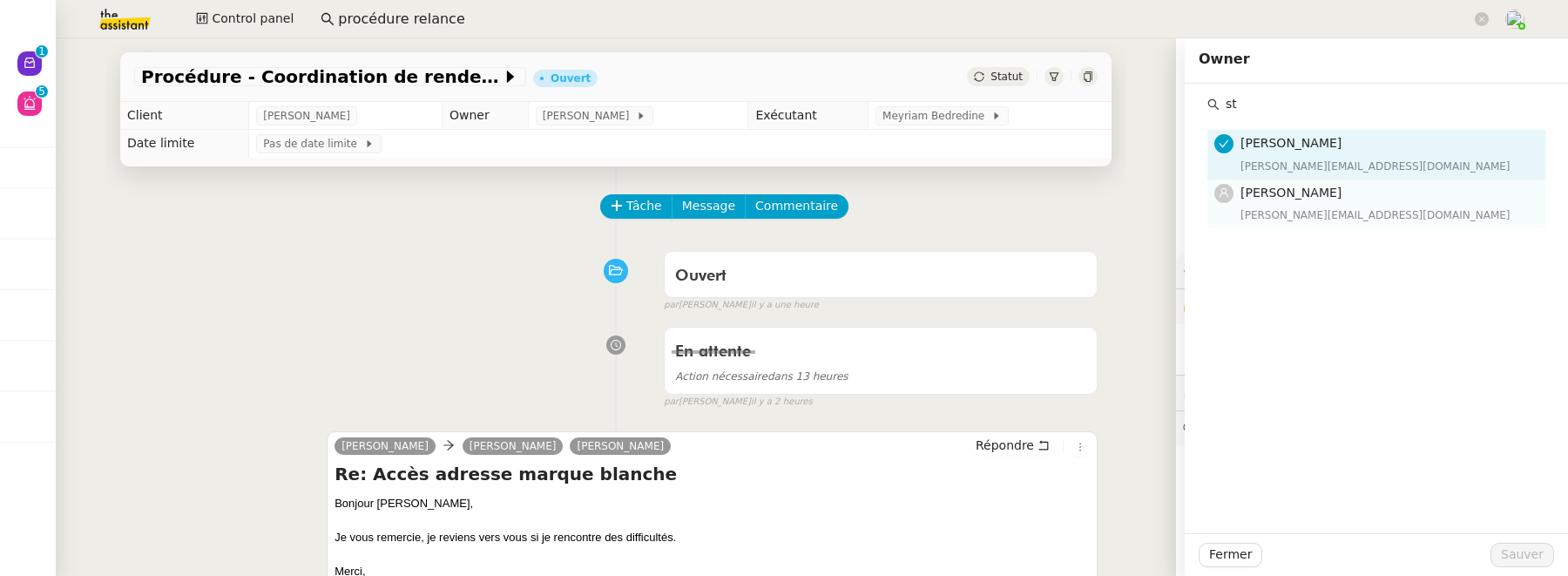
type input "st"
click at [1334, 179] on nz-list-item "Stéphanie Rakotosalama stephanie@theassistant.team" at bounding box center [1376, 203] width 338 height 48
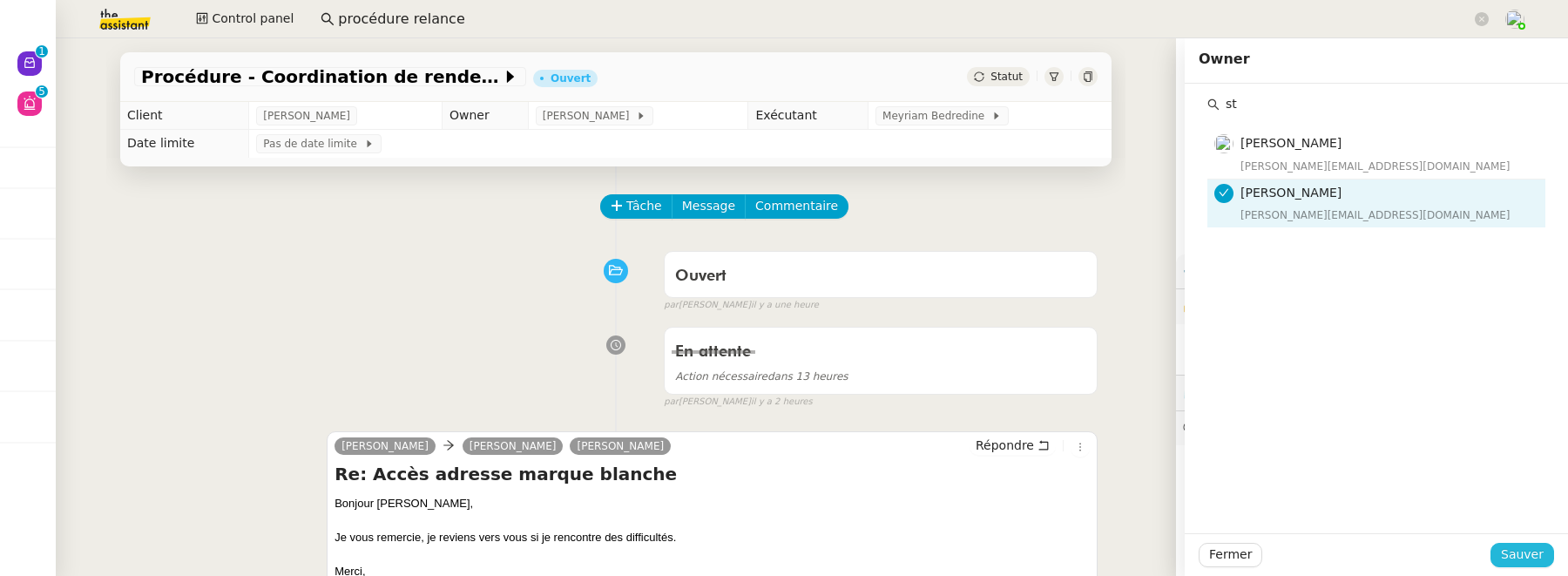
click at [1510, 546] on span "Sauver" at bounding box center [1523, 555] width 43 height 20
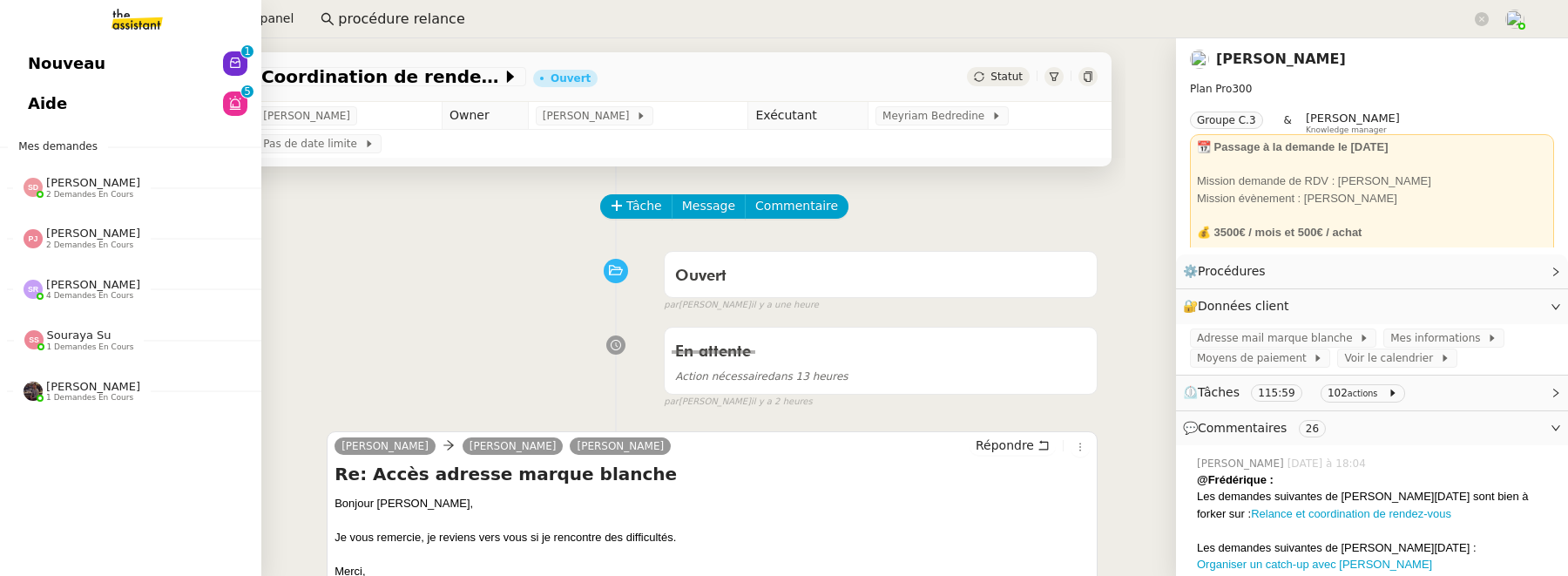
click at [48, 107] on link "Aide 0 1 2 3 4 5 6 7 8 9" at bounding box center [131, 103] width 261 height 40
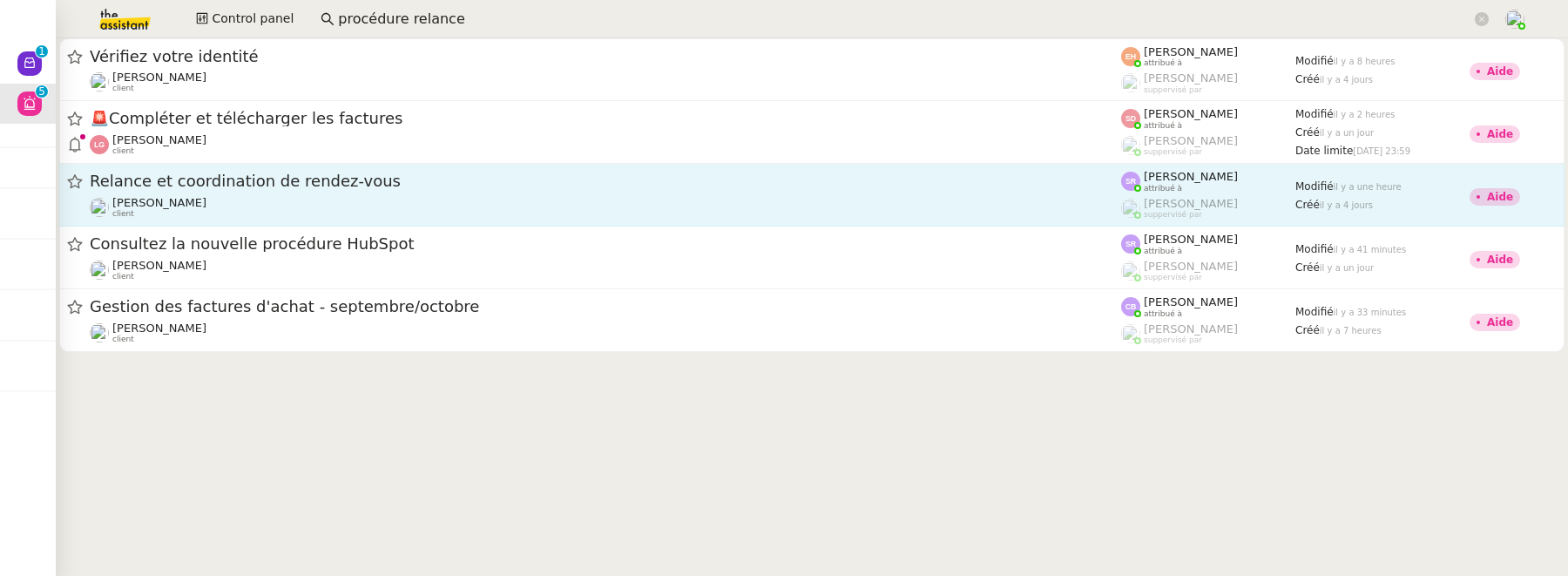
click at [417, 173] on span "Relance et coordination de rendez-vous" at bounding box center [606, 181] width 1031 height 15
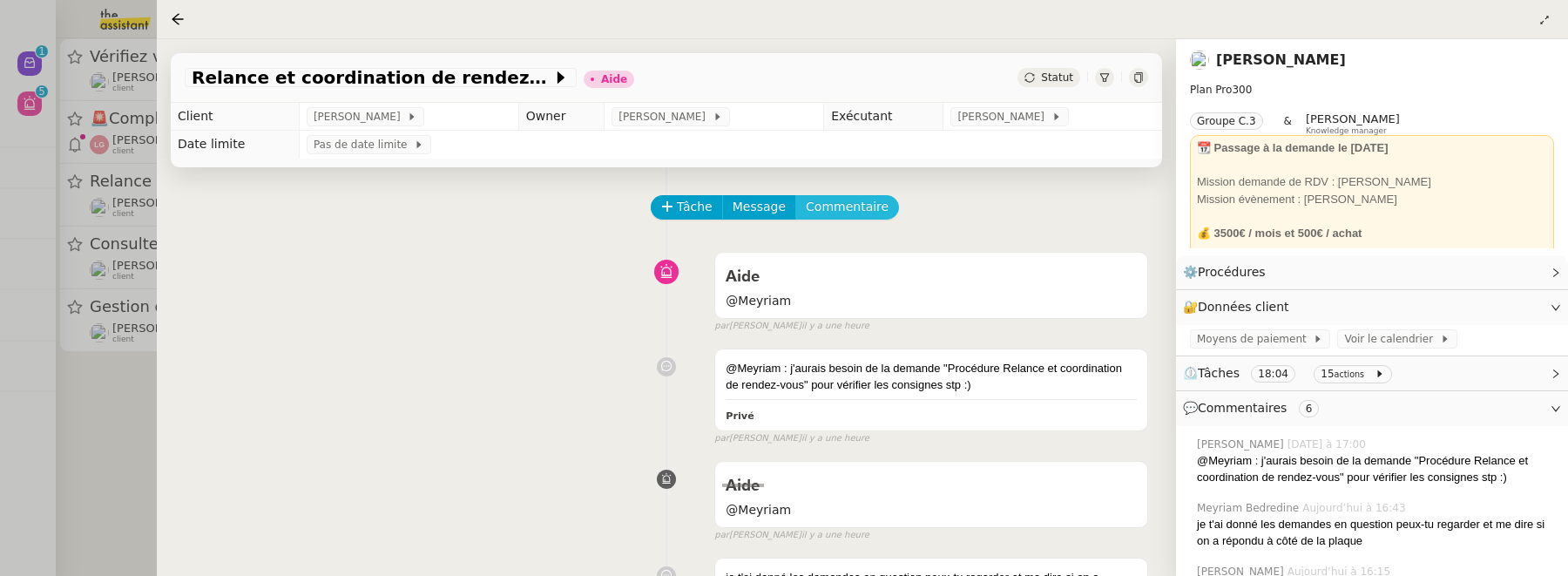
click at [836, 206] on span "Commentaire" at bounding box center [847, 207] width 83 height 20
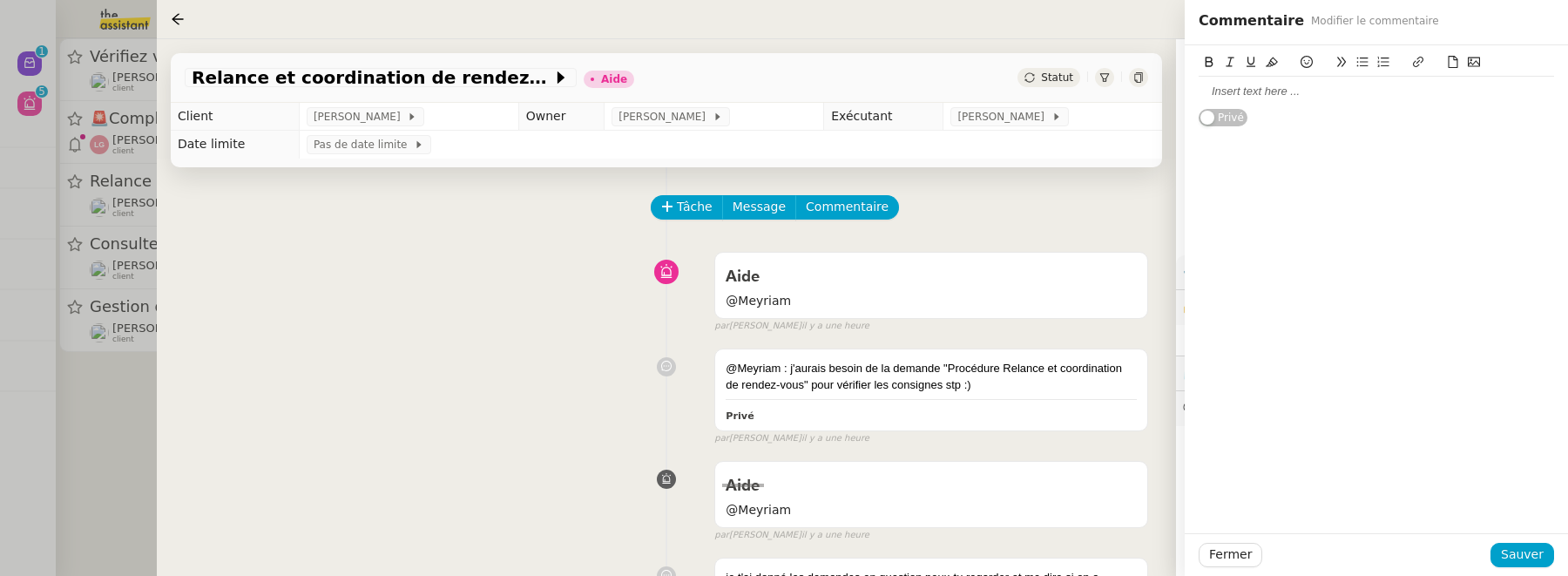
click at [1270, 96] on div at bounding box center [1376, 91] width 355 height 15
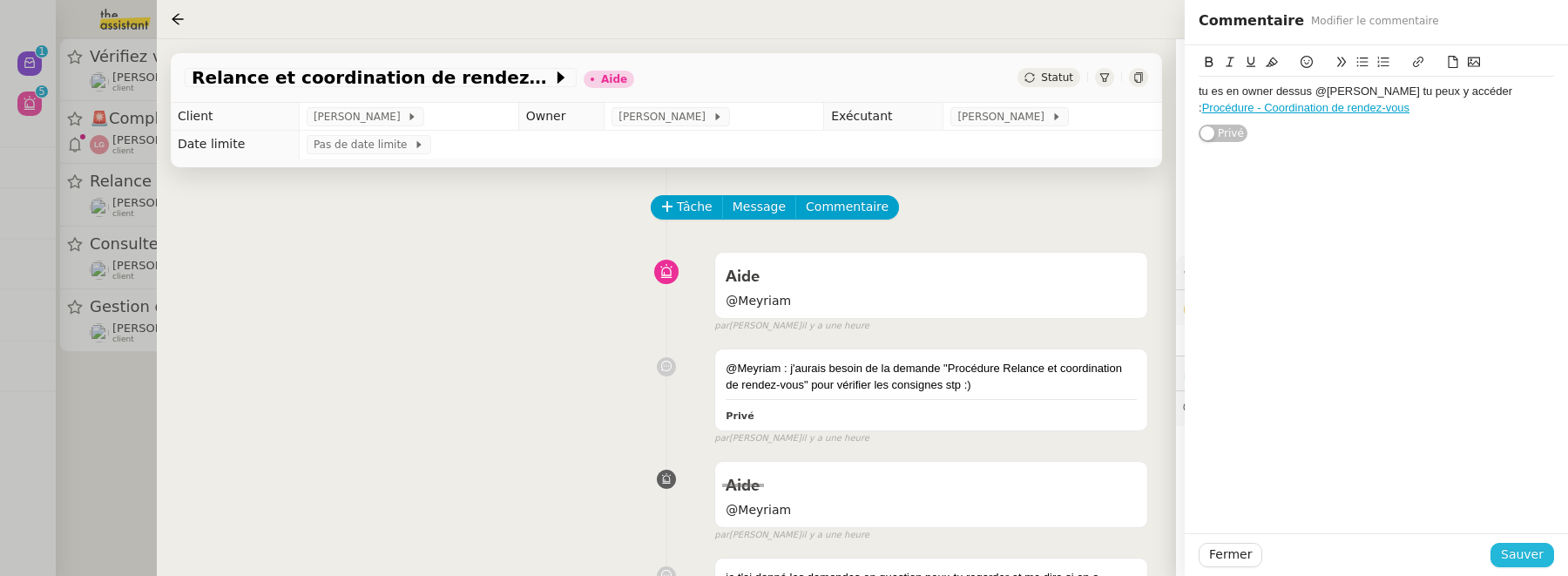
click at [1510, 554] on span "Sauver" at bounding box center [1523, 555] width 43 height 20
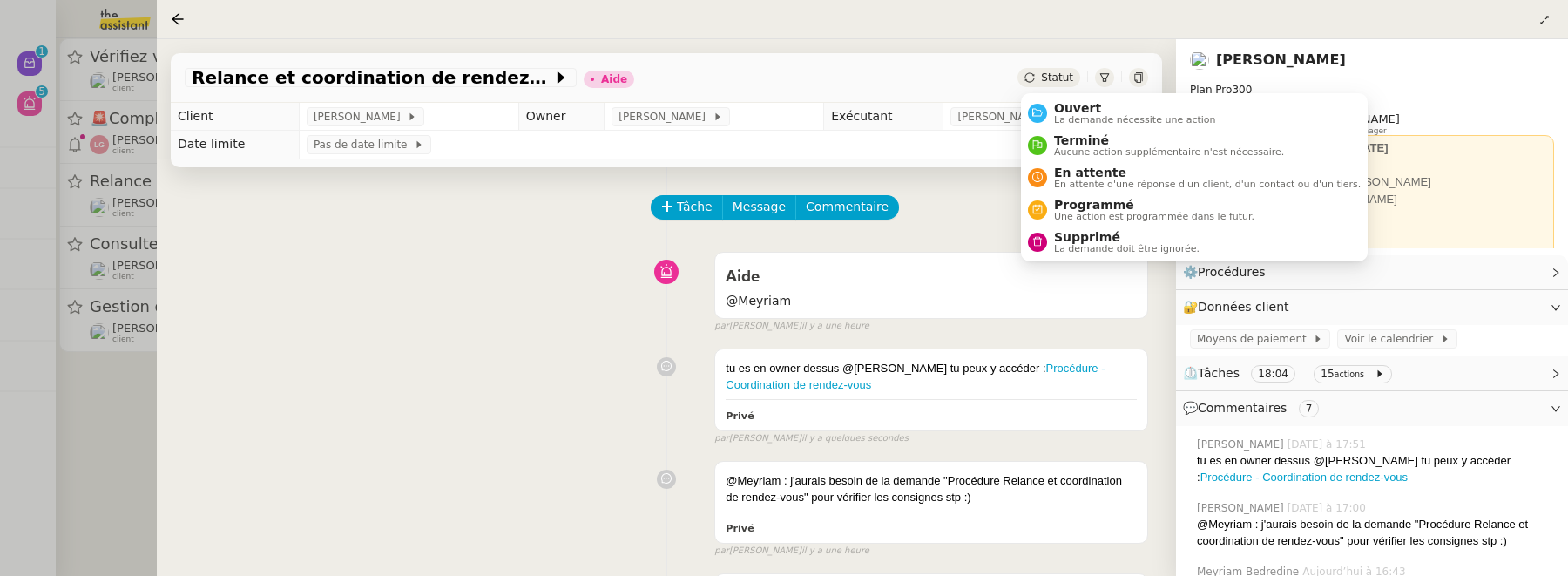
click at [1046, 81] on span "Statut" at bounding box center [1056, 77] width 32 height 13
click at [1067, 110] on span "Ouvert" at bounding box center [1135, 107] width 162 height 14
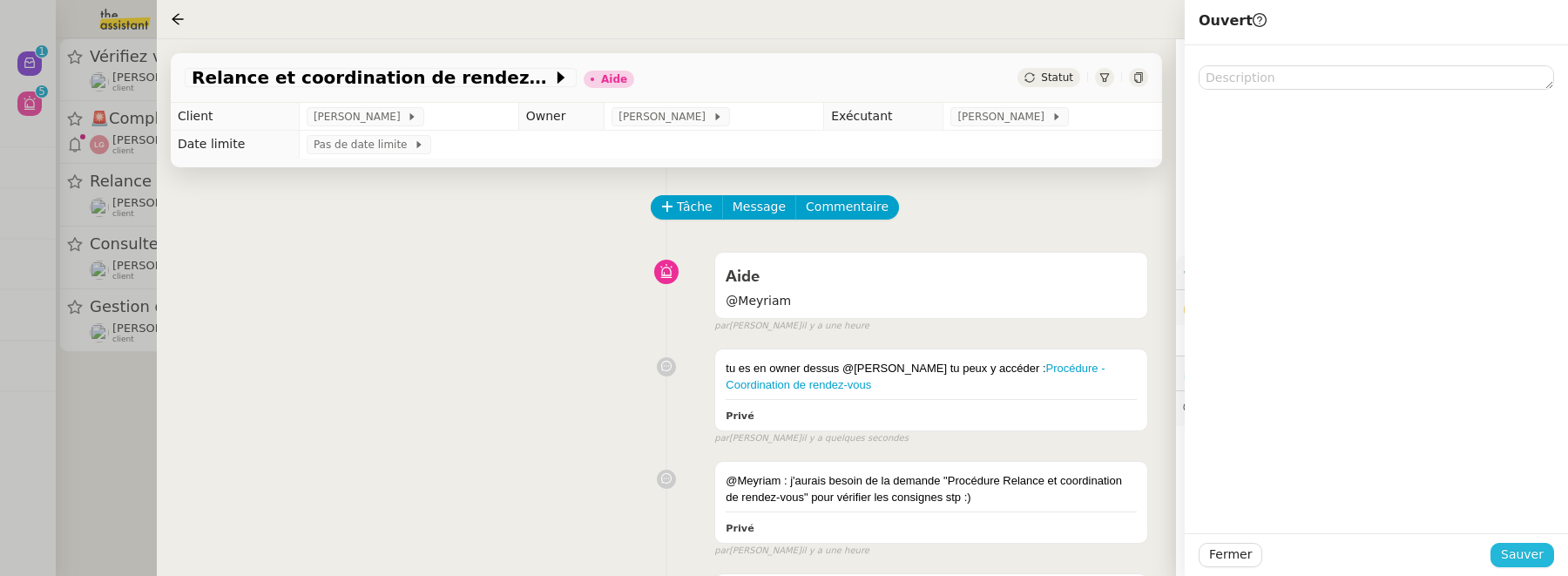
click at [1540, 550] on span "Sauver" at bounding box center [1523, 555] width 43 height 20
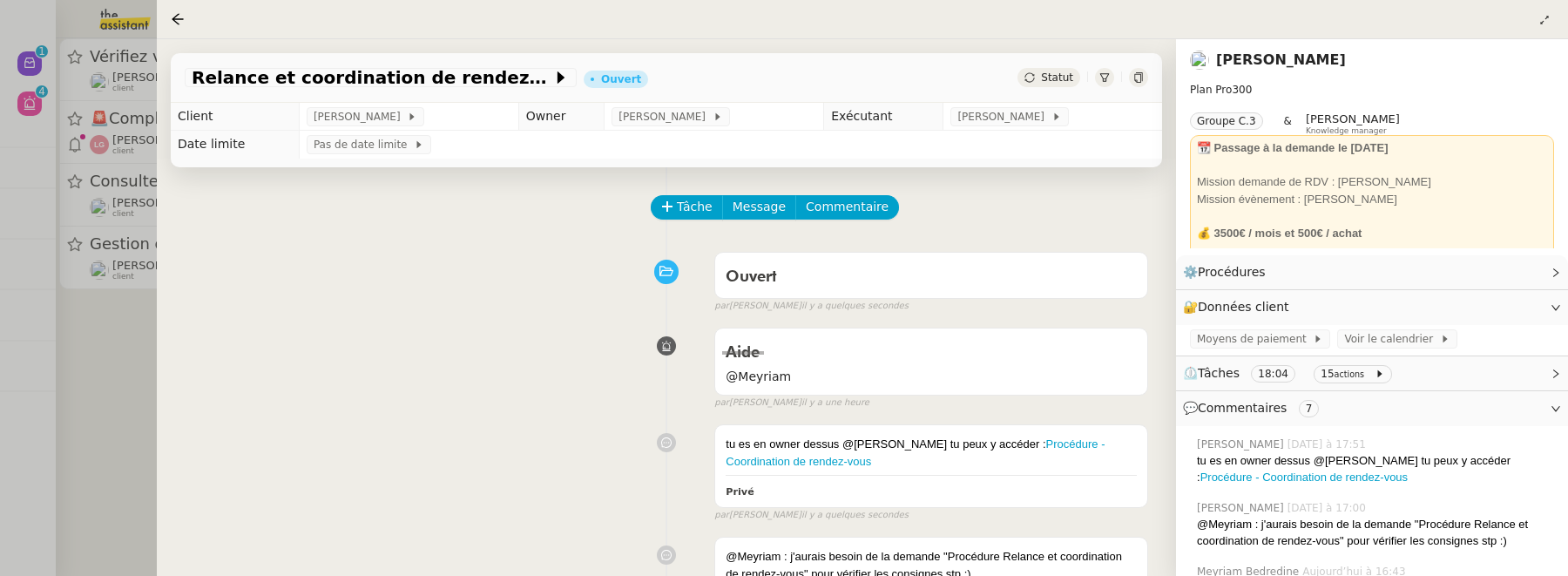
click at [94, 368] on div at bounding box center [784, 288] width 1568 height 576
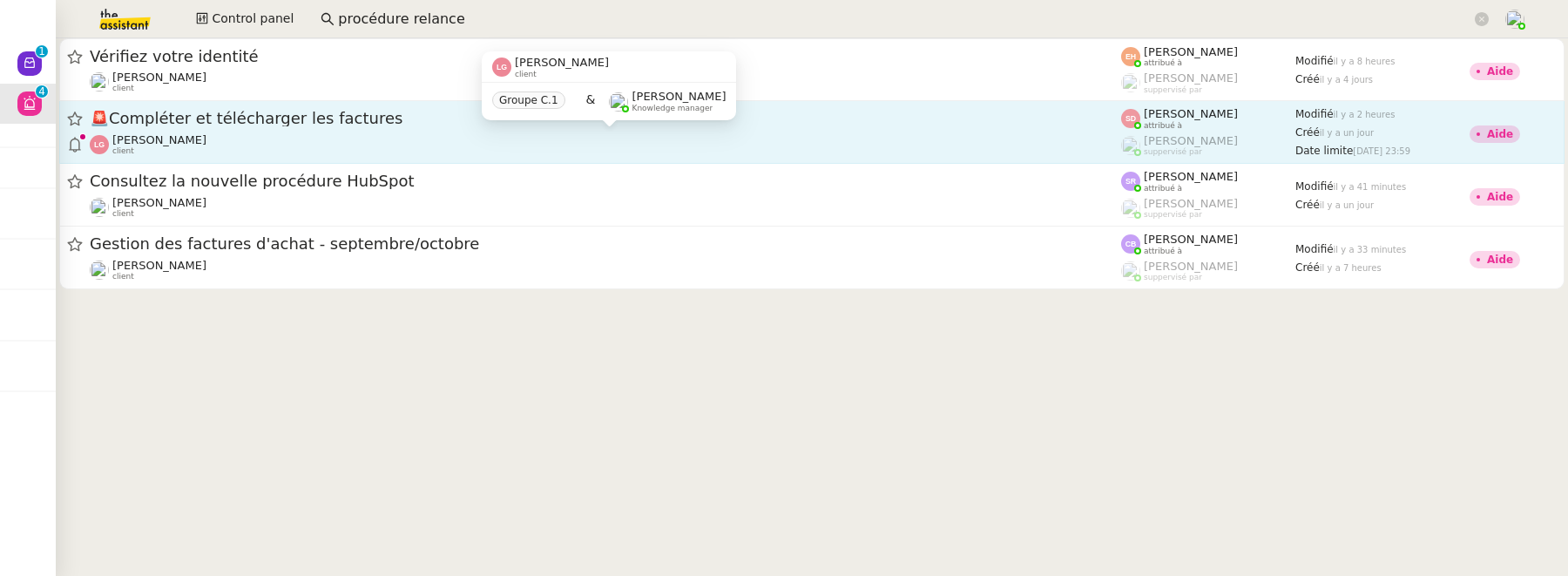
click at [282, 135] on div "[PERSON_NAME] client" at bounding box center [606, 144] width 1031 height 22
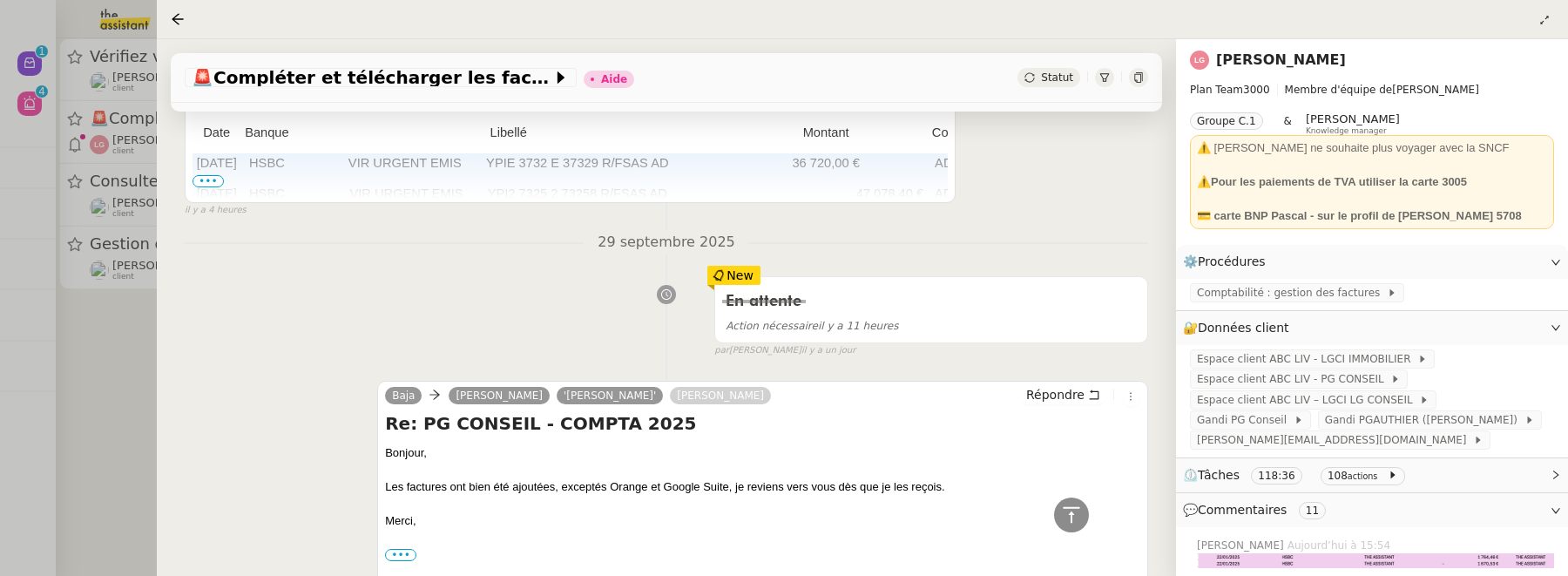
scroll to position [2460, 0]
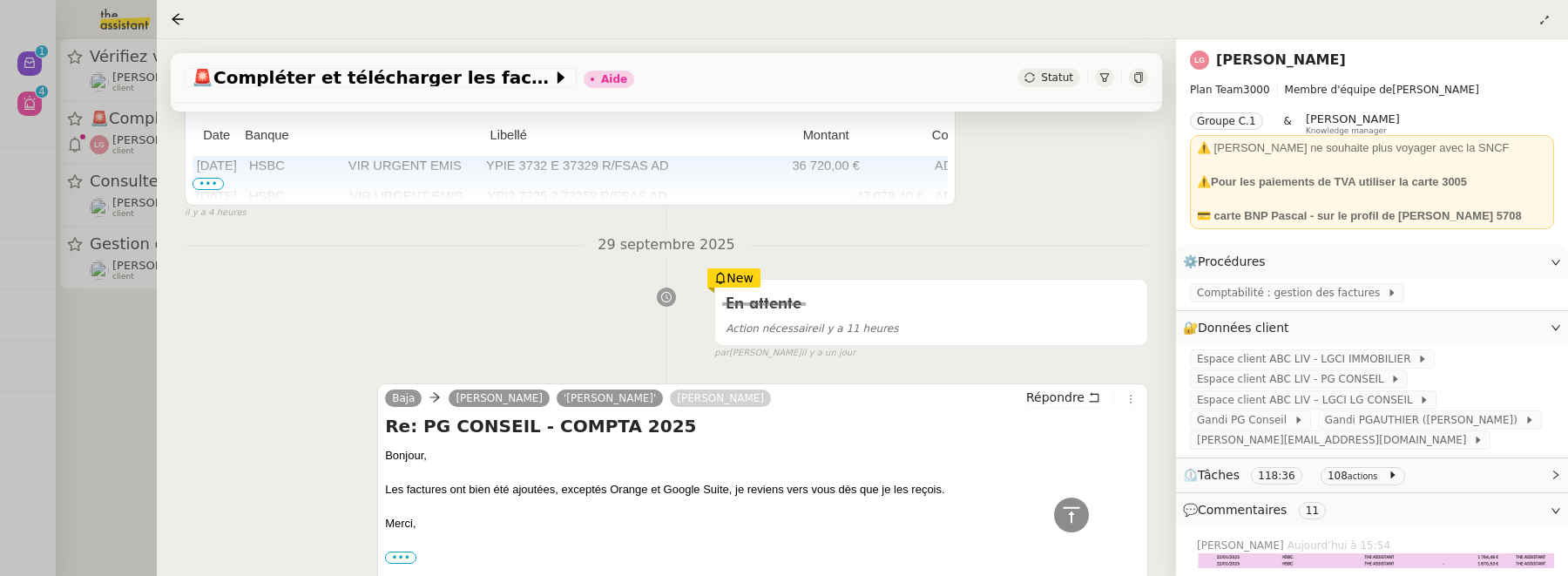
click at [140, 420] on div at bounding box center [784, 288] width 1568 height 576
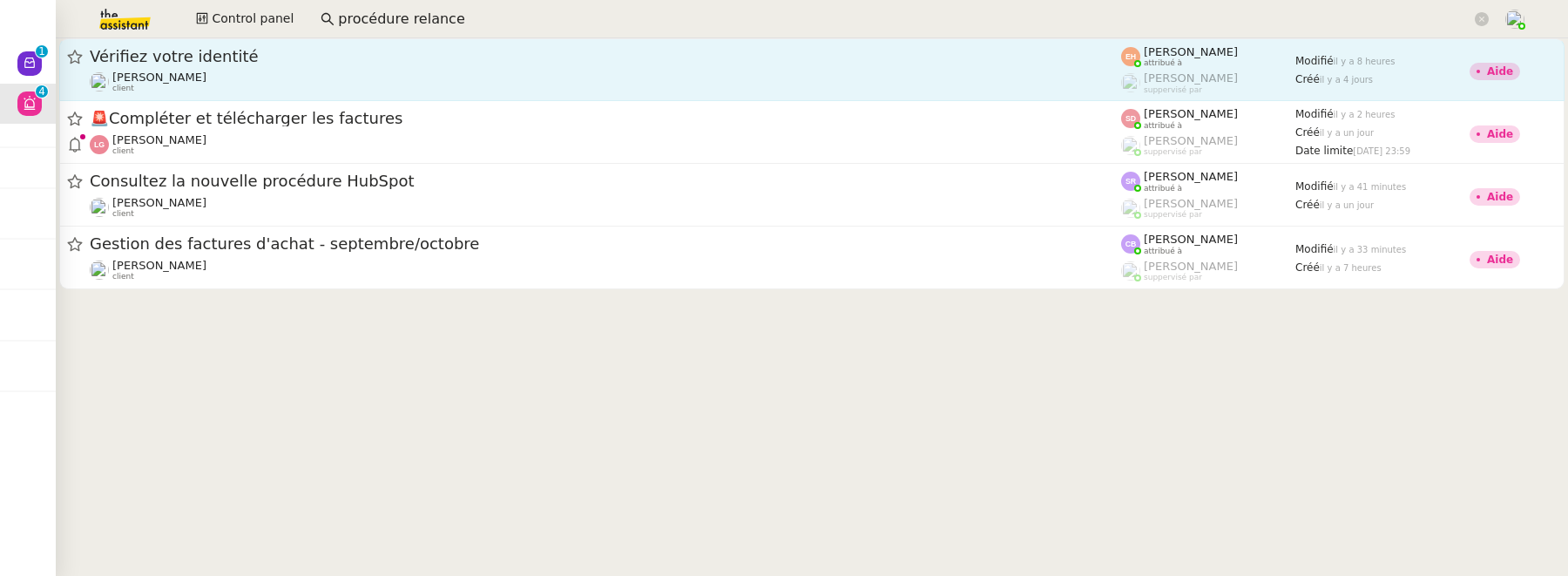
click at [229, 66] on div "Vérifiez votre identité Céline MAS client" at bounding box center [606, 70] width 1031 height 47
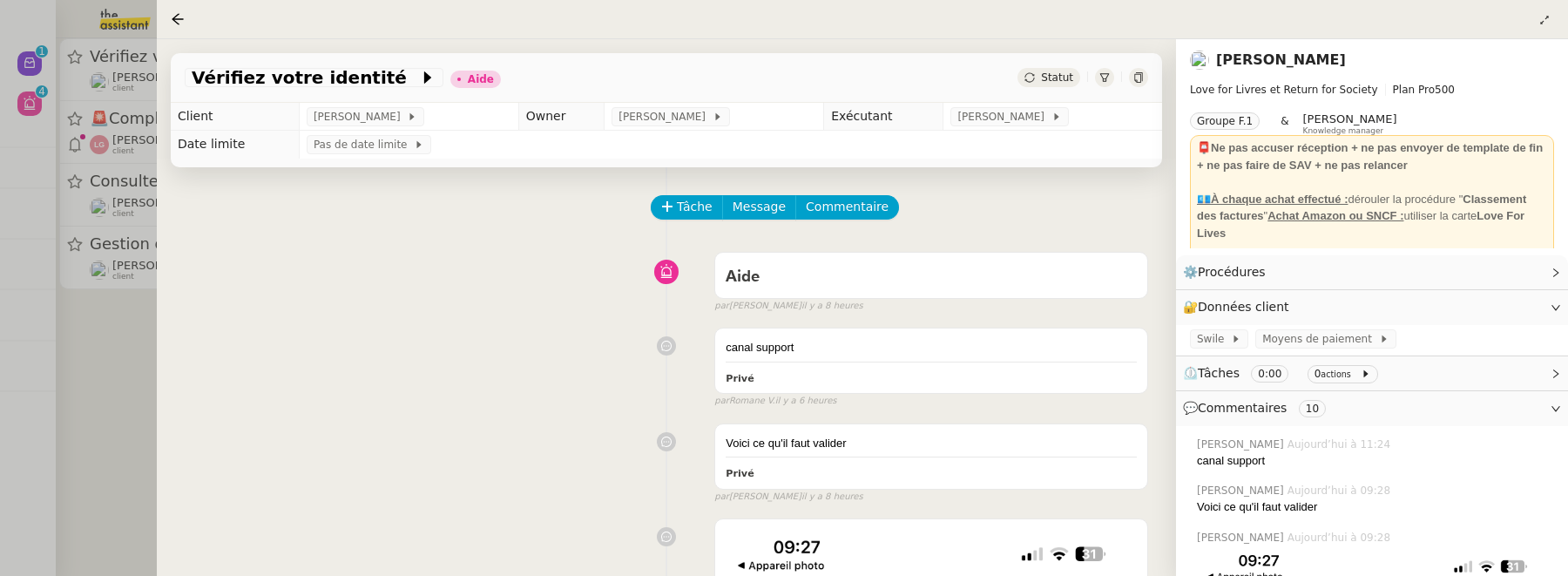
click at [129, 421] on div at bounding box center [784, 288] width 1568 height 576
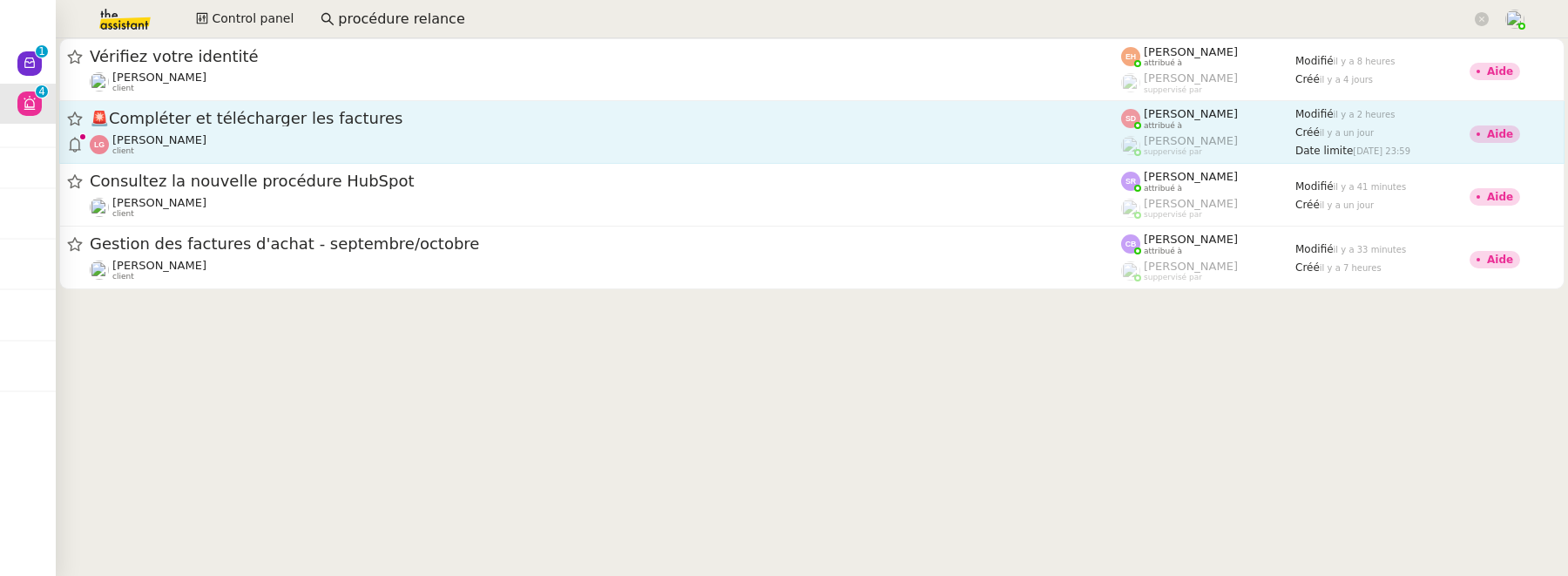
click at [267, 128] on div "🚨 Compléter et télécharger les factures" at bounding box center [606, 119] width 1031 height 22
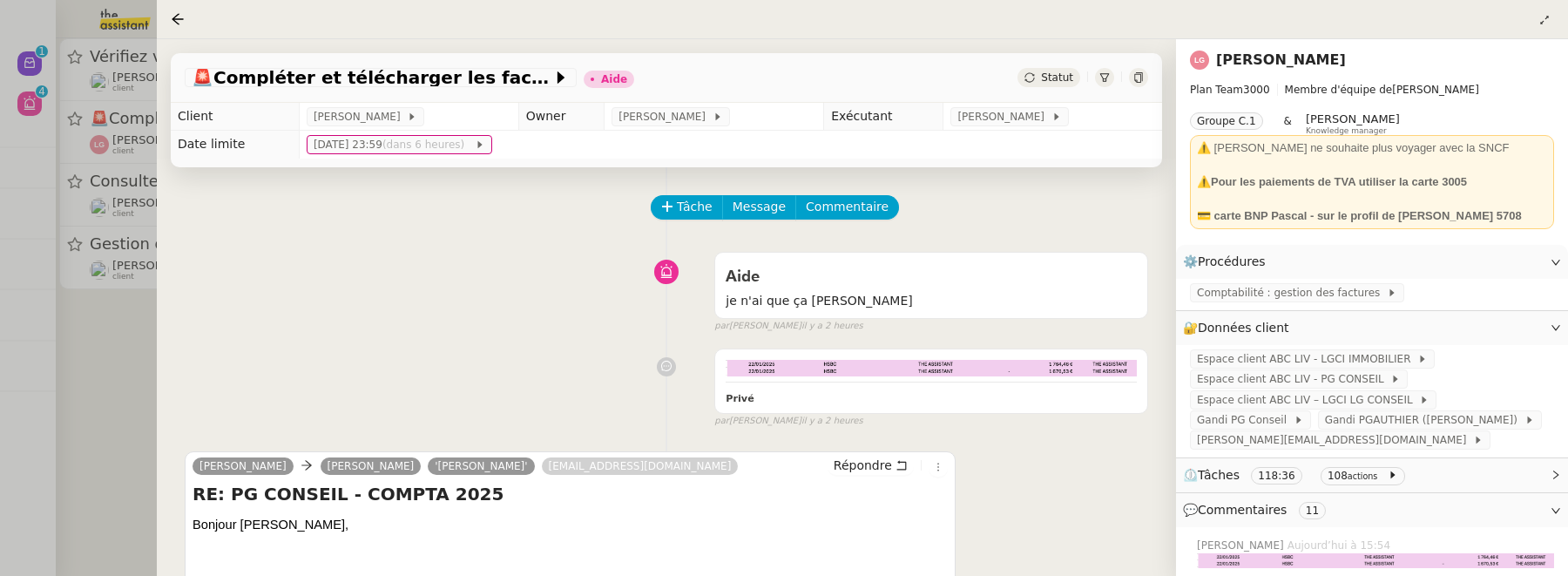
click at [134, 403] on div at bounding box center [784, 288] width 1568 height 576
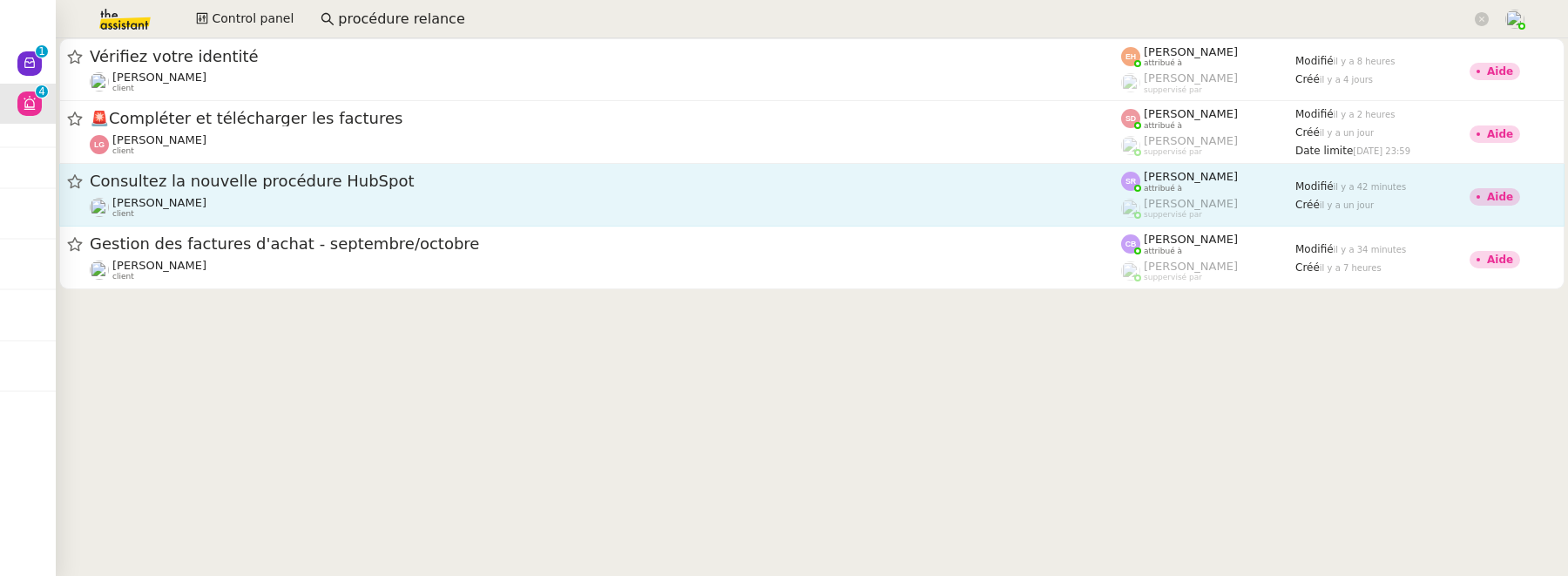
click at [250, 209] on div "Louis Frei client" at bounding box center [606, 207] width 1031 height 22
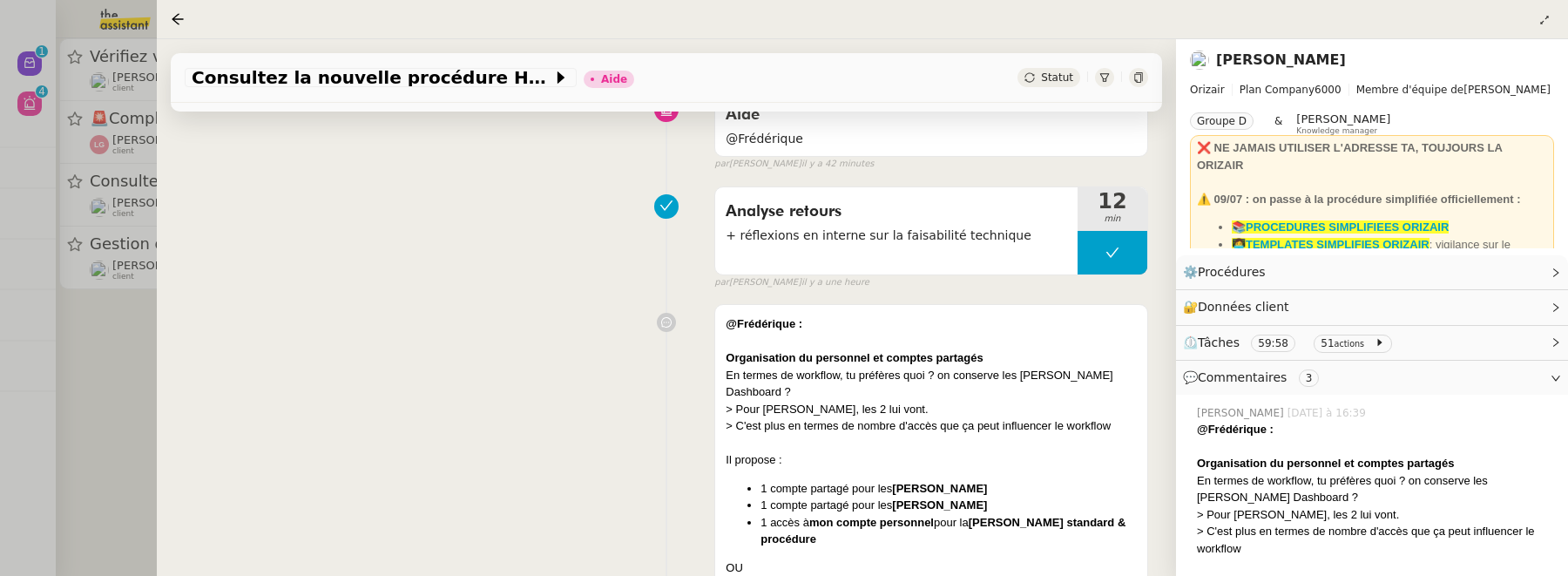
scroll to position [163, 0]
click at [154, 473] on div at bounding box center [784, 288] width 1568 height 576
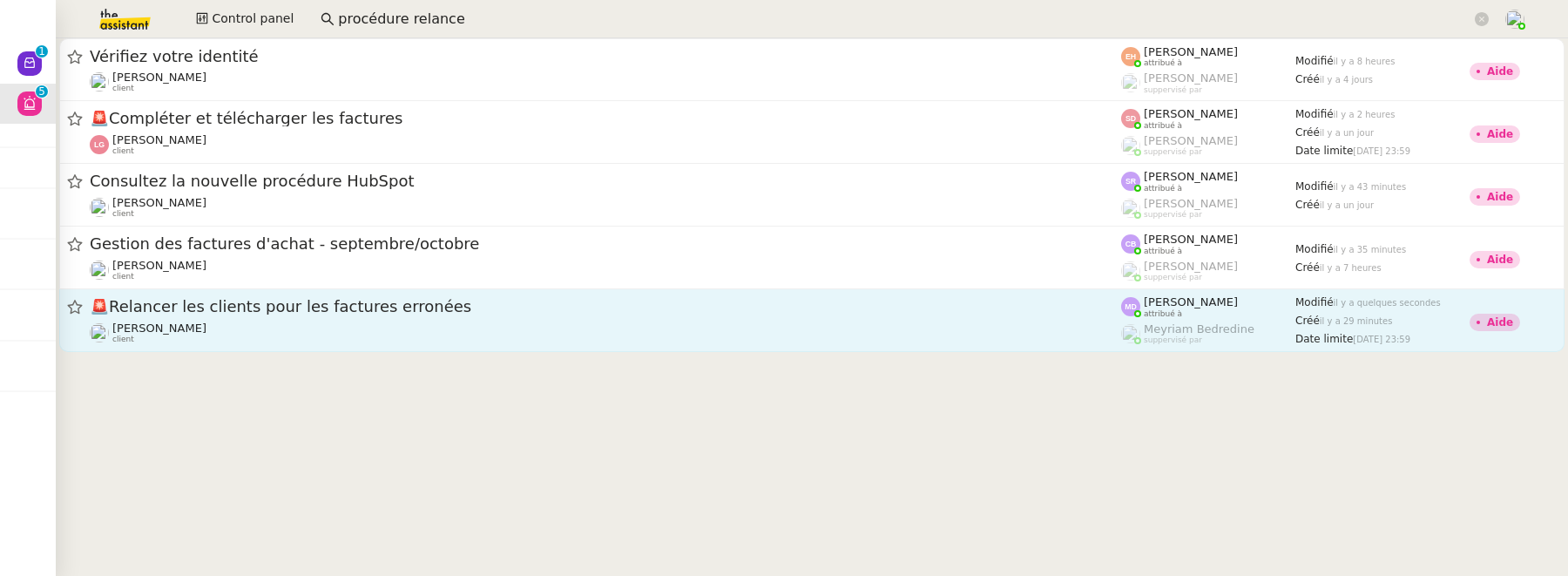
click at [328, 329] on div "Mohamed Bennani client" at bounding box center [606, 332] width 1031 height 22
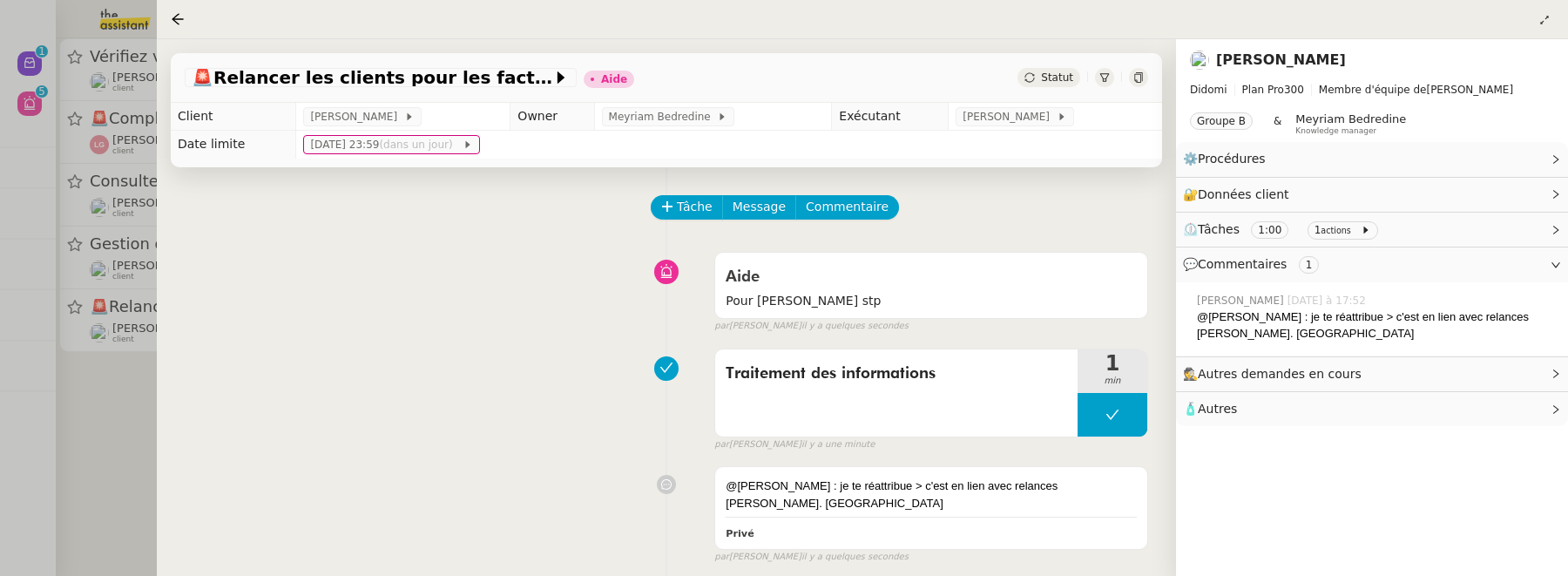
click at [1007, 104] on td "Marylou Deybach" at bounding box center [1055, 116] width 214 height 28
click at [1002, 117] on span "Marylou Deybach" at bounding box center [1009, 117] width 93 height 17
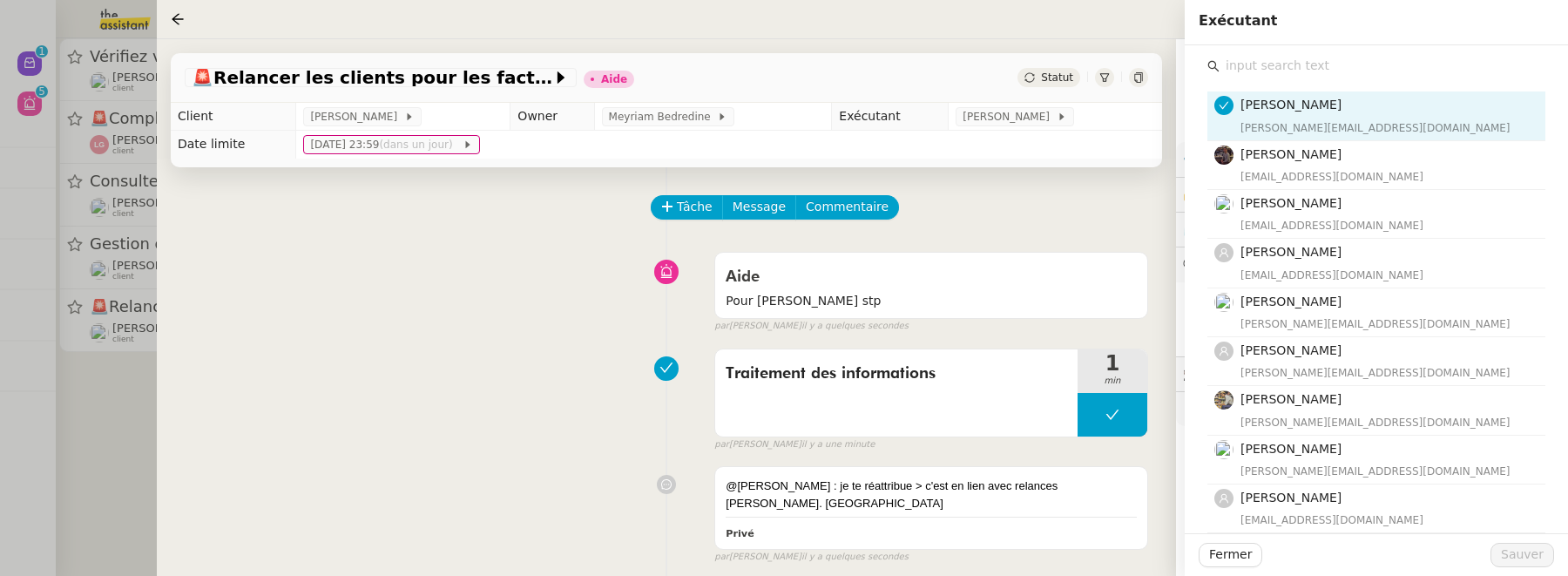
click at [1269, 65] on input "text" at bounding box center [1382, 66] width 326 height 23
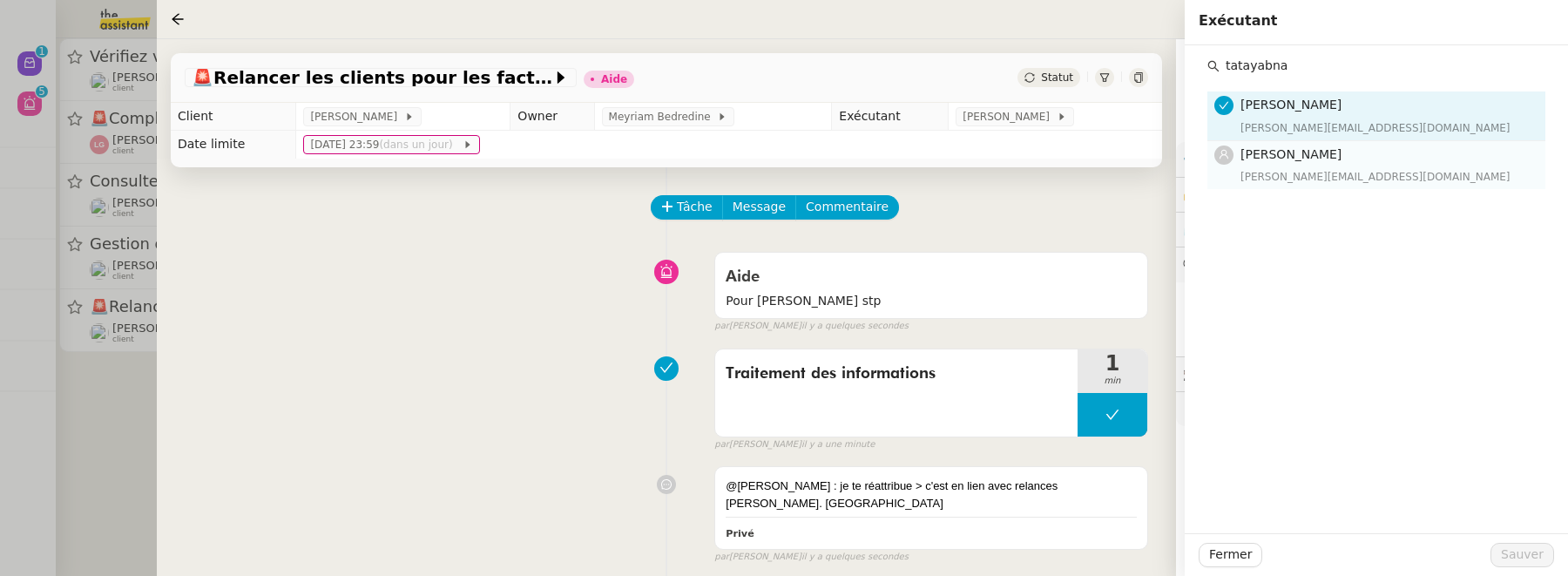
type input "tatayabna"
click at [1291, 164] on div "Tatyana Orec tatyana@theassistant.team" at bounding box center [1387, 165] width 294 height 41
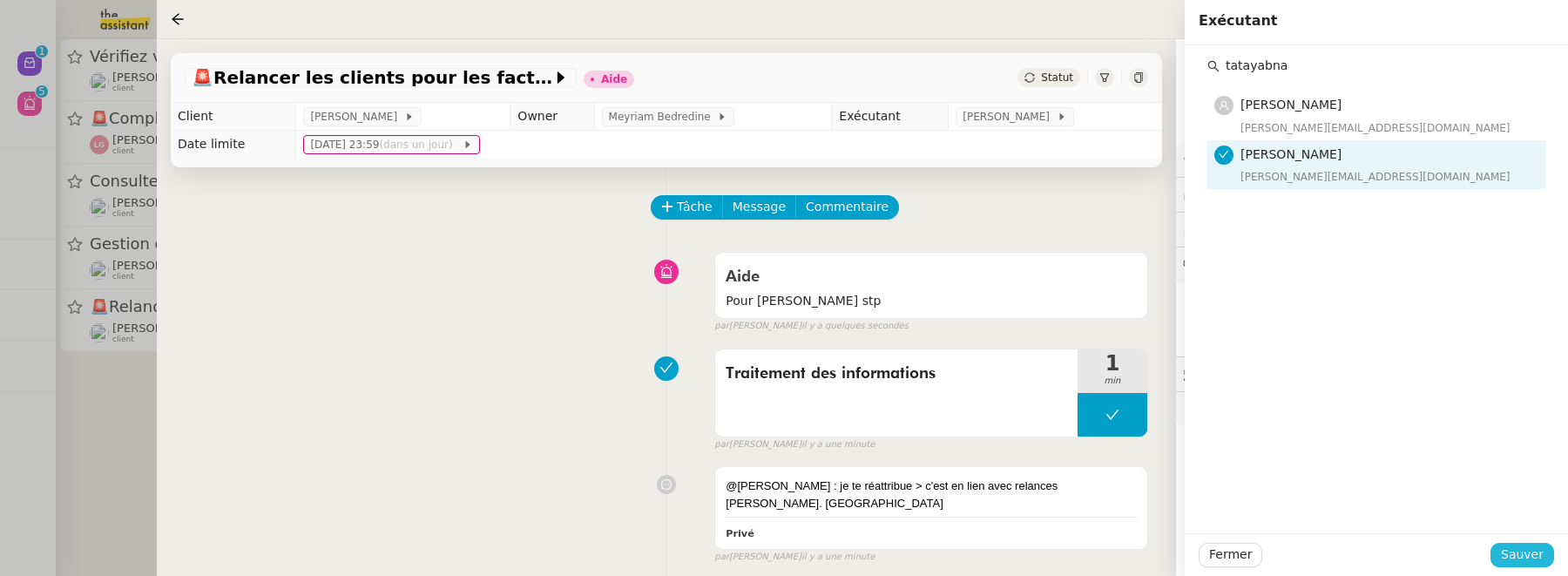
click at [1545, 562] on button "Sauver" at bounding box center [1523, 555] width 64 height 24
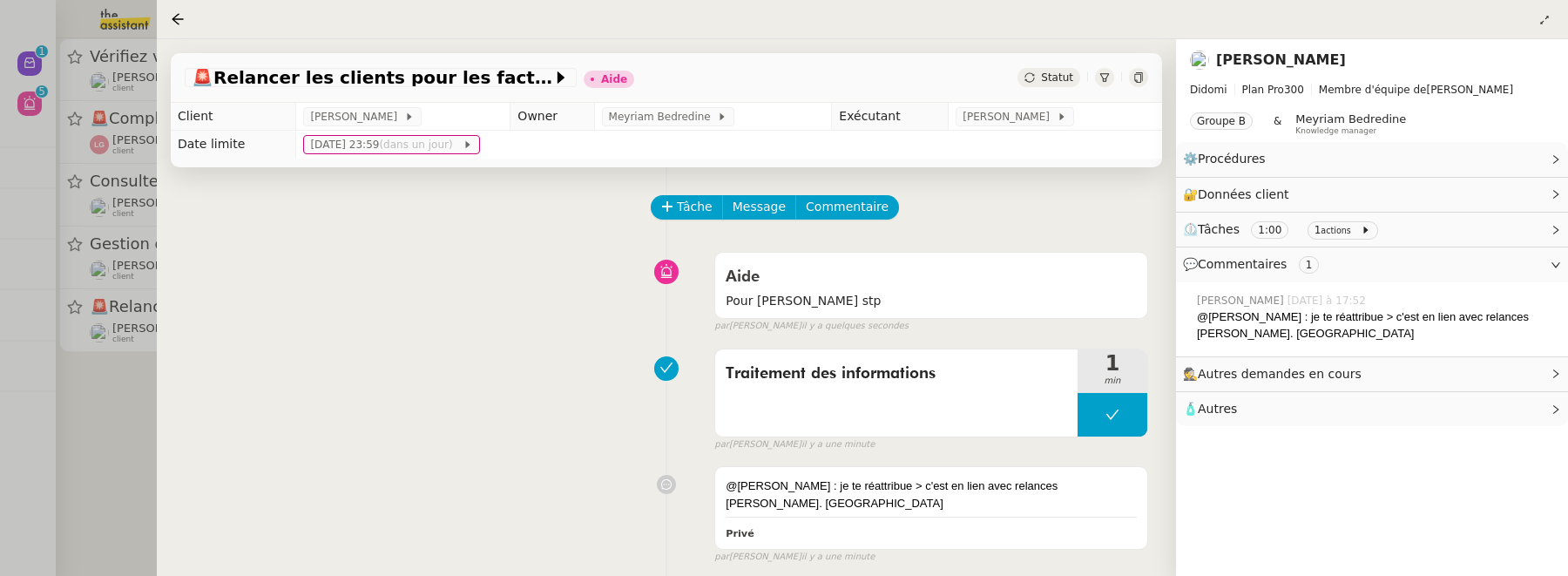
click at [1050, 79] on span "Statut" at bounding box center [1056, 77] width 32 height 13
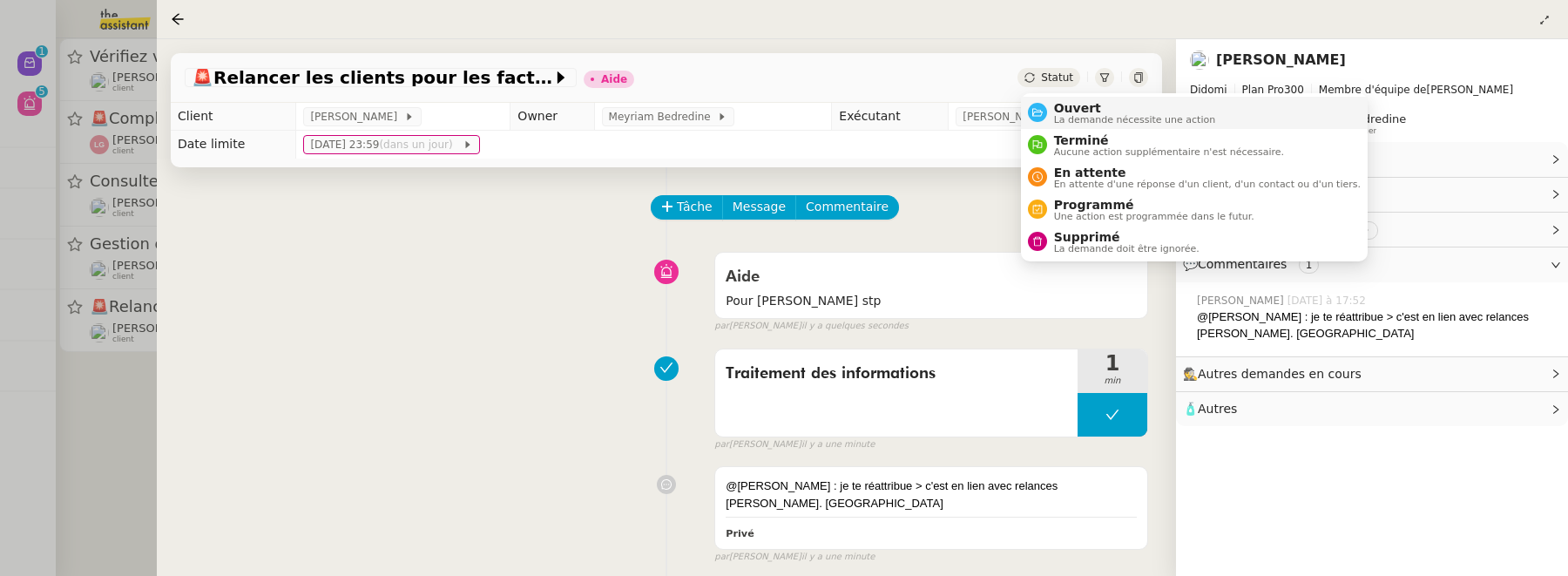
click at [1075, 104] on span "Ouvert" at bounding box center [1135, 107] width 162 height 14
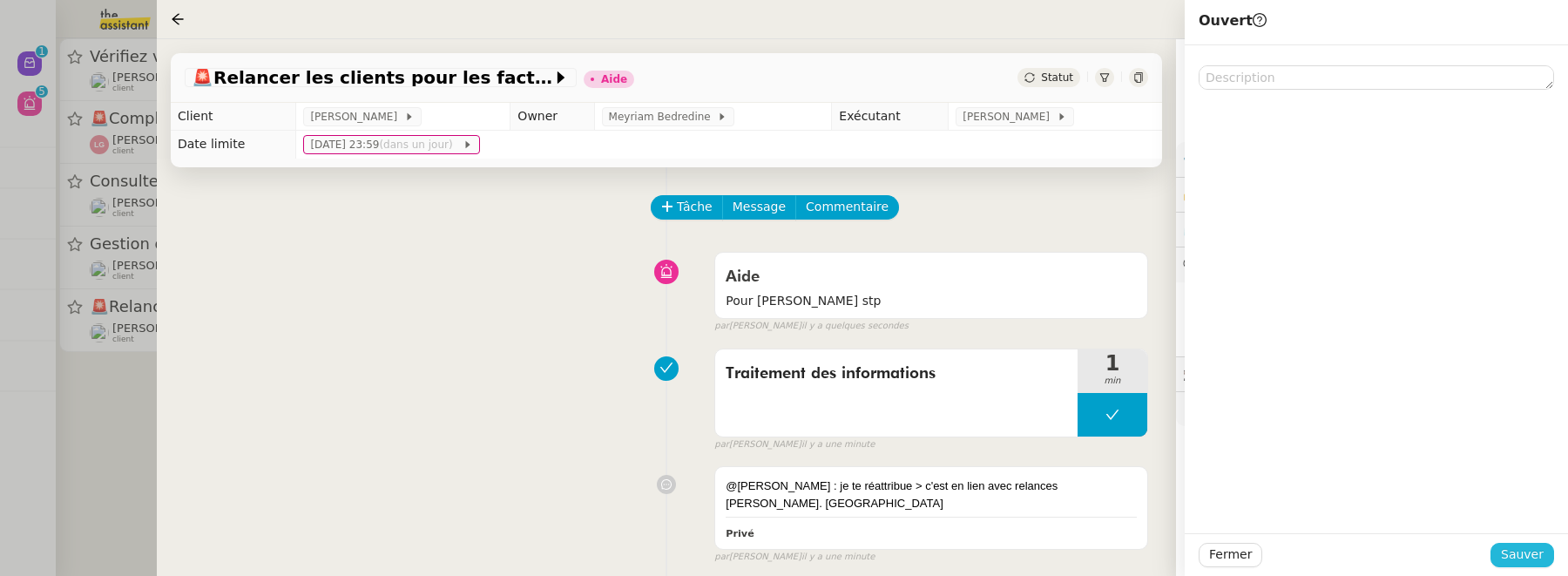
click at [1526, 562] on span "Sauver" at bounding box center [1523, 555] width 43 height 20
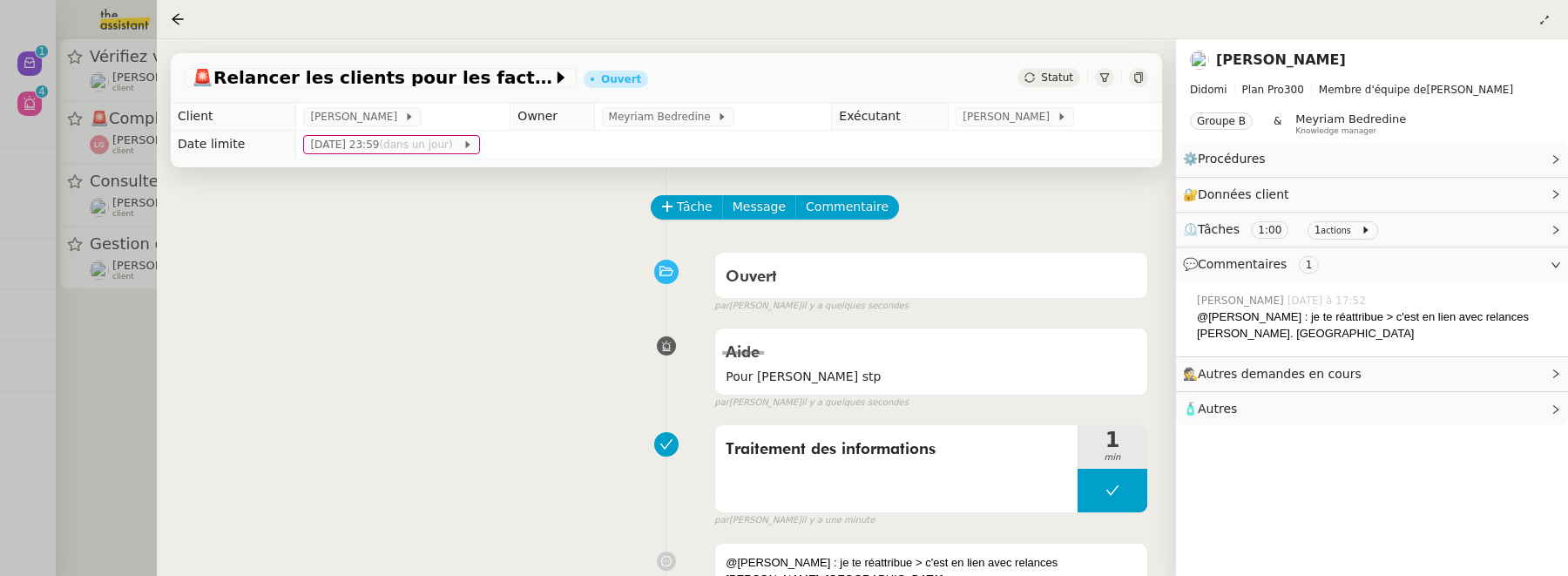
click at [103, 381] on div at bounding box center [784, 288] width 1568 height 576
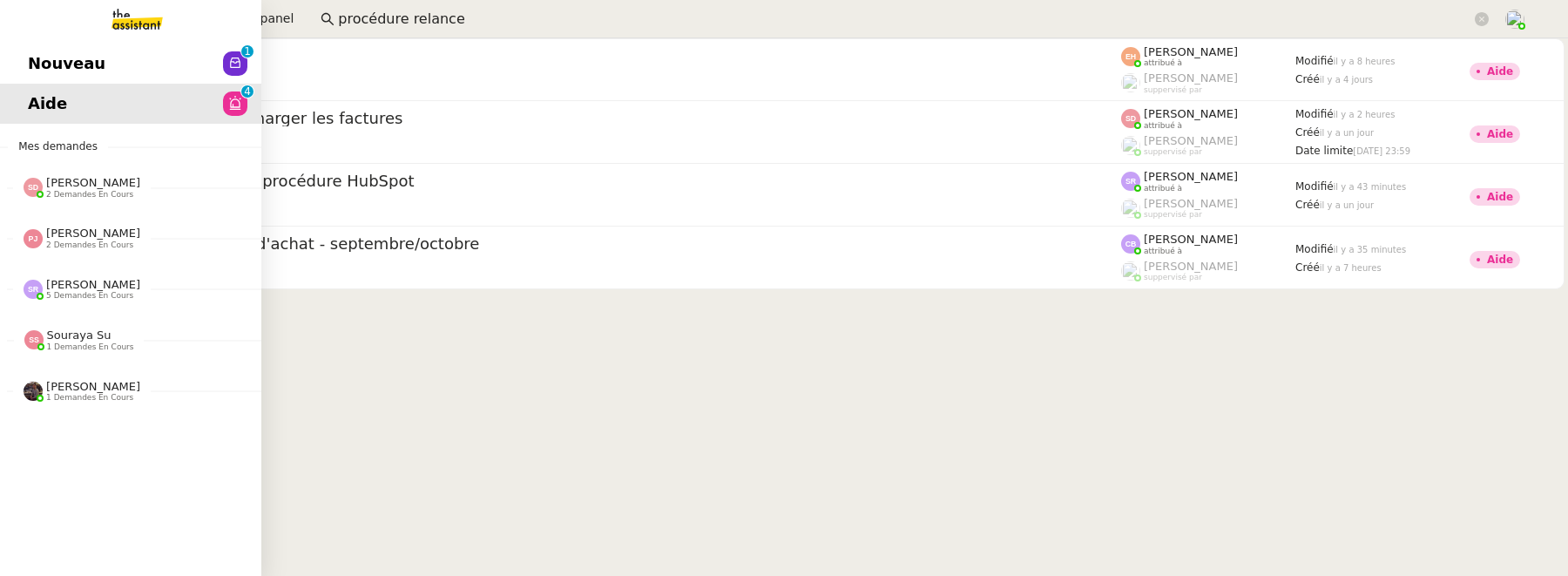
click at [31, 68] on span "Nouveau" at bounding box center [67, 63] width 77 height 26
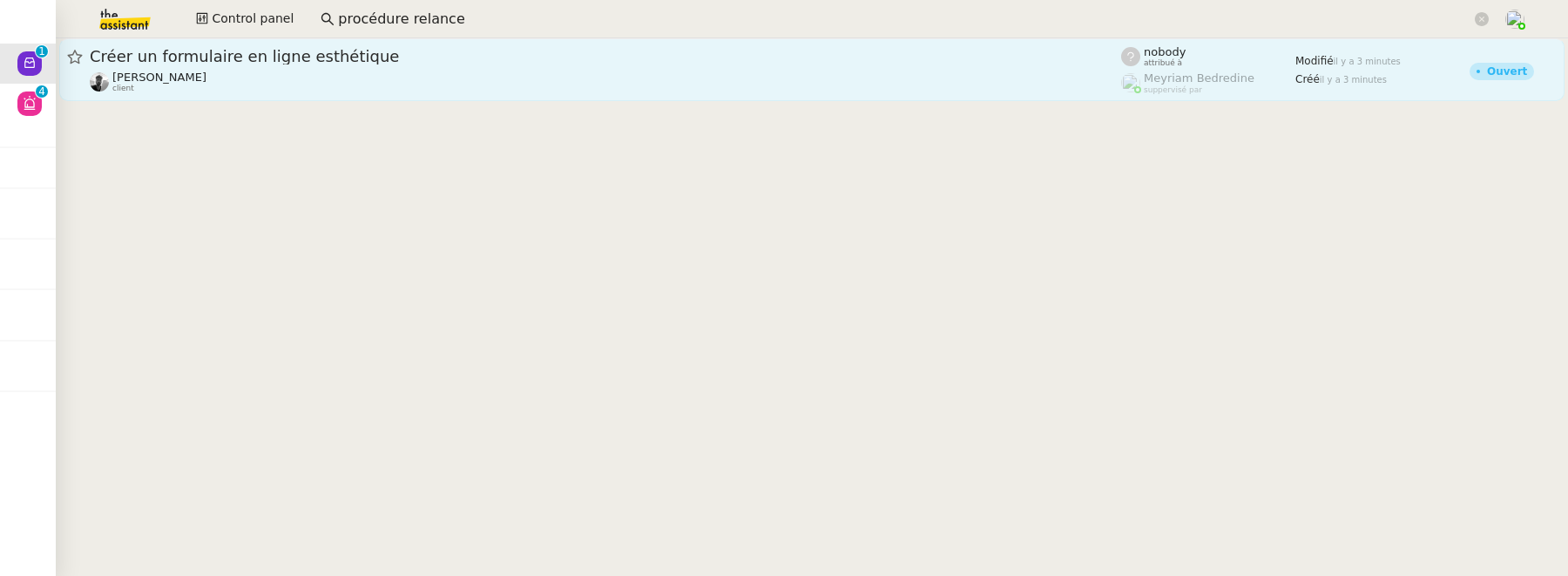
click at [273, 57] on span "Créer un formulaire en ligne esthétique" at bounding box center [606, 56] width 1031 height 15
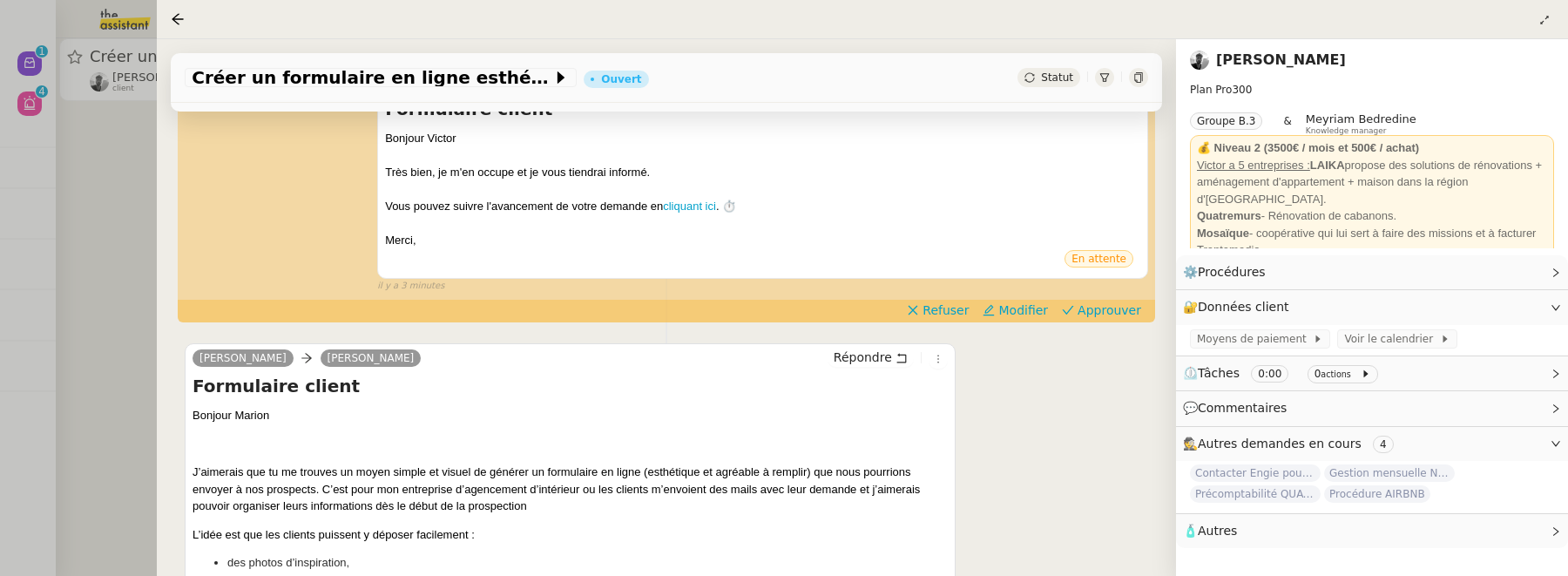
scroll to position [337, 0]
click at [1100, 313] on span "Approuver" at bounding box center [1109, 310] width 64 height 17
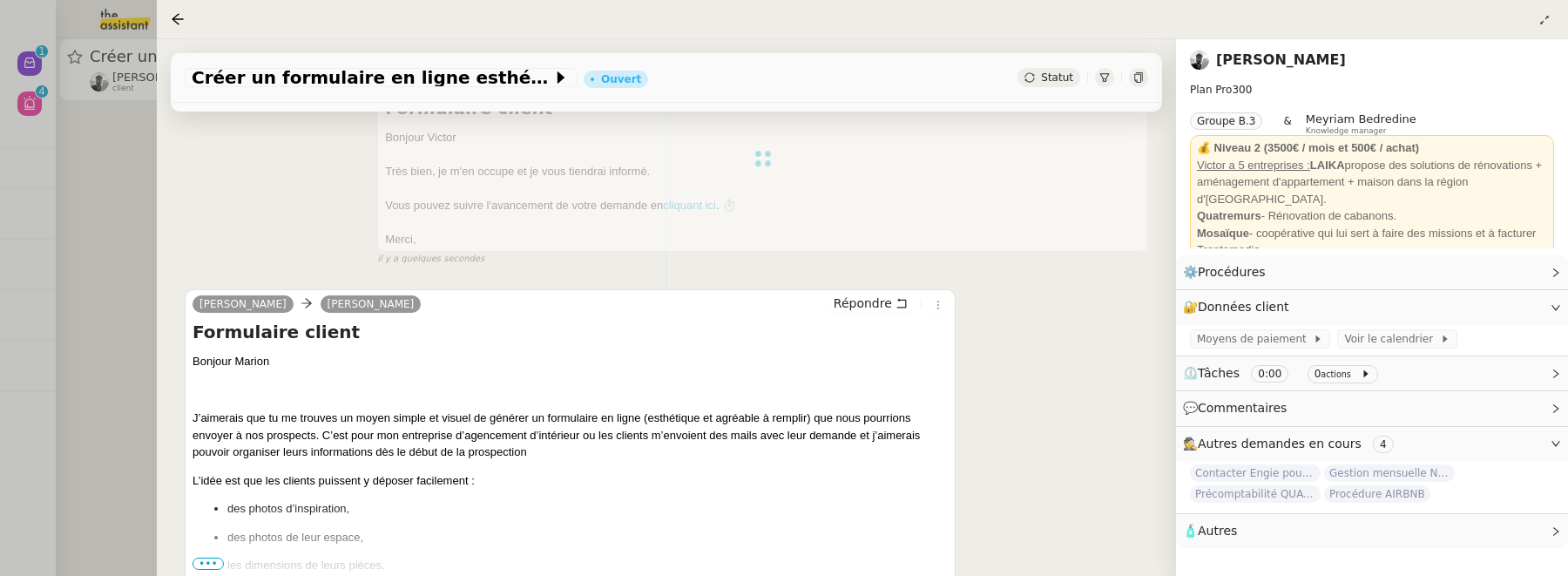
click at [208, 561] on span "•••" at bounding box center [208, 563] width 31 height 13
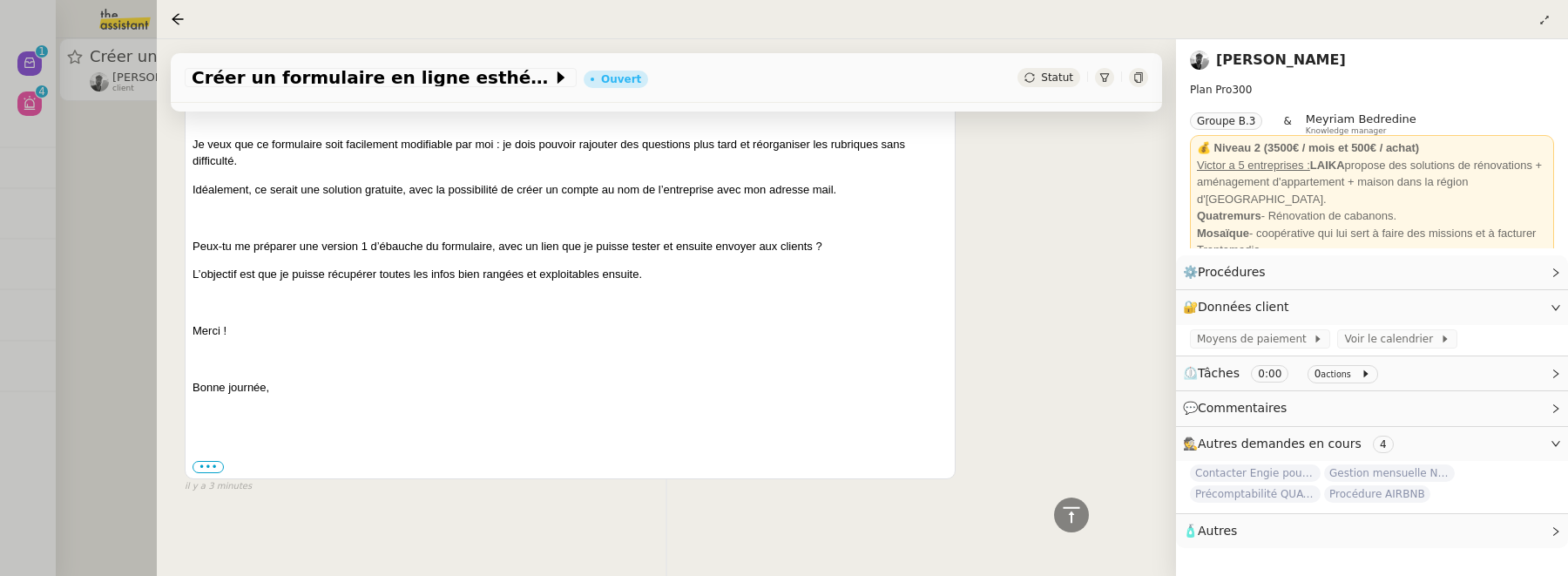
scroll to position [0, 0]
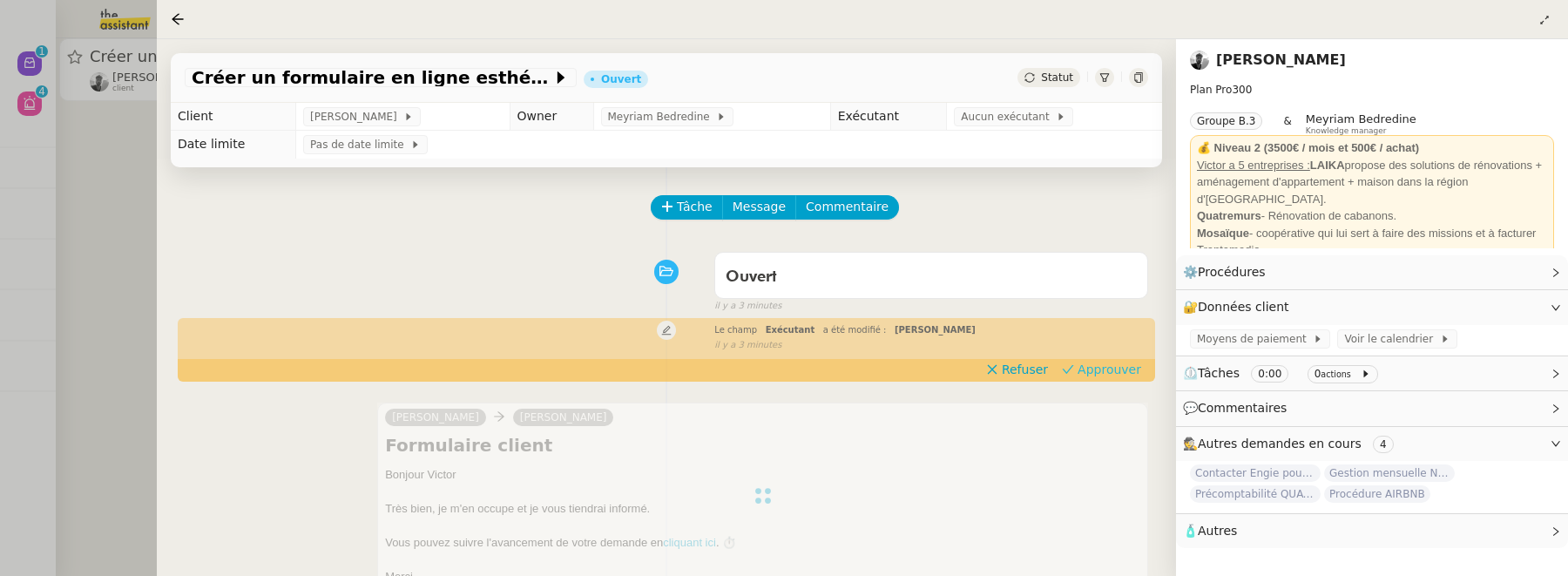
click at [1110, 366] on span "Approuver" at bounding box center [1109, 370] width 64 height 17
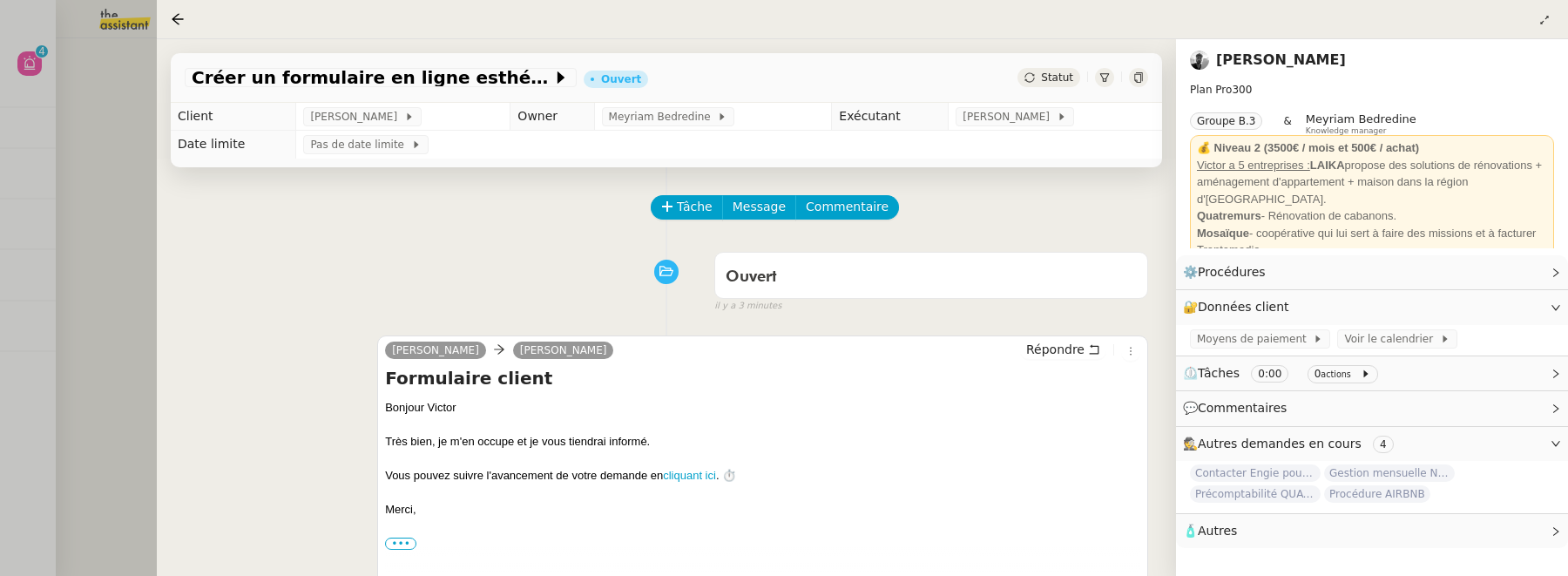
click at [40, 70] on div at bounding box center [784, 288] width 1568 height 576
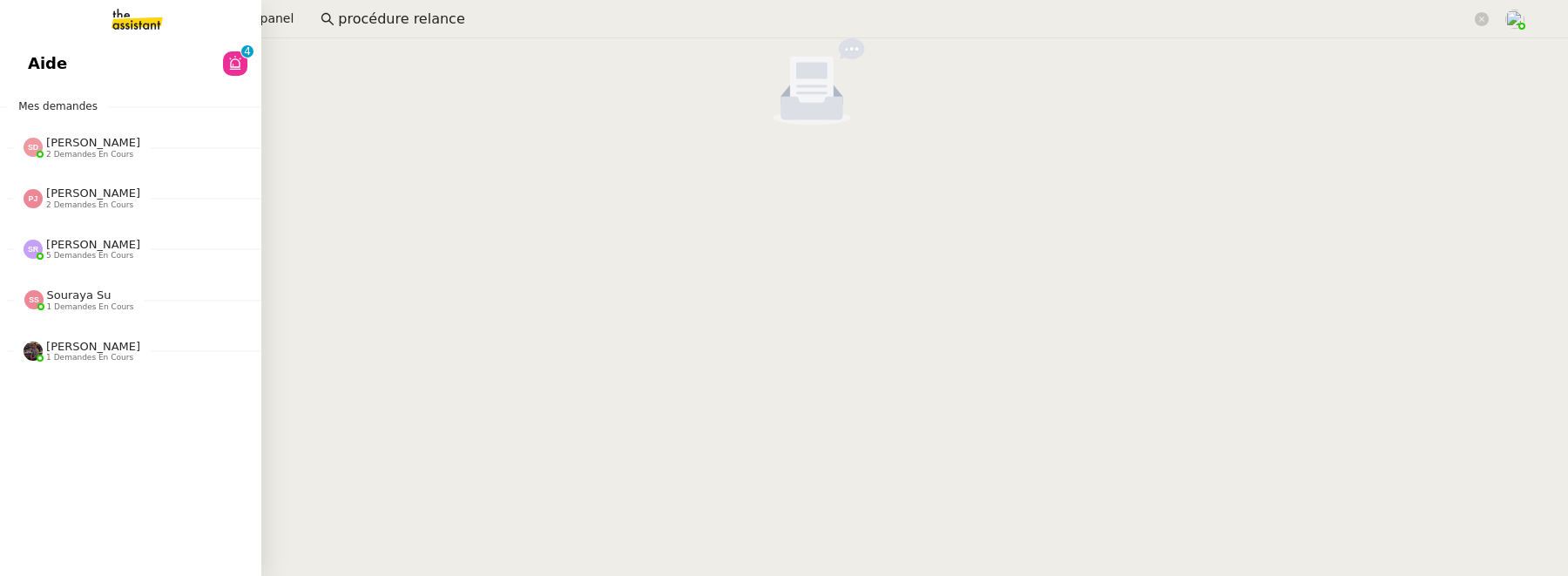
click at [39, 44] on link "Aide 0 1 2 3 4 5 6 7 8 9" at bounding box center [131, 63] width 261 height 40
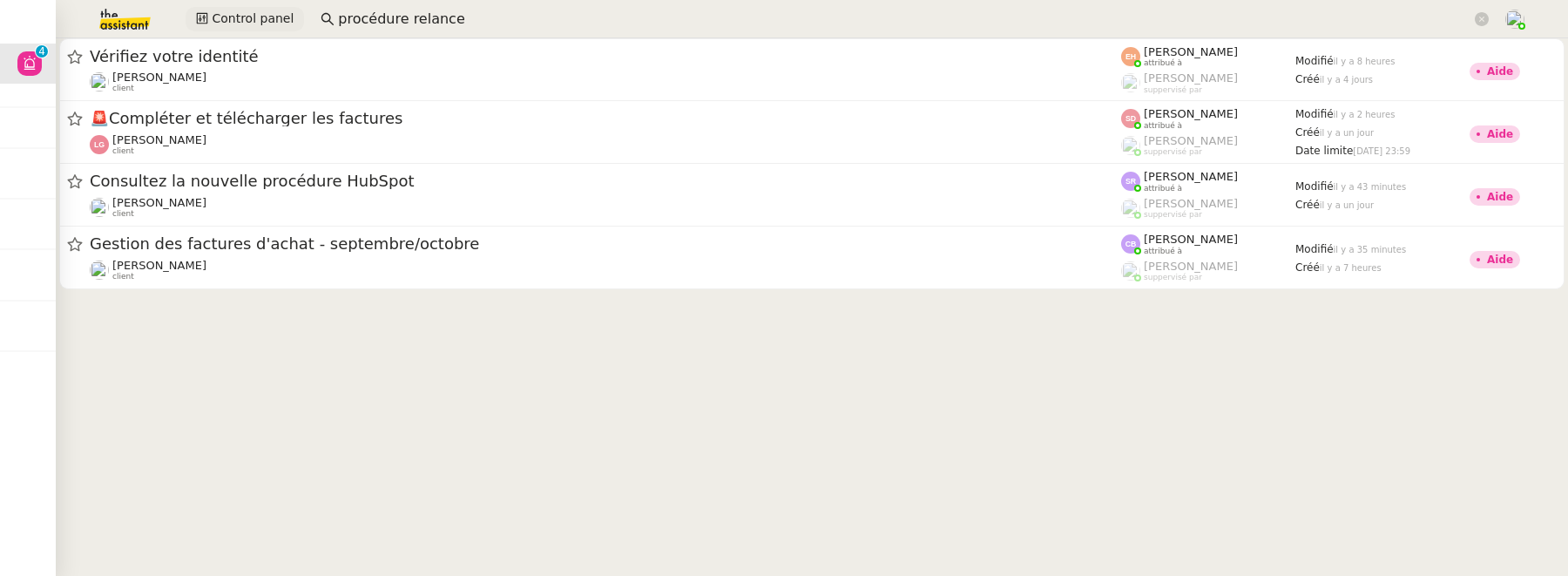
click at [271, 11] on span "Control panel" at bounding box center [252, 18] width 82 height 20
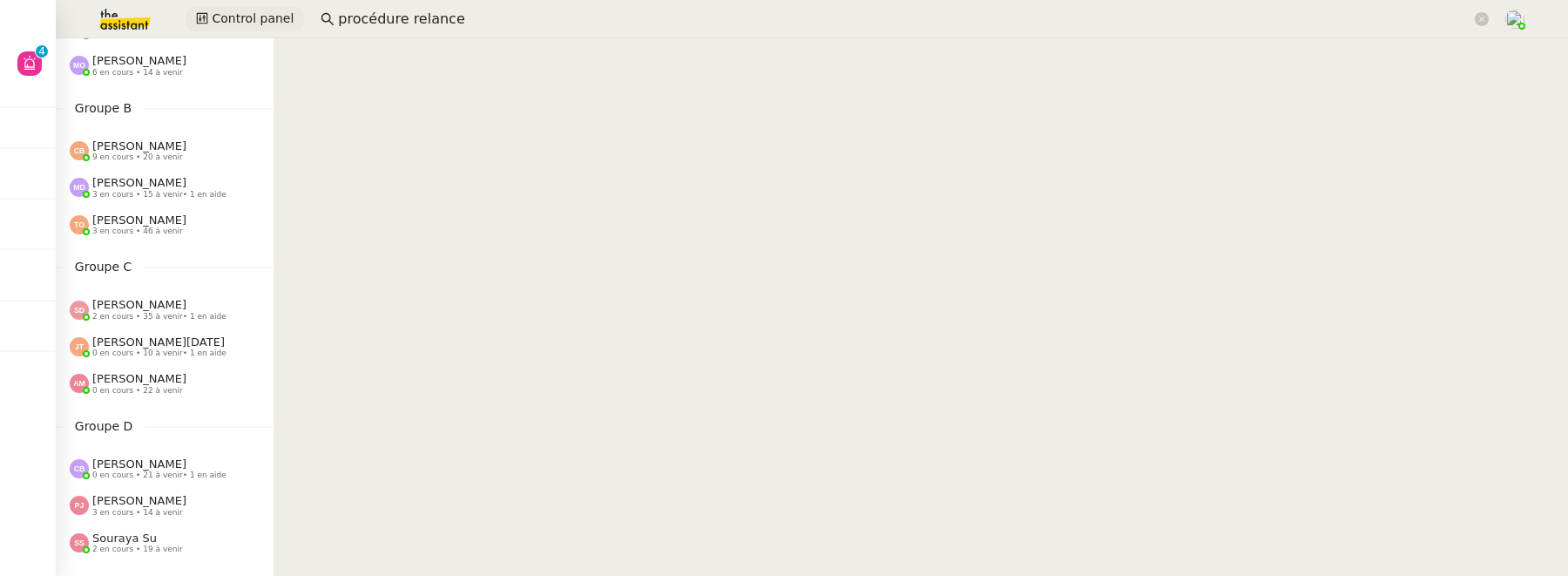
scroll to position [157, 0]
click at [162, 310] on span "[PERSON_NAME]" at bounding box center [138, 303] width 94 height 14
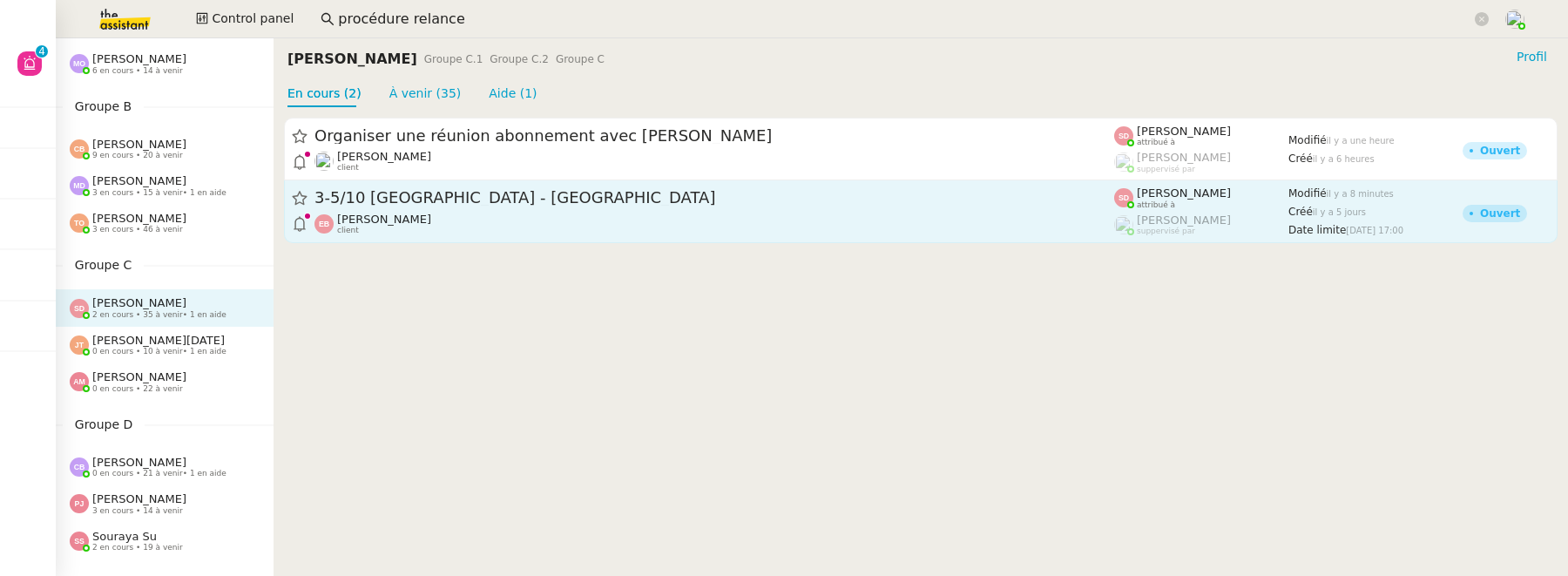
click at [643, 206] on div "3-5/10 [GEOGRAPHIC_DATA] - [GEOGRAPHIC_DATA]" at bounding box center [714, 198] width 800 height 22
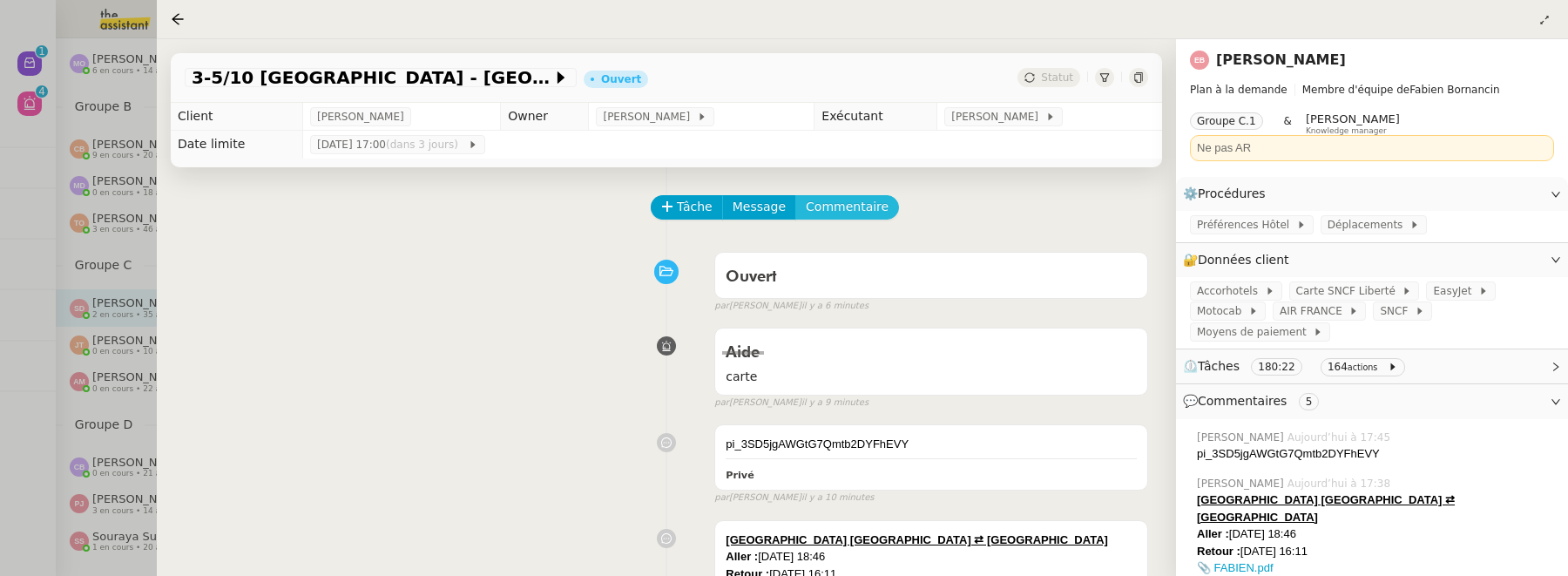
click at [868, 209] on span "Commentaire" at bounding box center [847, 207] width 83 height 20
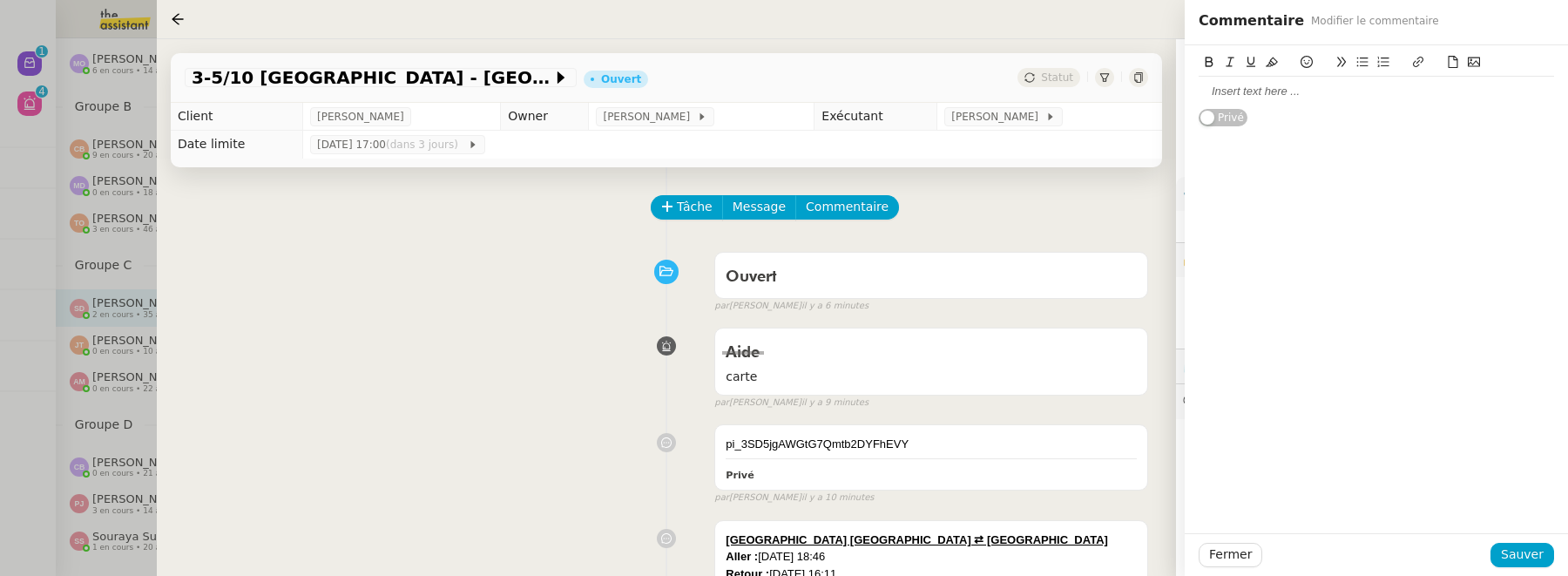
click at [1254, 96] on div at bounding box center [1376, 91] width 355 height 15
click at [1524, 557] on span "Sauver" at bounding box center [1523, 555] width 43 height 20
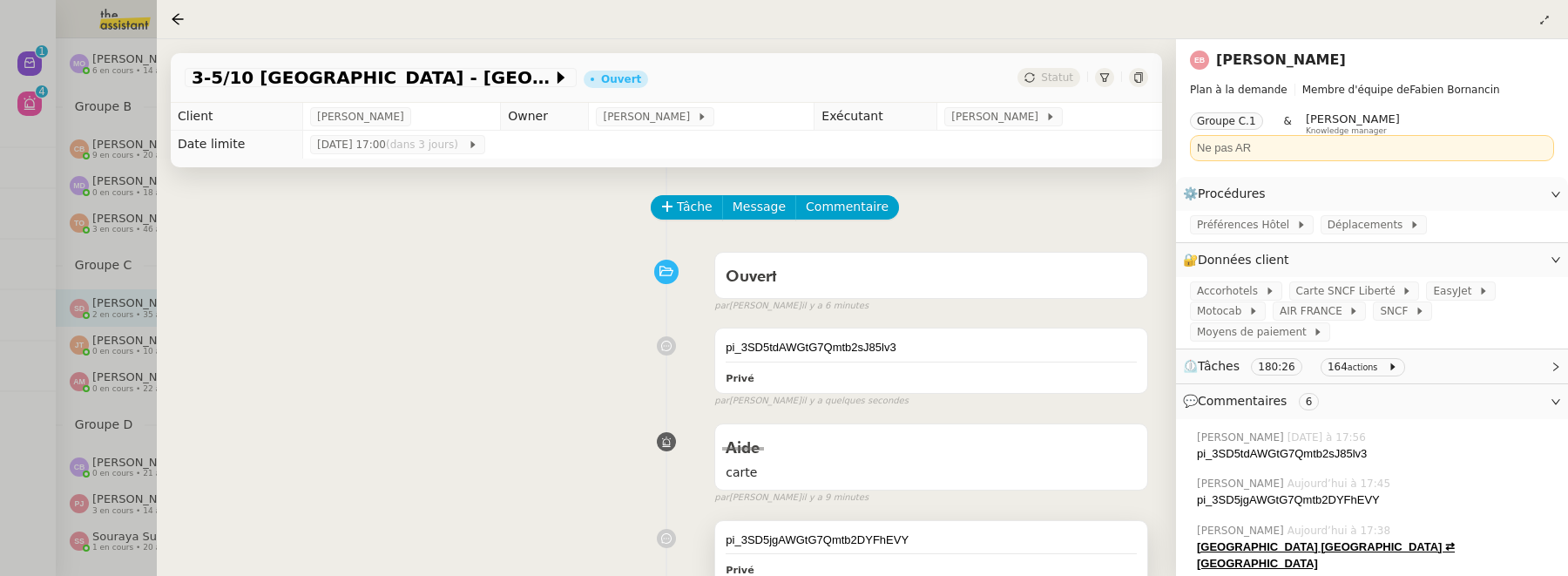
click at [964, 538] on div "pi_3SD5jgAWGtG7Qmtb2DYFhEVY" at bounding box center [931, 540] width 411 height 17
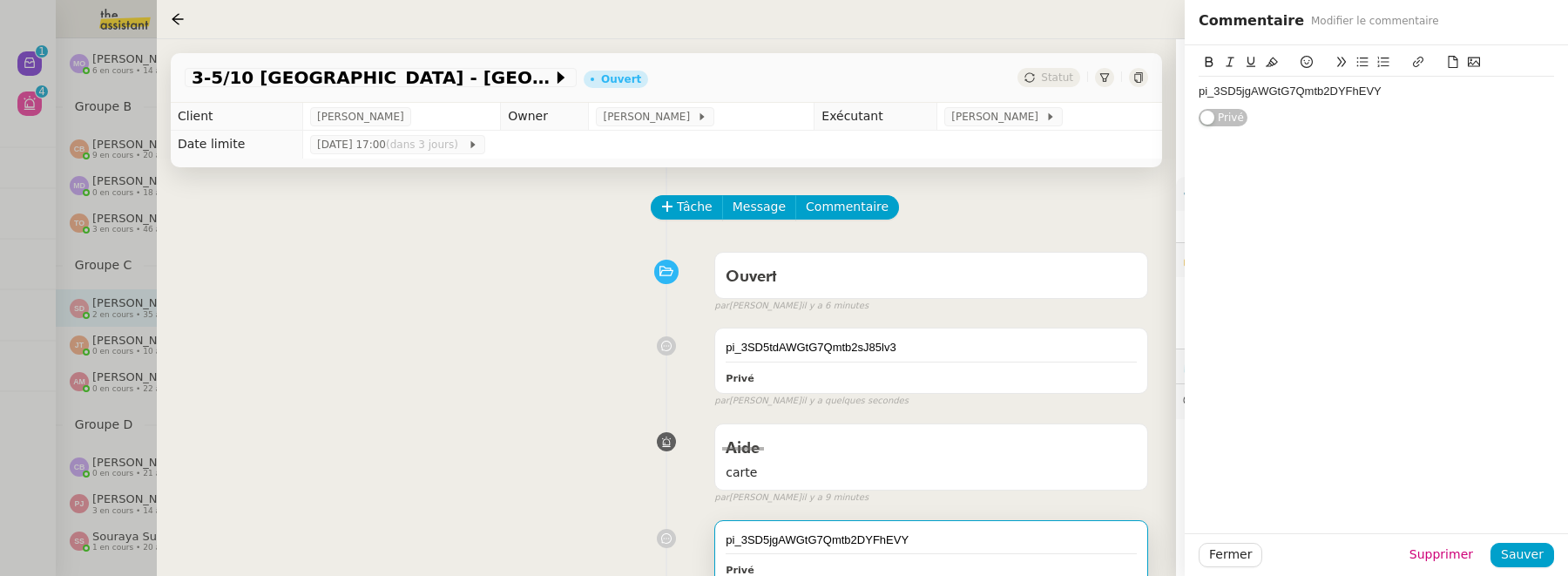
click at [1430, 99] on div "pi_3SD5jgAWGtG7Qmtb2DYFhEVY" at bounding box center [1376, 91] width 355 height 15
click at [1521, 558] on span "Sauver" at bounding box center [1523, 555] width 43 height 20
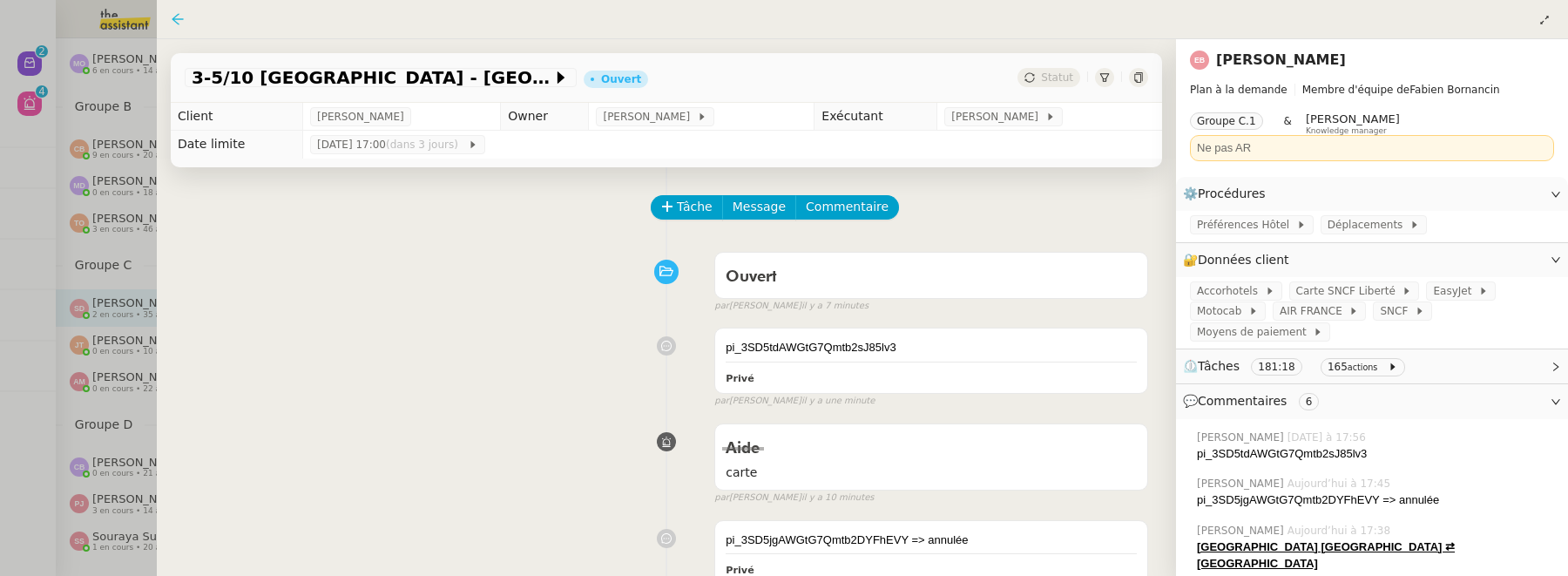
click at [174, 21] on icon at bounding box center [177, 19] width 12 height 12
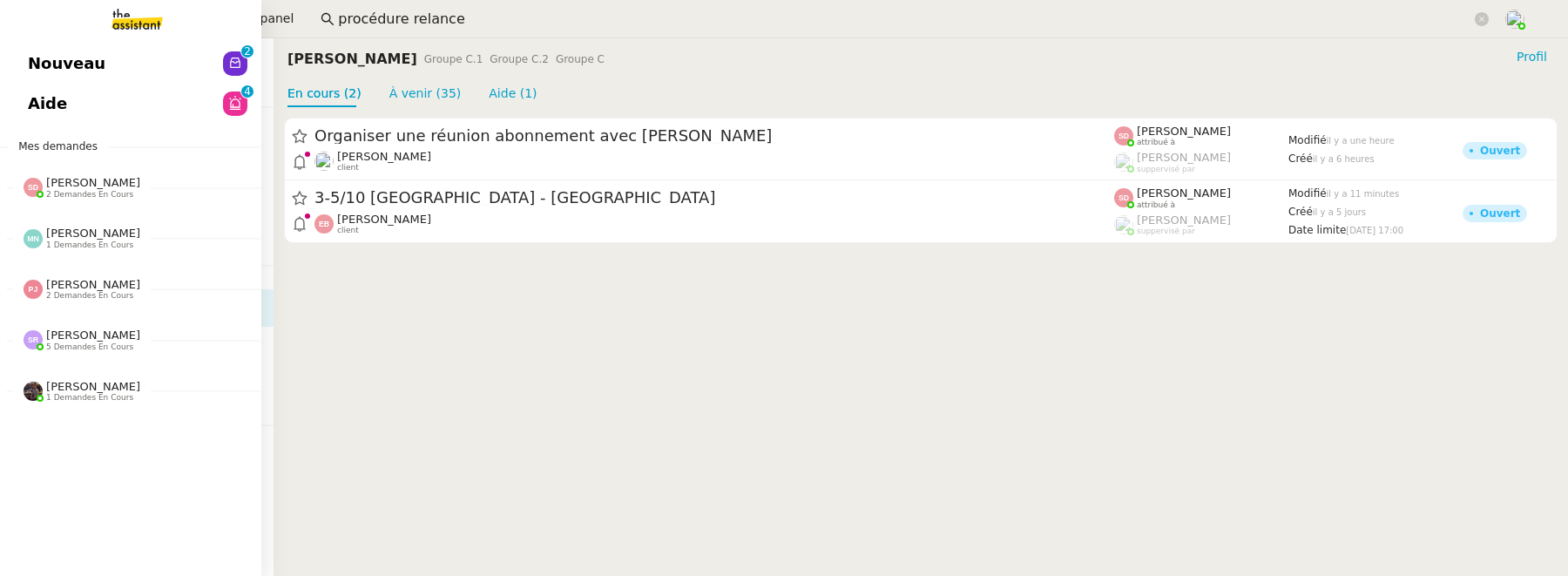
click at [41, 103] on span "Aide" at bounding box center [47, 104] width 40 height 26
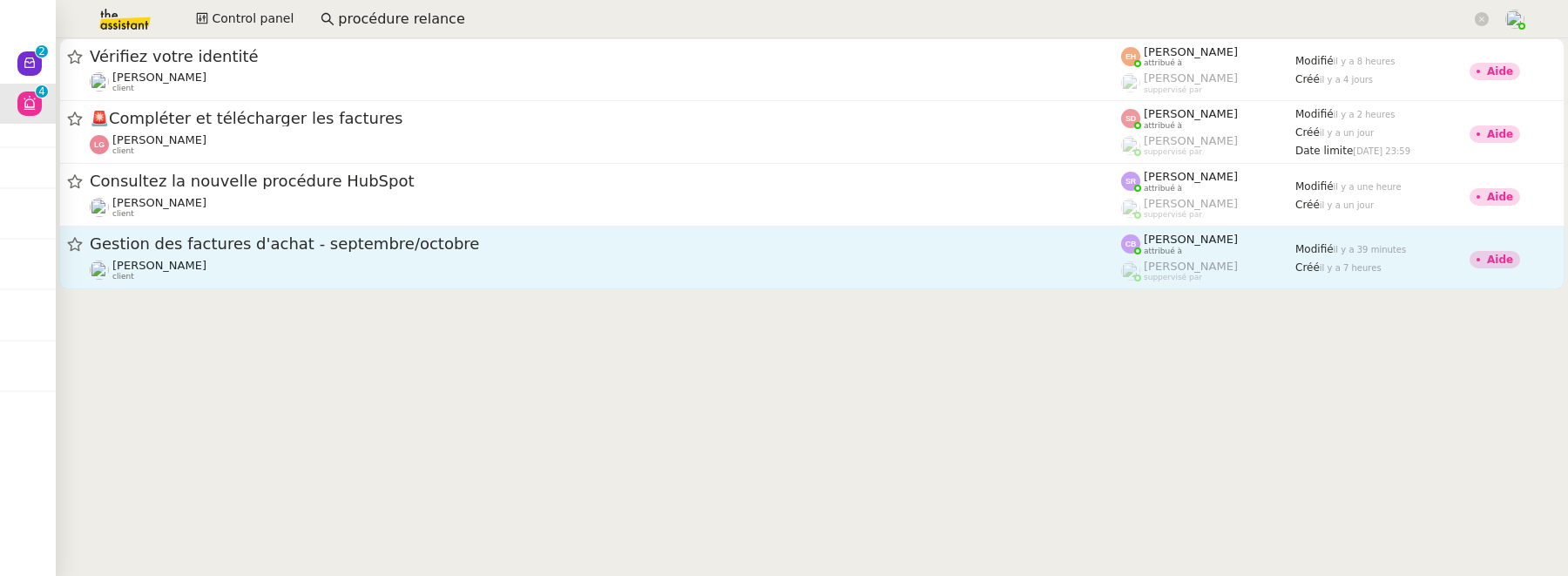
click at [584, 269] on div "Flo Rys client" at bounding box center [606, 269] width 1031 height 22
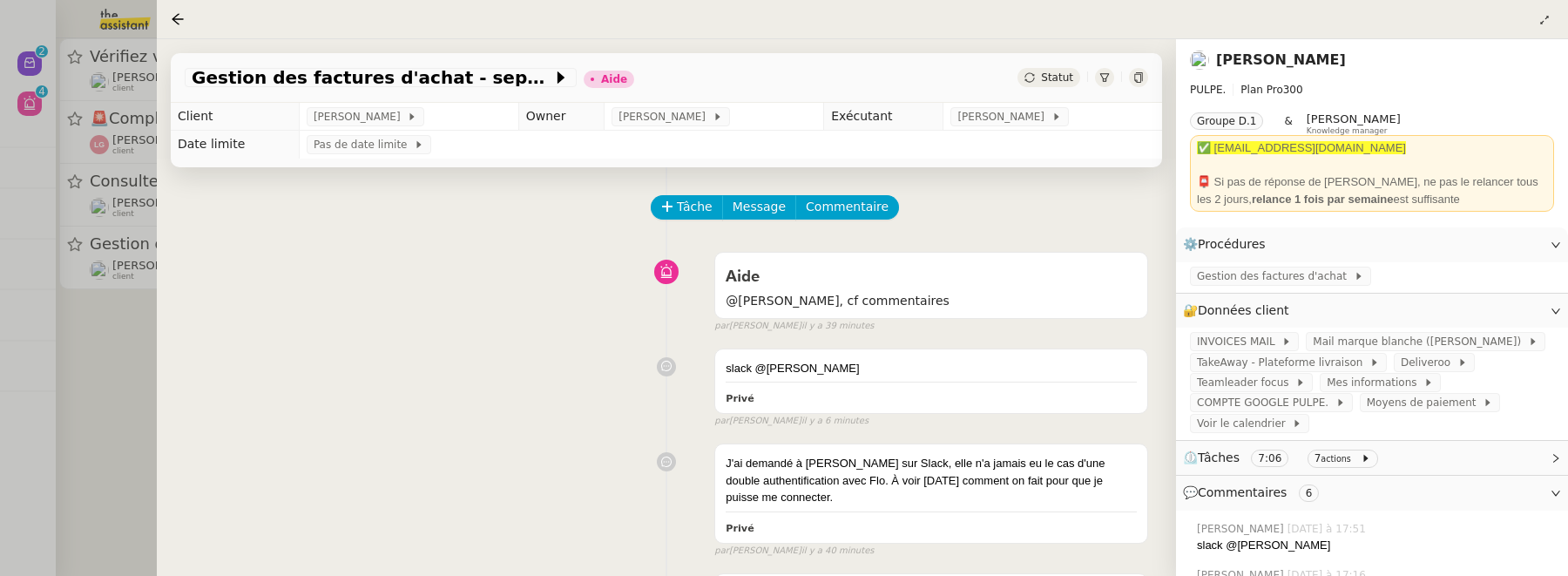
click at [119, 368] on div at bounding box center [784, 288] width 1568 height 576
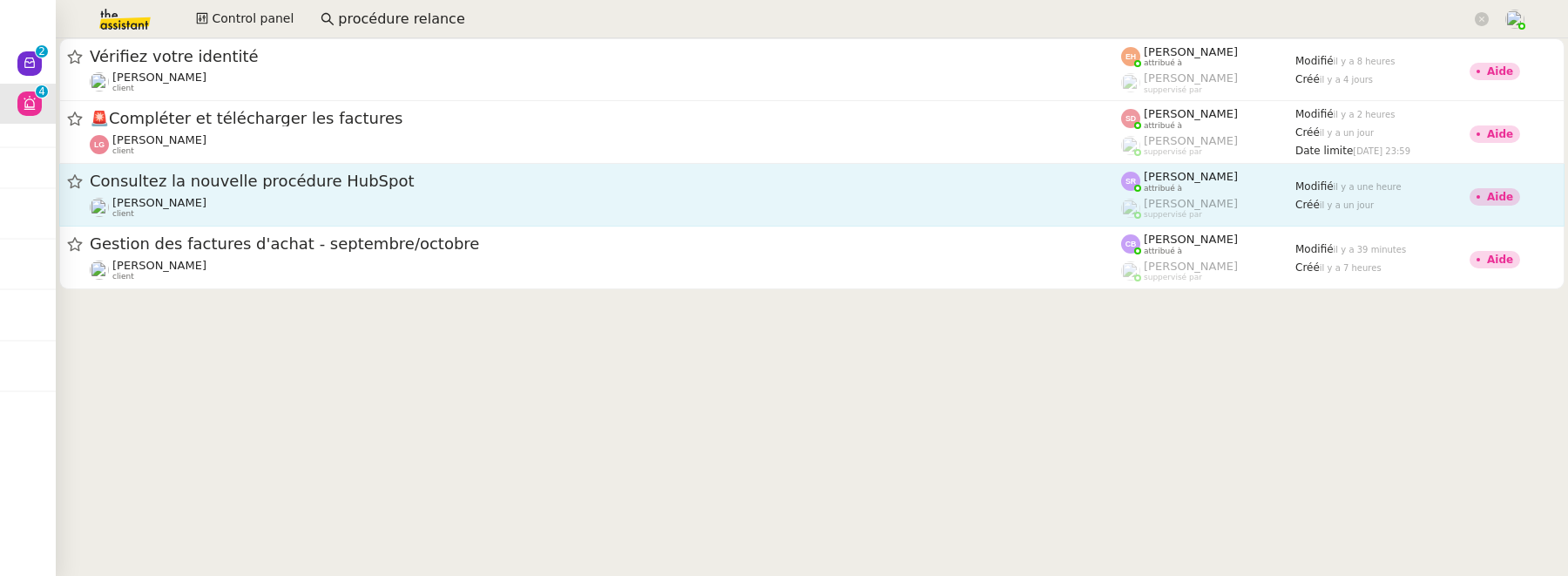
click at [311, 174] on span "Consultez la nouvelle procédure HubSpot" at bounding box center [606, 181] width 1031 height 15
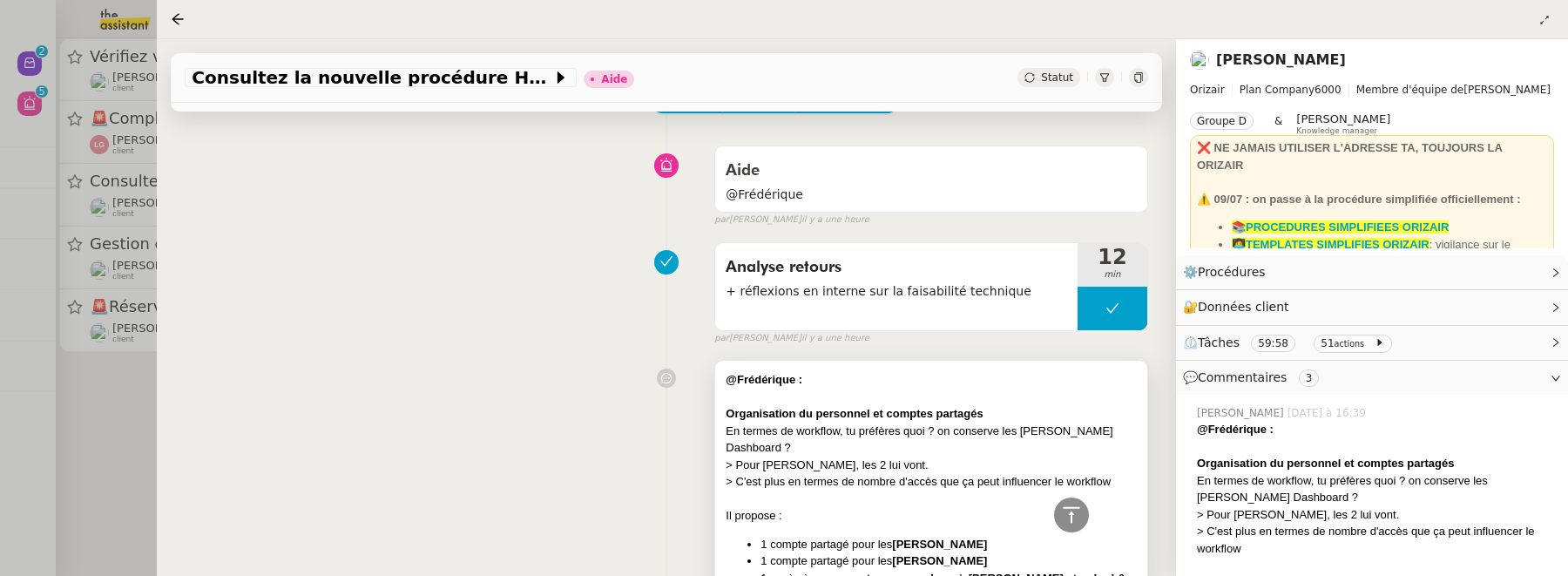
scroll to position [70, 0]
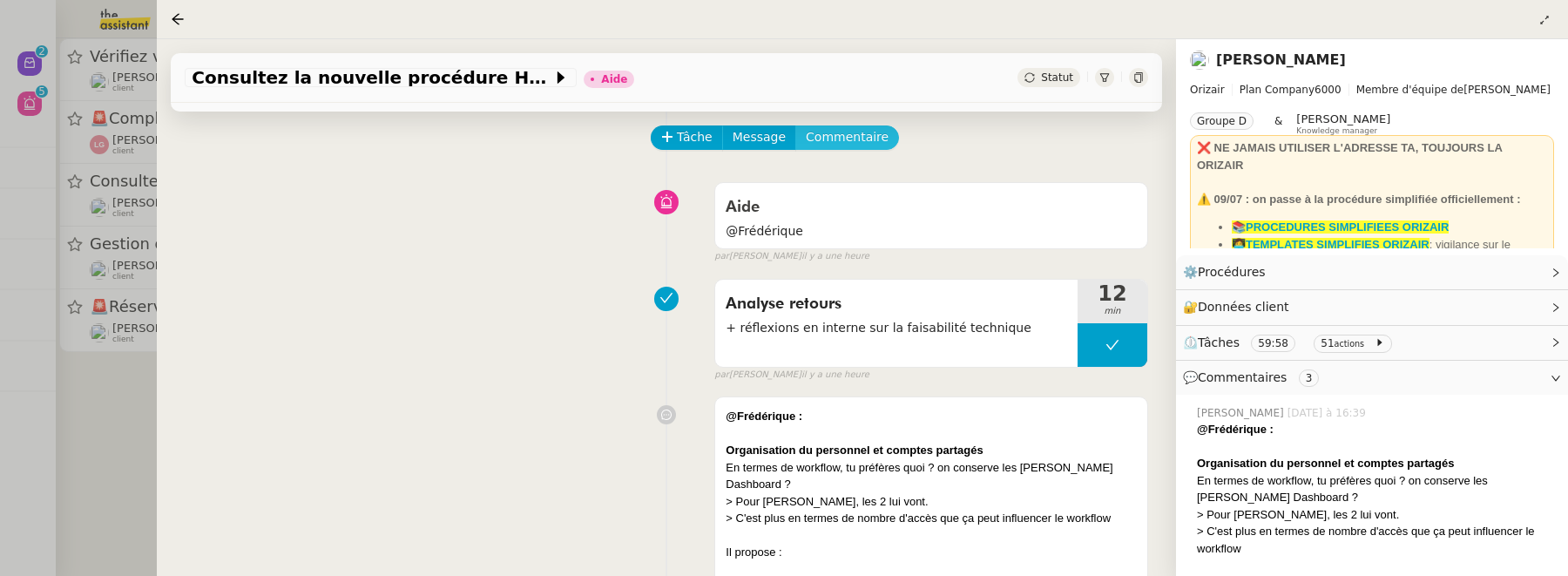
click at [836, 138] on span "Commentaire" at bounding box center [847, 136] width 83 height 20
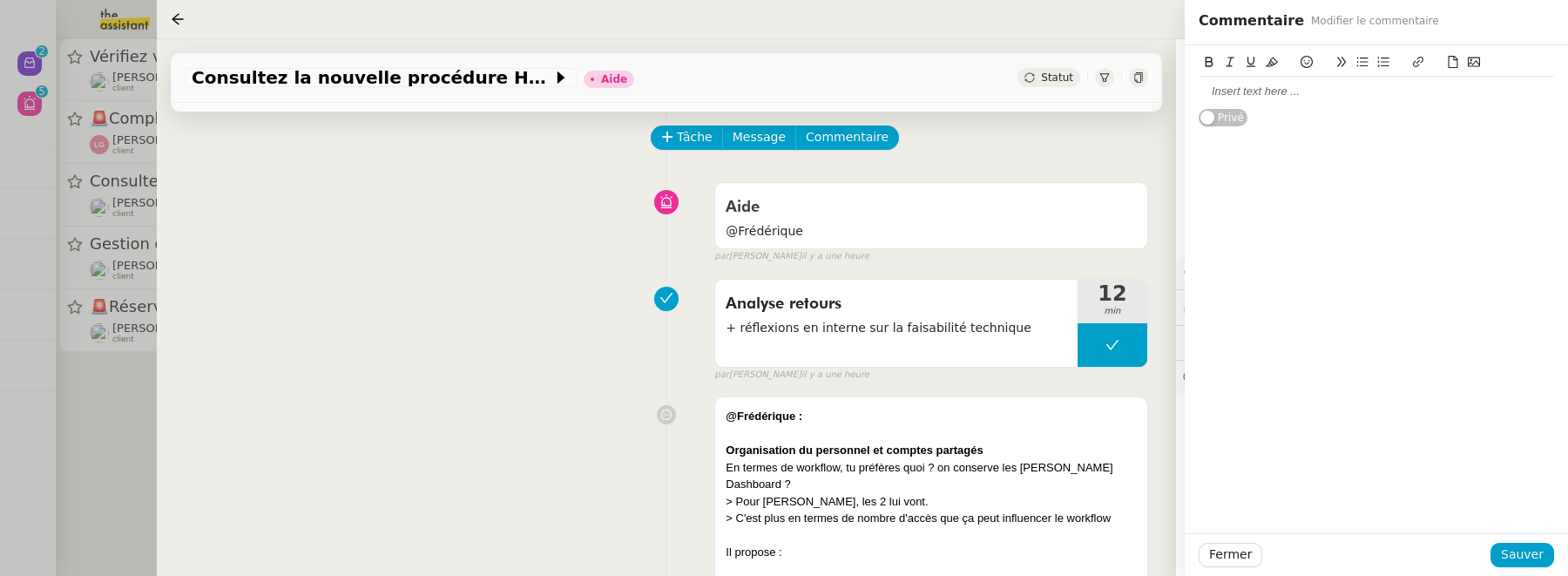
click at [1256, 96] on div at bounding box center [1376, 91] width 355 height 15
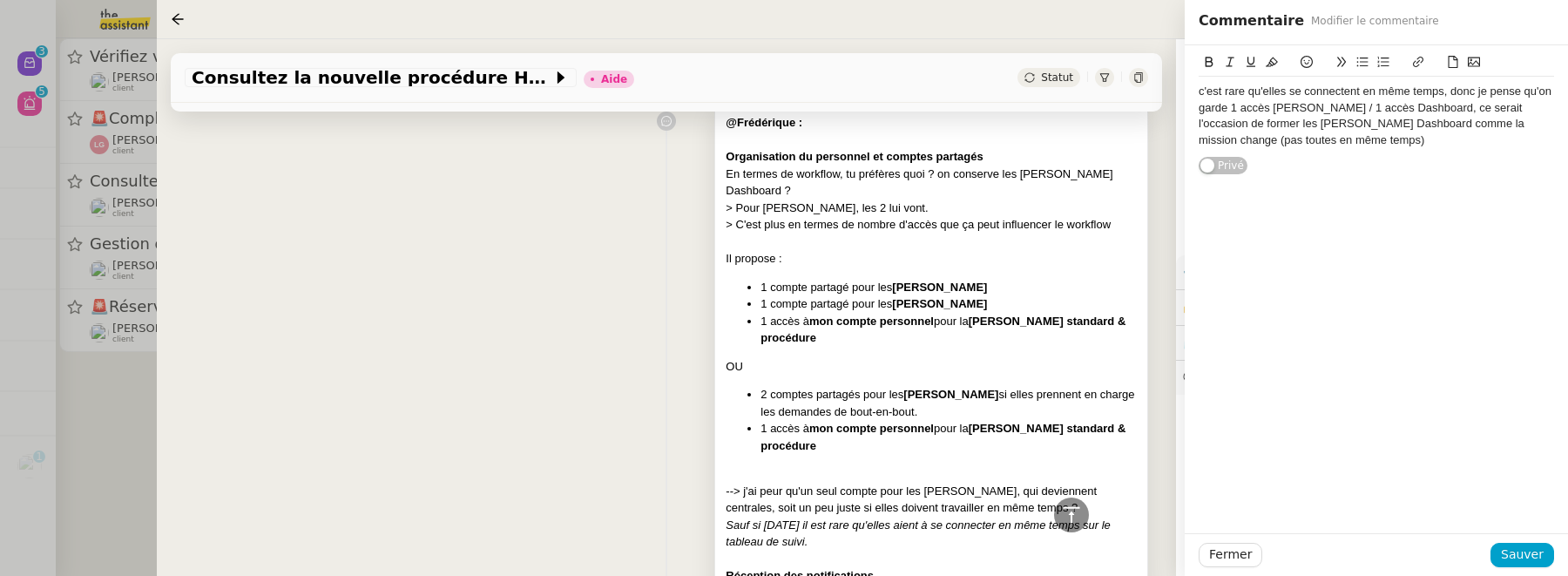
scroll to position [364, 0]
click at [1532, 548] on span "Sauver" at bounding box center [1523, 555] width 43 height 20
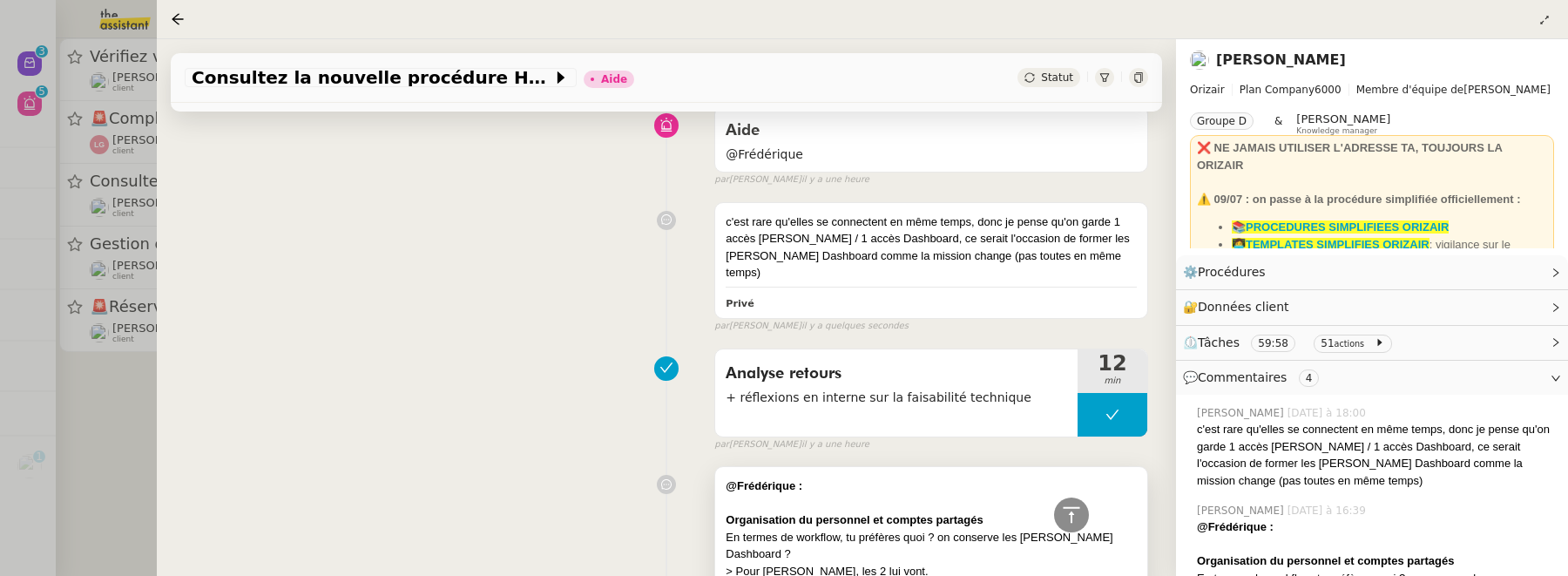
scroll to position [122, 0]
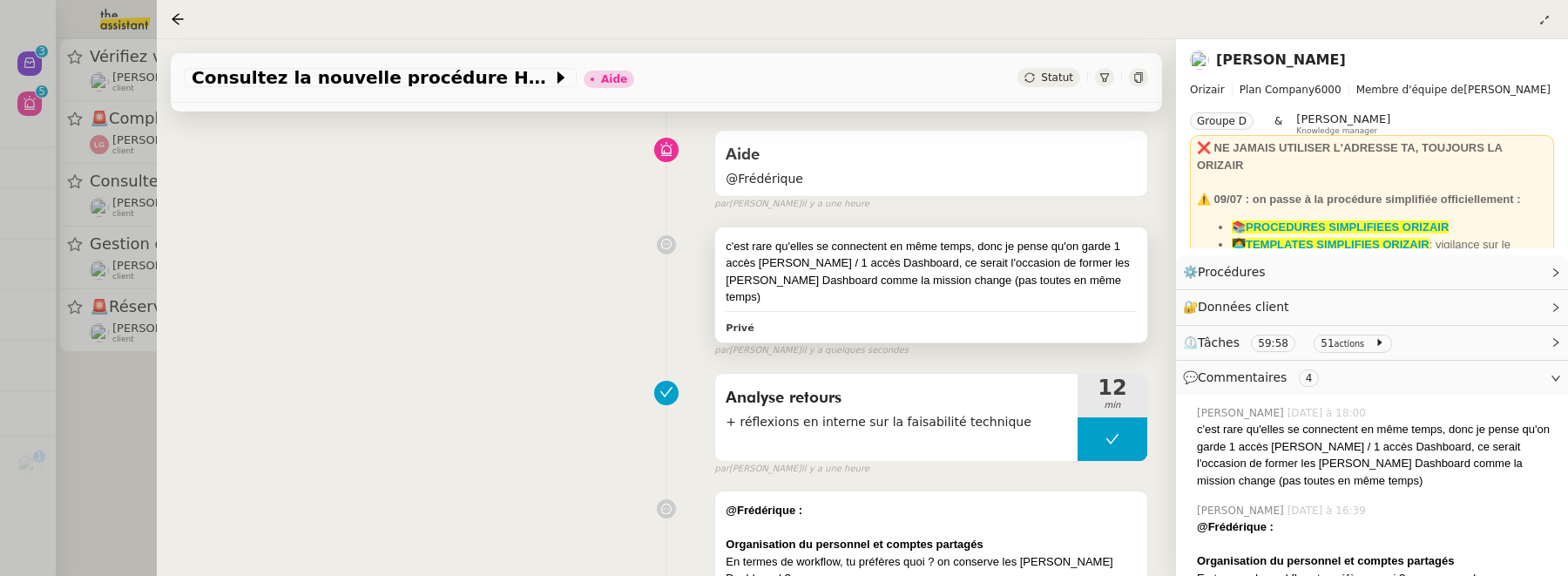
click at [998, 246] on div "c'est rare qu'elles se connectent en même temps, donc je pense qu'on garde 1 ac…" at bounding box center [931, 272] width 411 height 68
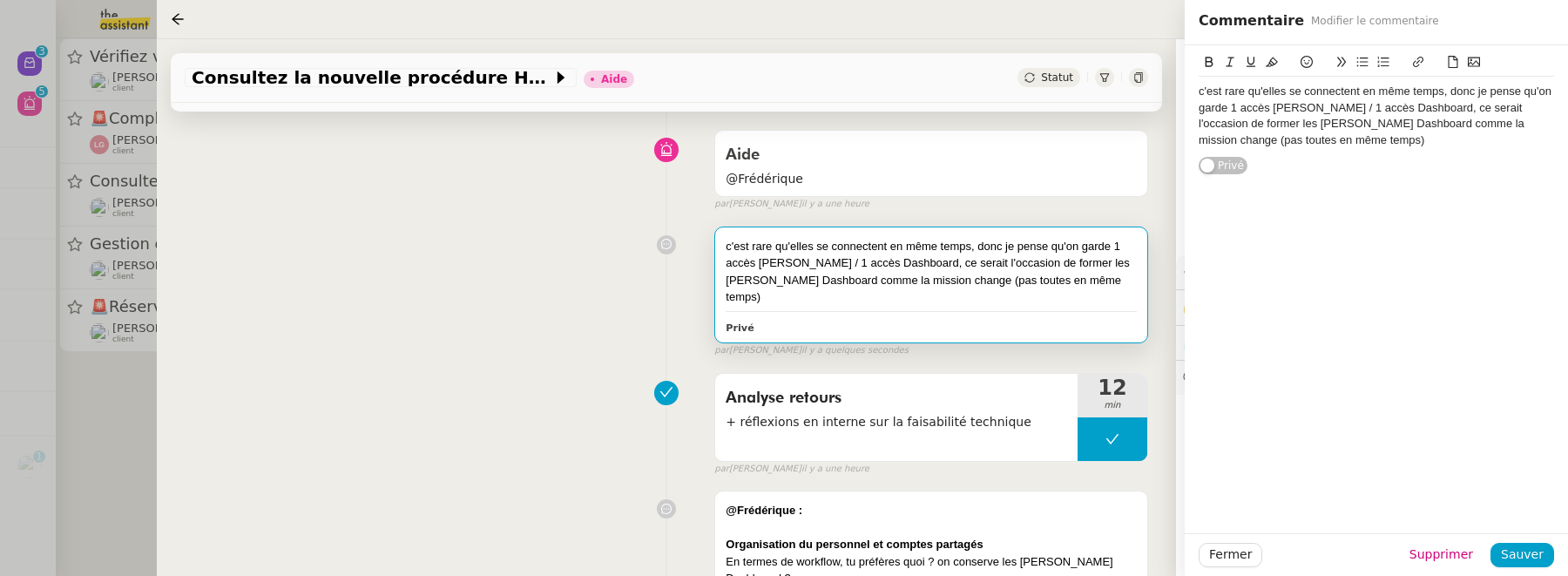
click at [1437, 144] on div "c'est rare qu'elles se connectent en même temps, donc je pense qu'on garde 1 ac…" at bounding box center [1376, 115] width 355 height 65
click at [1534, 564] on span "Sauver" at bounding box center [1523, 555] width 43 height 20
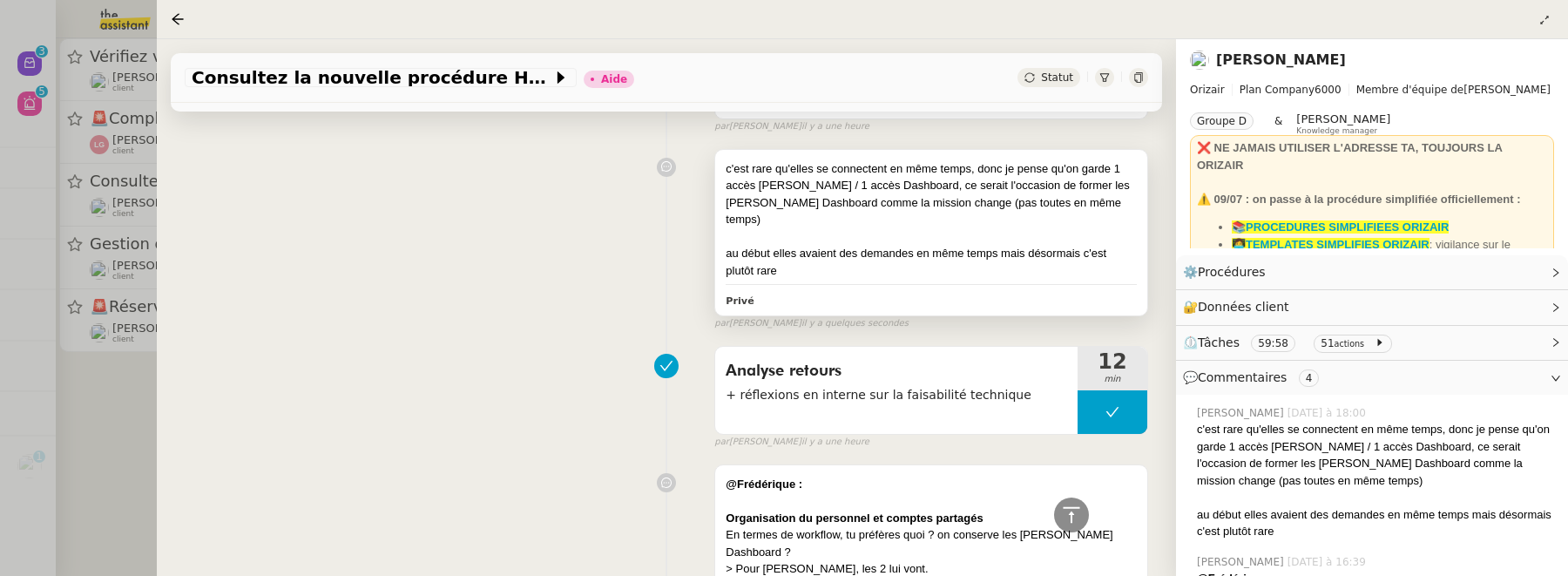
scroll to position [148, 0]
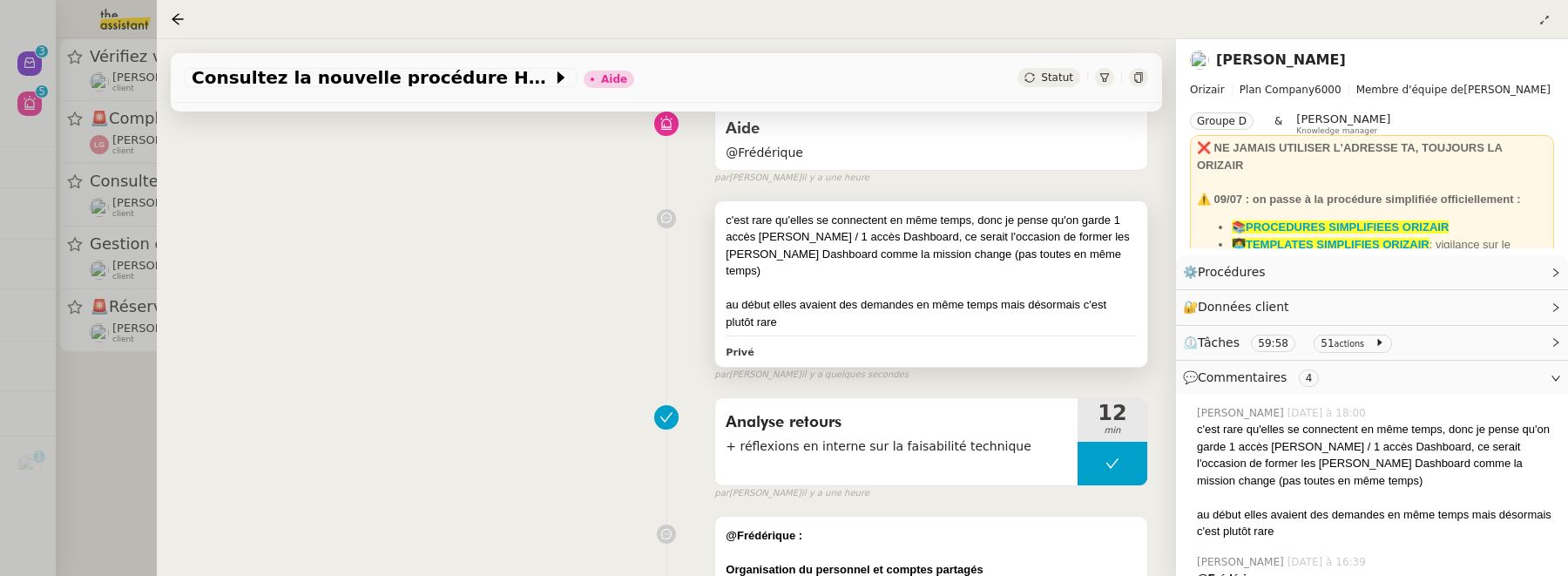
click at [814, 299] on div "au début elles avaient des demandes en même temps mais désormais c'est plutôt r…" at bounding box center [931, 313] width 411 height 34
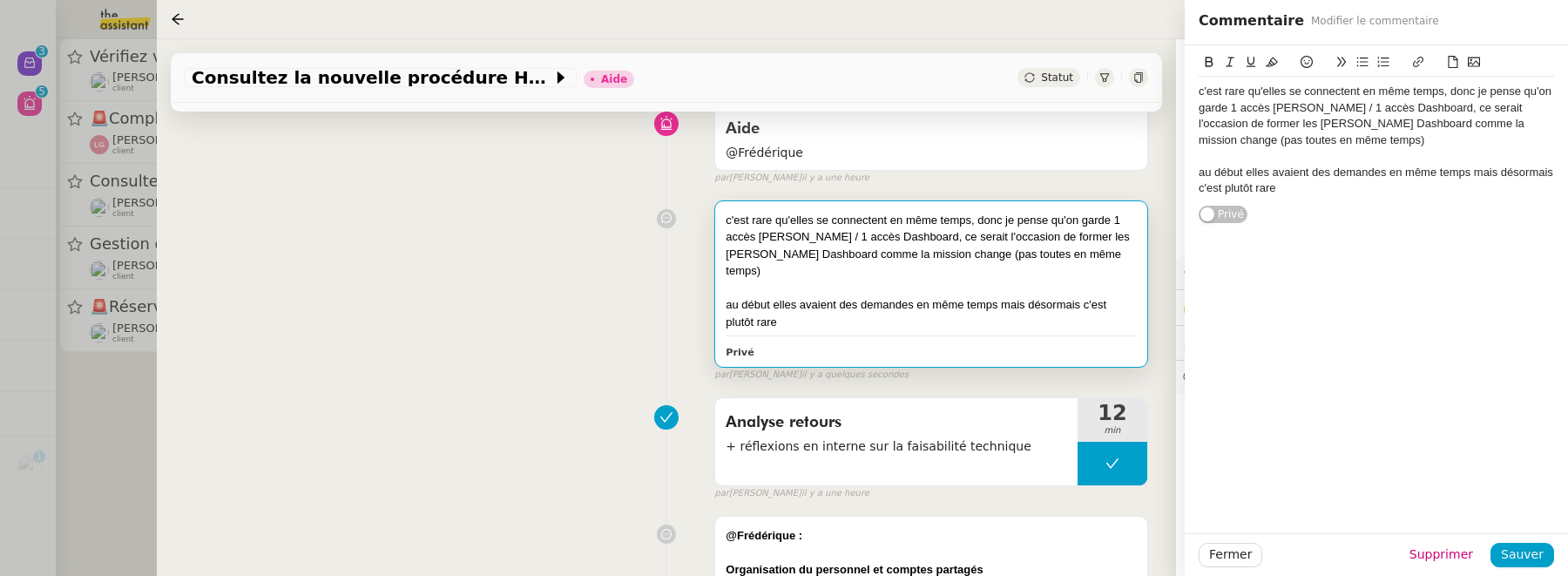
click at [1359, 208] on div "c'est rare qu'elles se connectent en même temps, donc je pense qu'on garde 1 ac…" at bounding box center [1376, 135] width 355 height 179
click at [1332, 189] on div "au début elles avaient des demandes en même temps mais désormais c'est plutôt r…" at bounding box center [1376, 180] width 355 height 32
click at [1523, 550] on span "Sauver" at bounding box center [1523, 555] width 43 height 20
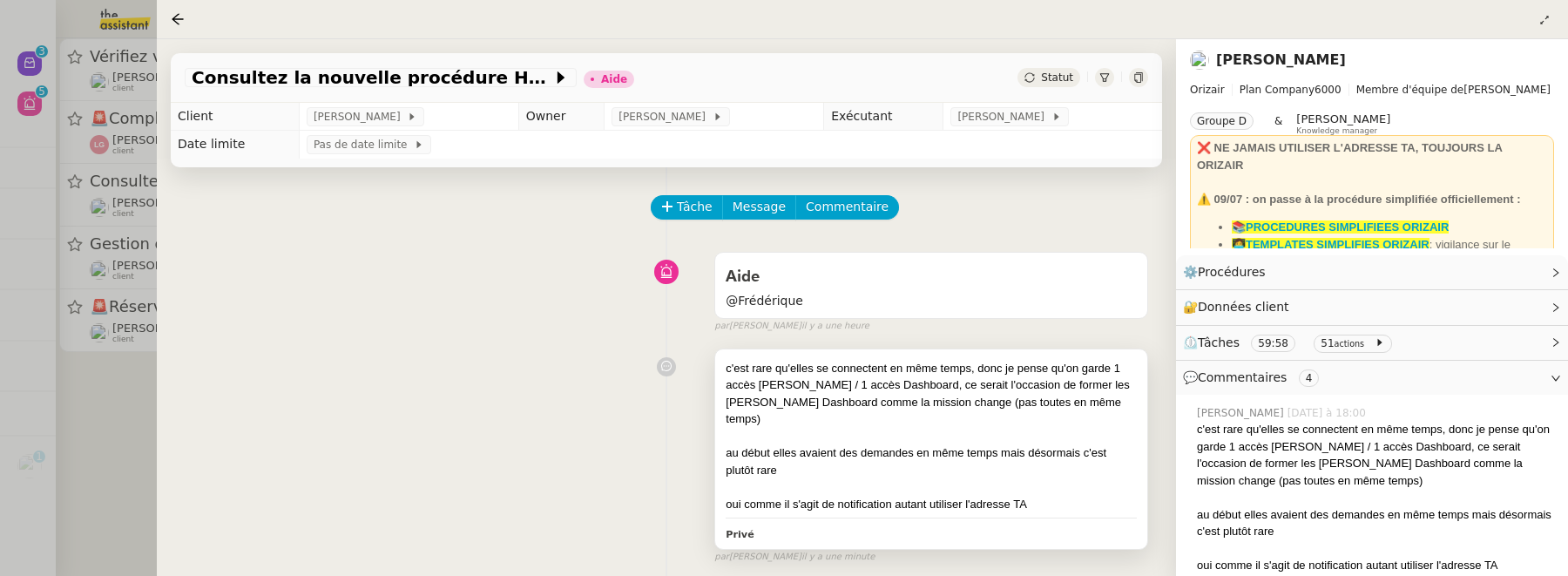
click at [915, 400] on div "c'est rare qu'elles se connectent en même temps, donc je pense qu'on garde 1 ac…" at bounding box center [931, 394] width 411 height 68
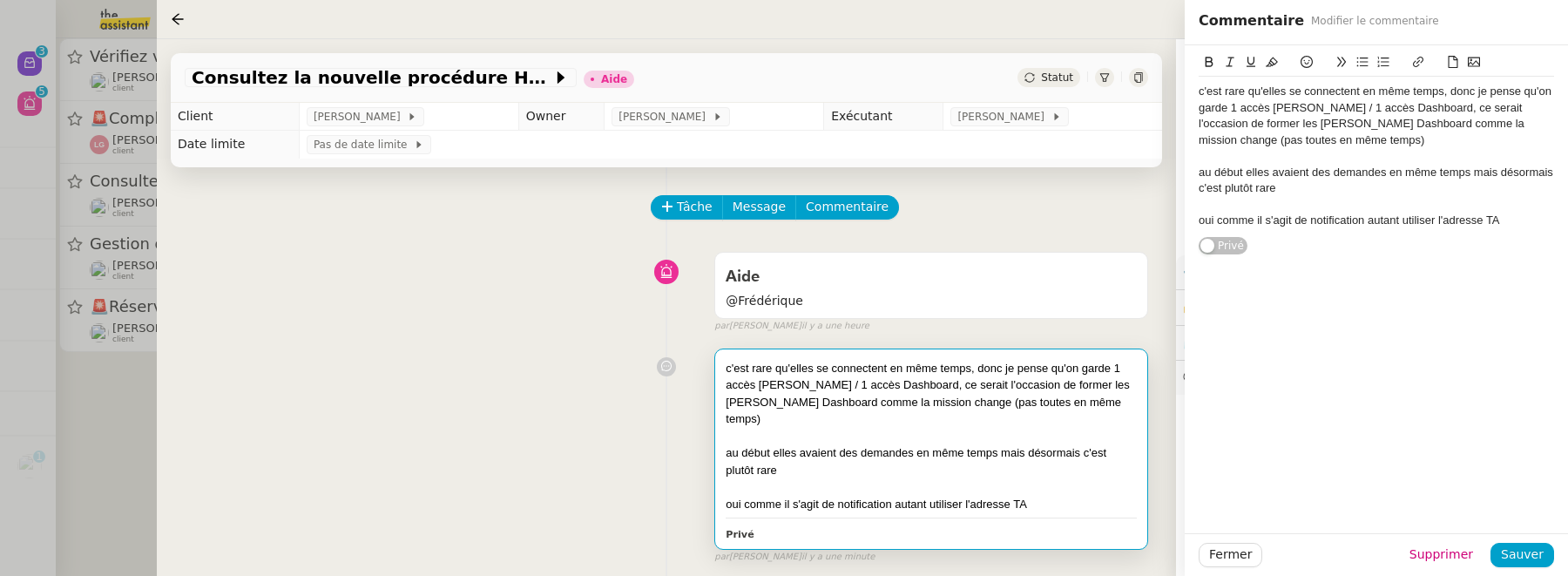
click at [1200, 92] on div "c'est rare qu'elles se connectent en même temps, donc je pense qu'on garde 1 ac…" at bounding box center [1376, 115] width 355 height 65
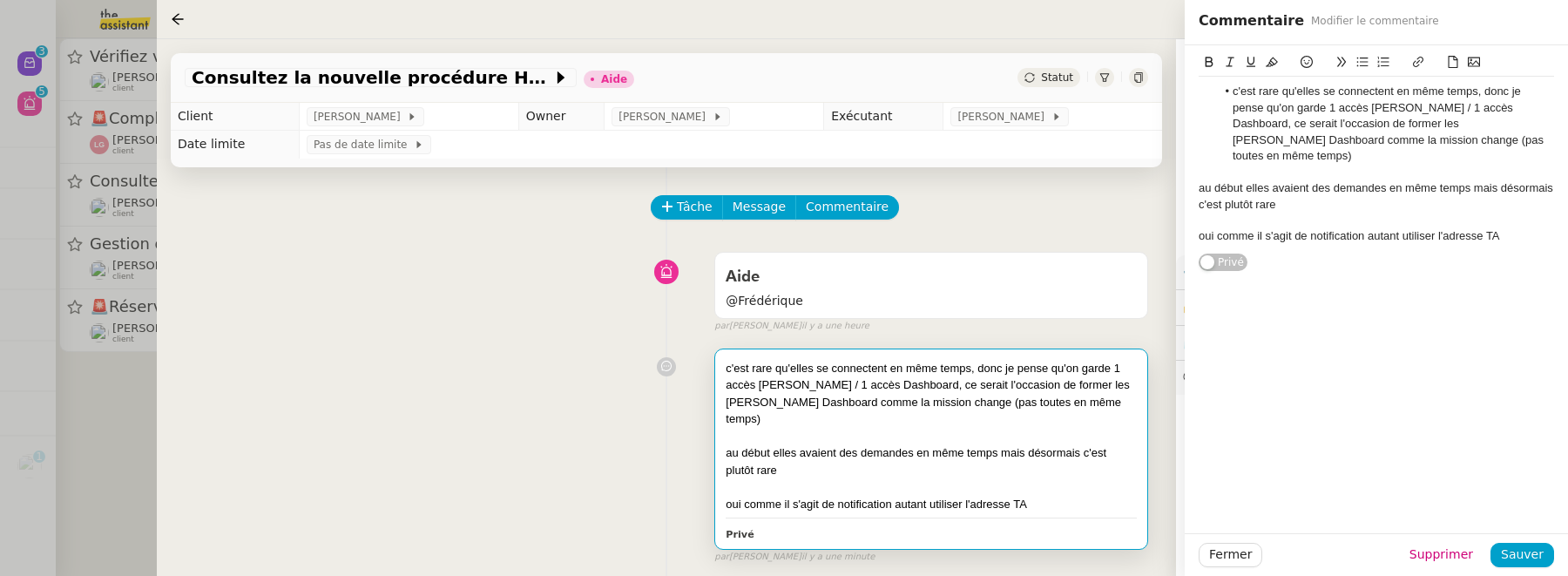
click at [1199, 184] on div "au début elles avaient des demandes en même temps mais désormais c'est plutôt r…" at bounding box center [1376, 196] width 355 height 32
click at [1200, 236] on div "oui comme il s'agit de notification autant utiliser l'adresse TA" at bounding box center [1376, 236] width 355 height 15
click at [1224, 90] on li "c'est rare qu'elles se connectent en même temps, donc je pense qu'on garde 1 ac…" at bounding box center [1385, 123] width 339 height 80
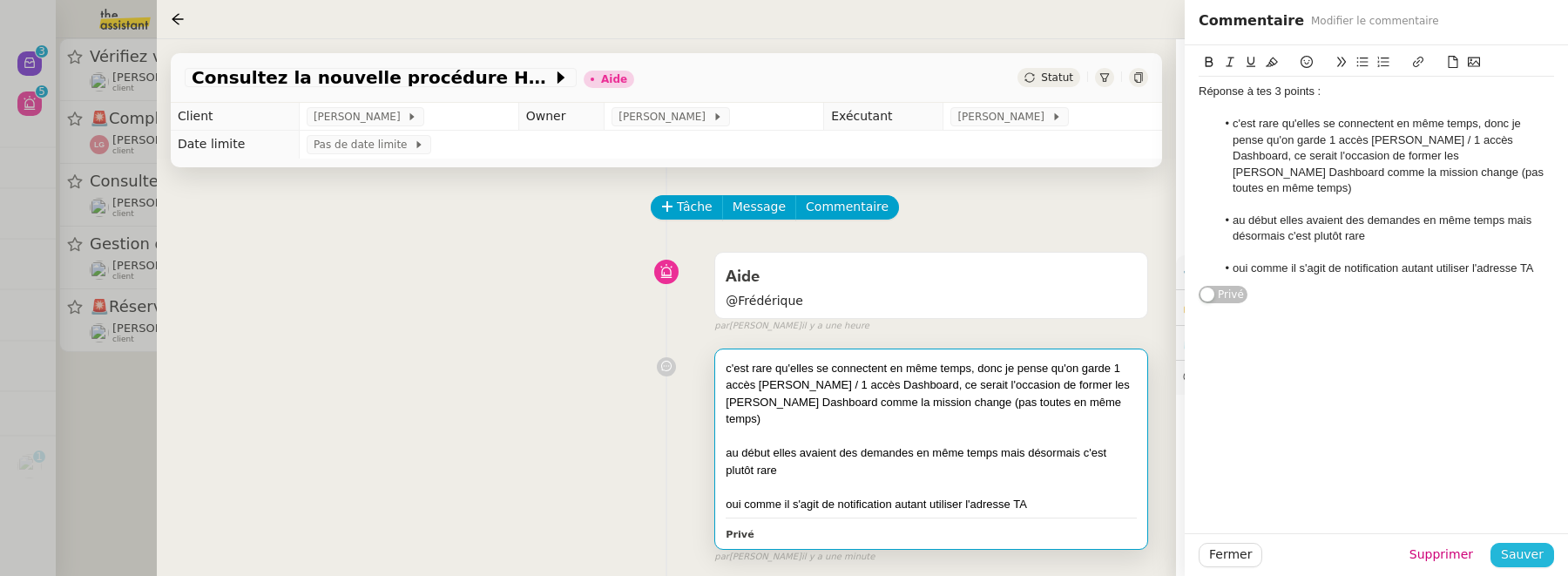
click at [1529, 554] on span "Sauver" at bounding box center [1523, 555] width 43 height 20
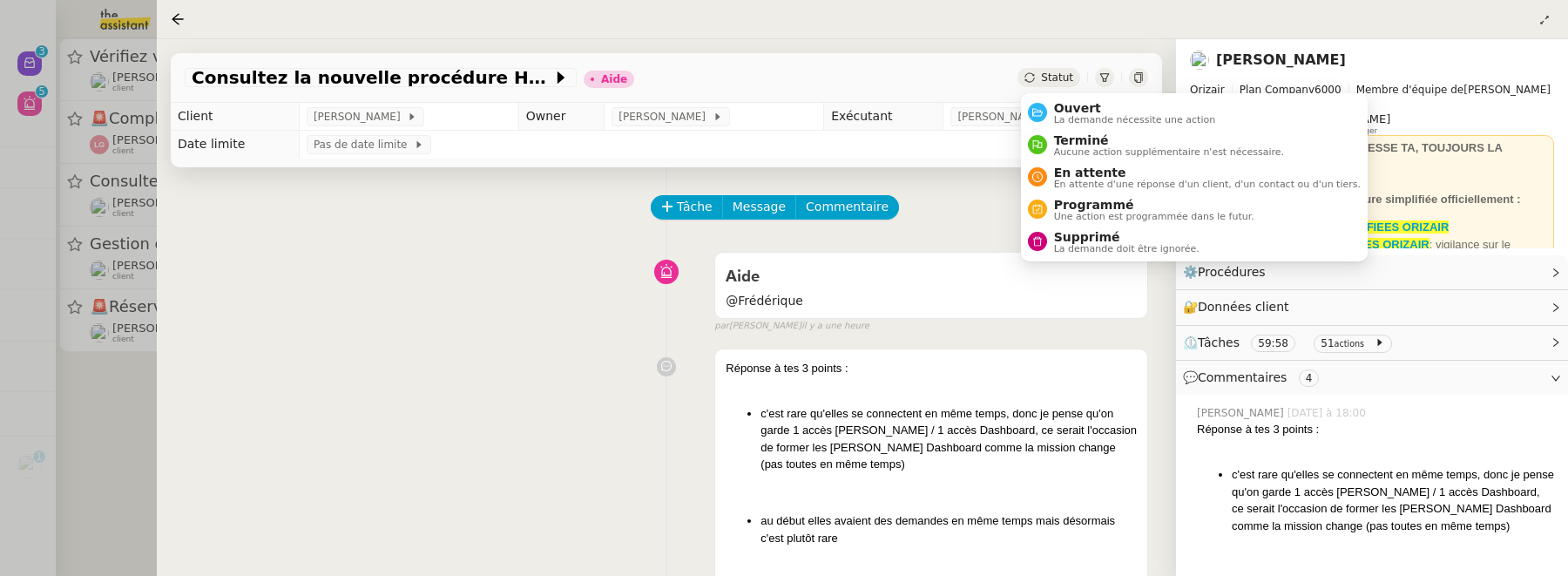
click at [1065, 76] on span "Statut" at bounding box center [1056, 77] width 32 height 13
click at [1072, 106] on span "Ouvert" at bounding box center [1135, 107] width 162 height 14
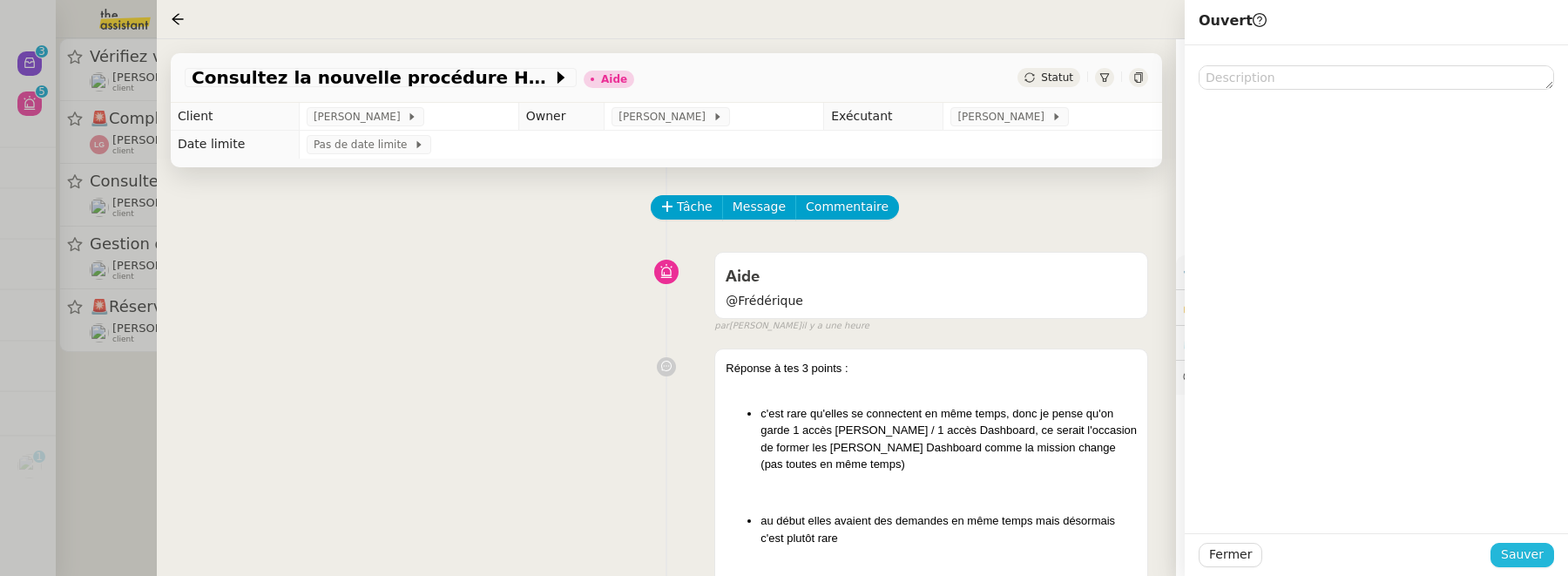
click at [1528, 553] on span "Sauver" at bounding box center [1523, 555] width 43 height 20
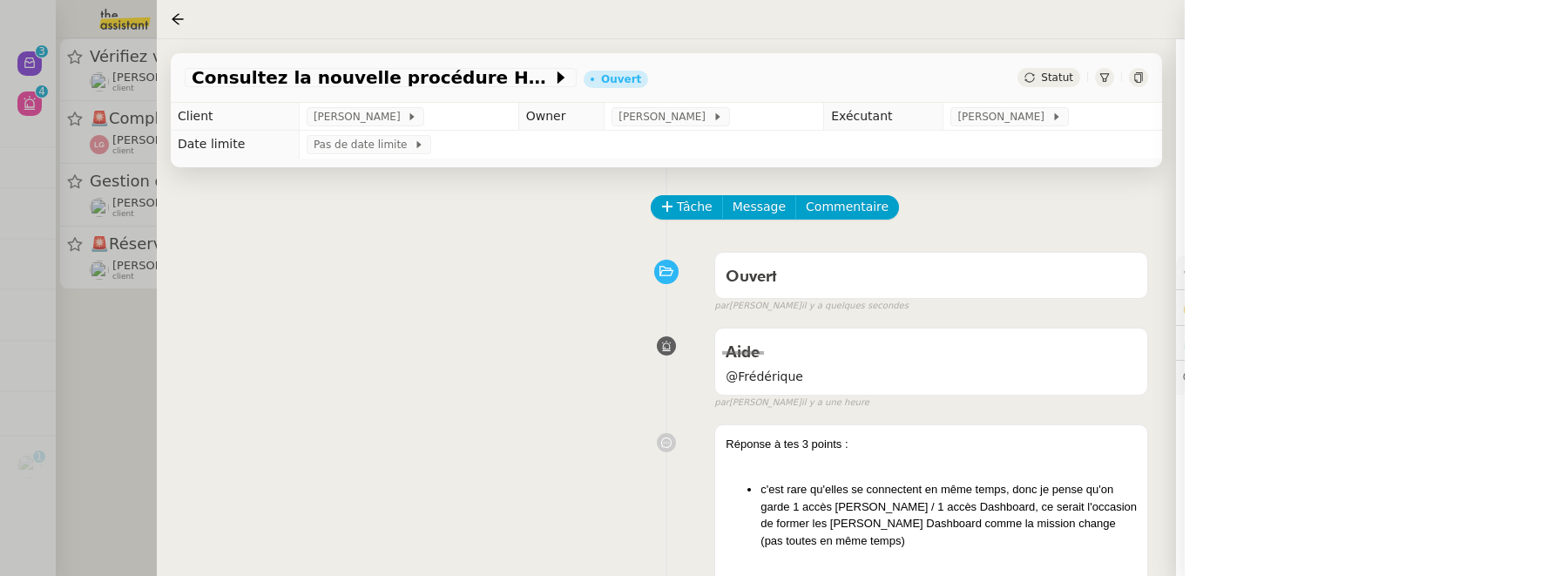
click at [137, 440] on div at bounding box center [784, 288] width 1568 height 576
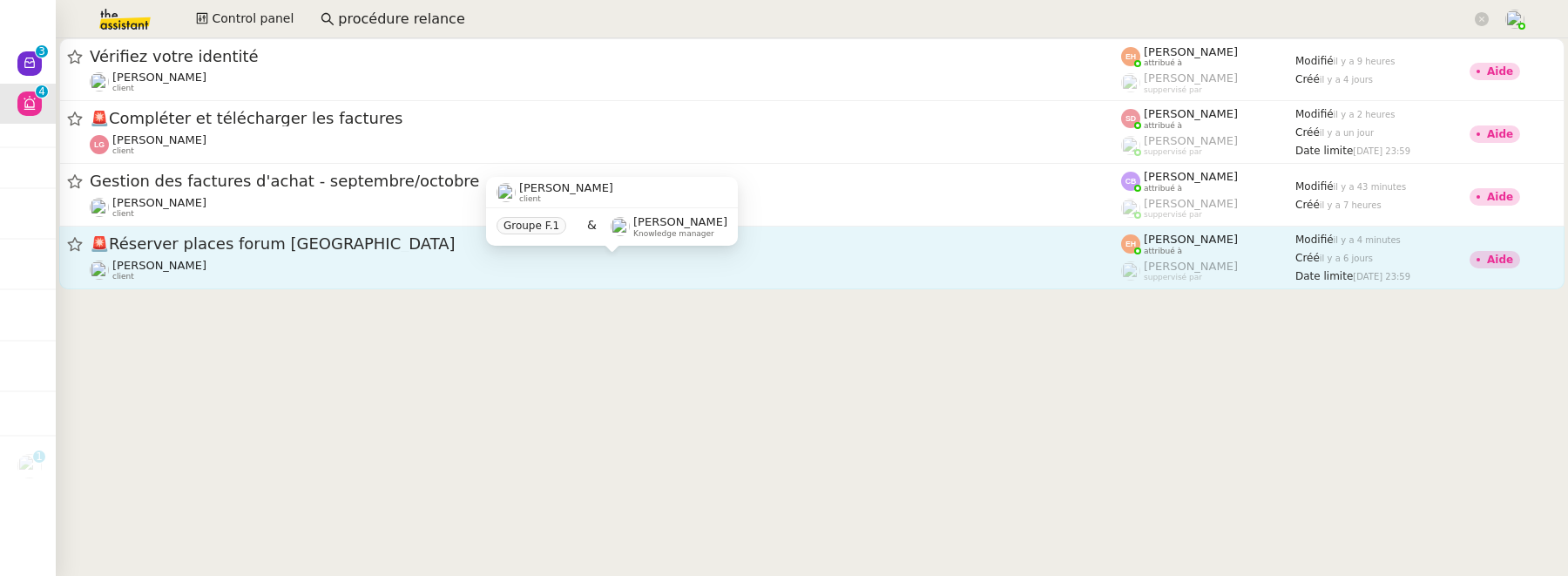
click at [293, 258] on div "Quang Tam NGUYEN client" at bounding box center [606, 269] width 1031 height 22
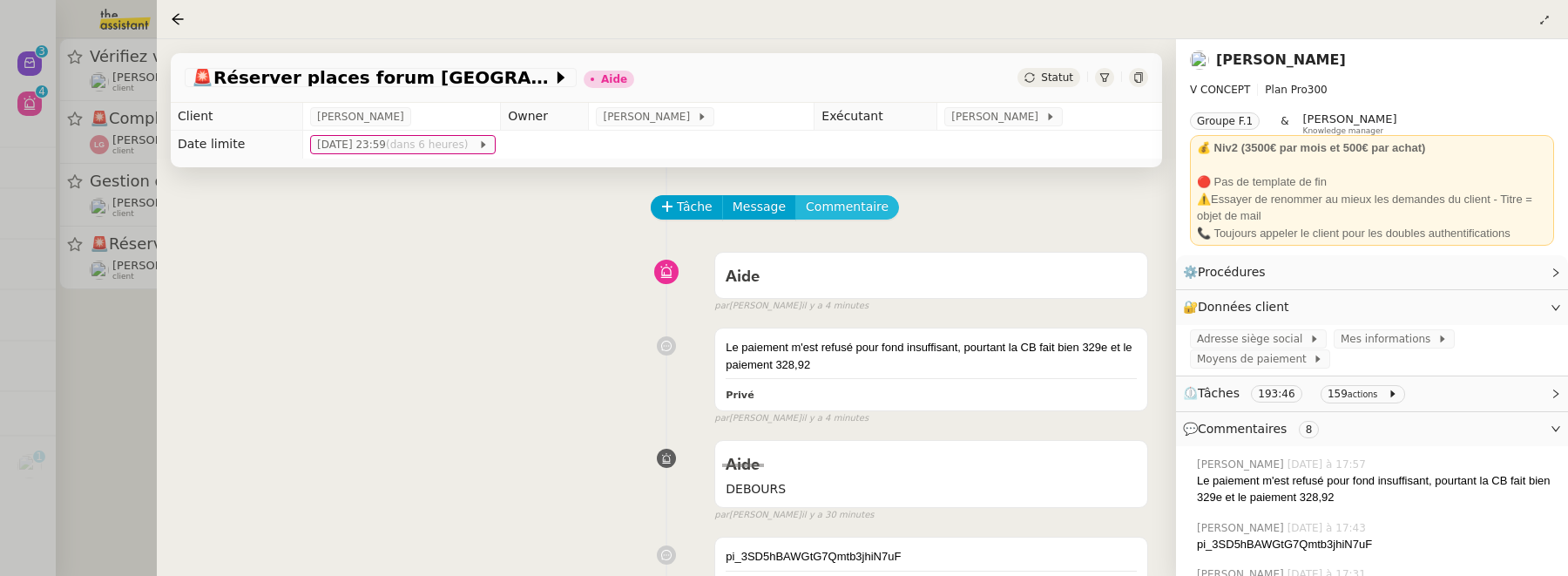
click at [865, 214] on span "Commentaire" at bounding box center [847, 207] width 83 height 20
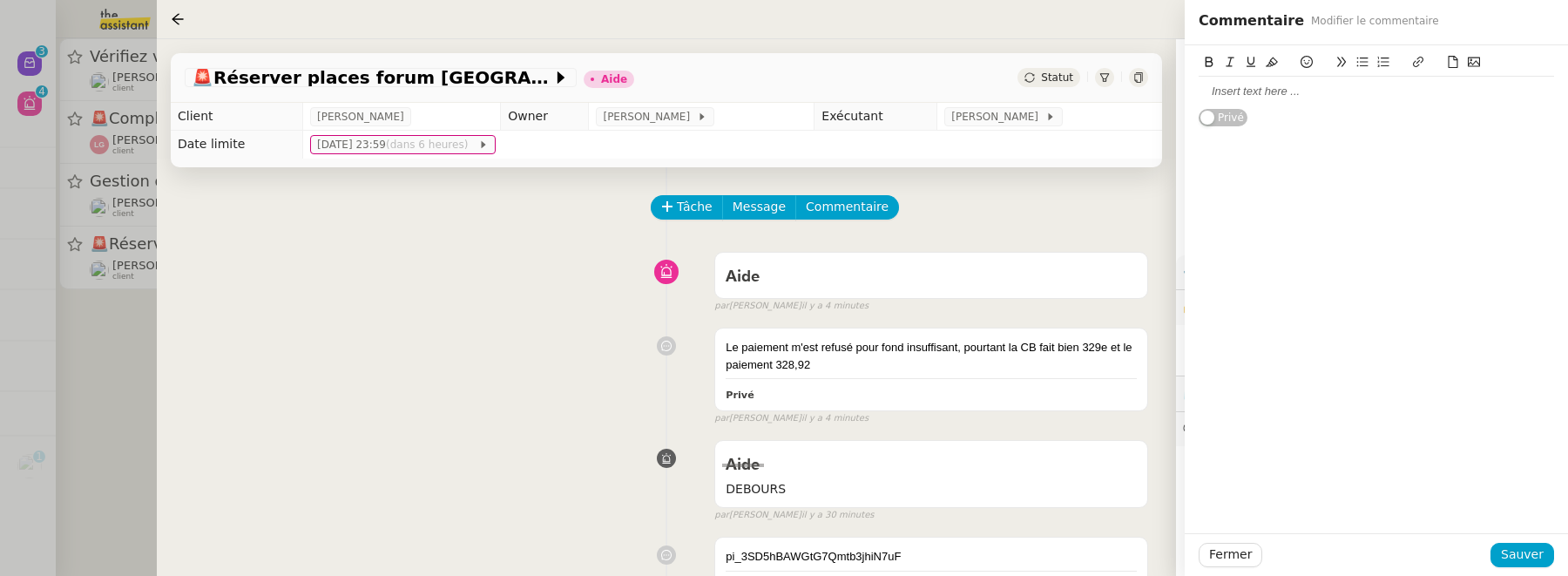
click at [1238, 95] on div at bounding box center [1376, 91] width 355 height 15
click at [1539, 548] on span "Sauver" at bounding box center [1523, 555] width 43 height 20
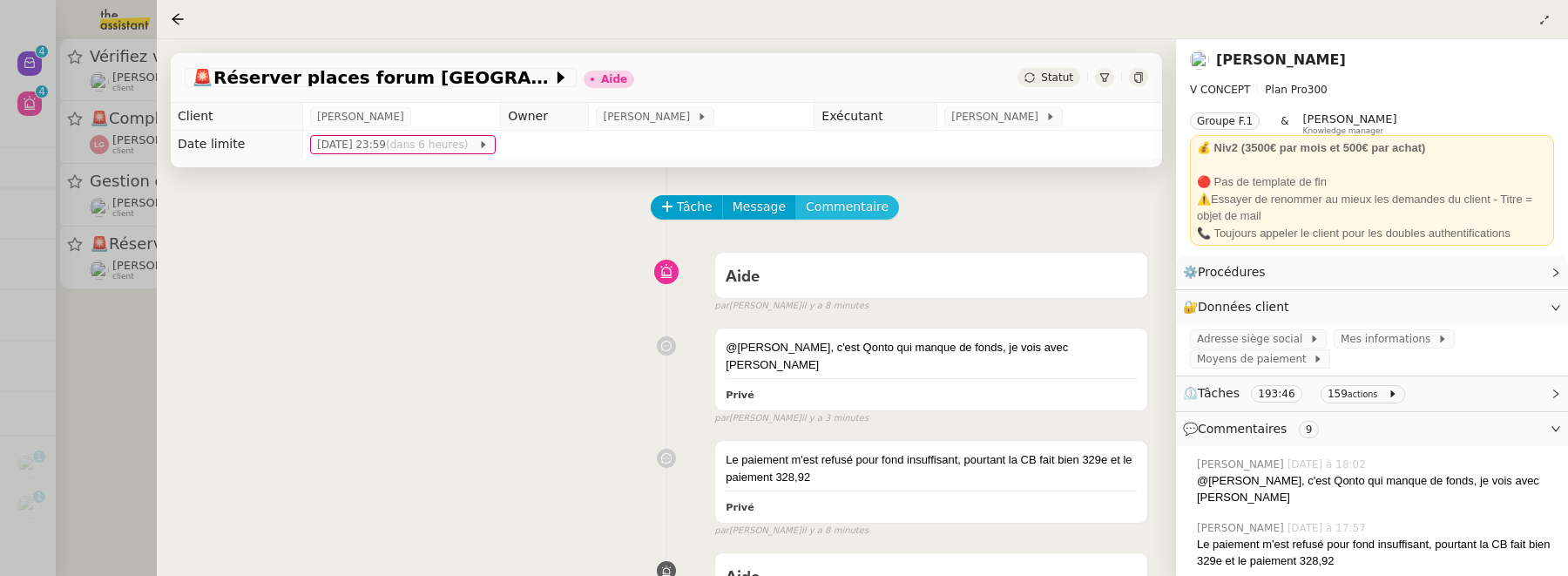
click at [862, 211] on span "Commentaire" at bounding box center [847, 207] width 83 height 20
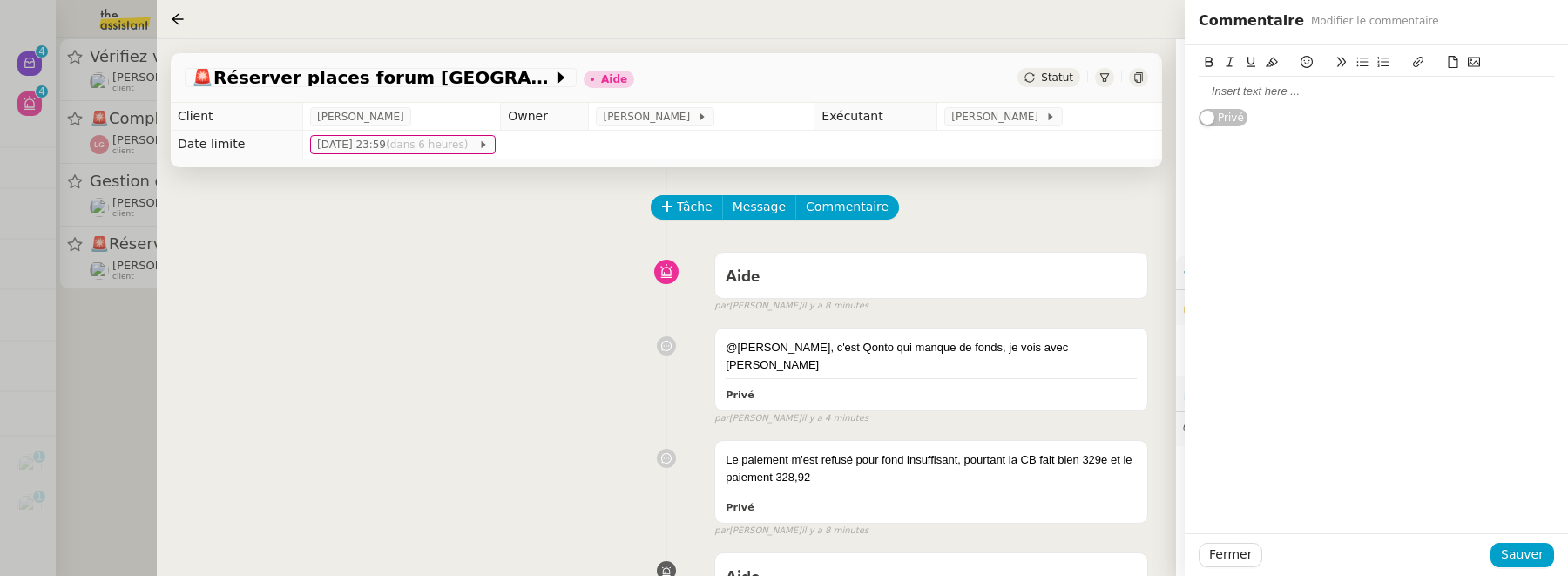
click at [1236, 94] on div at bounding box center [1376, 91] width 355 height 15
click at [1553, 558] on button "Sauver" at bounding box center [1523, 555] width 64 height 24
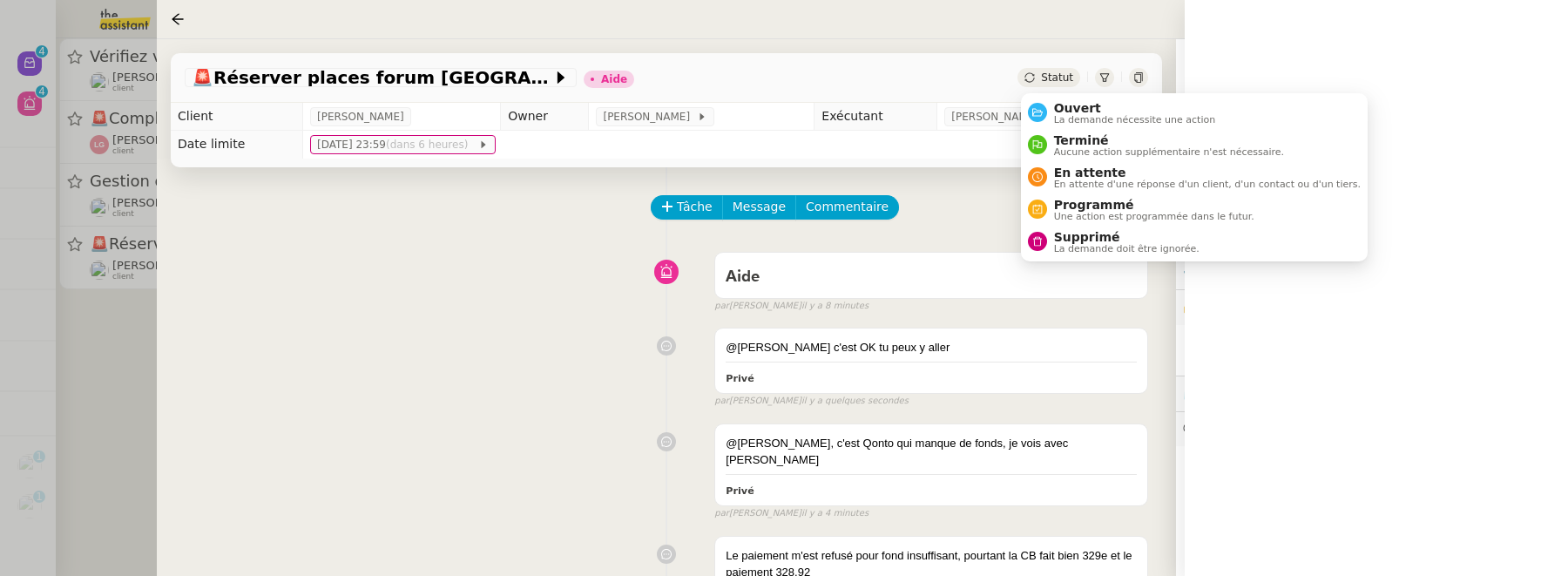
click at [1050, 80] on span "Statut" at bounding box center [1056, 77] width 32 height 13
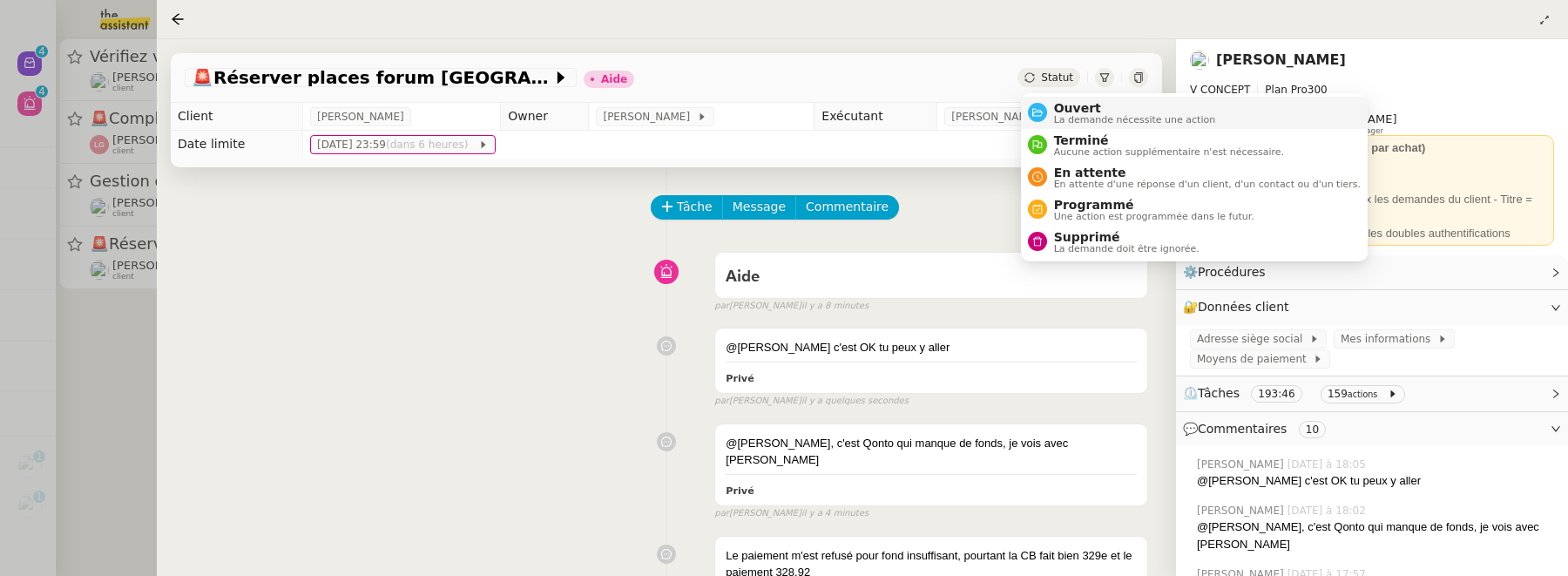
click at [1061, 104] on span "Ouvert" at bounding box center [1135, 107] width 162 height 14
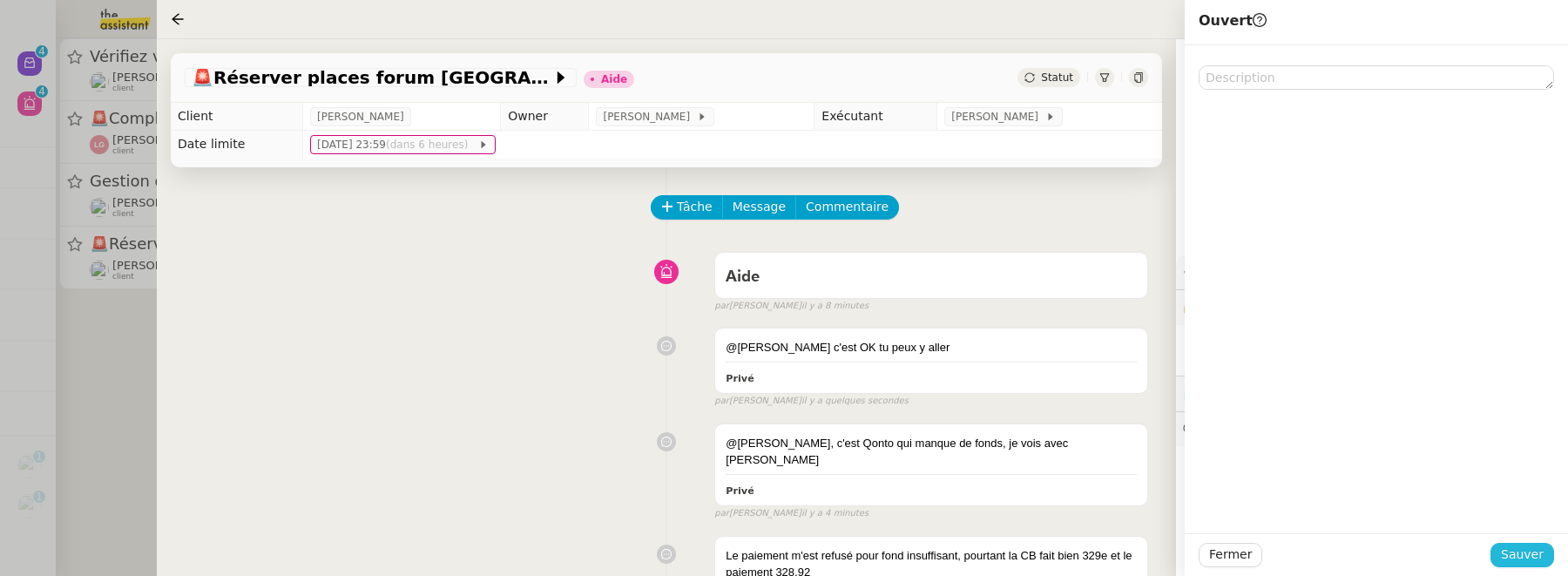
click at [1507, 558] on span "Sauver" at bounding box center [1523, 555] width 43 height 20
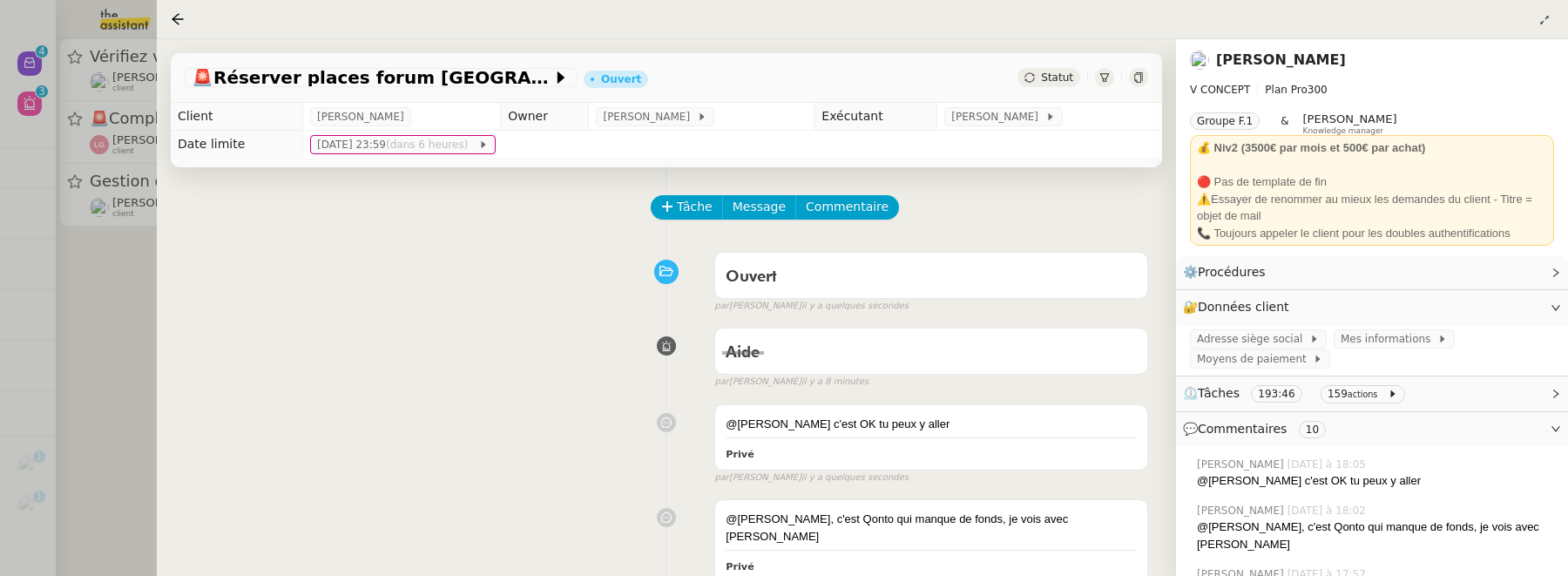
click at [117, 288] on div at bounding box center [784, 288] width 1568 height 576
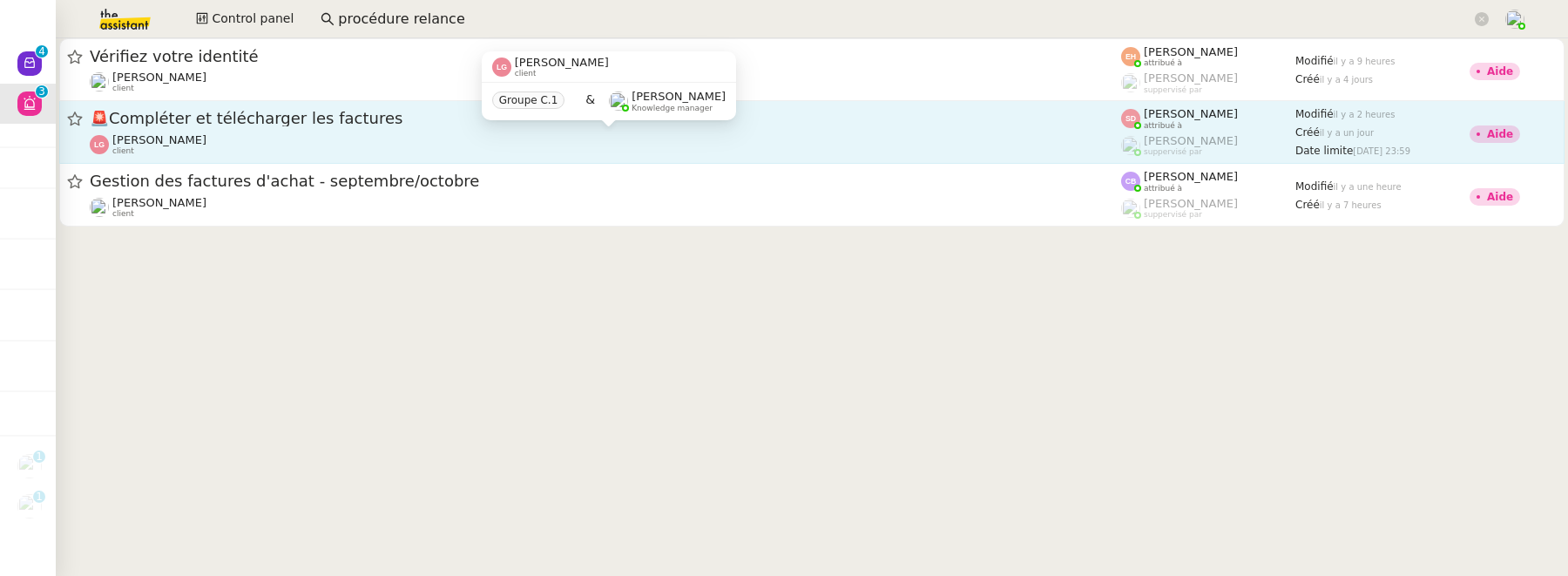
click at [309, 130] on div "🚨 Compléter et télécharger les factures Laurène Gauthier client" at bounding box center [606, 133] width 1031 height 48
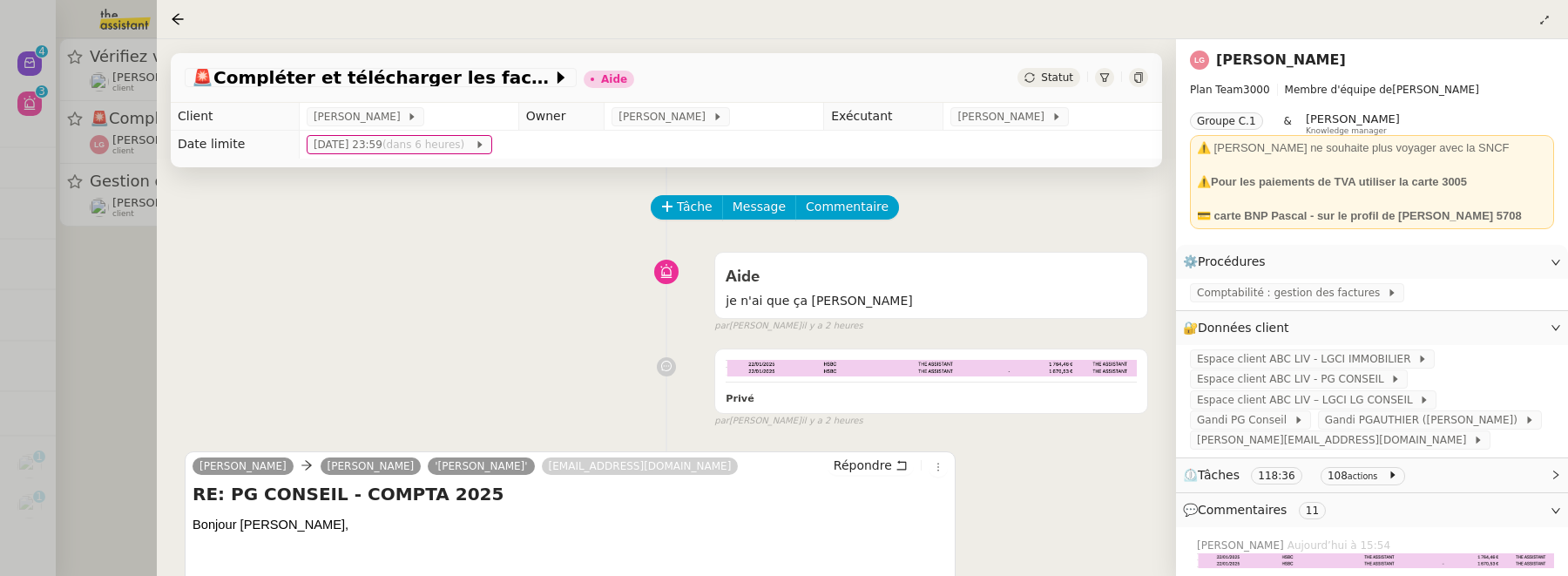
click at [1134, 77] on icon at bounding box center [1138, 77] width 8 height 11
click at [827, 205] on span "Commentaire" at bounding box center [847, 207] width 83 height 20
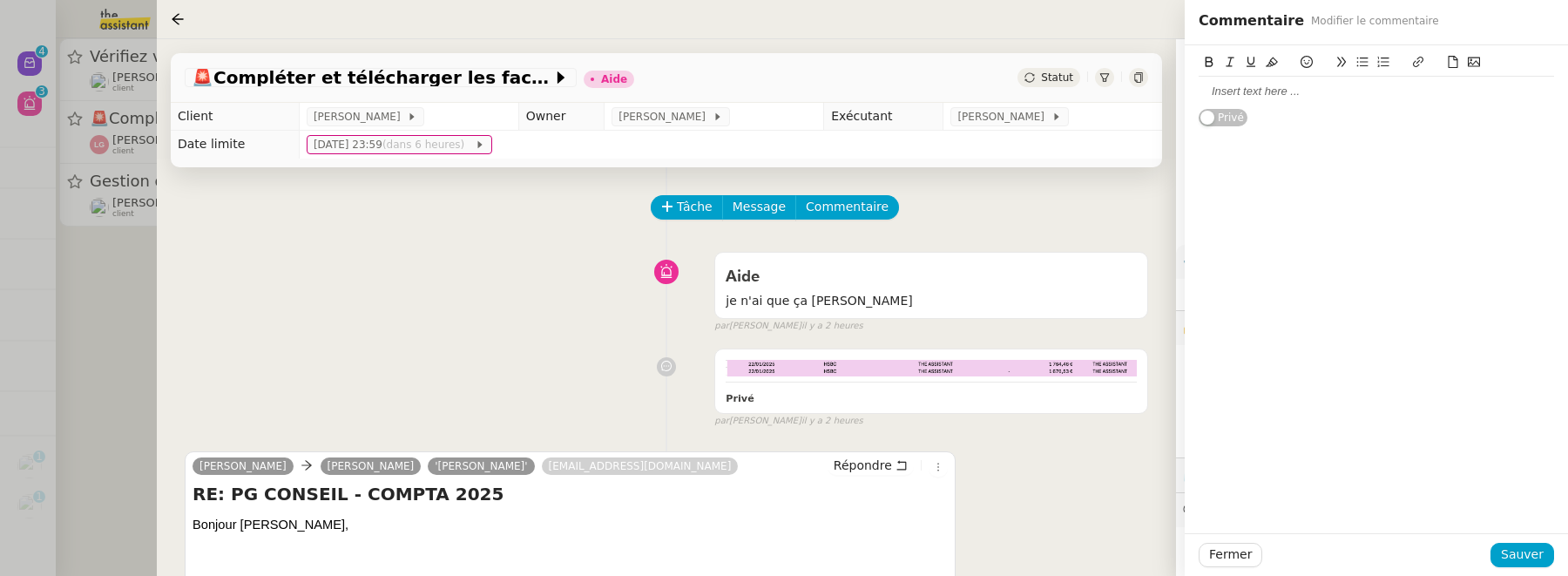
click at [1291, 91] on div at bounding box center [1376, 91] width 355 height 15
click at [1531, 563] on span "Sauver" at bounding box center [1523, 555] width 43 height 20
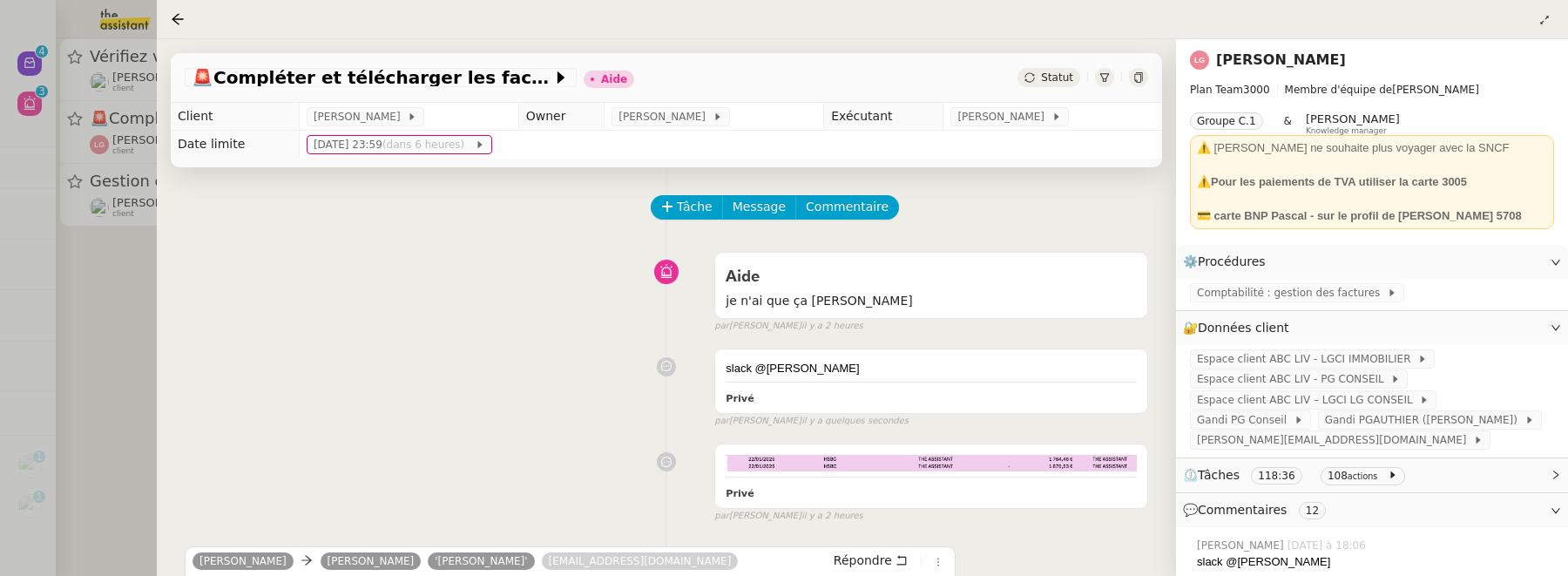
click at [134, 333] on div at bounding box center [784, 288] width 1568 height 576
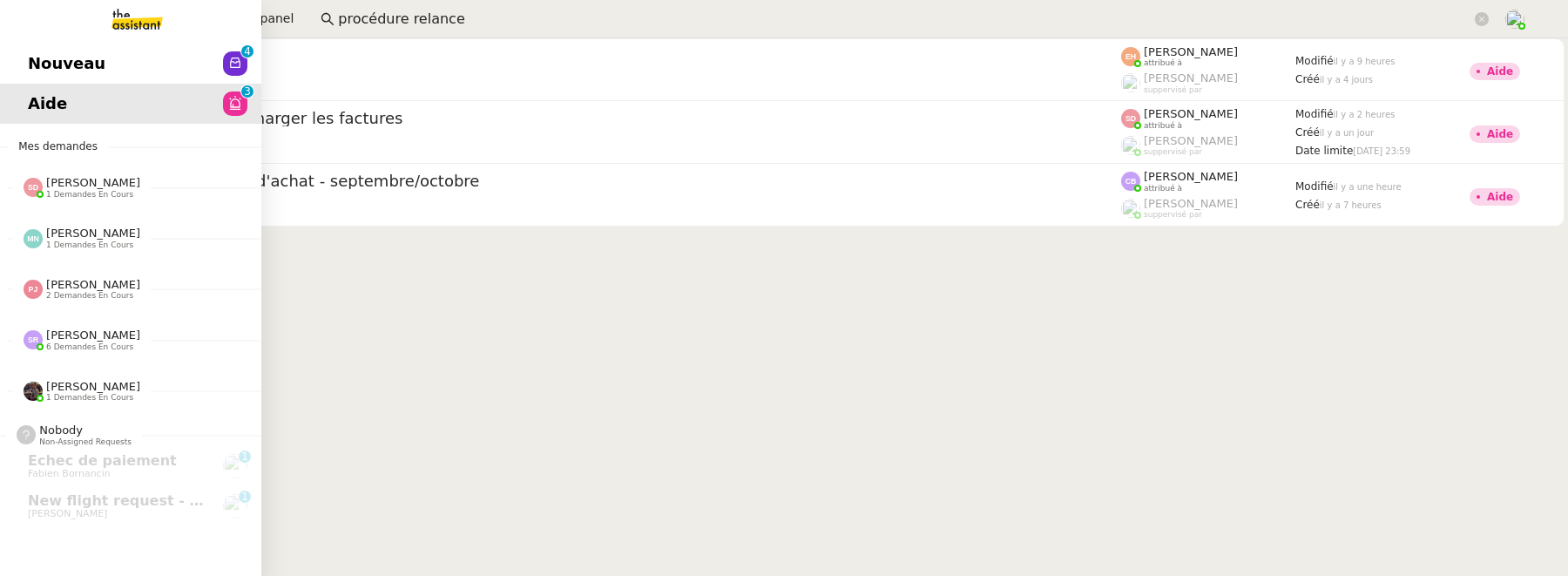
click at [44, 68] on span "Nouveau" at bounding box center [67, 63] width 77 height 26
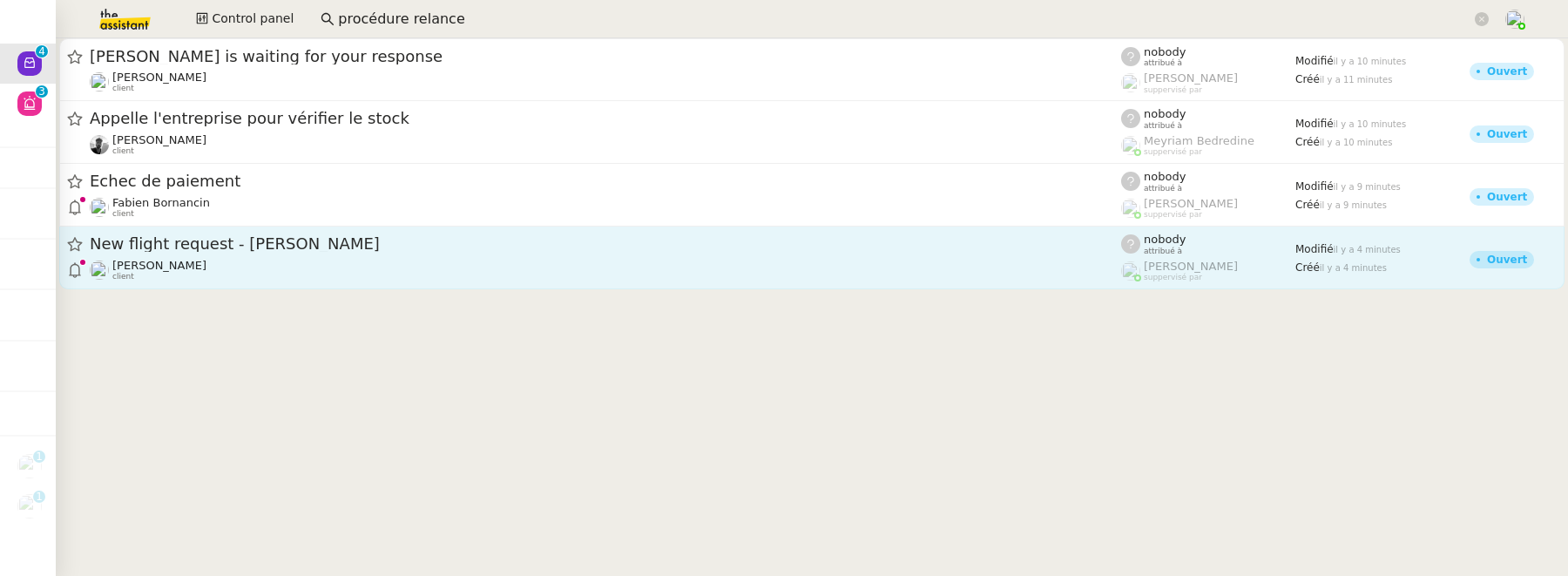
click at [538, 269] on div "Louis Frei client" at bounding box center [606, 269] width 1031 height 22
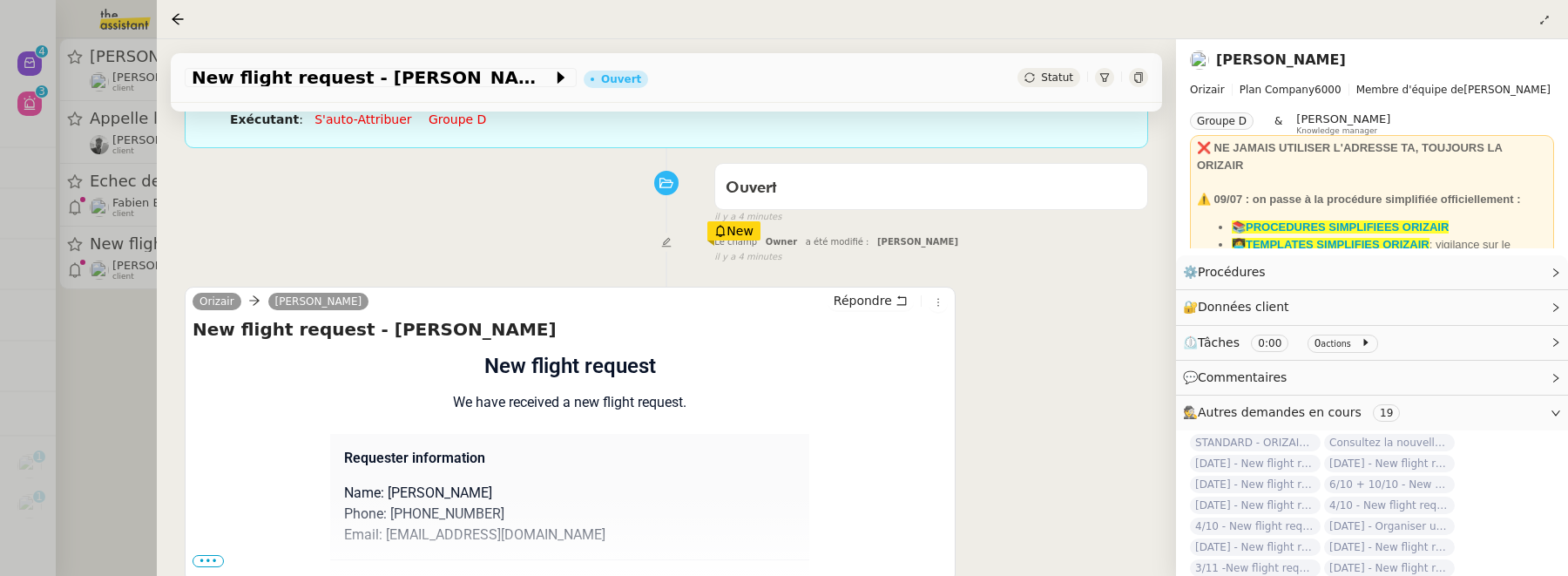
scroll to position [254, 0]
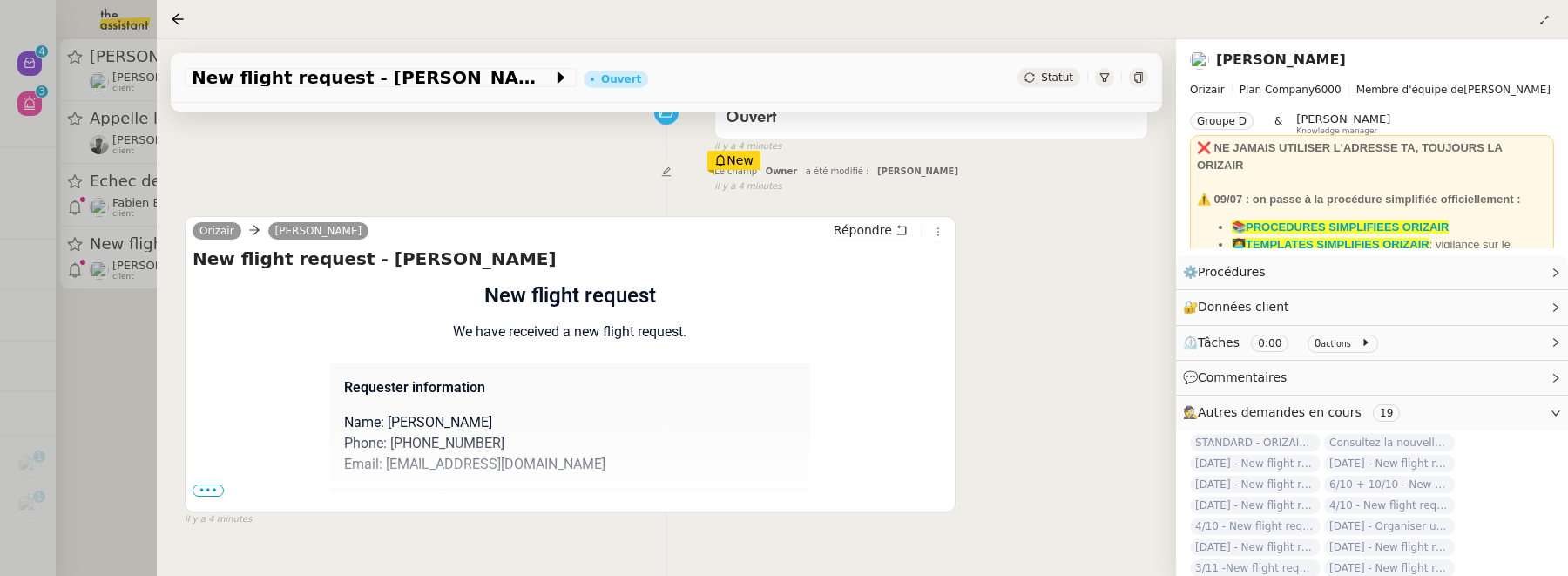
click at [205, 493] on span "•••" at bounding box center [208, 491] width 31 height 13
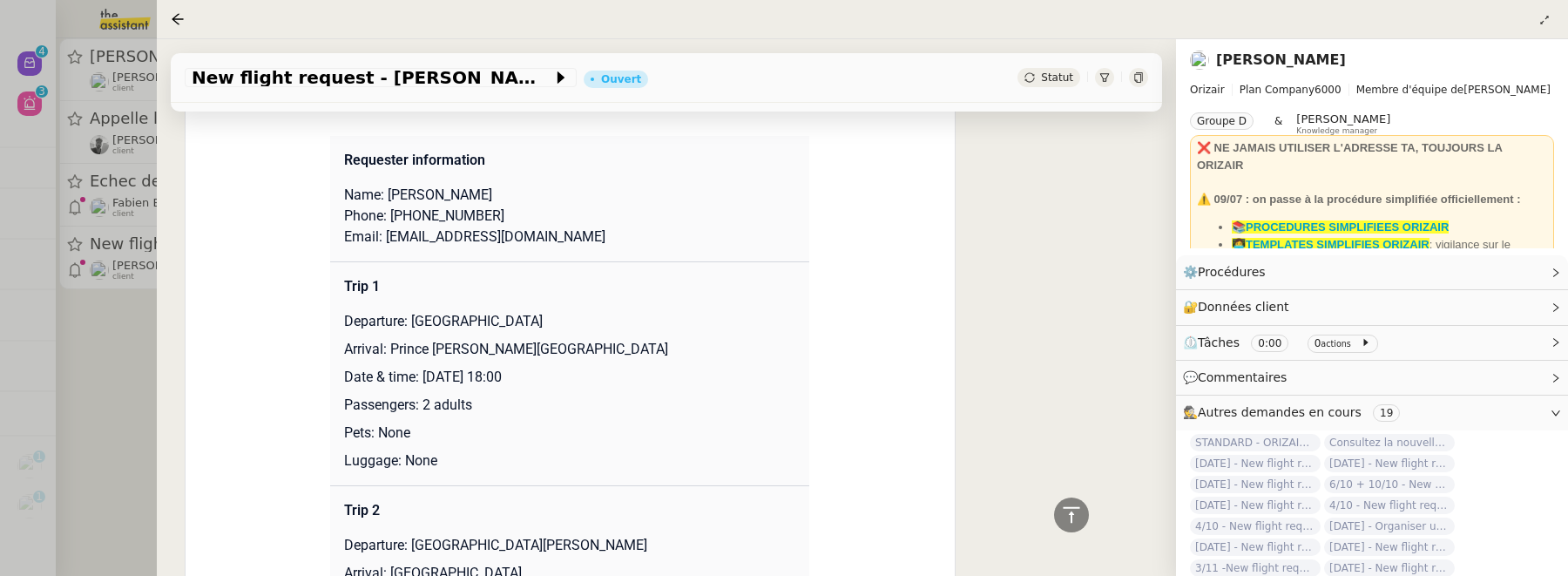
scroll to position [626, 0]
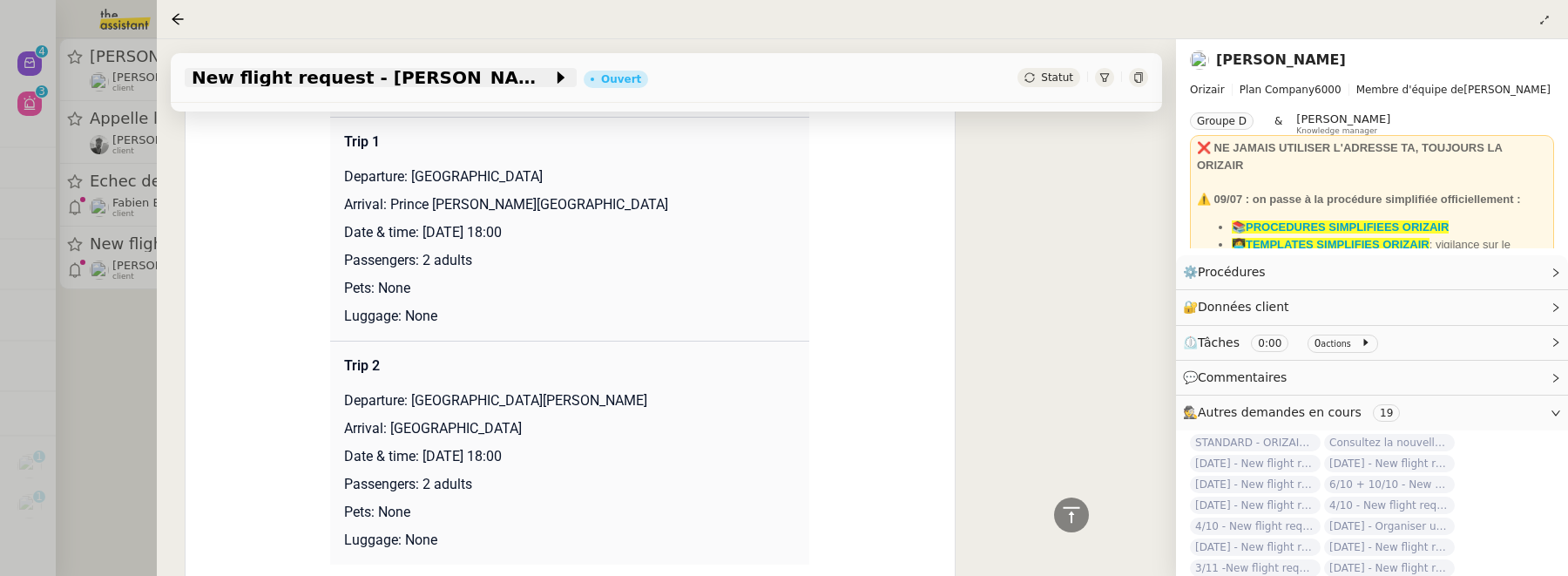
click at [190, 71] on div "New flight request - Nawel Guess" at bounding box center [380, 77] width 392 height 19
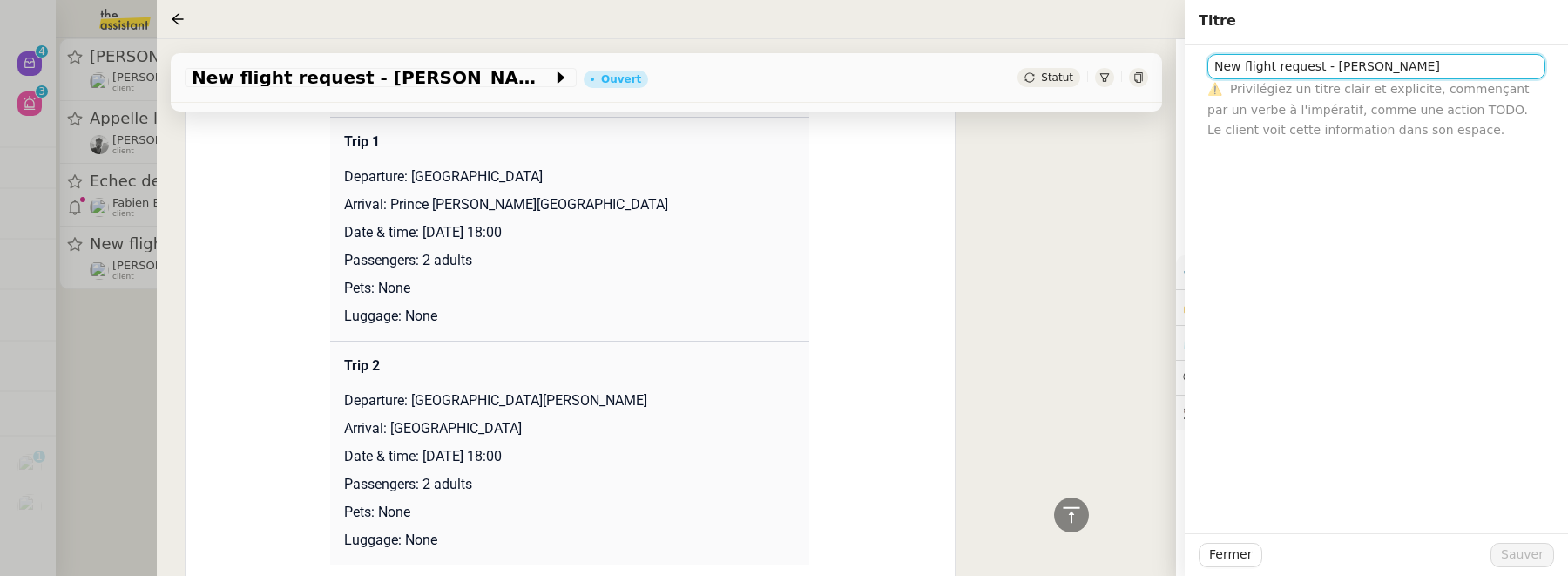
click at [1220, 63] on input "New flight request - Nawel Guess" at bounding box center [1376, 67] width 338 height 25
click at [1215, 63] on input "New flight request - Nawel Guess" at bounding box center [1376, 67] width 338 height 25
type input "16/12 + 21/12 - New flight request - [PERSON_NAME]"
click at [1502, 551] on button "Sauver" at bounding box center [1523, 555] width 64 height 24
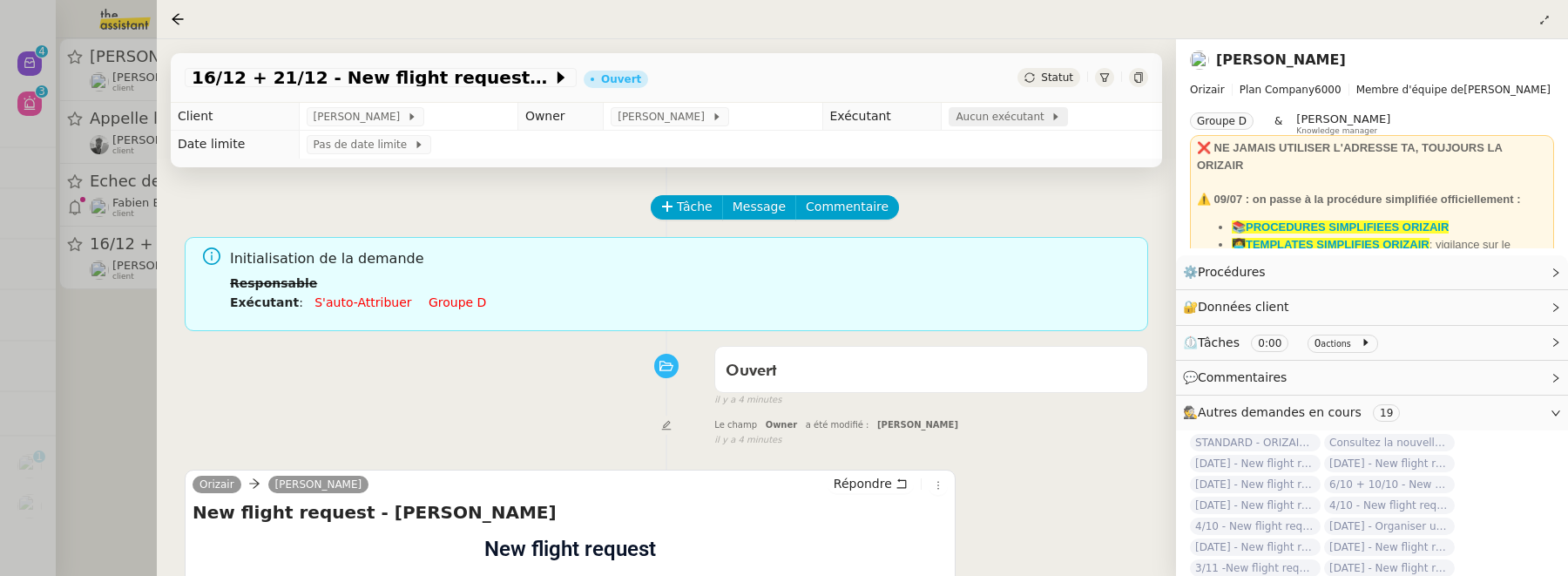
click at [1022, 123] on span "Aucun exécutant" at bounding box center [1003, 117] width 95 height 17
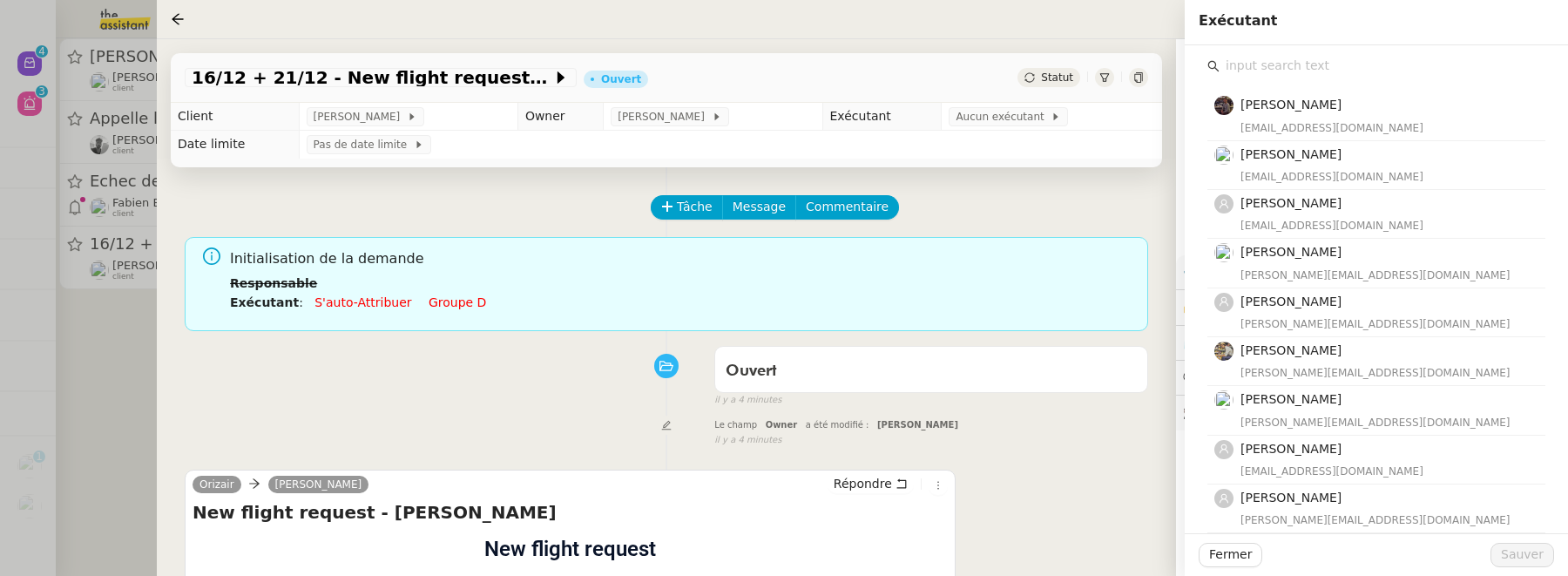
click at [1246, 73] on input "text" at bounding box center [1382, 66] width 326 height 23
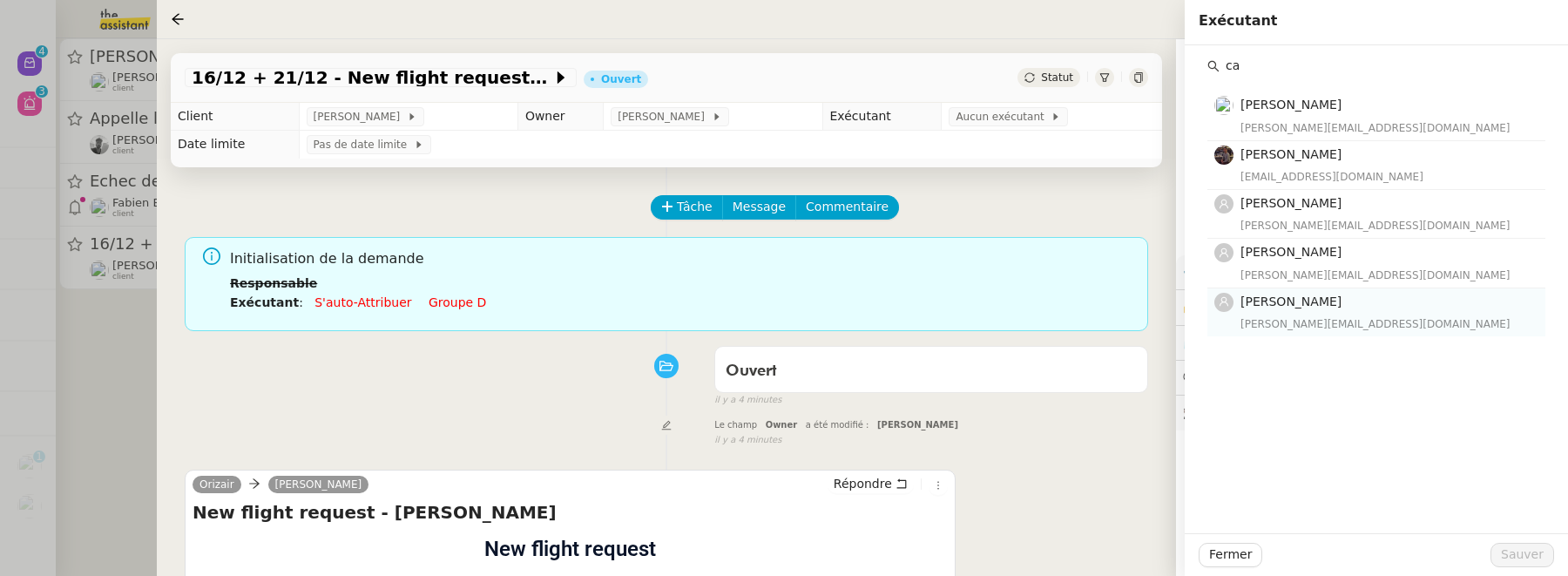
type input "ca"
click at [1296, 305] on span "[PERSON_NAME]" at bounding box center [1290, 301] width 101 height 14
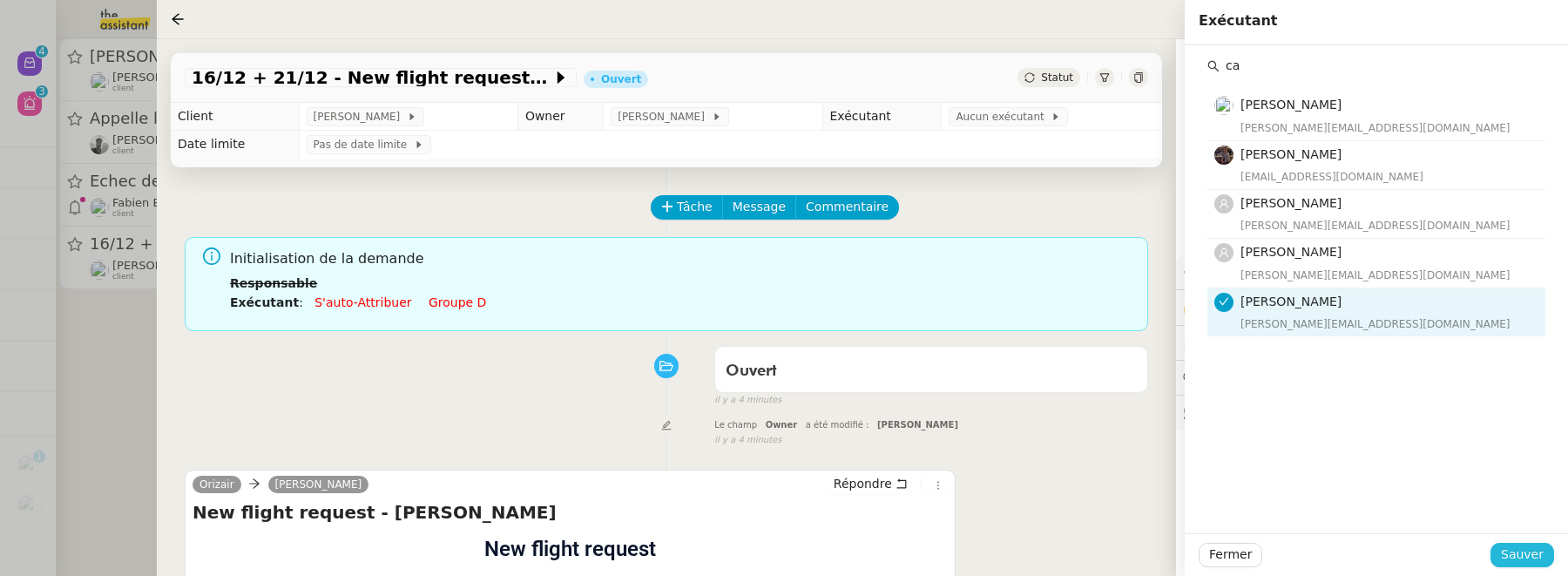
click at [1530, 555] on span "Sauver" at bounding box center [1523, 555] width 43 height 20
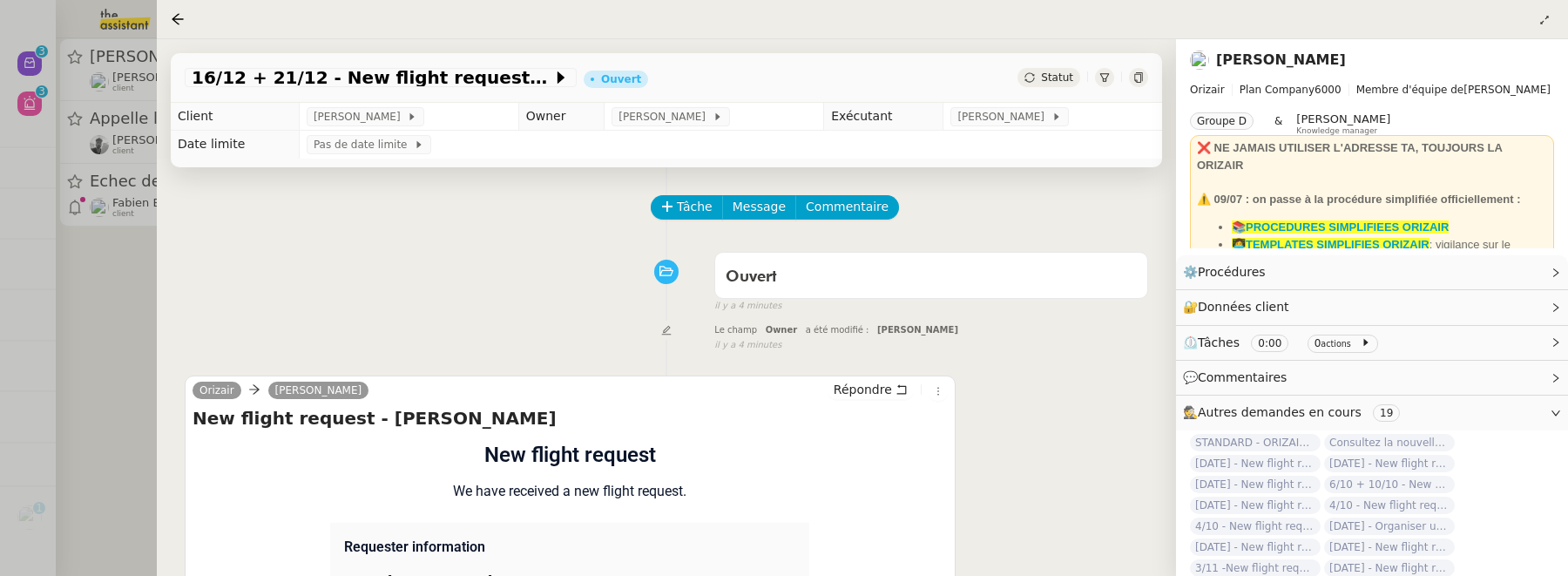
click at [120, 355] on div at bounding box center [784, 288] width 1568 height 576
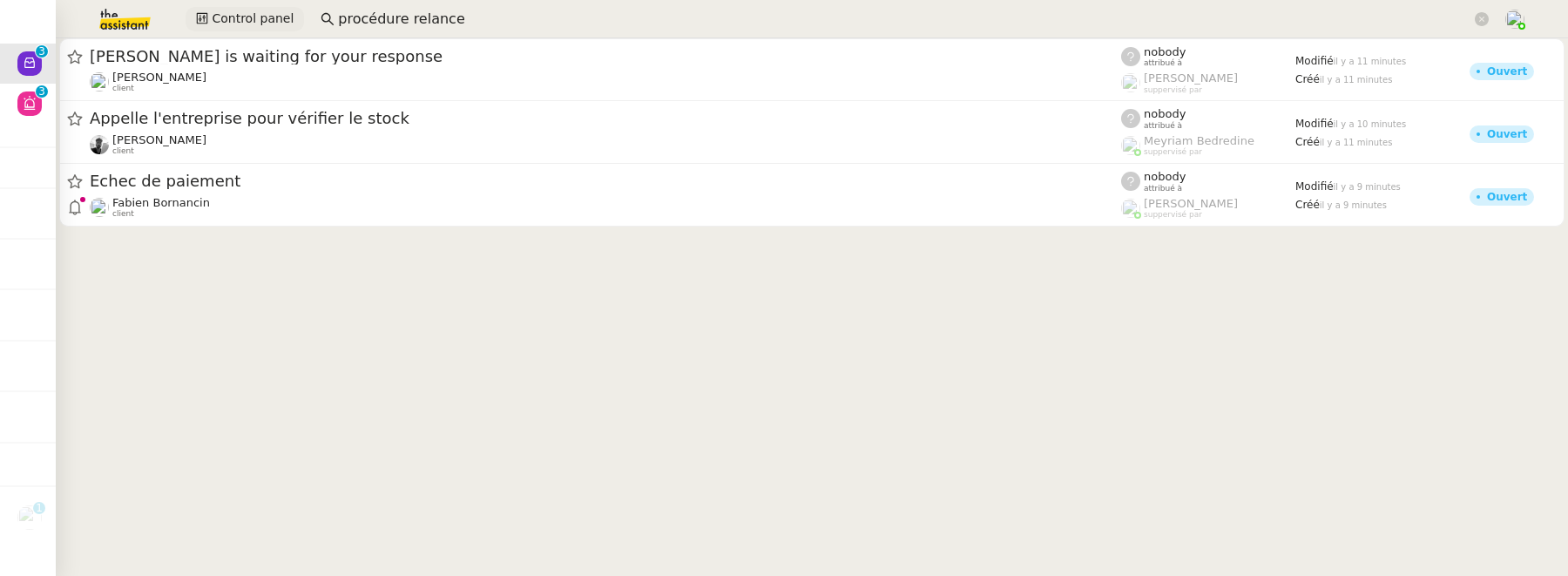
click at [256, 16] on span "Control panel" at bounding box center [252, 18] width 82 height 20
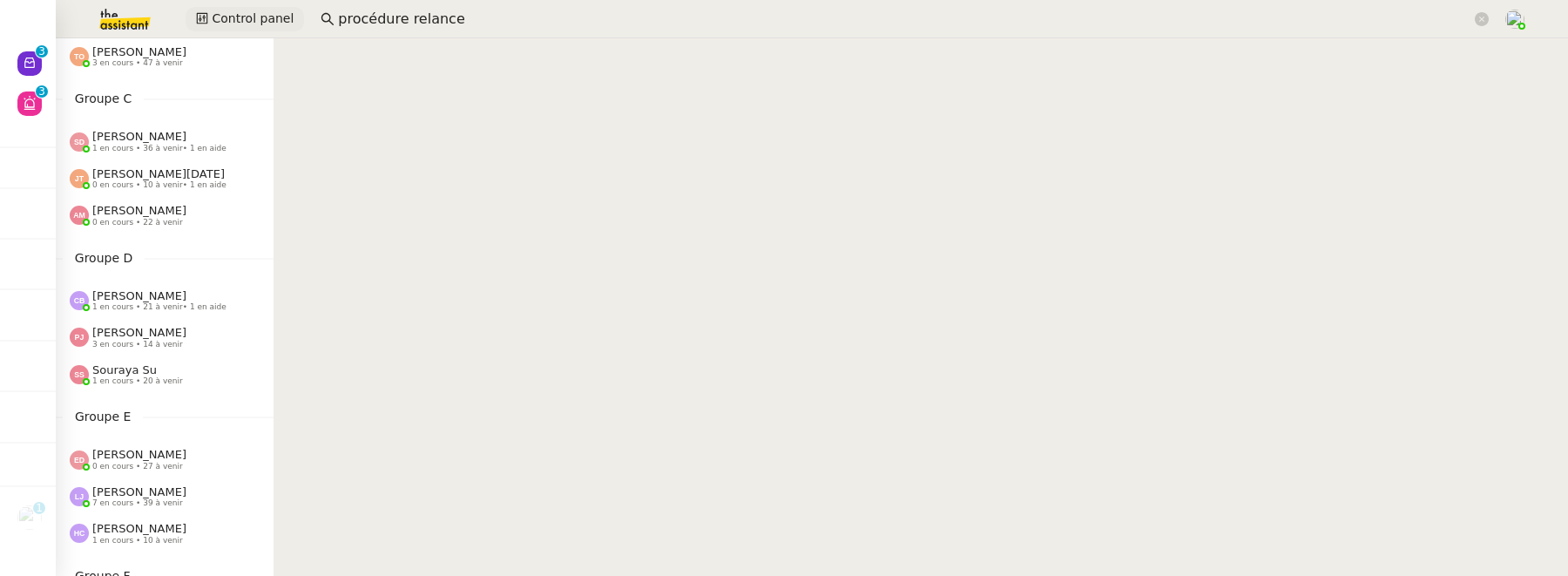
scroll to position [324, 0]
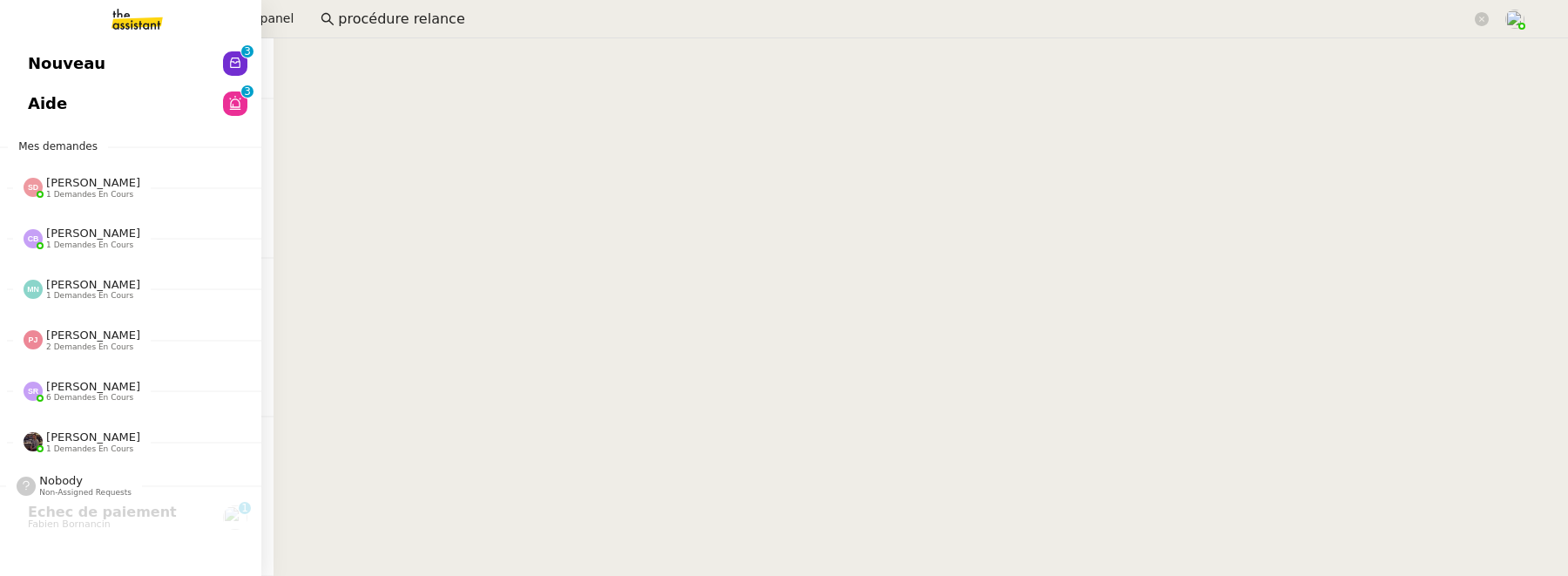
click at [44, 65] on span "Nouveau" at bounding box center [67, 63] width 77 height 26
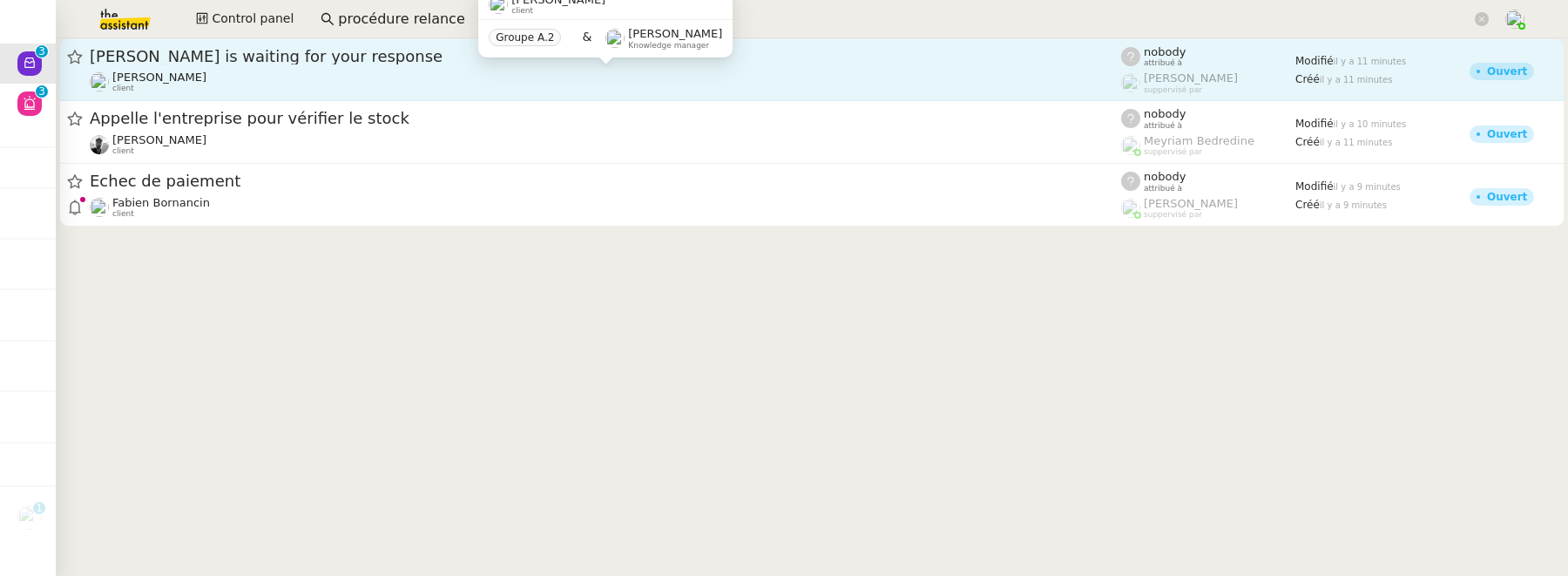
click at [344, 78] on div "[PERSON_NAME] client" at bounding box center [606, 81] width 1031 height 22
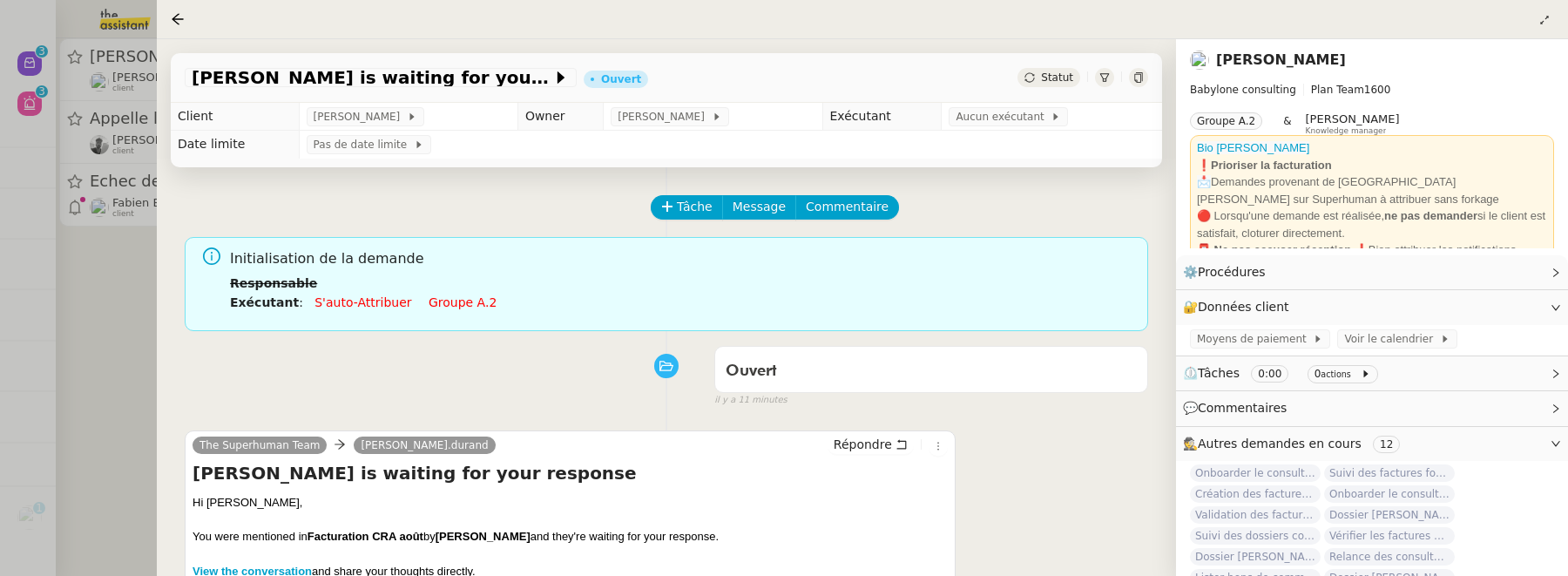
click at [154, 297] on div at bounding box center [784, 288] width 1568 height 576
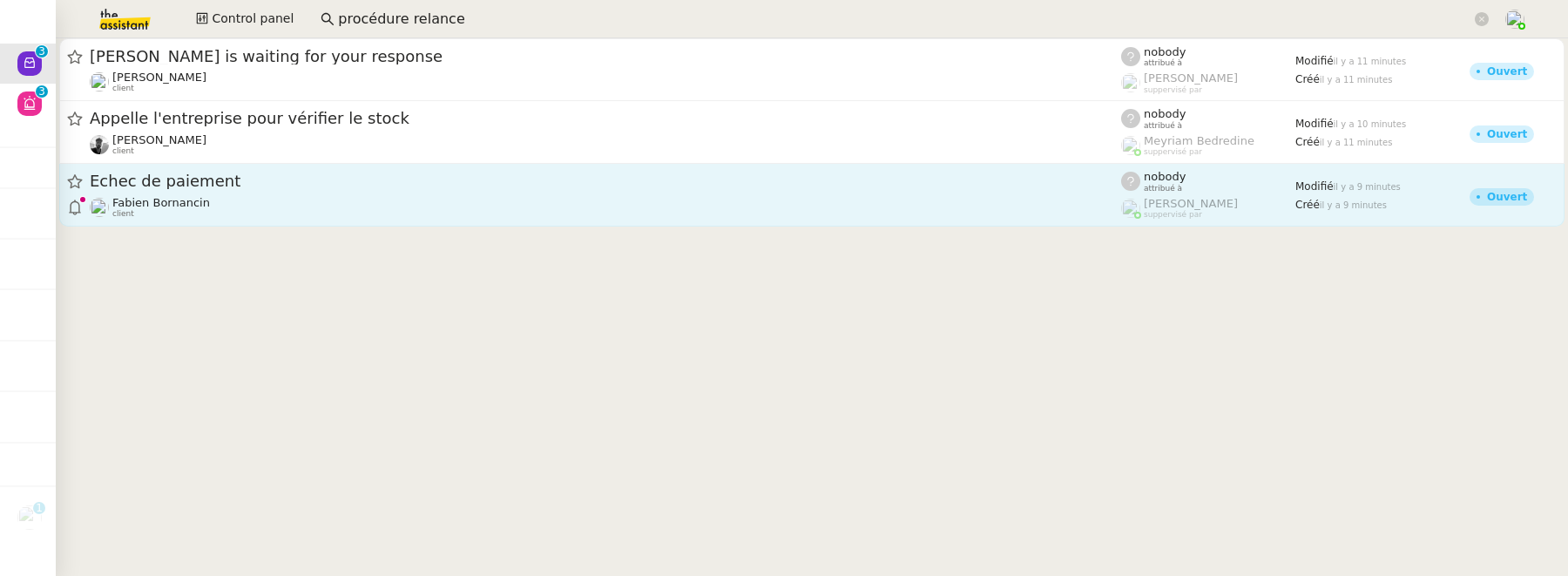
click at [257, 197] on div "Fabien Bornancin client" at bounding box center [606, 207] width 1031 height 22
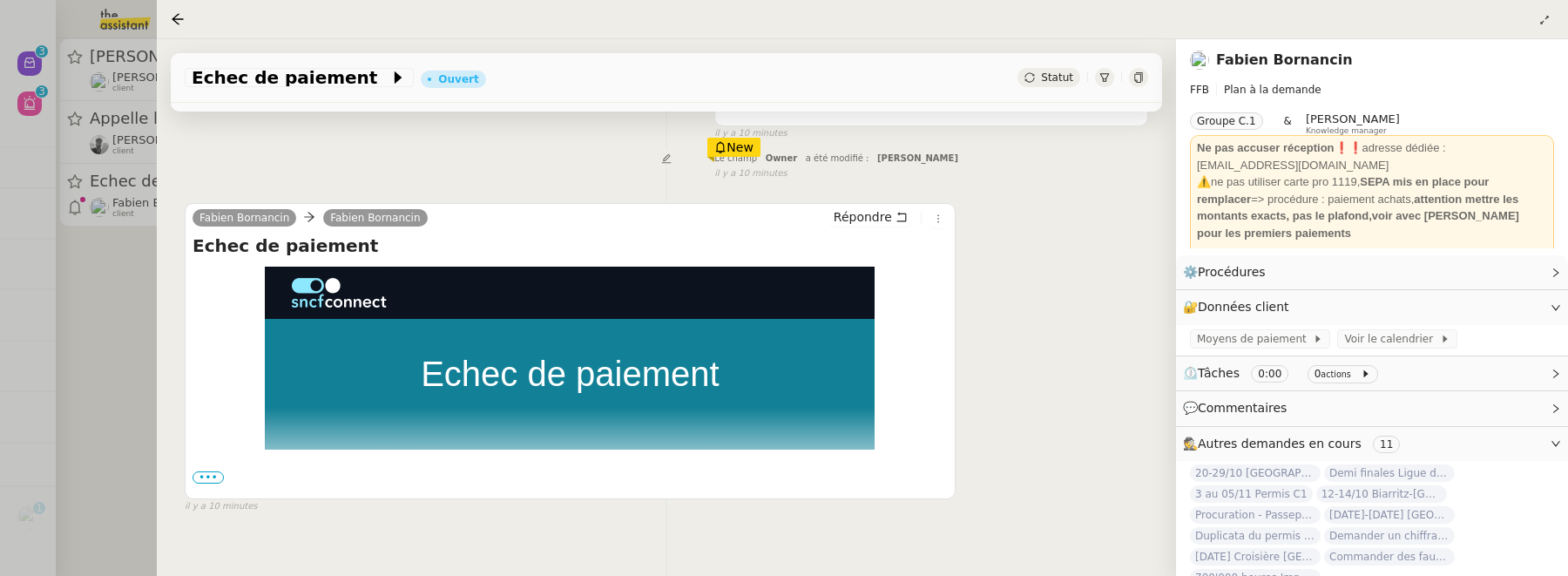
scroll to position [275, 0]
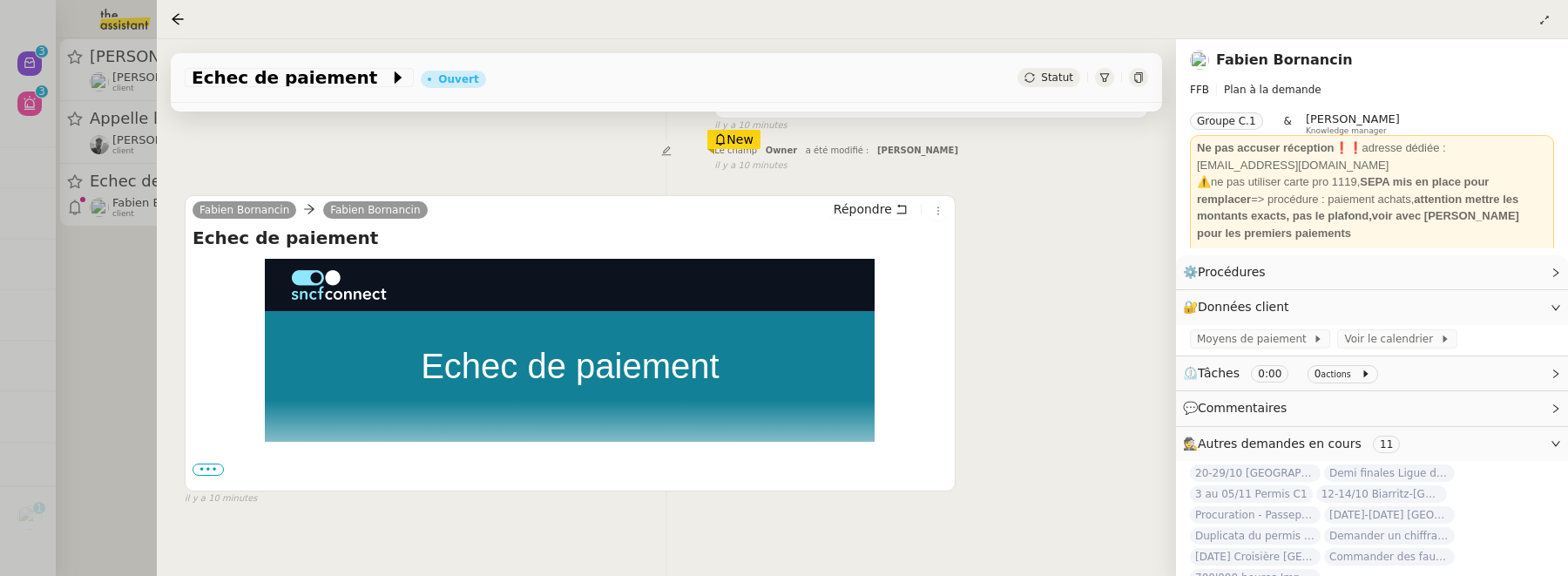
click at [950, 209] on div "Fabien Bornancin Fabien Bornancin Répondre Echec de paiement Echec de paiement …" at bounding box center [570, 344] width 771 height 296
click at [942, 209] on icon at bounding box center [937, 211] width 11 height 11
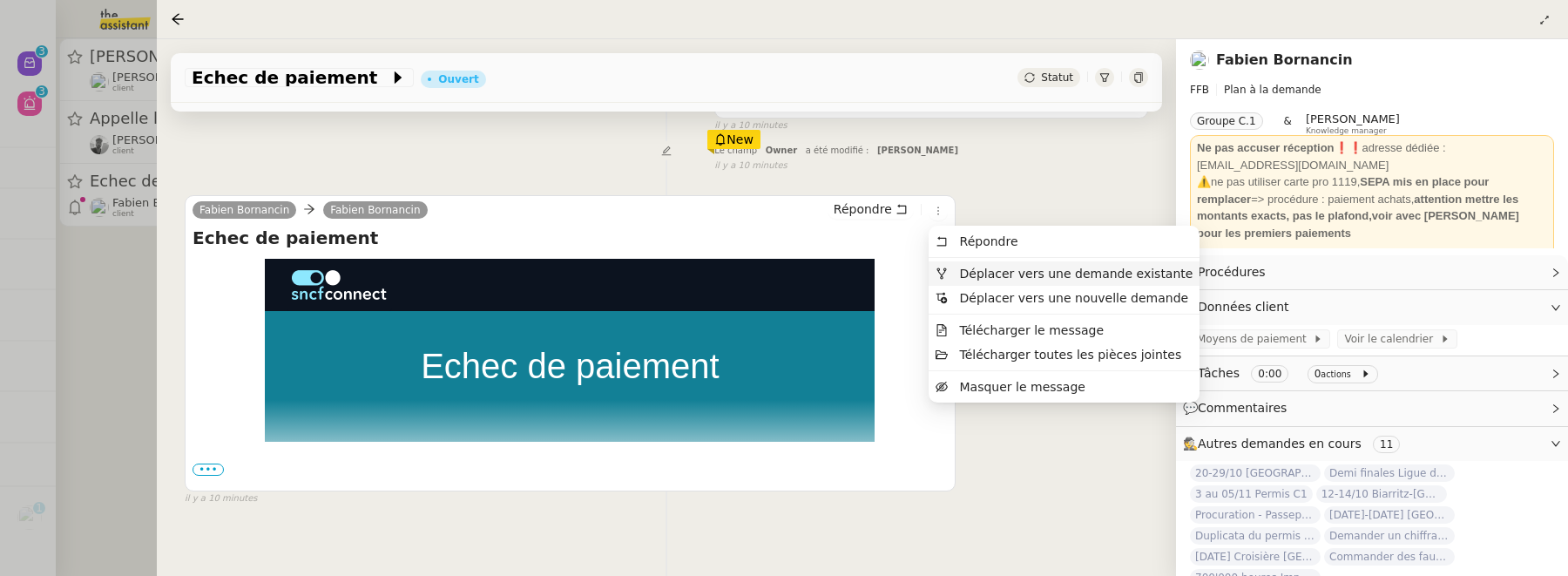
click at [994, 268] on span "Déplacer vers une demande existante" at bounding box center [1076, 274] width 233 height 14
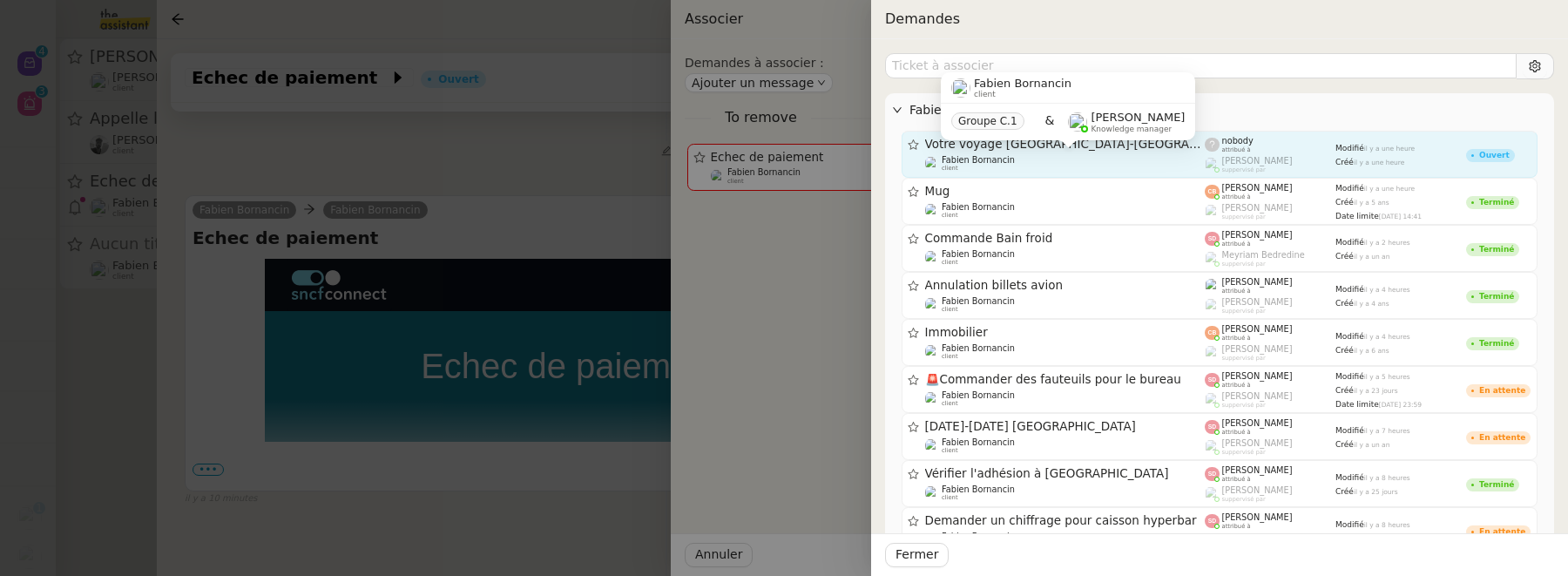
click at [1109, 157] on div "Fabien Bornancin client" at bounding box center [1065, 164] width 281 height 17
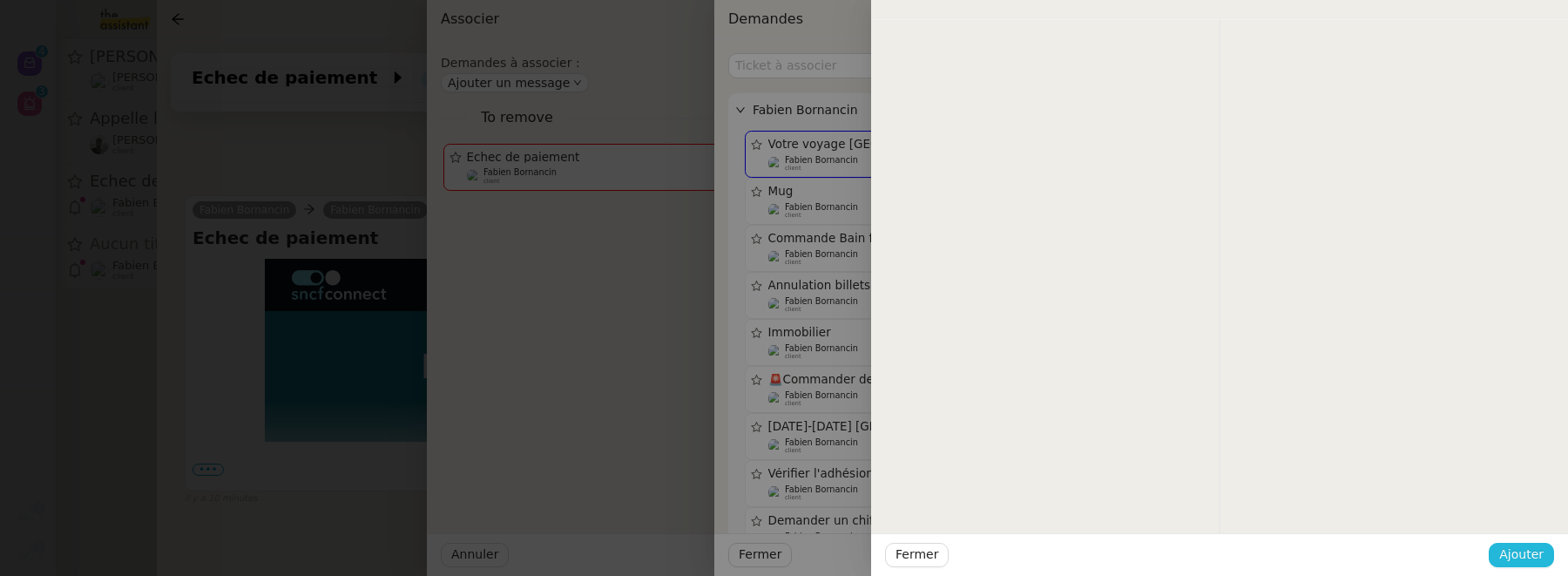
click at [1501, 549] on button "Ajouter" at bounding box center [1522, 555] width 66 height 24
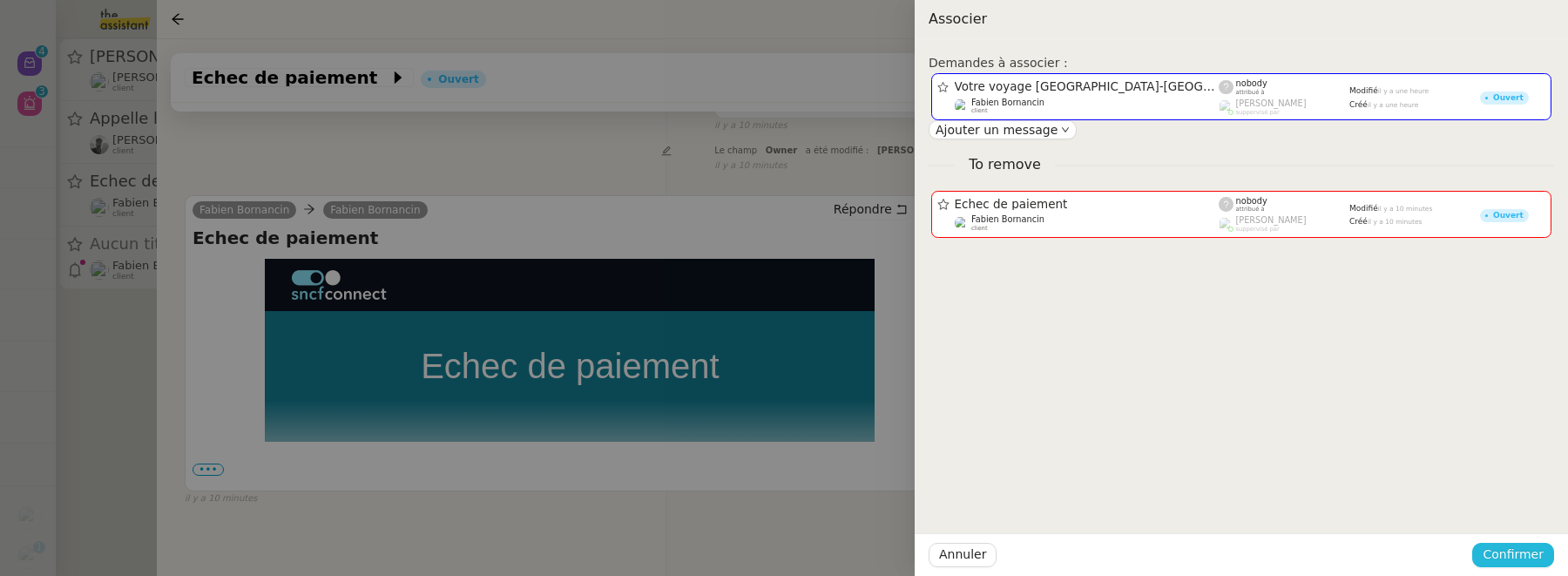
click at [1516, 548] on span "Confirmer" at bounding box center [1513, 555] width 61 height 20
click at [1519, 496] on div "Êtes-vous sûr?" at bounding box center [1480, 481] width 127 height 34
click at [1524, 507] on span "Ajouter" at bounding box center [1515, 509] width 44 height 17
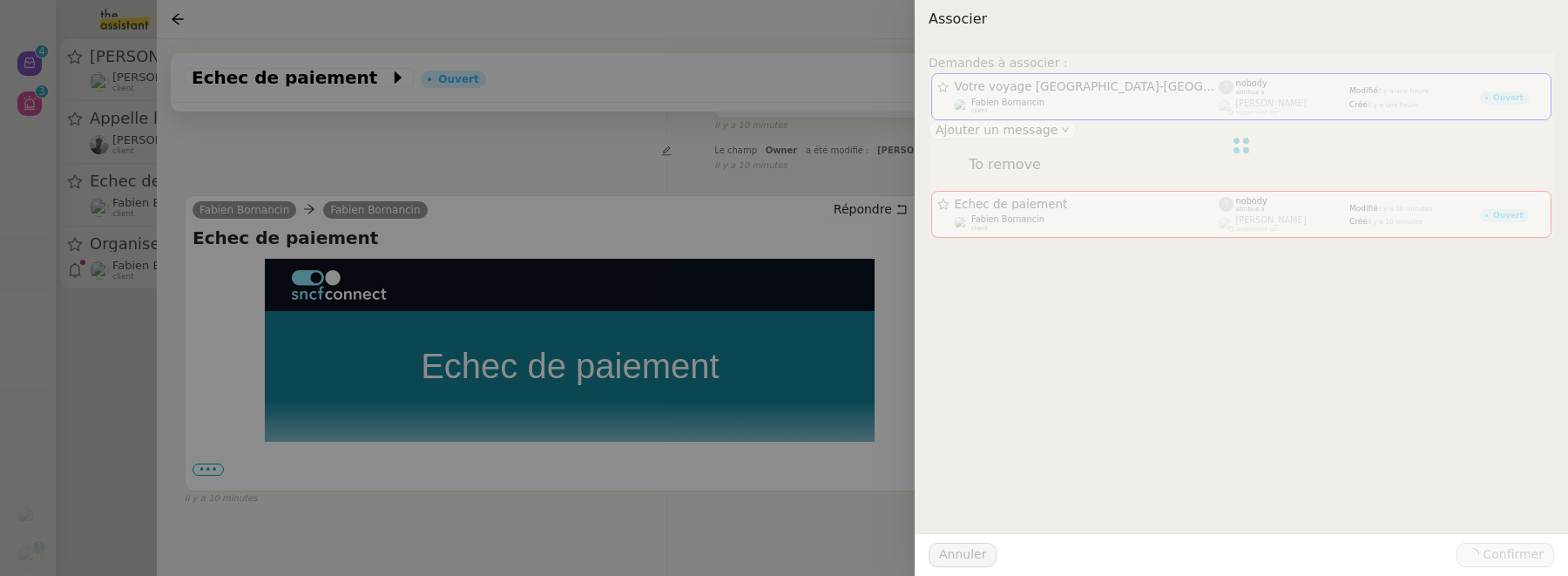
click at [89, 386] on div at bounding box center [784, 288] width 1568 height 576
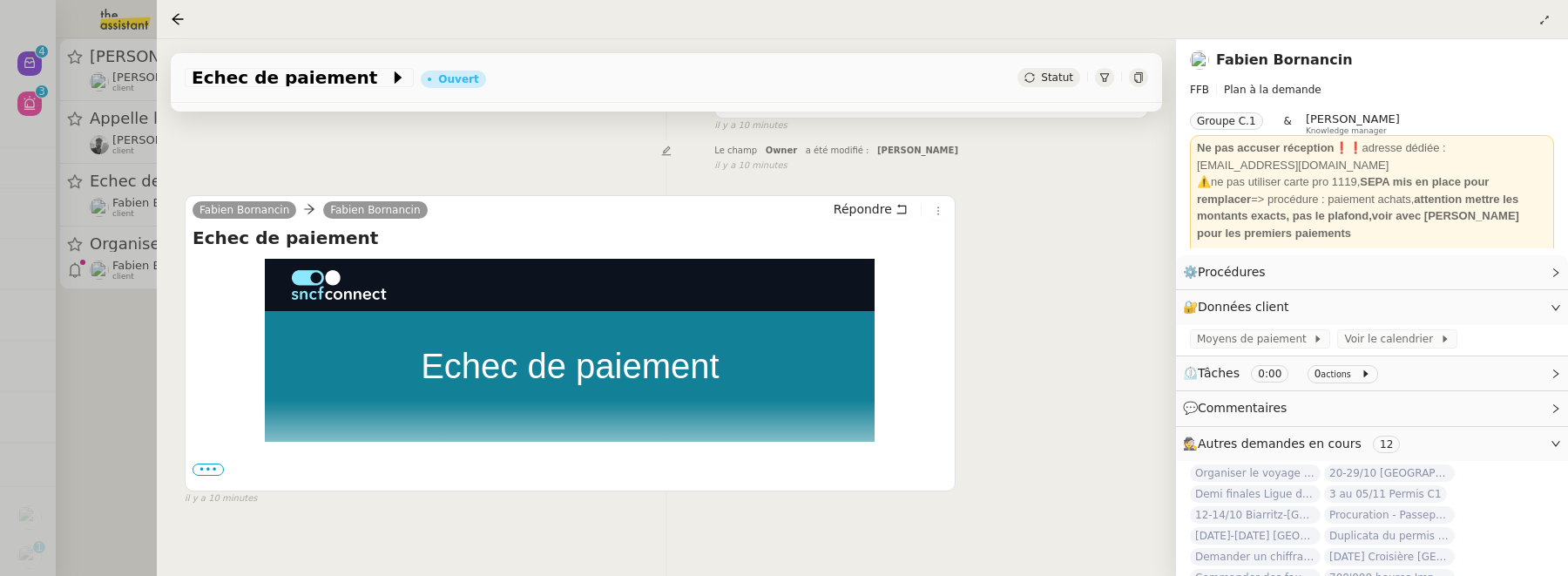
click at [135, 382] on div at bounding box center [784, 288] width 1568 height 576
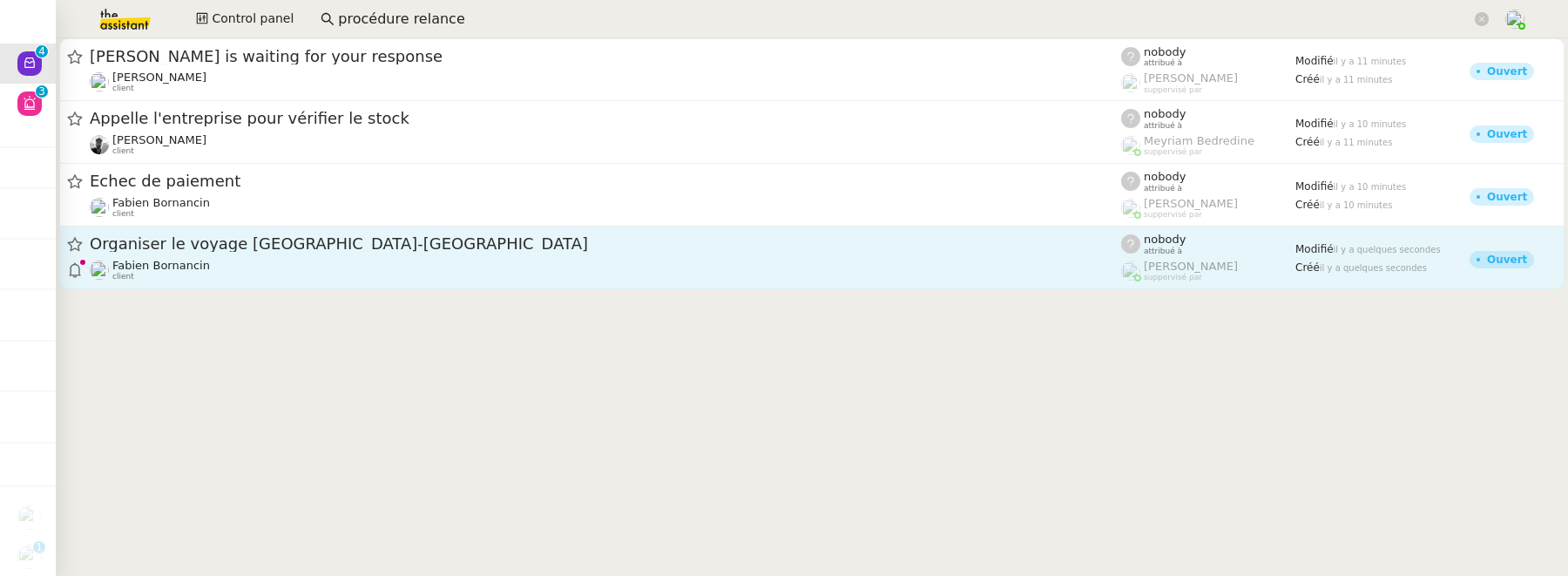
click at [247, 264] on div "Fabien Bornancin client" at bounding box center [606, 269] width 1031 height 22
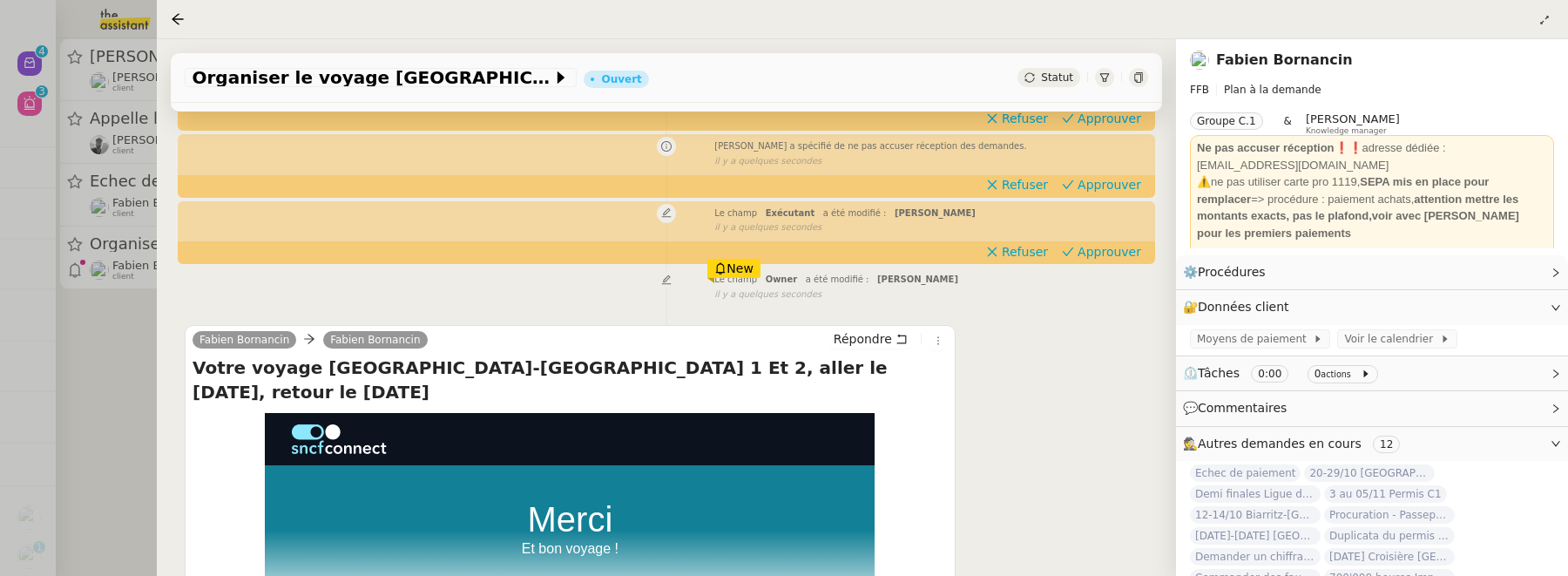
scroll to position [277, 0]
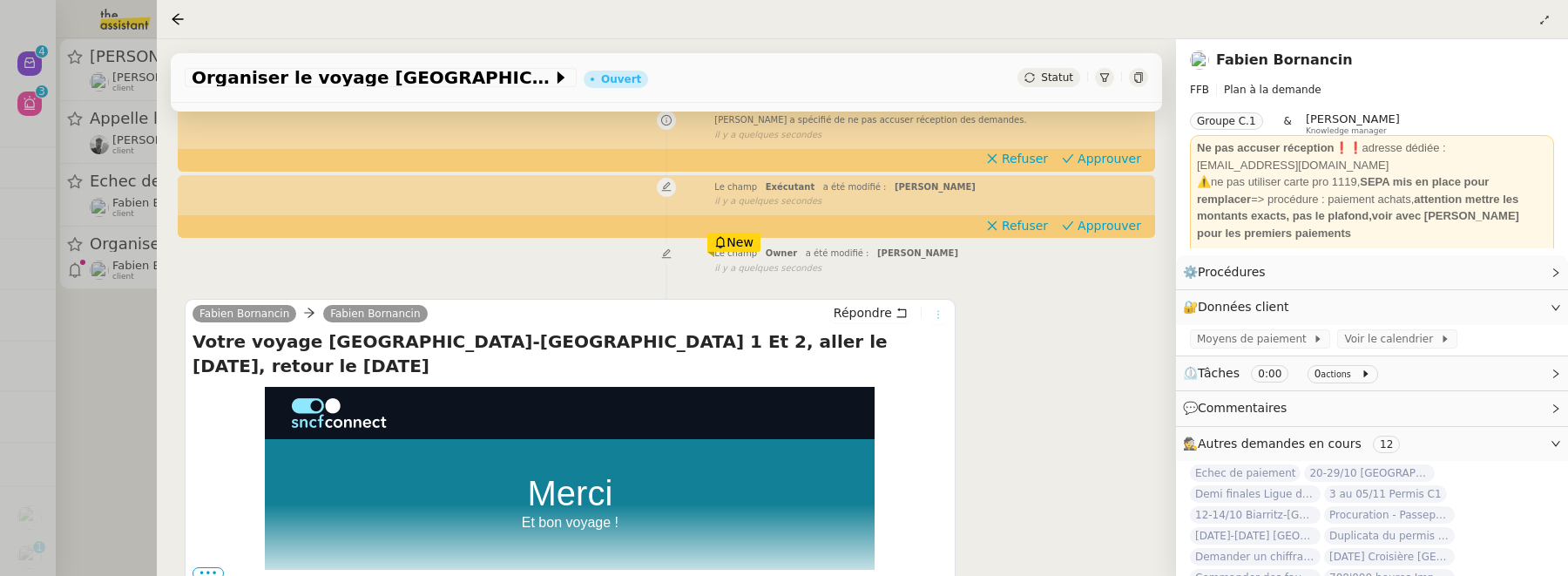
click at [941, 311] on icon at bounding box center [937, 315] width 11 height 11
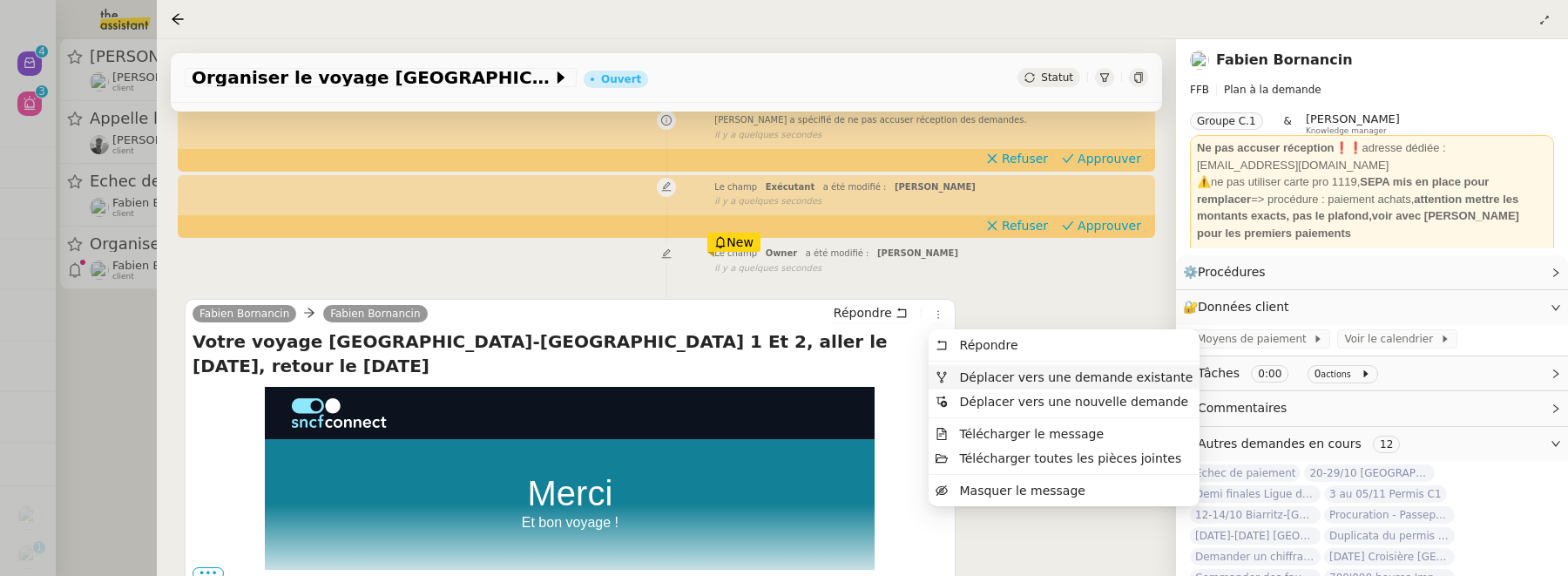
click at [996, 379] on span "Déplacer vers une demande existante" at bounding box center [1076, 378] width 233 height 14
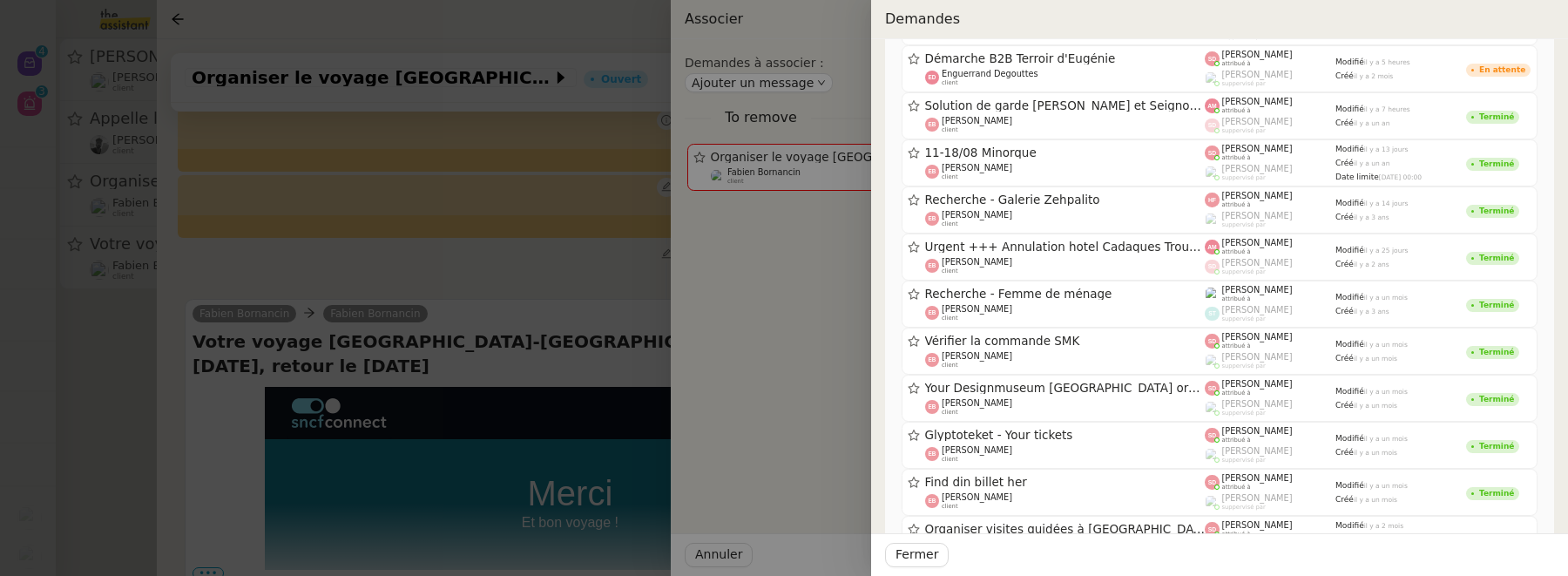
scroll to position [1568, 0]
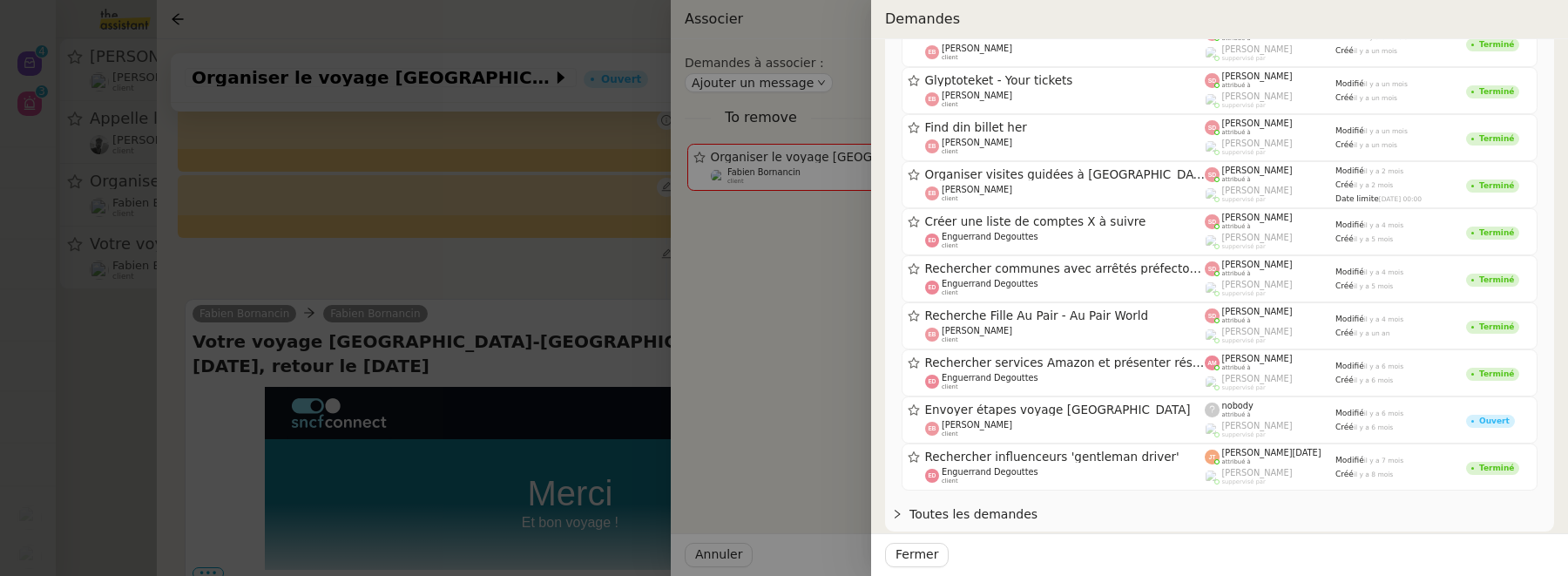
click at [1074, 498] on div "Toutes les demandes" at bounding box center [1220, 514] width 669 height 34
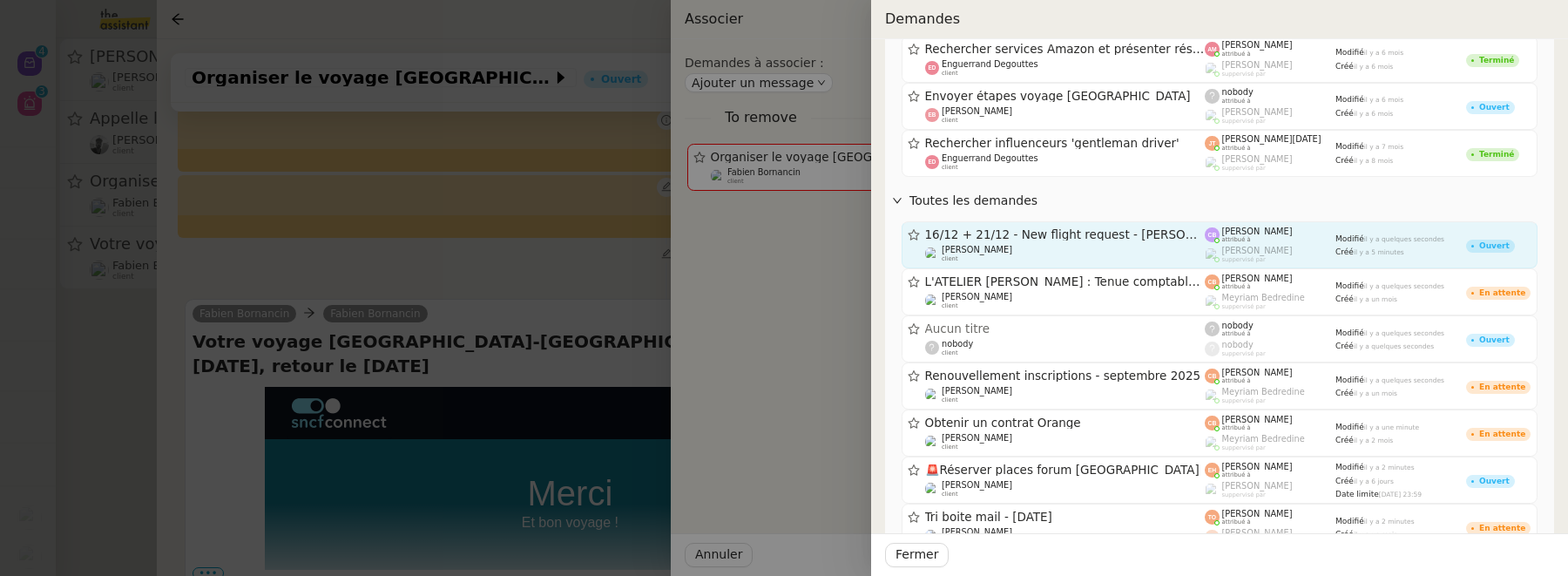
scroll to position [0, 0]
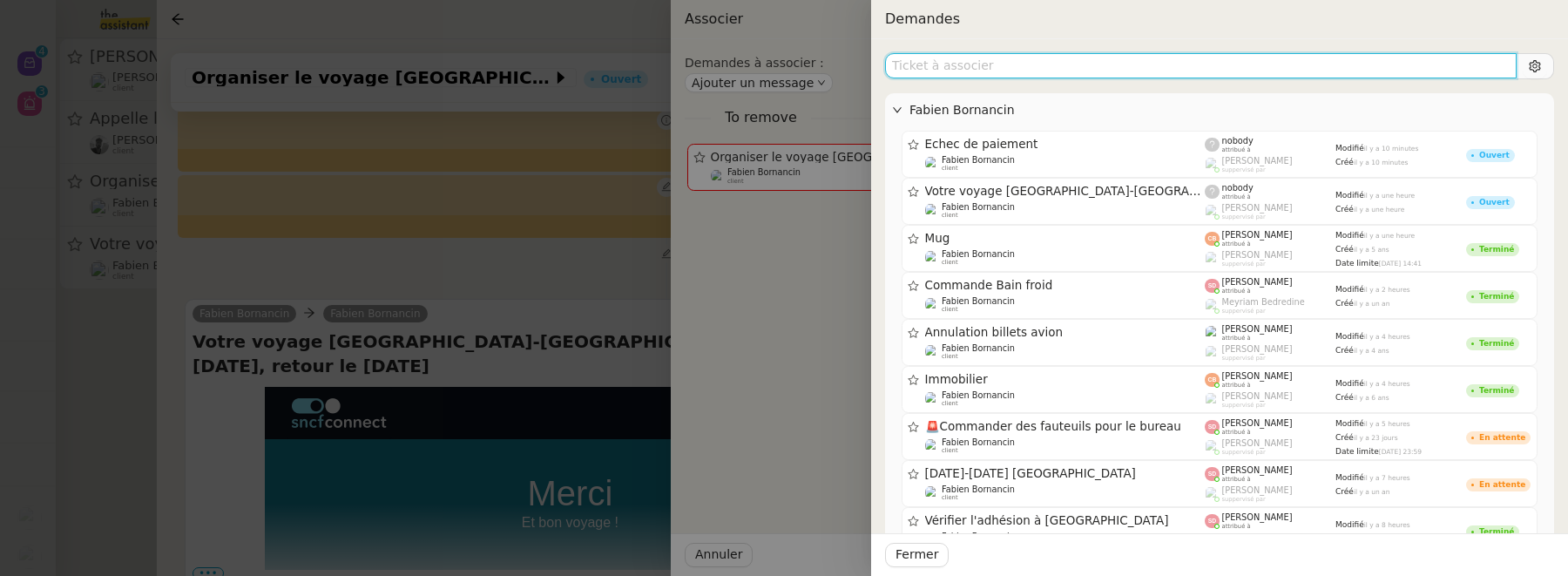
click at [1014, 66] on input "text" at bounding box center [1200, 66] width 632 height 25
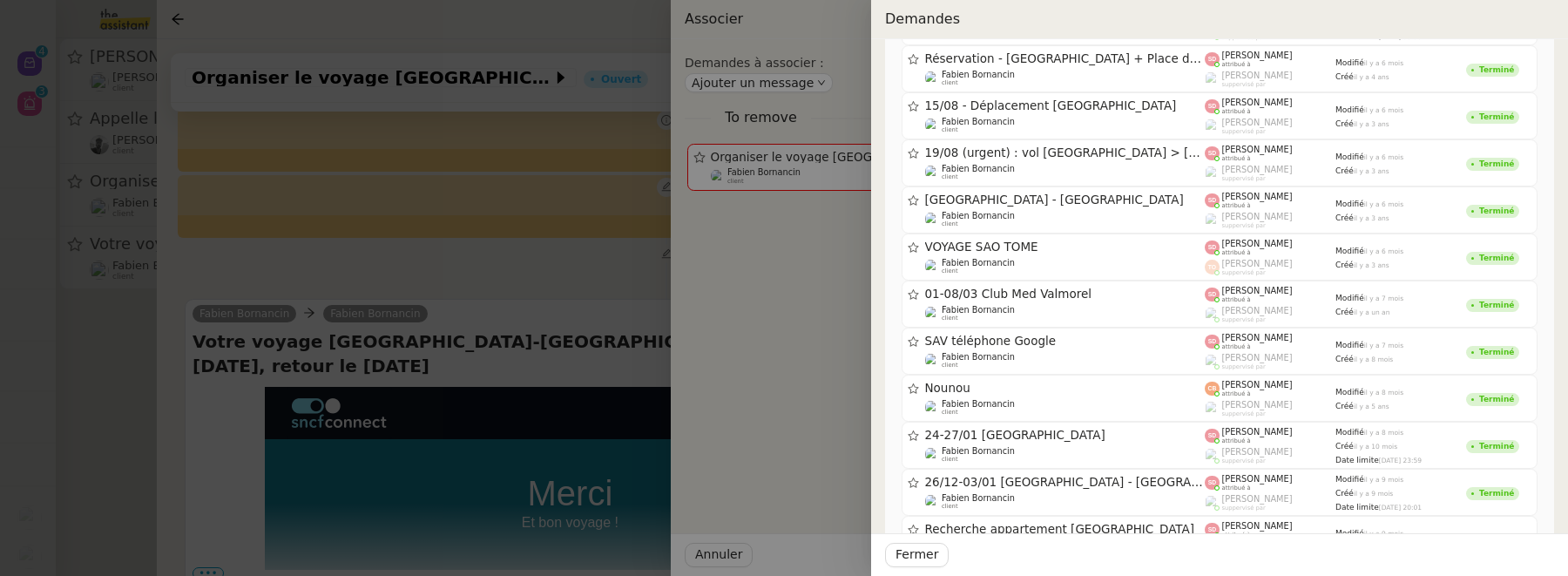
scroll to position [859, 0]
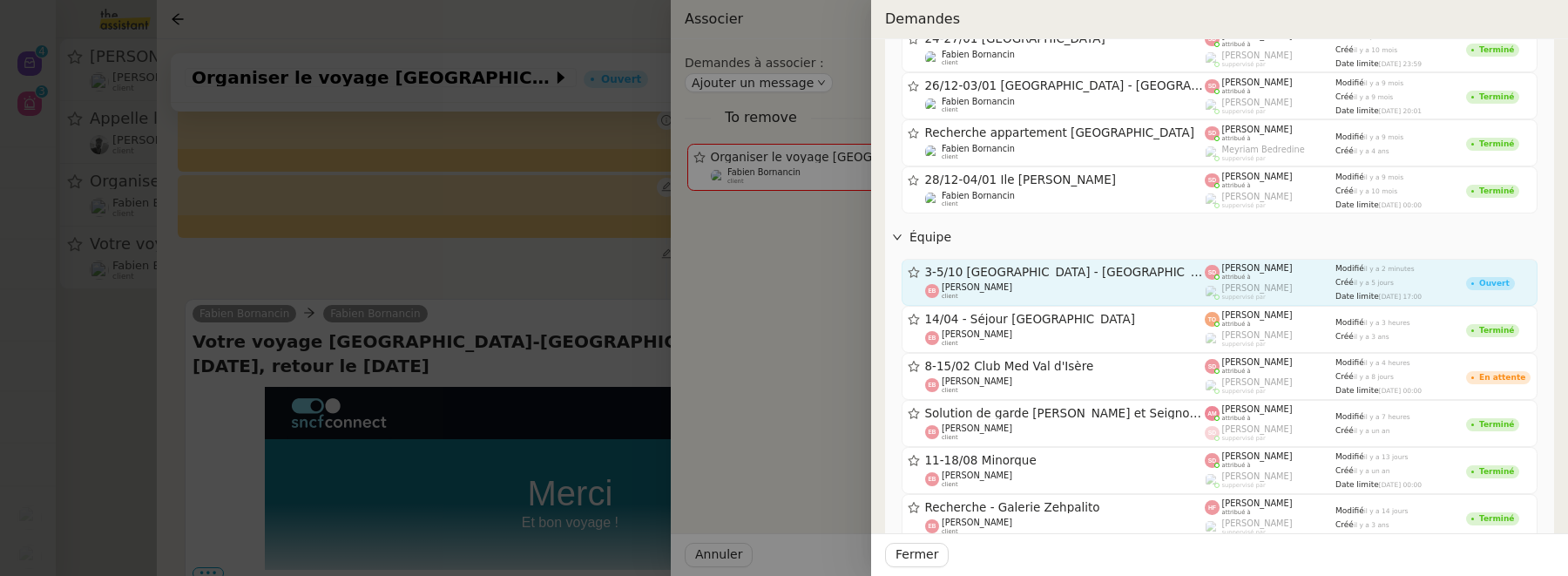
type input "emilie"
click at [1121, 267] on span "3-5/10 [GEOGRAPHIC_DATA] - [GEOGRAPHIC_DATA]" at bounding box center [1065, 273] width 281 height 13
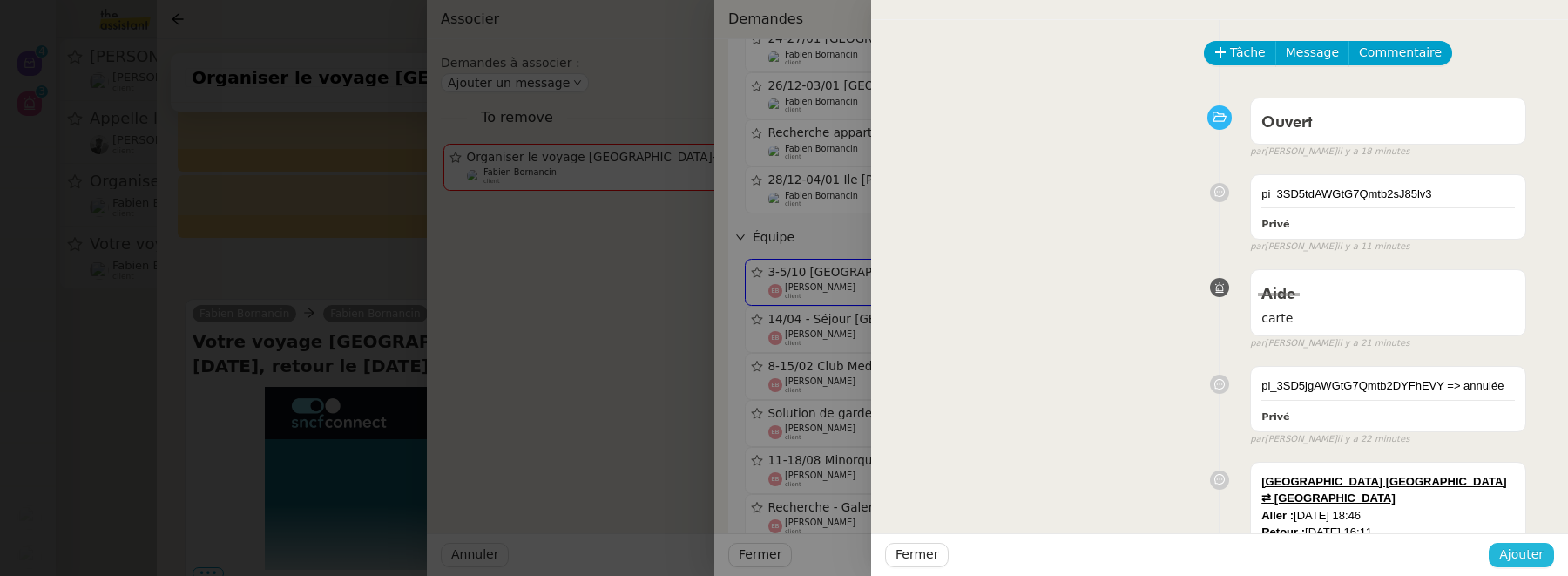
click at [1548, 548] on button "Ajouter" at bounding box center [1522, 555] width 66 height 24
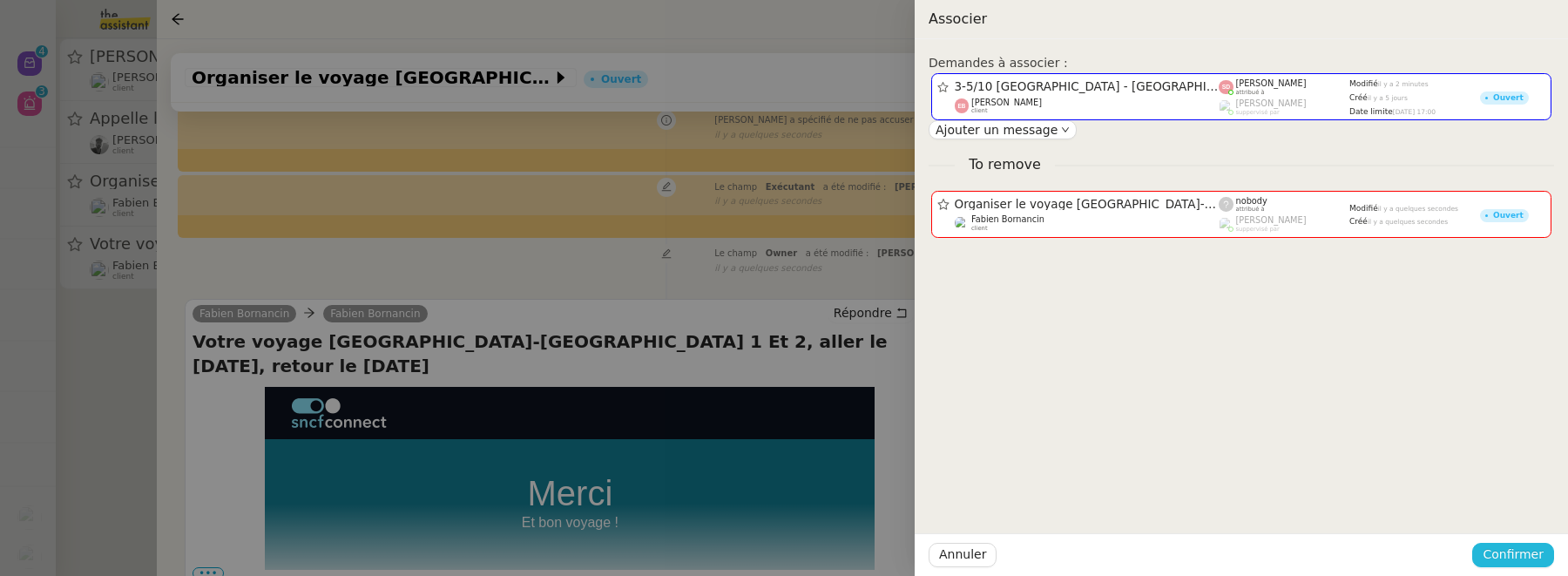
click at [1539, 558] on span "Confirmer" at bounding box center [1513, 555] width 61 height 20
click at [1537, 509] on button "Ajouter" at bounding box center [1514, 509] width 58 height 19
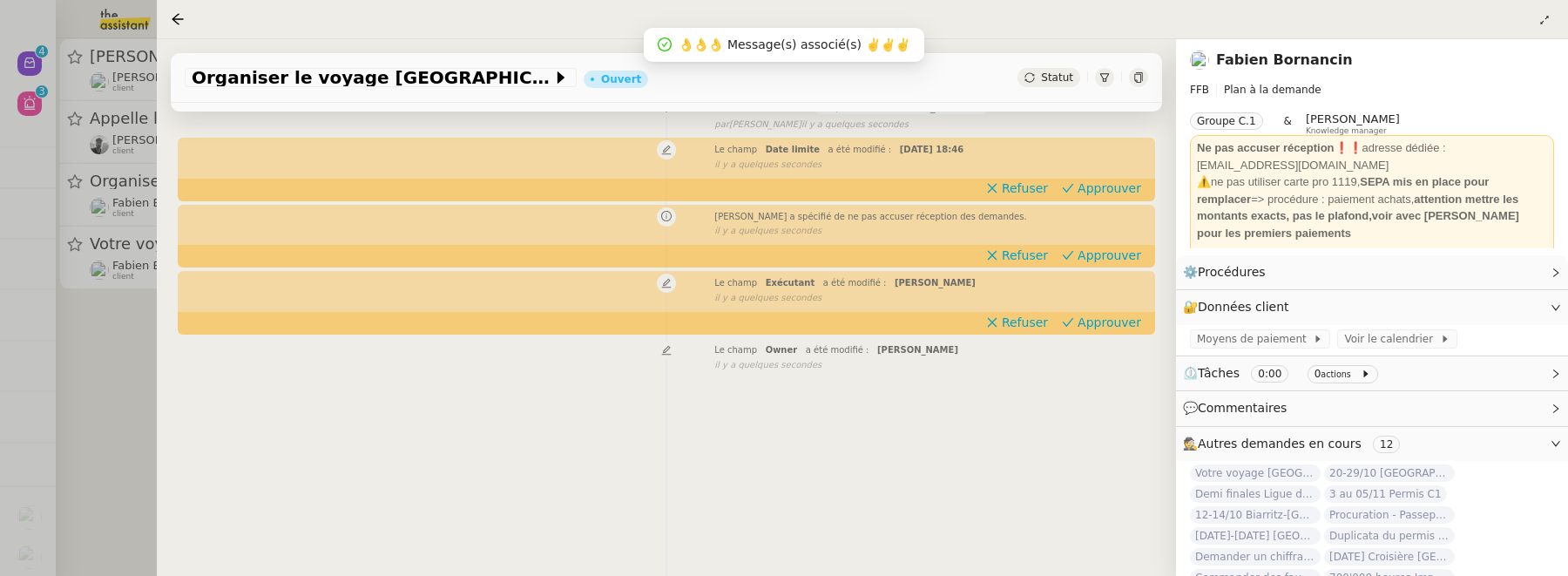
scroll to position [224, 0]
click at [90, 379] on div at bounding box center [784, 288] width 1568 height 576
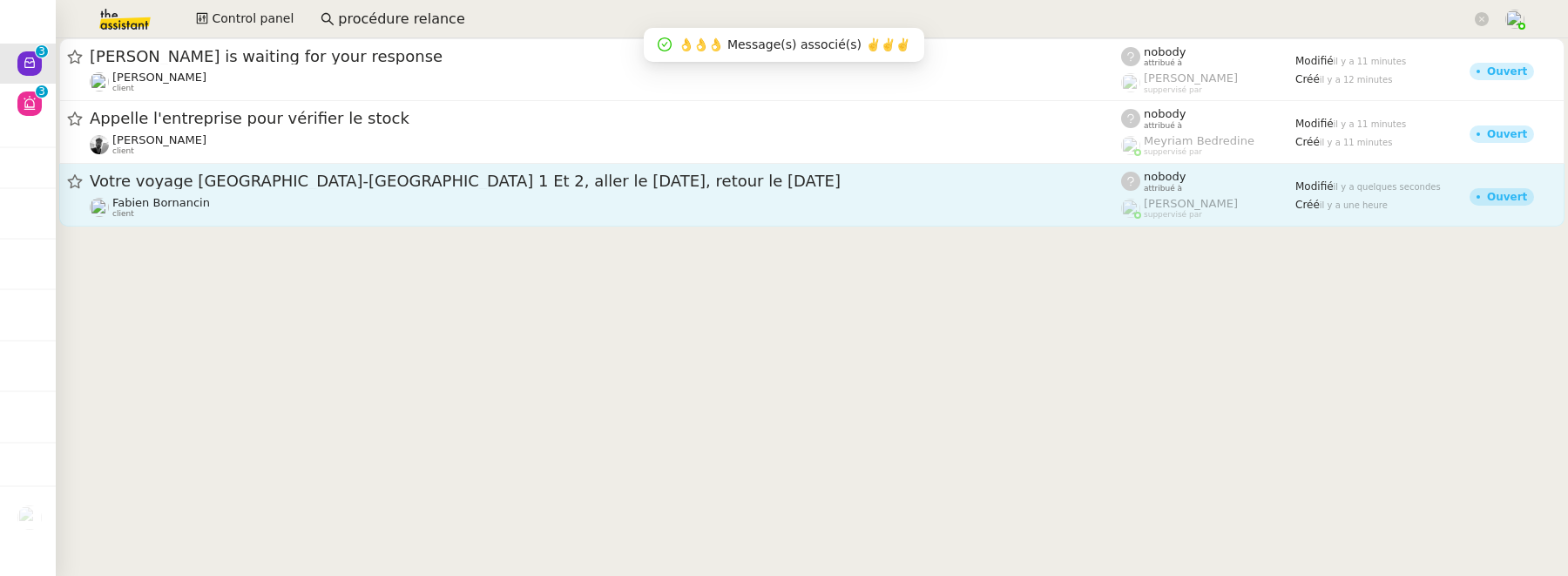
click at [371, 183] on span "Votre voyage [GEOGRAPHIC_DATA]-[GEOGRAPHIC_DATA] 1 Et 2, aller le [DATE], retou…" at bounding box center [606, 181] width 1031 height 15
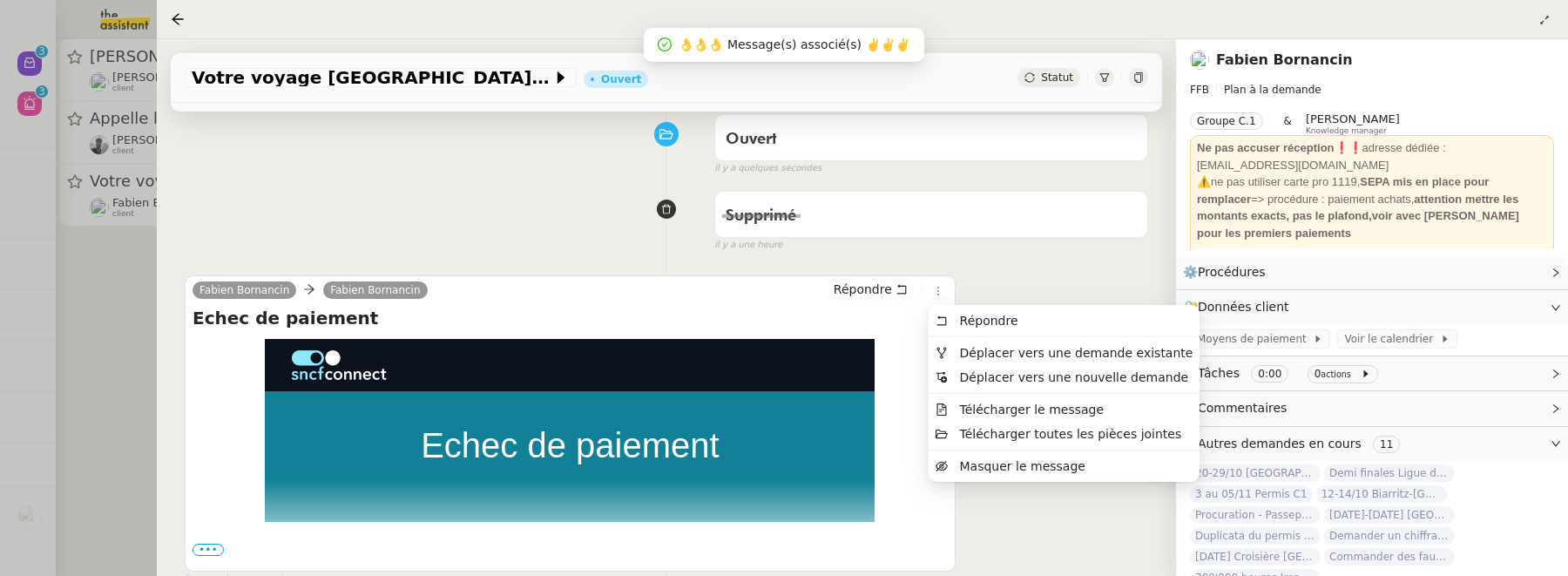
scroll to position [366, 0]
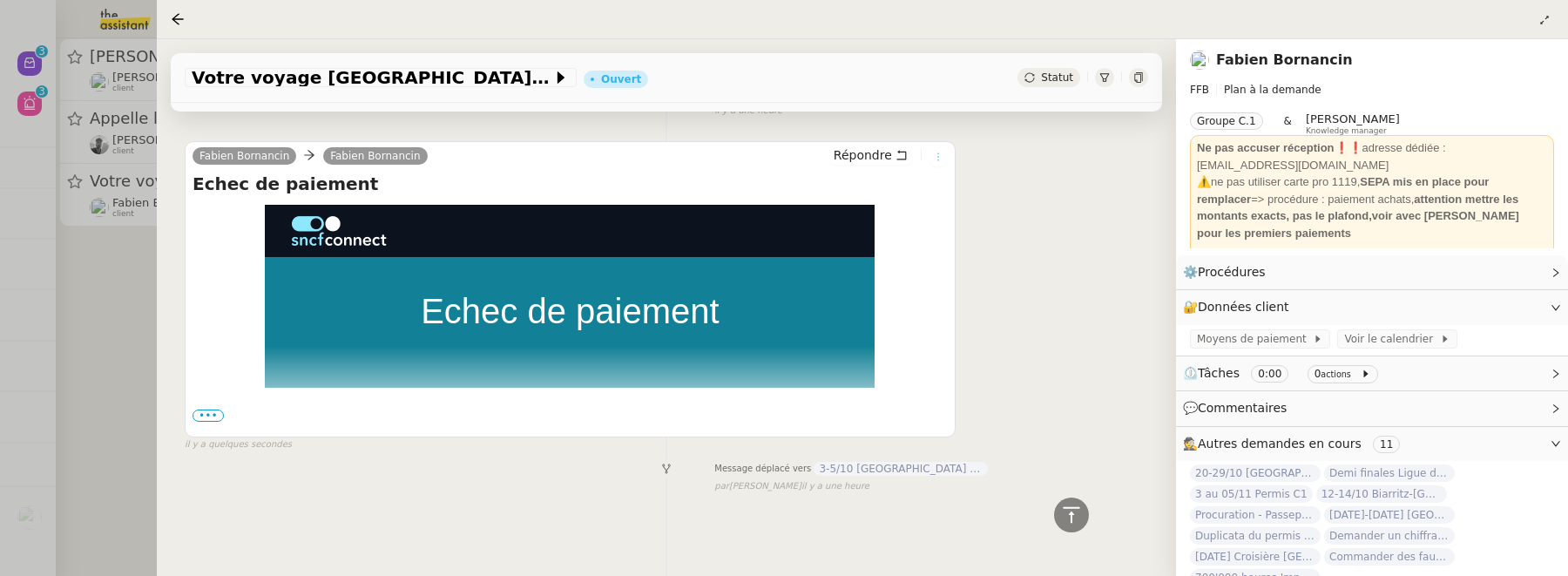
click at [935, 162] on icon at bounding box center [937, 157] width 11 height 11
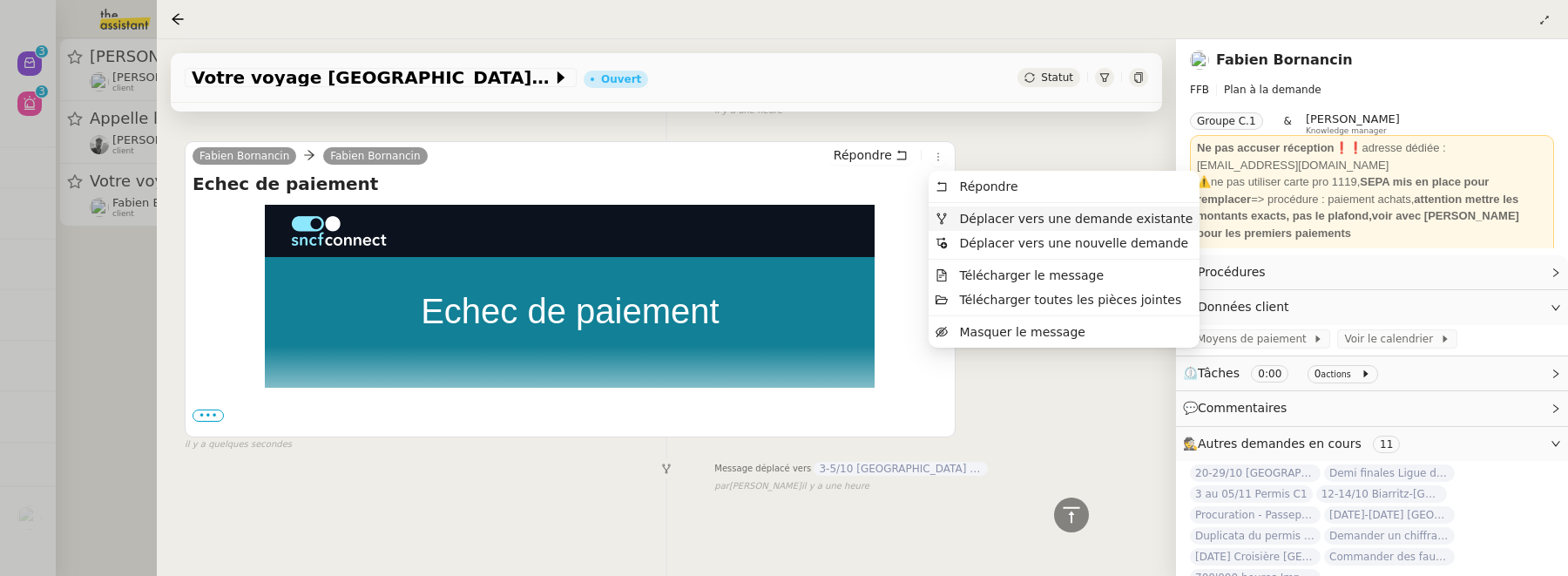
click at [982, 214] on span "Déplacer vers une demande existante" at bounding box center [1076, 219] width 233 height 14
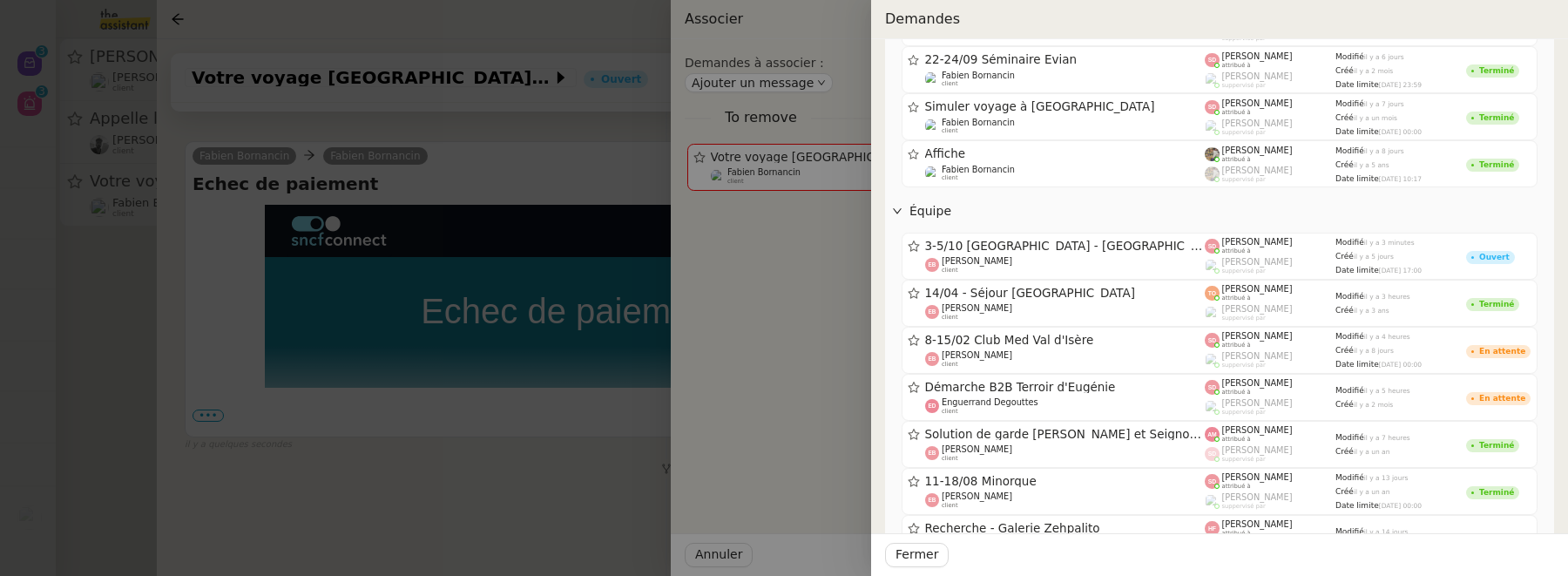
scroll to position [903, 0]
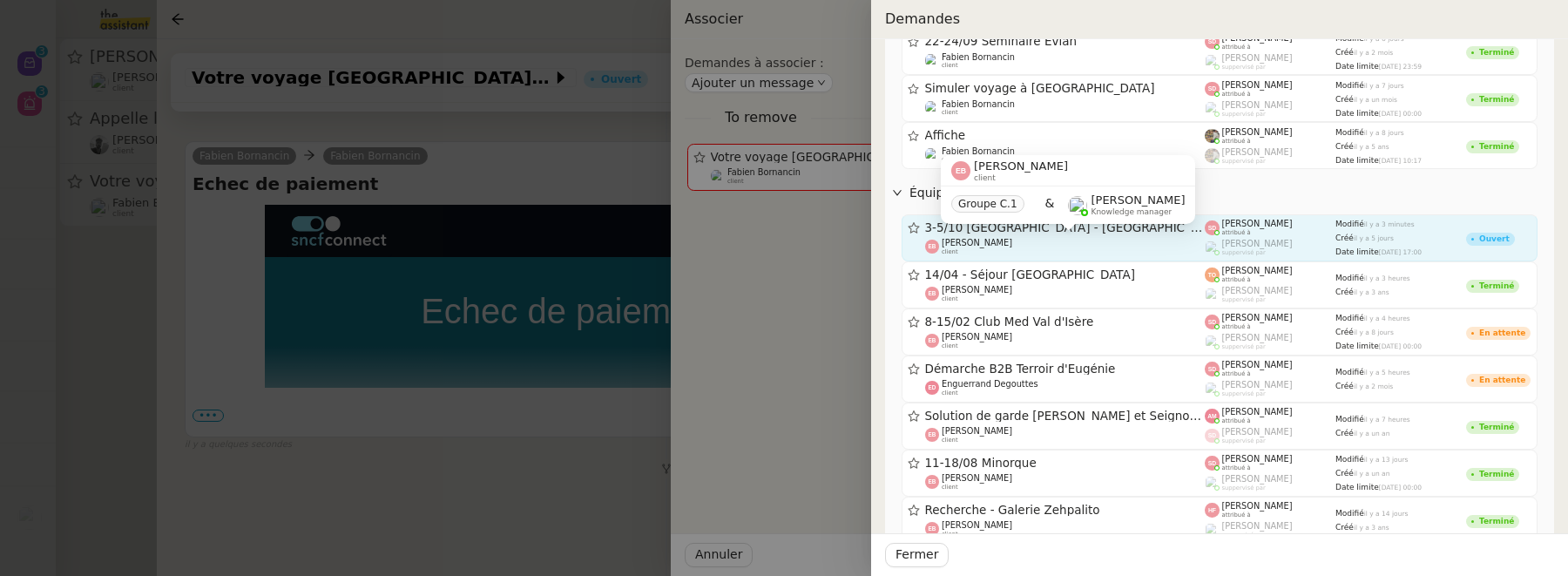
click at [1097, 238] on div "[PERSON_NAME] client" at bounding box center [1065, 247] width 281 height 17
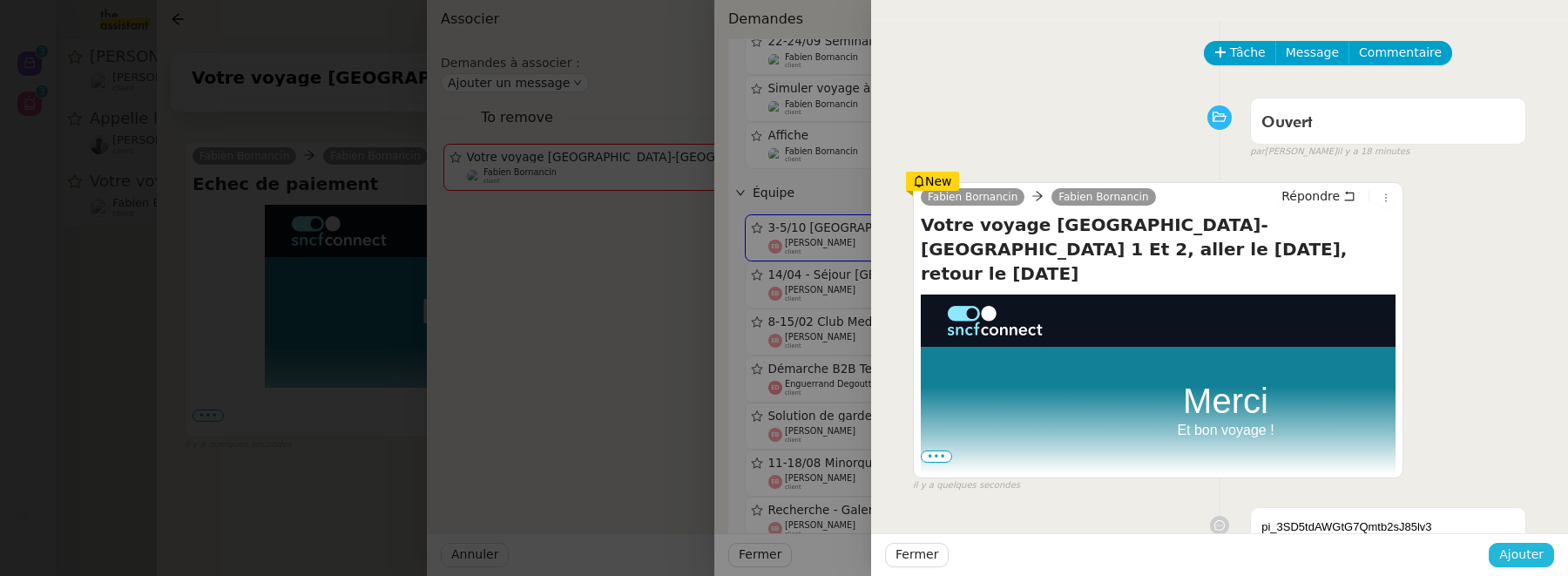
click at [1543, 547] on span "Ajouter" at bounding box center [1522, 555] width 44 height 20
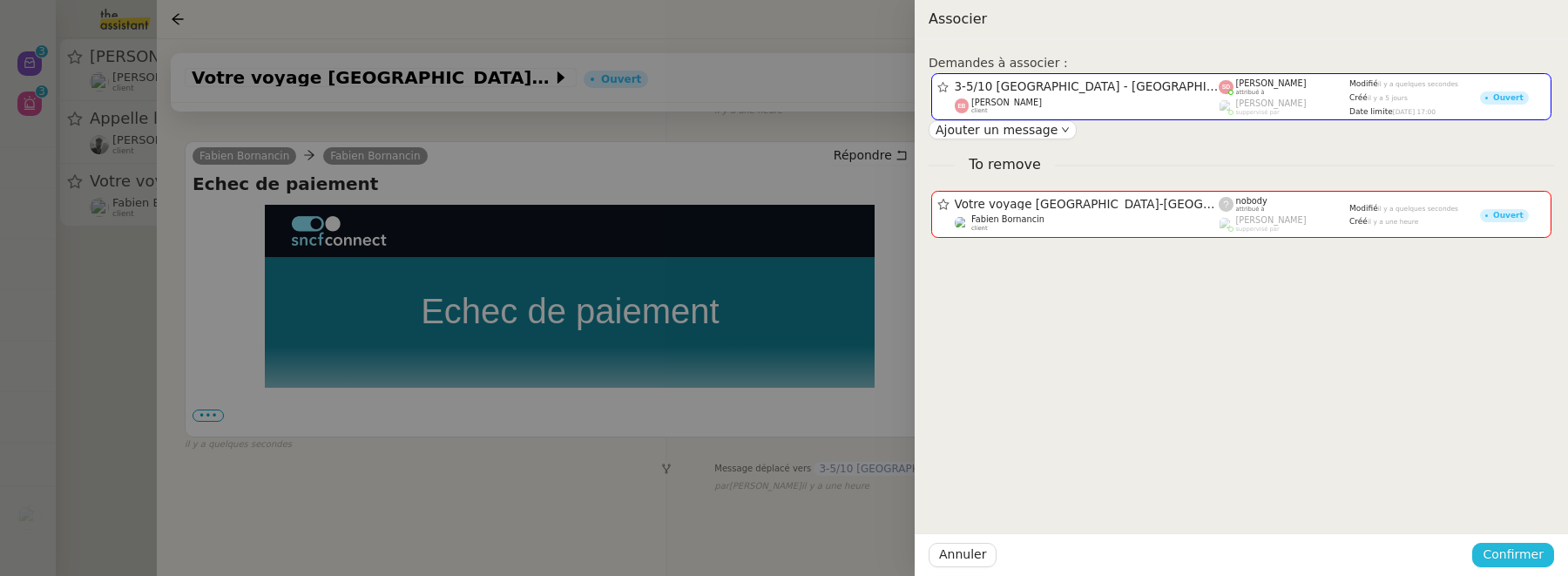
click at [1532, 548] on span "Confirmer" at bounding box center [1513, 555] width 61 height 20
click at [1530, 517] on span "Ajouter" at bounding box center [1515, 509] width 44 height 17
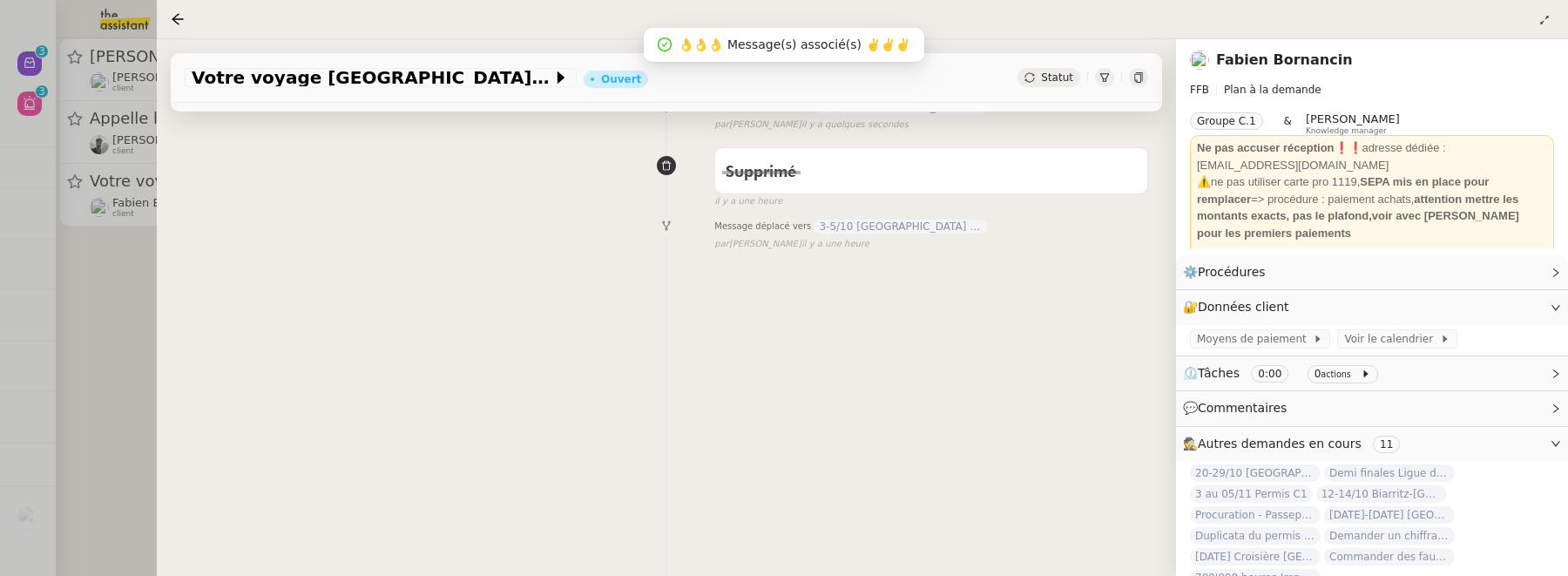
scroll to position [224, 0]
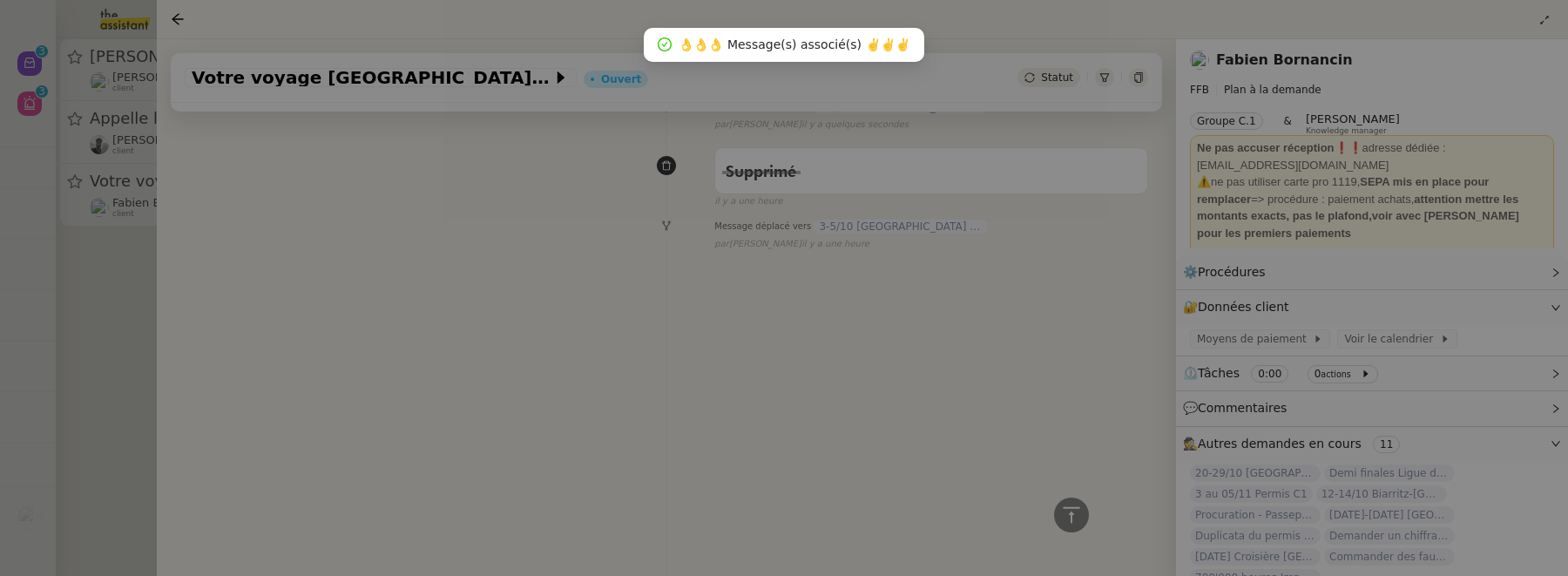
click at [75, 305] on div at bounding box center [784, 288] width 1568 height 576
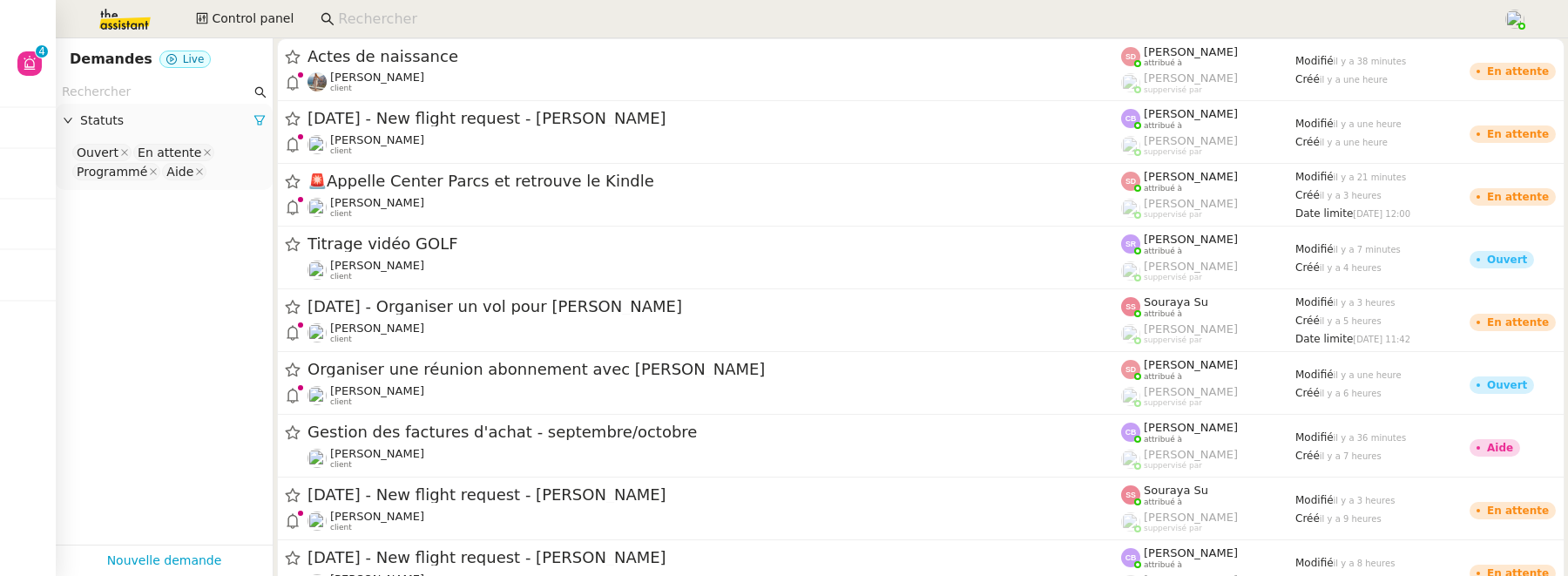
click at [379, 19] on input at bounding box center [911, 19] width 1147 height 23
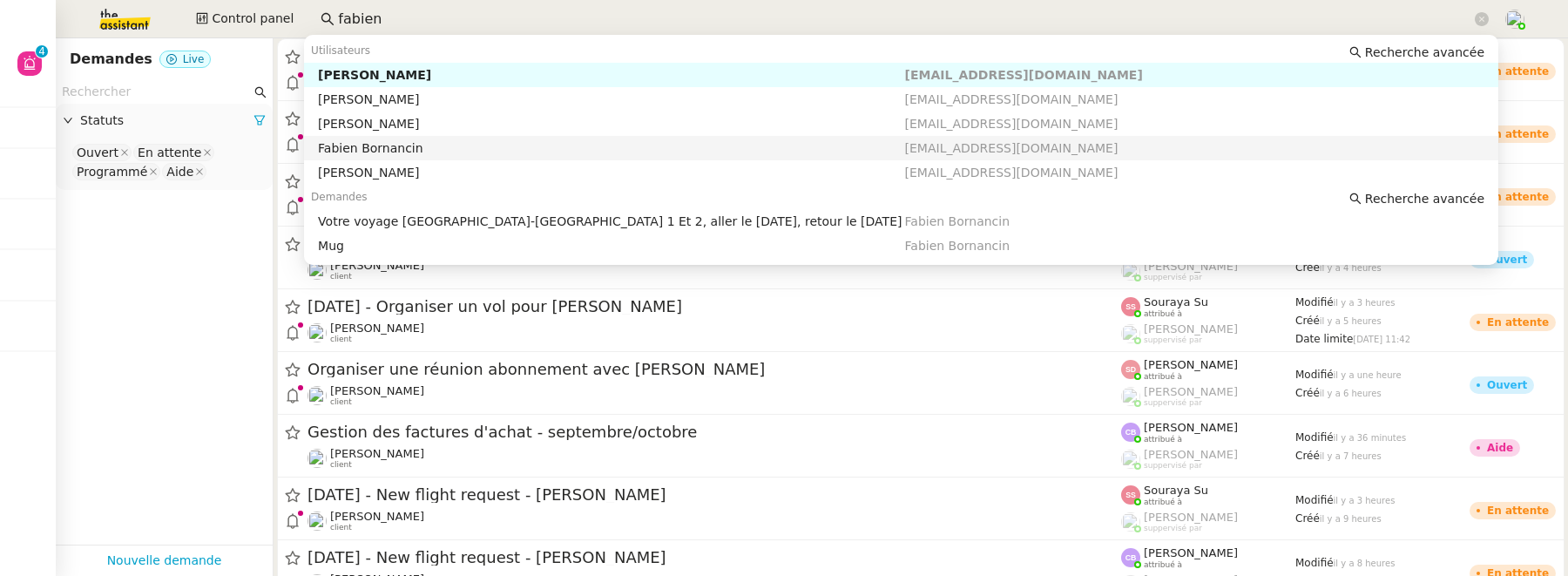
click at [457, 142] on div "Fabien Bornancin" at bounding box center [611, 148] width 586 height 15
type input "fabien"
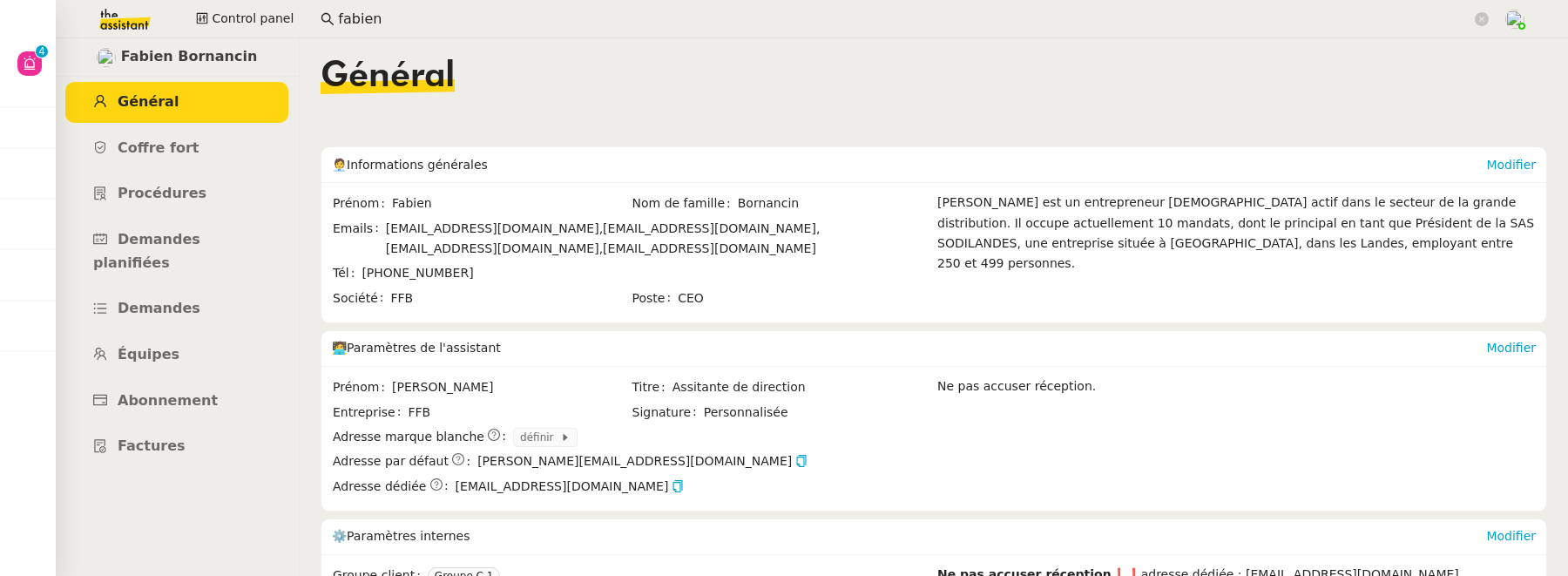
scroll to position [329, 0]
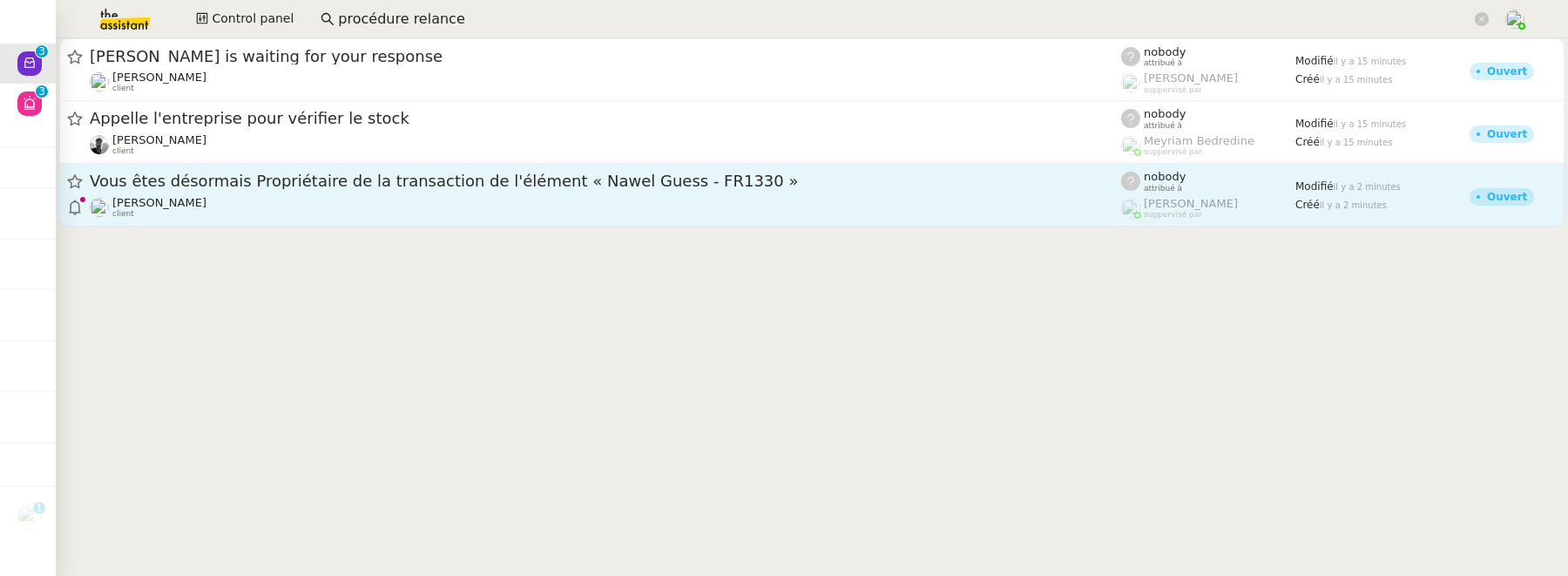
click at [359, 193] on div "Vous êtes désormais Propriétaire de la transaction de l'élément « Nawel Guess -…" at bounding box center [606, 195] width 1031 height 48
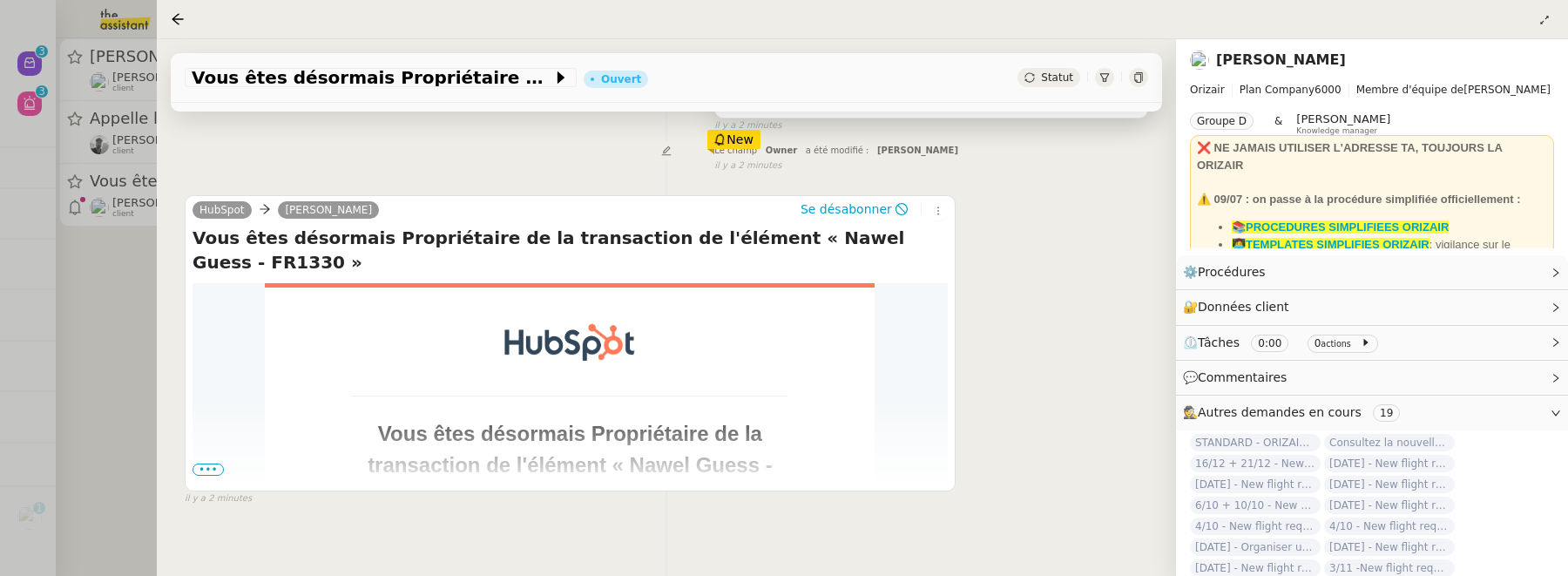
scroll to position [288, 0]
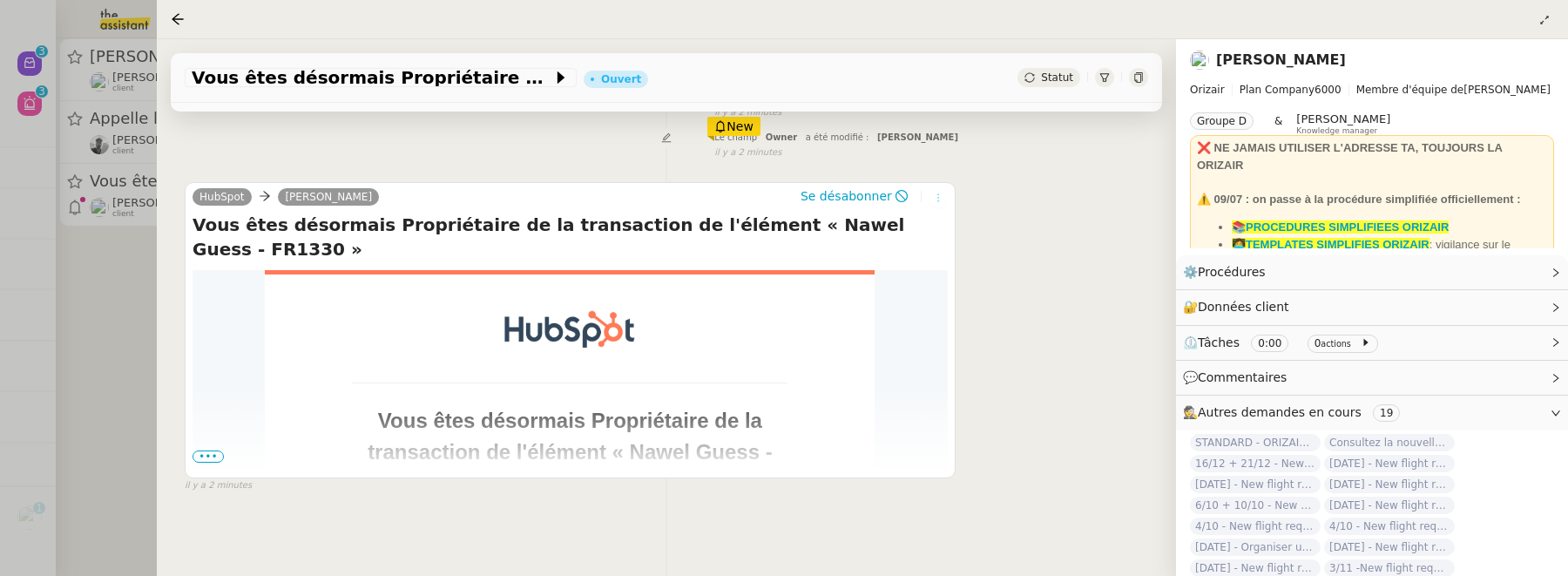
click at [943, 204] on button at bounding box center [938, 198] width 19 height 19
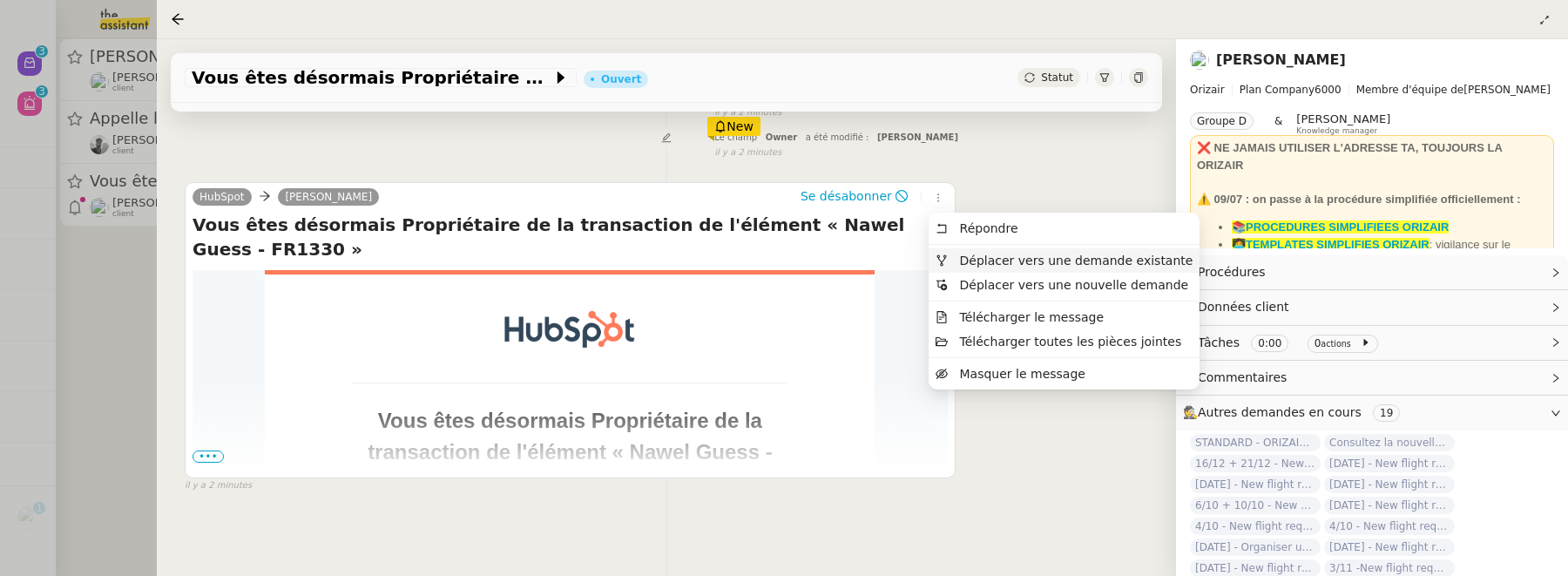
click at [983, 263] on span "Déplacer vers une demande existante" at bounding box center [1076, 260] width 233 height 14
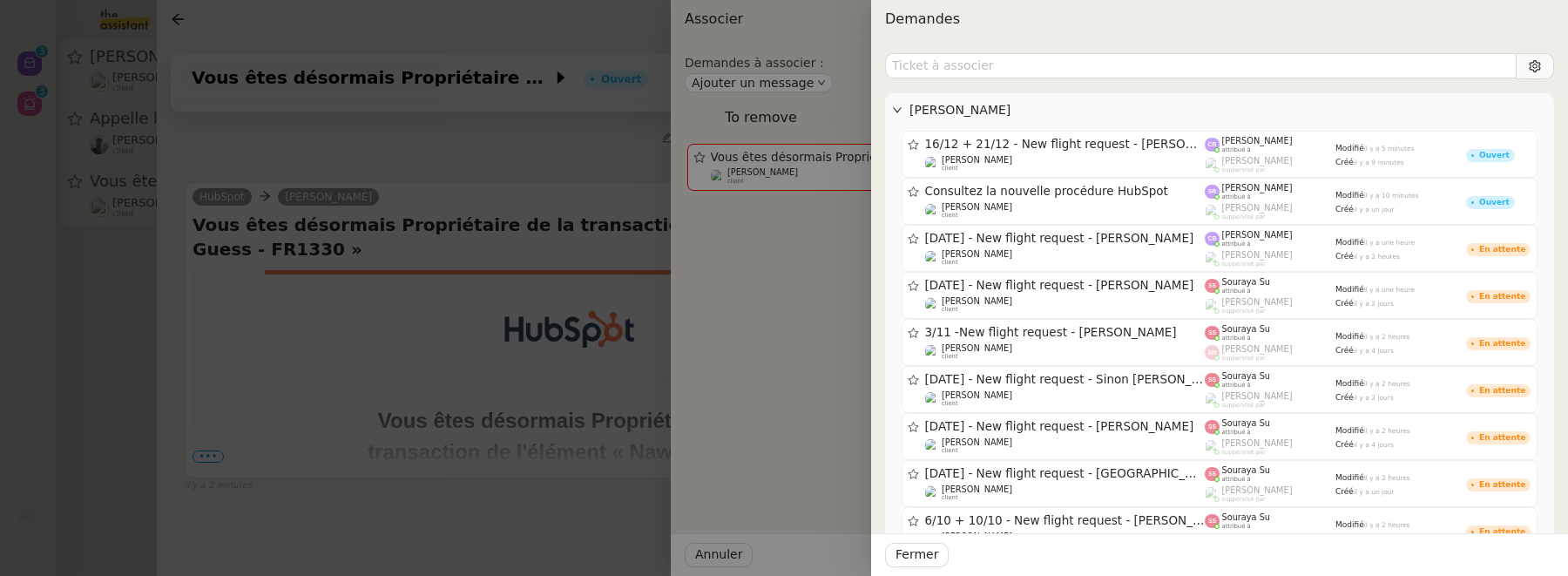
click at [565, 406] on div at bounding box center [784, 288] width 1568 height 576
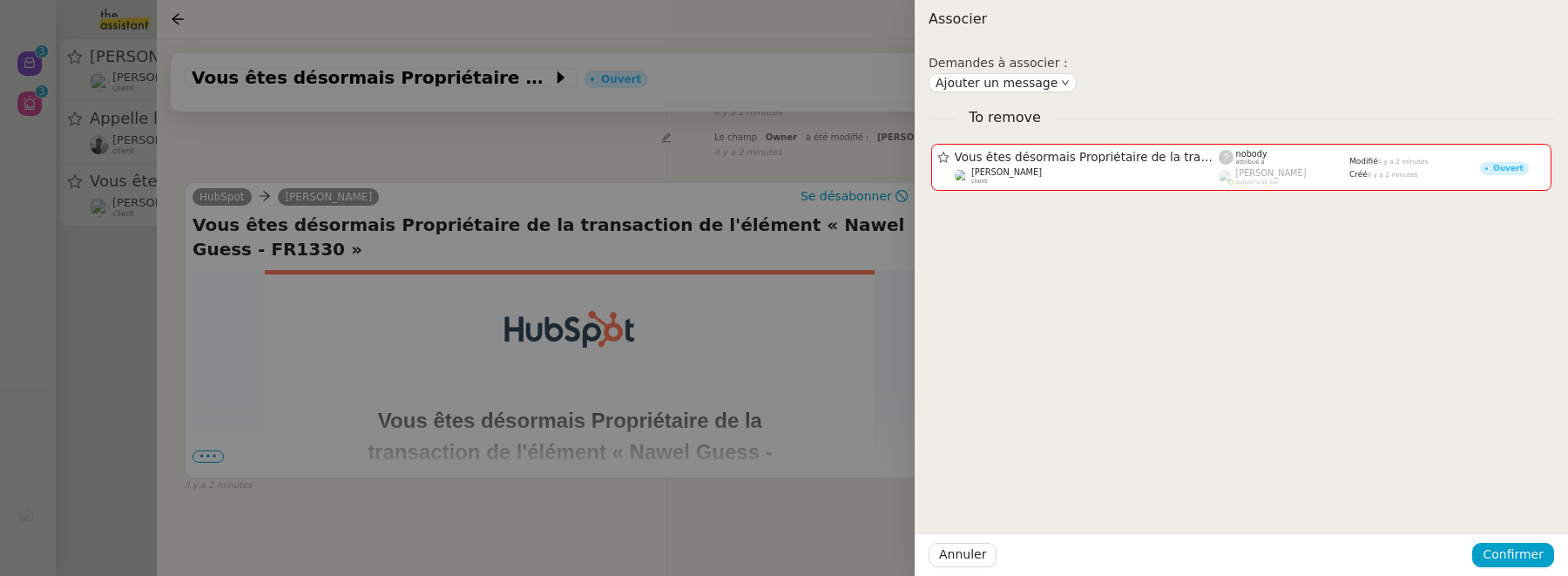
click at [657, 319] on div at bounding box center [784, 288] width 1568 height 576
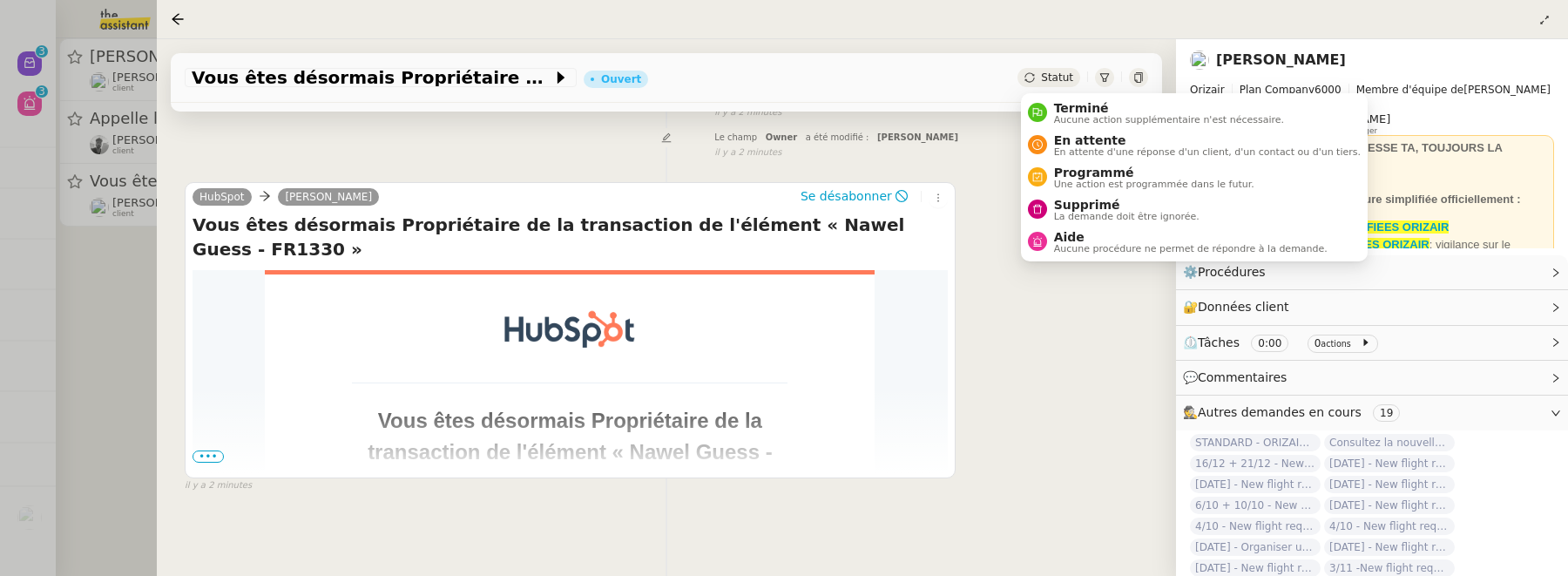
click at [1040, 74] on div "Statut" at bounding box center [1049, 77] width 63 height 19
click at [1067, 204] on span "Supprimé" at bounding box center [1127, 204] width 145 height 14
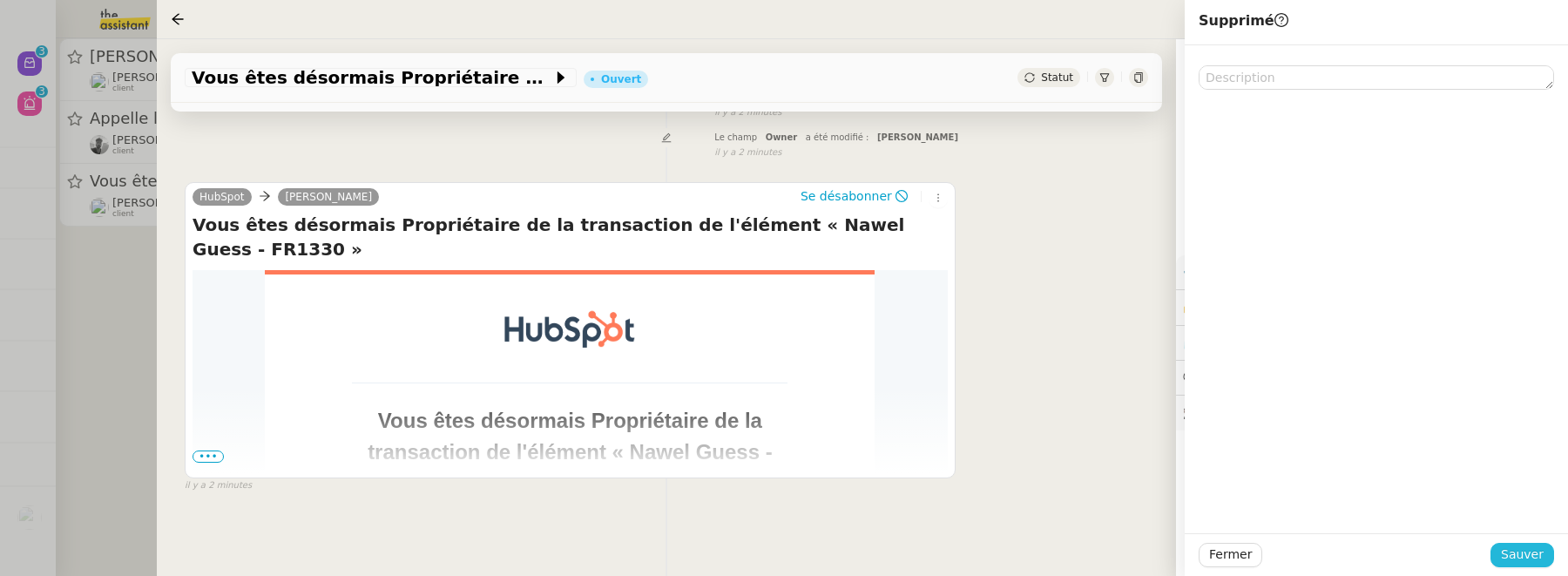
click at [1515, 549] on span "Sauver" at bounding box center [1523, 555] width 43 height 20
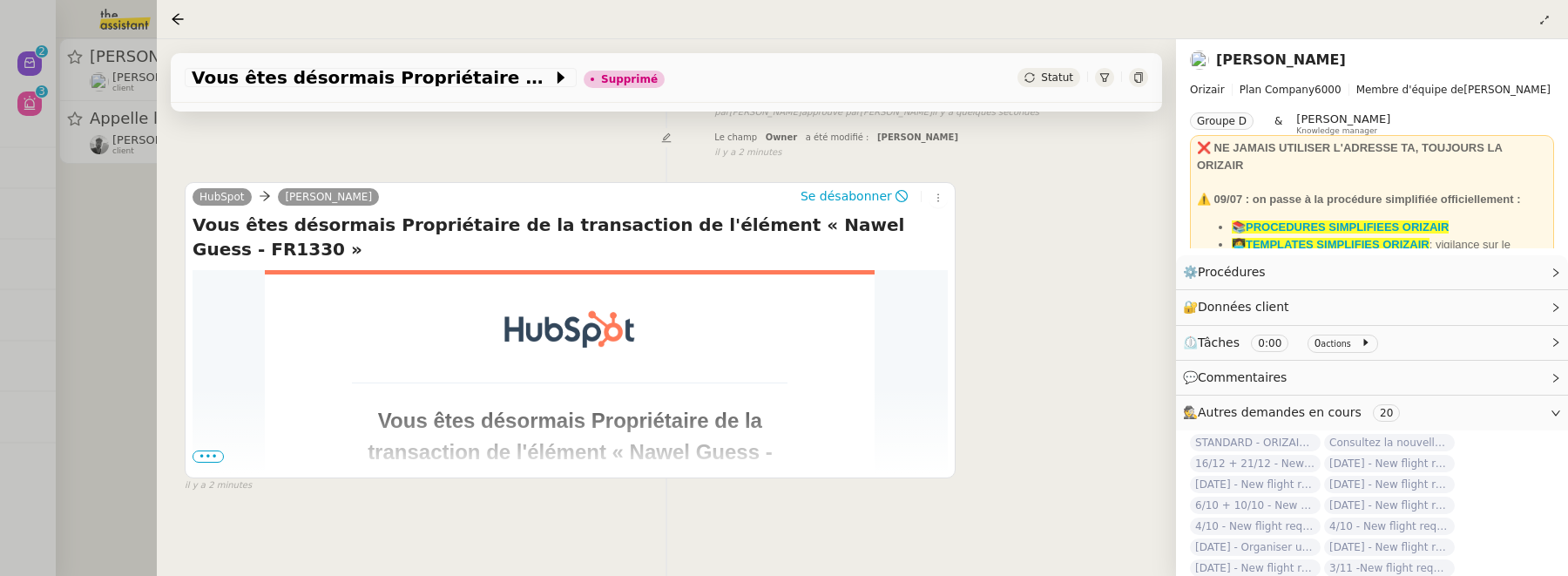
click at [115, 279] on div at bounding box center [784, 288] width 1568 height 576
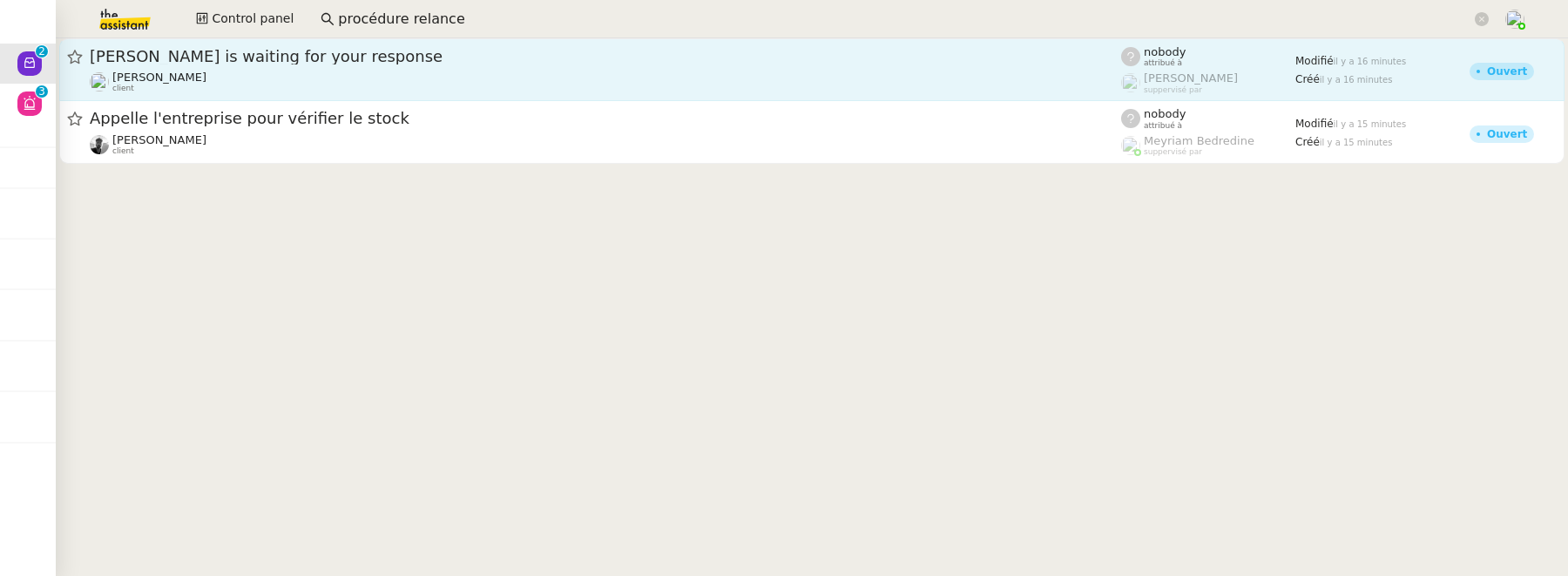
click at [431, 88] on div "[PERSON_NAME] client" at bounding box center [606, 81] width 1031 height 22
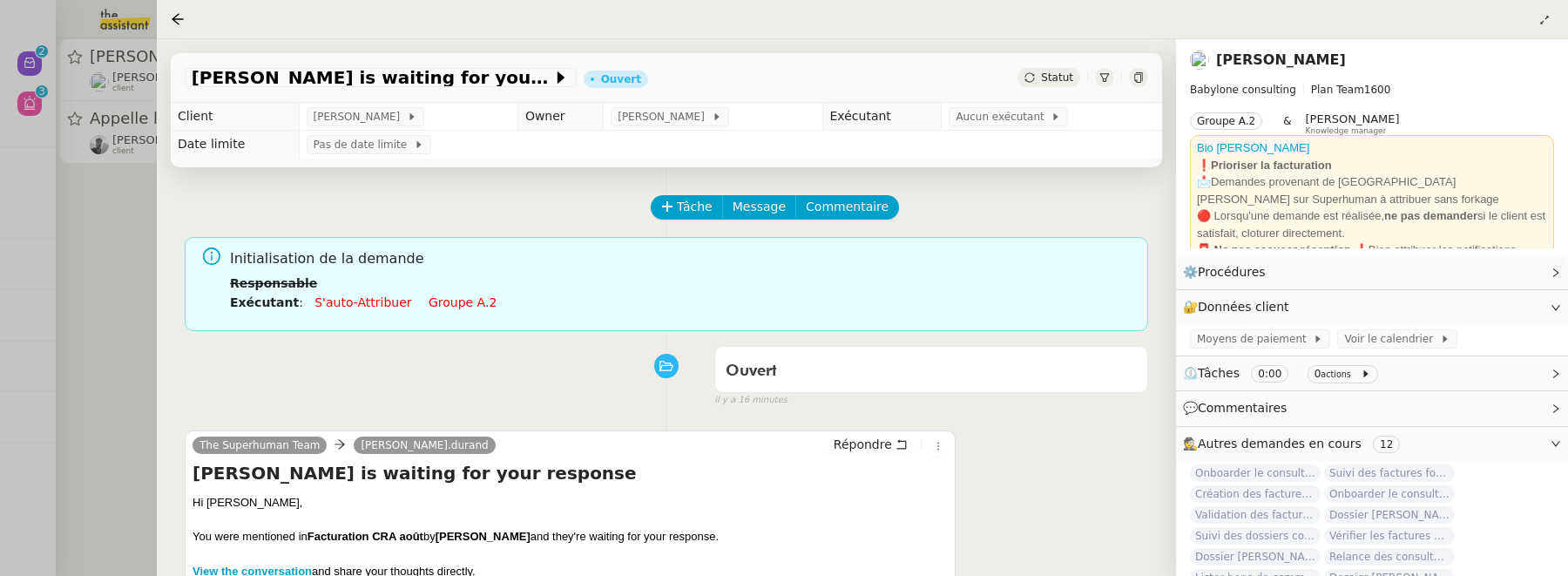
click at [127, 229] on div at bounding box center [784, 288] width 1568 height 576
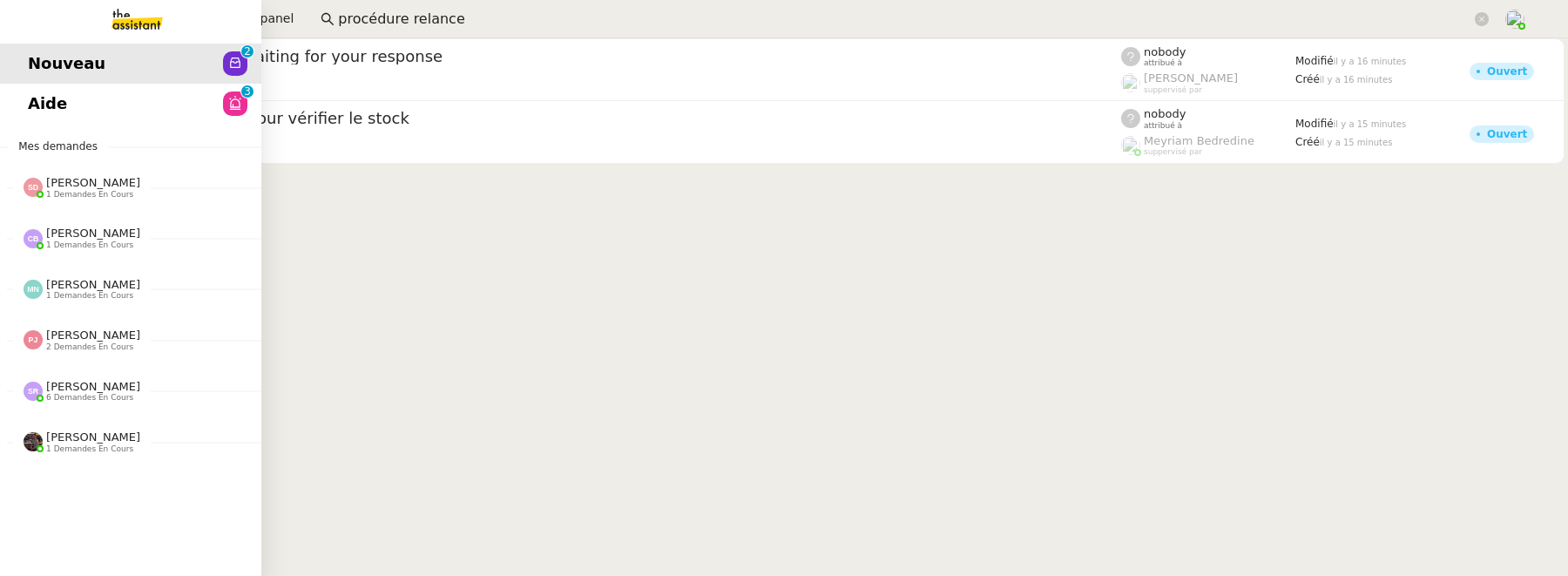
click at [32, 121] on link "Aide 0 1 2 3 4 5 6 7 8 9" at bounding box center [131, 103] width 261 height 40
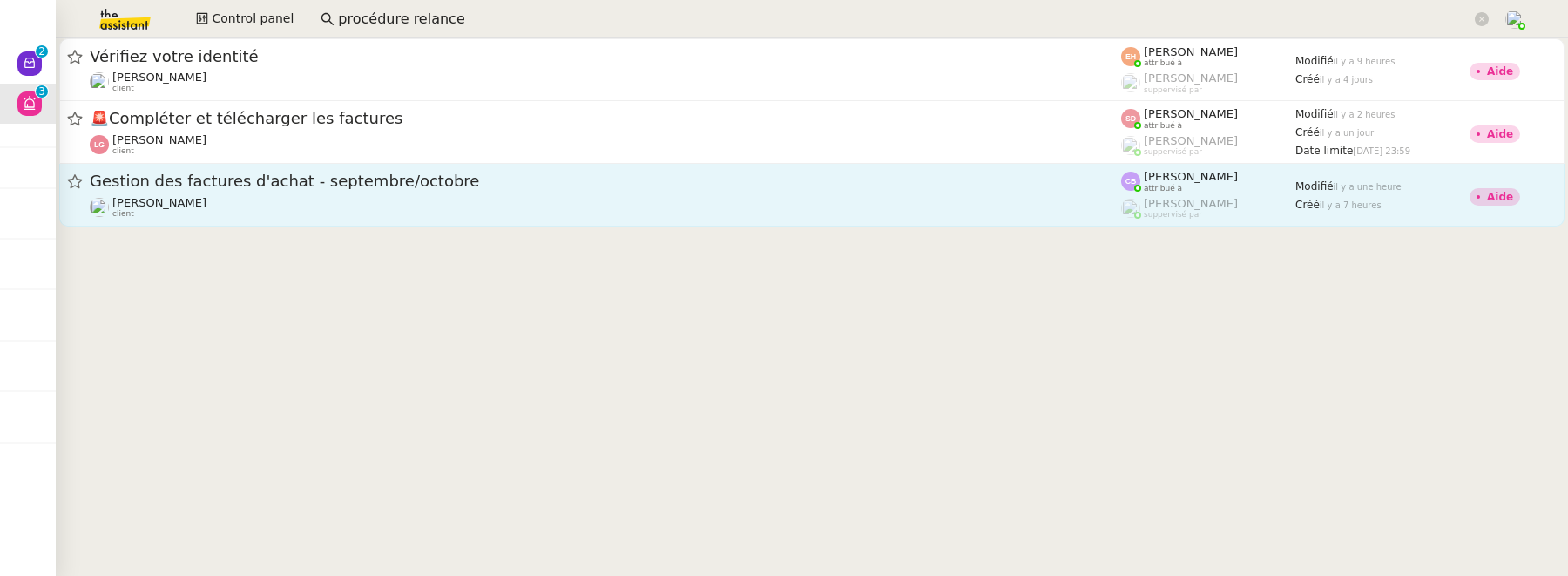
click at [503, 176] on span "Gestion des factures d'achat - septembre/octobre" at bounding box center [606, 181] width 1031 height 15
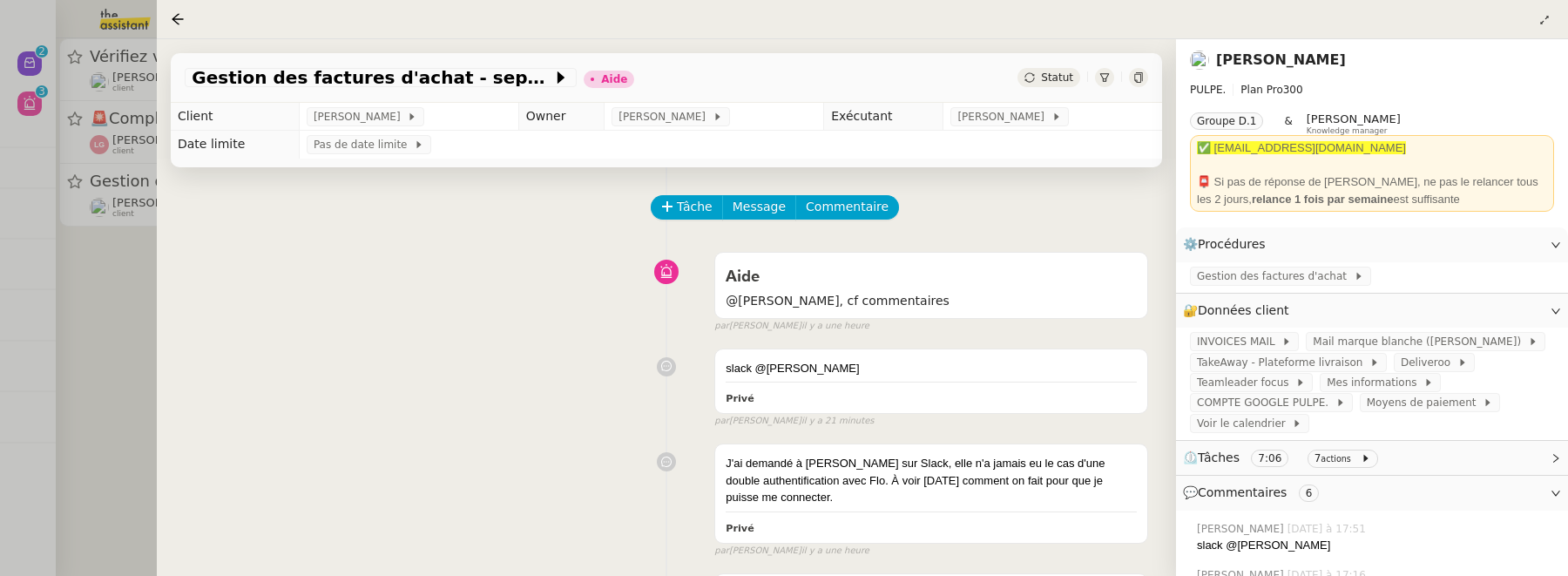
click at [102, 331] on div at bounding box center [784, 288] width 1568 height 576
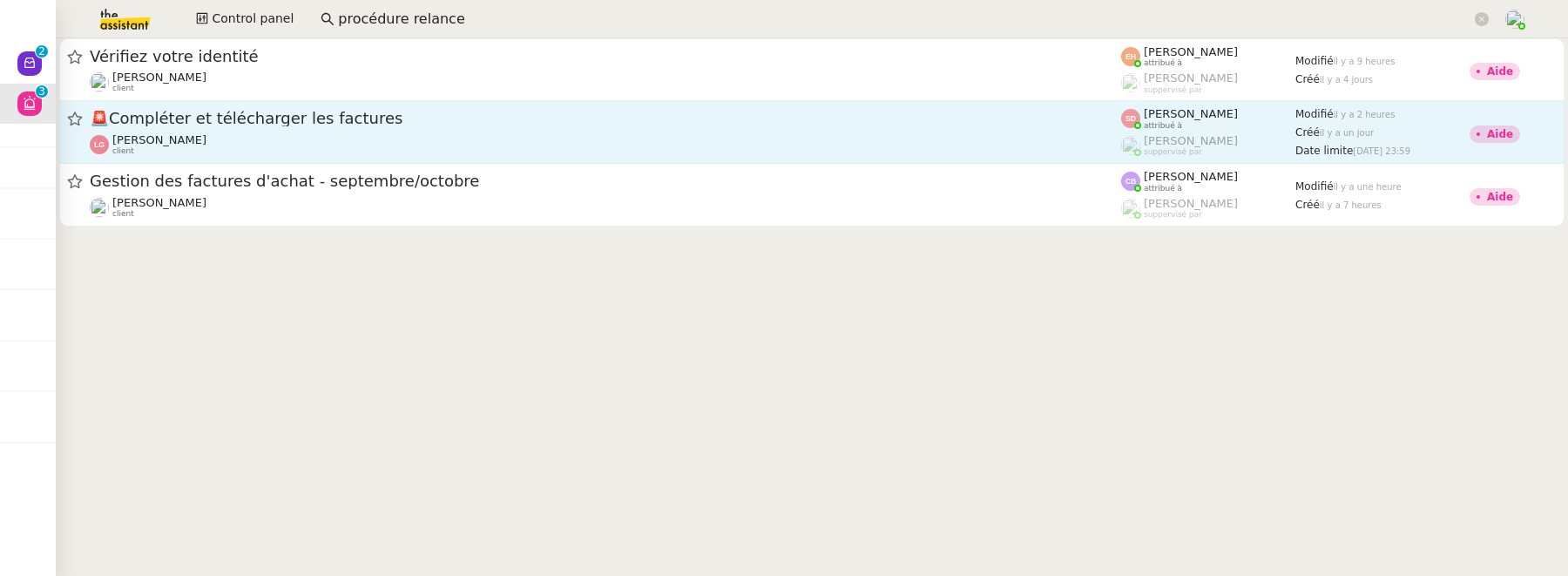
click at [262, 113] on span "🚨 Compléter et télécharger les factures" at bounding box center [606, 118] width 1031 height 15
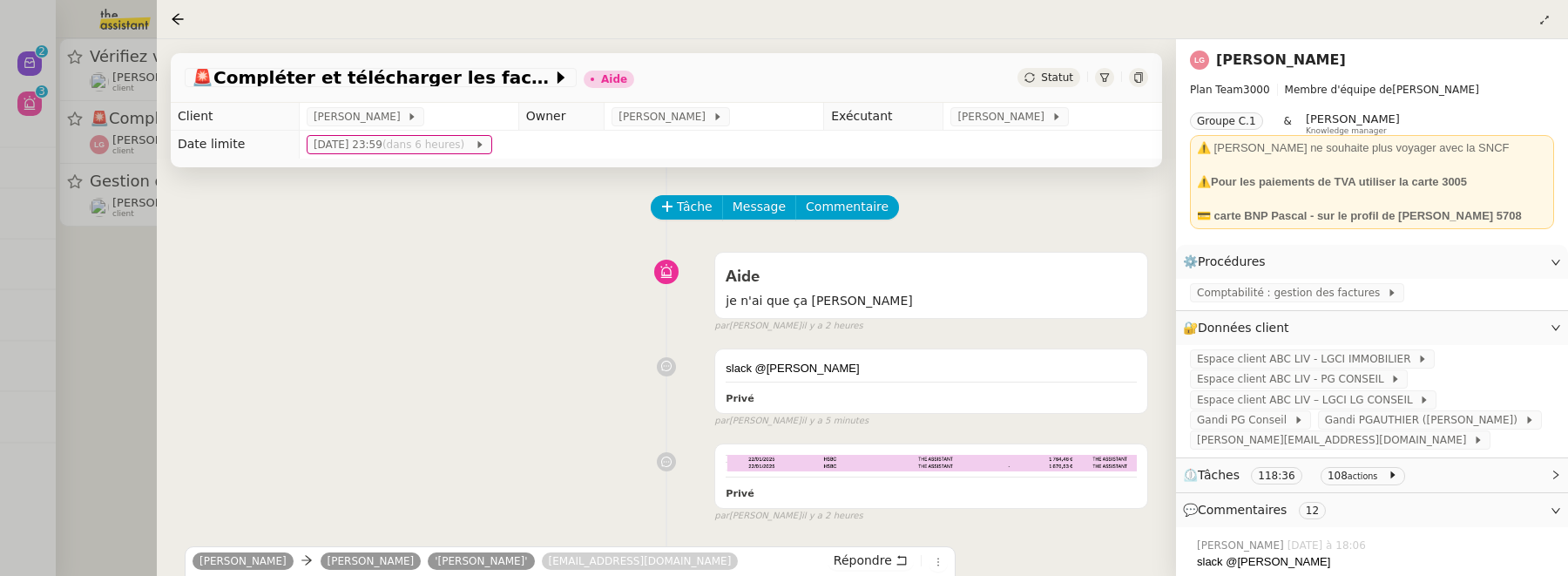
click at [126, 314] on div at bounding box center [784, 288] width 1568 height 576
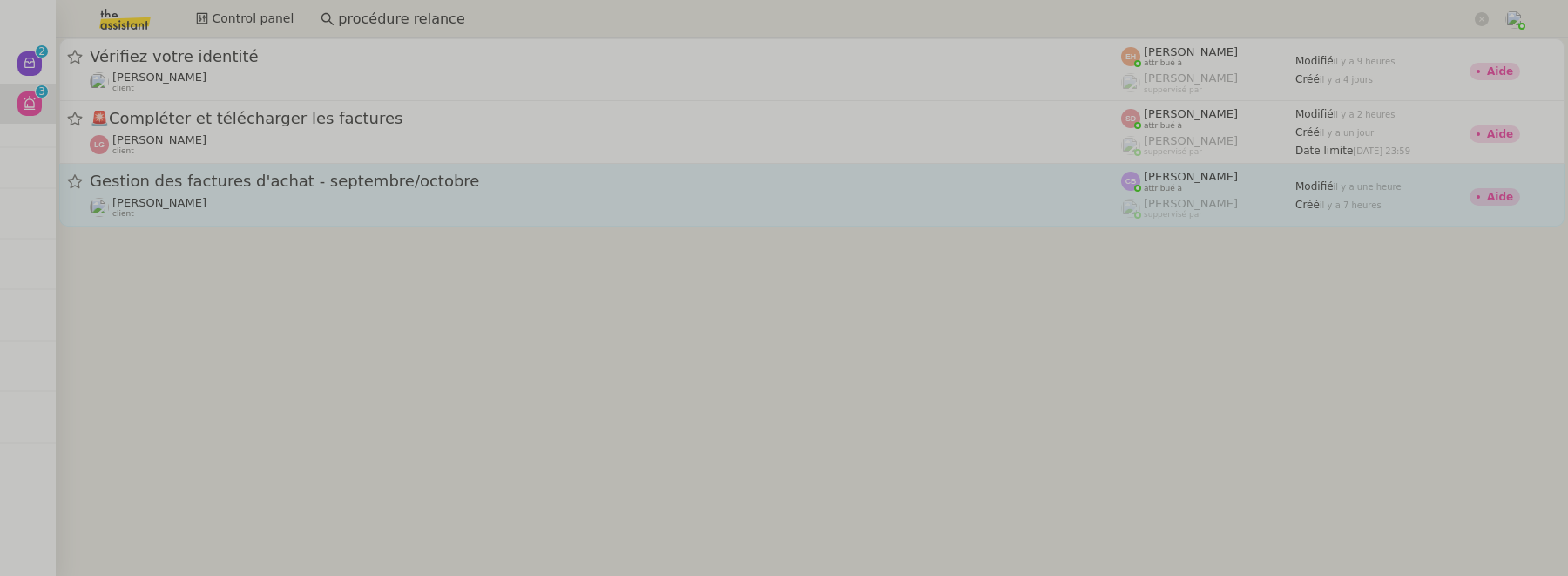
click at [300, 179] on span "Gestion des factures d'achat - septembre/octobre" at bounding box center [606, 181] width 1031 height 15
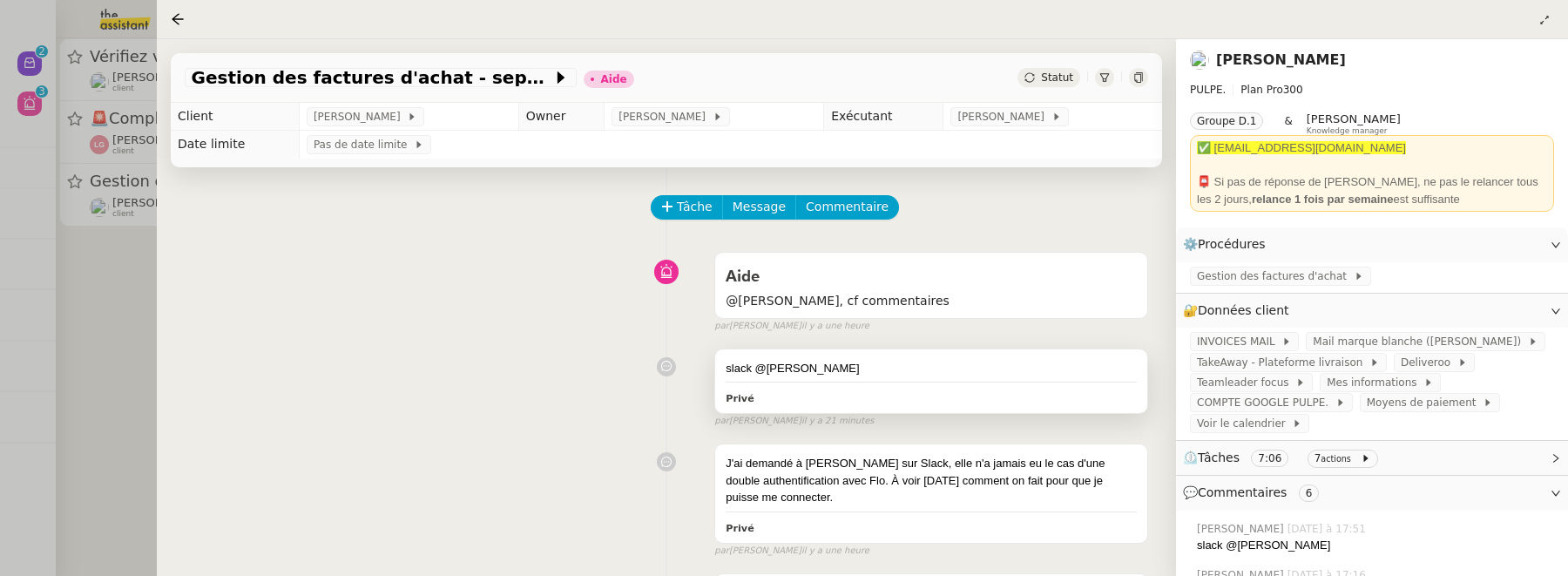
click at [896, 382] on div "slack @[PERSON_NAME]" at bounding box center [931, 381] width 432 height 65
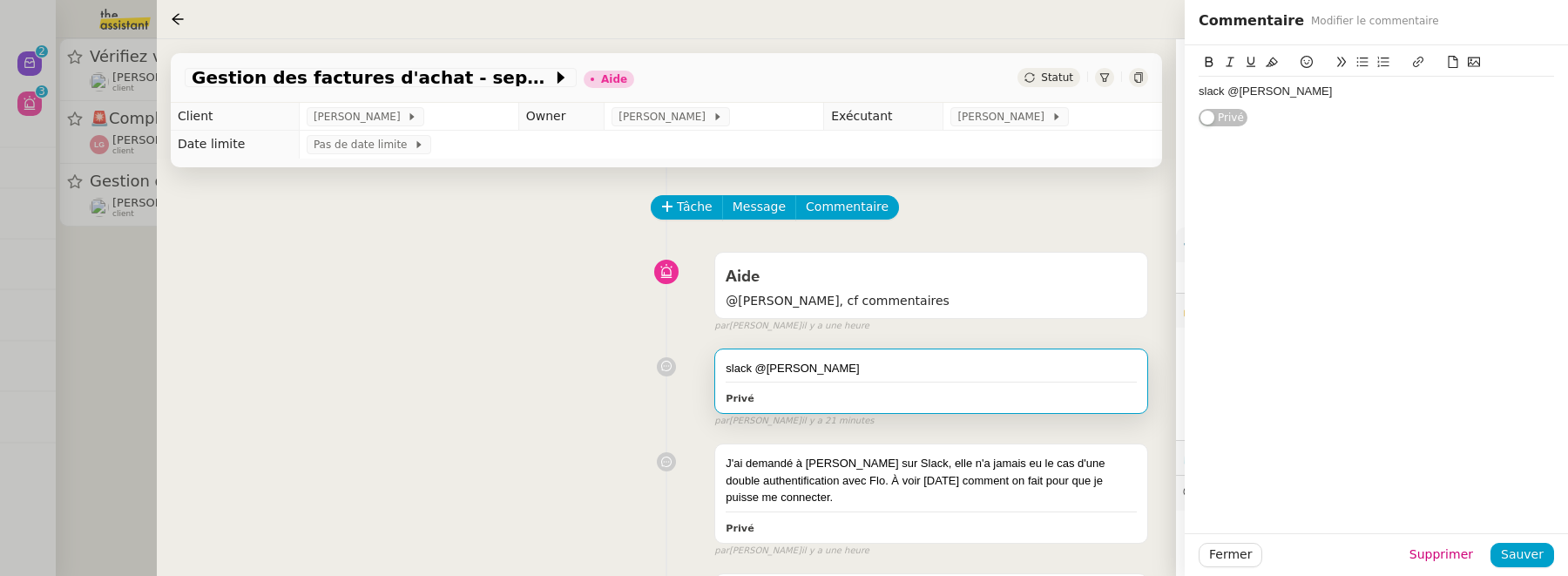
click at [1309, 94] on div "slack @[PERSON_NAME]" at bounding box center [1376, 91] width 355 height 15
click at [1536, 548] on span "Sauver" at bounding box center [1523, 555] width 43 height 20
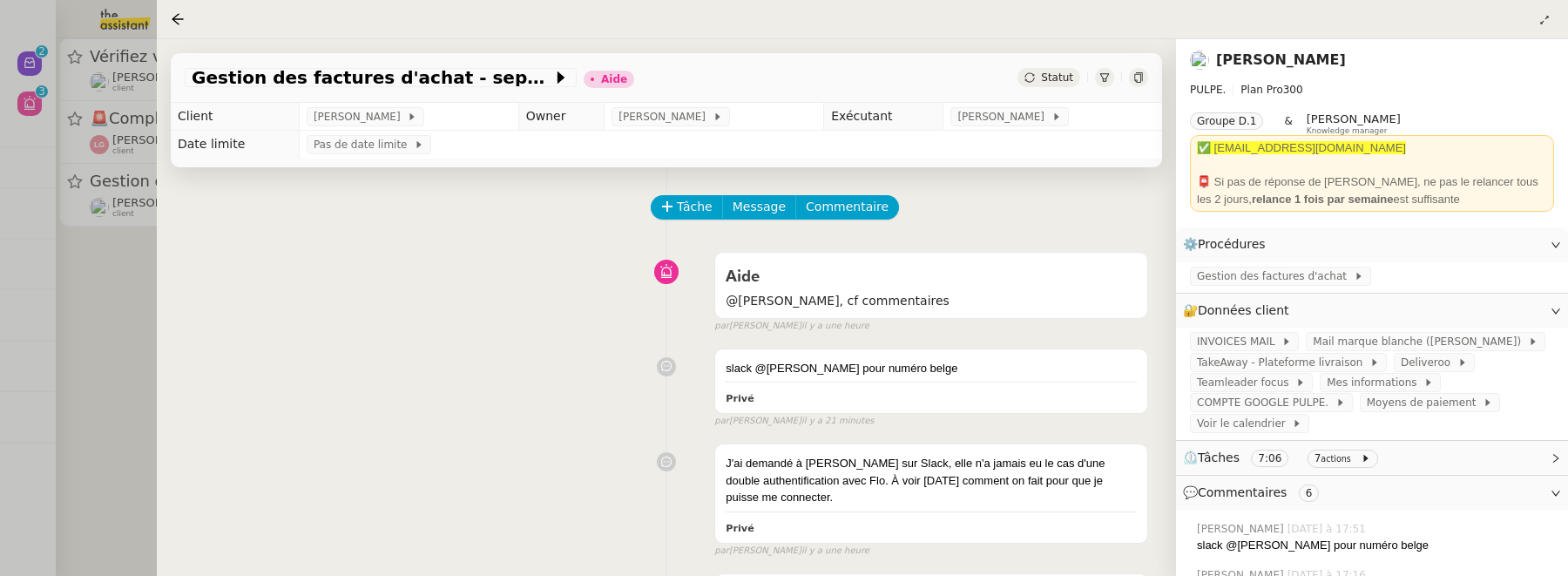
click at [135, 303] on div at bounding box center [784, 288] width 1568 height 576
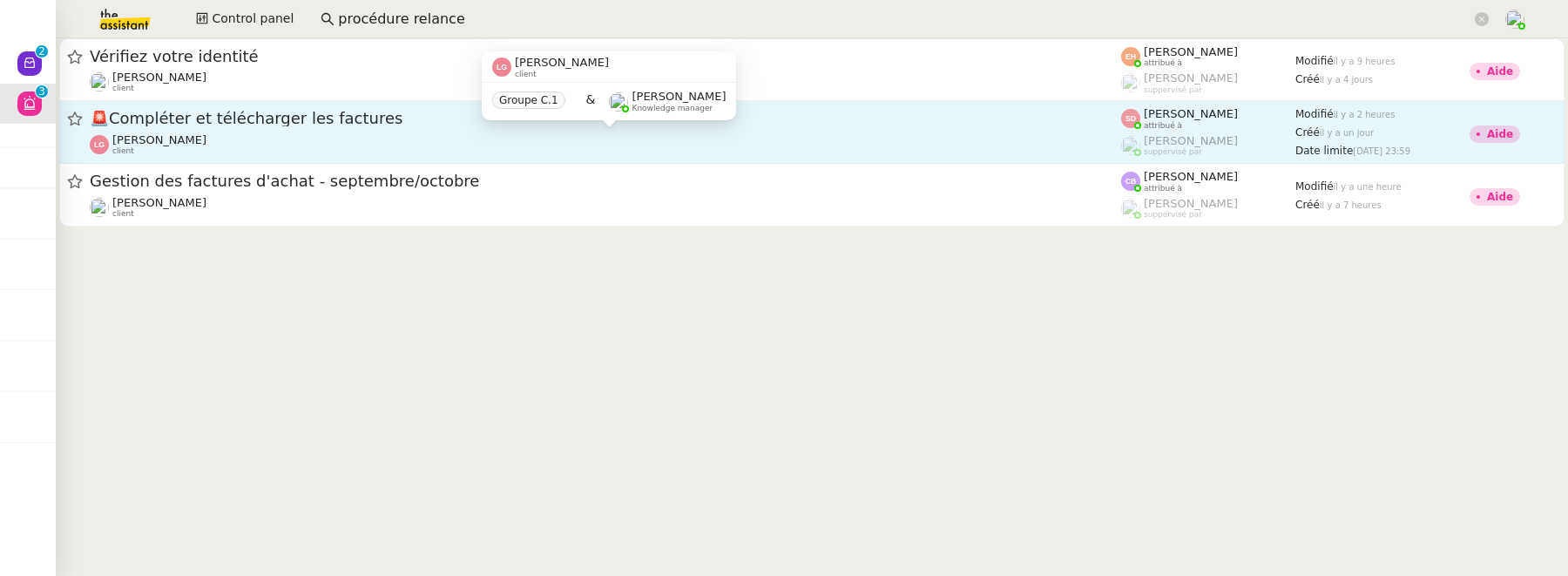
click at [257, 136] on div "[PERSON_NAME] client" at bounding box center [606, 144] width 1031 height 22
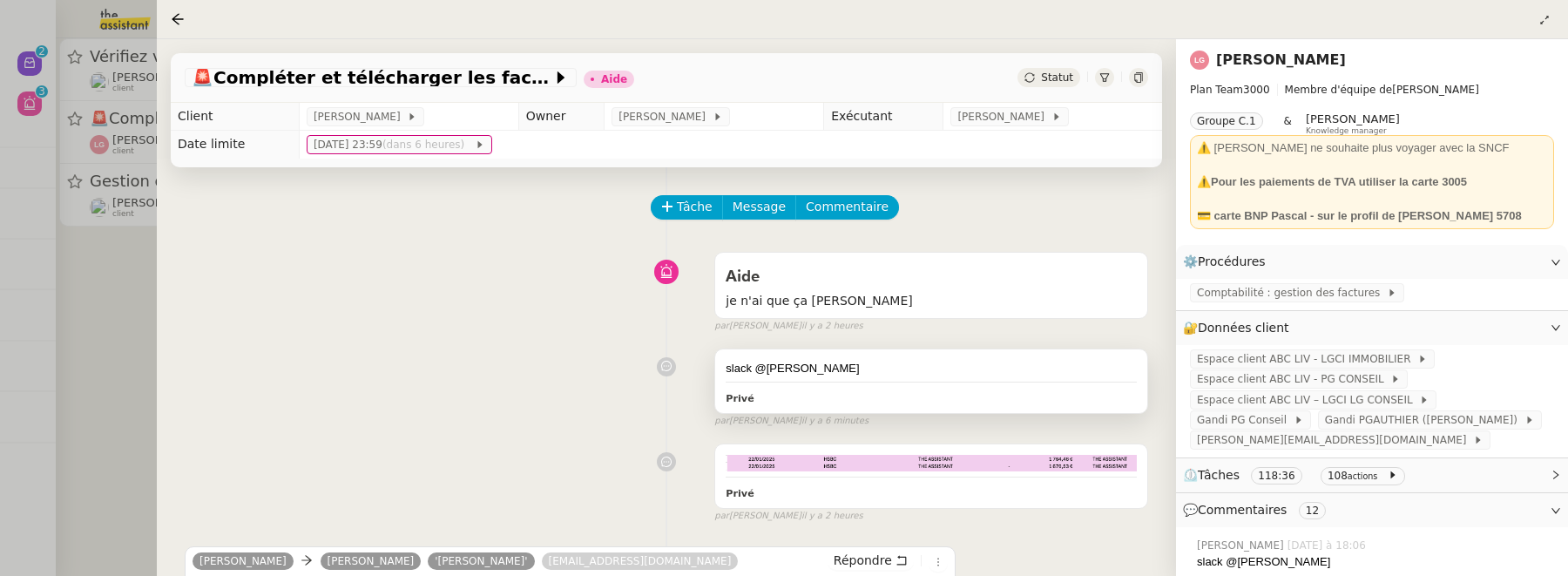
click at [858, 375] on div "slack @[PERSON_NAME]" at bounding box center [931, 369] width 411 height 17
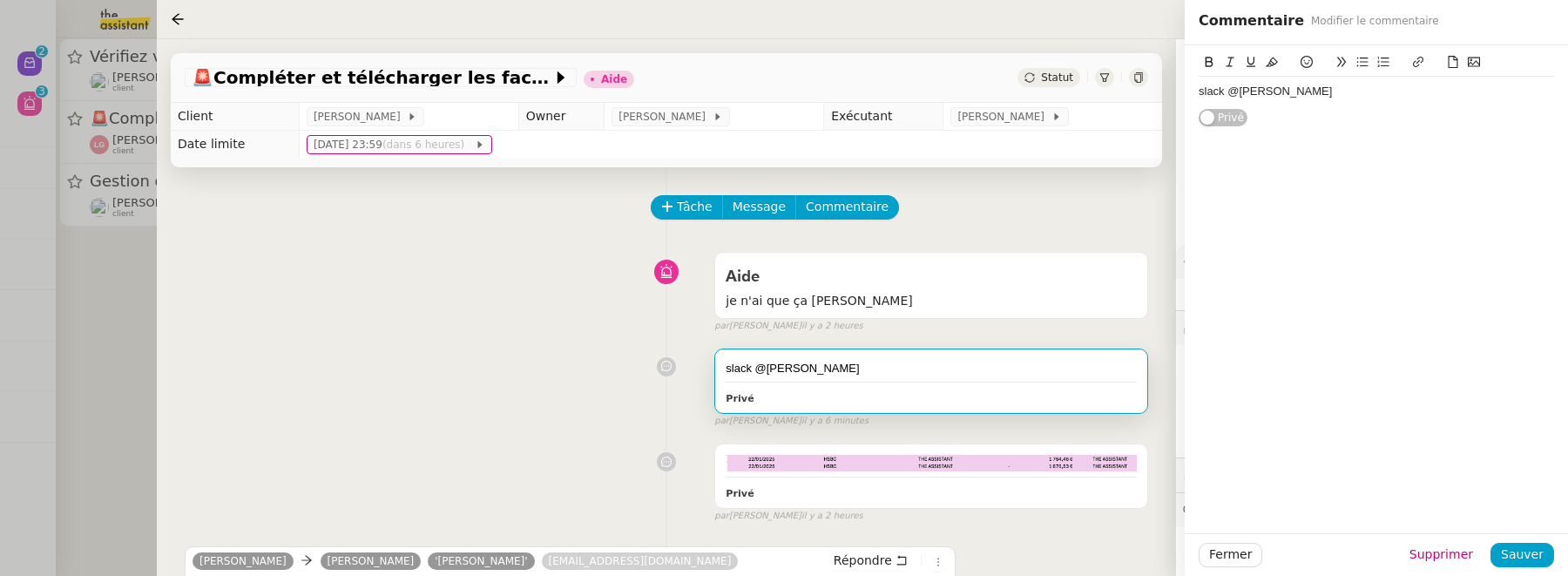
click at [1365, 98] on div "slack @[PERSON_NAME]" at bounding box center [1376, 91] width 355 height 15
click at [1521, 555] on span "Sauver" at bounding box center [1523, 555] width 43 height 20
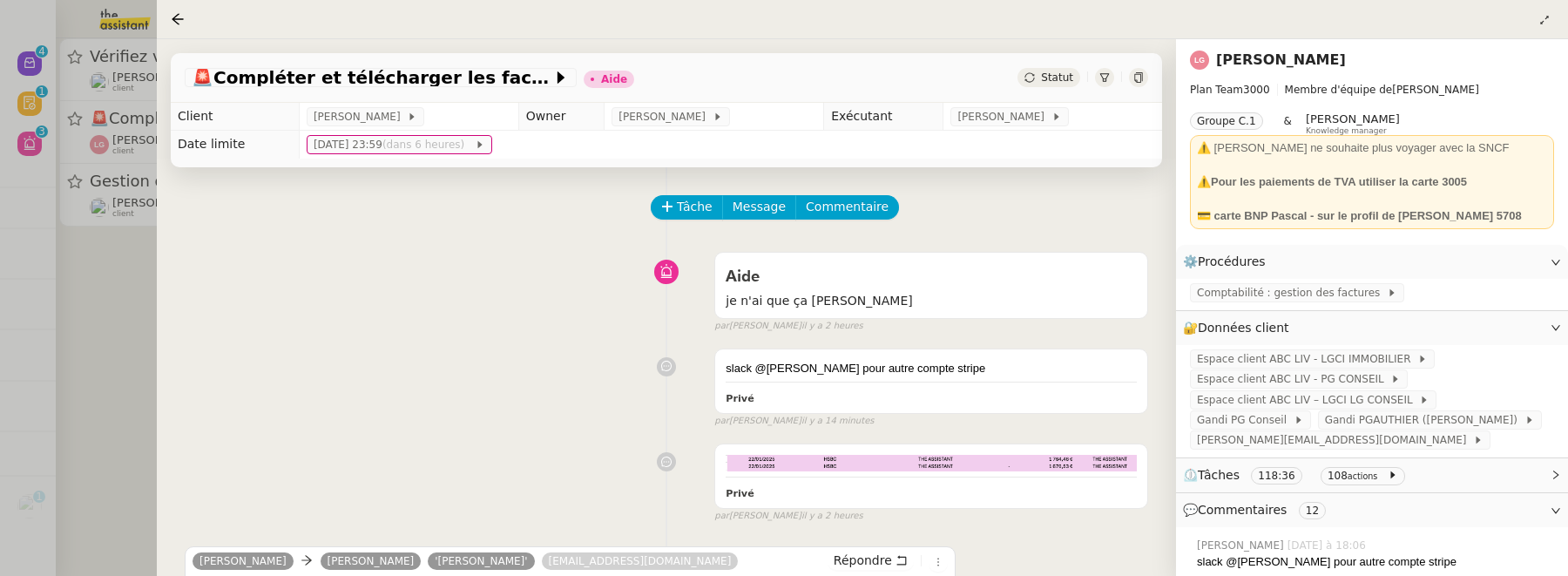
click at [114, 306] on div at bounding box center [784, 288] width 1568 height 576
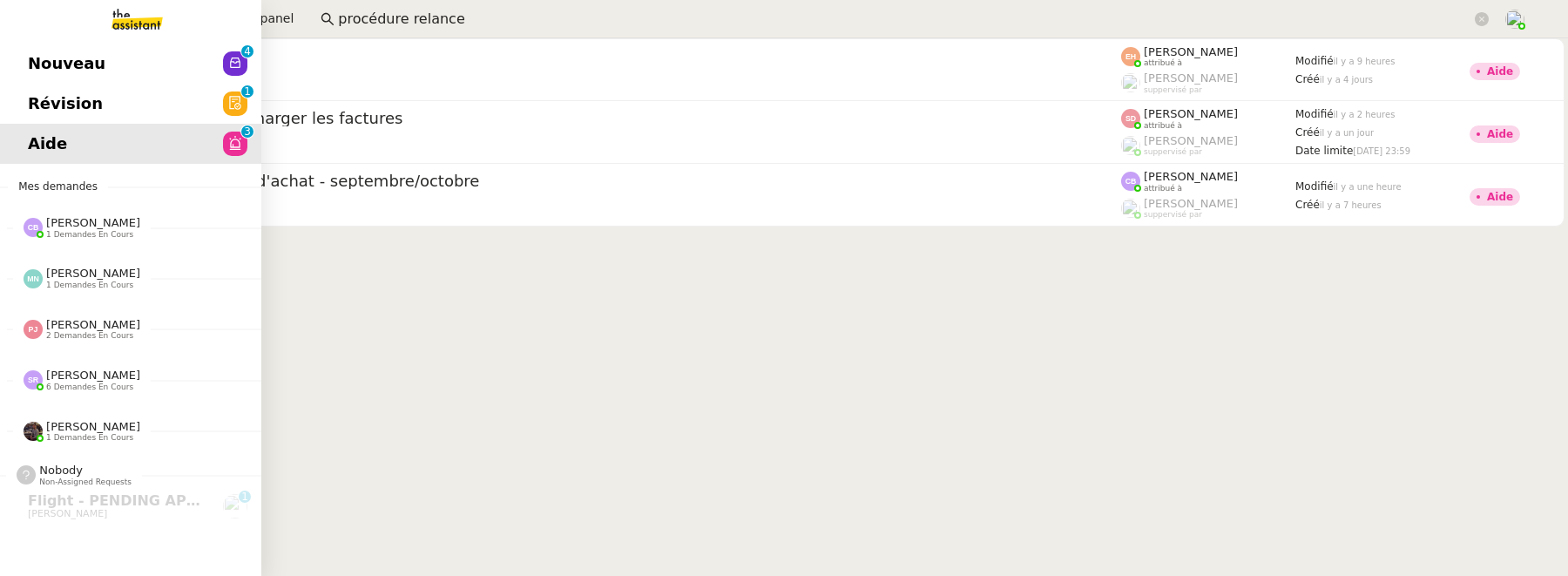
click at [23, 91] on link "Révision 0 1 2 3 4 5 6 7 8 9" at bounding box center [131, 103] width 261 height 40
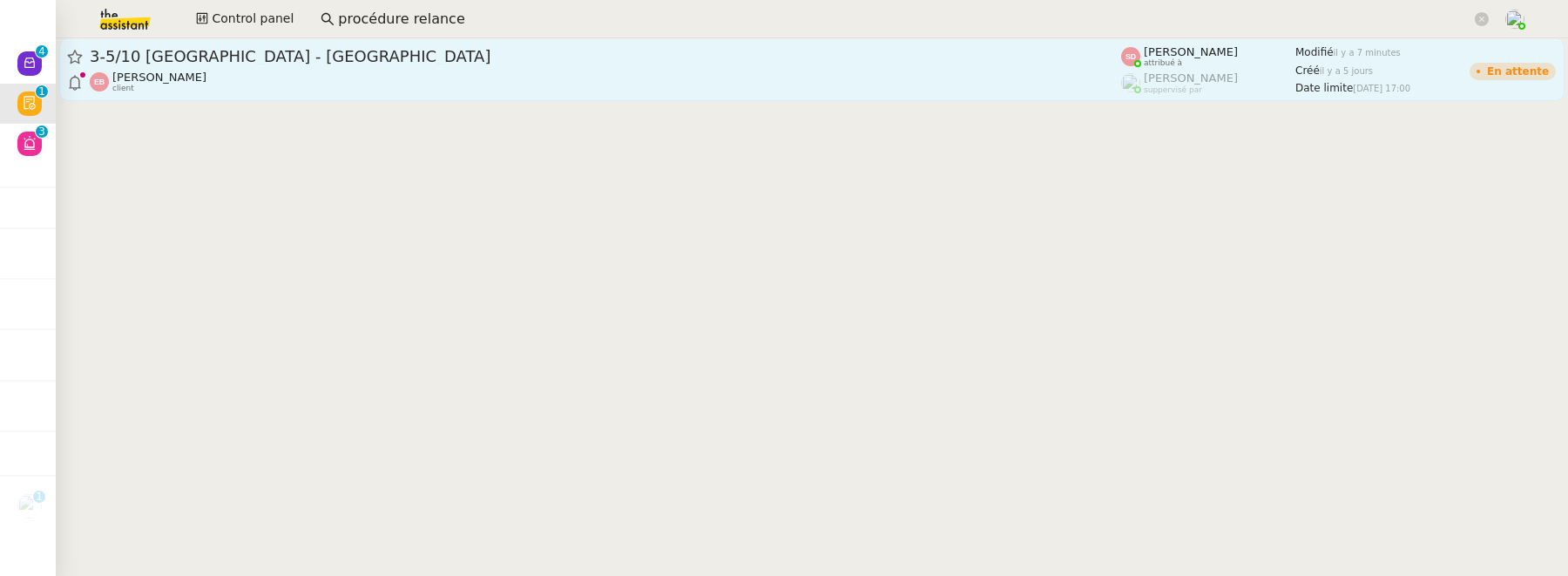
click at [512, 82] on div "[PERSON_NAME] client" at bounding box center [606, 81] width 1031 height 22
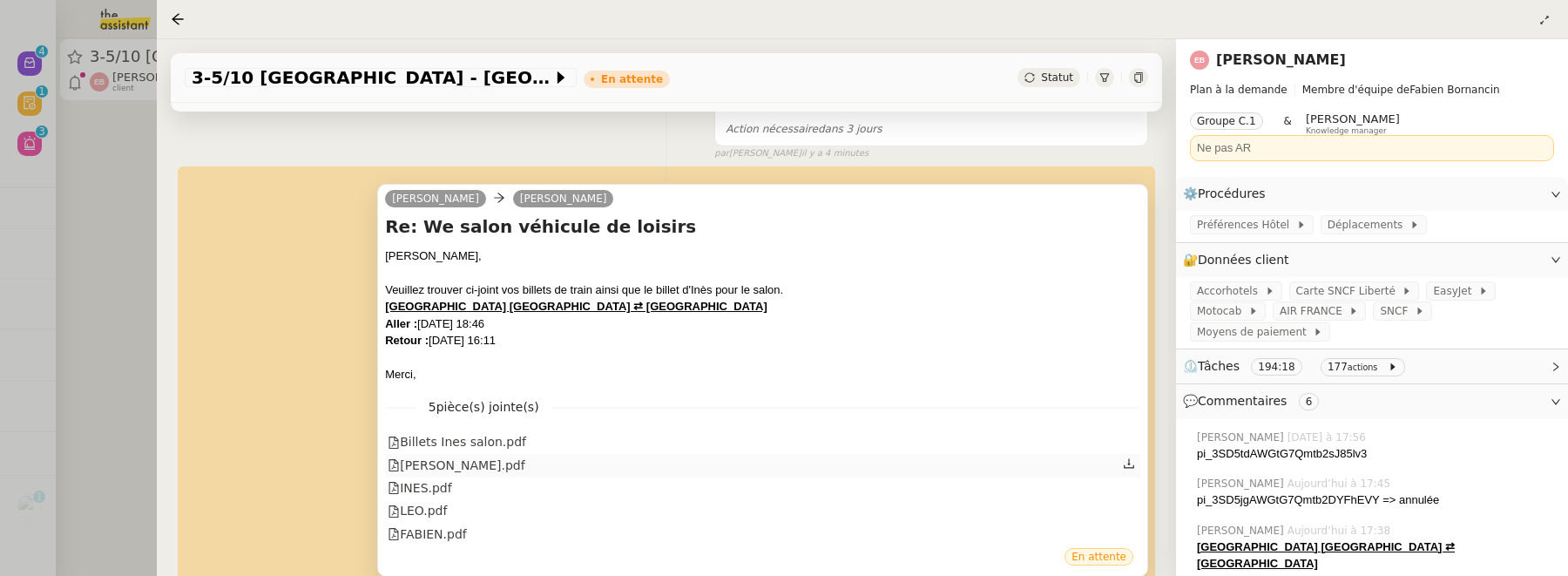
scroll to position [206, 0]
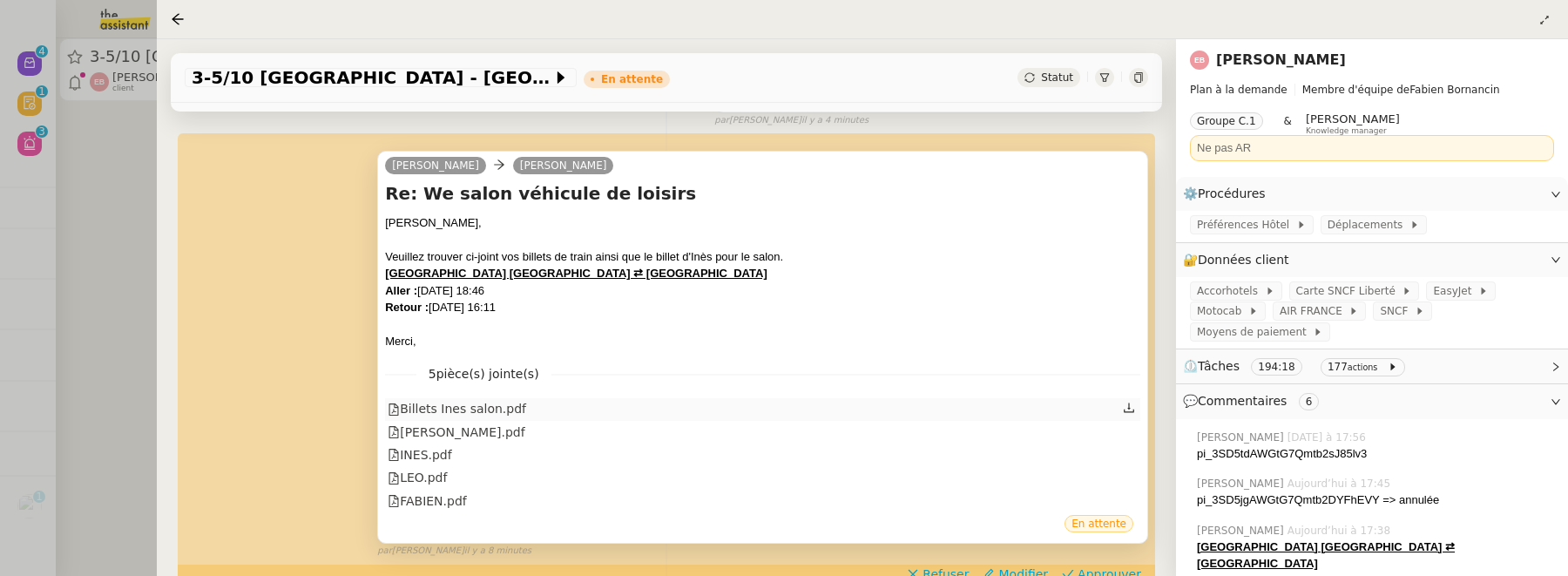
click at [502, 407] on div "Billets Ines salon.pdf" at bounding box center [457, 409] width 138 height 20
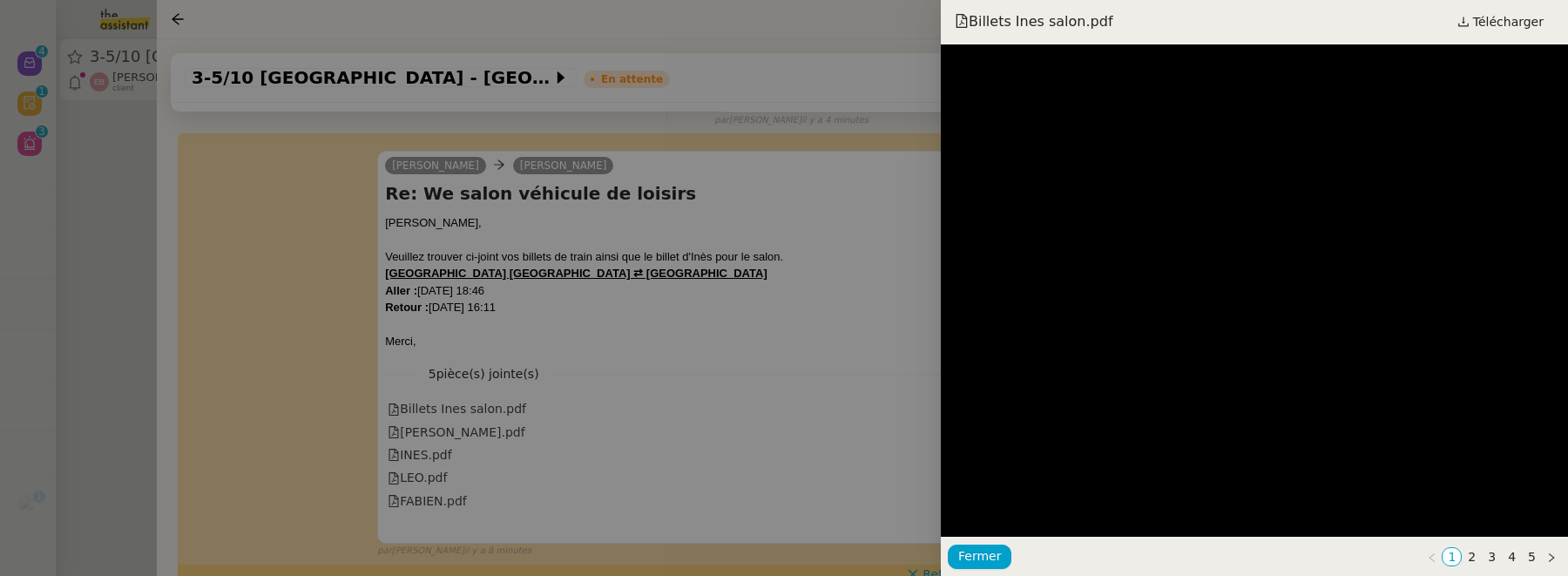
click at [690, 437] on div at bounding box center [784, 288] width 1568 height 576
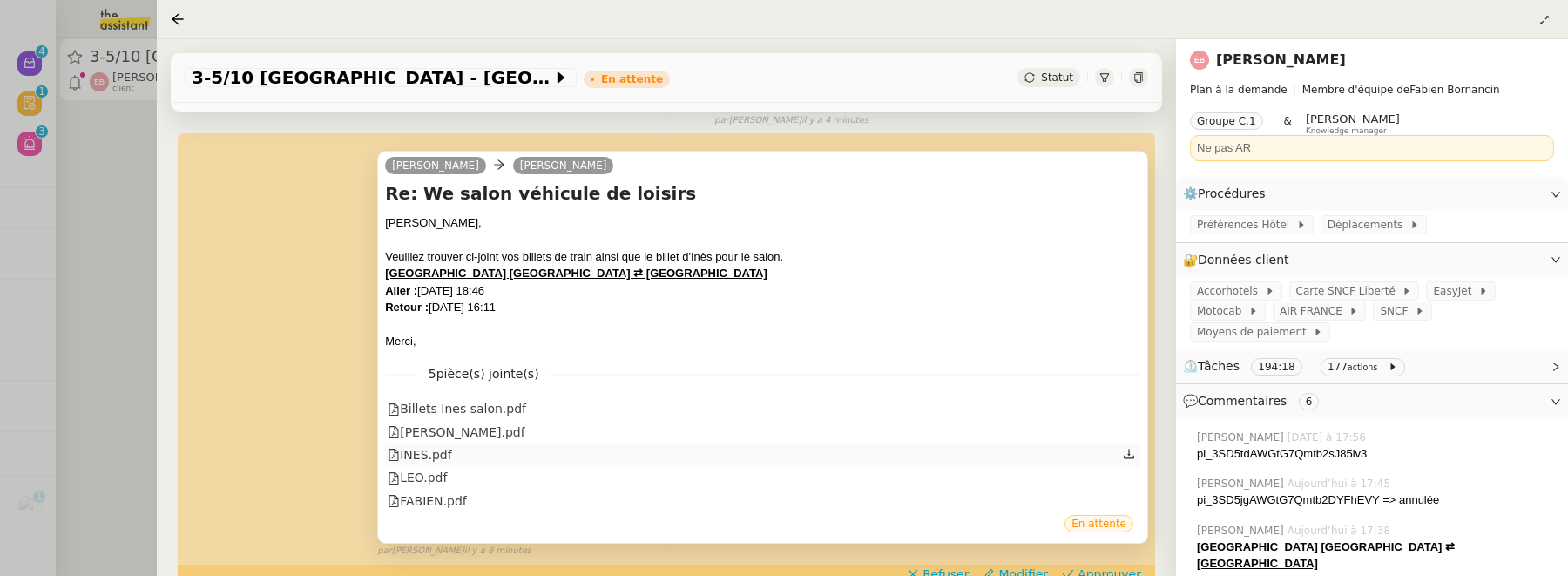
click at [428, 450] on div "INES.pdf" at bounding box center [420, 455] width 65 height 20
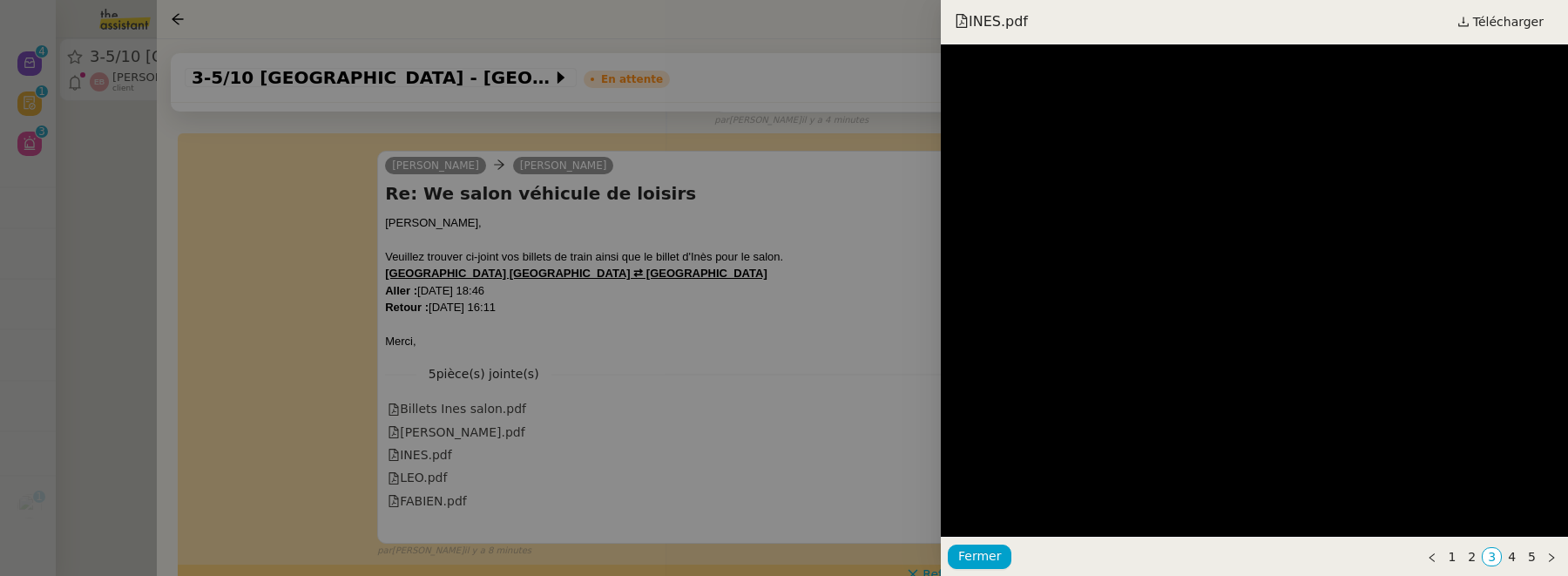
click at [438, 437] on div at bounding box center [784, 288] width 1568 height 576
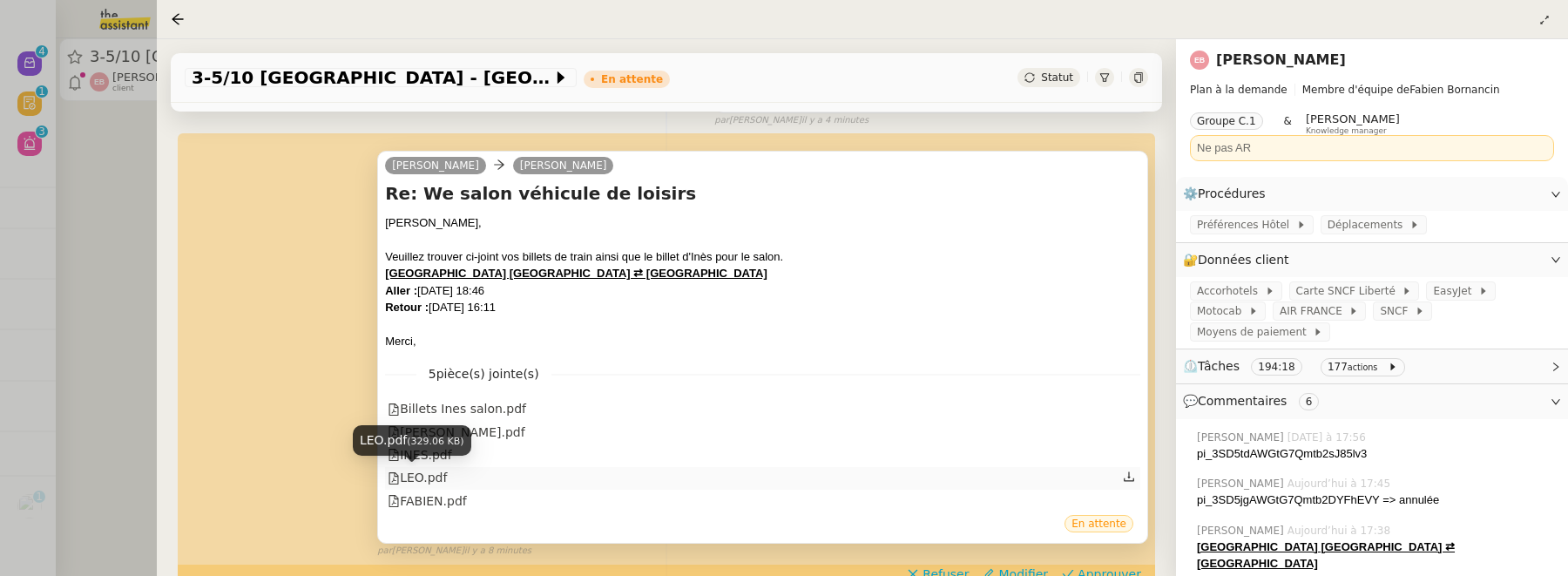
click at [417, 484] on div "LEO.pdf" at bounding box center [417, 478] width 59 height 20
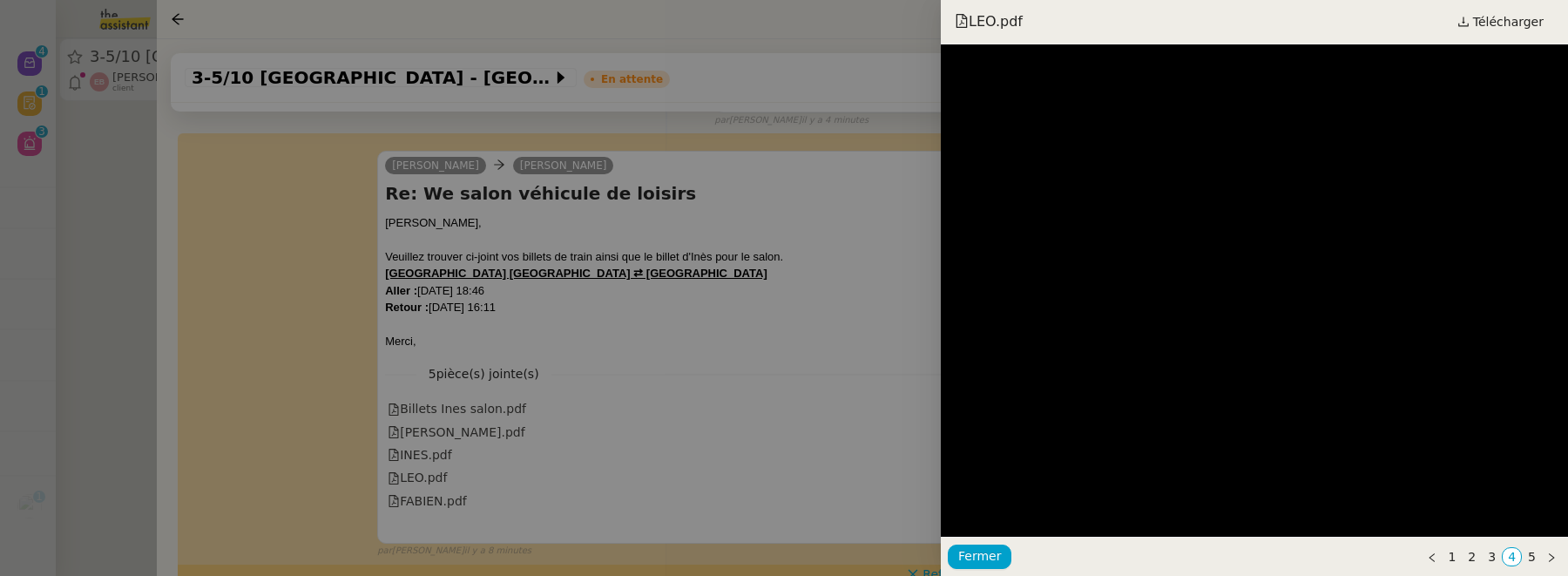
click at [805, 408] on div at bounding box center [784, 288] width 1568 height 576
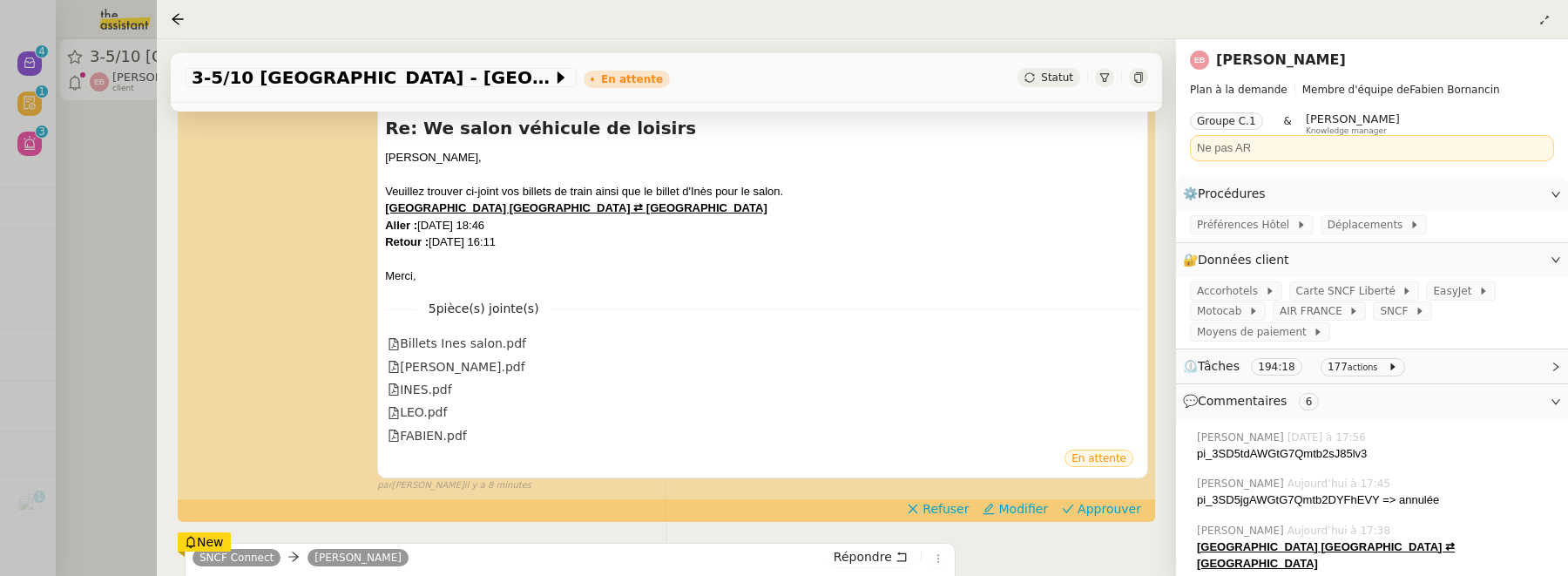
scroll to position [293, 0]
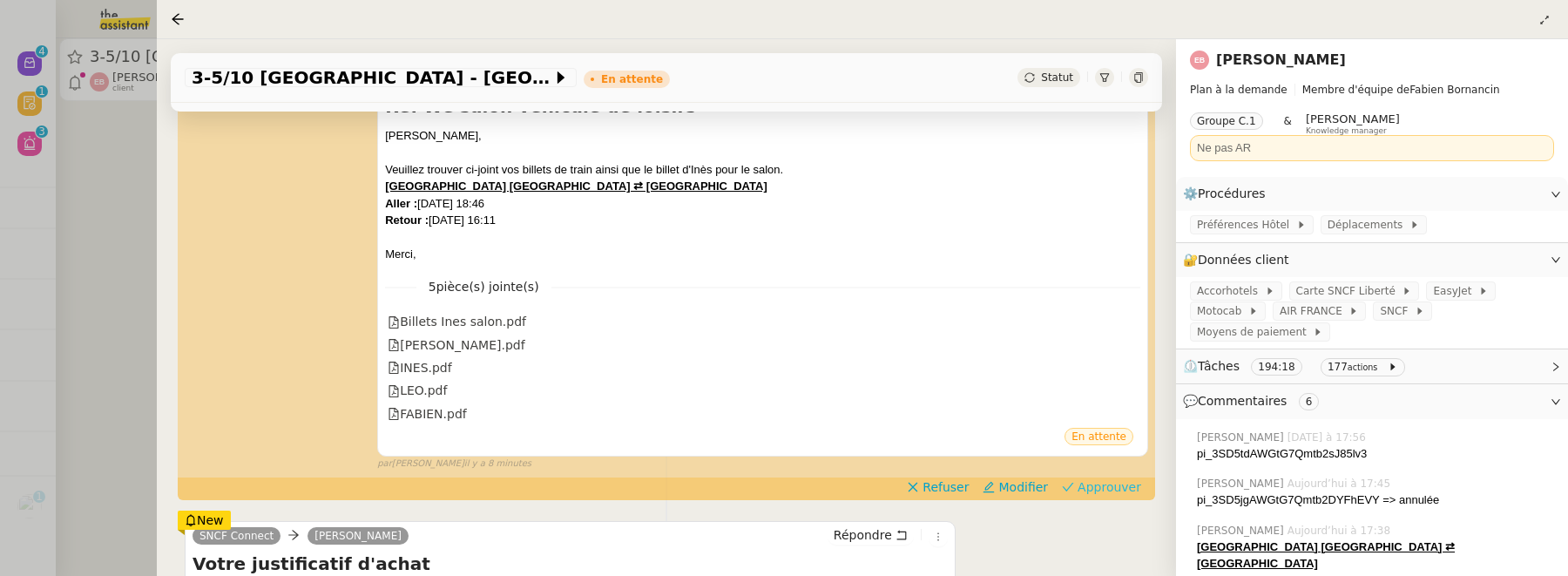
click at [1107, 487] on span "Approuver" at bounding box center [1109, 487] width 64 height 17
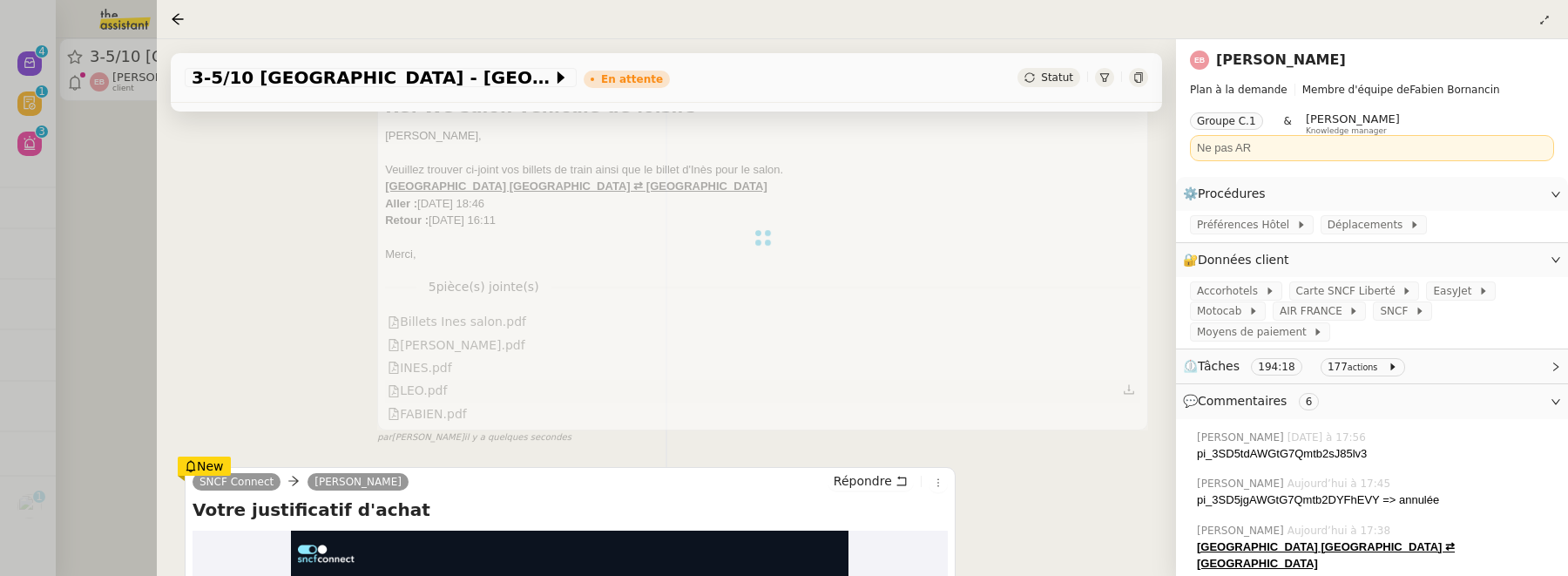
scroll to position [0, 0]
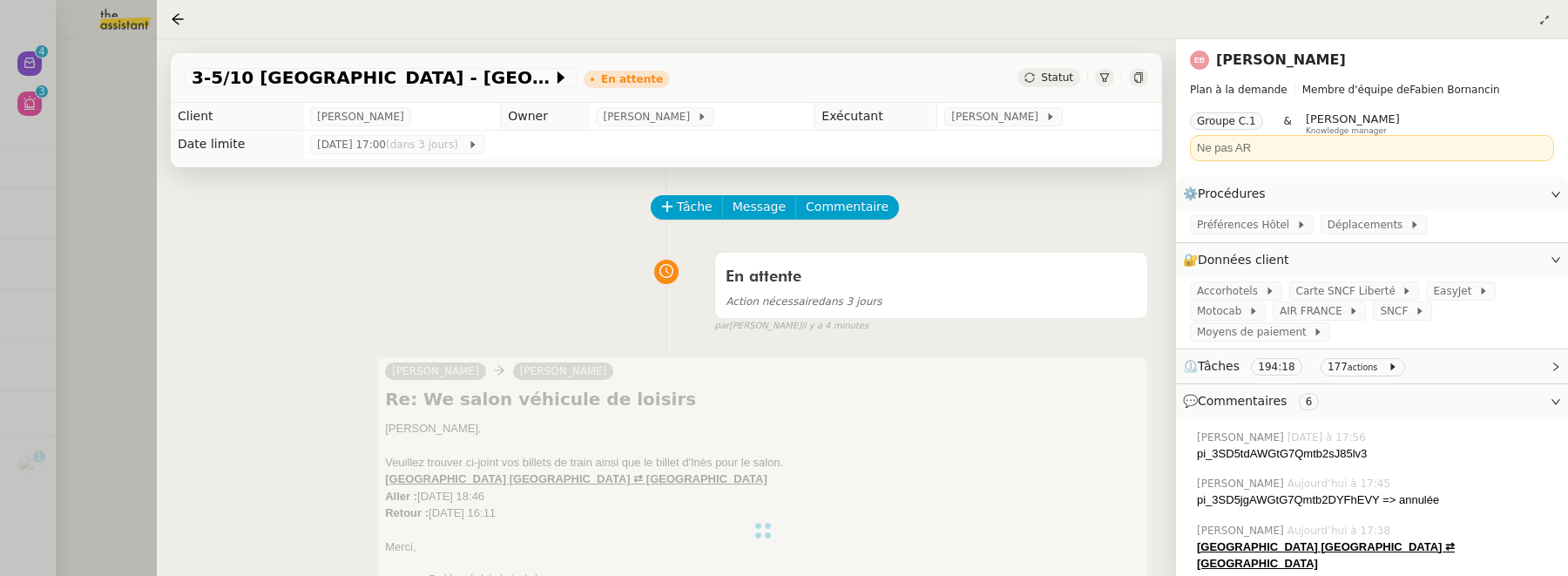
click at [85, 182] on div at bounding box center [784, 288] width 1568 height 576
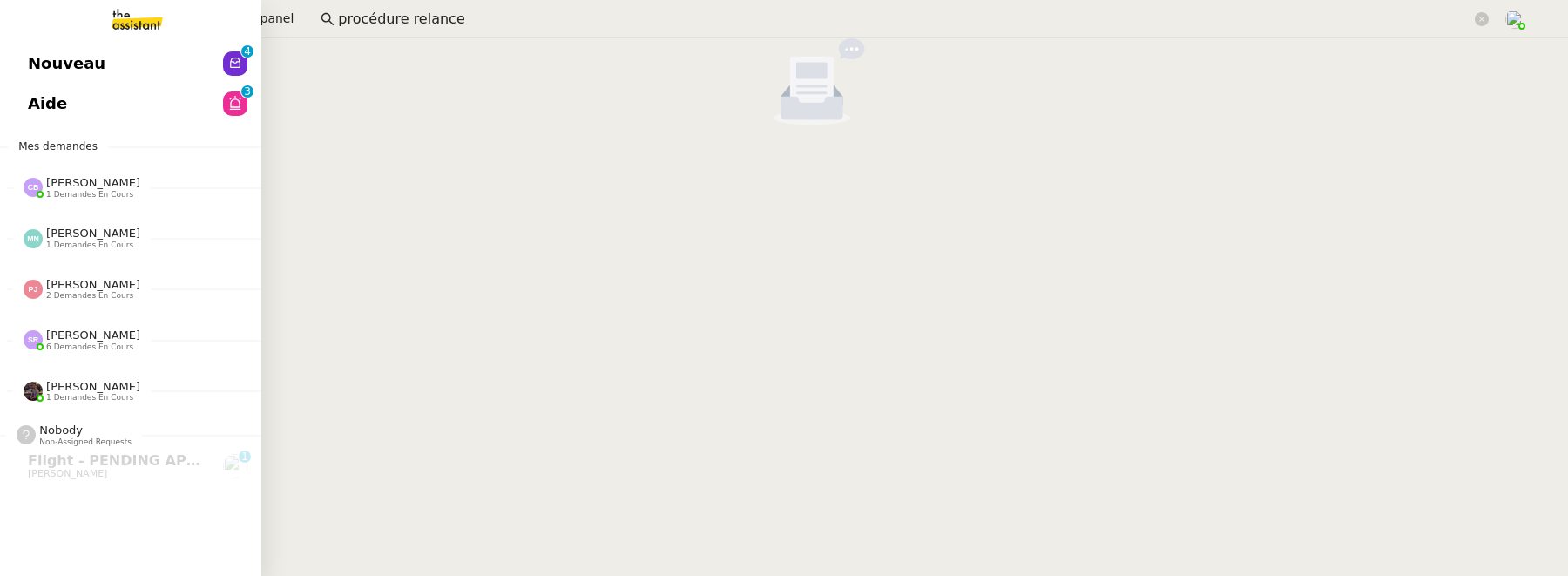
click at [40, 57] on span "Nouveau" at bounding box center [67, 63] width 77 height 26
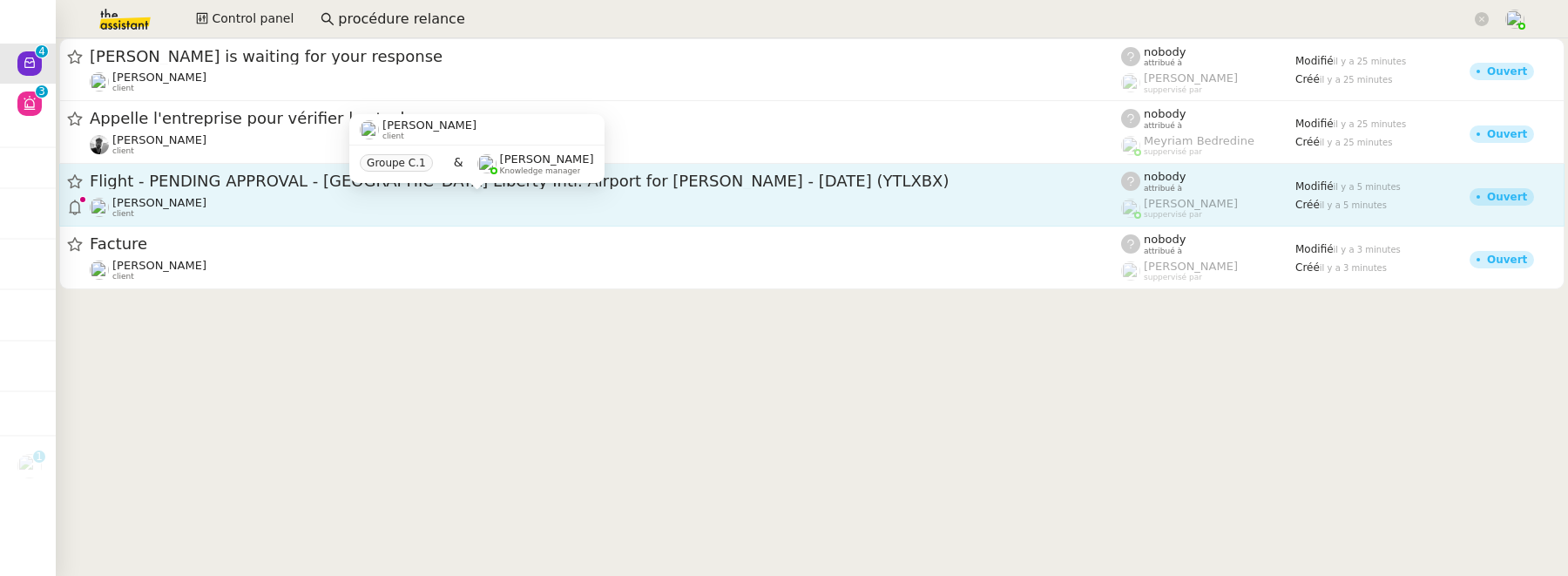
click at [437, 206] on div "[PERSON_NAME] client" at bounding box center [606, 207] width 1031 height 22
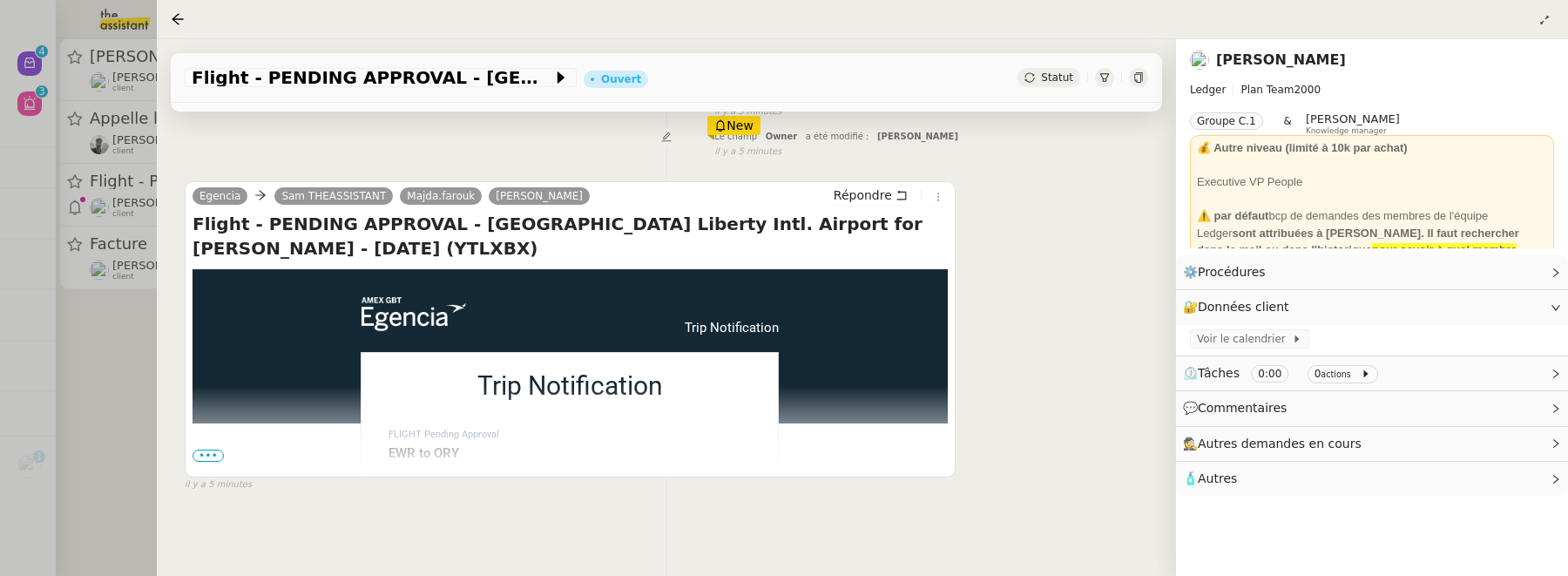
scroll to position [299, 0]
click at [218, 450] on span "•••" at bounding box center [208, 456] width 31 height 13
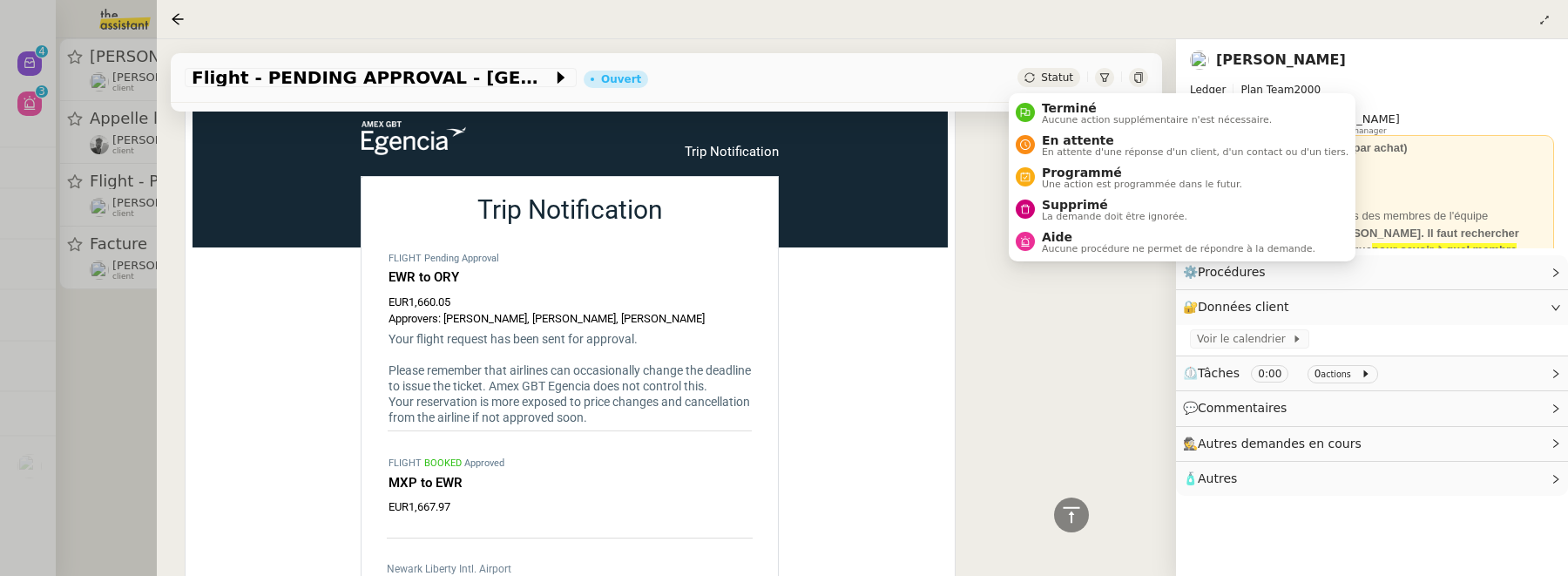
scroll to position [0, 0]
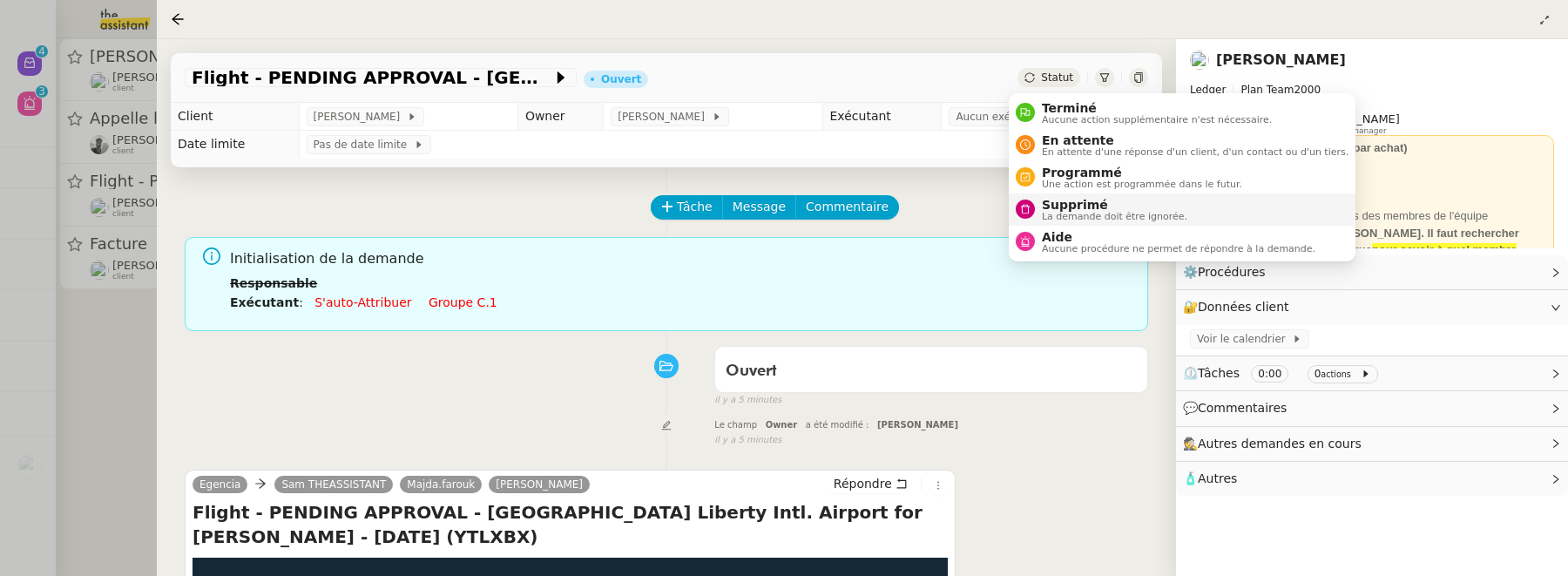
click at [1073, 204] on span "Supprimé" at bounding box center [1114, 204] width 145 height 14
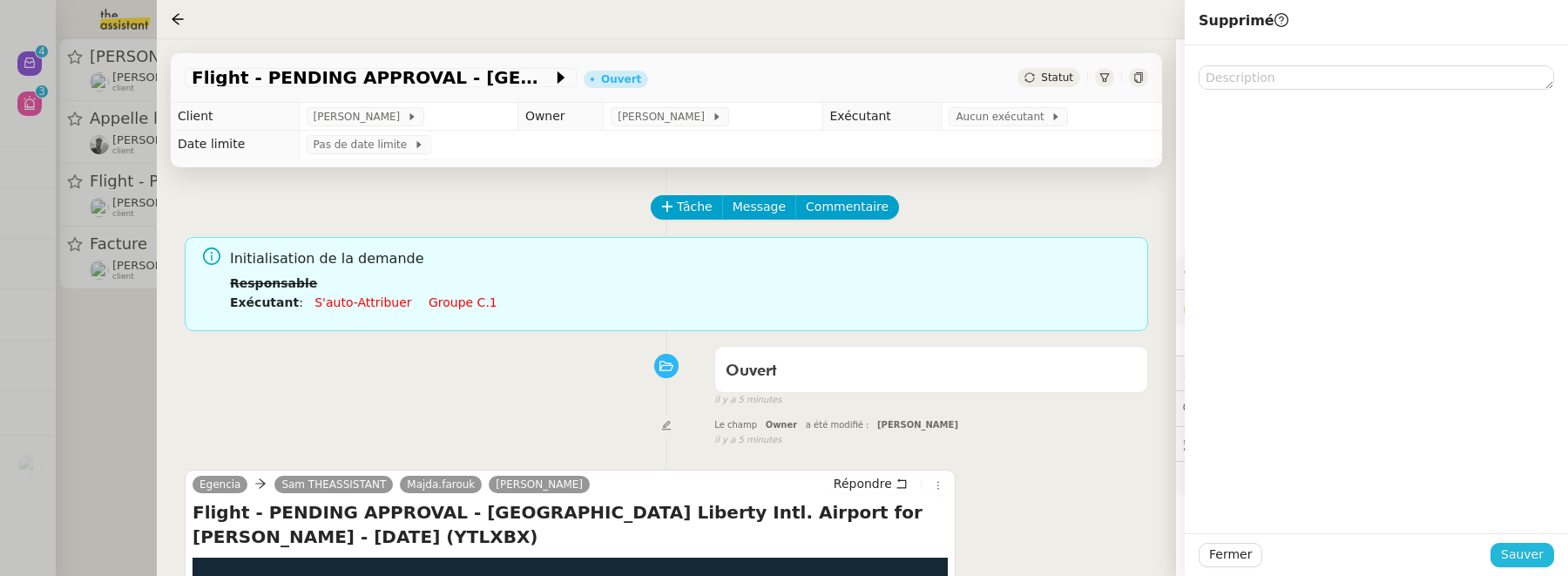
click at [1522, 561] on span "Sauver" at bounding box center [1523, 555] width 43 height 20
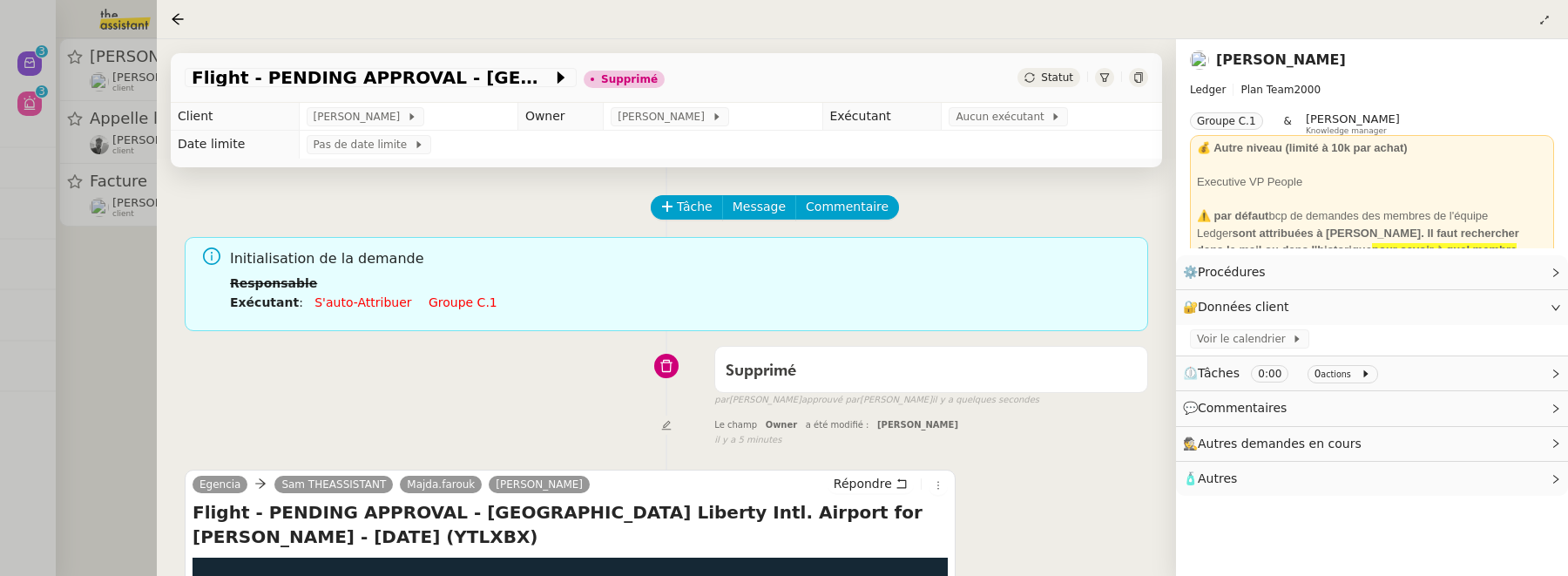
click at [134, 263] on div at bounding box center [784, 288] width 1568 height 576
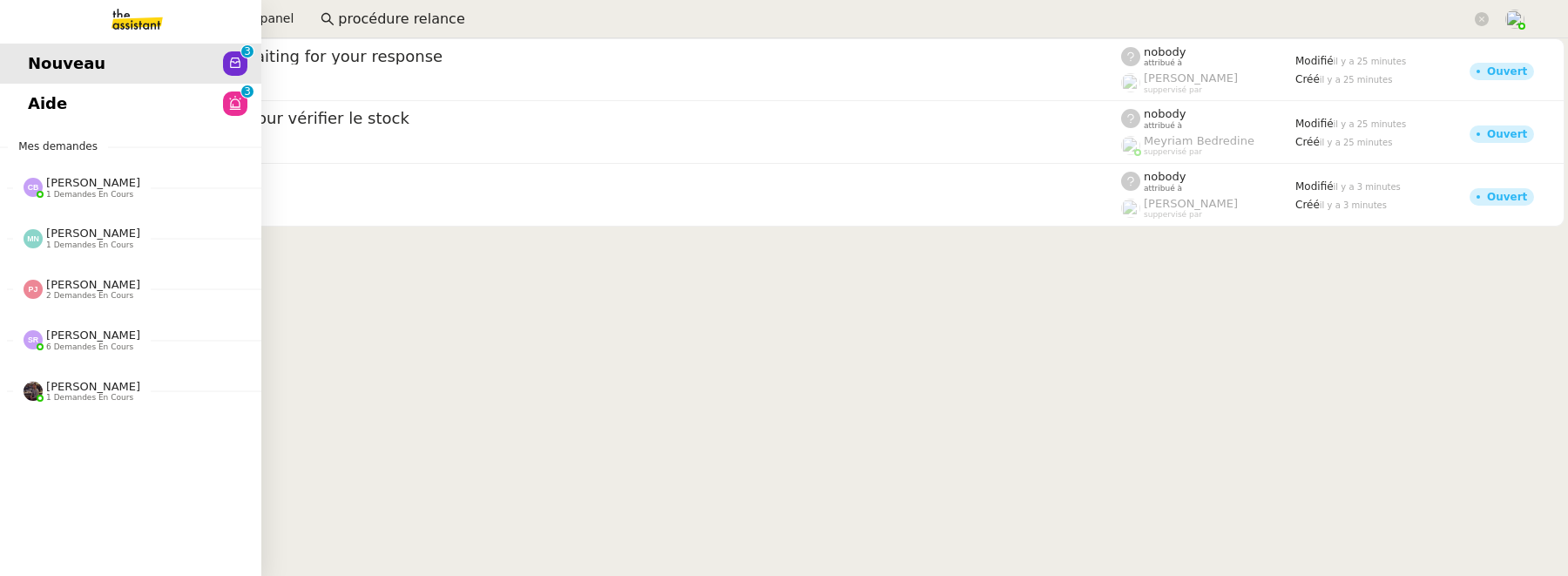
click at [42, 96] on span "Aide" at bounding box center [47, 104] width 40 height 26
